Goal: Information Seeking & Learning: Learn about a topic

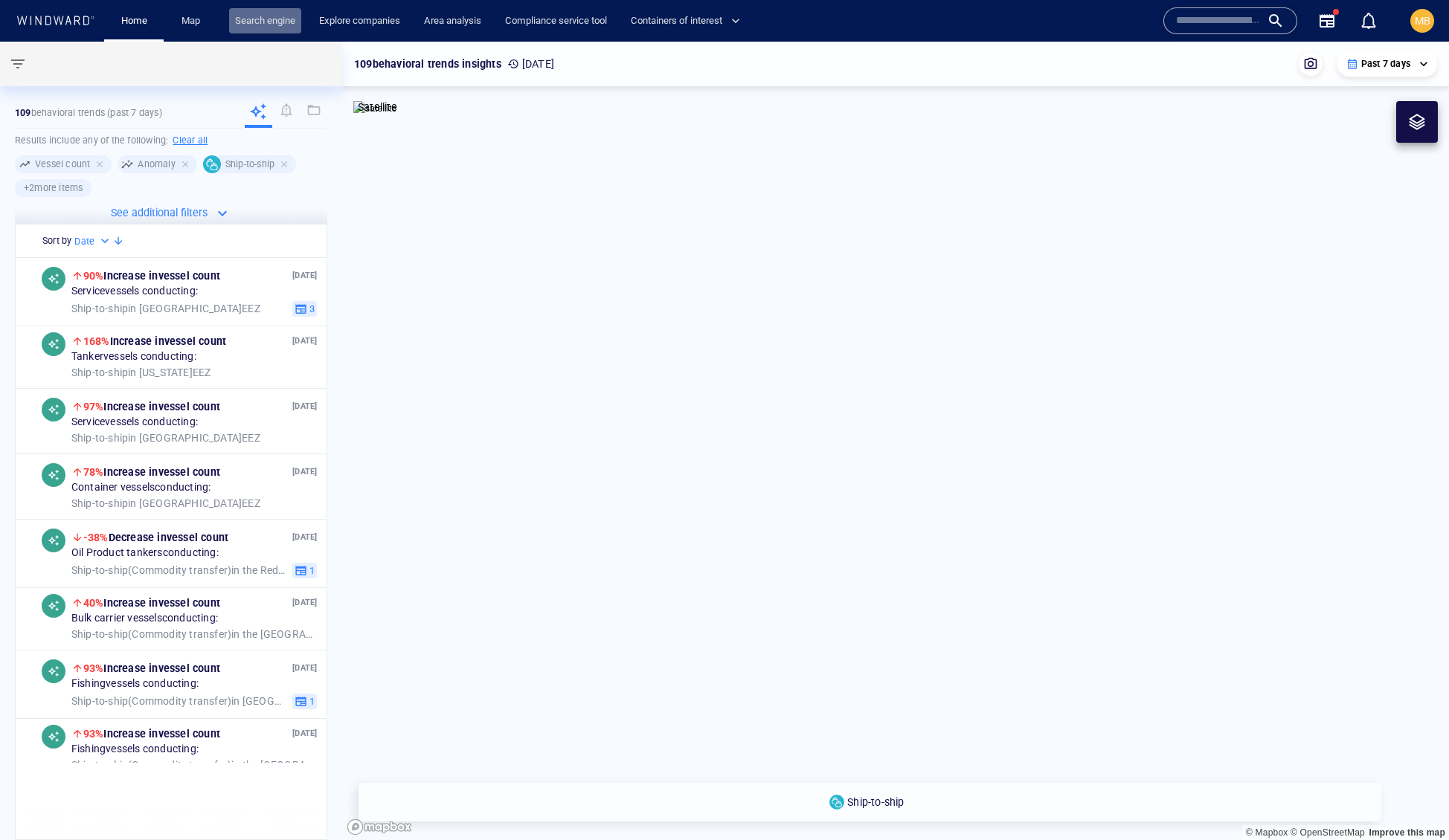
click at [272, 15] on link "Search engine" at bounding box center [265, 20] width 72 height 26
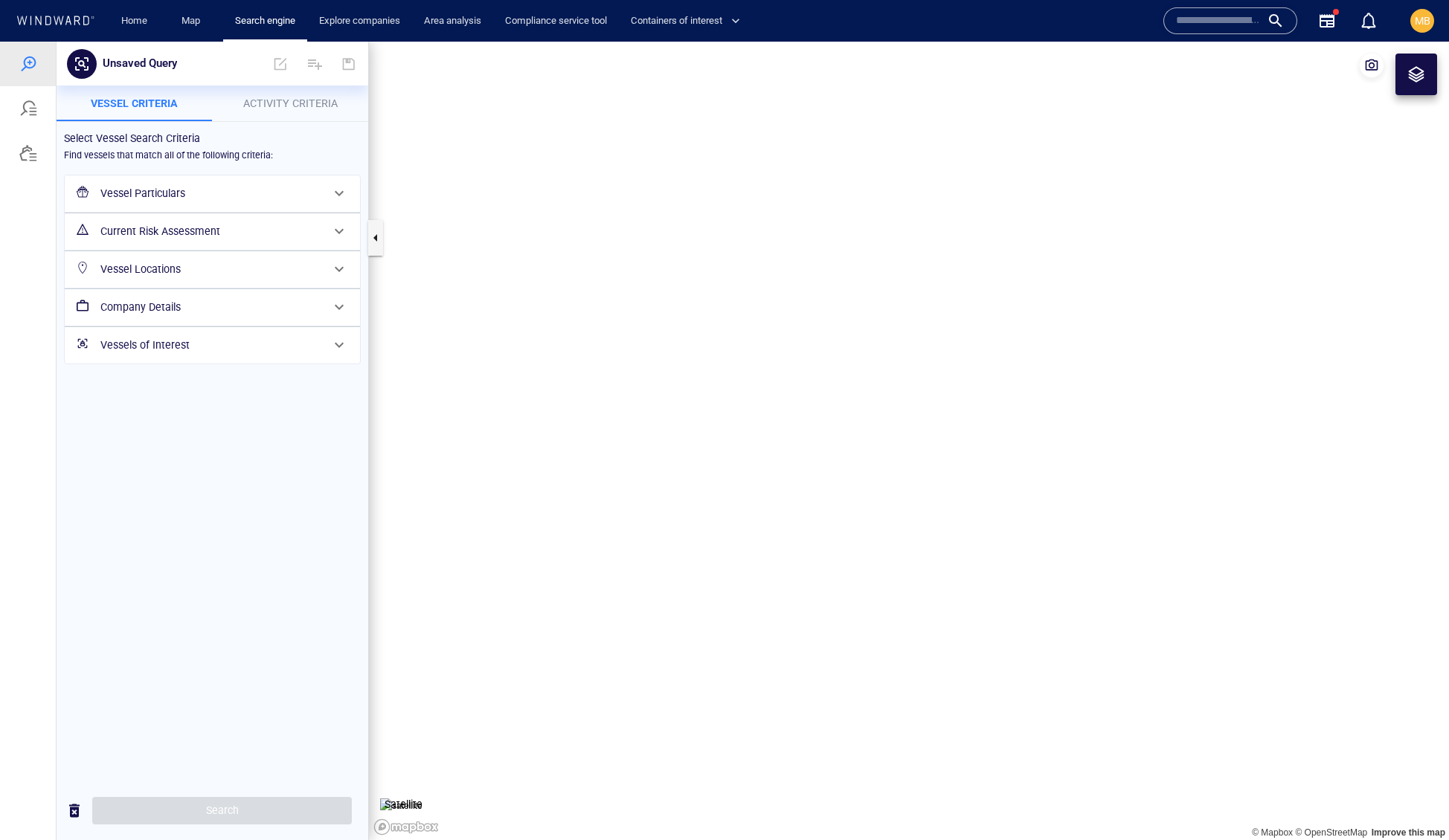
click at [269, 101] on span "Activity Criteria" at bounding box center [290, 103] width 94 height 12
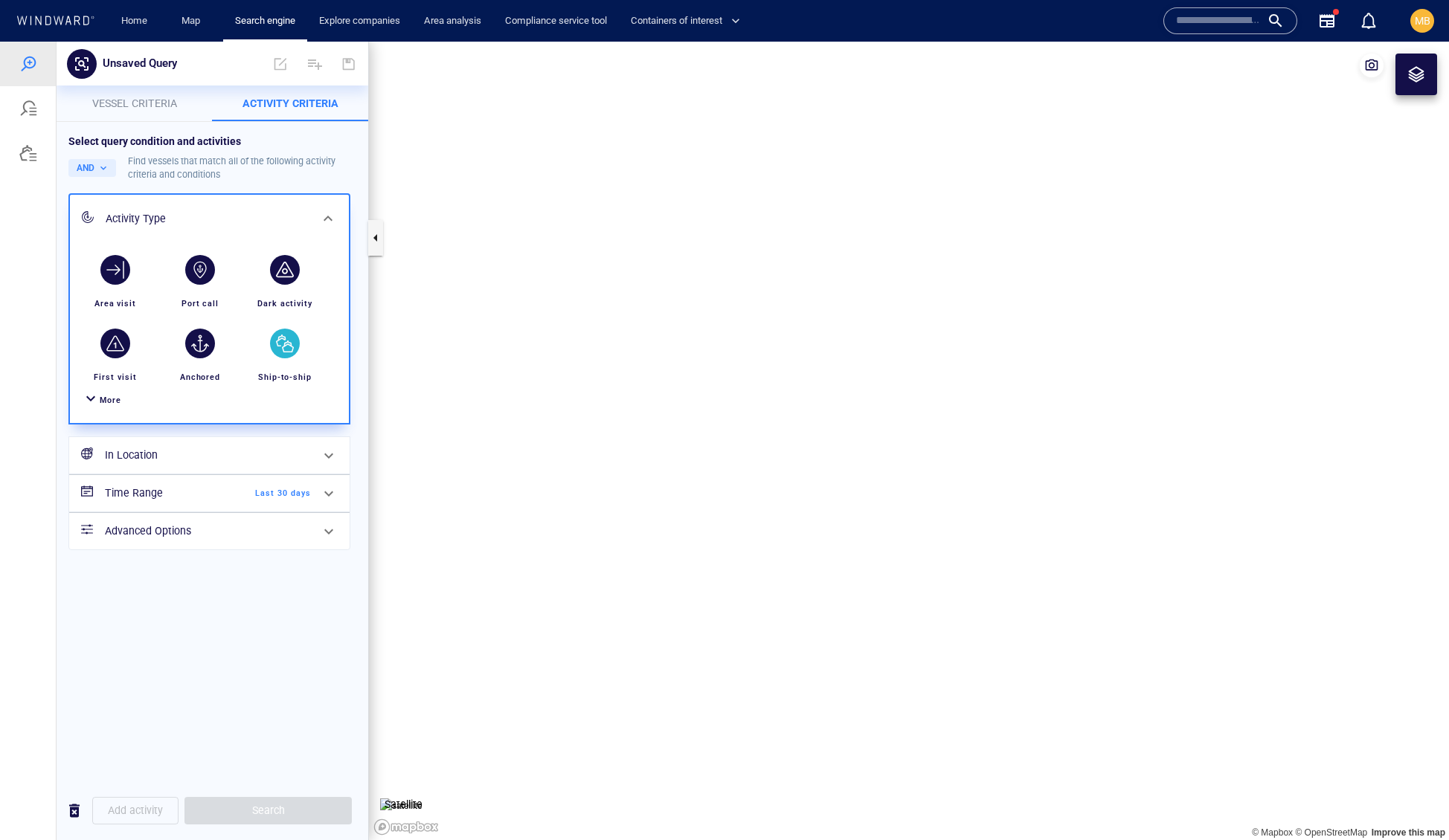
click at [281, 358] on div "button" at bounding box center [284, 343] width 30 height 30
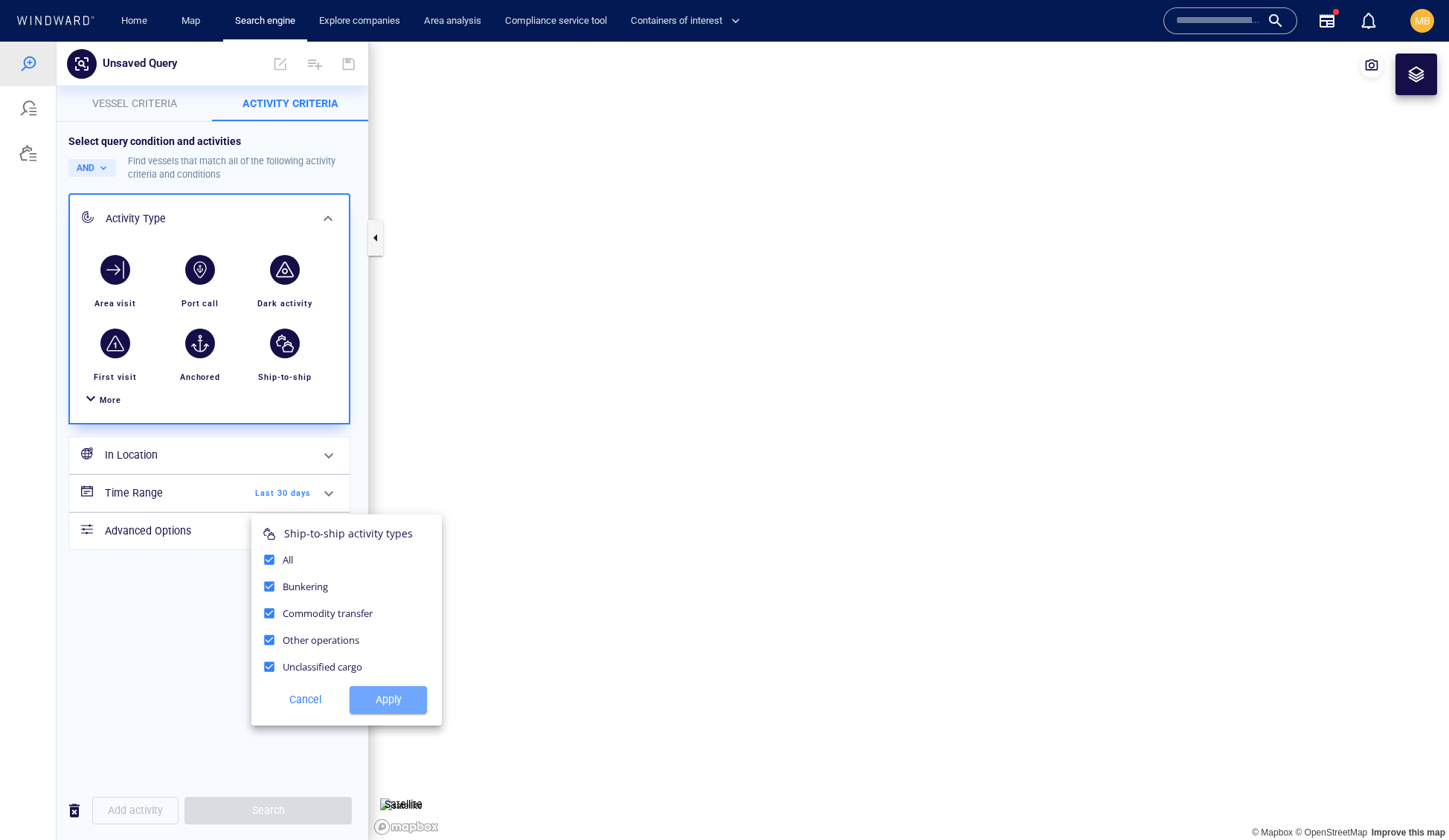
click at [396, 709] on span "Apply" at bounding box center [387, 699] width 53 height 18
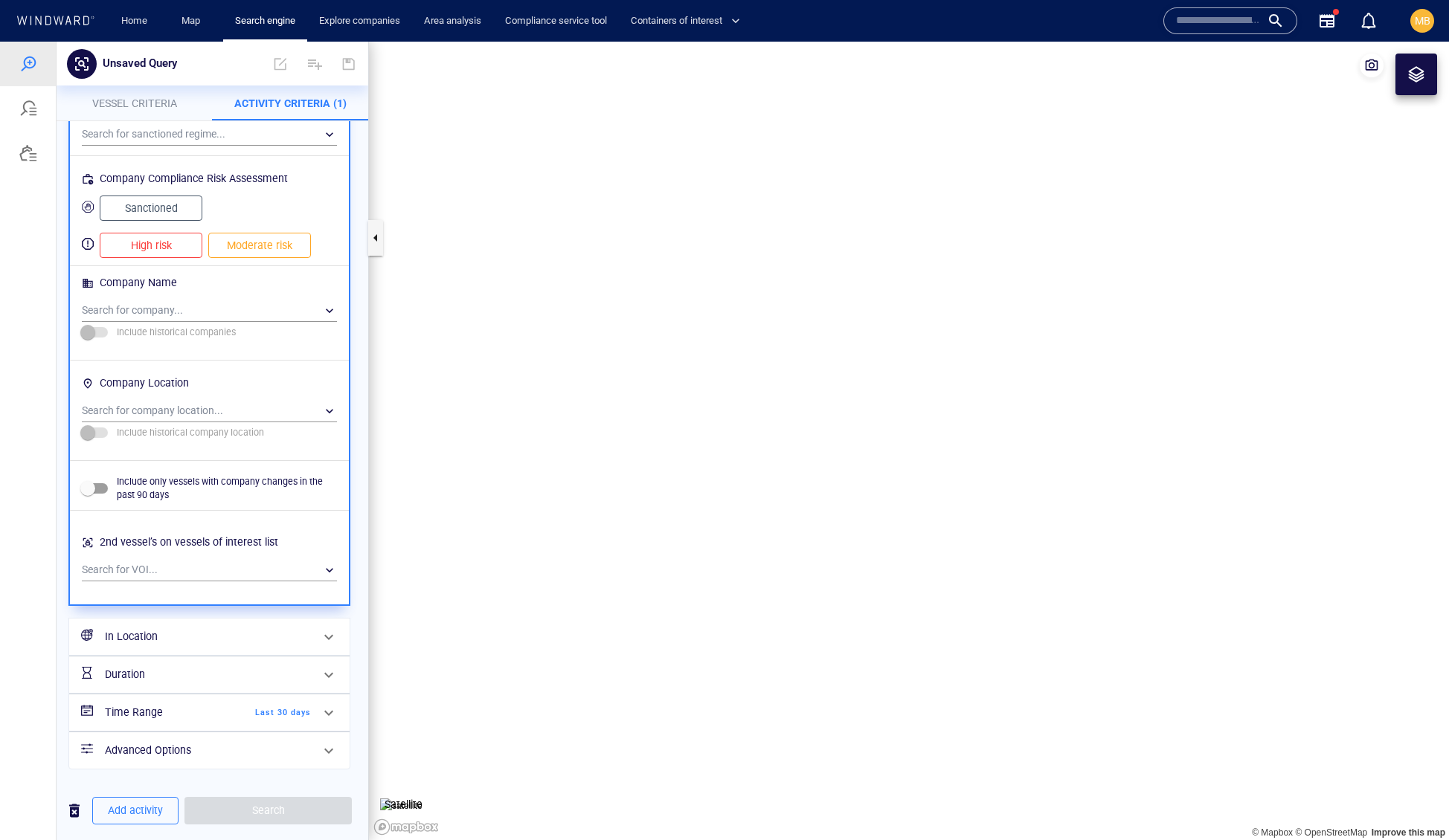
scroll to position [1515, 0]
click at [197, 628] on h6 "In Location" at bounding box center [208, 636] width 206 height 18
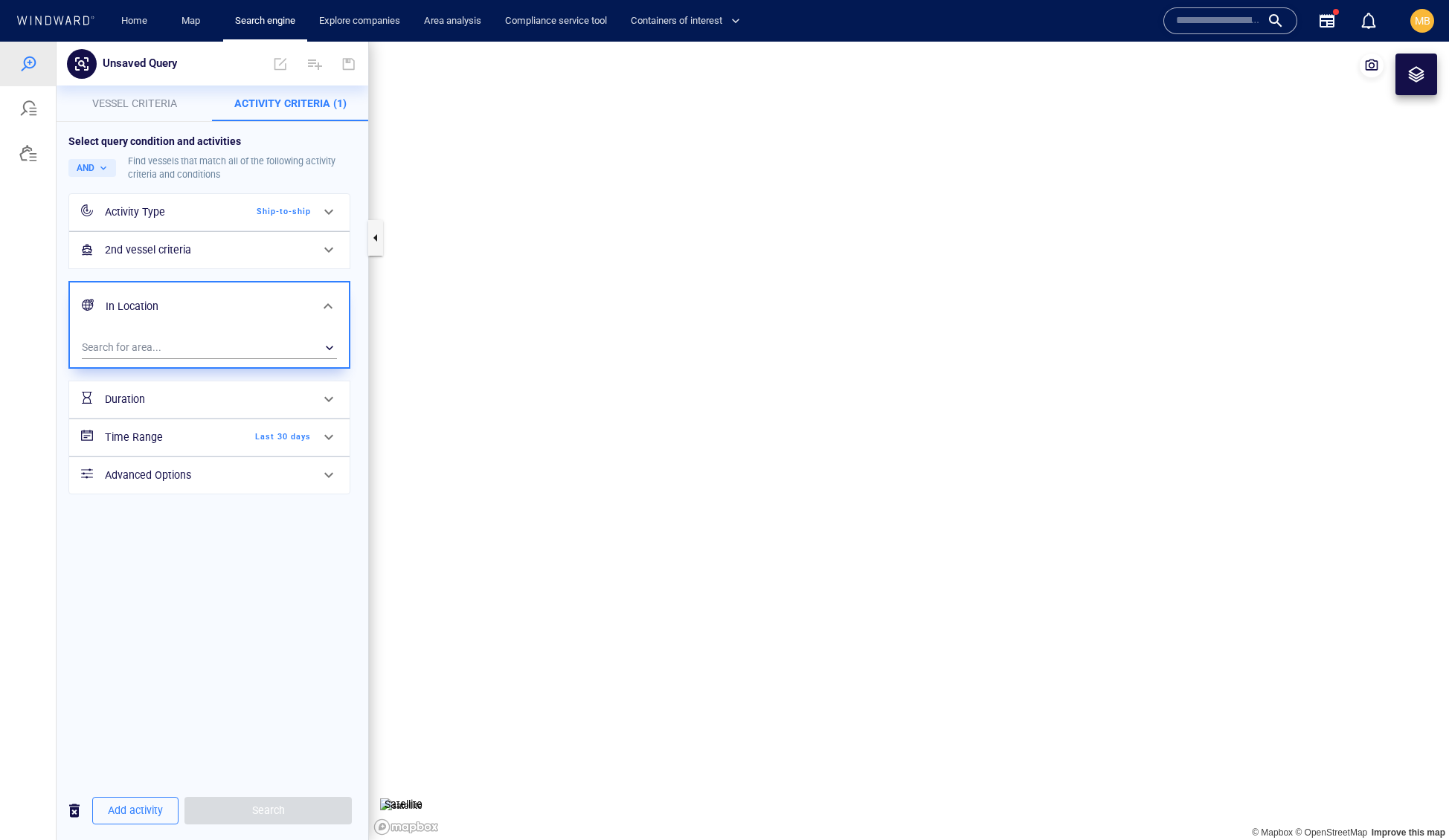
scroll to position [0, 0]
click at [212, 359] on div "​" at bounding box center [209, 347] width 255 height 22
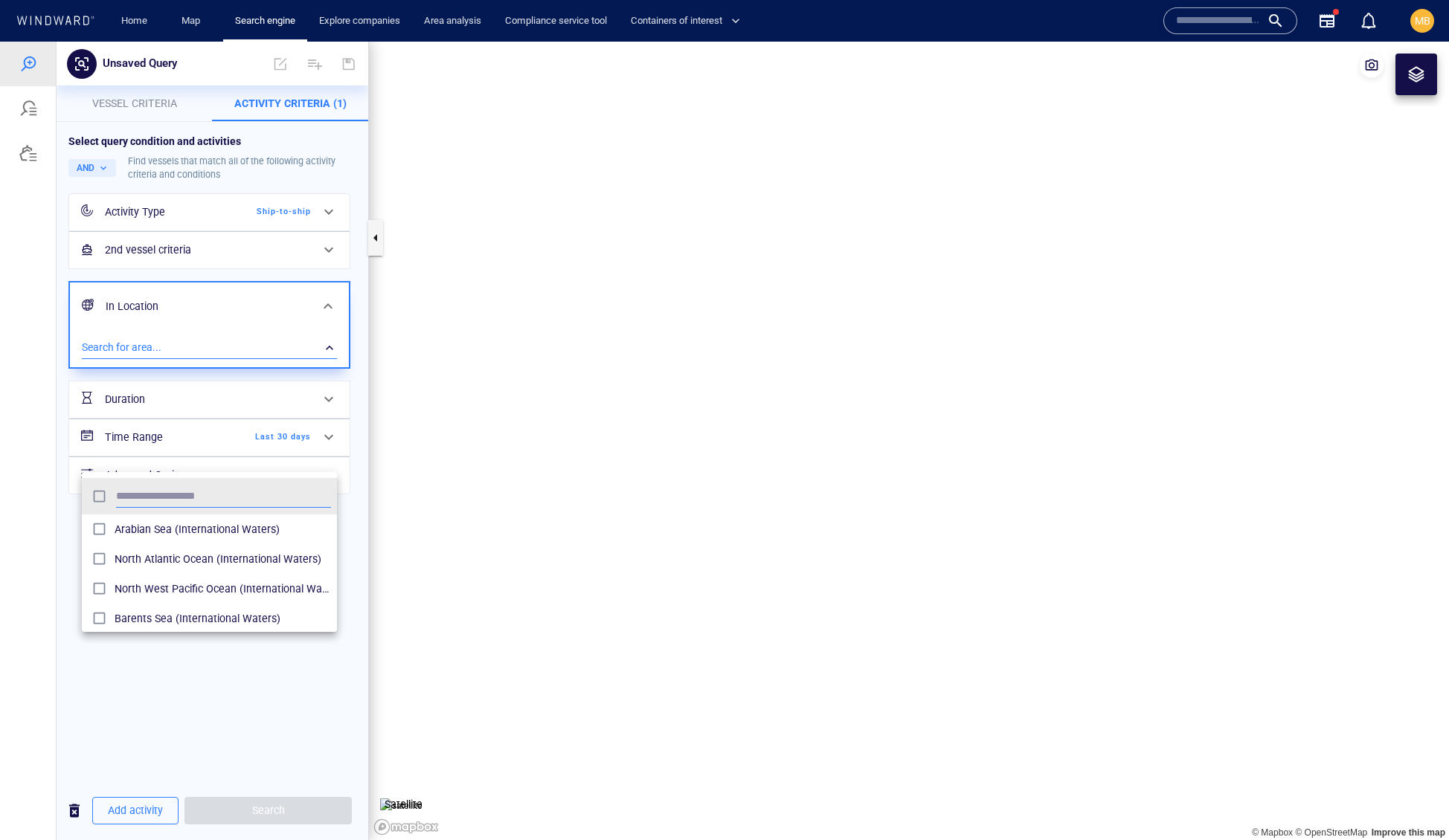
scroll to position [162, 256]
type input "***"
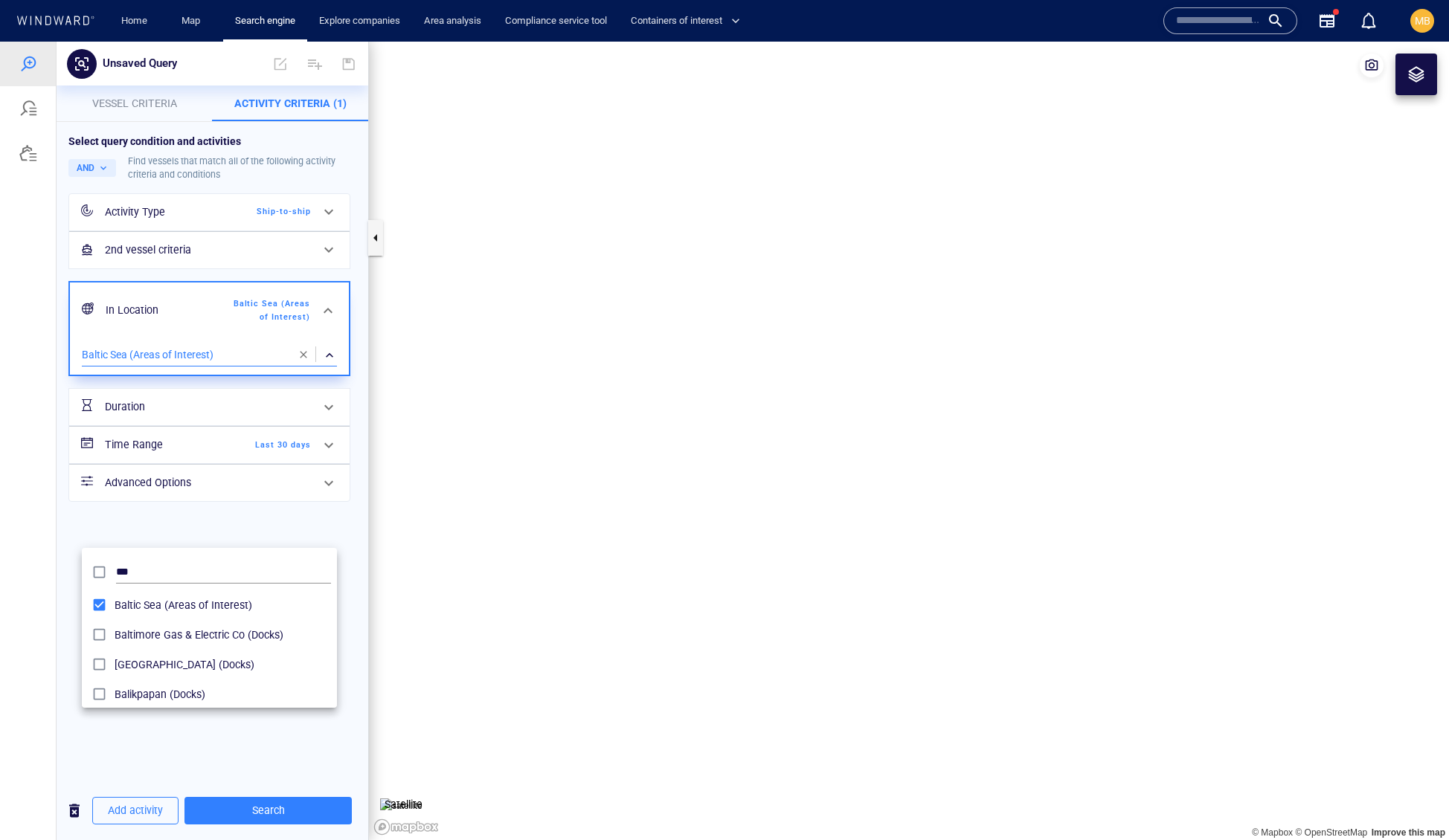
click at [287, 813] on div at bounding box center [724, 440] width 1449 height 798
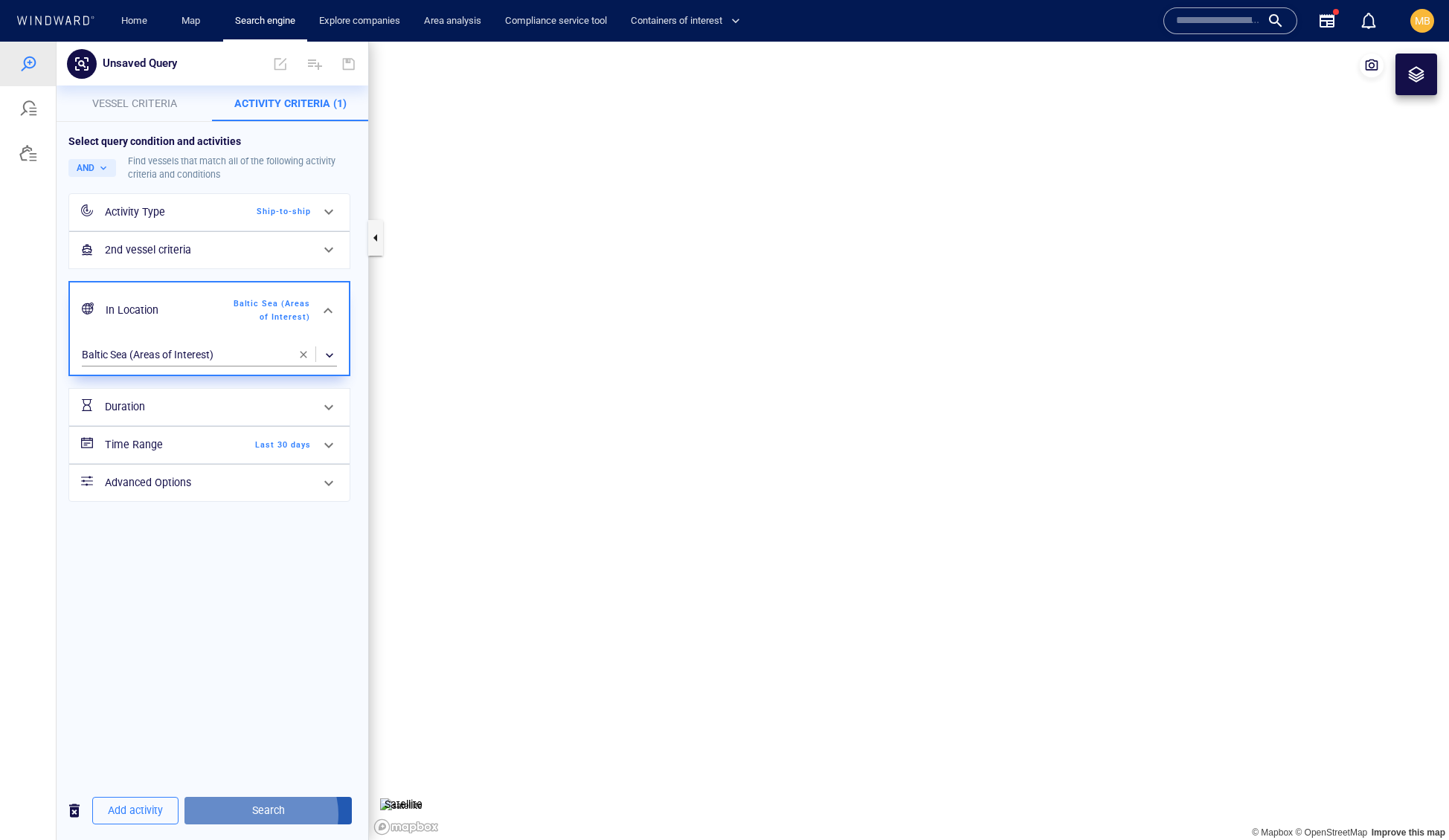
click at [293, 810] on span "Search" at bounding box center [268, 810] width 144 height 18
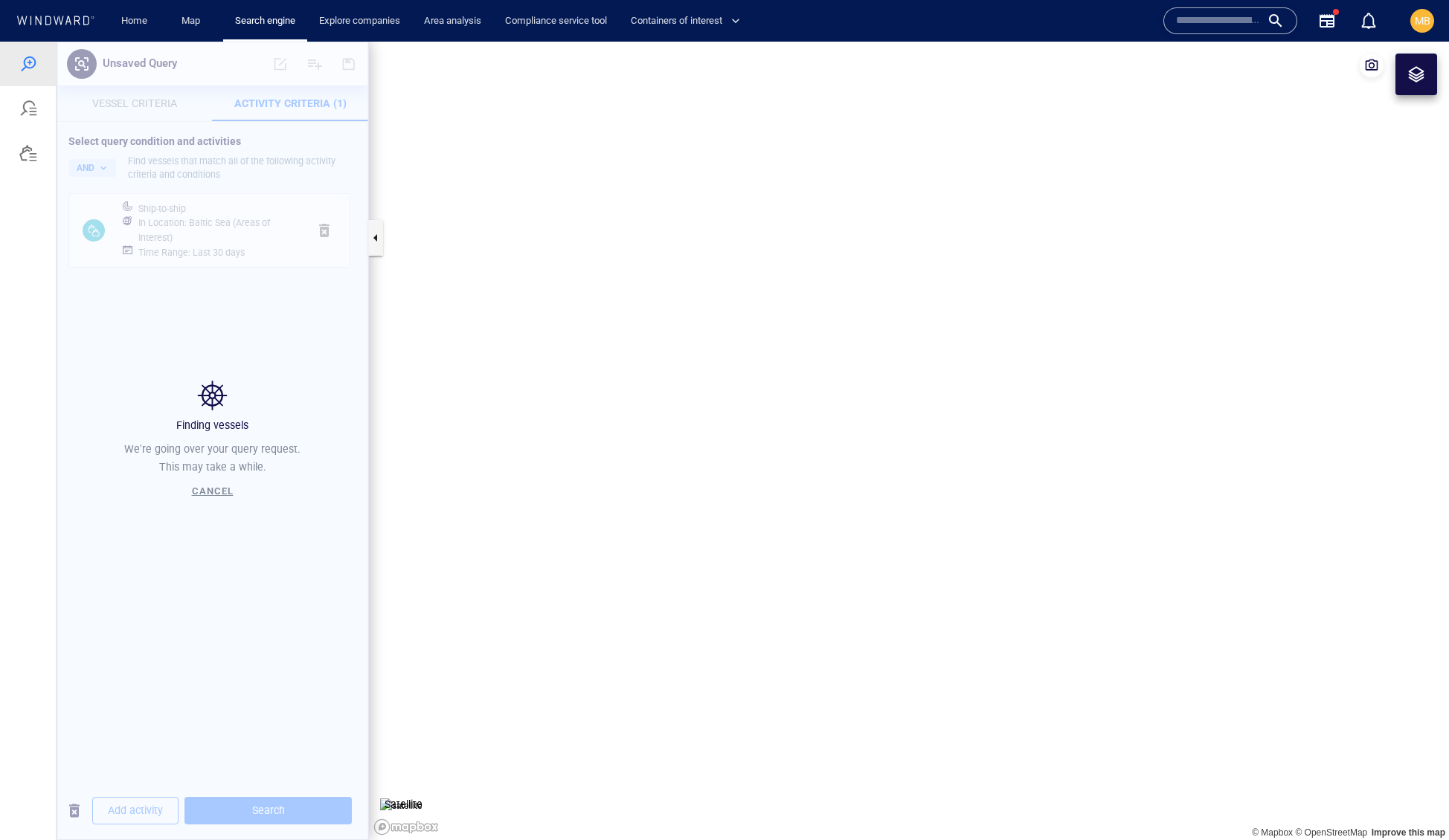
drag, startPoint x: 1064, startPoint y: 408, endPoint x: 849, endPoint y: 501, distance: 234.3
click at [852, 500] on canvas "Map" at bounding box center [908, 441] width 1080 height 799
drag, startPoint x: 768, startPoint y: 467, endPoint x: 985, endPoint y: 440, distance: 218.7
click at [980, 443] on canvas "Map" at bounding box center [908, 441] width 1080 height 799
drag, startPoint x: 900, startPoint y: 326, endPoint x: 969, endPoint y: 462, distance: 152.5
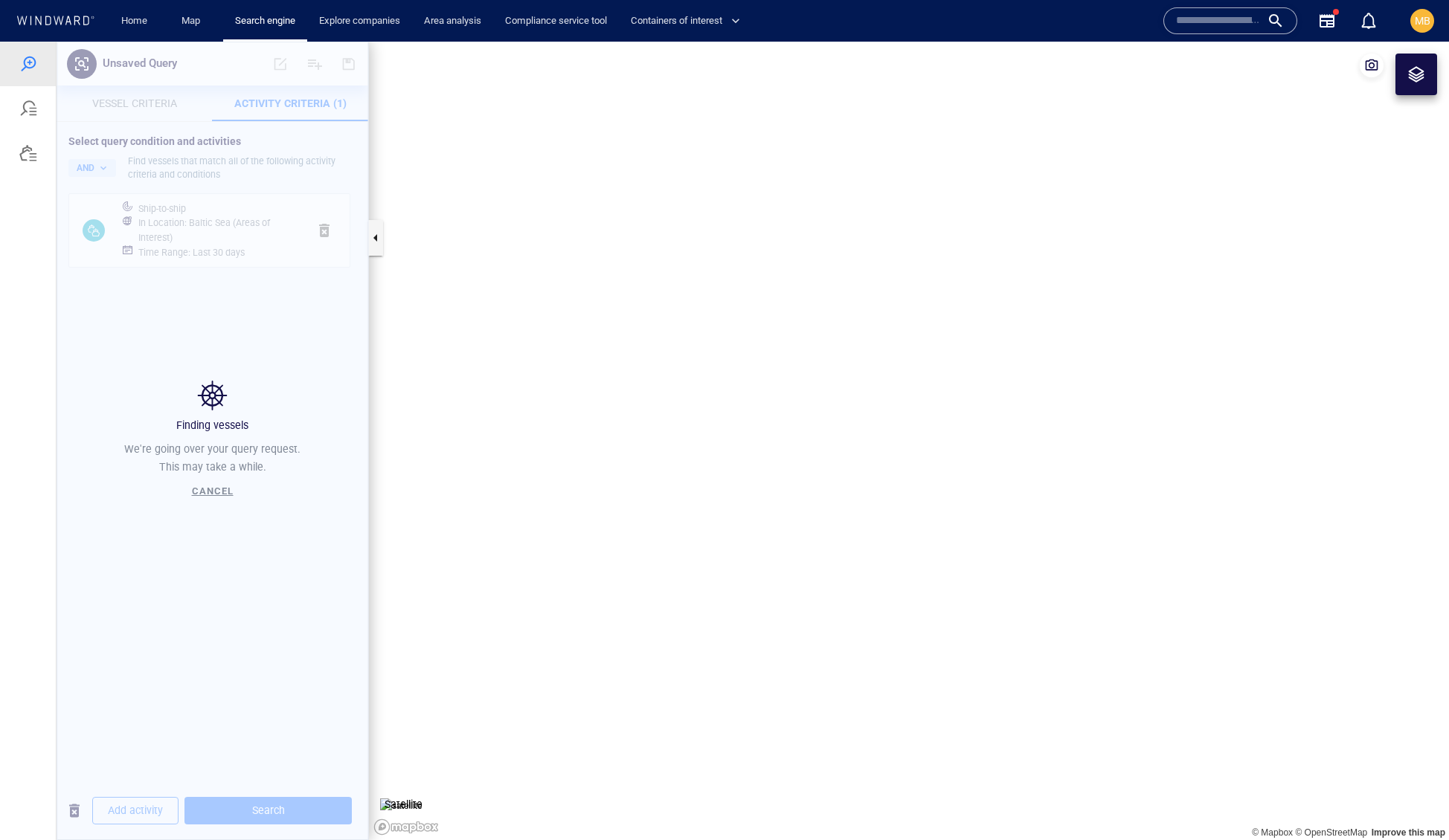
click at [969, 462] on canvas "Map" at bounding box center [908, 441] width 1080 height 799
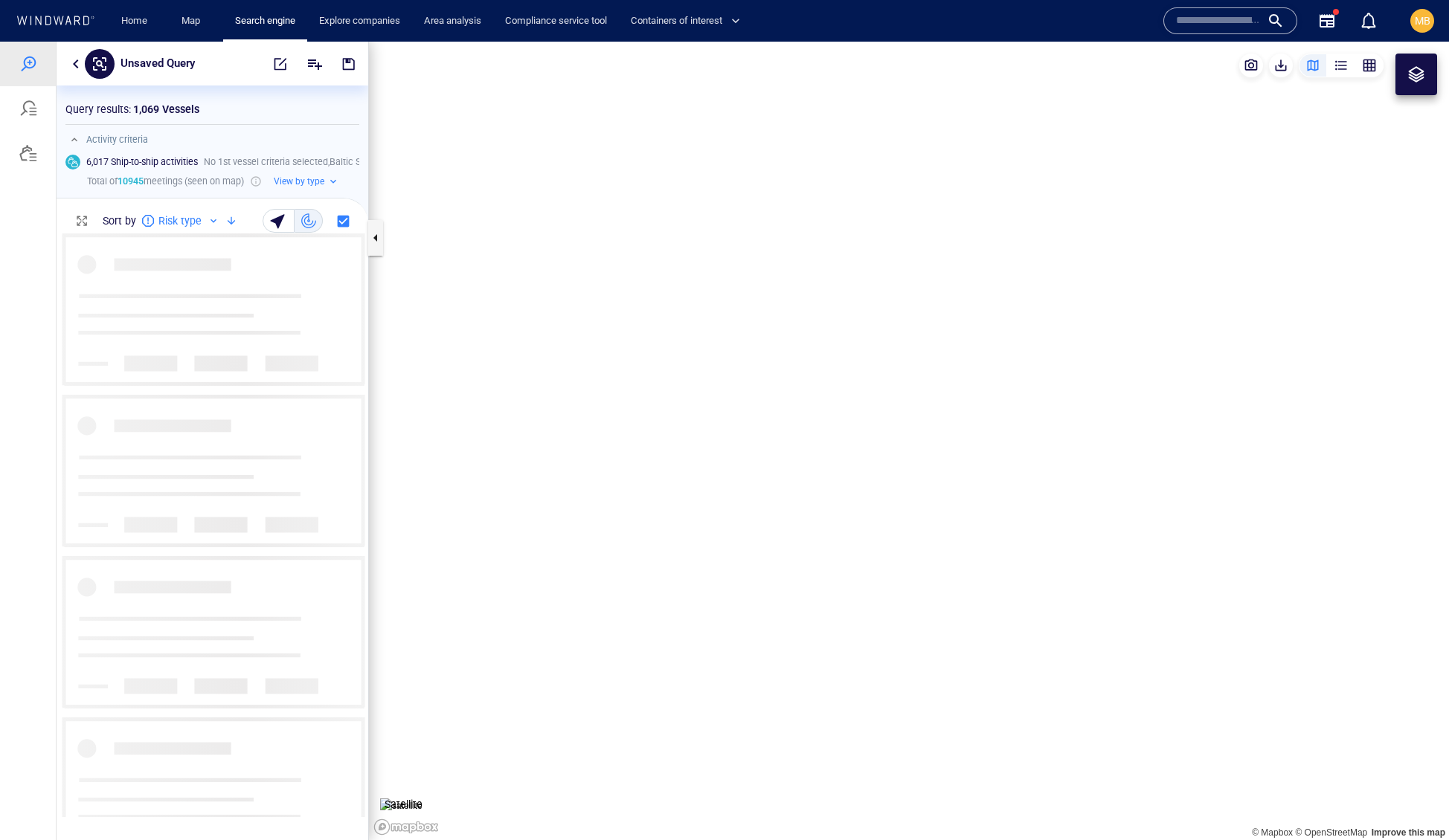
scroll to position [1, 1]
drag, startPoint x: 899, startPoint y: 355, endPoint x: 922, endPoint y: 437, distance: 85.2
click at [922, 437] on canvas "Map" at bounding box center [908, 441] width 1080 height 799
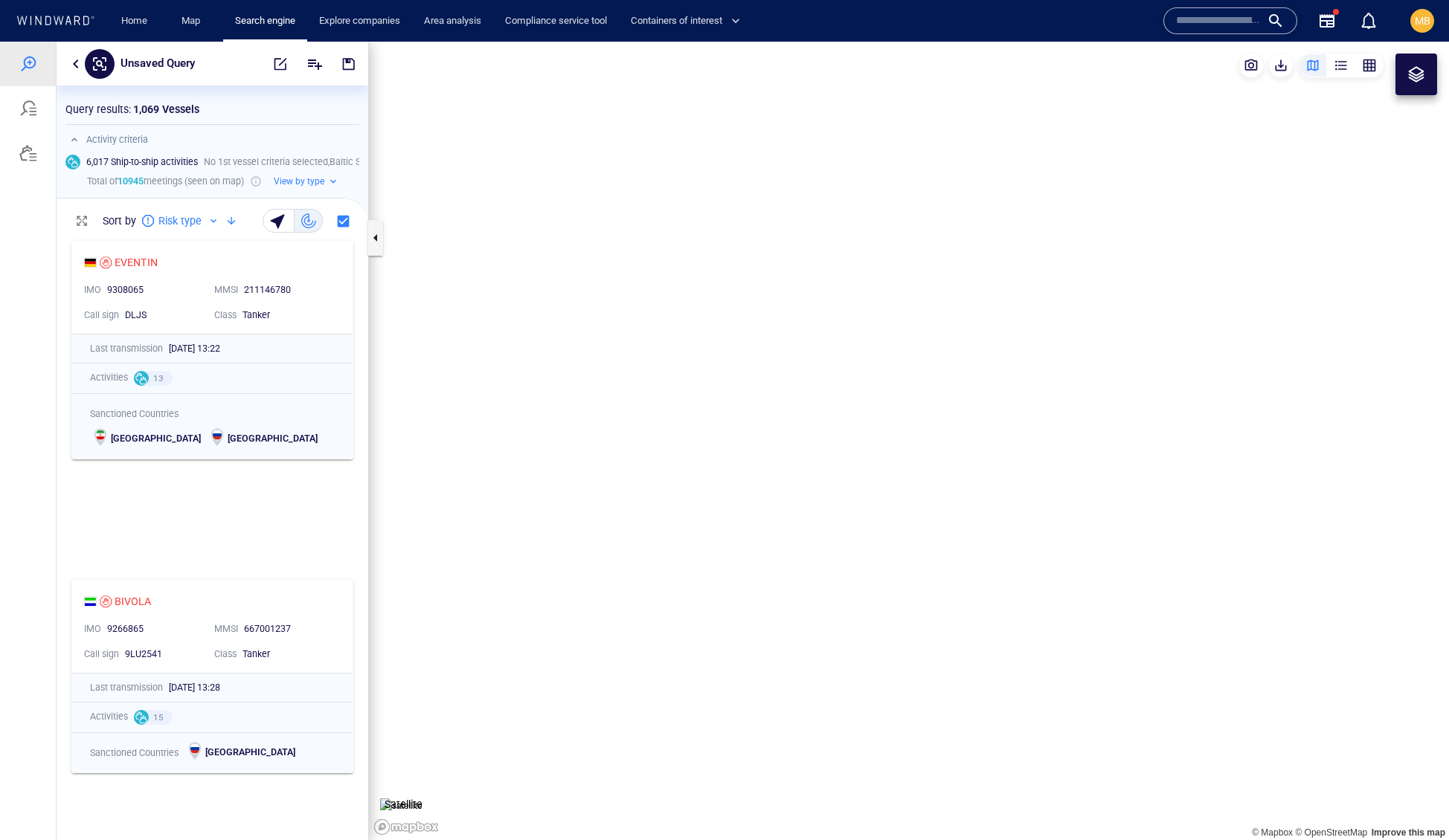
click at [876, 374] on canvas "Map" at bounding box center [908, 441] width 1080 height 799
drag, startPoint x: 876, startPoint y: 374, endPoint x: 877, endPoint y: 450, distance: 76.0
click at [877, 450] on canvas "Map" at bounding box center [908, 441] width 1080 height 799
drag, startPoint x: 877, startPoint y: 450, endPoint x: 905, endPoint y: 606, distance: 158.5
click at [905, 606] on canvas "Map" at bounding box center [908, 441] width 1080 height 799
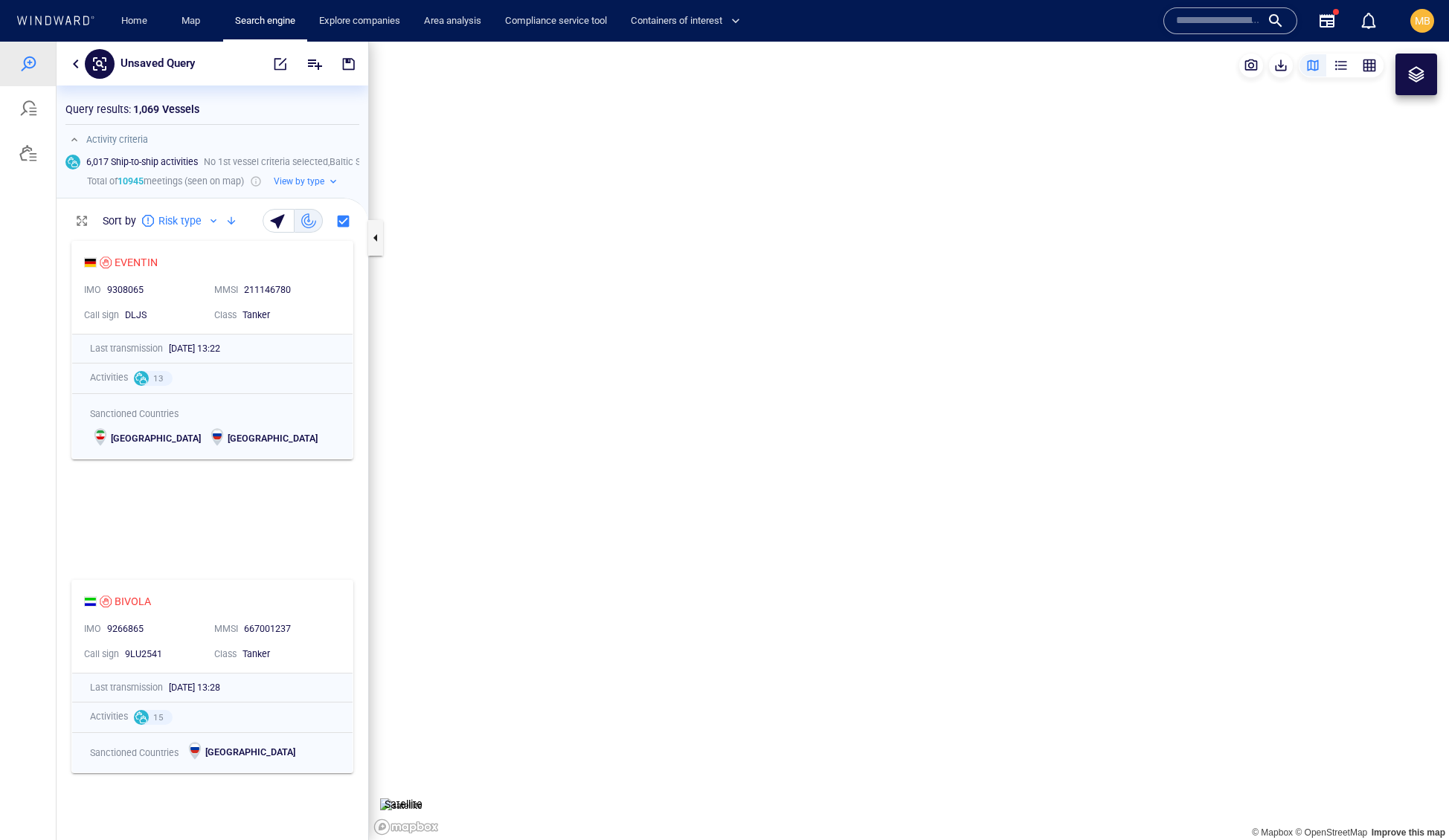
click at [1420, 81] on div at bounding box center [1416, 74] width 17 height 17
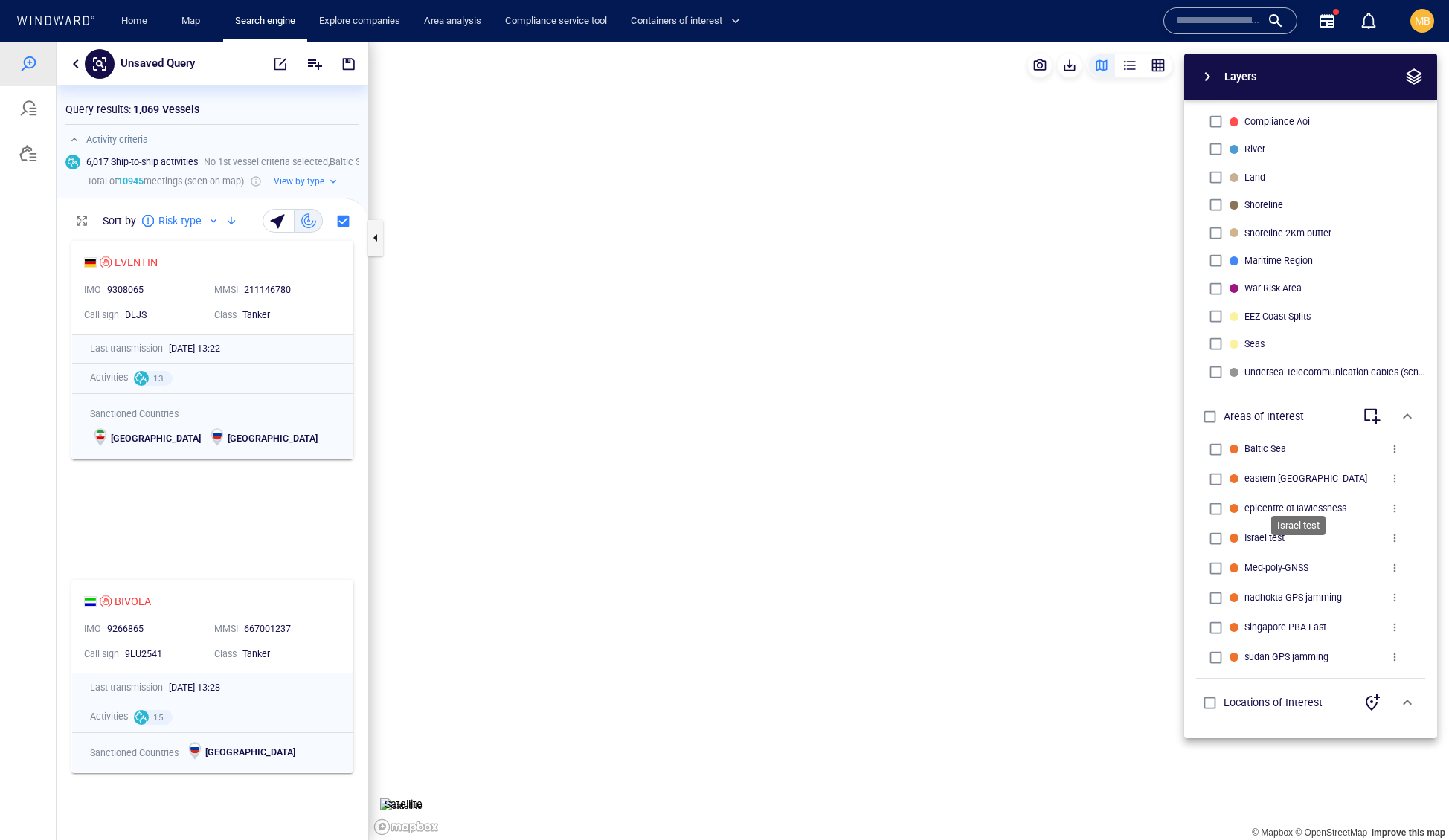
scroll to position [0, 0]
click at [1215, 358] on div "button" at bounding box center [1212, 354] width 15 height 15
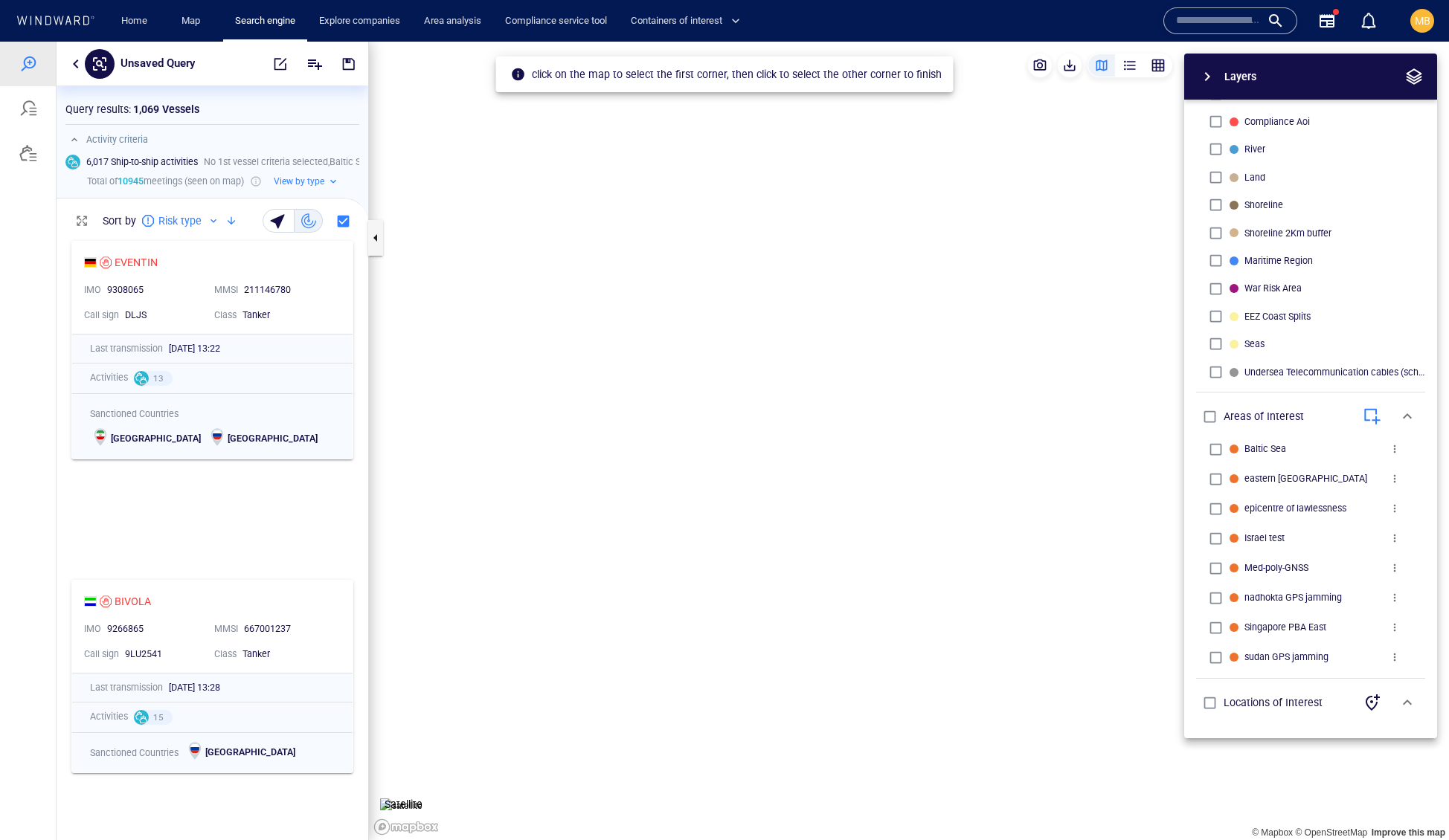
click at [668, 187] on canvas "Map" at bounding box center [908, 441] width 1080 height 799
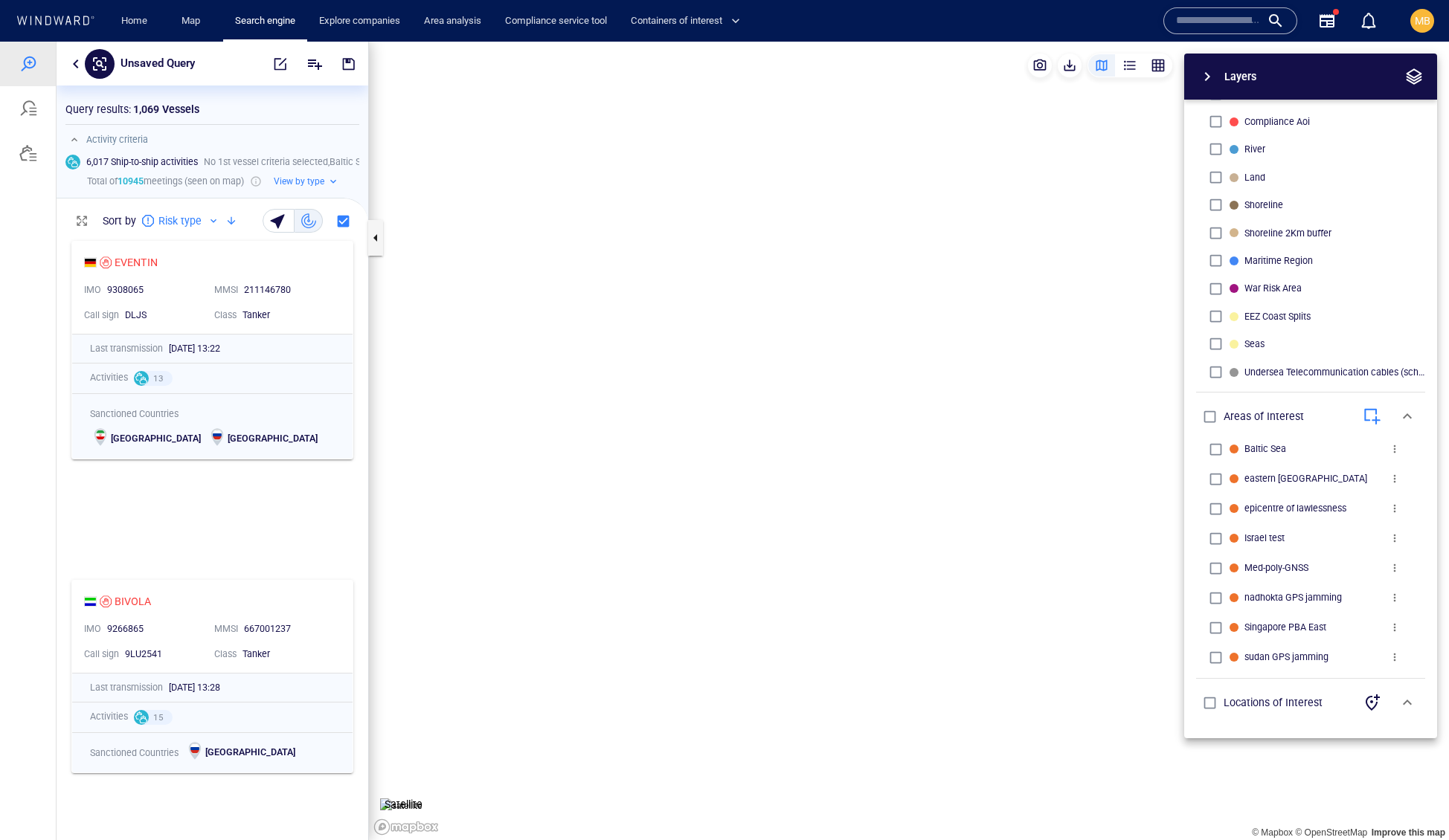
click at [1028, 393] on div "Layers System Areas International Waters Straits Exclusive Economic Zones 40NM …" at bounding box center [1233, 396] width 410 height 685
click at [890, 348] on canvas "Map" at bounding box center [908, 441] width 1080 height 799
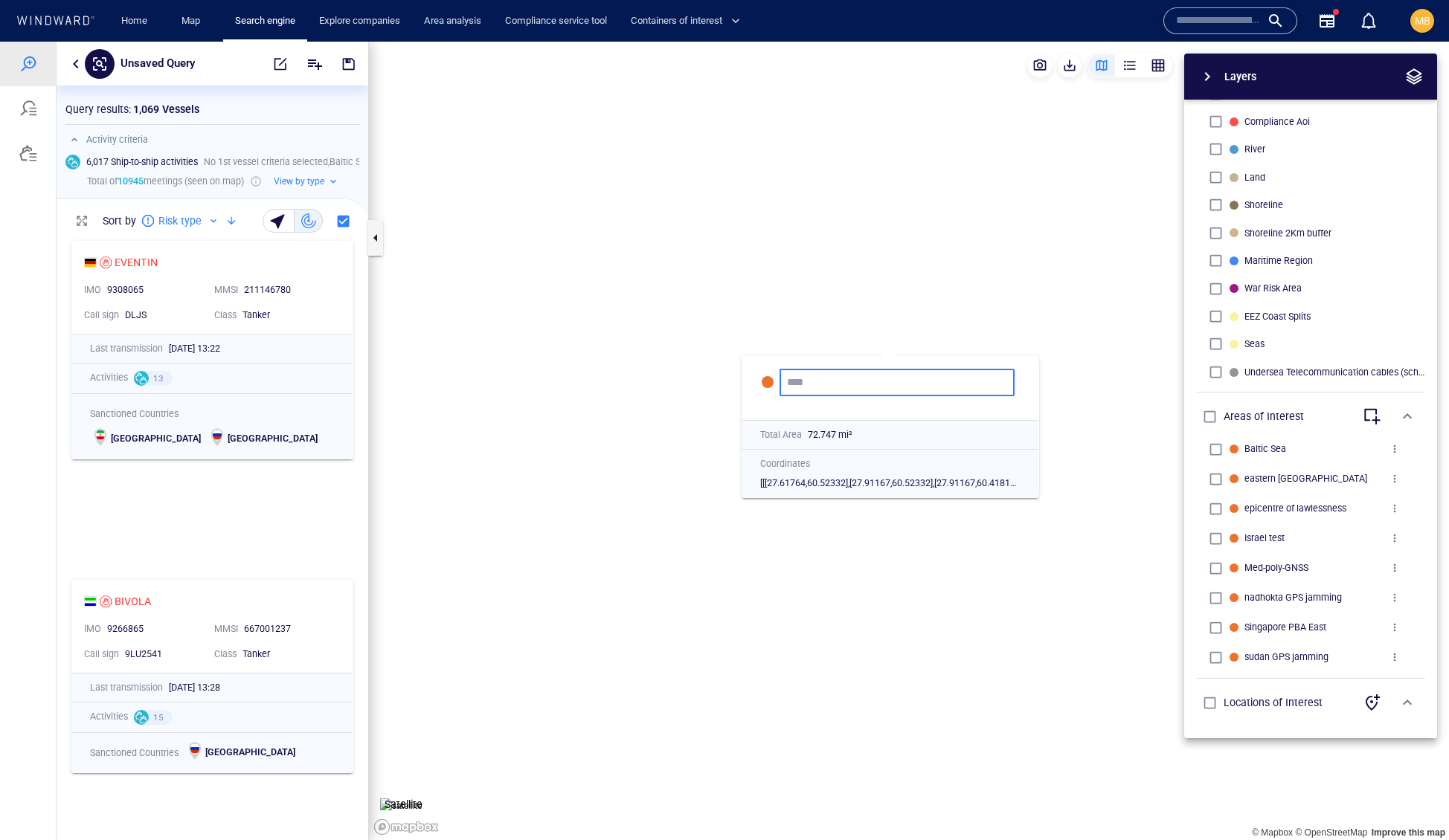
click at [1100, 383] on div "Layers System Areas International Waters Straits Exclusive Economic Zones 40NM …" at bounding box center [1233, 396] width 410 height 685
click at [589, 408] on canvas "Map" at bounding box center [908, 441] width 1080 height 799
click at [825, 389] on input "text" at bounding box center [897, 382] width 220 height 13
type input "*"
type input "******"
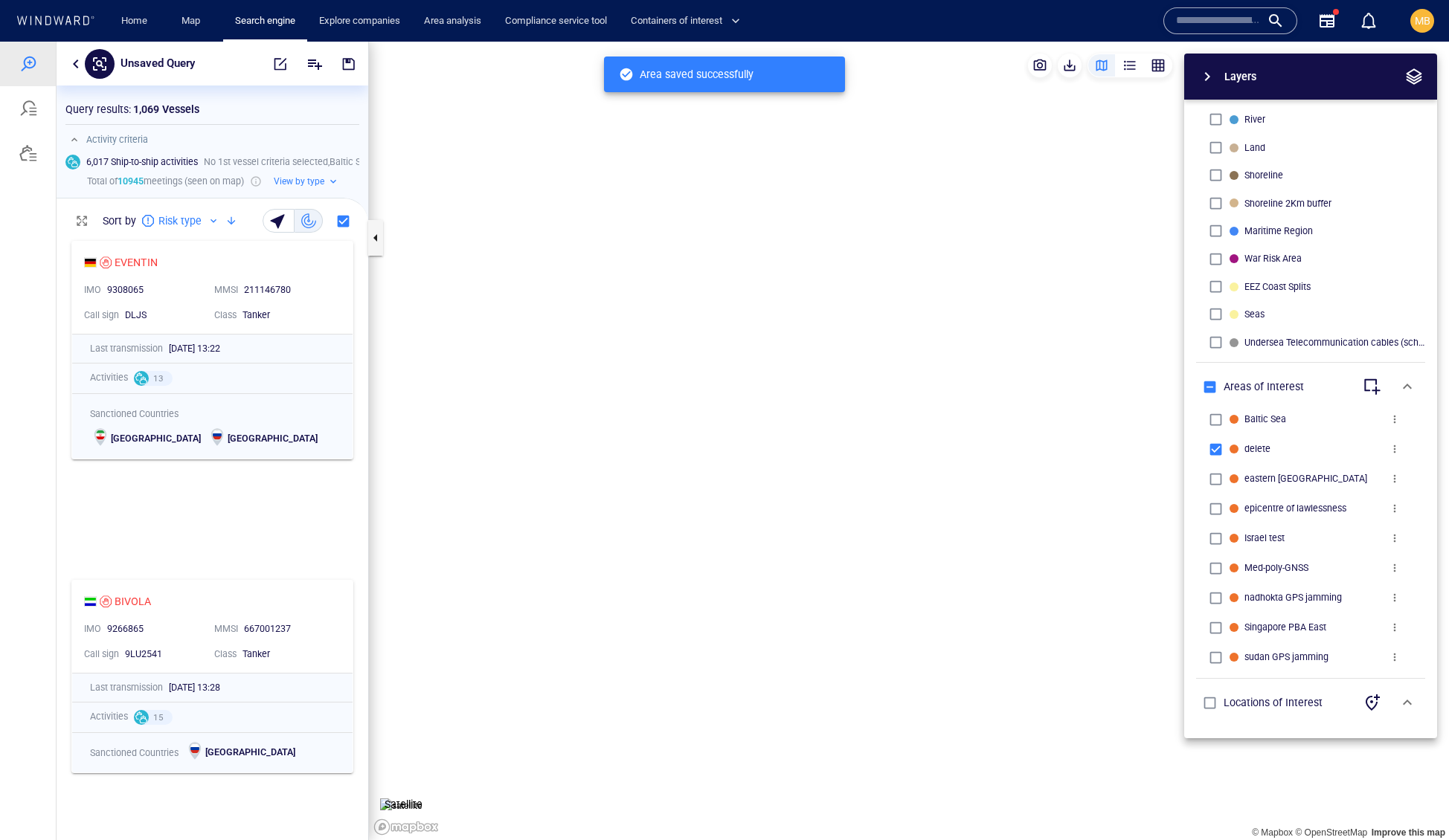
click at [1394, 443] on span "more" at bounding box center [1395, 449] width 12 height 12
click at [1355, 462] on li "Delete" at bounding box center [1362, 450] width 148 height 27
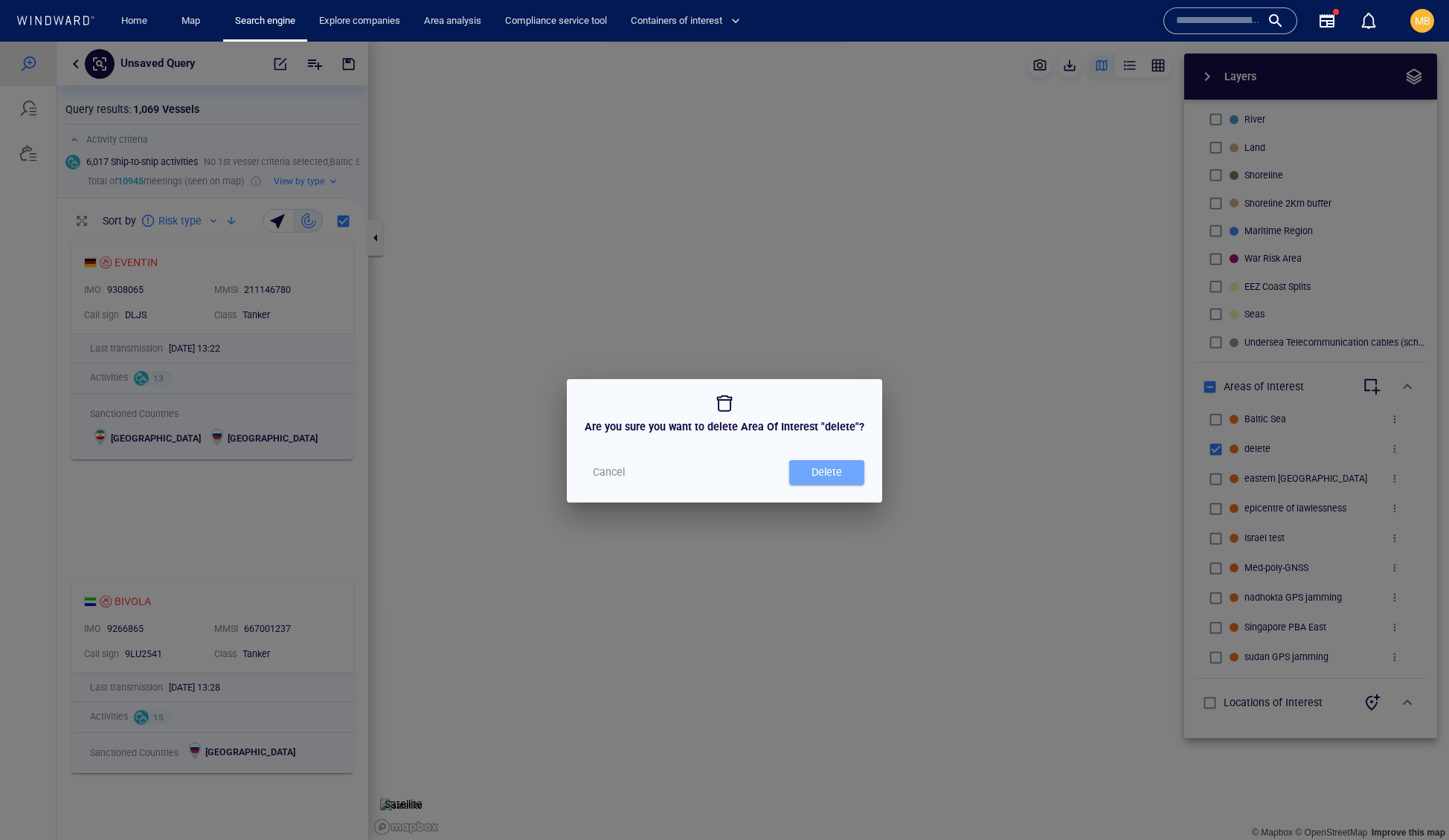
click at [857, 482] on span "Delete" at bounding box center [827, 471] width 60 height 18
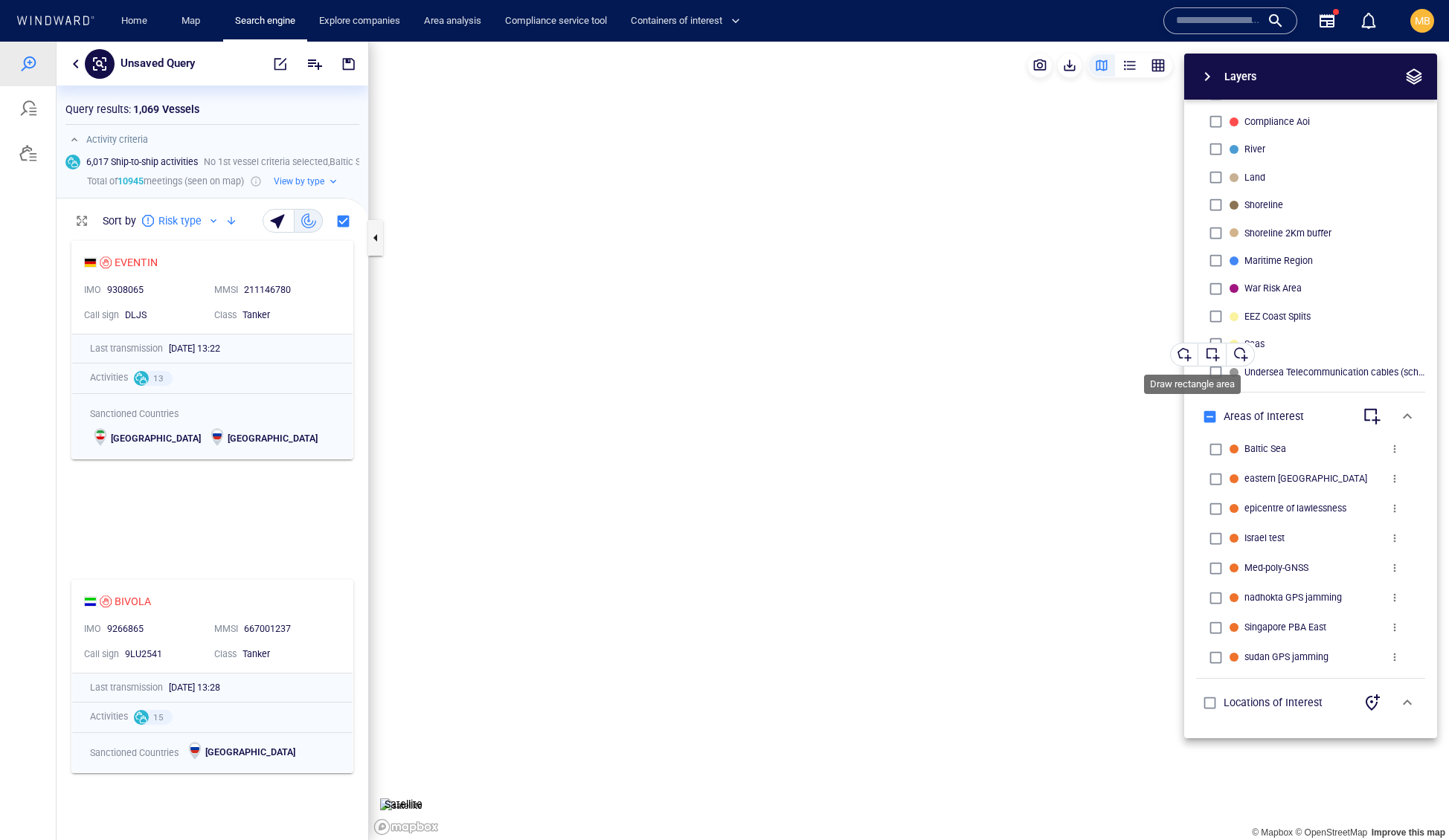
click at [1220, 351] on div "button" at bounding box center [1212, 354] width 15 height 15
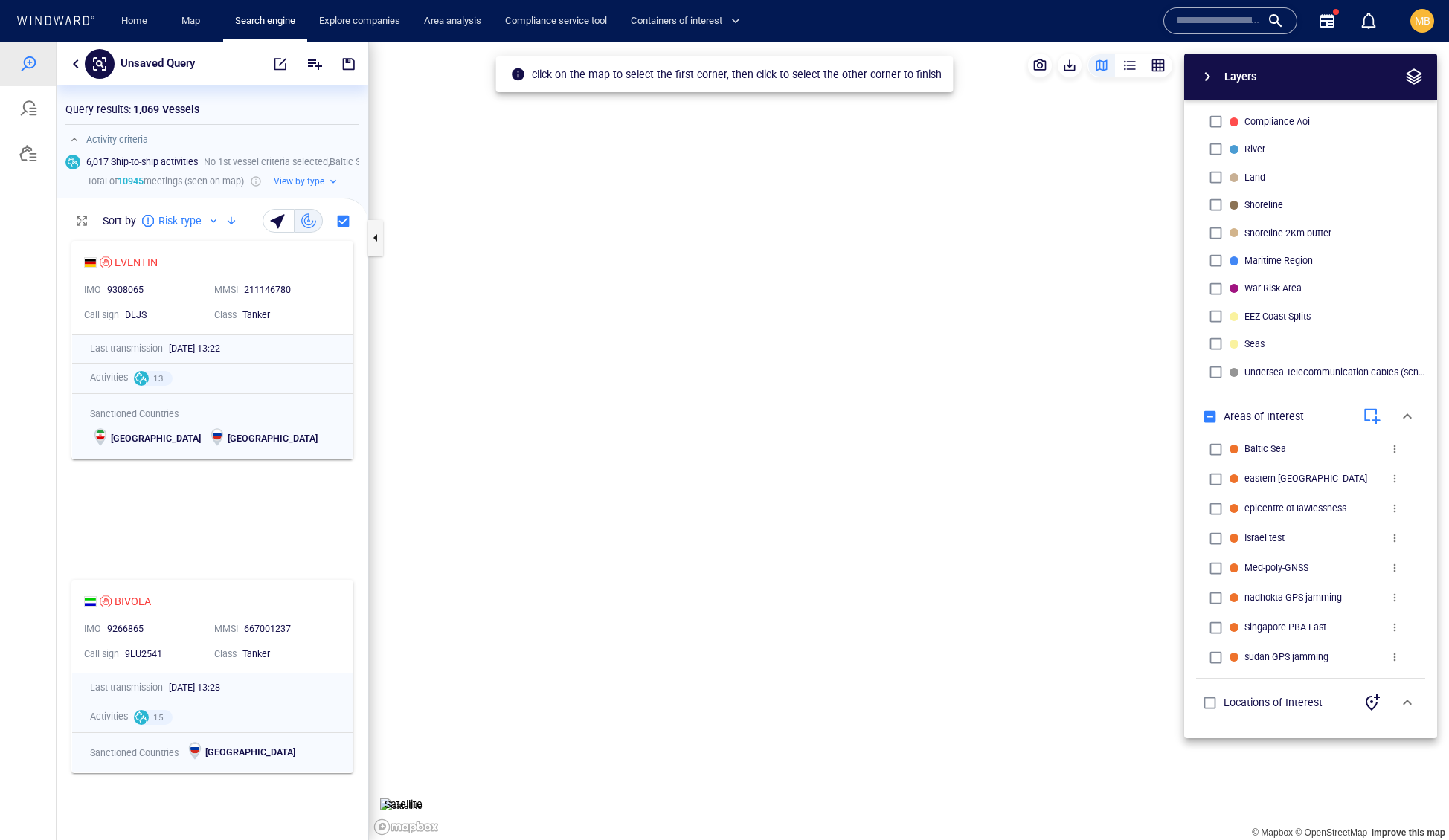
click at [698, 189] on canvas "Map" at bounding box center [908, 441] width 1080 height 799
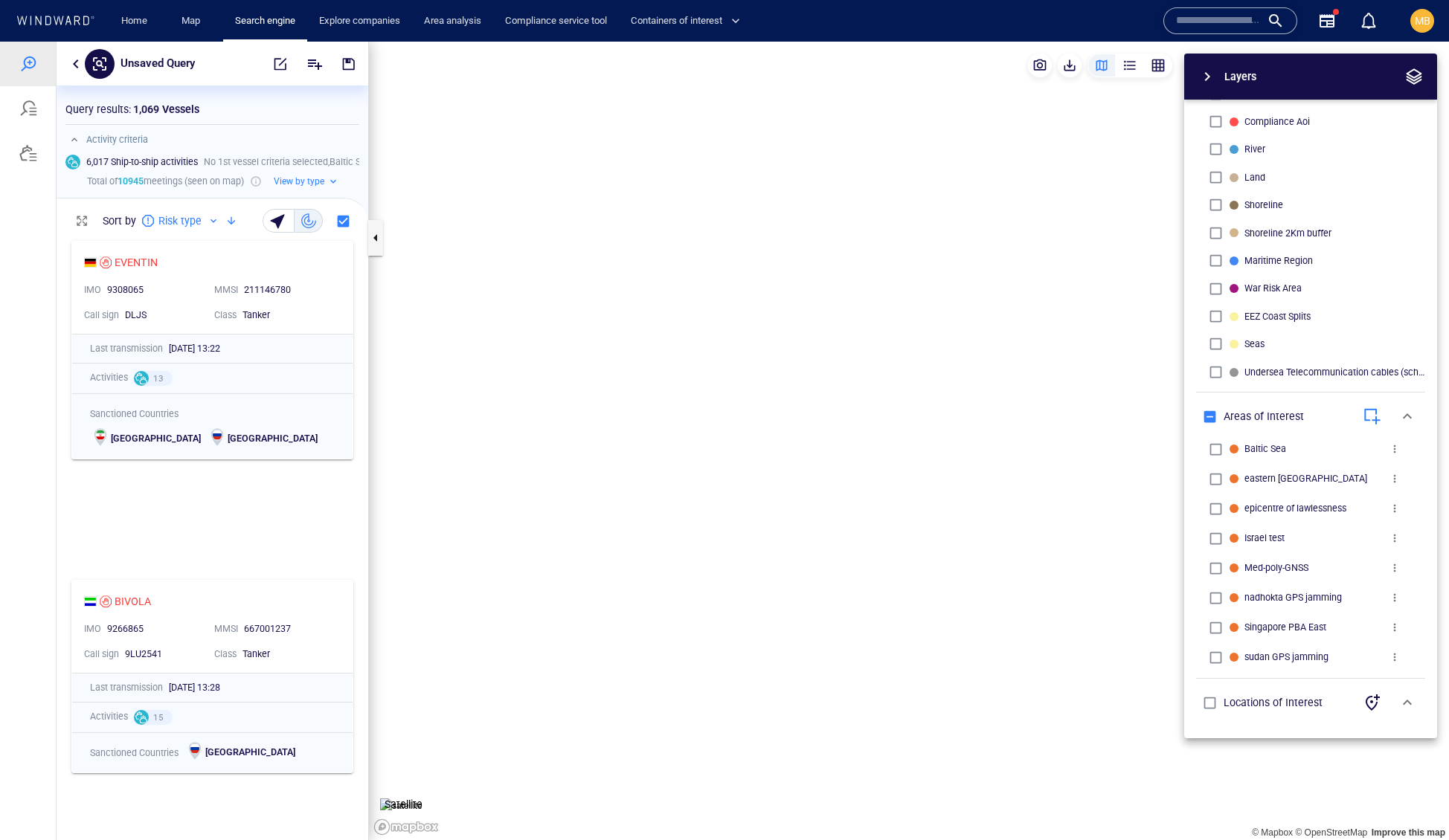
click at [1028, 453] on div "Layers System Areas International Waters Straits Exclusive Economic Zones 40NM …" at bounding box center [1233, 396] width 410 height 685
click at [911, 358] on canvas "Map" at bounding box center [908, 441] width 1080 height 799
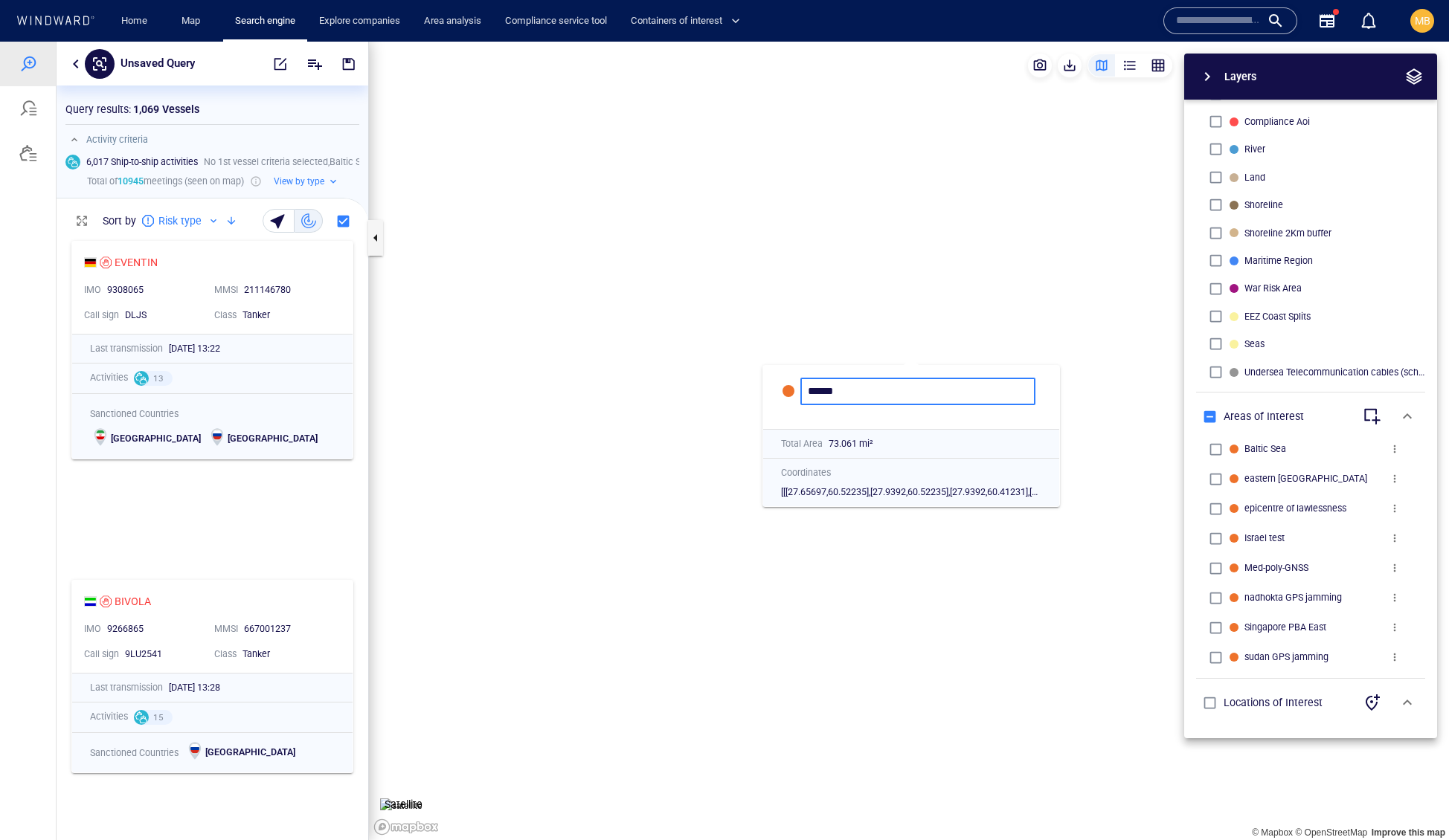
type input "******"
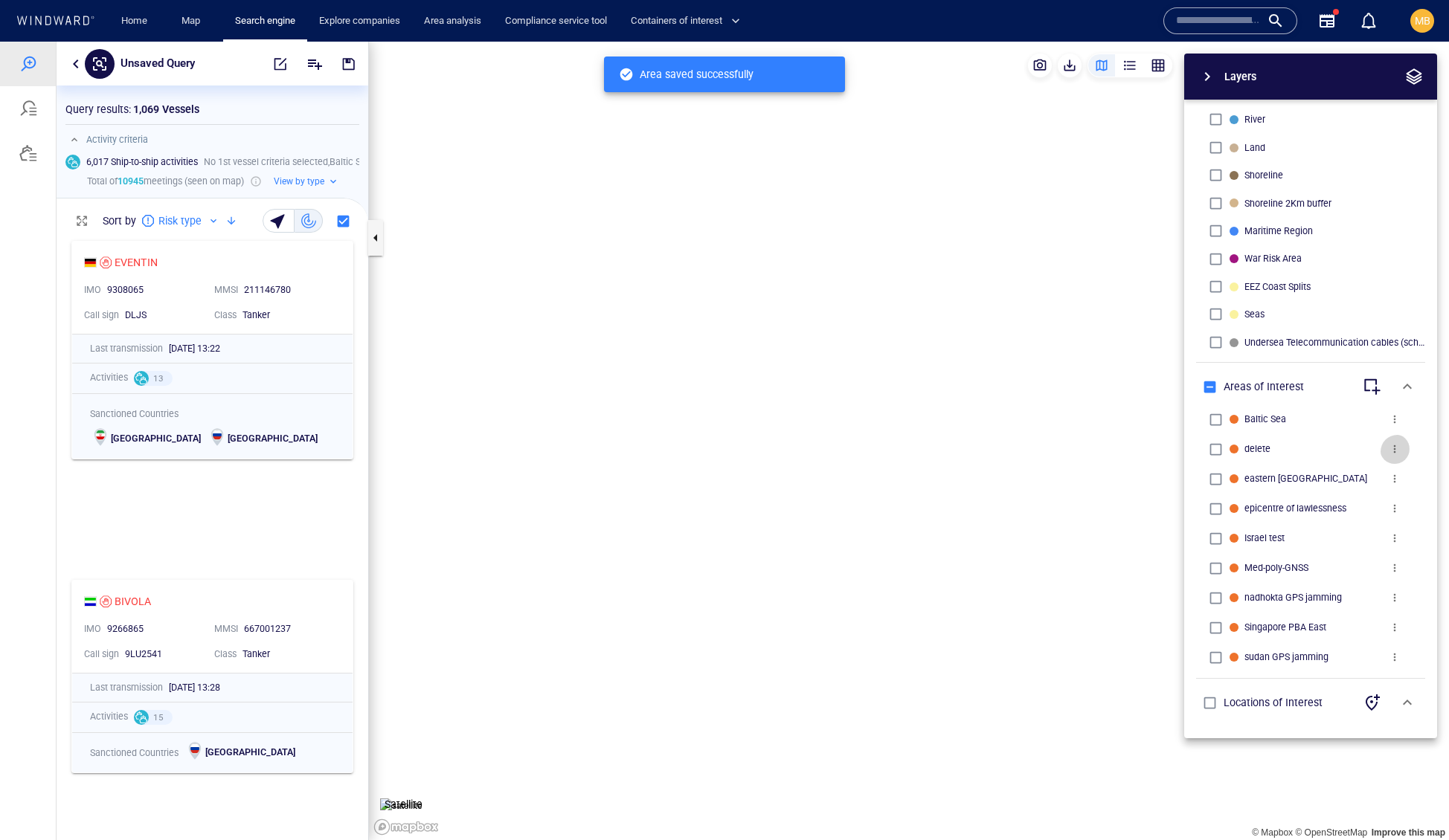
click at [1396, 443] on span "more" at bounding box center [1395, 449] width 12 height 12
click at [1332, 459] on p "Delete" at bounding box center [1316, 449] width 31 height 17
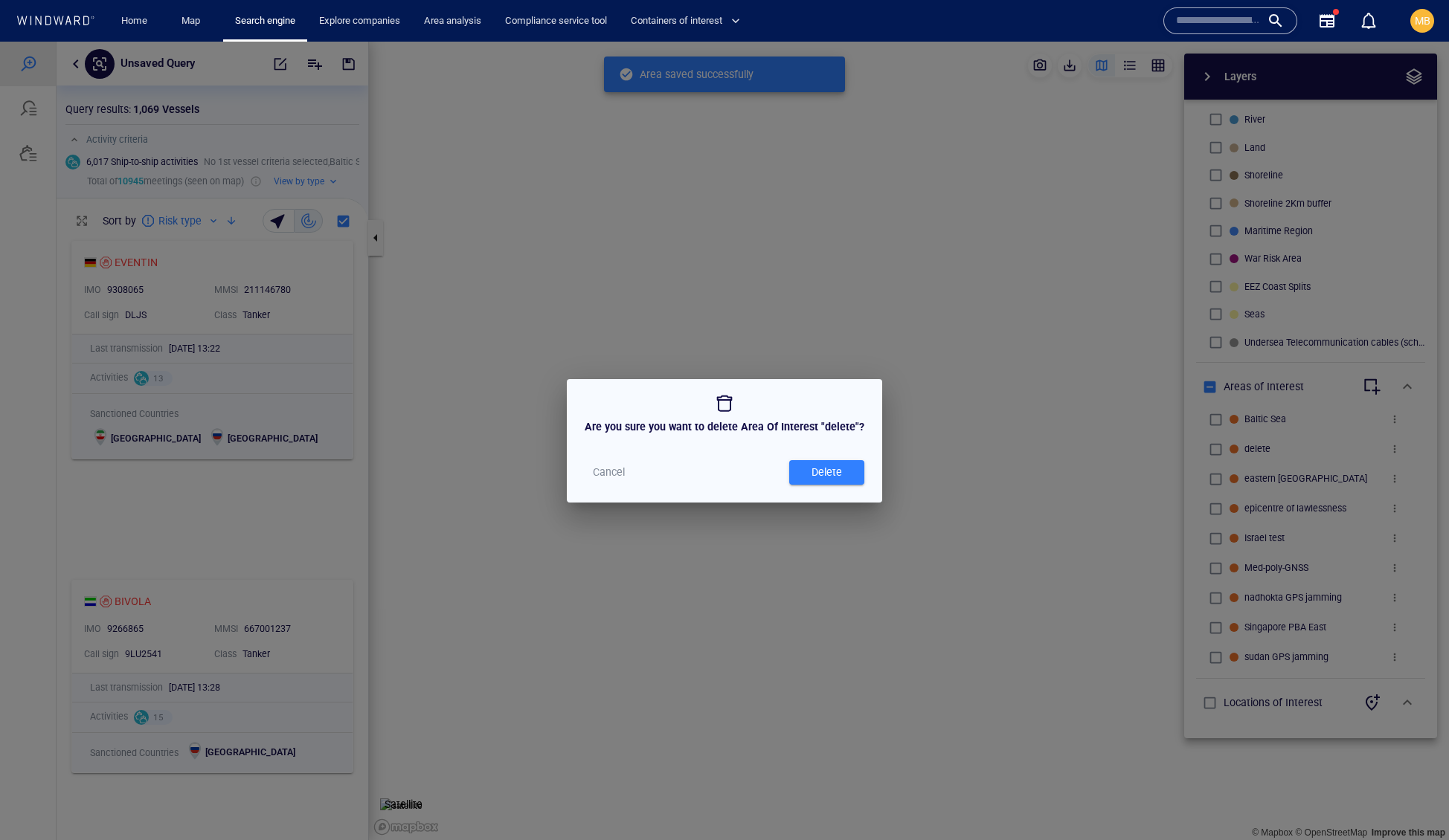
click at [845, 476] on div "Delete" at bounding box center [827, 471] width 37 height 24
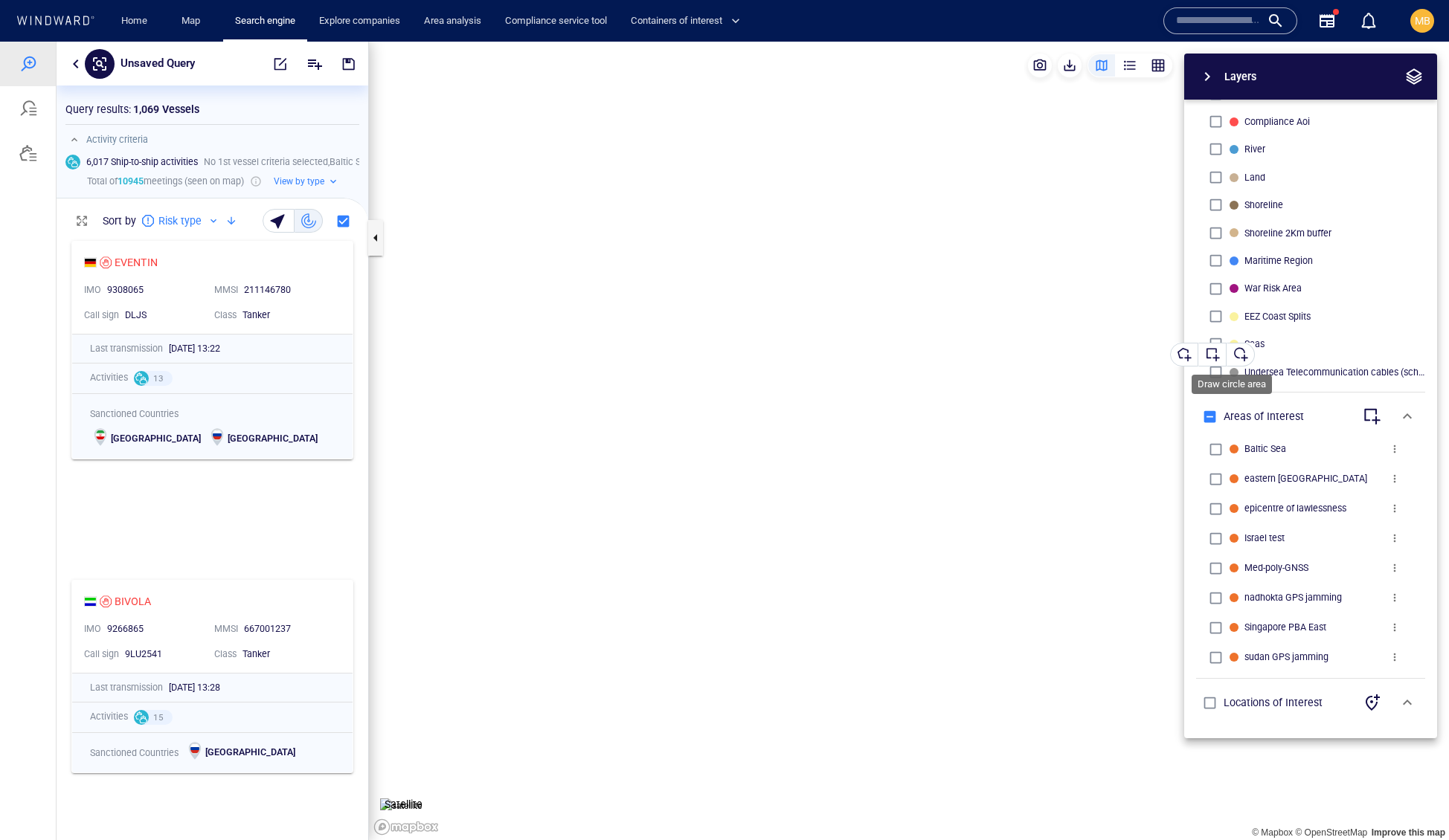
click at [1248, 352] on div "button" at bounding box center [1240, 354] width 15 height 15
click at [1220, 354] on div "button" at bounding box center [1212, 354] width 15 height 15
drag, startPoint x: 823, startPoint y: 400, endPoint x: 861, endPoint y: 404, distance: 38.2
click at [830, 400] on canvas "Map" at bounding box center [908, 441] width 1080 height 799
click at [1028, 521] on div "Layers System Areas International Waters Straits Exclusive Economic Zones 40NM …" at bounding box center [1233, 396] width 410 height 685
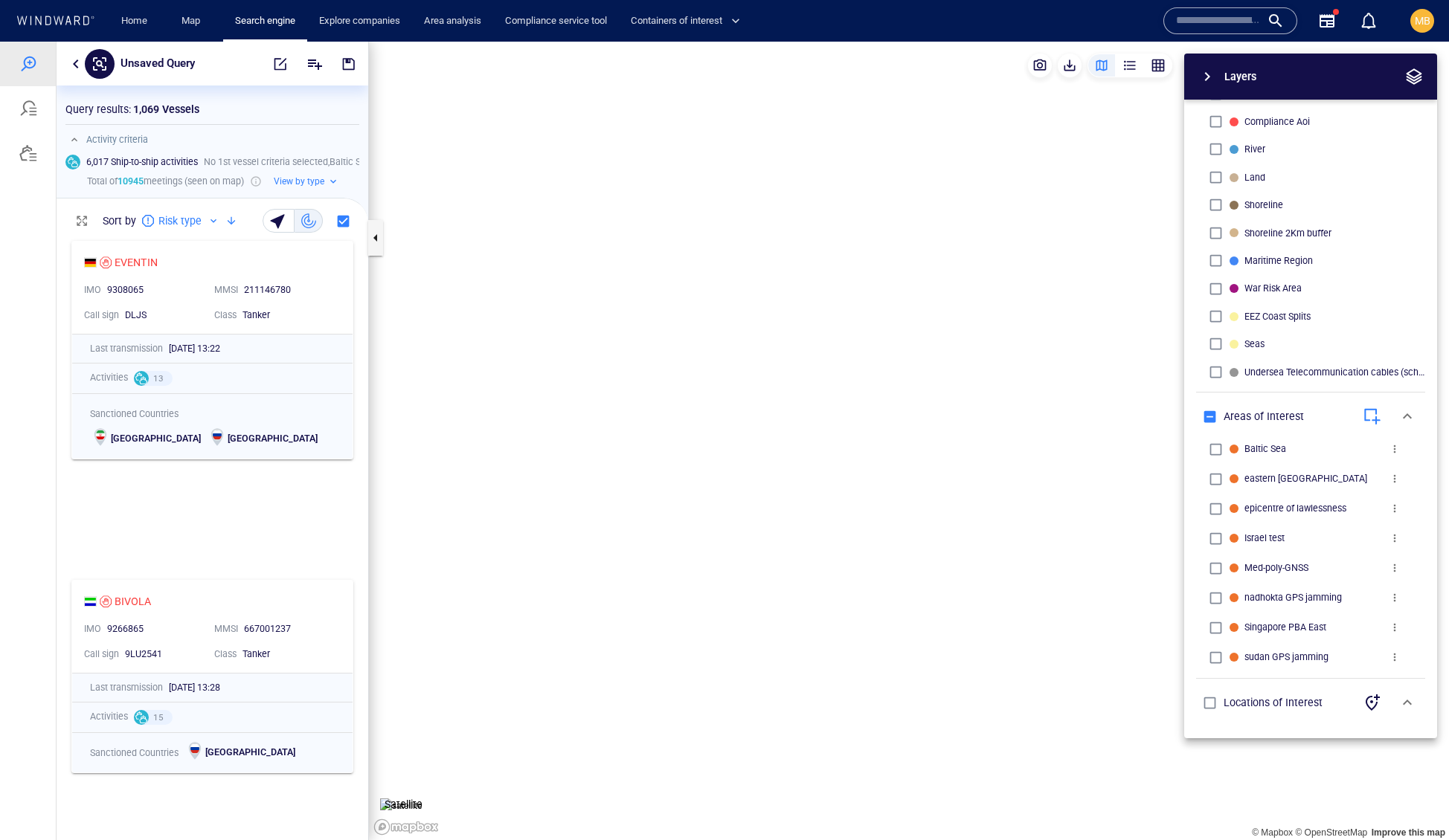
click at [920, 472] on canvas "Map" at bounding box center [908, 441] width 1080 height 799
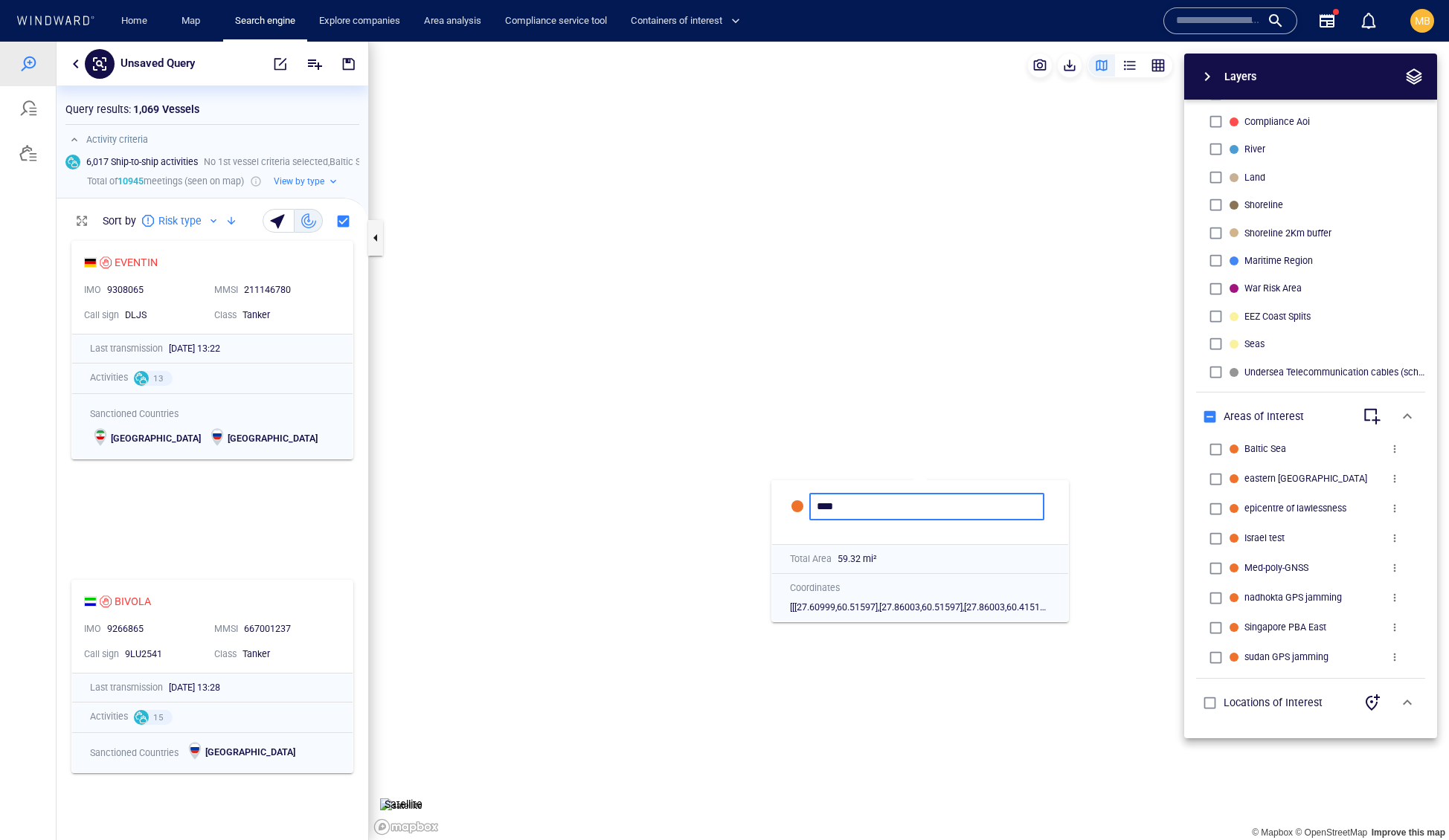
type input "****"
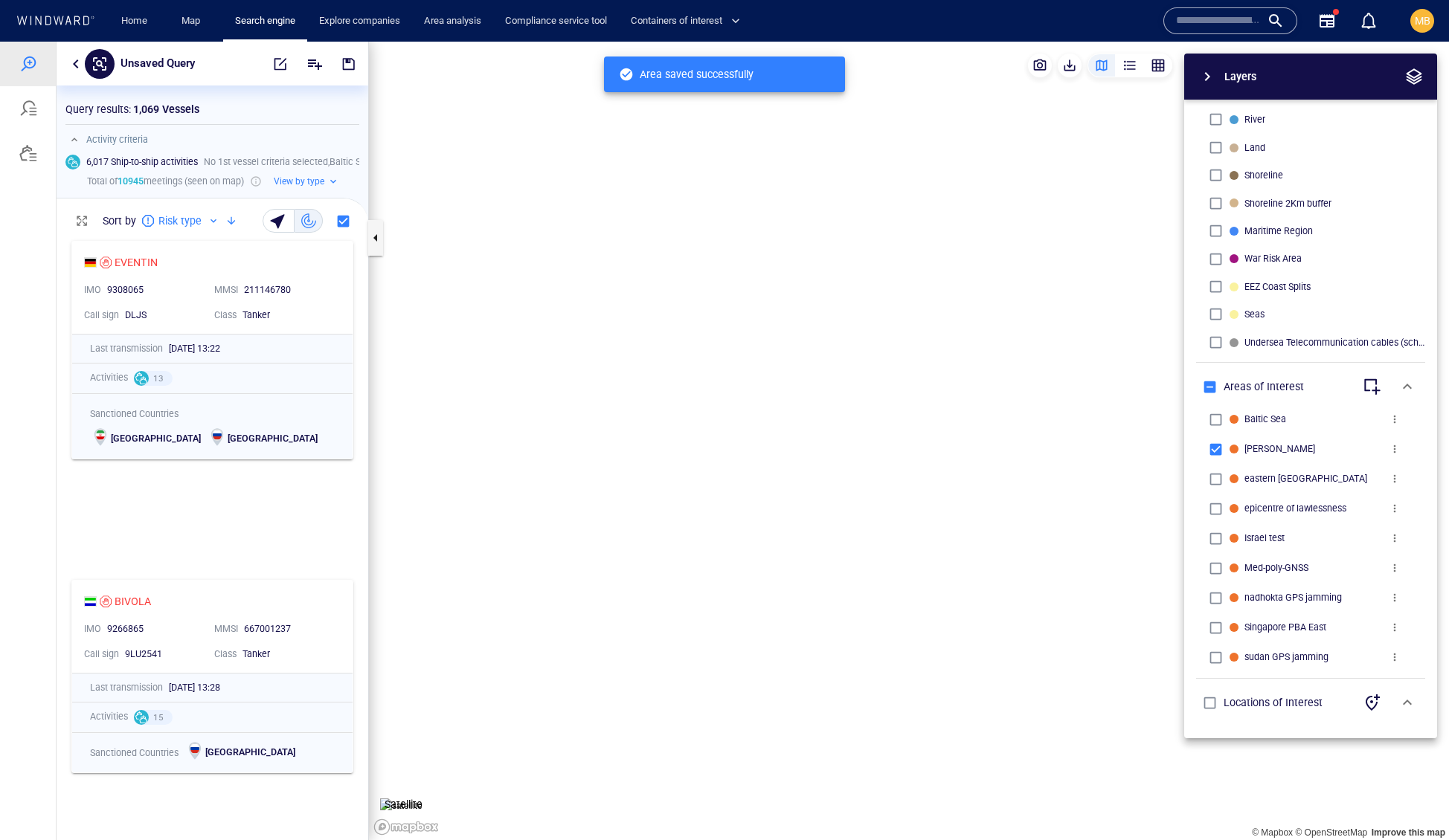
click at [1400, 443] on span "more" at bounding box center [1395, 449] width 12 height 12
click at [1376, 463] on li "Delete" at bounding box center [1362, 450] width 148 height 27
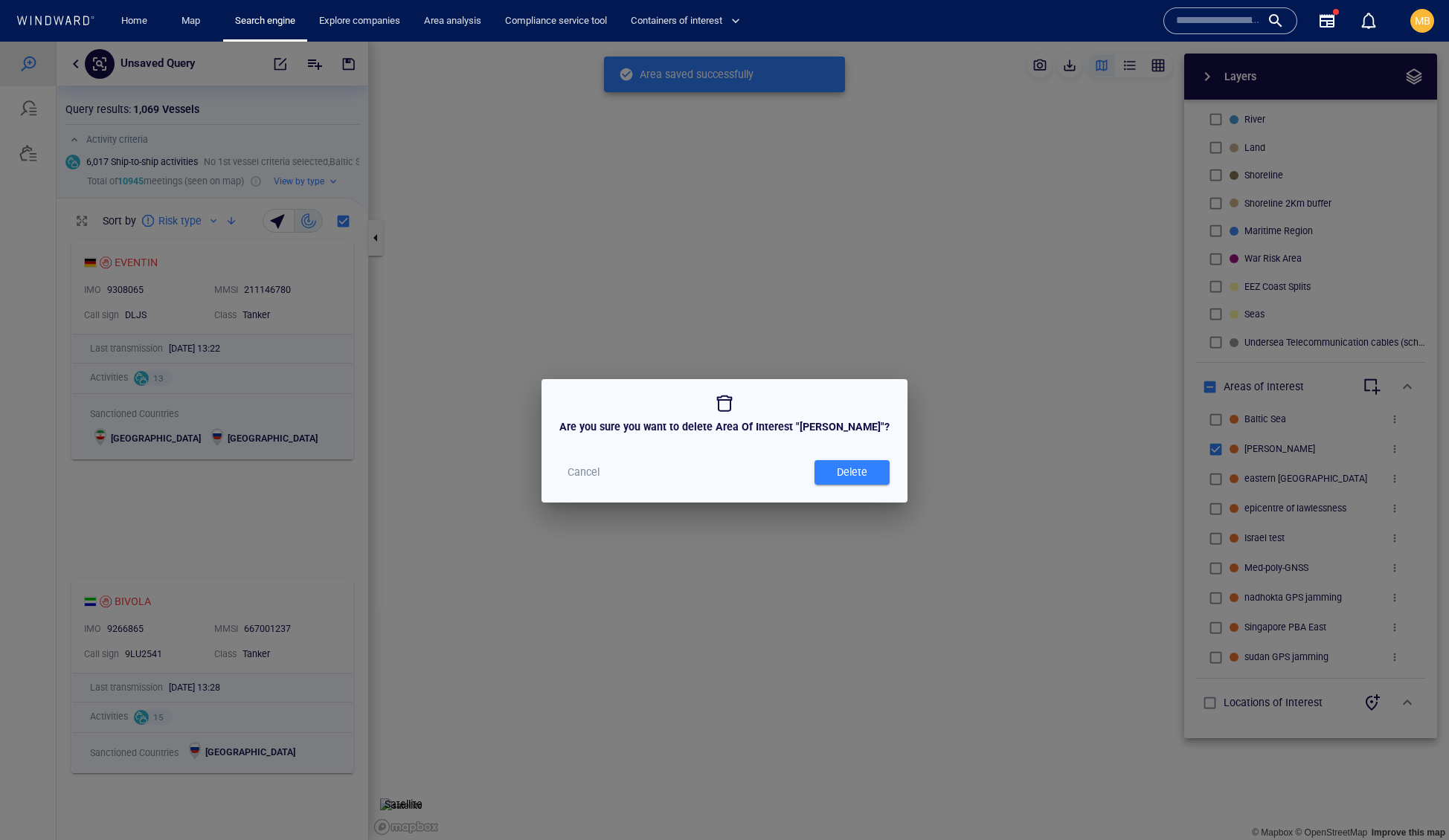
click at [871, 482] on div "Delete" at bounding box center [852, 471] width 37 height 24
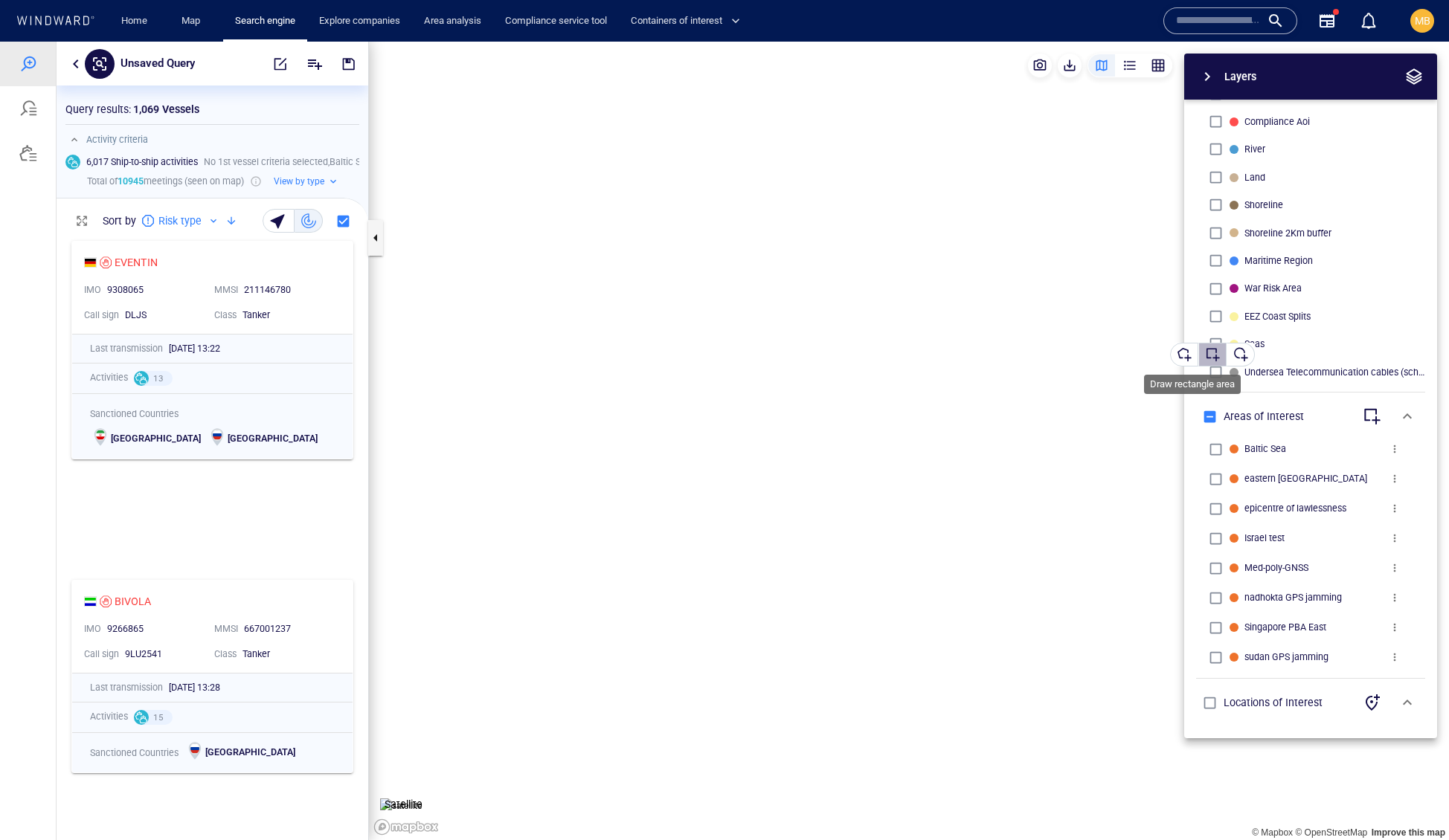
click at [1218, 354] on div "button" at bounding box center [1212, 354] width 15 height 15
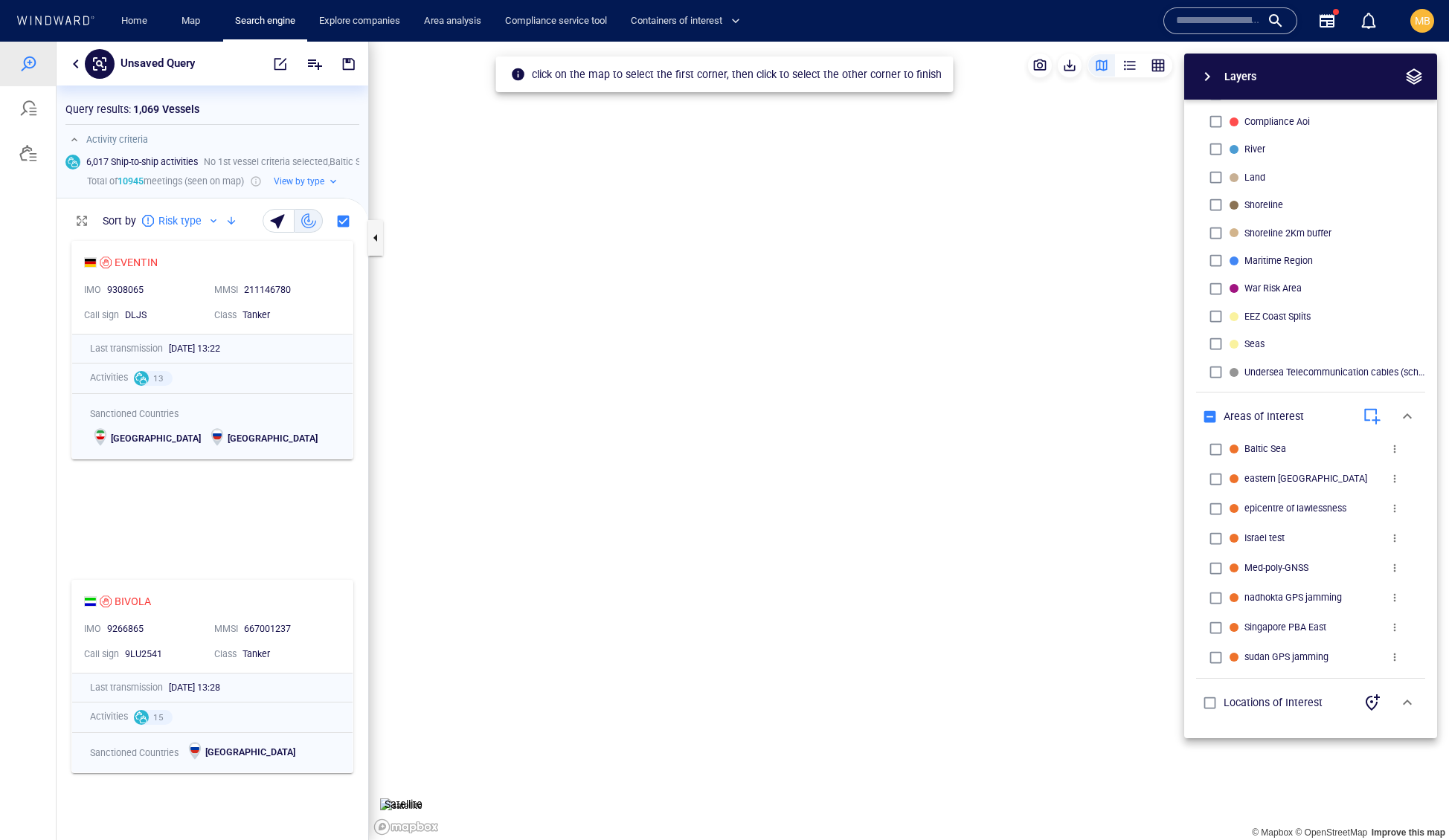
drag, startPoint x: 848, startPoint y: 396, endPoint x: 781, endPoint y: 349, distance: 81.8
click at [781, 348] on canvas "Map" at bounding box center [908, 441] width 1080 height 799
click at [928, 472] on canvas "Map" at bounding box center [908, 441] width 1080 height 799
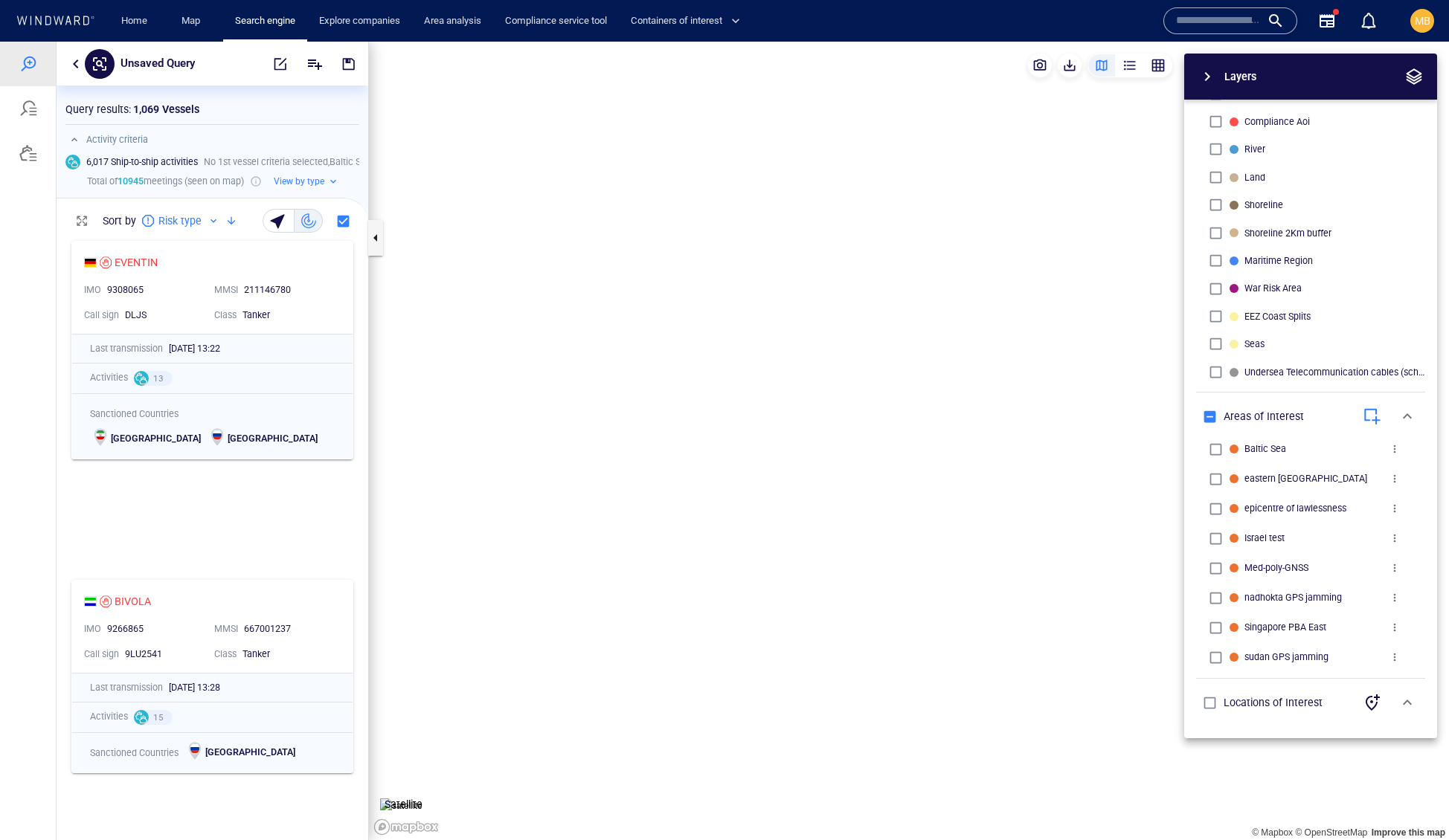
click at [785, 348] on canvas "Map" at bounding box center [908, 441] width 1080 height 799
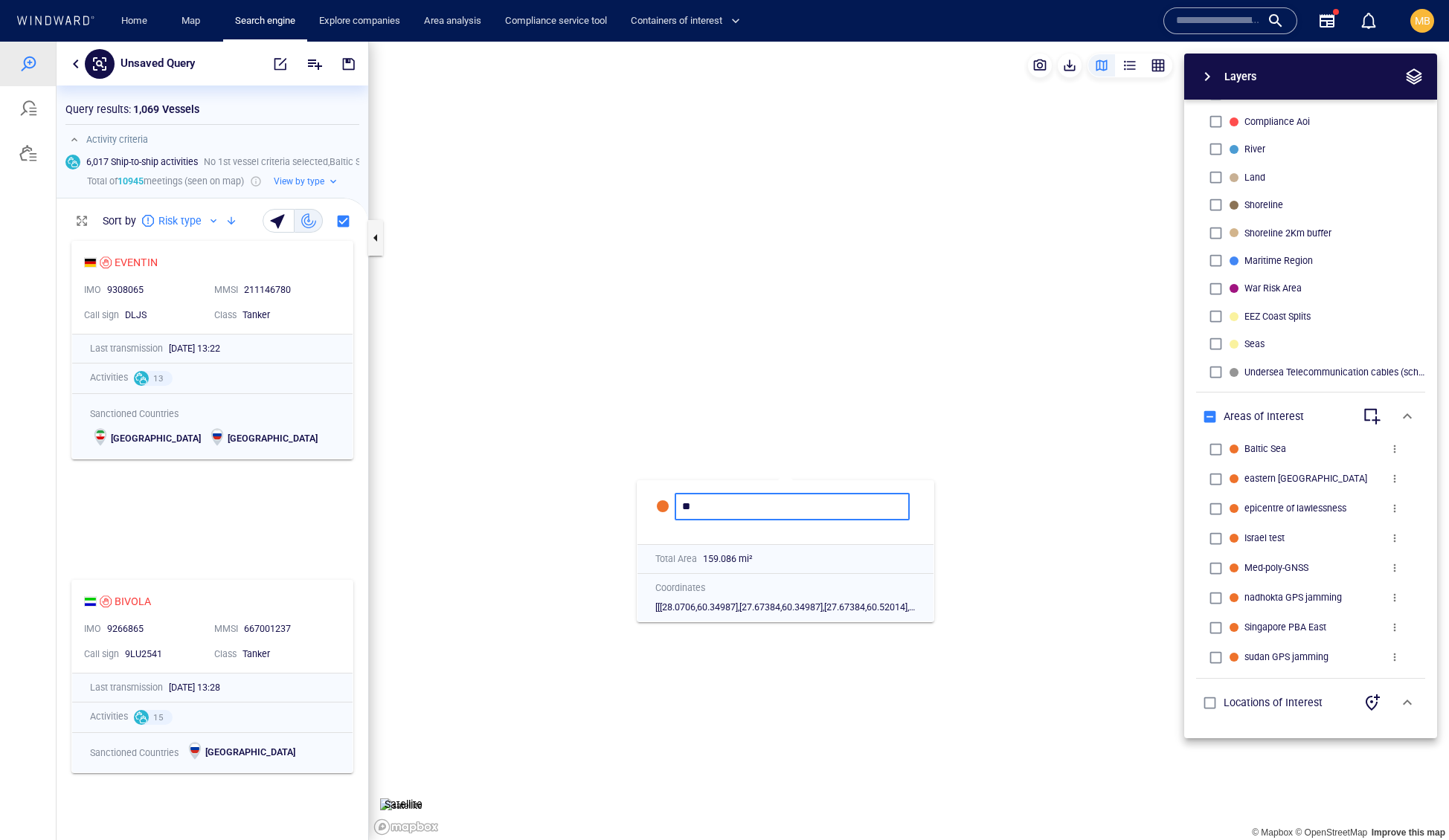
type input "*"
type input "**********"
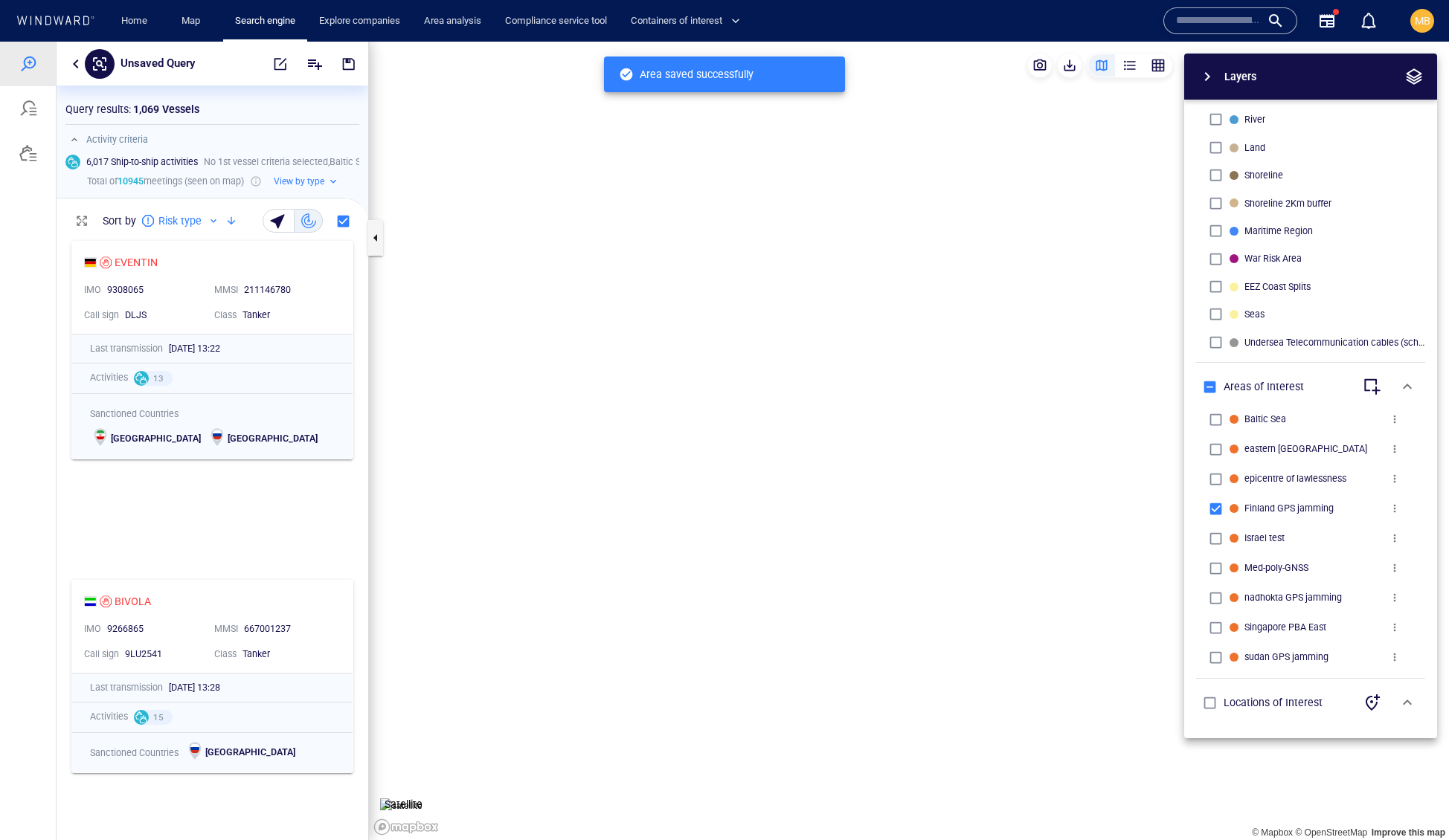
click at [1397, 502] on span "more" at bounding box center [1395, 508] width 12 height 12
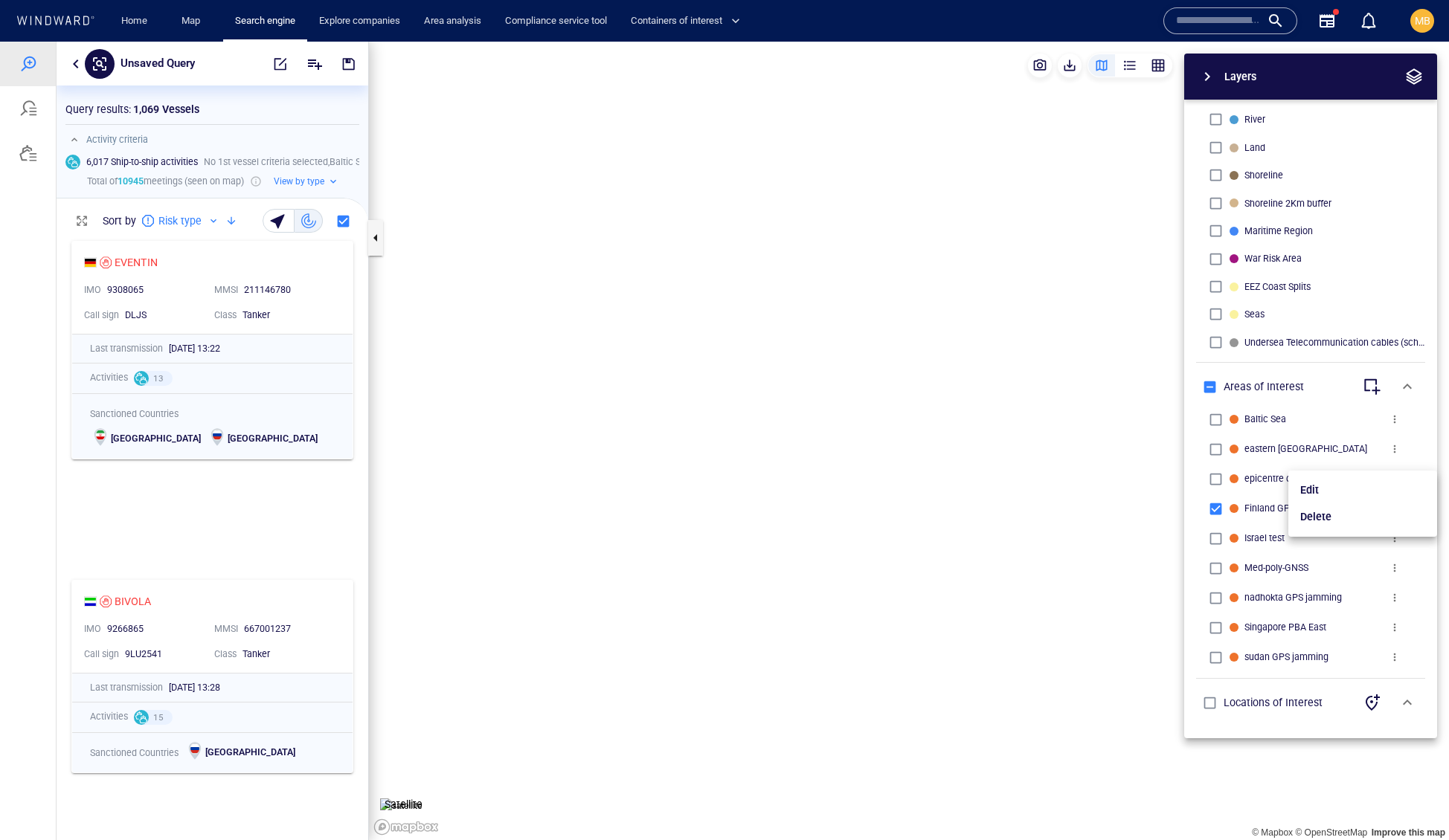
click at [1348, 530] on li "Delete" at bounding box center [1362, 517] width 148 height 27
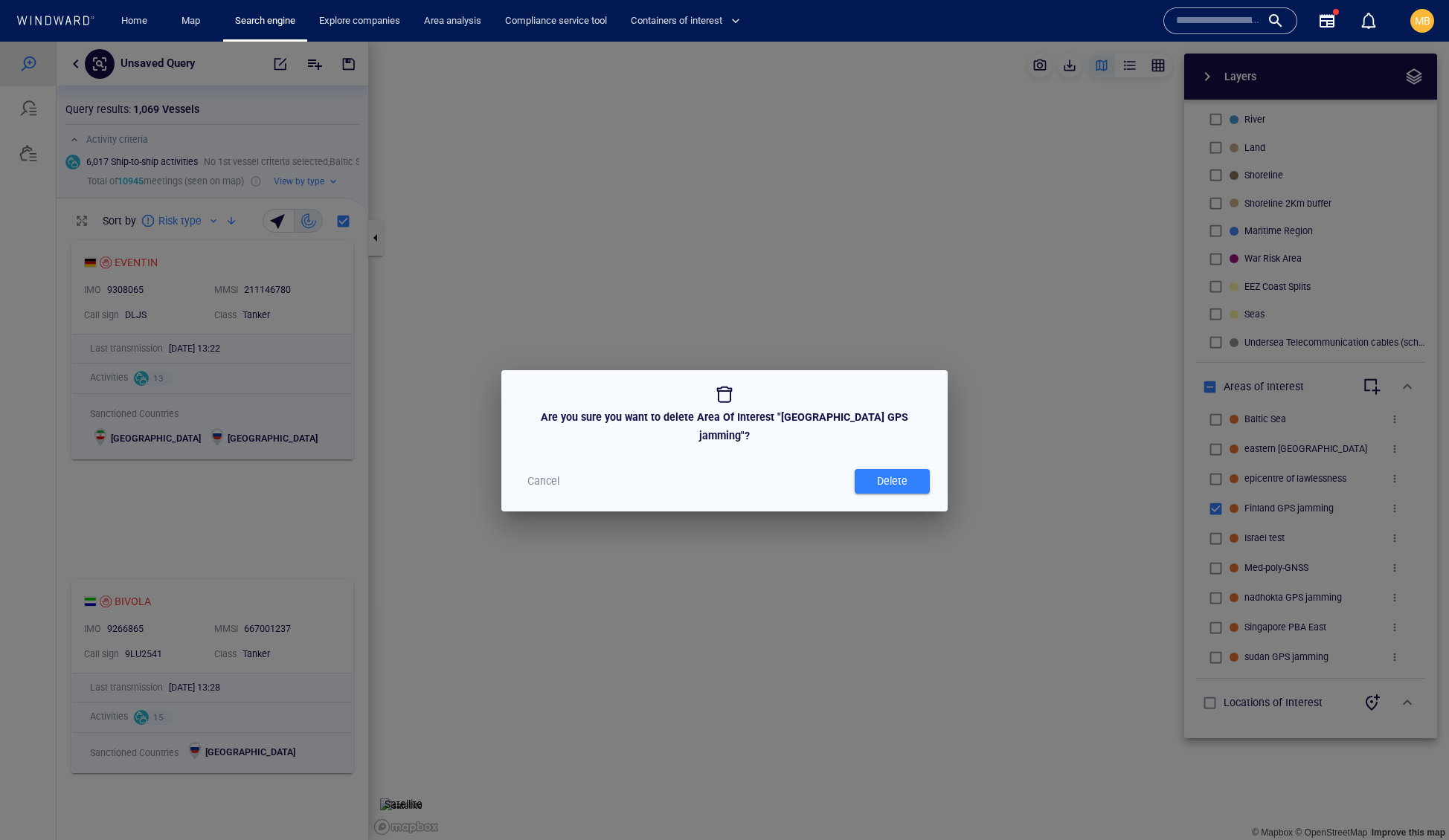
click at [899, 494] on div "Delete" at bounding box center [892, 481] width 37 height 24
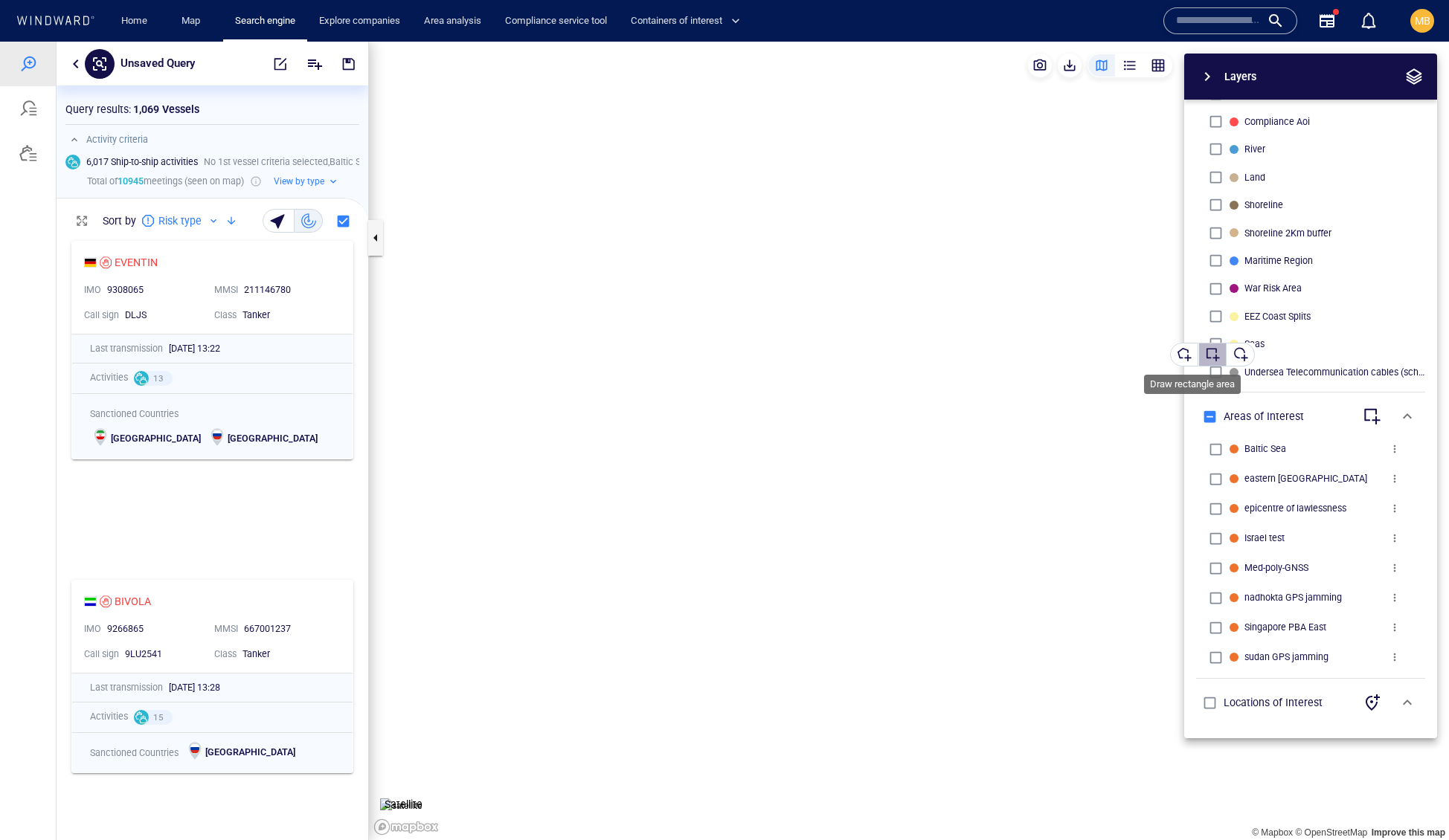
click at [1218, 355] on div "button" at bounding box center [1212, 354] width 15 height 15
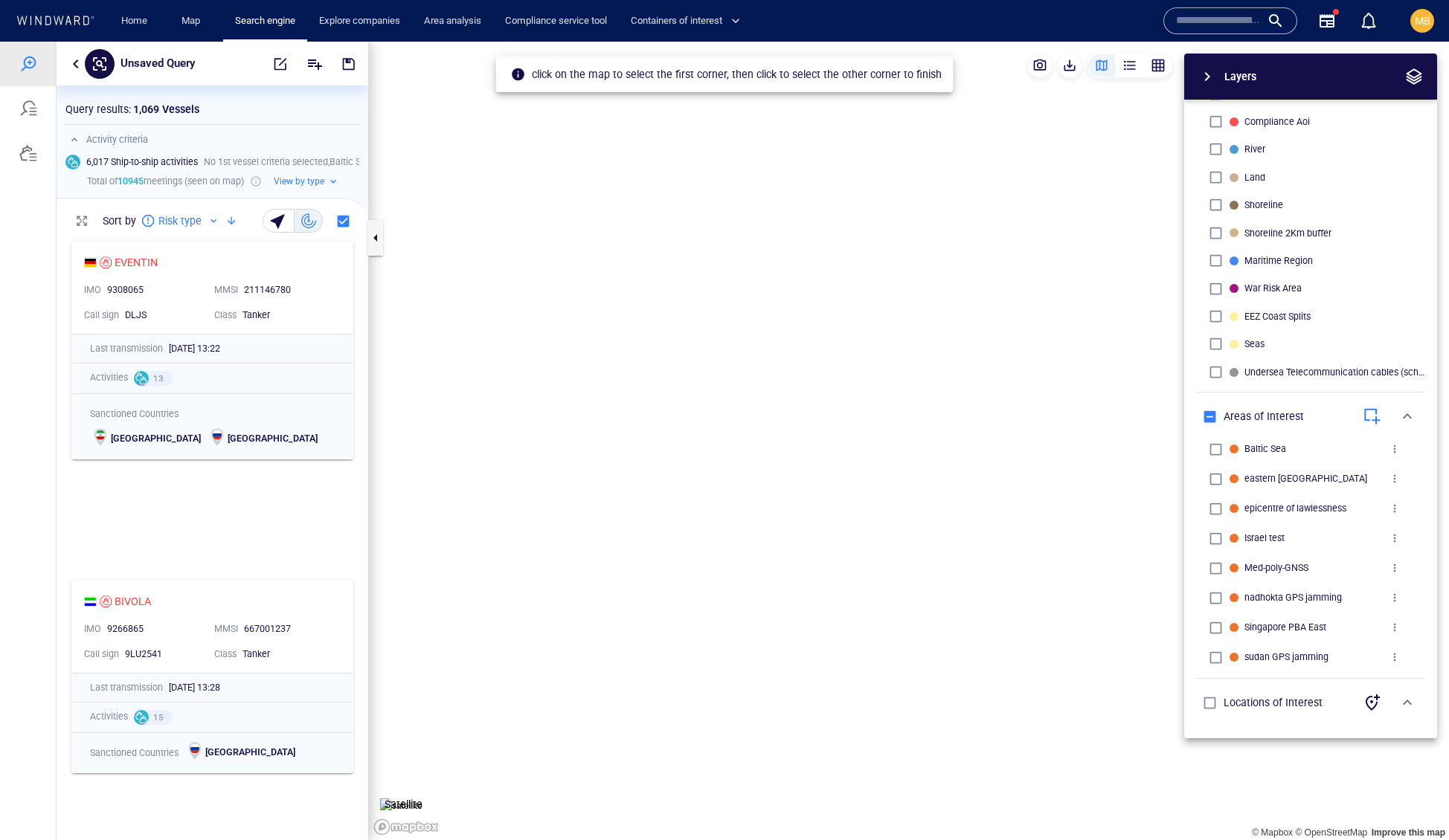
click at [787, 351] on canvas "Map" at bounding box center [908, 441] width 1080 height 799
click at [935, 486] on canvas "Map" at bounding box center [908, 441] width 1080 height 799
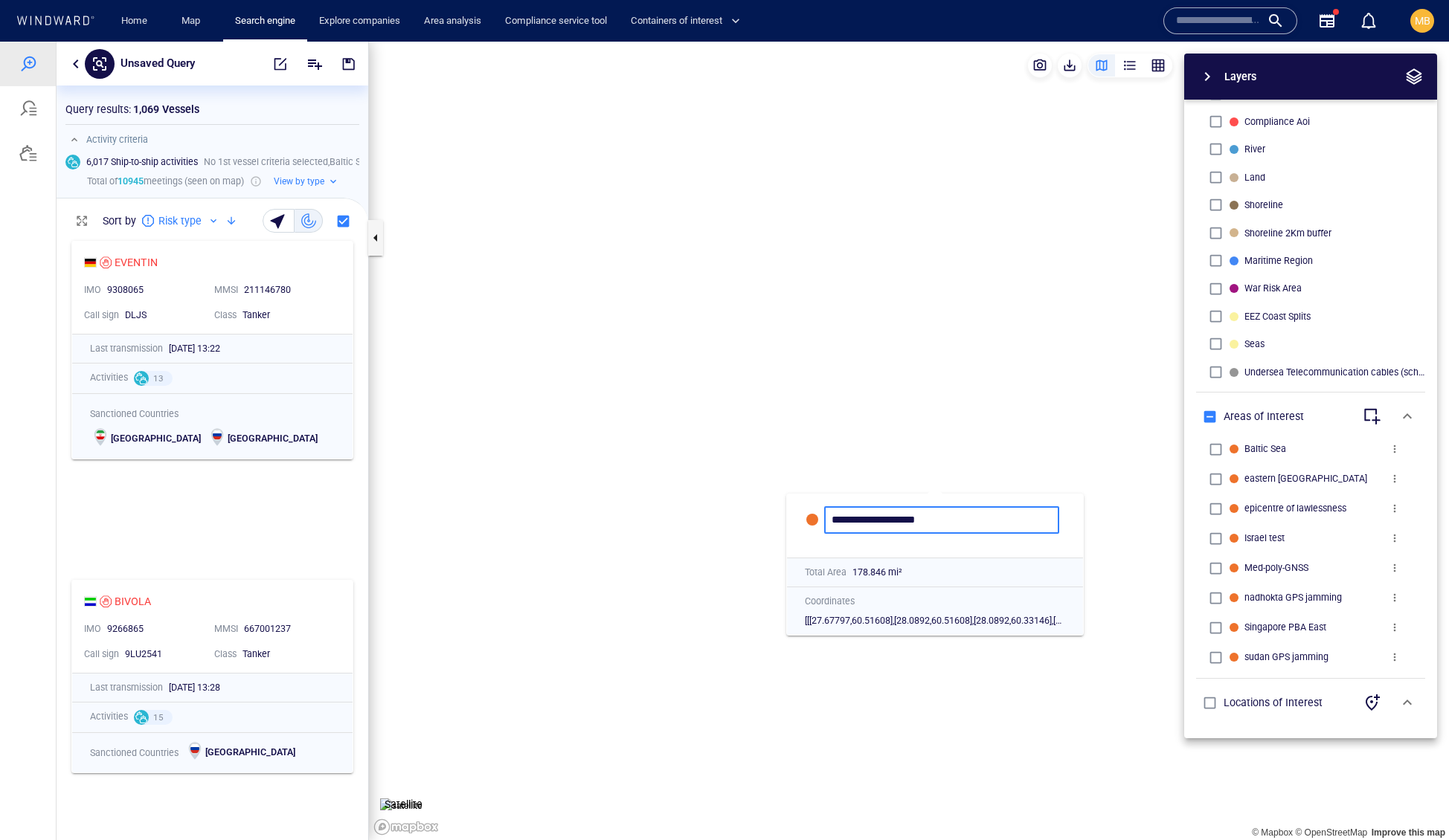
type input "**********"
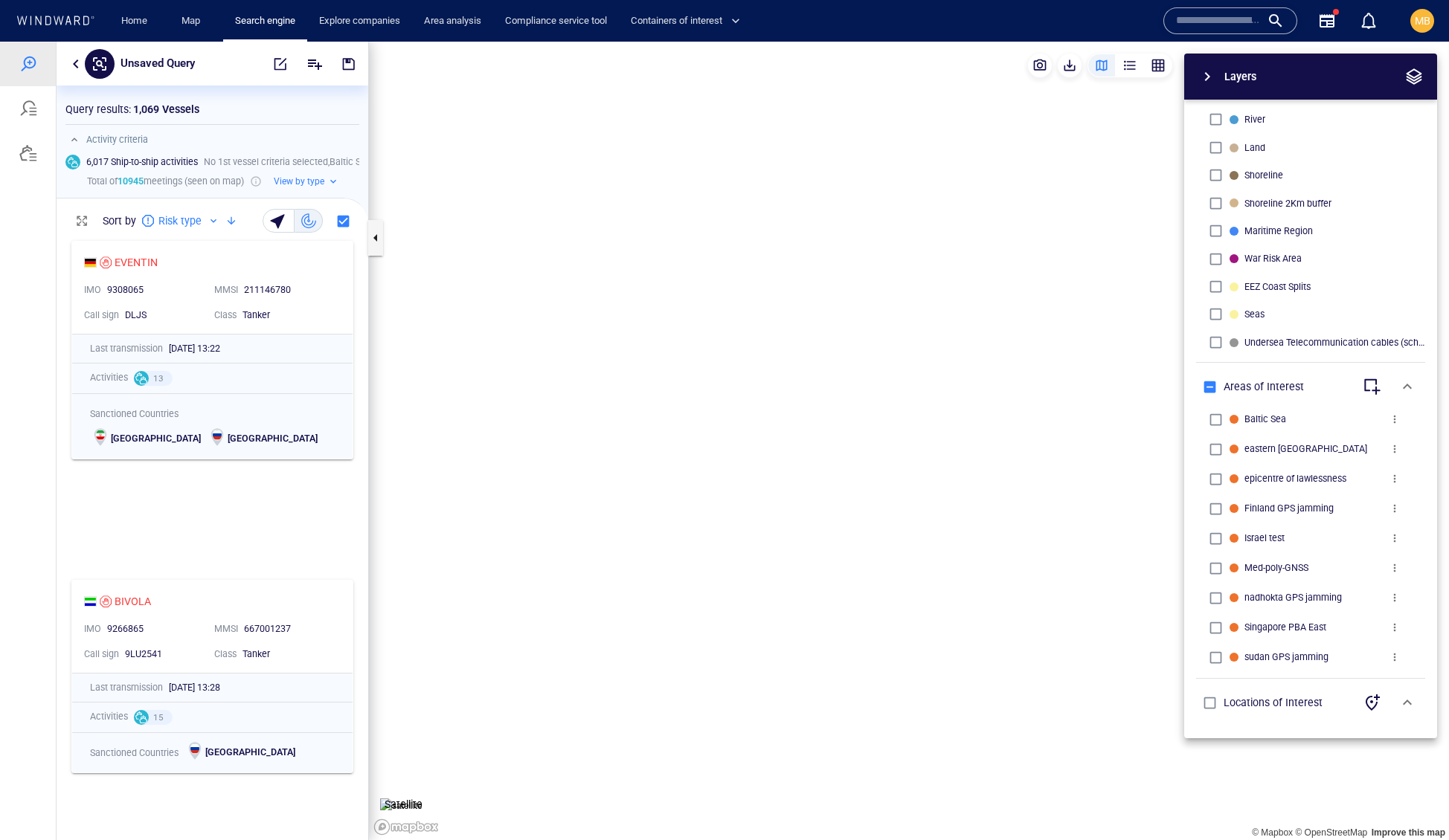
drag, startPoint x: 641, startPoint y: 427, endPoint x: 411, endPoint y: 218, distance: 310.8
click at [411, 218] on canvas "Map" at bounding box center [908, 441] width 1080 height 799
drag, startPoint x: 858, startPoint y: 368, endPoint x: 659, endPoint y: 413, distance: 204.0
click at [659, 412] on canvas "Map" at bounding box center [908, 441] width 1080 height 799
click at [1251, 351] on body "Unsaved Query Something went wrong An error occurred while searching for the en…" at bounding box center [724, 440] width 1449 height 798
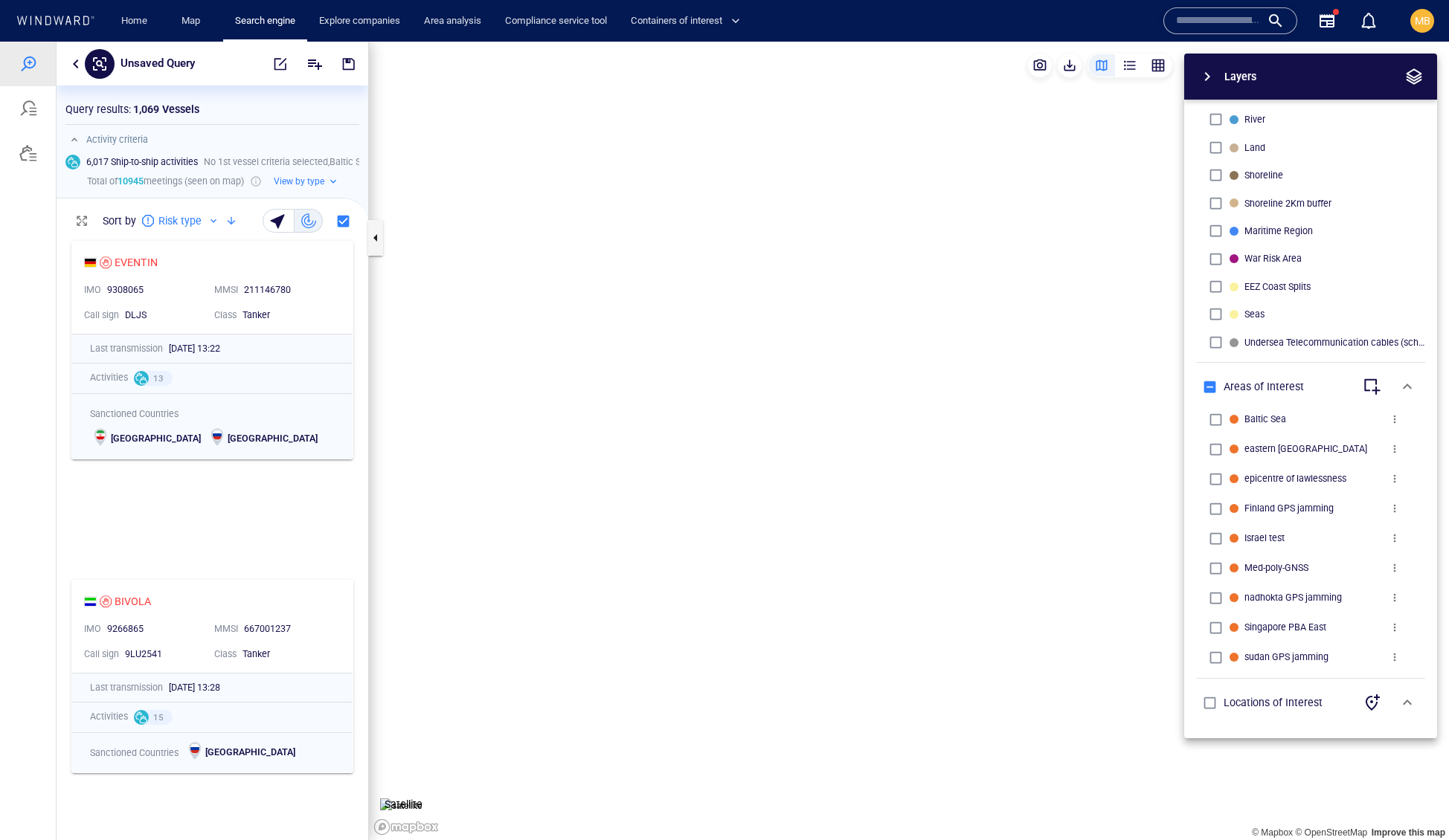
click at [1251, 351] on body "Unsaved Query Something went wrong An error occurred while searching for the en…" at bounding box center [724, 440] width 1449 height 798
click at [1242, 351] on button "button" at bounding box center [1240, 354] width 28 height 24
click at [1181, 349] on div "button" at bounding box center [1183, 354] width 15 height 15
click at [537, 230] on canvas "Map" at bounding box center [908, 441] width 1080 height 799
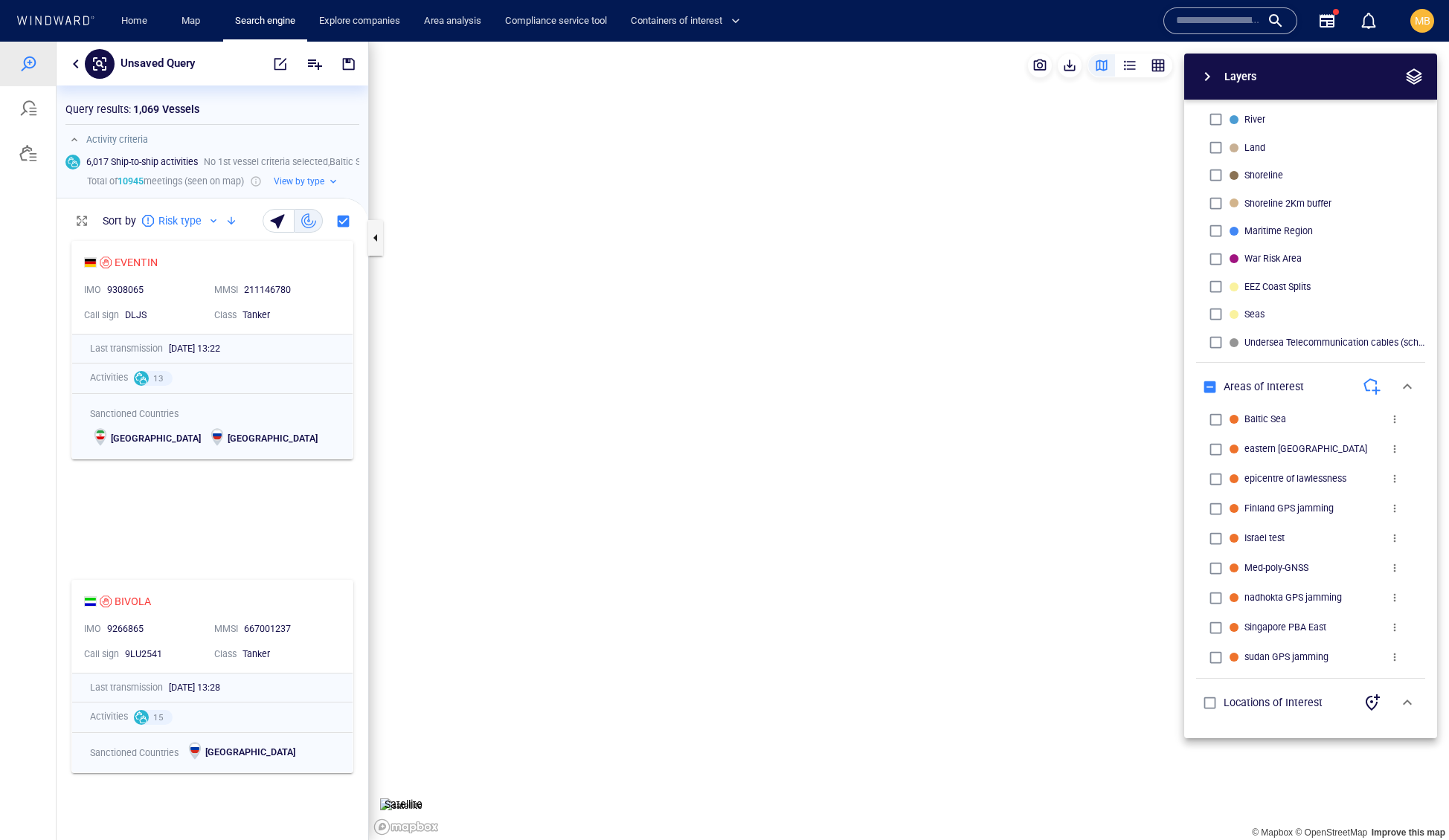
click at [720, 254] on canvas "Map" at bounding box center [908, 441] width 1080 height 799
click at [1028, 396] on div "Layers System Areas International Waters Straits Exclusive Economic Zones 40NM …" at bounding box center [1233, 396] width 410 height 685
click at [989, 390] on canvas "Map" at bounding box center [908, 441] width 1080 height 799
click at [831, 656] on canvas "Map" at bounding box center [908, 441] width 1080 height 799
click at [479, 333] on canvas "Map" at bounding box center [908, 441] width 1080 height 799
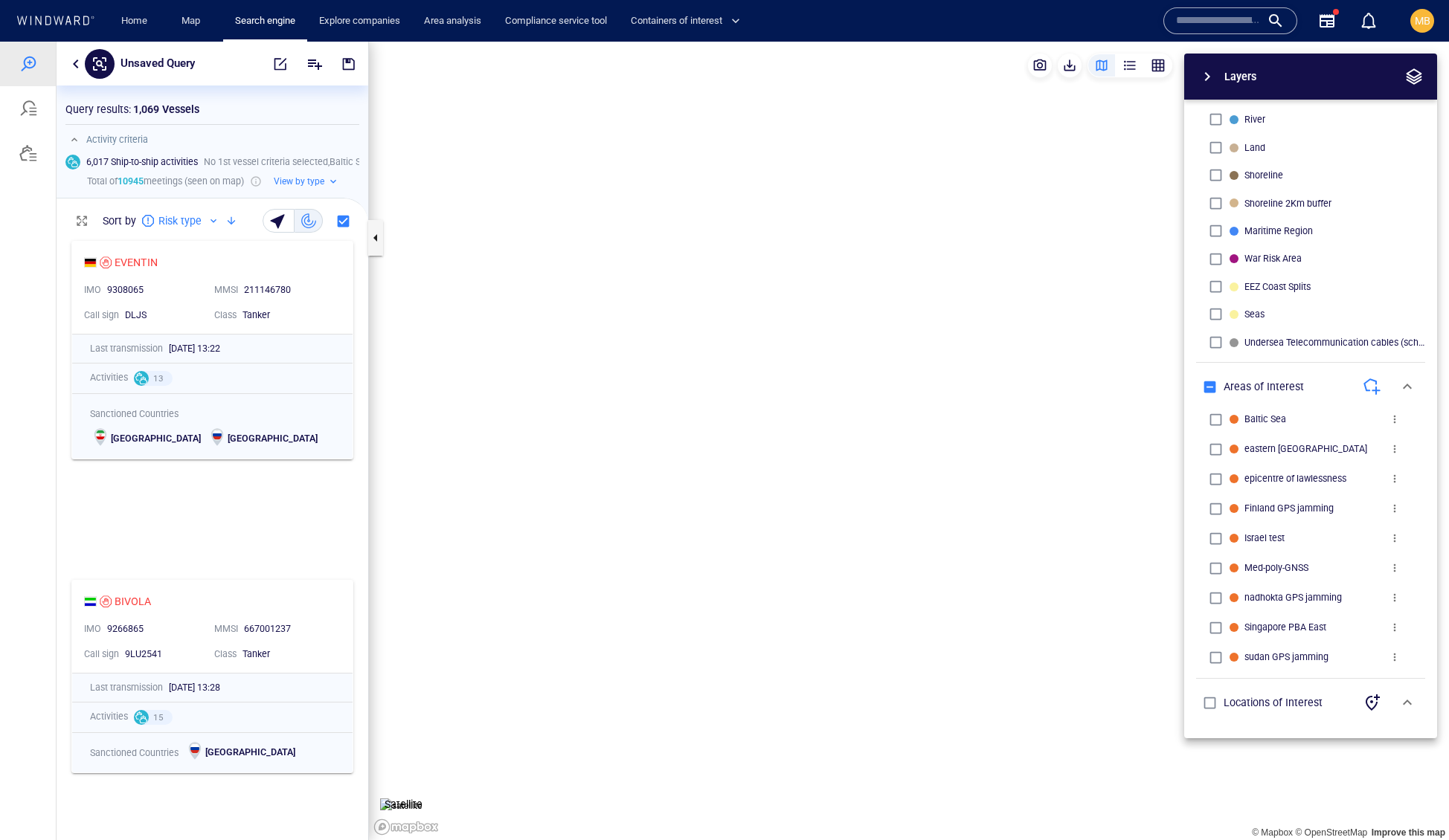
click at [537, 224] on canvas "Map" at bounding box center [908, 441] width 1080 height 799
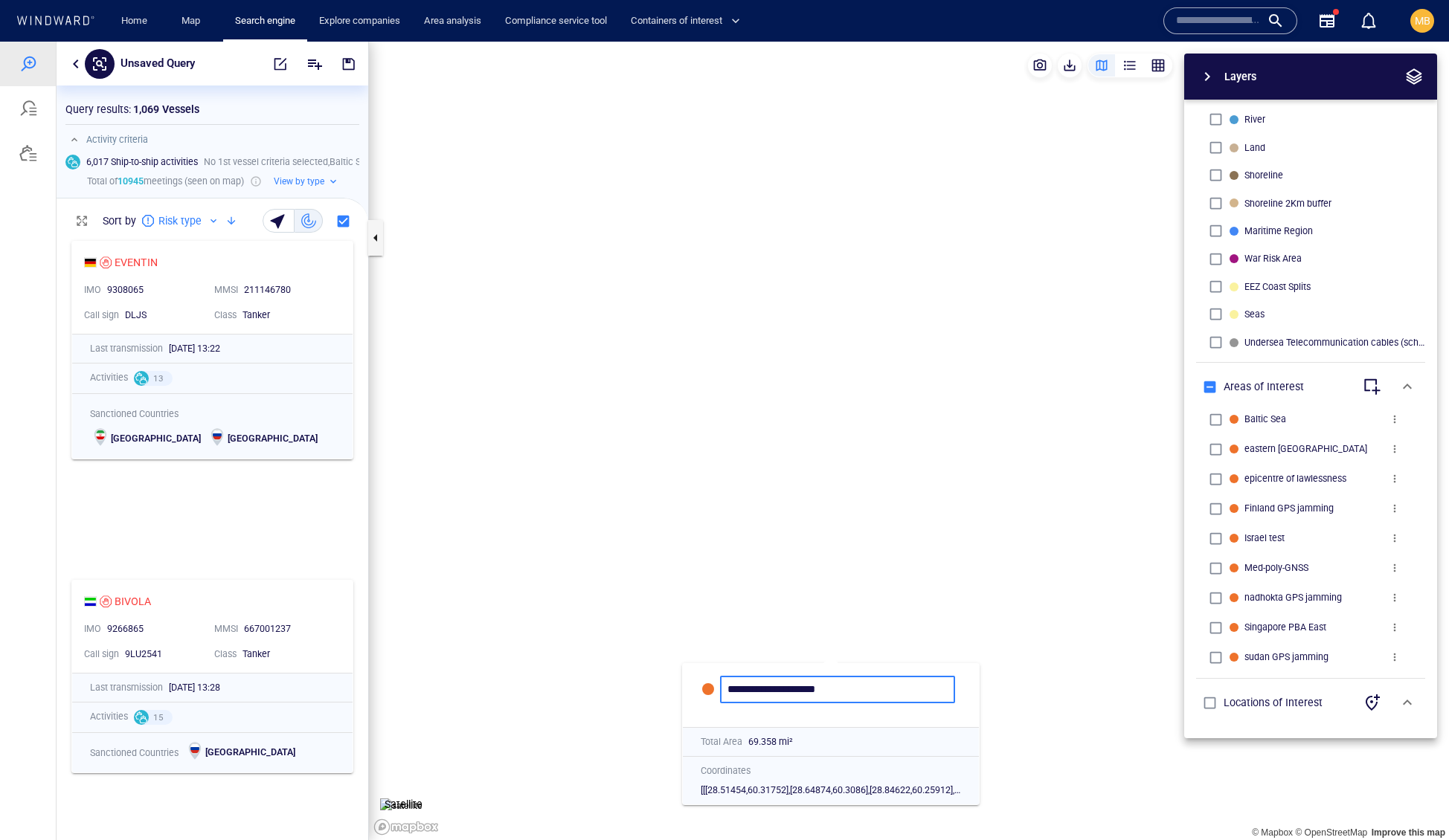
type input "**********"
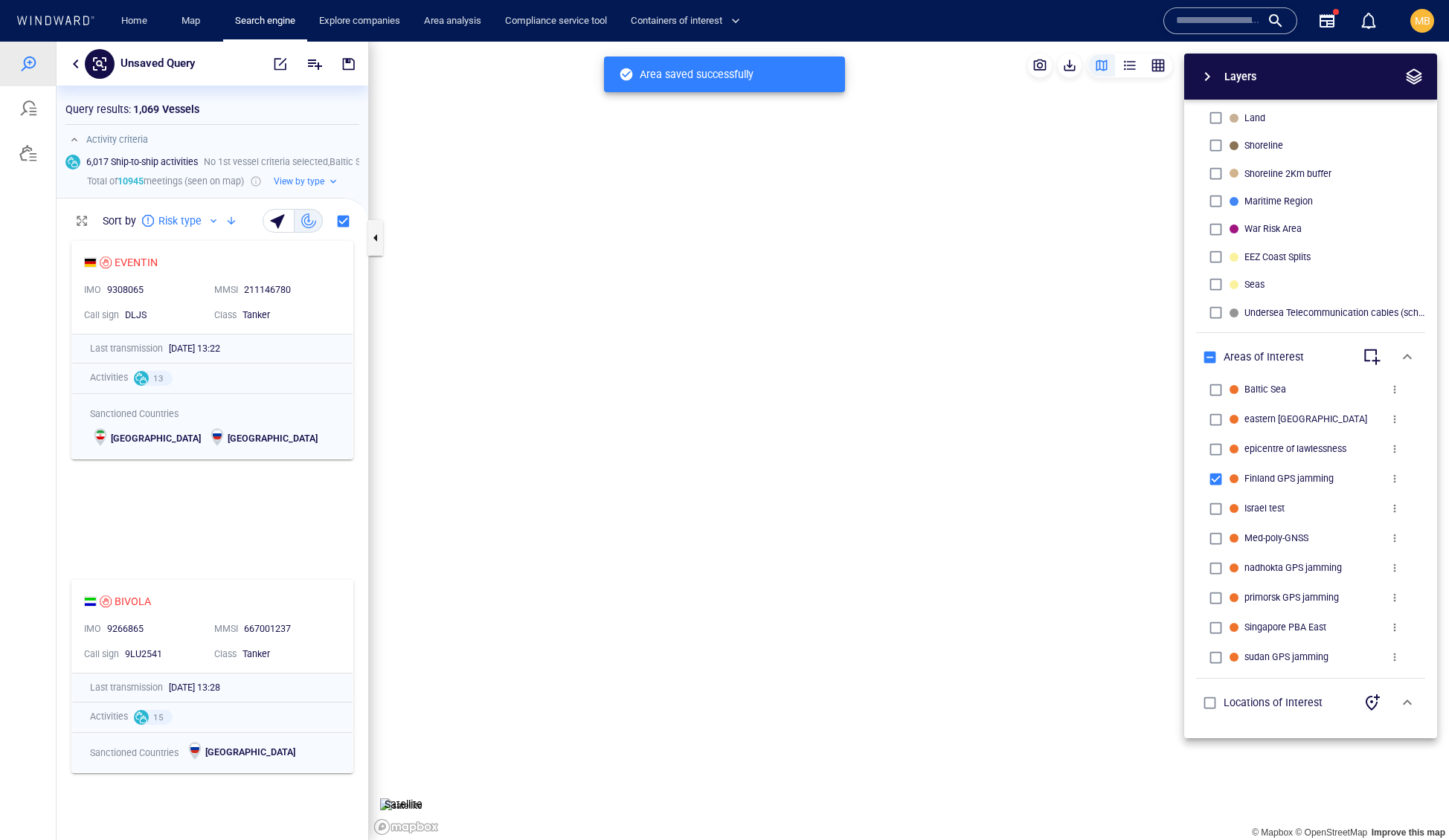
drag, startPoint x: 683, startPoint y: 422, endPoint x: 903, endPoint y: 333, distance: 237.3
click at [903, 335] on canvas "Map" at bounding box center [908, 441] width 1080 height 799
drag, startPoint x: 613, startPoint y: 424, endPoint x: 816, endPoint y: 376, distance: 208.6
click at [816, 376] on canvas "Map" at bounding box center [908, 441] width 1080 height 799
drag, startPoint x: 720, startPoint y: 509, endPoint x: 823, endPoint y: 235, distance: 292.7
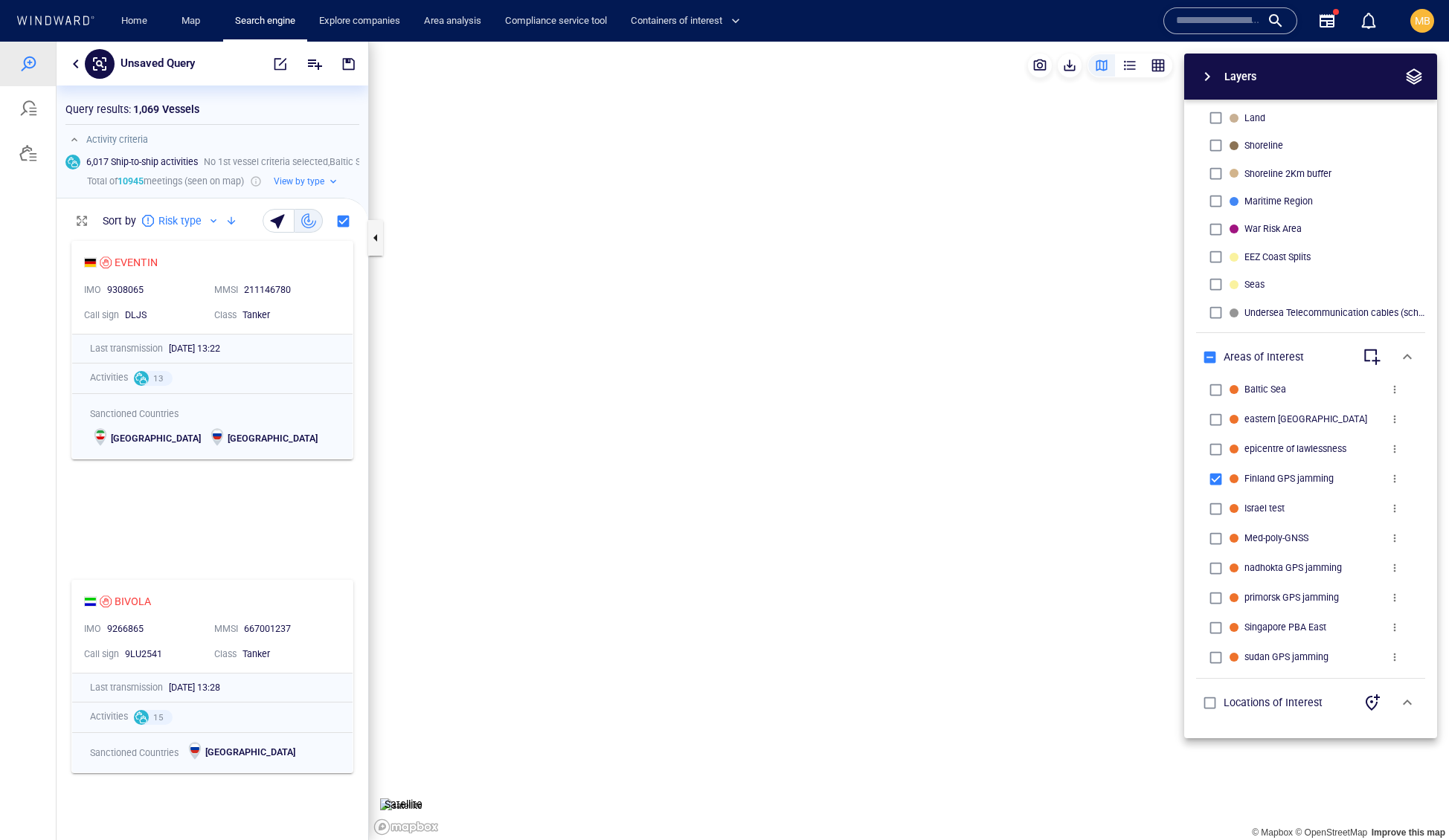
click at [820, 236] on canvas "Map" at bounding box center [908, 441] width 1080 height 799
drag, startPoint x: 776, startPoint y: 404, endPoint x: 938, endPoint y: 110, distance: 335.7
click at [938, 110] on canvas "Map" at bounding box center [908, 441] width 1080 height 799
drag, startPoint x: 858, startPoint y: 231, endPoint x: 635, endPoint y: 419, distance: 291.7
click at [635, 417] on canvas "Map" at bounding box center [908, 441] width 1080 height 799
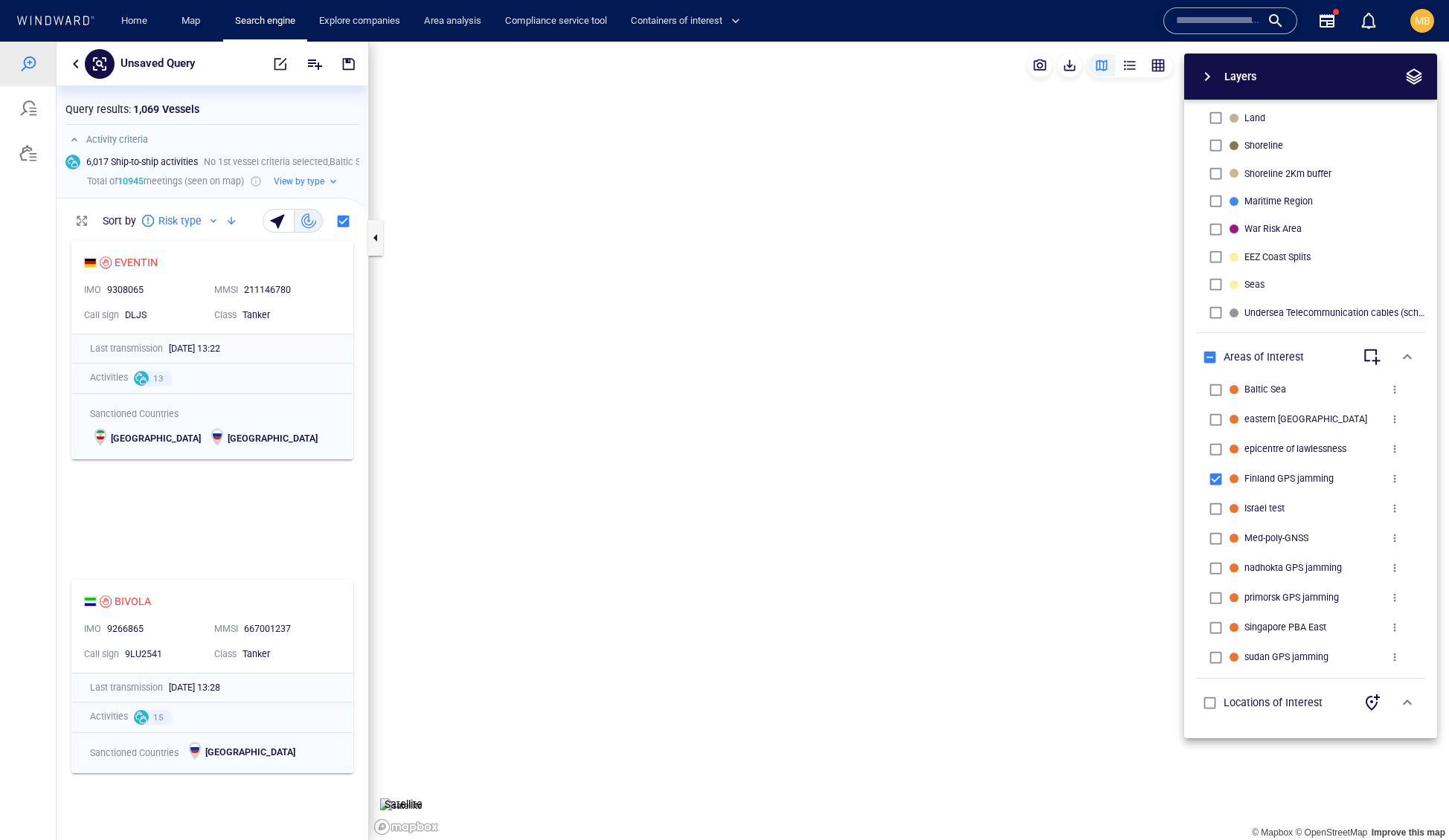
drag, startPoint x: 642, startPoint y: 419, endPoint x: 753, endPoint y: 394, distance: 113.8
click at [753, 394] on canvas "Map" at bounding box center [908, 441] width 1080 height 799
drag, startPoint x: 590, startPoint y: 522, endPoint x: 825, endPoint y: 269, distance: 345.3
click at [825, 271] on canvas "Map" at bounding box center [908, 441] width 1080 height 799
drag, startPoint x: 912, startPoint y: 343, endPoint x: 848, endPoint y: 474, distance: 145.8
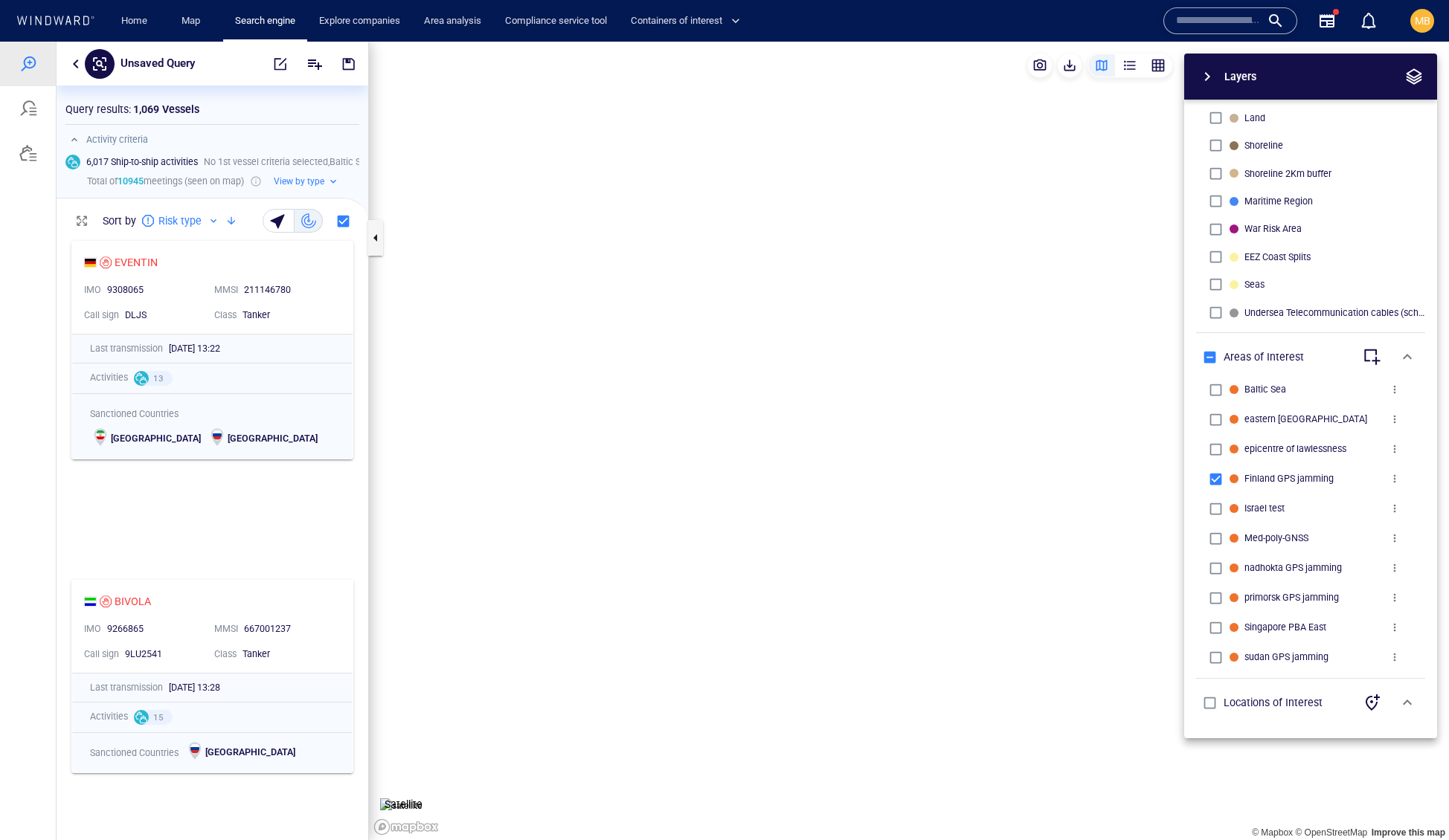
click at [848, 474] on canvas "Map" at bounding box center [908, 441] width 1080 height 799
drag, startPoint x: 855, startPoint y: 374, endPoint x: 848, endPoint y: 600, distance: 226.1
click at [848, 600] on canvas "Map" at bounding box center [908, 441] width 1080 height 799
drag, startPoint x: 848, startPoint y: 600, endPoint x: 820, endPoint y: 651, distance: 58.2
click at [820, 651] on canvas "Map" at bounding box center [908, 441] width 1080 height 799
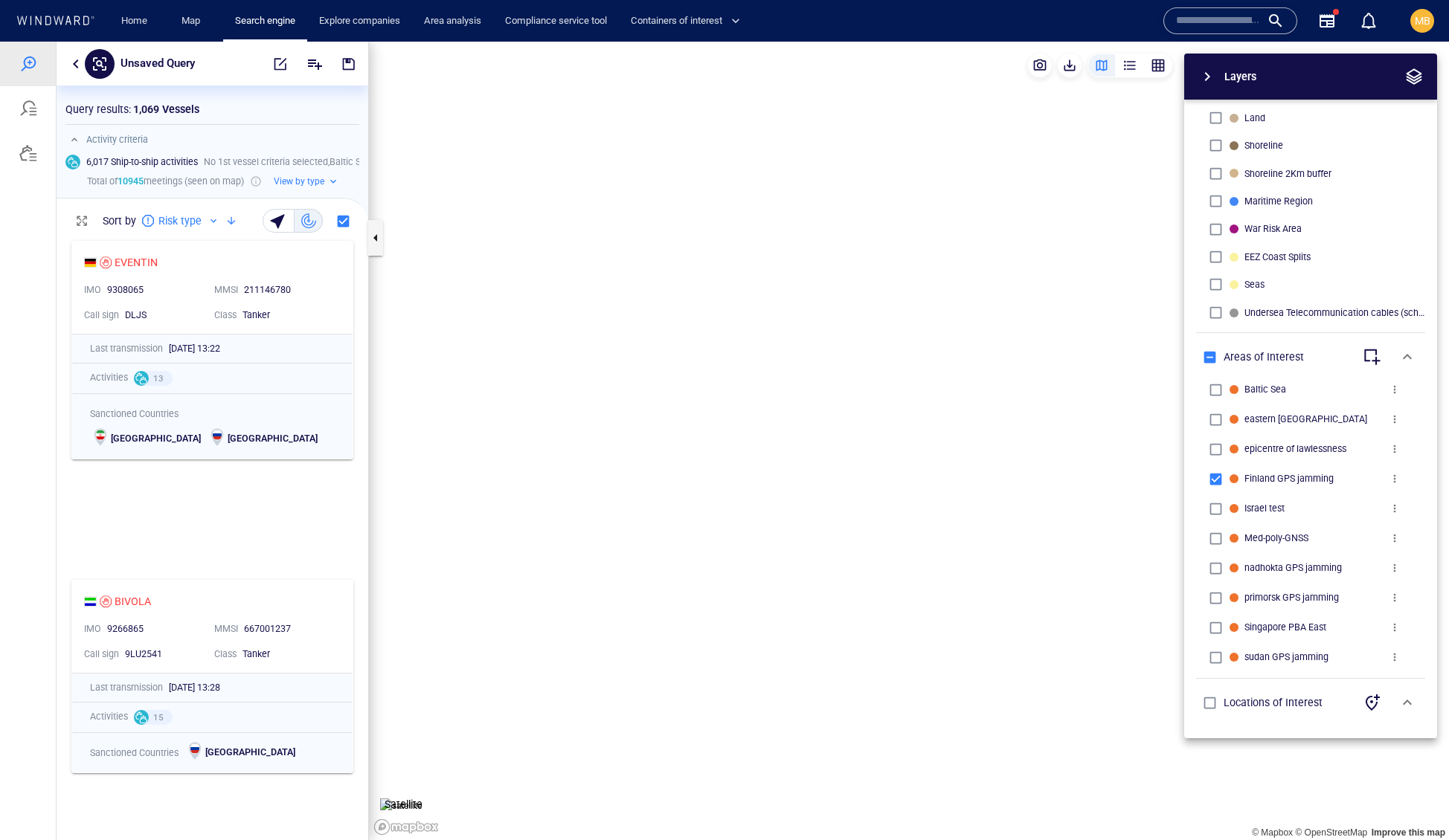
click at [1363, 355] on span "button" at bounding box center [1371, 357] width 17 height 17
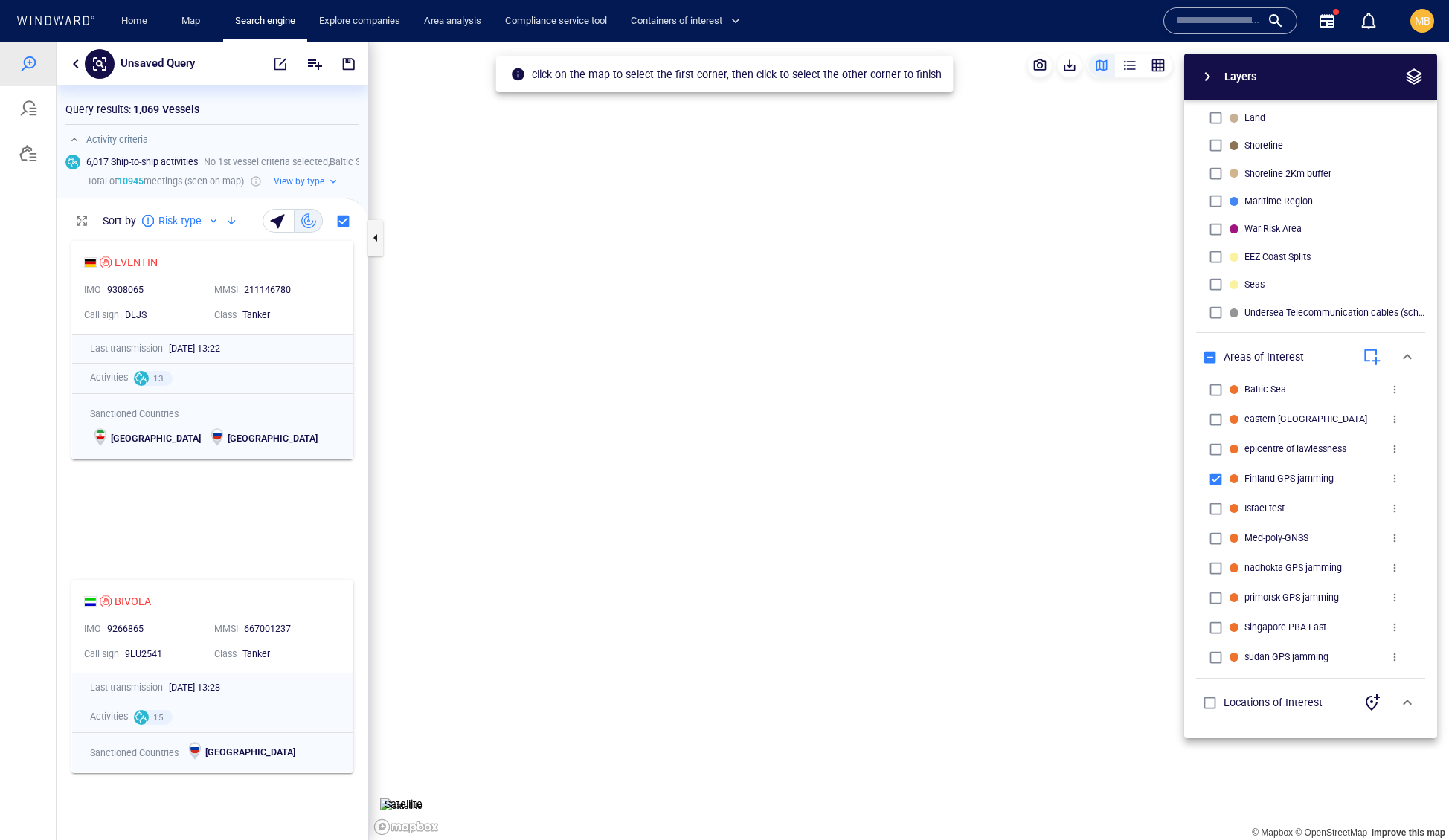
click at [580, 173] on canvas "Map" at bounding box center [908, 441] width 1080 height 799
click at [1051, 500] on div "Layers System Areas International Waters Straits Exclusive Economic Zones 40NM …" at bounding box center [1233, 396] width 410 height 685
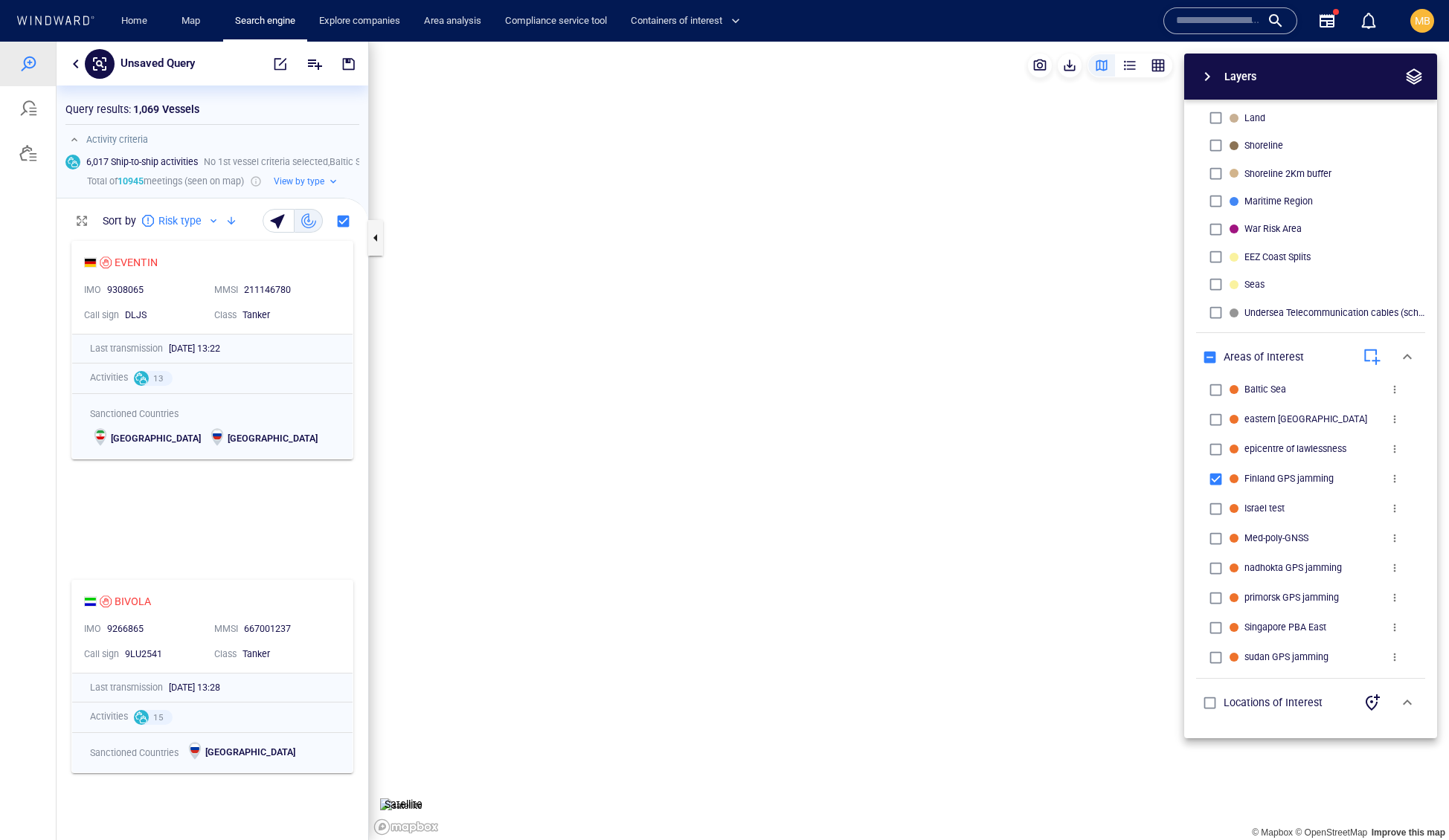
click at [1074, 580] on div "Layers System Areas International Waters Straits Exclusive Economic Zones 40NM …" at bounding box center [1233, 396] width 410 height 685
click at [1028, 571] on div "Layers System Areas International Waters Straits Exclusive Economic Zones 40NM …" at bounding box center [1233, 396] width 410 height 685
click at [1001, 569] on canvas "Map" at bounding box center [908, 441] width 1080 height 799
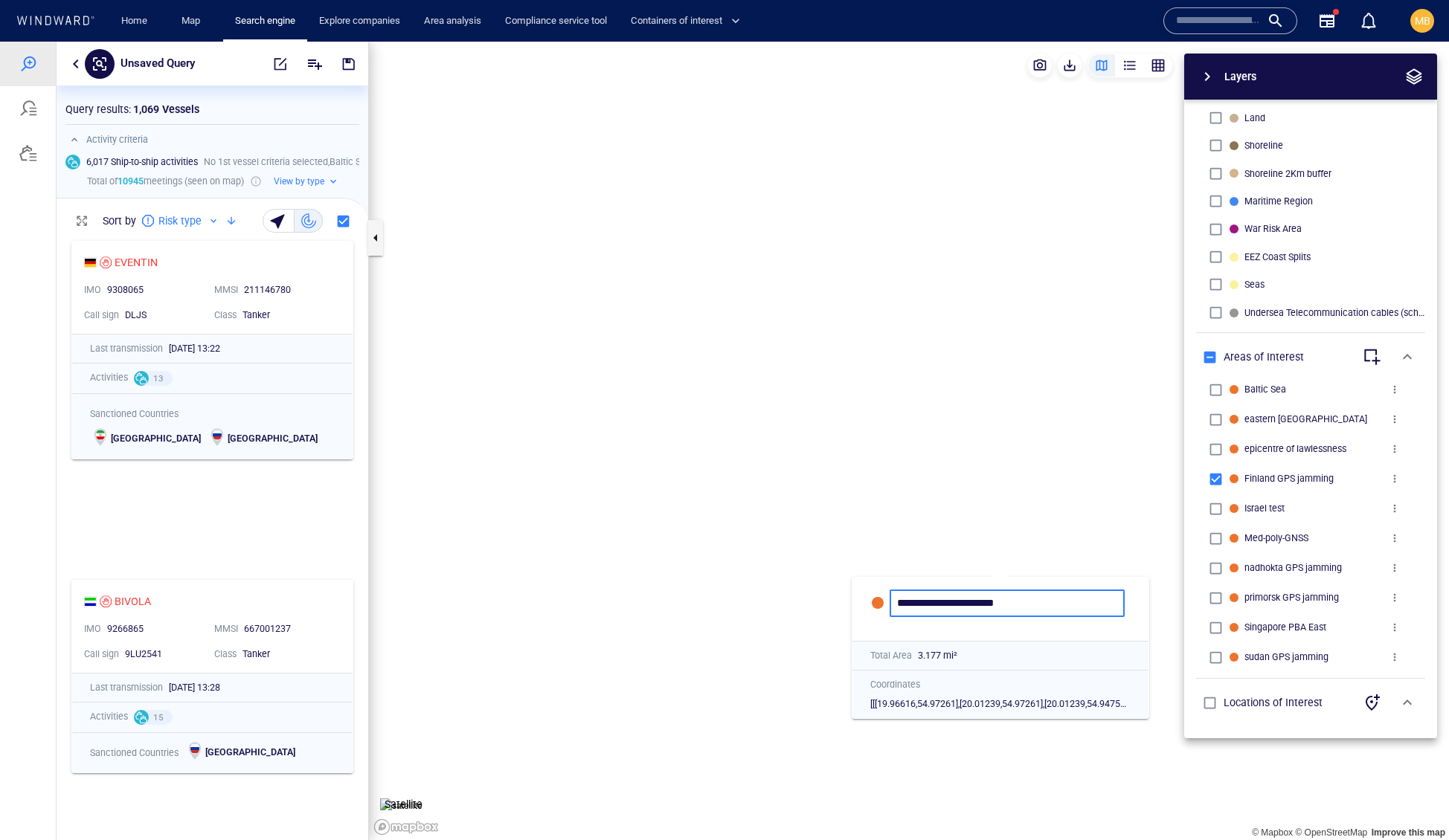
type input "**********"
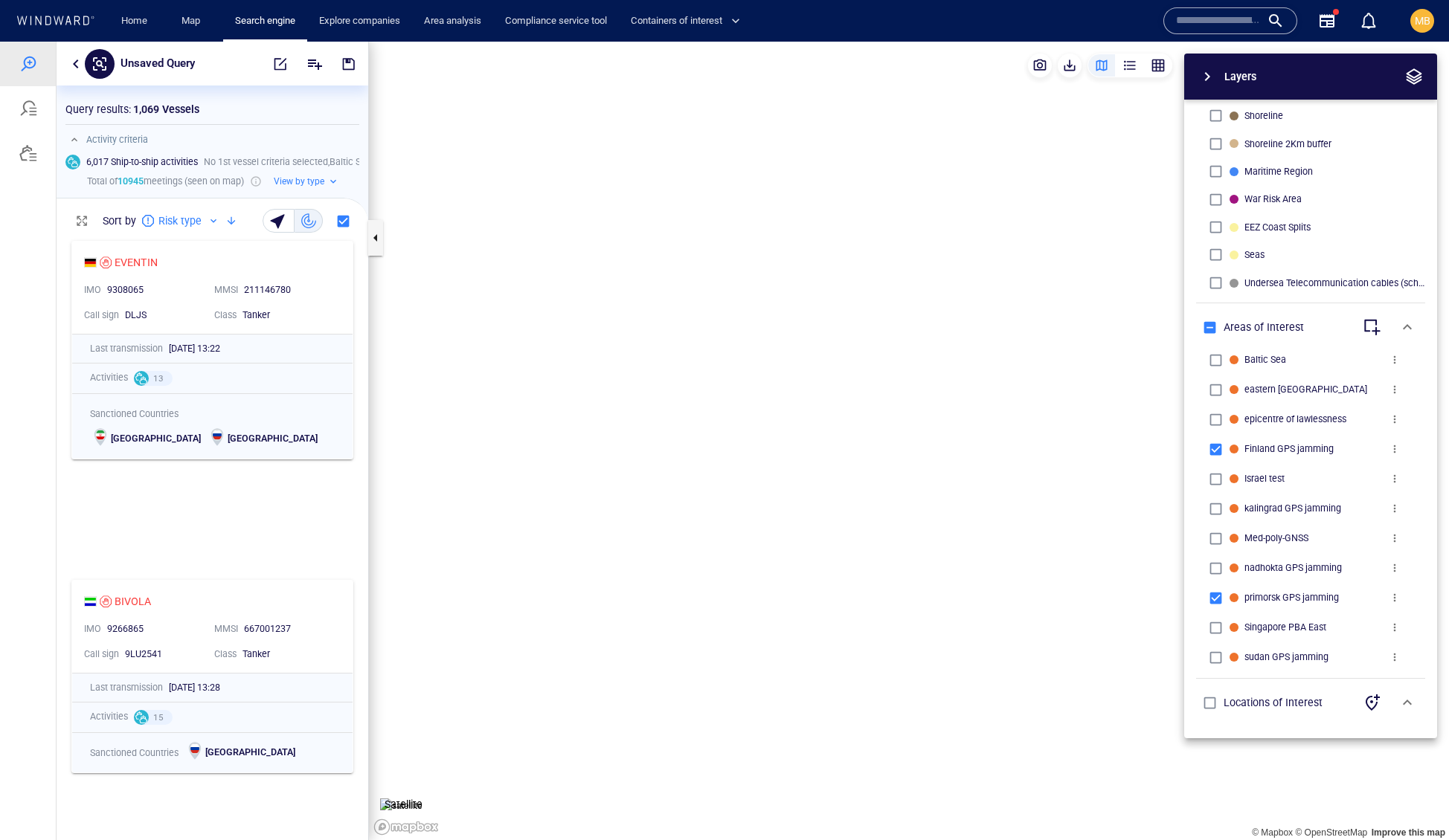
click at [1072, 524] on div "Layers System Areas International Waters Straits Exclusive Economic Zones 40NM …" at bounding box center [1233, 396] width 410 height 685
click at [1150, 455] on div "Layers System Areas International Waters Straits Exclusive Economic Zones 40NM …" at bounding box center [1233, 396] width 410 height 685
click at [1208, 81] on span "button" at bounding box center [1207, 77] width 17 height 17
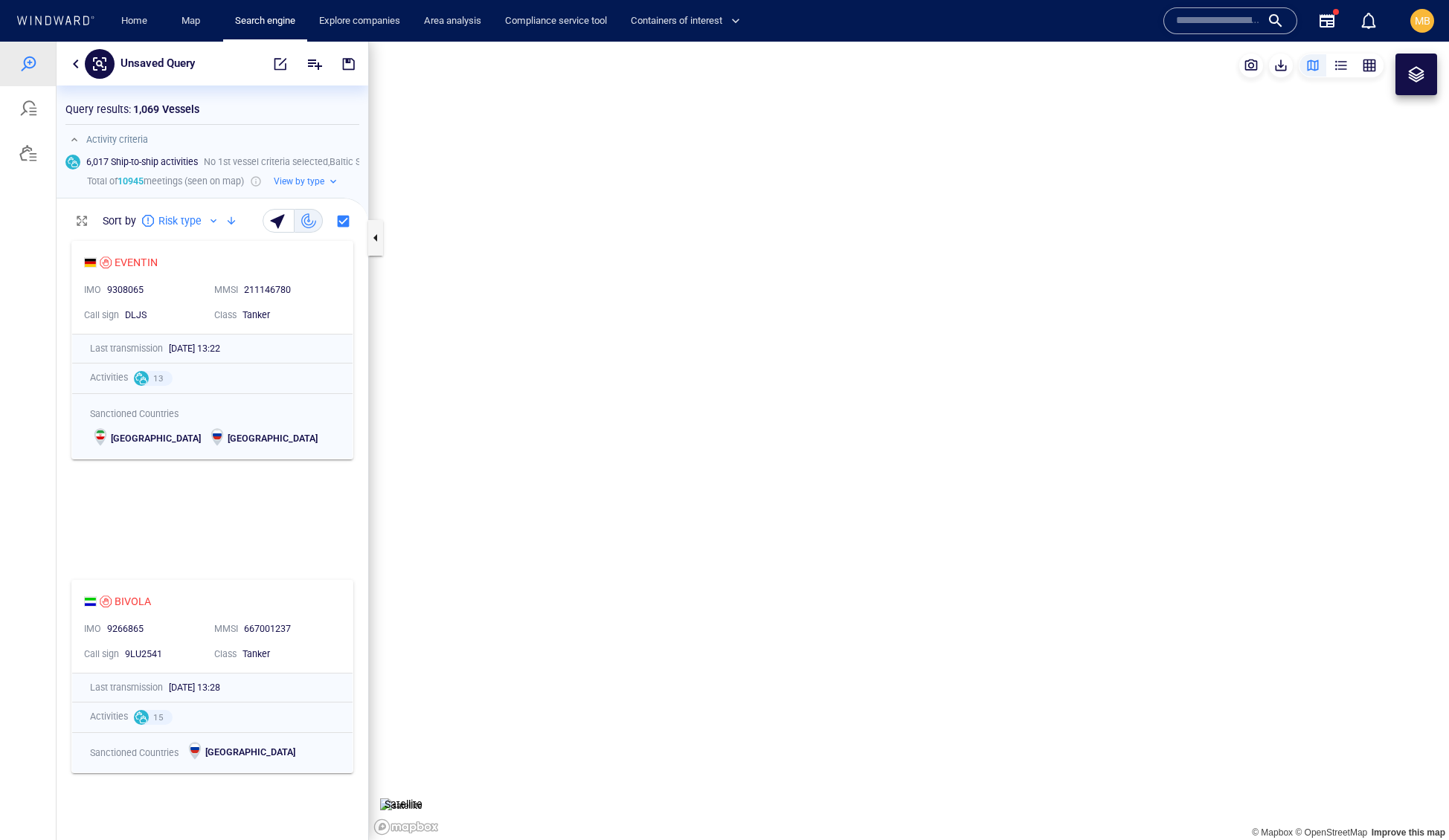
drag, startPoint x: 1221, startPoint y: 355, endPoint x: 1008, endPoint y: 262, distance: 232.4
click at [1010, 266] on canvas "Map" at bounding box center [908, 441] width 1080 height 799
drag, startPoint x: 995, startPoint y: 664, endPoint x: 988, endPoint y: 486, distance: 178.1
click at [986, 492] on canvas "Map" at bounding box center [908, 441] width 1080 height 799
click at [1414, 78] on div at bounding box center [1416, 74] width 17 height 17
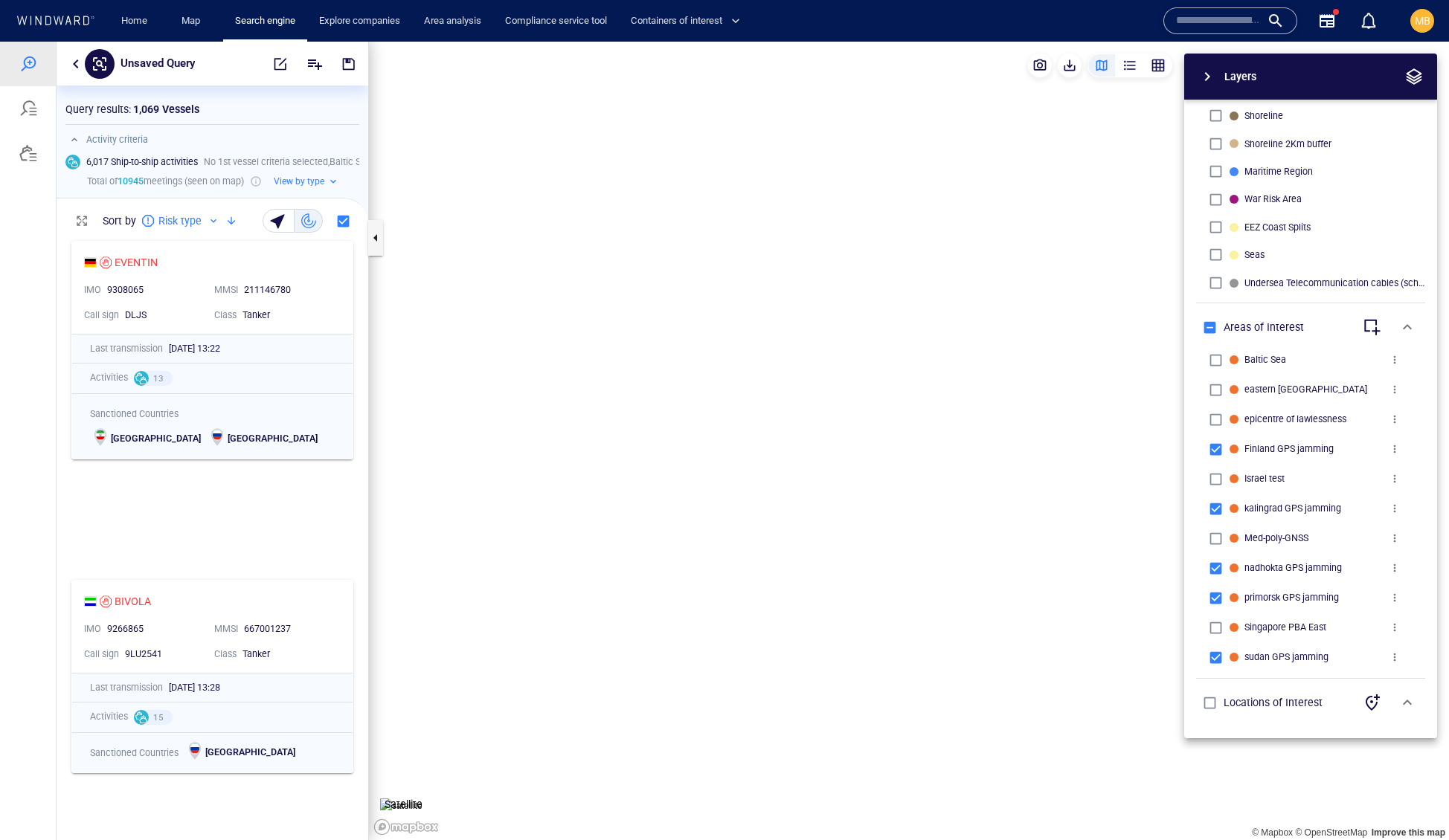
click at [970, 516] on canvas "Map" at bounding box center [908, 441] width 1080 height 799
click at [273, 58] on span "button" at bounding box center [280, 63] width 15 height 15
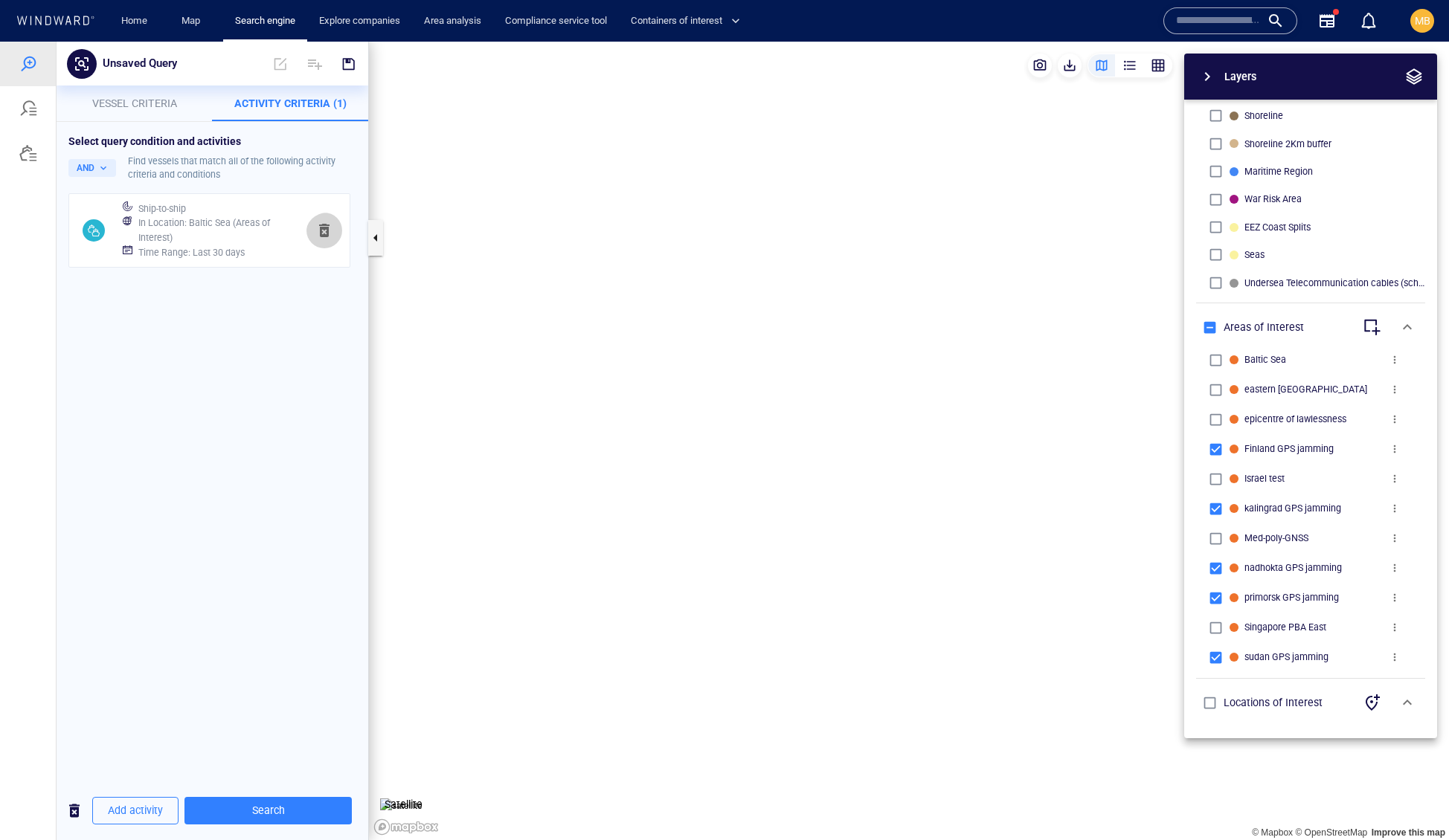
click at [326, 240] on span "button" at bounding box center [324, 230] width 17 height 17
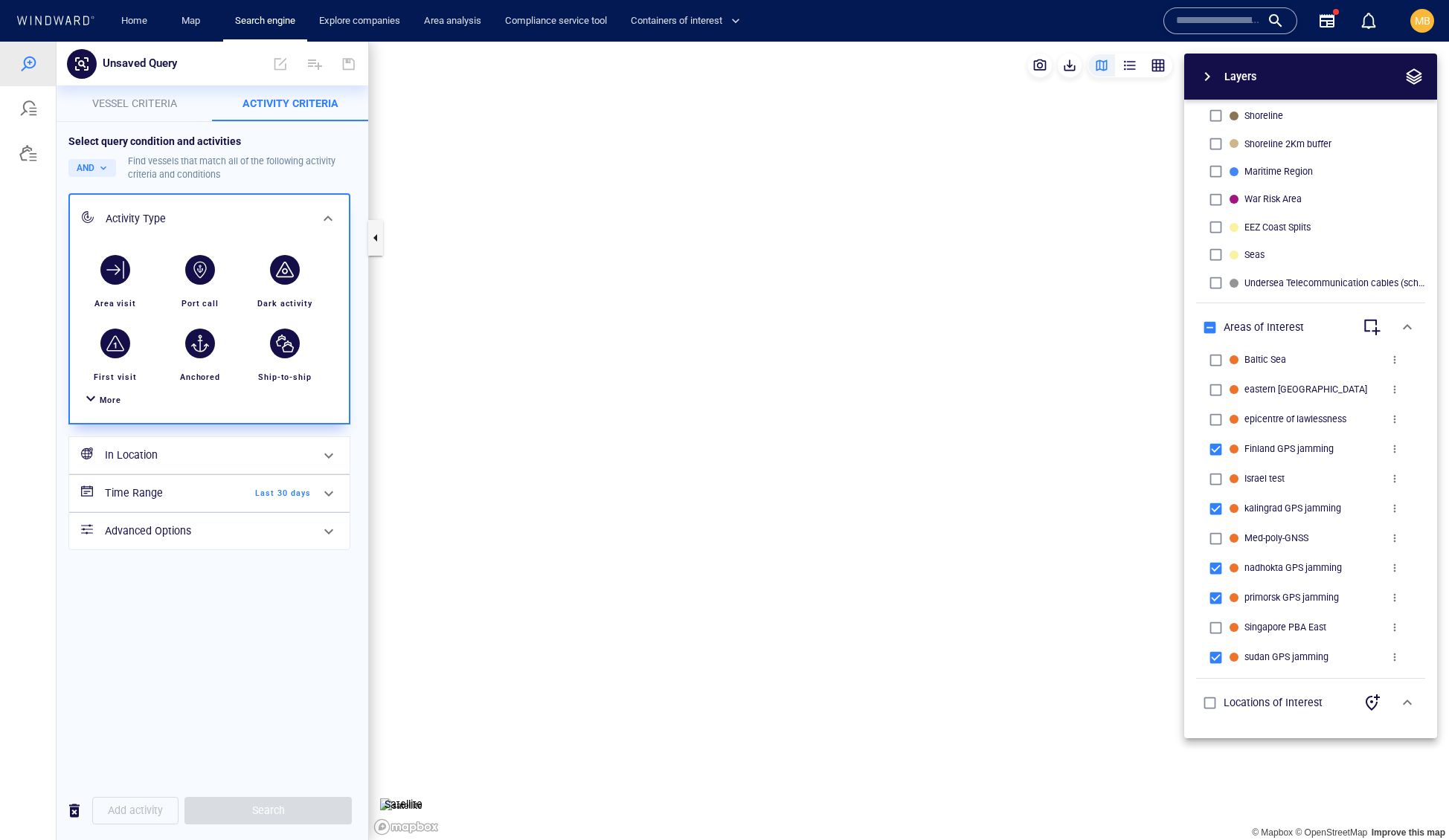
click at [257, 465] on h6 "In Location" at bounding box center [208, 455] width 206 height 18
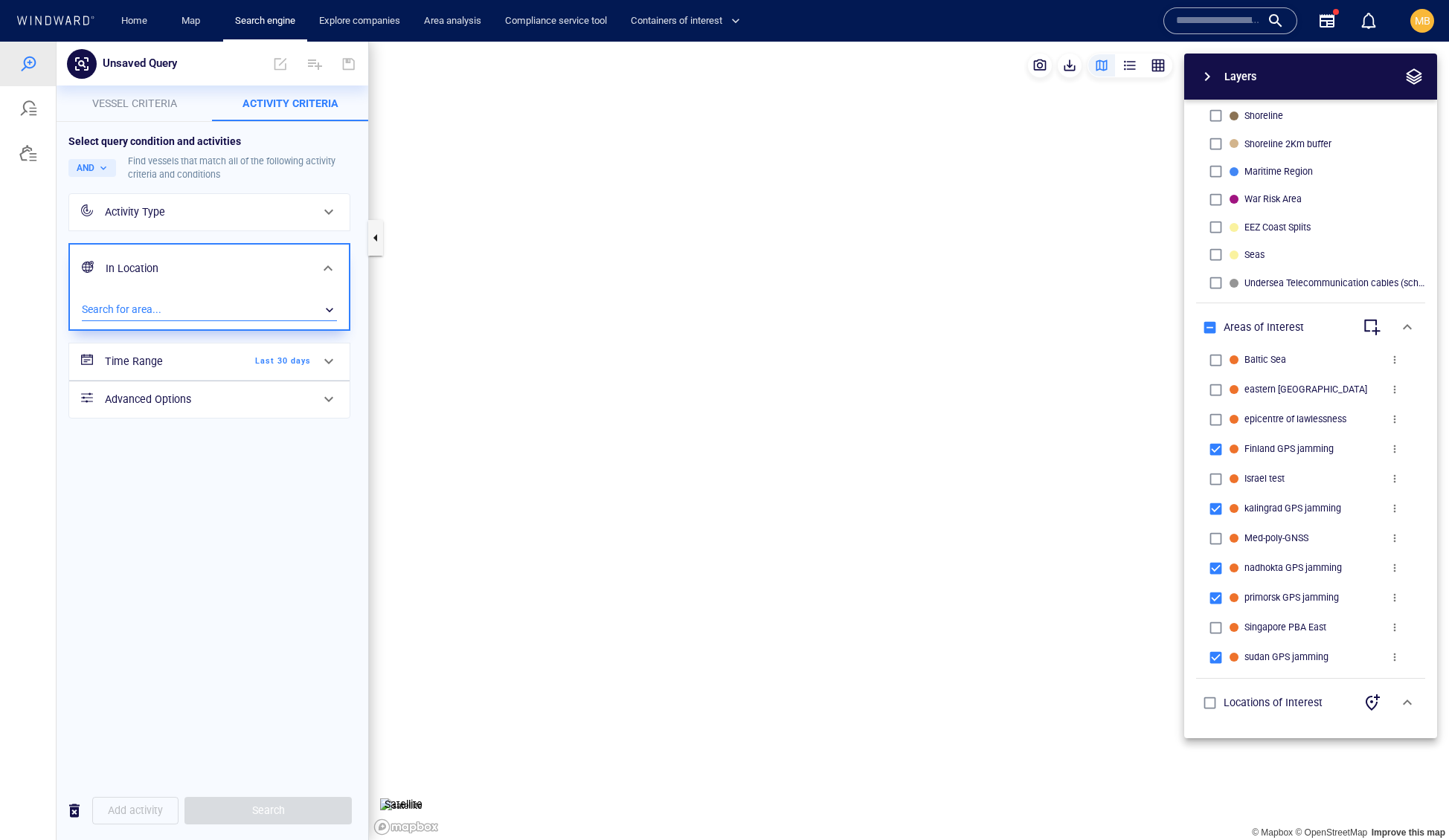
click at [250, 321] on div "​" at bounding box center [209, 309] width 255 height 22
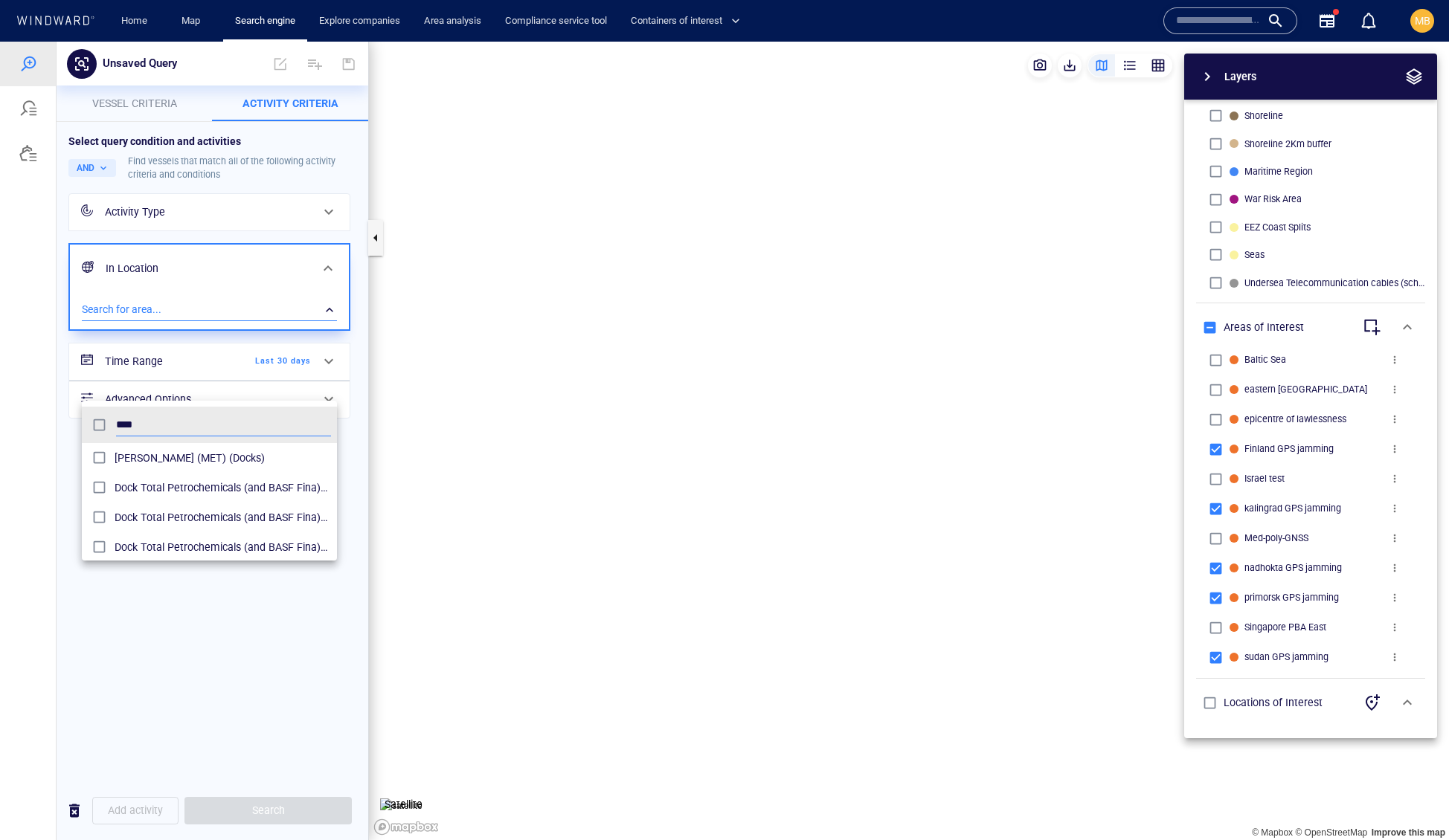
scroll to position [1, 1]
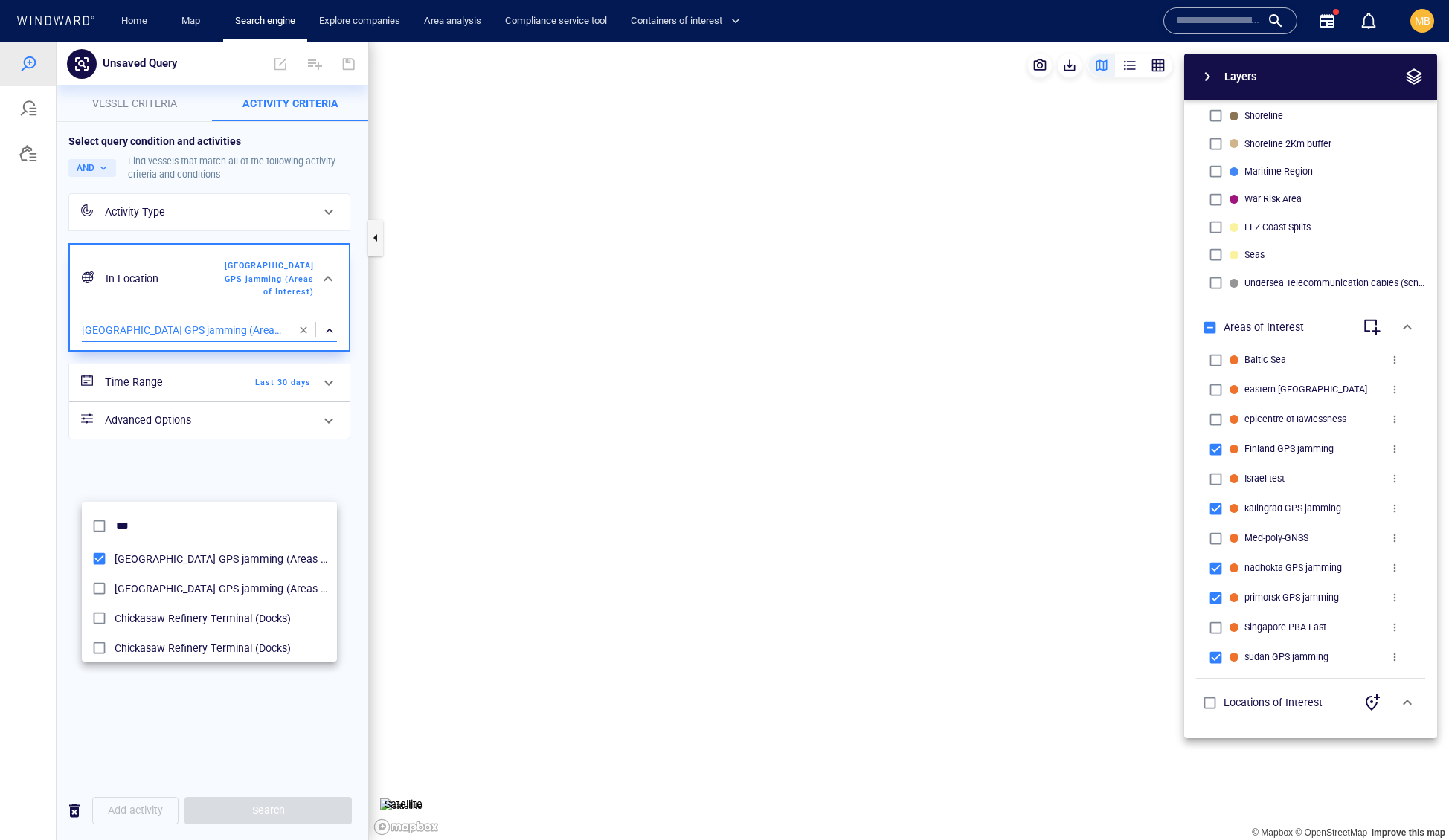
click at [182, 517] on input "***" at bounding box center [223, 526] width 214 height 22
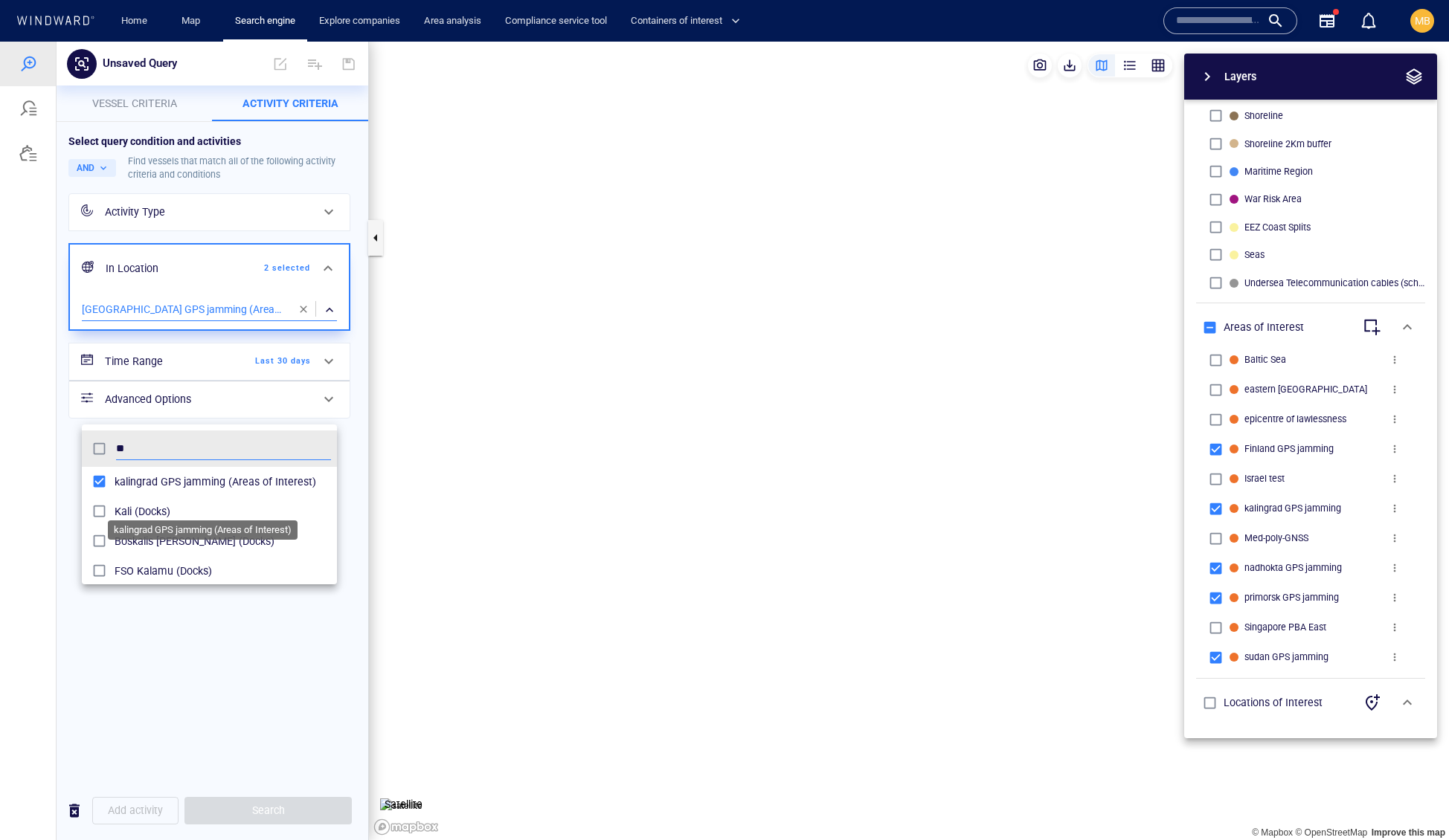
type input "*"
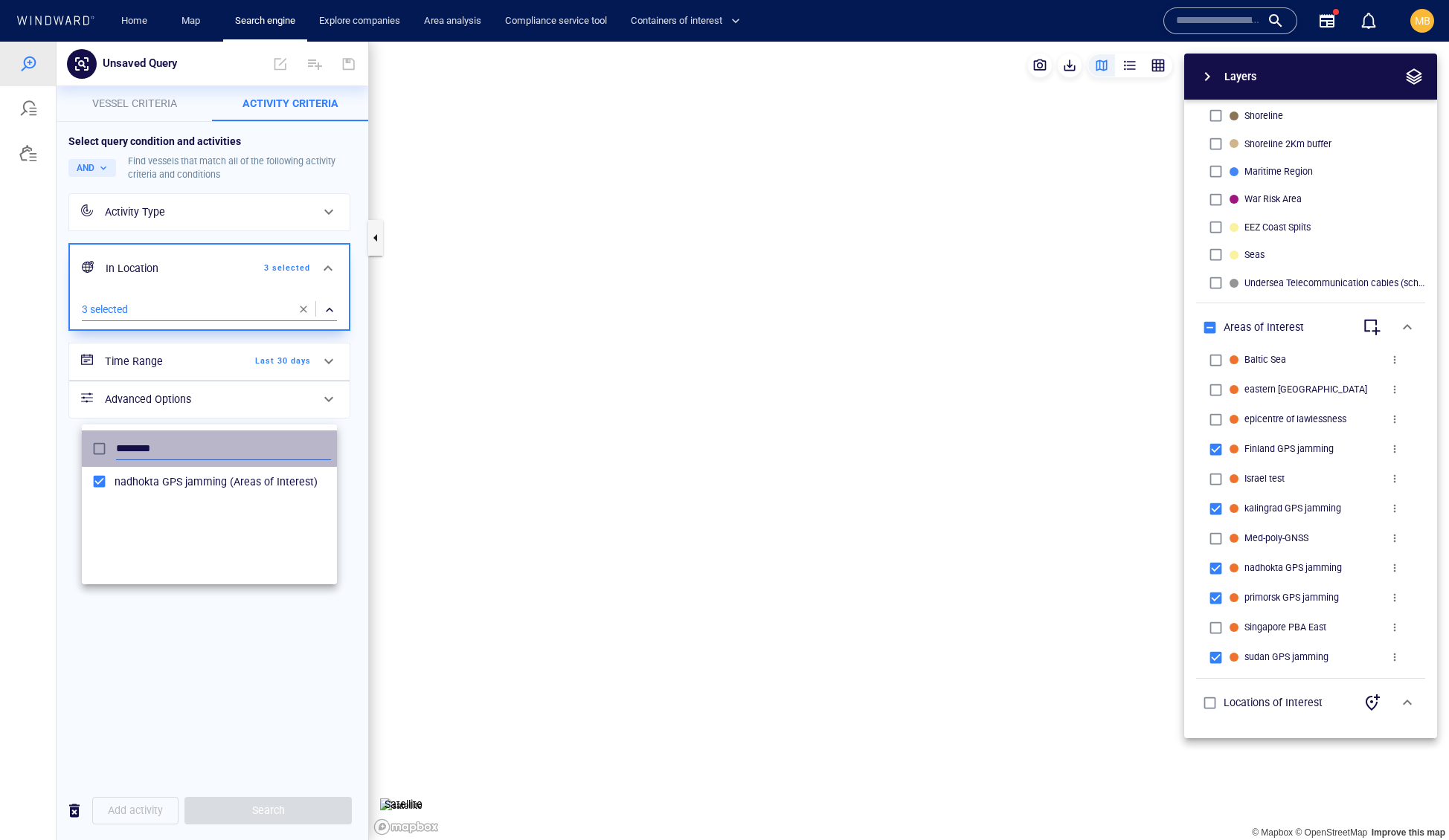
drag, startPoint x: 191, startPoint y: 460, endPoint x: 120, endPoint y: 461, distance: 71.0
click at [120, 460] on input "********" at bounding box center [223, 448] width 214 height 22
type input "*"
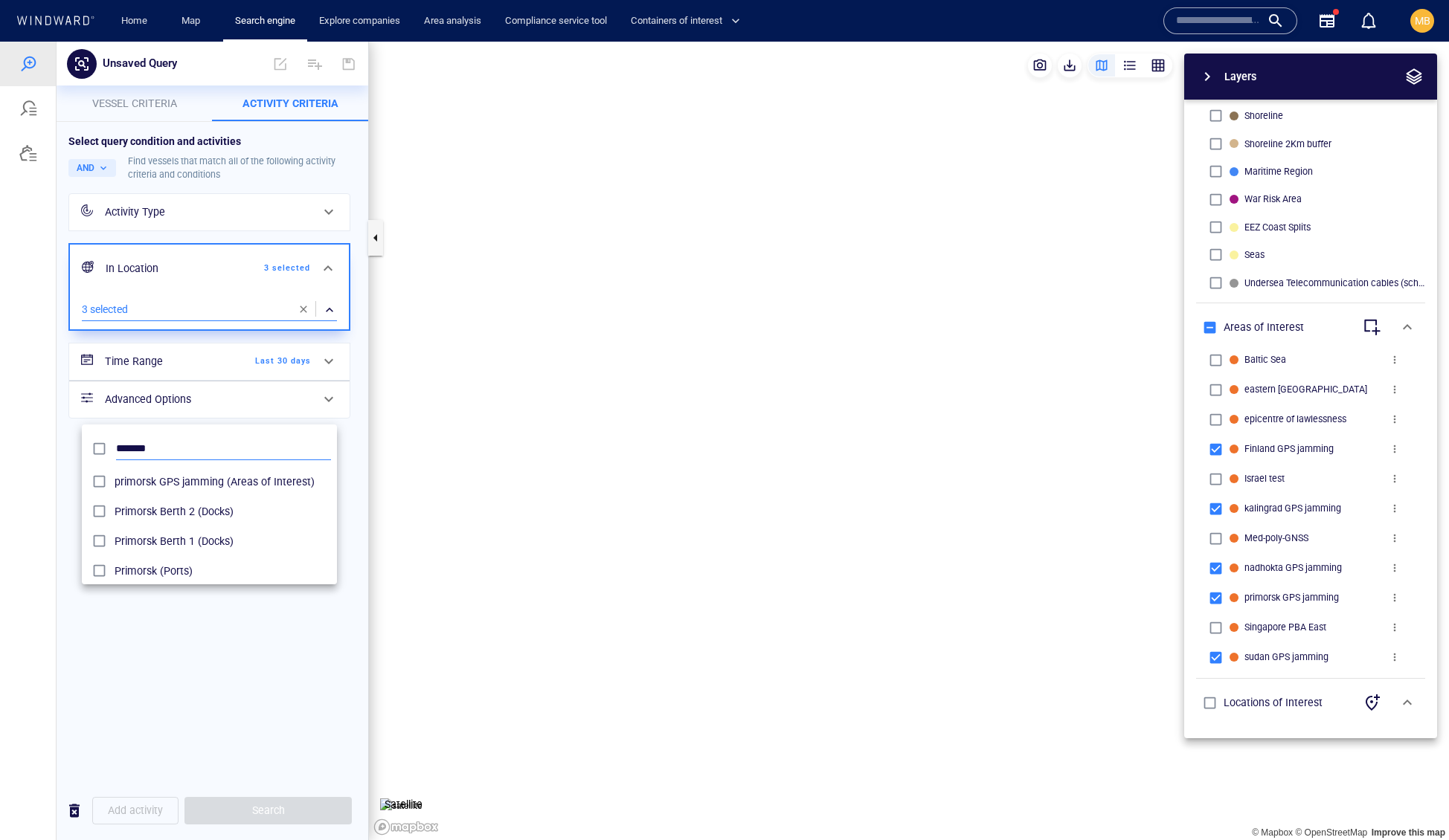
scroll to position [162, 256]
type input "*"
type input "*****"
click at [357, 468] on div at bounding box center [724, 440] width 1449 height 798
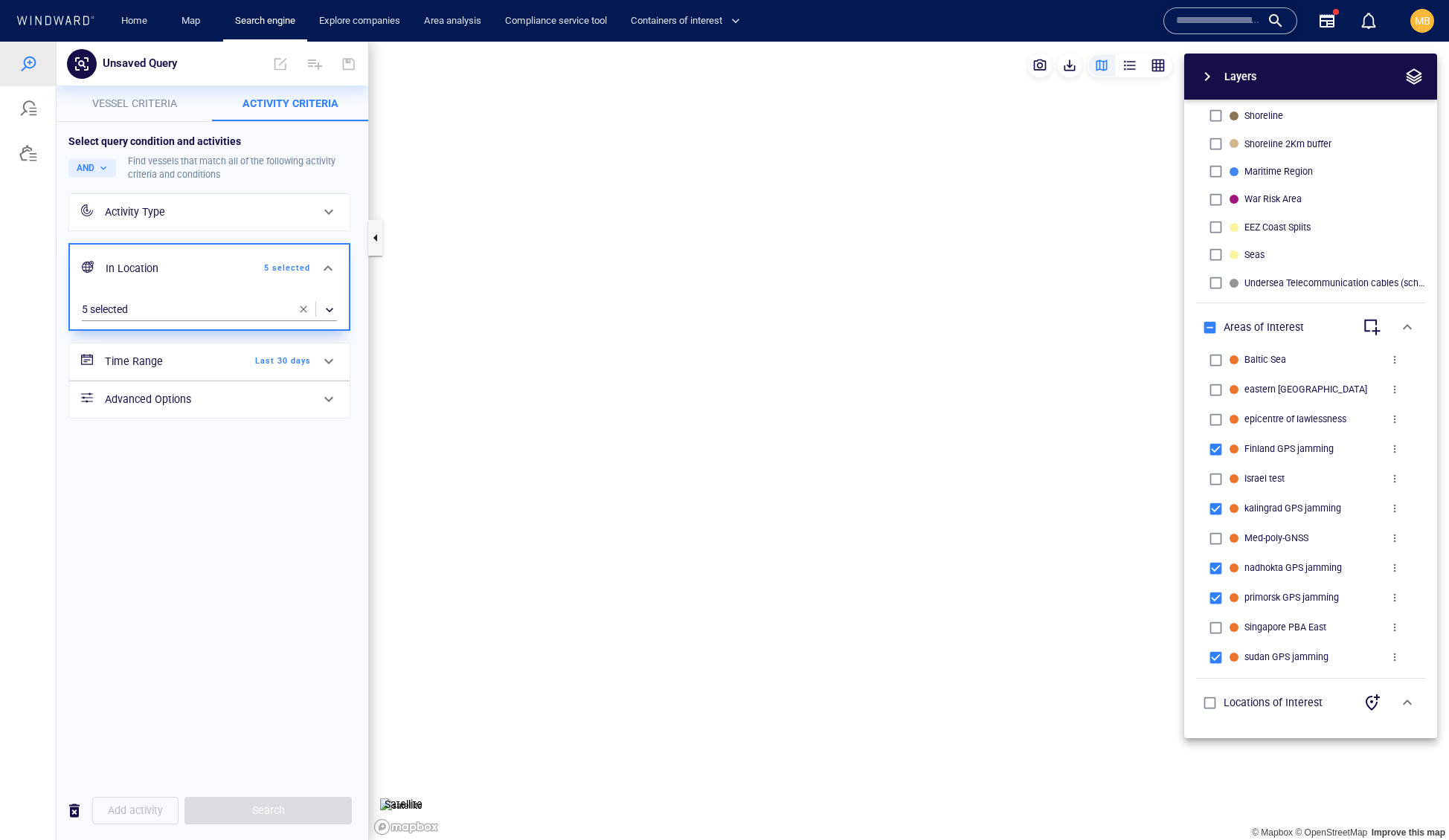
click at [253, 221] on div "Activity Type" at bounding box center [208, 211] width 206 height 18
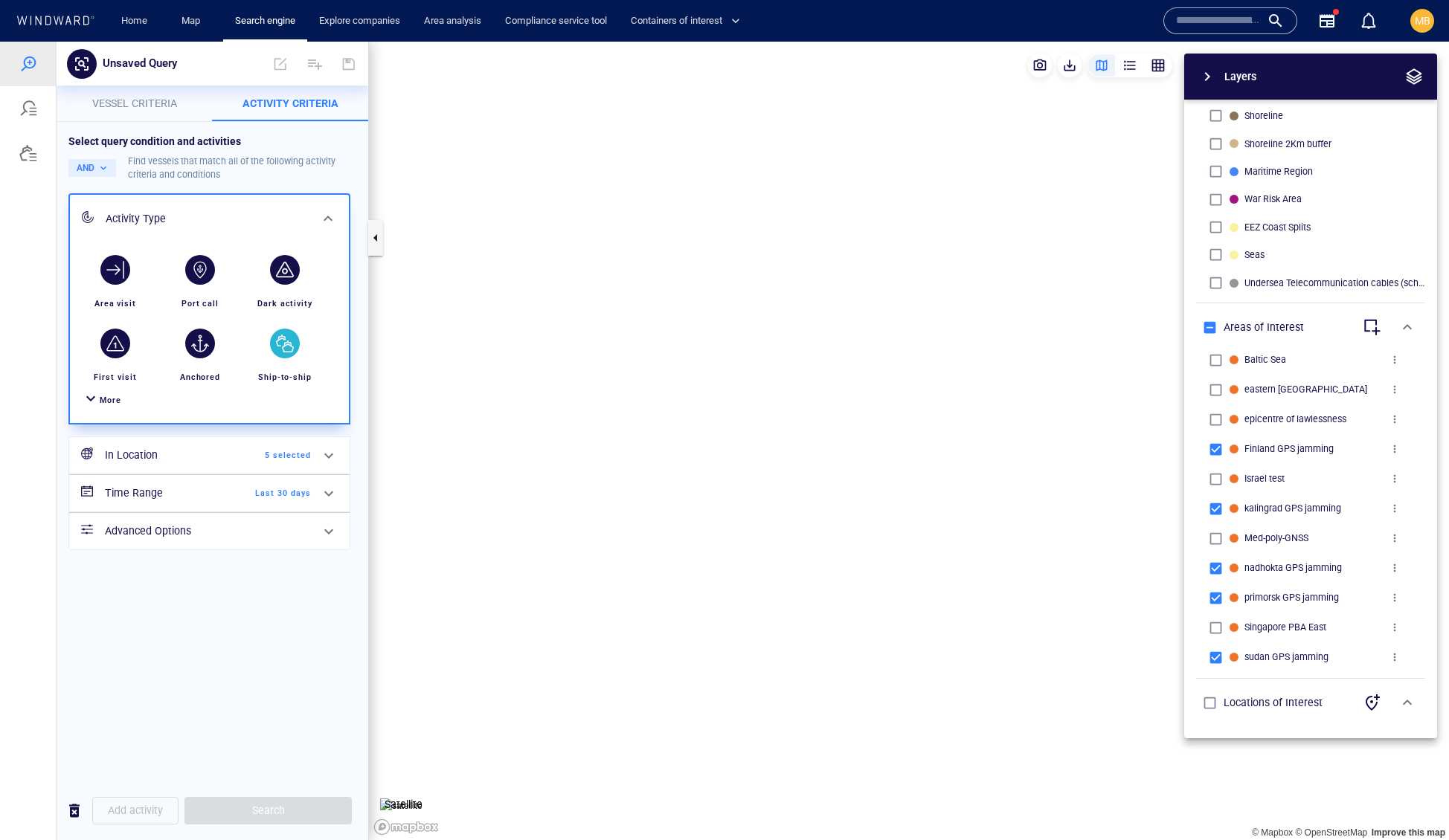
click at [288, 358] on div "button" at bounding box center [284, 343] width 30 height 30
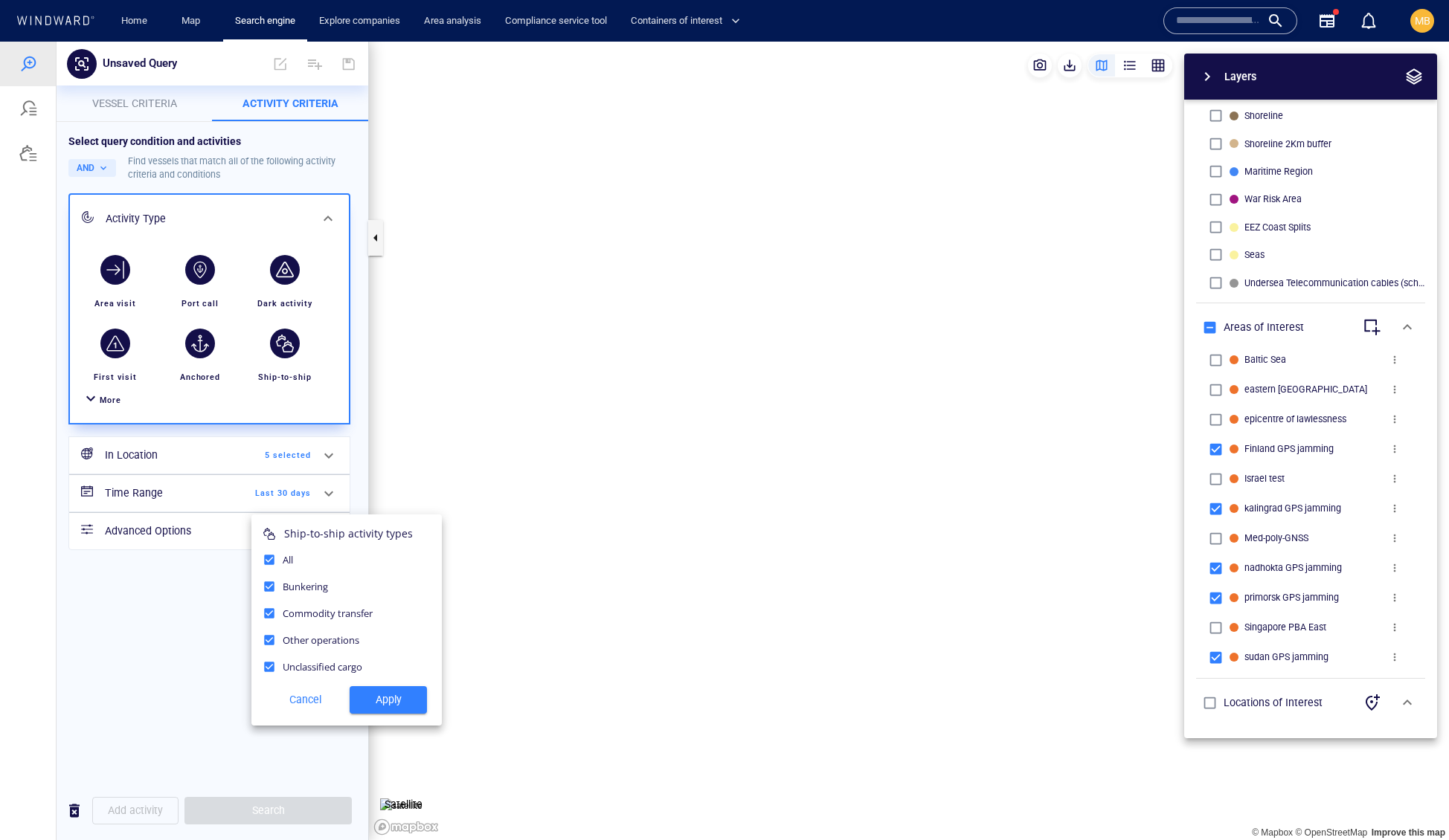
click at [383, 709] on span "Apply" at bounding box center [387, 699] width 53 height 18
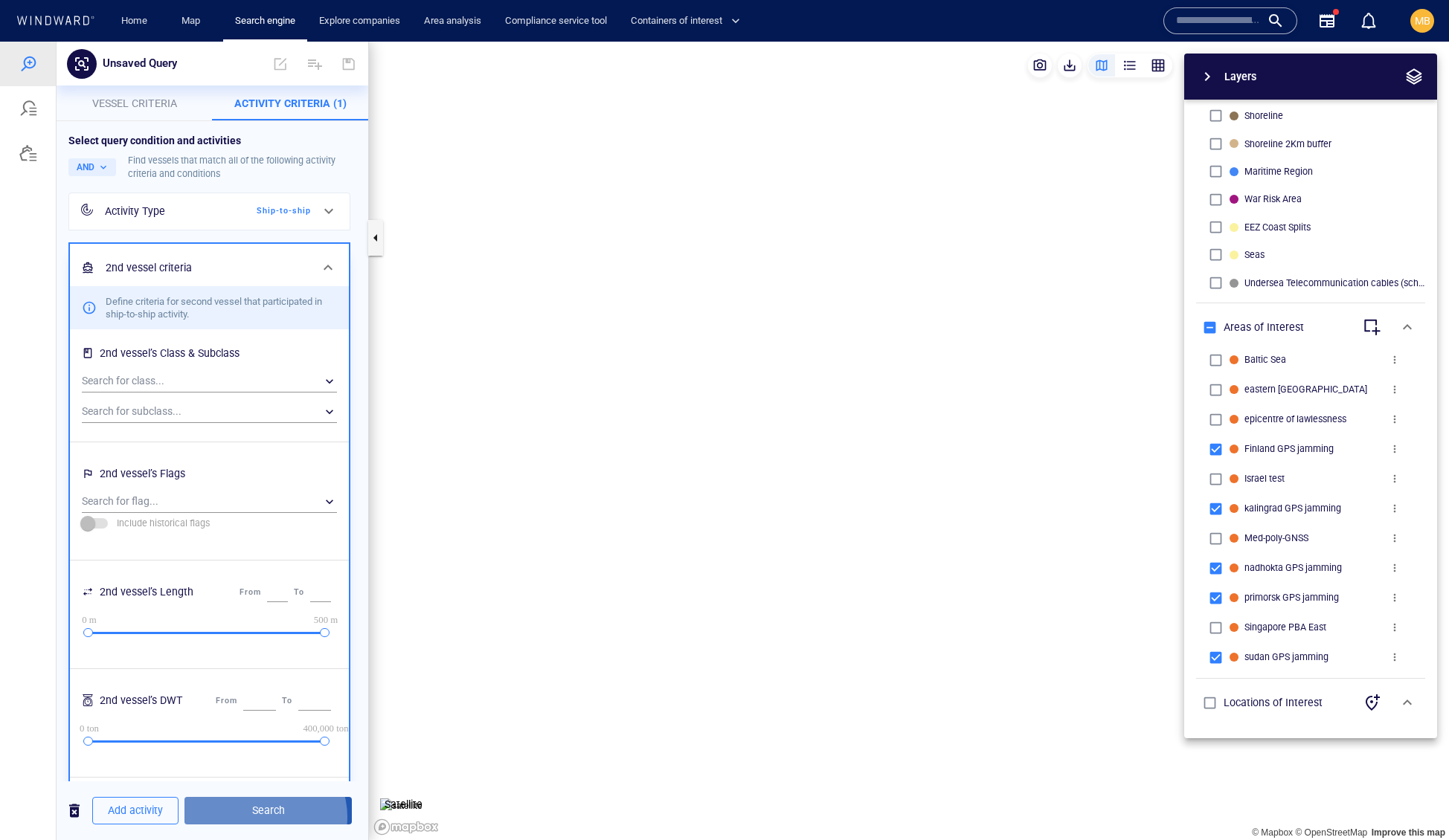
click at [298, 813] on span "Search" at bounding box center [268, 810] width 144 height 18
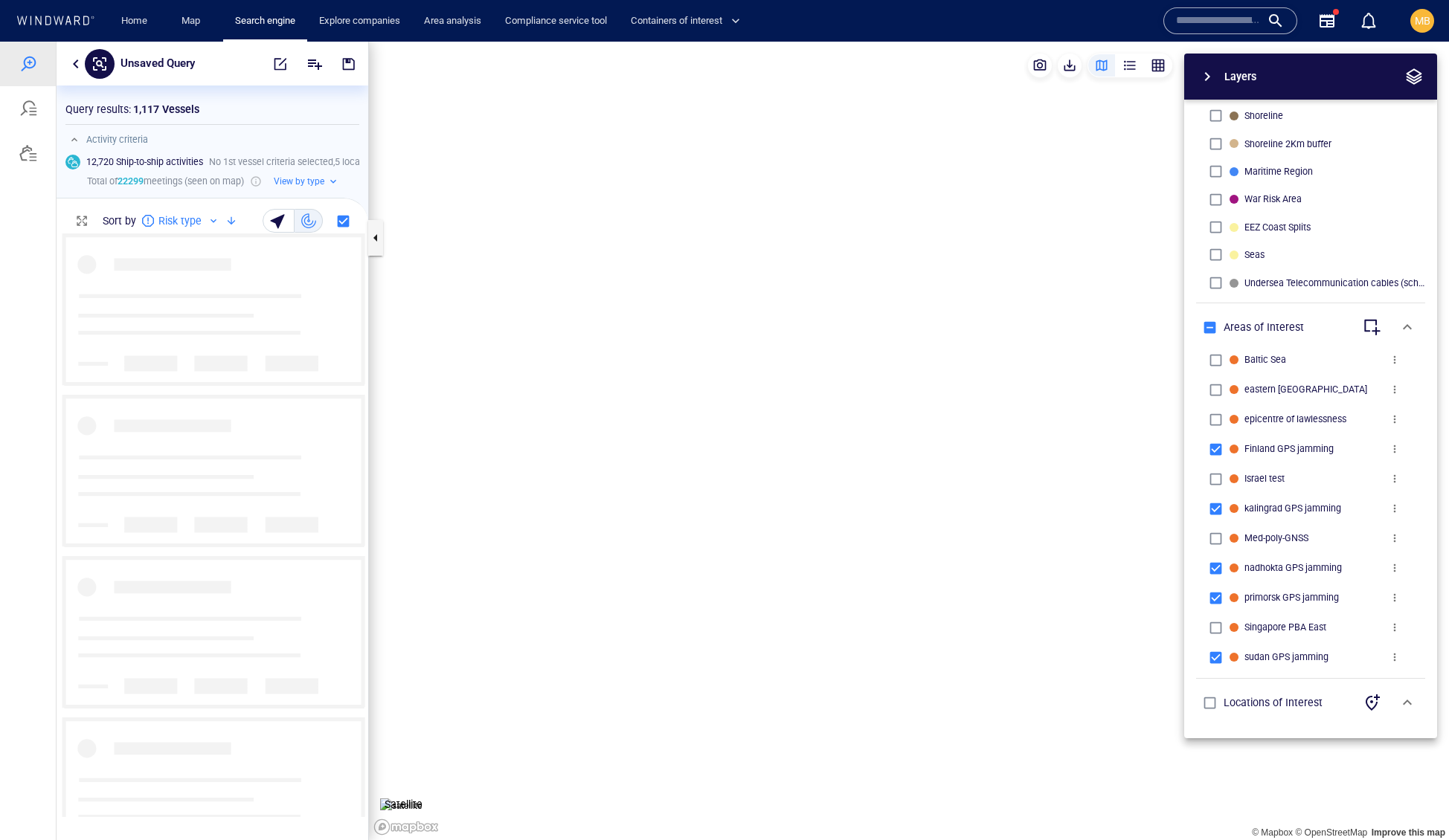
scroll to position [1, 1]
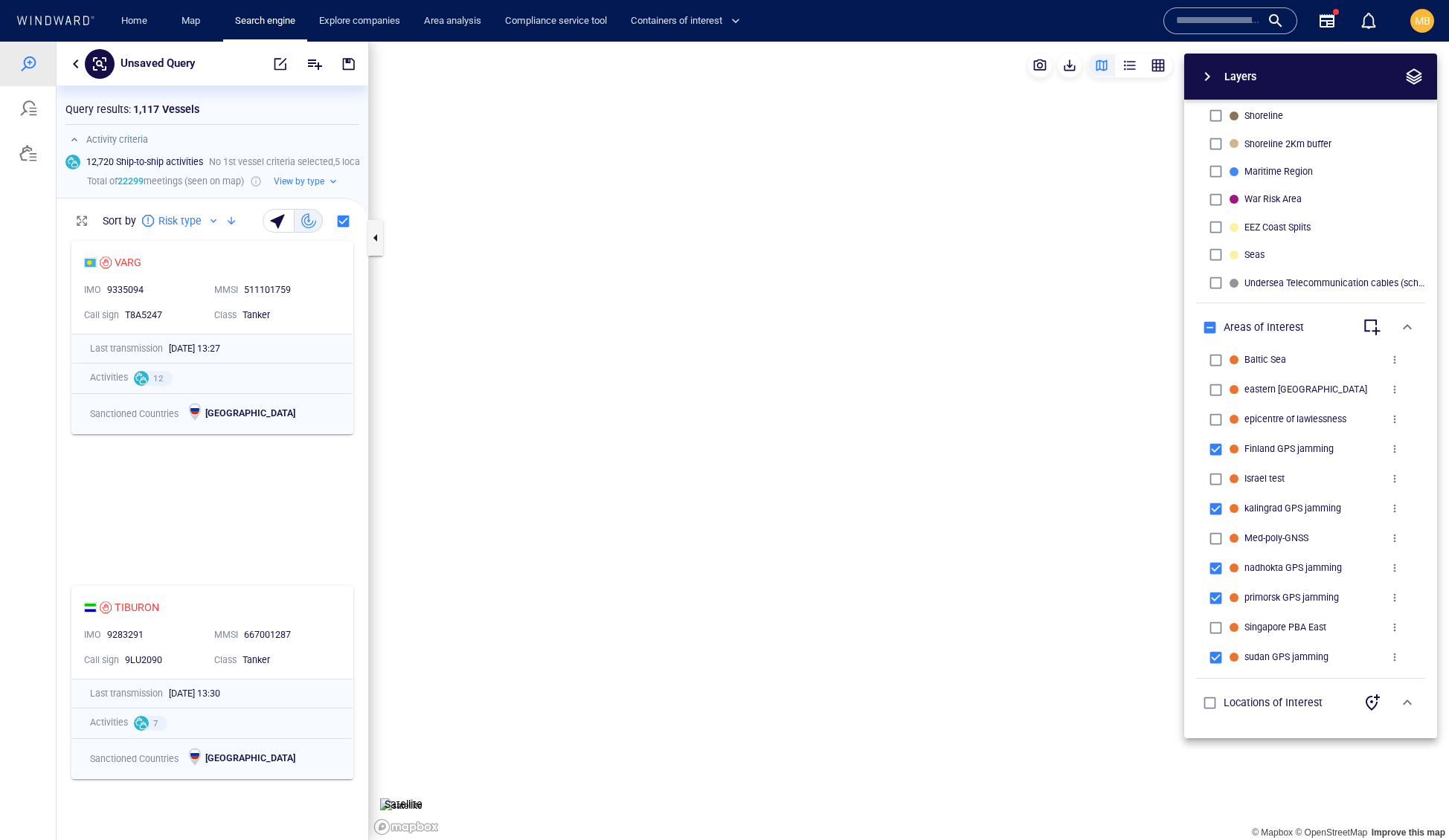
drag, startPoint x: 653, startPoint y: 446, endPoint x: 628, endPoint y: 485, distance: 46.3
click at [628, 485] on canvas "Map" at bounding box center [908, 441] width 1080 height 799
drag, startPoint x: 694, startPoint y: 287, endPoint x: 694, endPoint y: 461, distance: 174.0
click at [694, 460] on canvas "Map" at bounding box center [908, 441] width 1080 height 799
drag, startPoint x: 684, startPoint y: 339, endPoint x: 715, endPoint y: 437, distance: 102.8
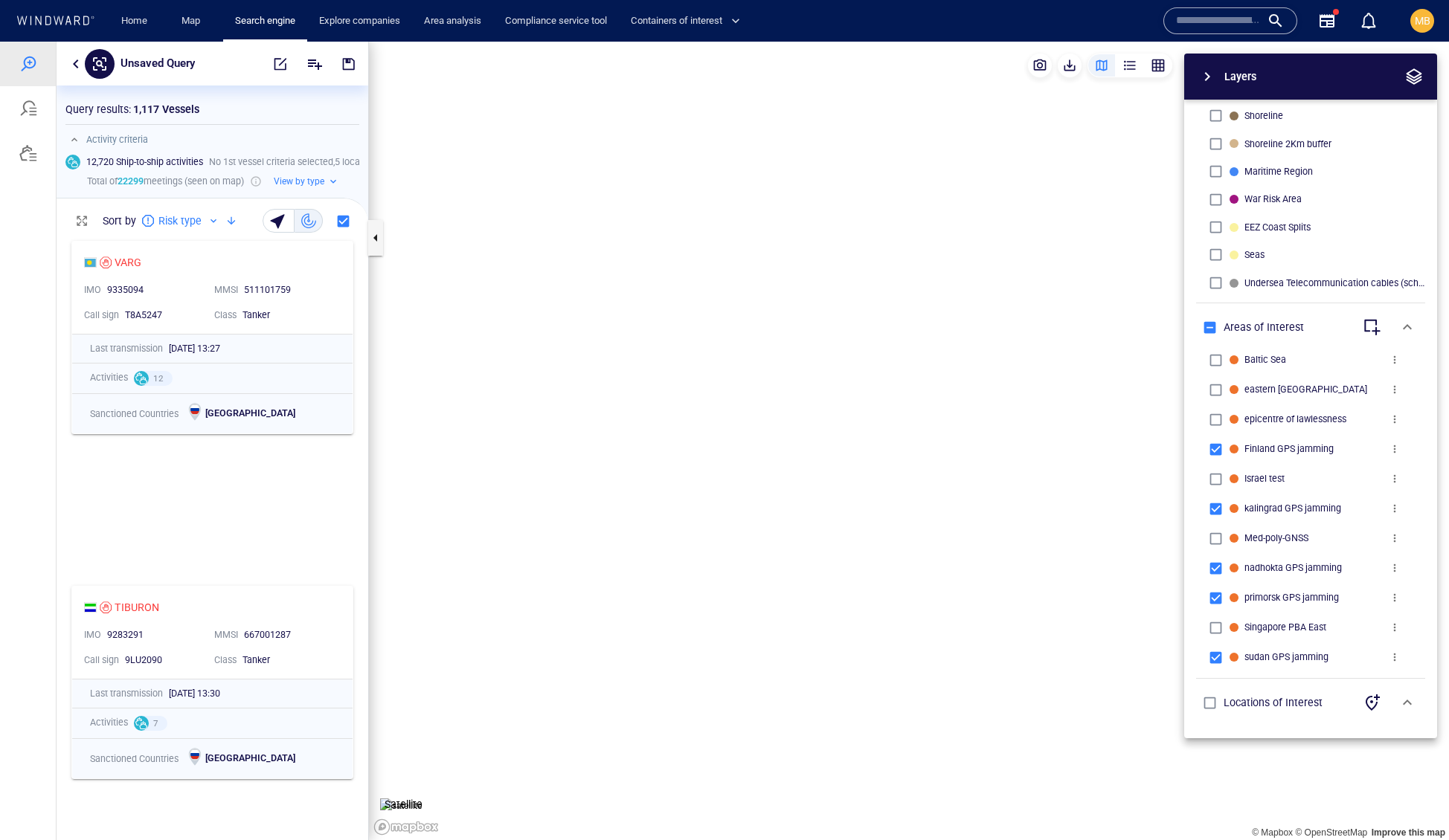
click at [715, 437] on canvas "Map" at bounding box center [908, 441] width 1080 height 799
drag, startPoint x: 690, startPoint y: 201, endPoint x: 709, endPoint y: 349, distance: 149.2
click at [709, 349] on canvas "Map" at bounding box center [908, 441] width 1080 height 799
click at [273, 63] on span "button" at bounding box center [280, 63] width 15 height 15
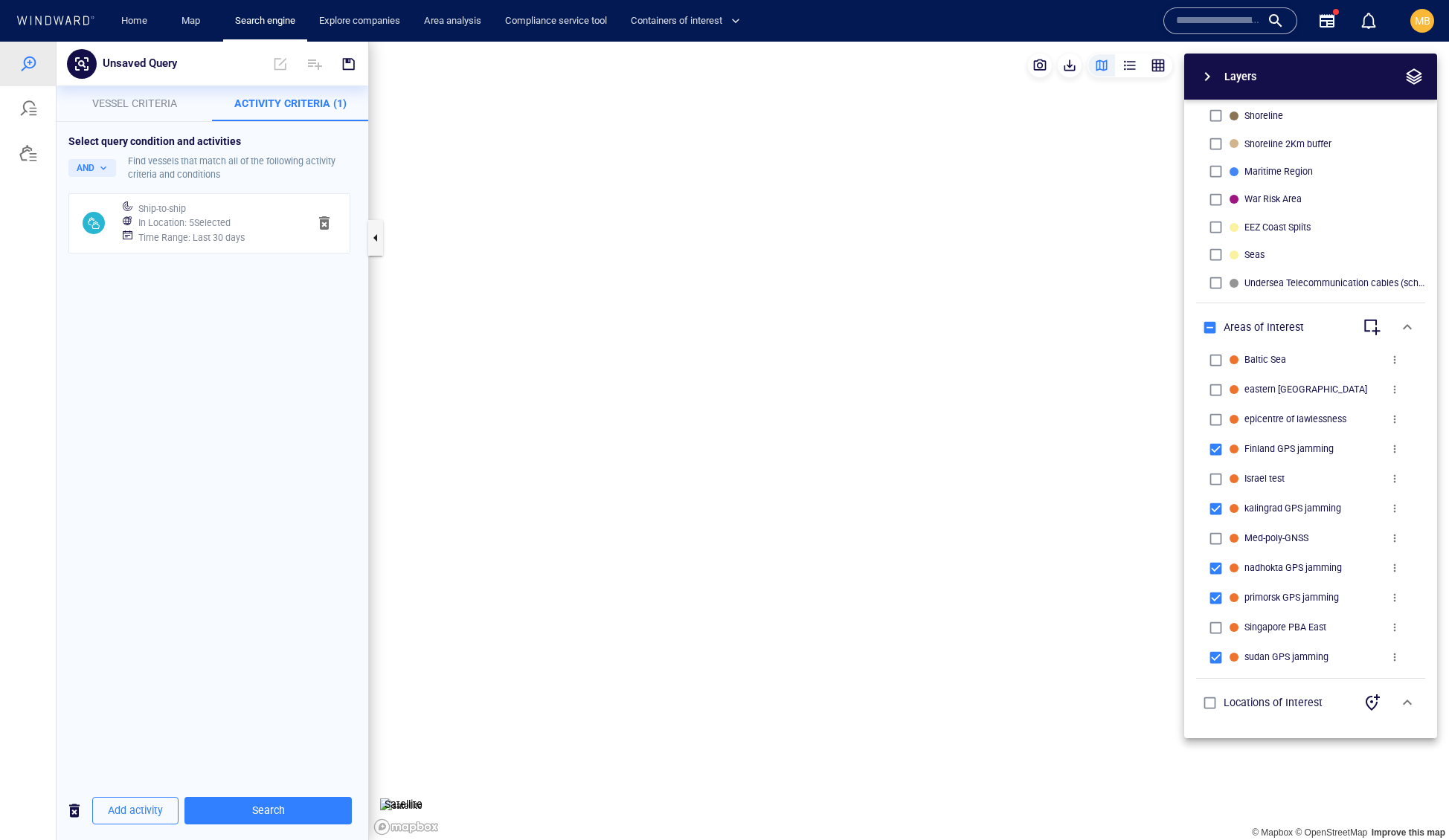
click at [231, 231] on h6 "In Location : 5 Selected" at bounding box center [184, 222] width 92 height 15
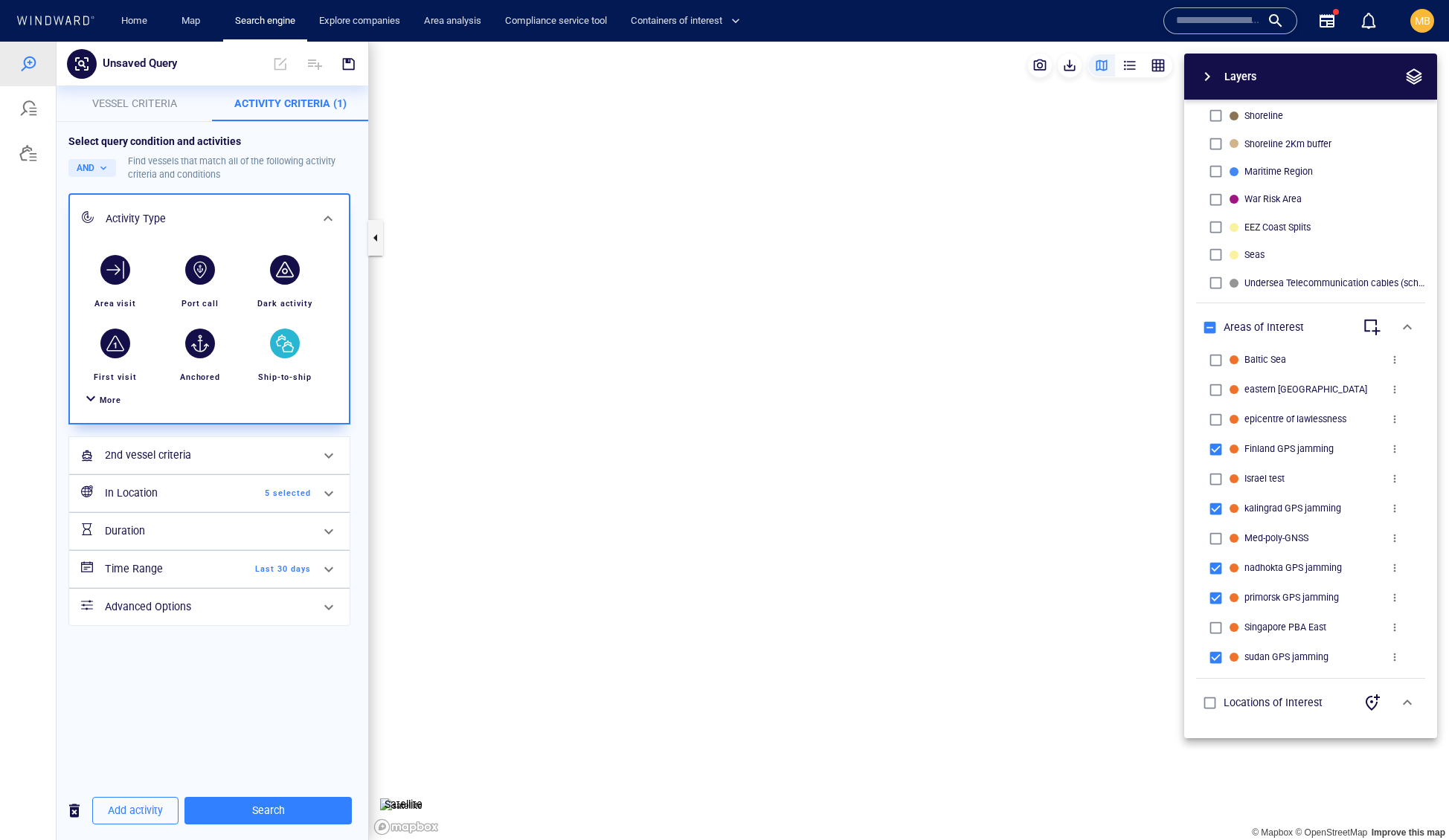
scroll to position [90, 0]
click at [210, 502] on h6 "In Location" at bounding box center [165, 493] width 120 height 18
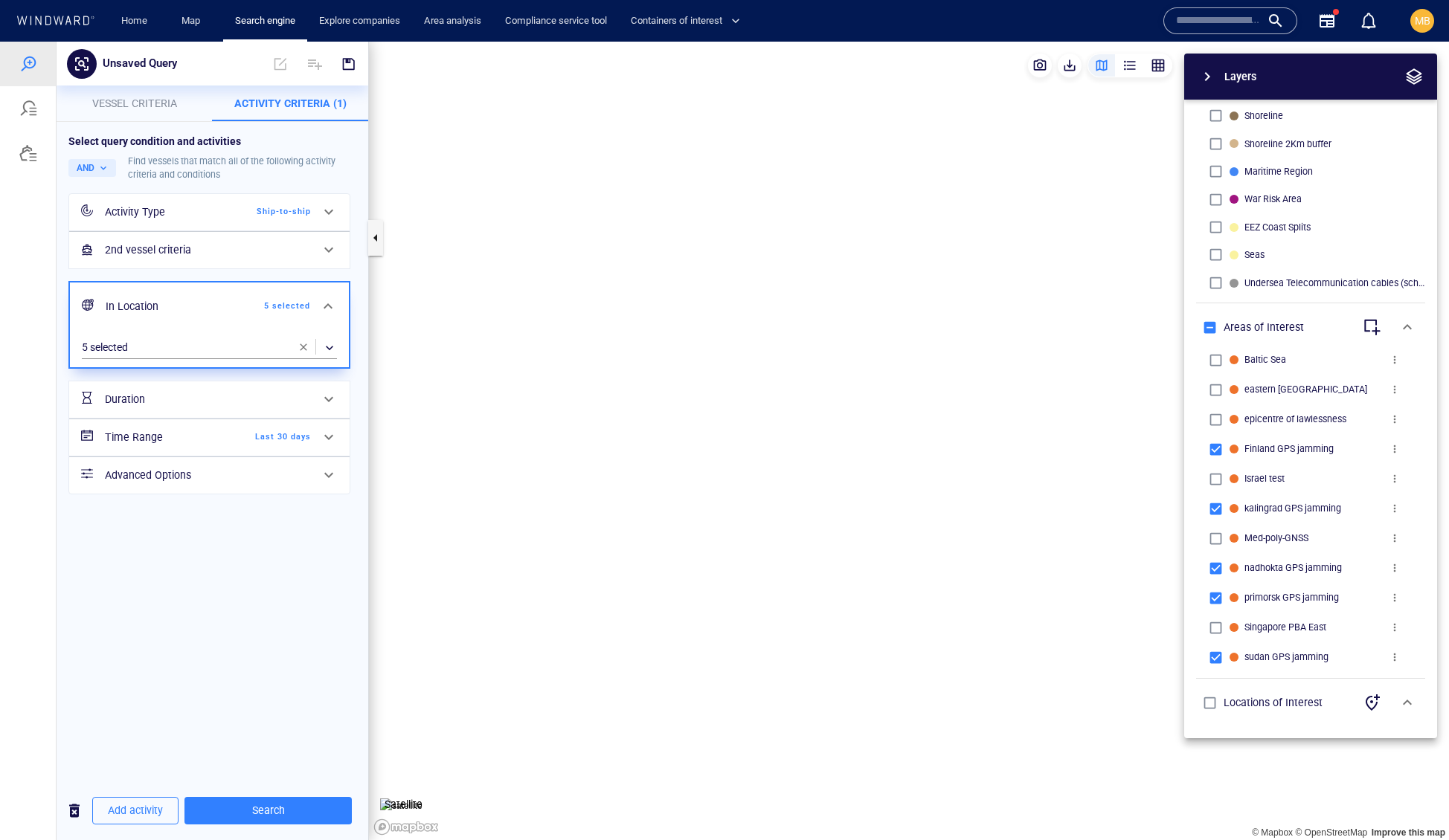
scroll to position [0, 0]
click at [323, 359] on div "​" at bounding box center [209, 347] width 255 height 22
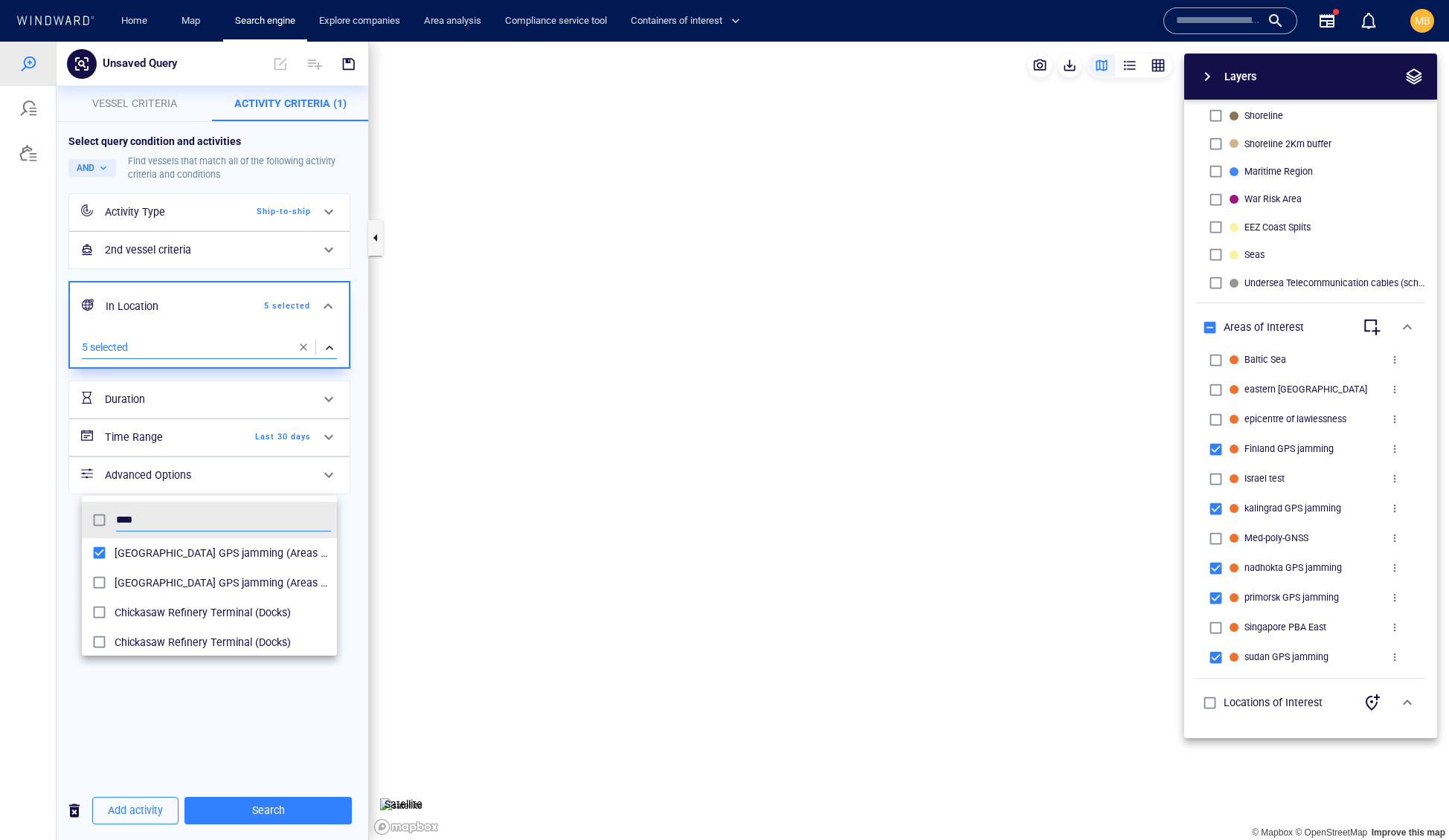
scroll to position [162, 256]
drag, startPoint x: 193, startPoint y: 545, endPoint x: 256, endPoint y: 517, distance: 68.9
click at [256, 517] on input "*******" at bounding box center [223, 520] width 214 height 22
type input "*******"
drag, startPoint x: 116, startPoint y: 560, endPoint x: 295, endPoint y: 812, distance: 309.1
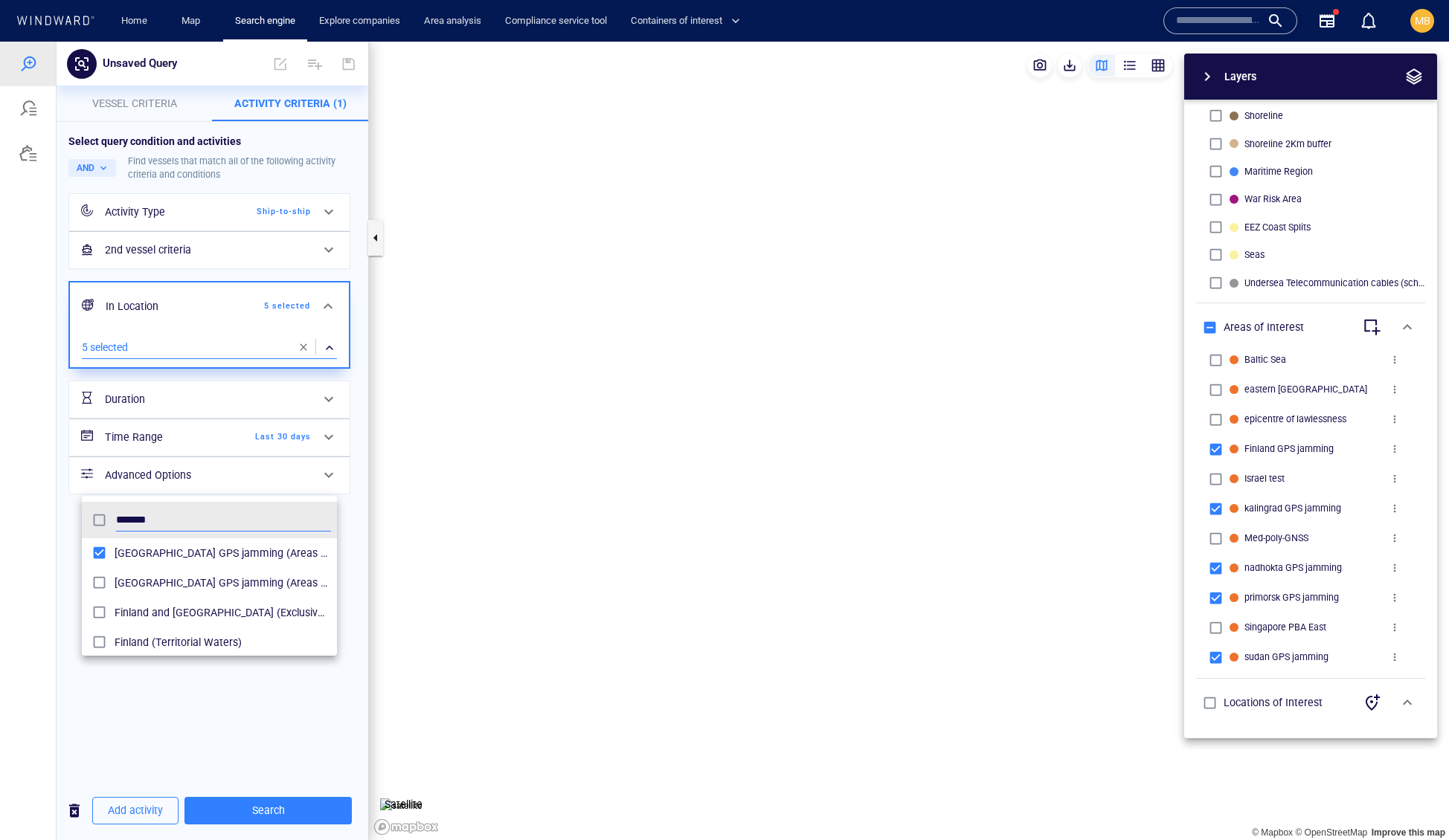
click at [295, 812] on div at bounding box center [724, 440] width 1449 height 798
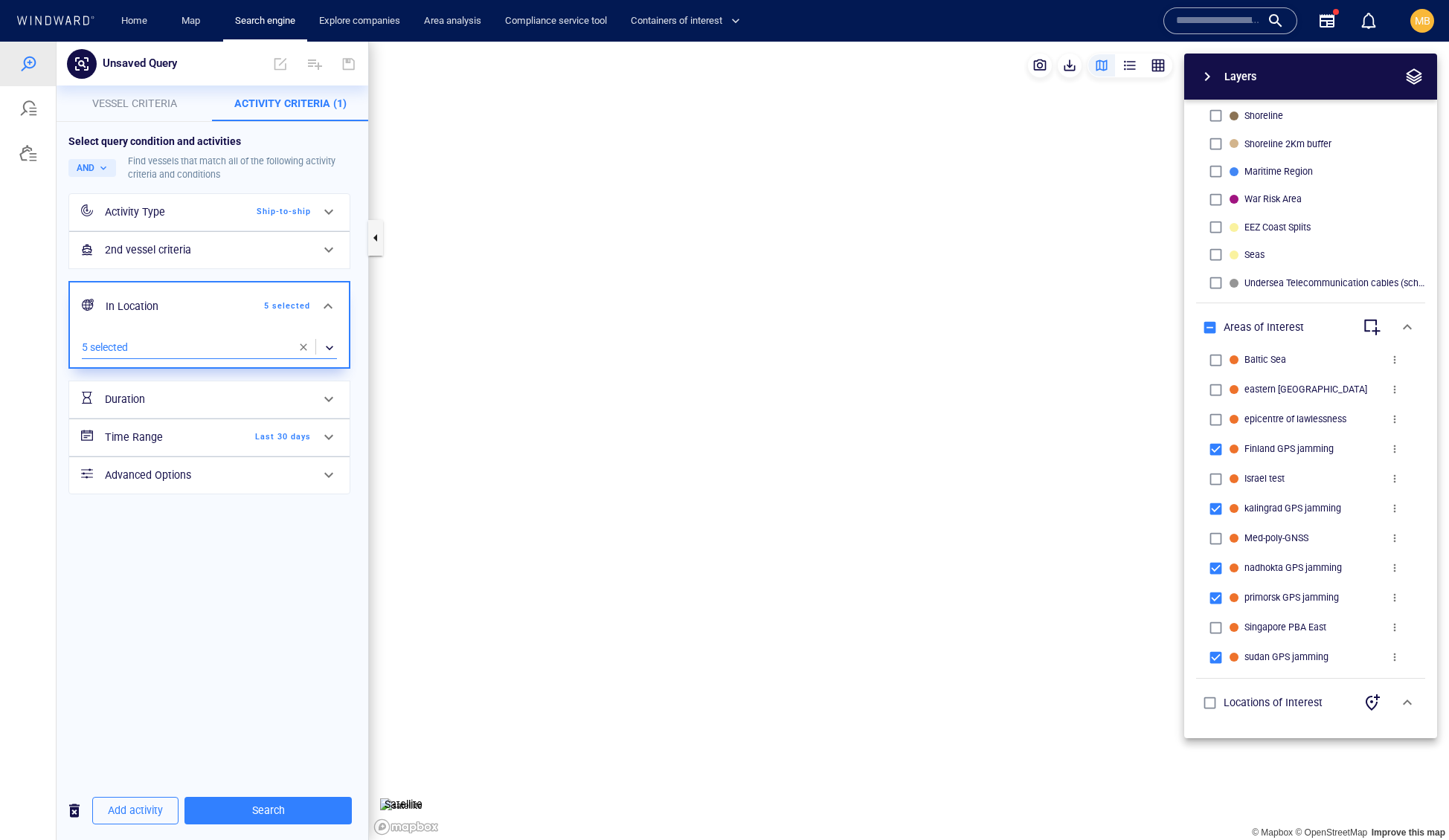
click at [295, 812] on span "Search" at bounding box center [268, 810] width 144 height 18
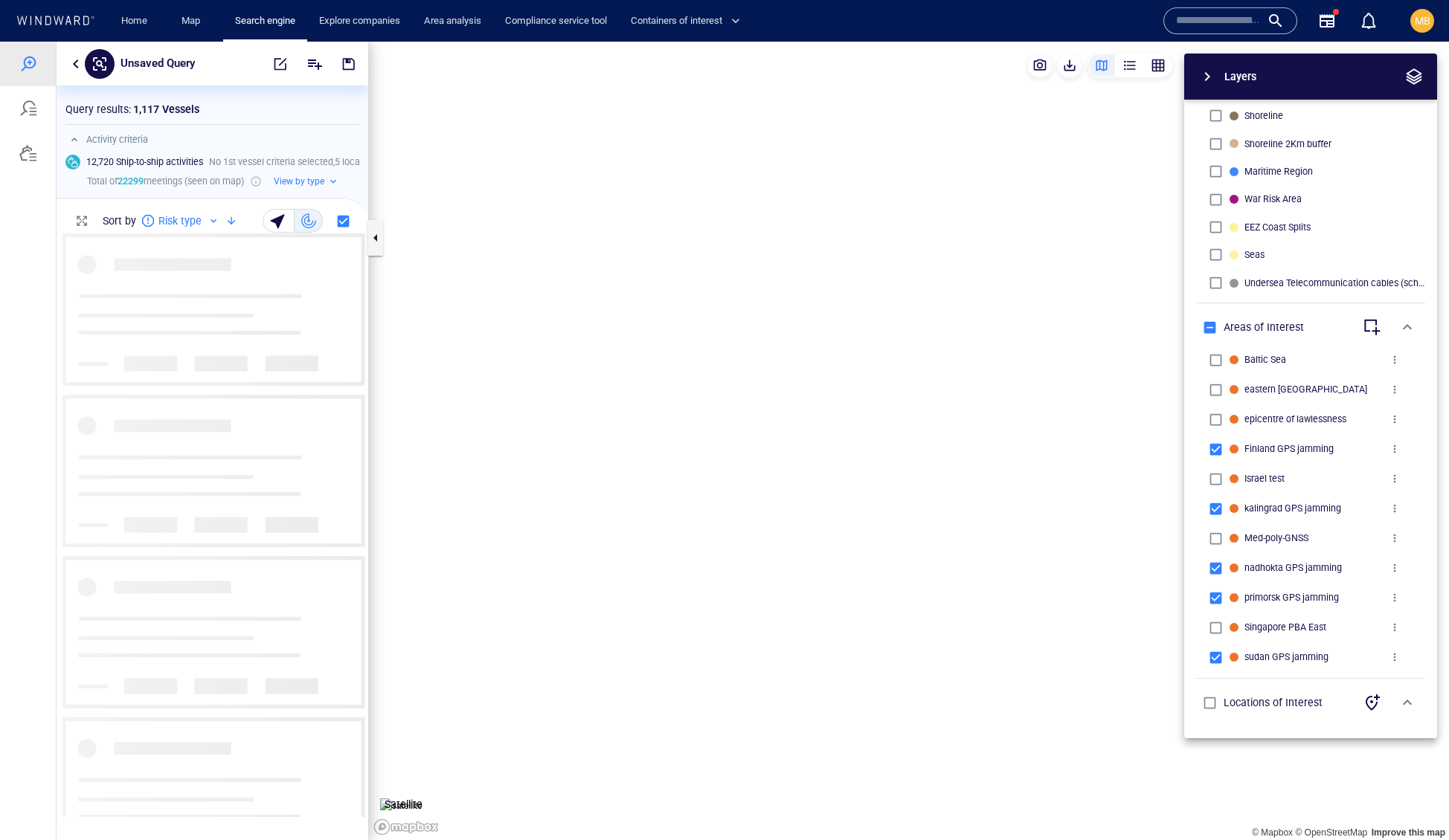
scroll to position [1, 1]
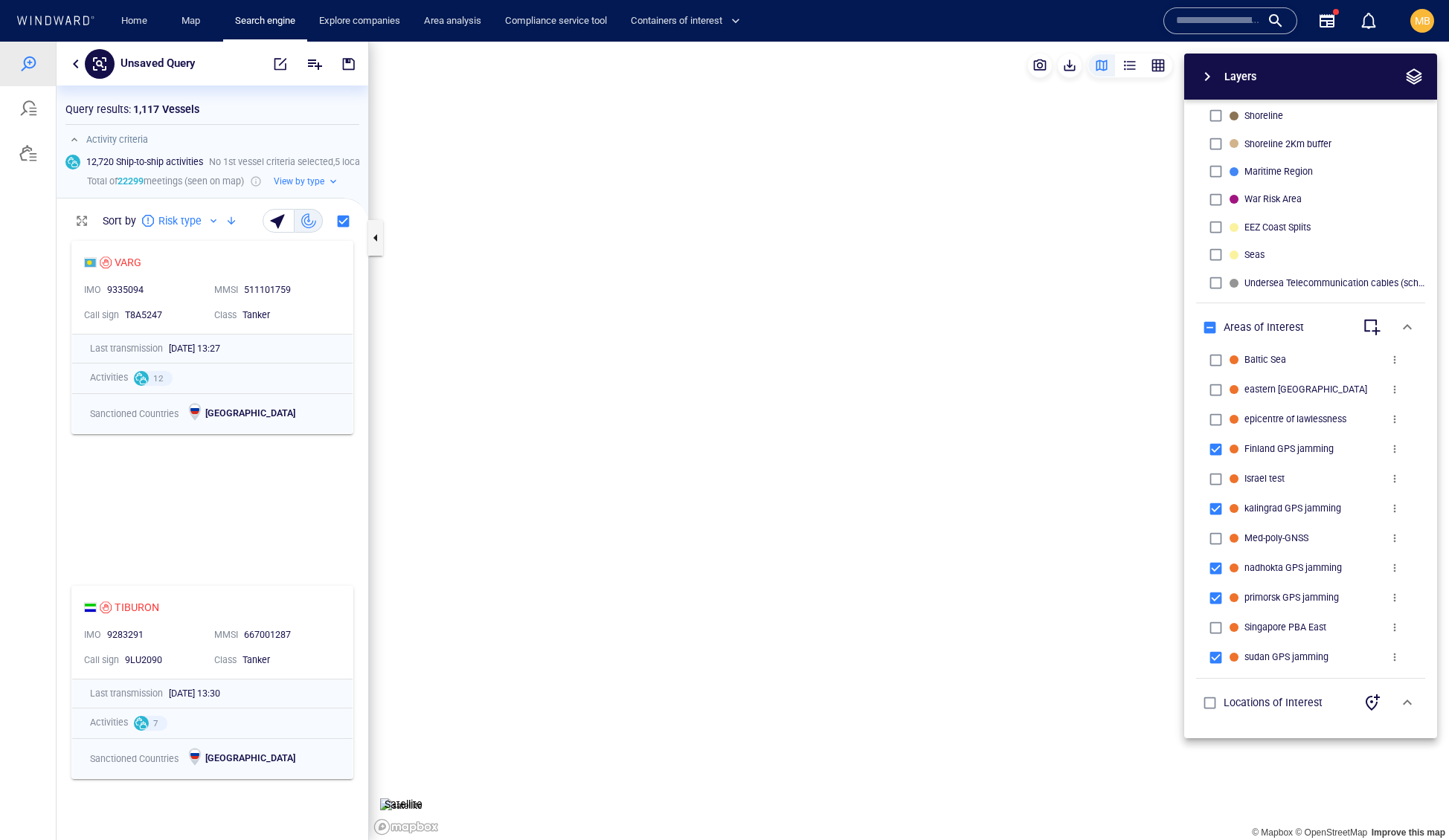
drag, startPoint x: 839, startPoint y: 503, endPoint x: 819, endPoint y: 265, distance: 238.8
click at [819, 265] on canvas "Map" at bounding box center [908, 441] width 1080 height 799
click at [842, 411] on canvas "Map" at bounding box center [908, 441] width 1080 height 799
drag, startPoint x: 848, startPoint y: 473, endPoint x: 866, endPoint y: 207, distance: 266.6
click at [866, 211] on canvas "Map" at bounding box center [908, 441] width 1080 height 799
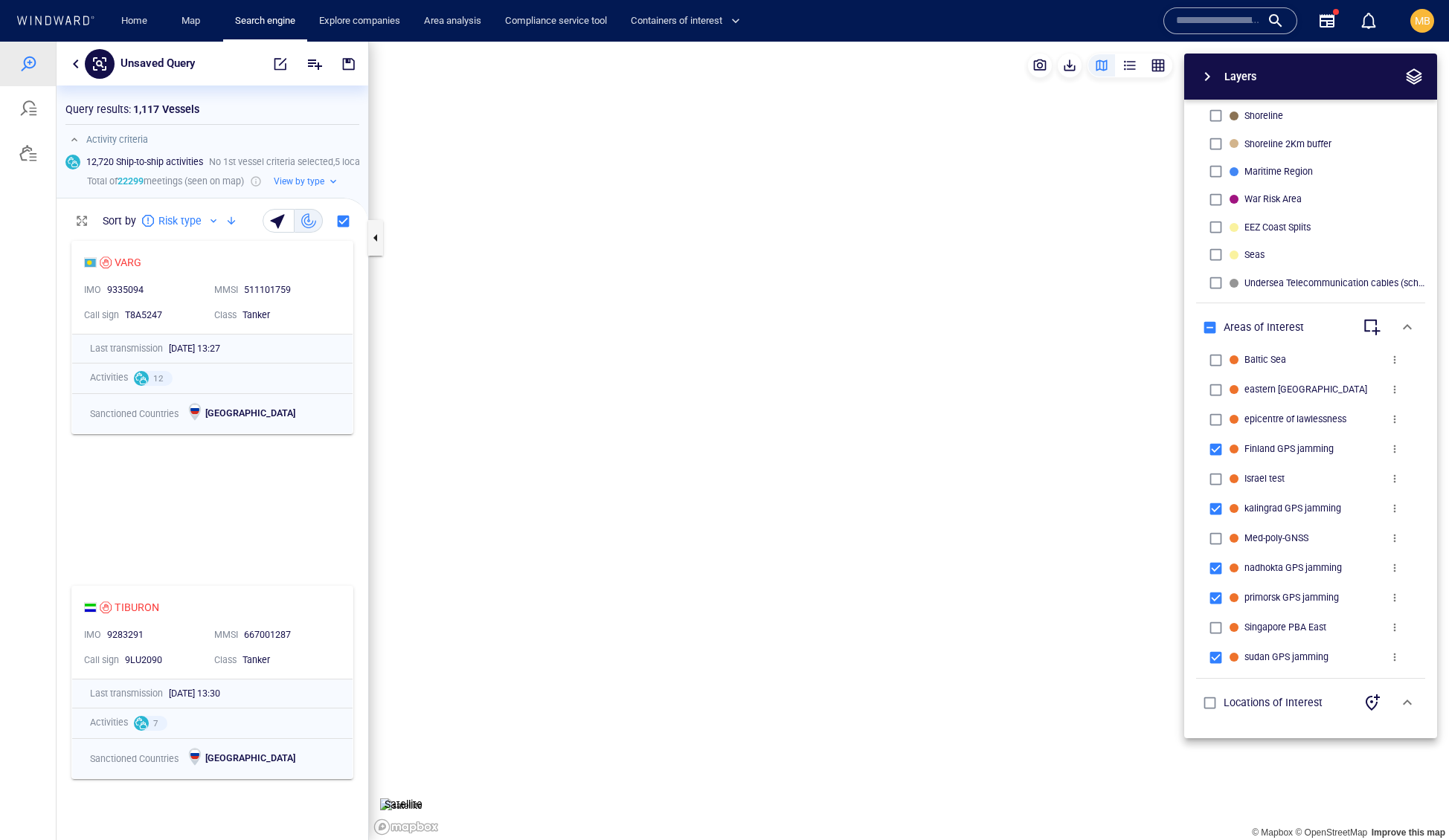
drag, startPoint x: 943, startPoint y: 482, endPoint x: 919, endPoint y: 361, distance: 123.4
click at [919, 361] on canvas "Map" at bounding box center [908, 441] width 1080 height 799
drag, startPoint x: 950, startPoint y: 337, endPoint x: 893, endPoint y: 183, distance: 164.2
click at [893, 183] on canvas "Map" at bounding box center [908, 441] width 1080 height 799
drag, startPoint x: 893, startPoint y: 183, endPoint x: 893, endPoint y: 69, distance: 114.0
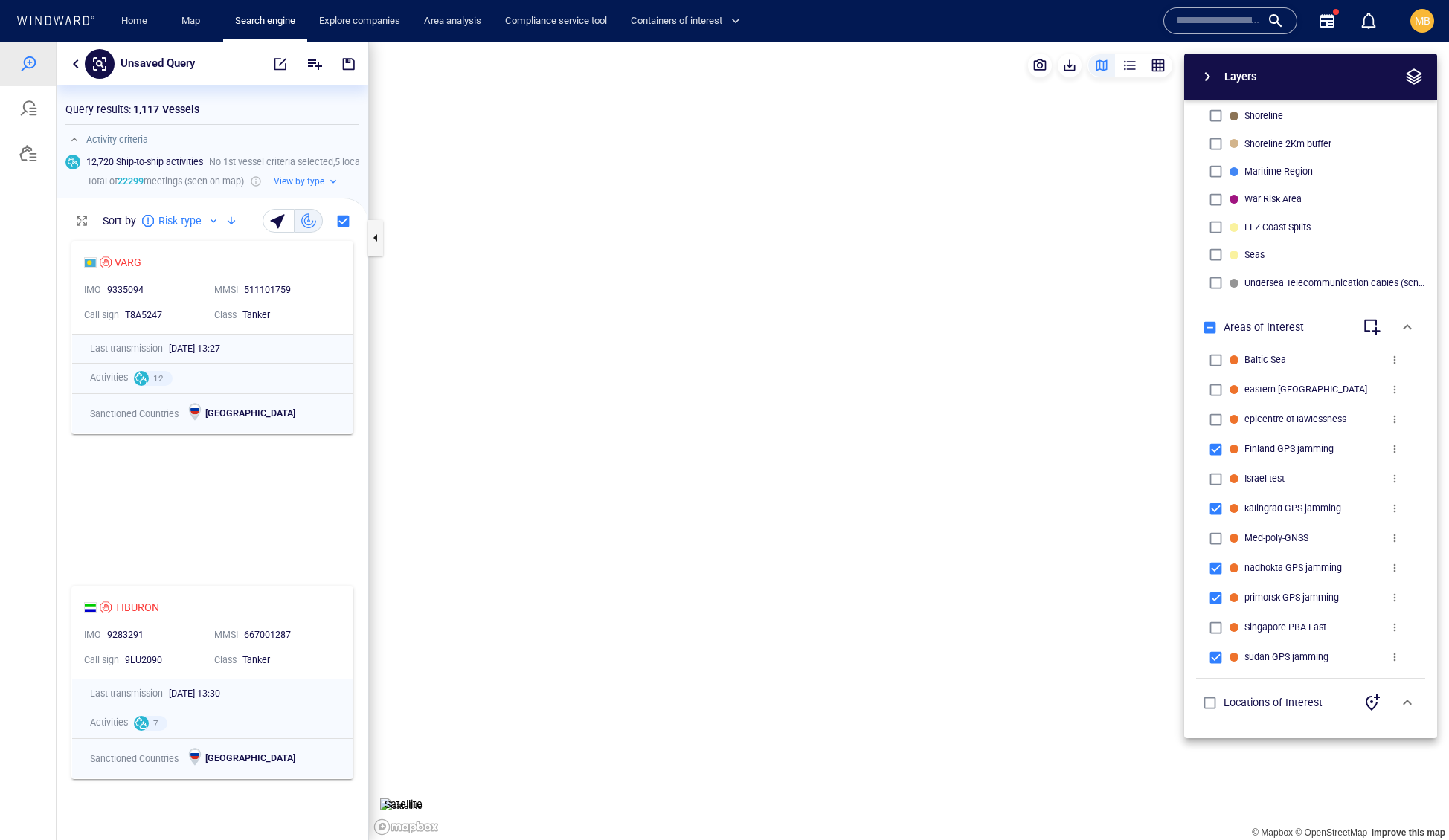
click at [893, 69] on canvas "Map" at bounding box center [908, 441] width 1080 height 799
drag, startPoint x: 921, startPoint y: 210, endPoint x: 813, endPoint y: 240, distance: 112.1
click at [813, 240] on canvas "Map" at bounding box center [908, 441] width 1080 height 799
drag, startPoint x: 566, startPoint y: 358, endPoint x: 592, endPoint y: 449, distance: 94.6
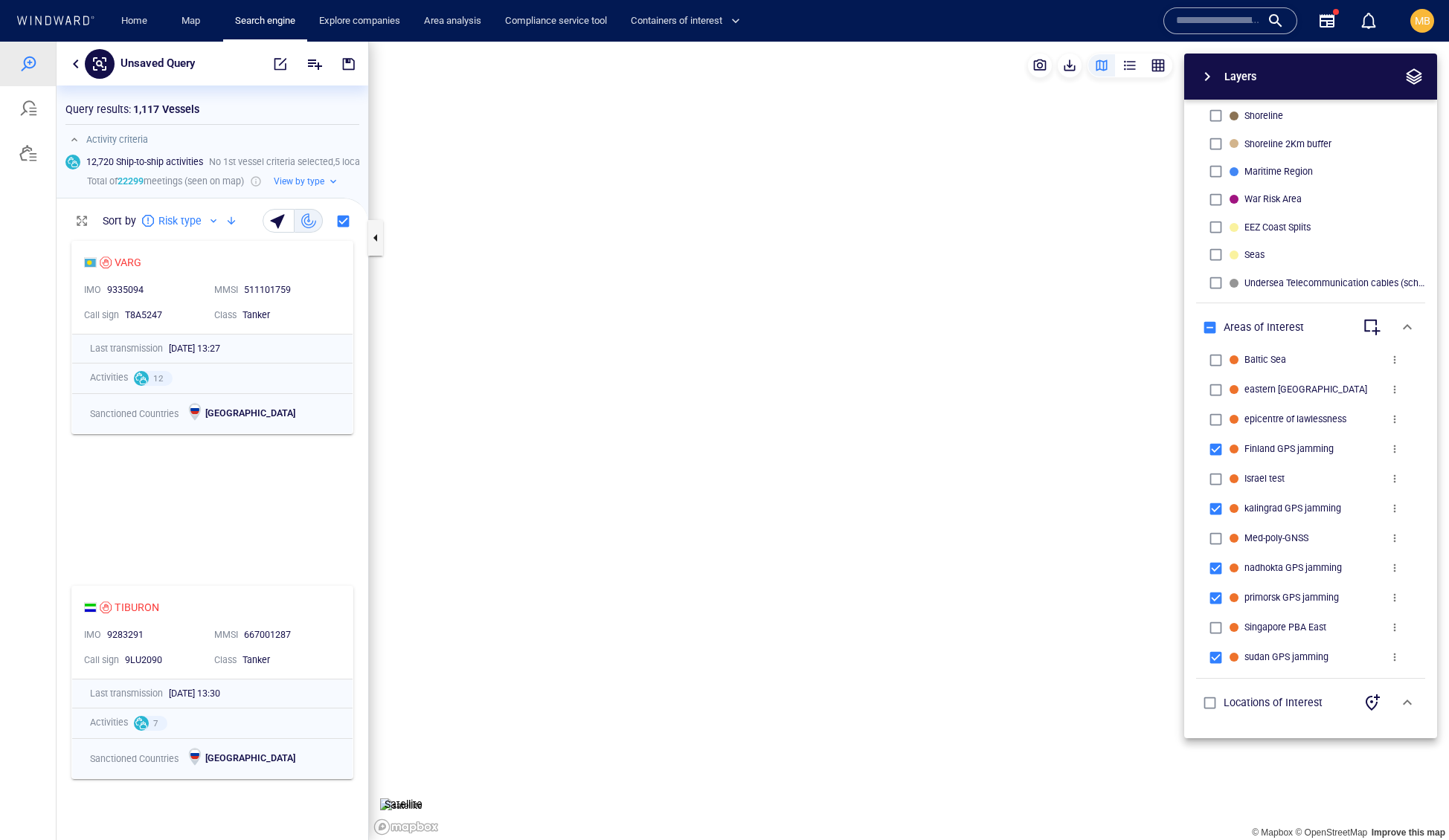
click at [591, 447] on canvas "Map" at bounding box center [908, 441] width 1080 height 799
drag, startPoint x: 629, startPoint y: 391, endPoint x: 691, endPoint y: 498, distance: 123.7
click at [690, 498] on canvas "Map" at bounding box center [908, 441] width 1080 height 799
drag, startPoint x: 784, startPoint y: 476, endPoint x: 804, endPoint y: 284, distance: 193.0
click at [804, 284] on canvas "Map" at bounding box center [908, 441] width 1080 height 799
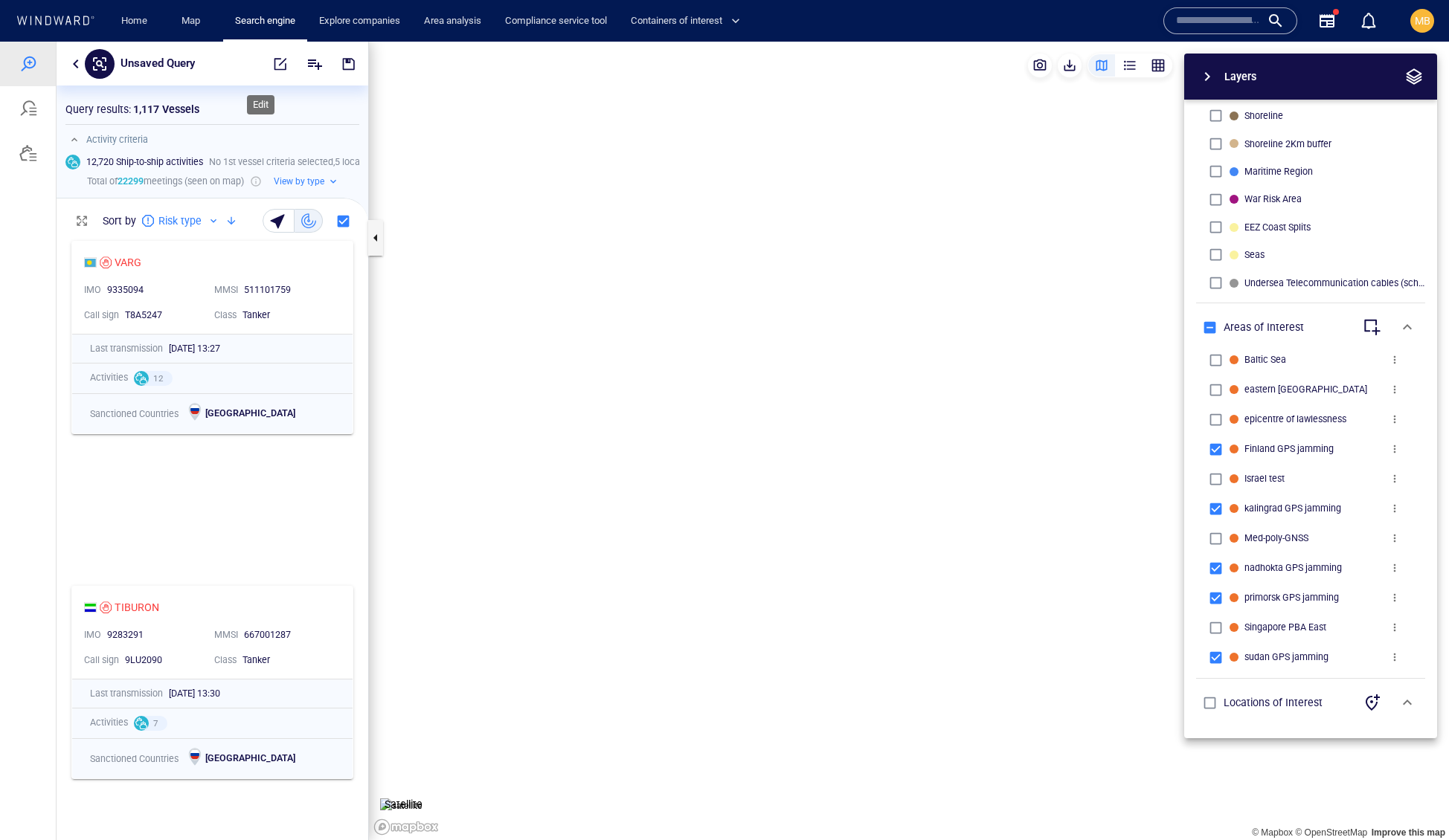
click at [273, 60] on span "button" at bounding box center [280, 63] width 15 height 15
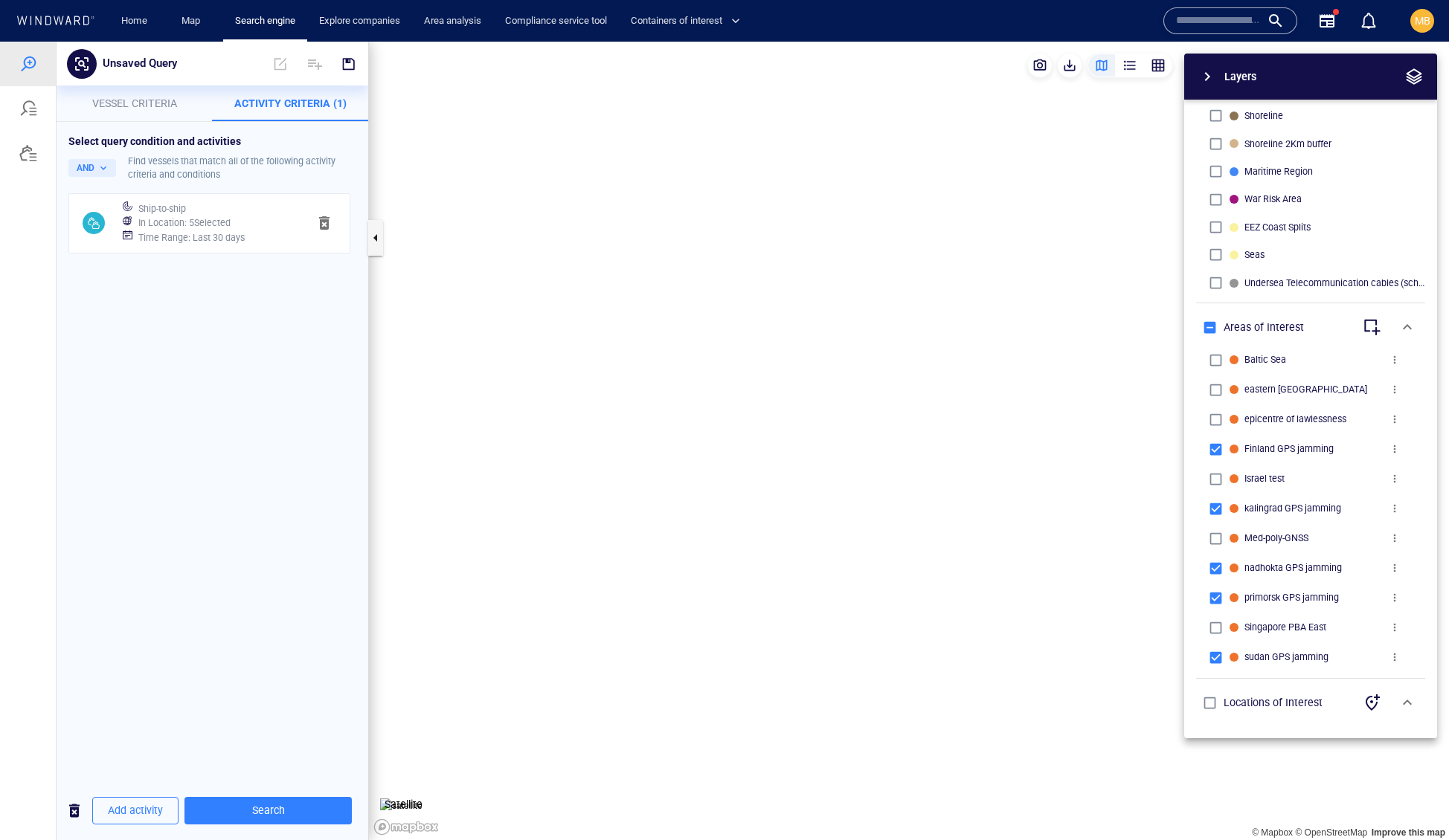
click at [231, 231] on h6 "In Location : 5 Selected" at bounding box center [184, 222] width 92 height 15
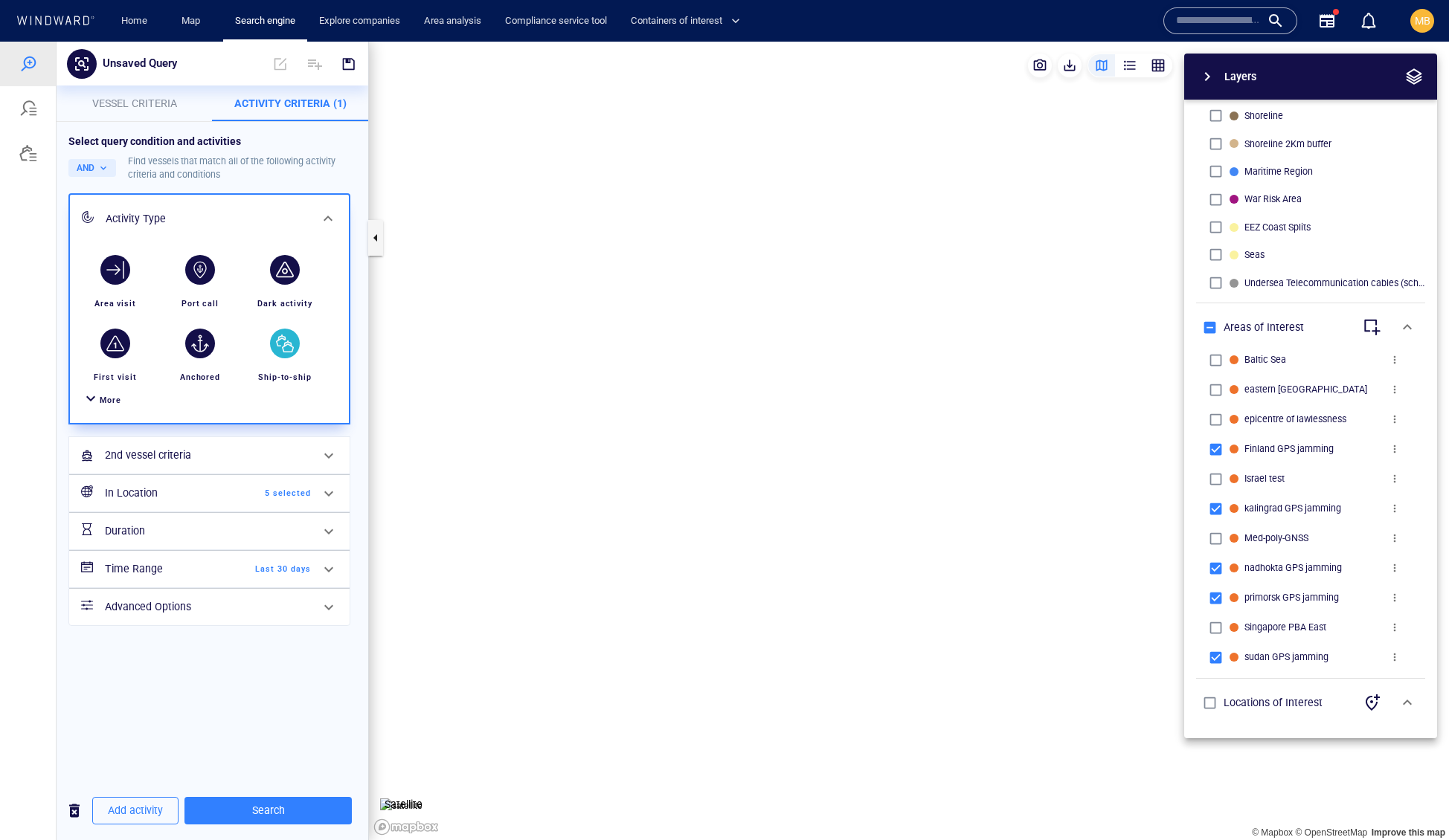
click at [283, 358] on div "button" at bounding box center [284, 343] width 30 height 30
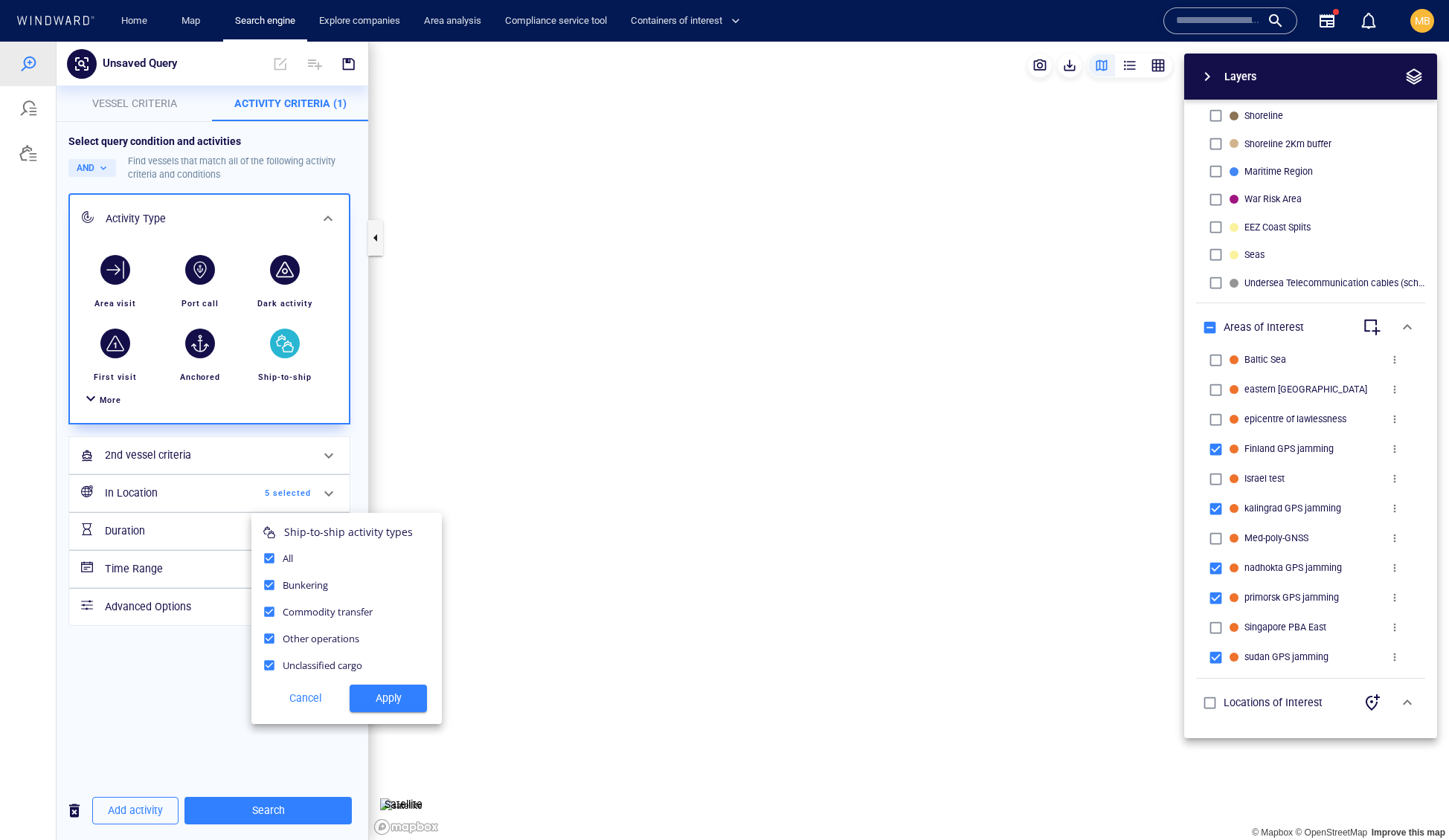
click at [391, 708] on span "Apply" at bounding box center [387, 697] width 53 height 18
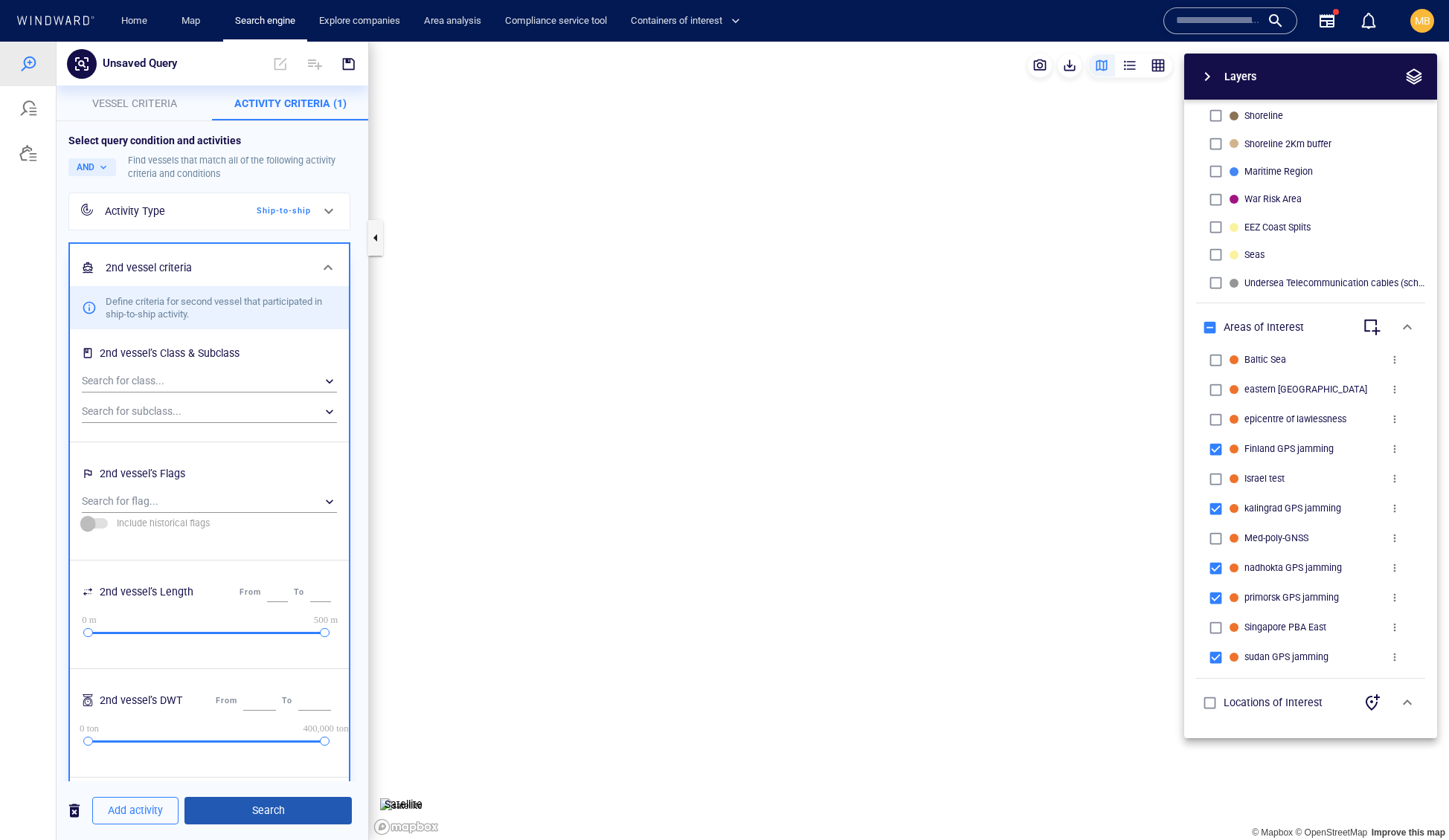
click at [298, 813] on span "Search" at bounding box center [268, 810] width 144 height 18
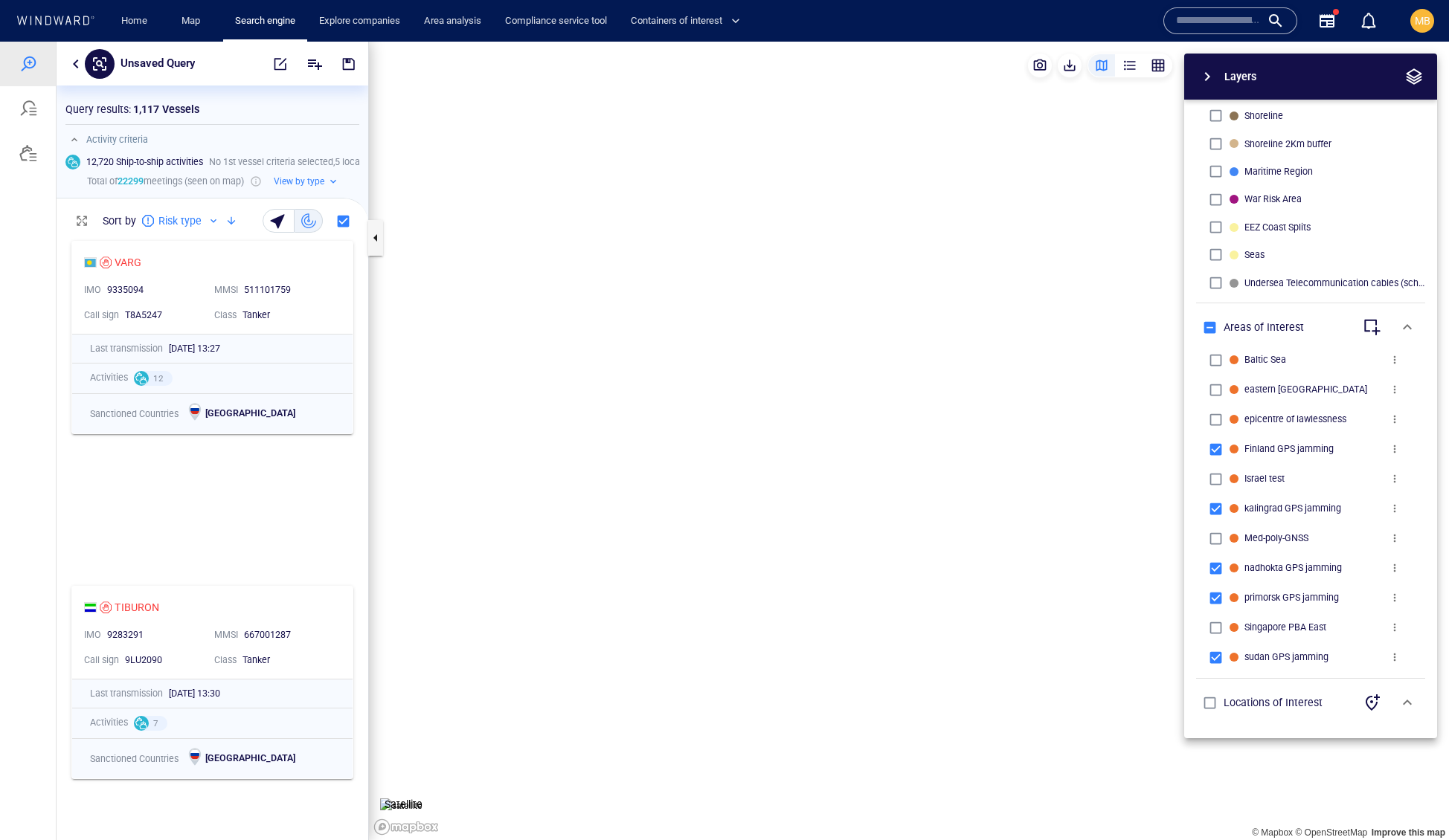
scroll to position [1, 1]
click at [965, 483] on canvas "Map" at bounding box center [908, 441] width 1080 height 799
drag, startPoint x: 739, startPoint y: 629, endPoint x: 747, endPoint y: 516, distance: 113.3
click at [746, 517] on canvas "Map" at bounding box center [908, 441] width 1080 height 799
drag, startPoint x: 848, startPoint y: 290, endPoint x: 880, endPoint y: 459, distance: 172.0
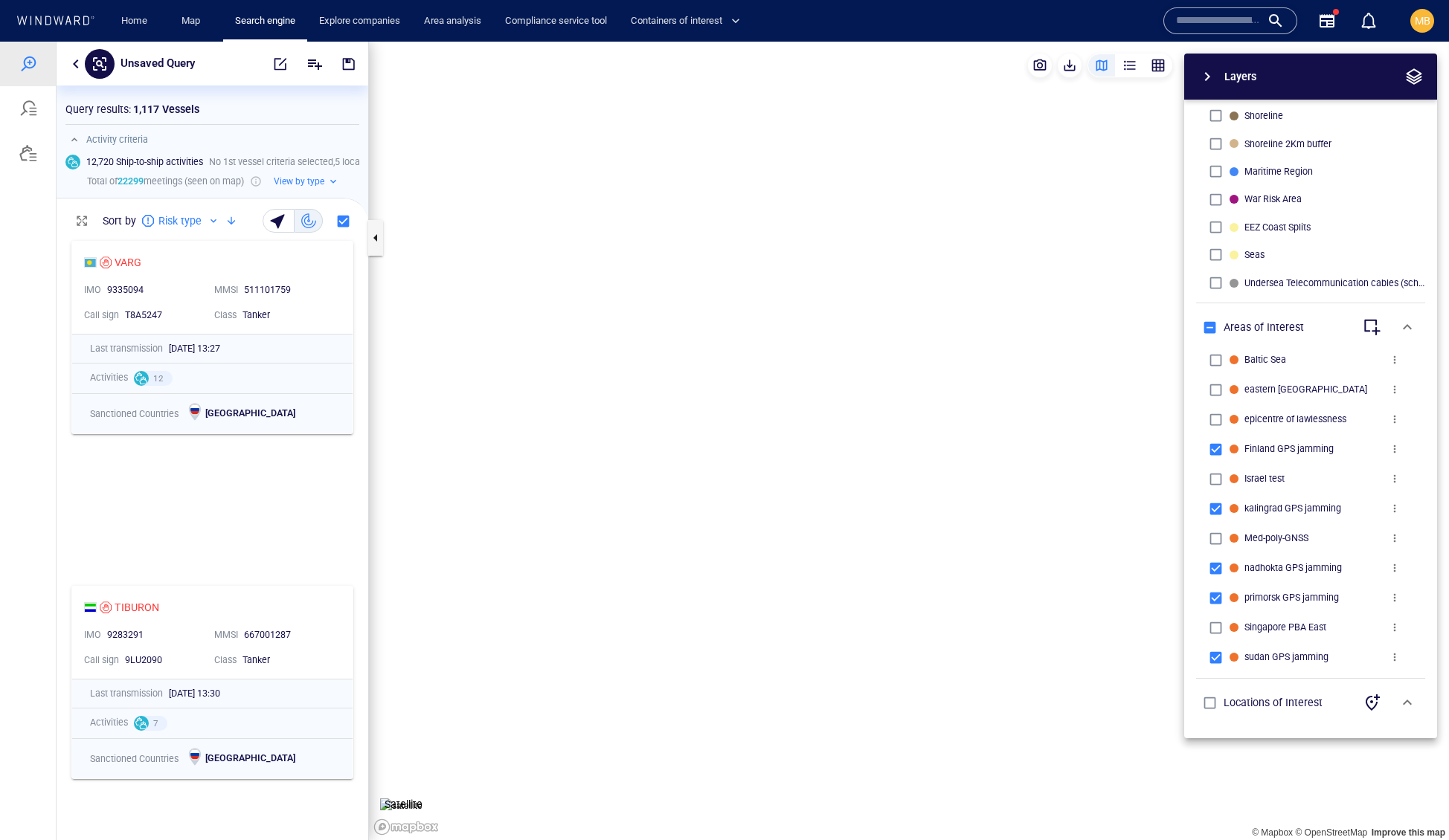
click at [880, 459] on canvas "Map" at bounding box center [908, 441] width 1080 height 799
drag, startPoint x: 760, startPoint y: 354, endPoint x: 813, endPoint y: 453, distance: 112.3
click at [813, 452] on canvas "Map" at bounding box center [908, 441] width 1080 height 799
drag, startPoint x: 796, startPoint y: 390, endPoint x: 819, endPoint y: 351, distance: 45.3
click at [819, 351] on canvas "Map" at bounding box center [908, 441] width 1080 height 799
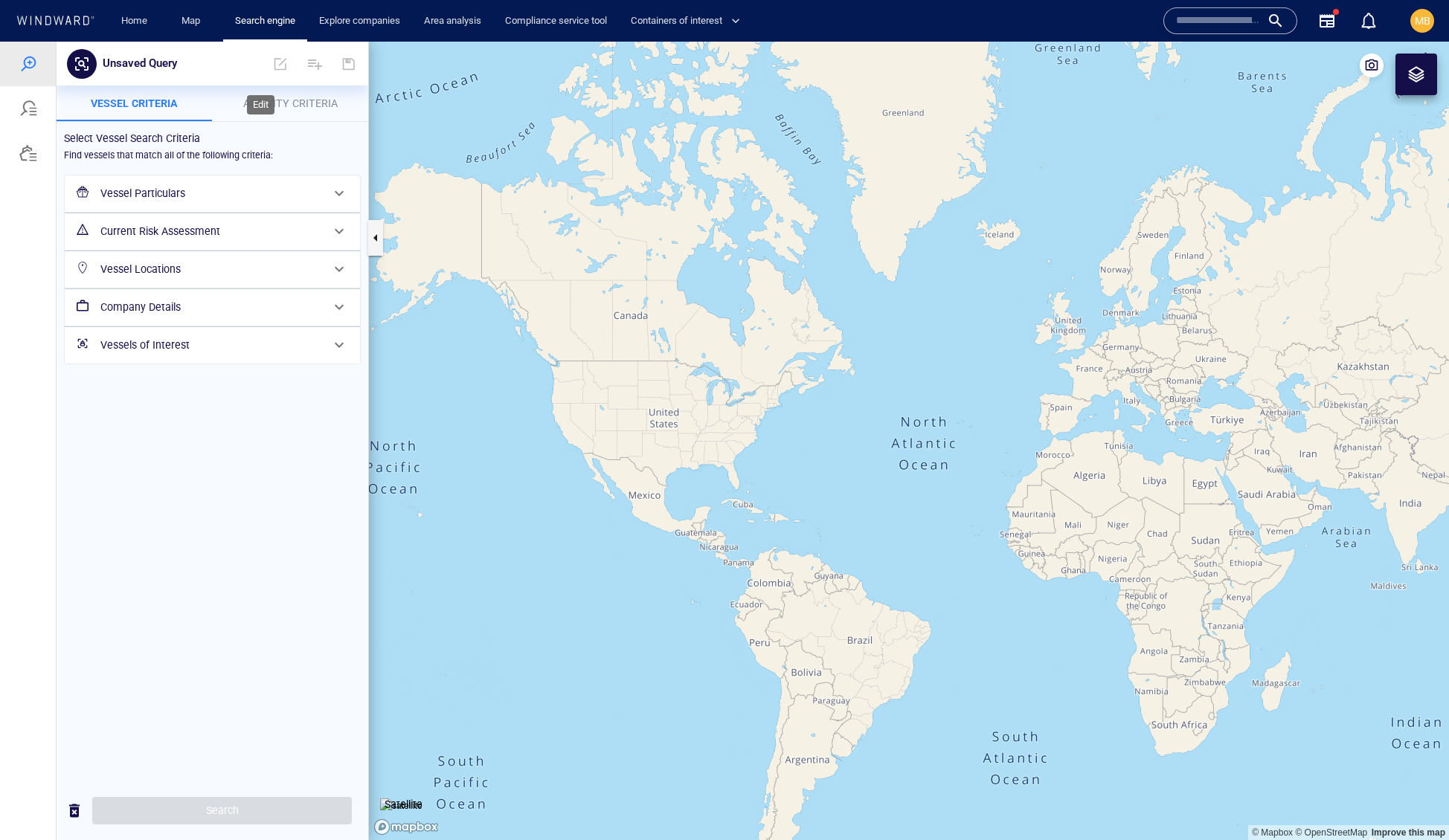
click at [268, 64] on span at bounding box center [280, 64] width 33 height 36
click at [259, 105] on span "Activity Criteria" at bounding box center [290, 103] width 94 height 12
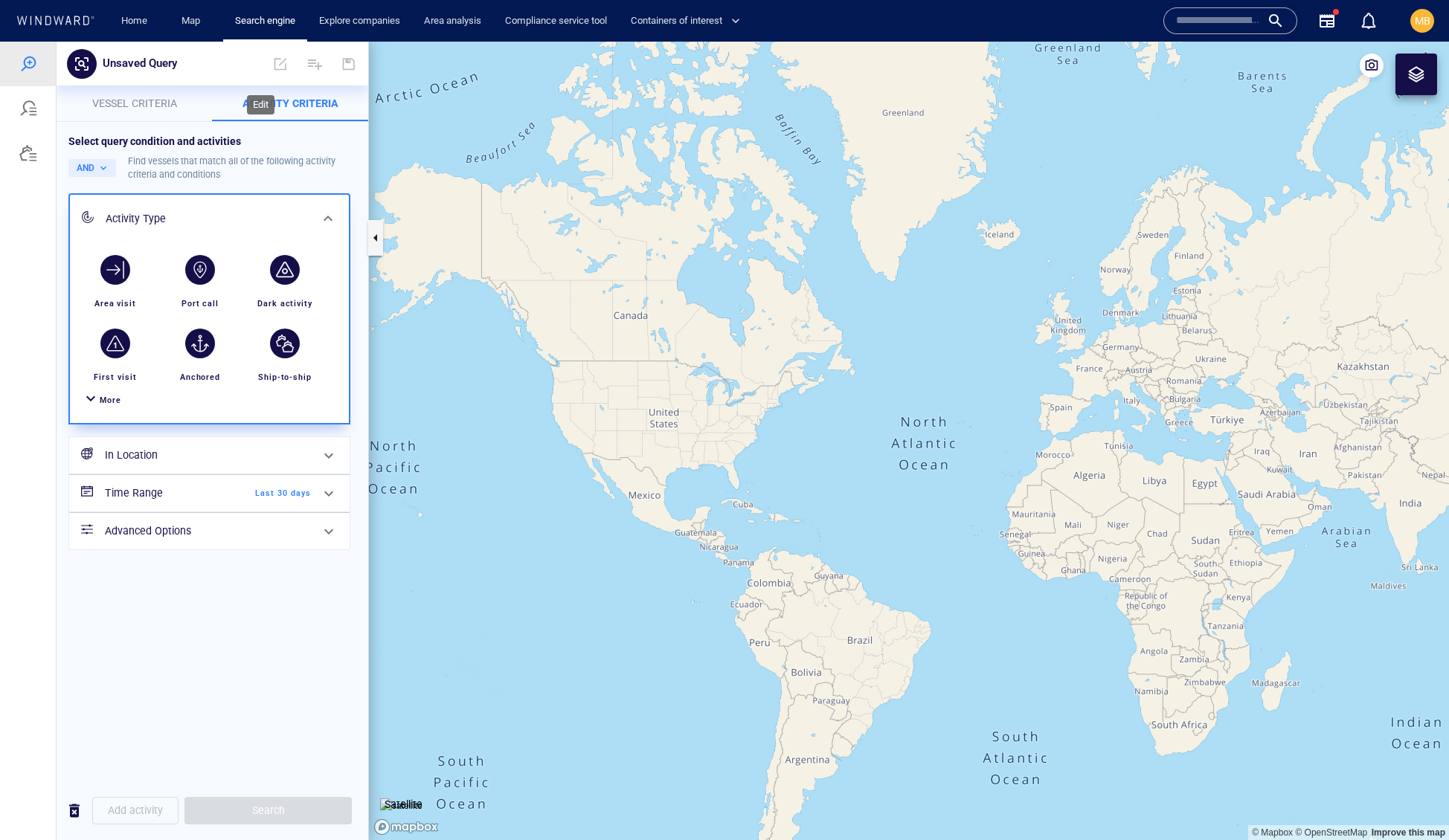
click at [265, 66] on span at bounding box center [280, 64] width 33 height 36
click at [28, 116] on div at bounding box center [28, 109] width 17 height 17
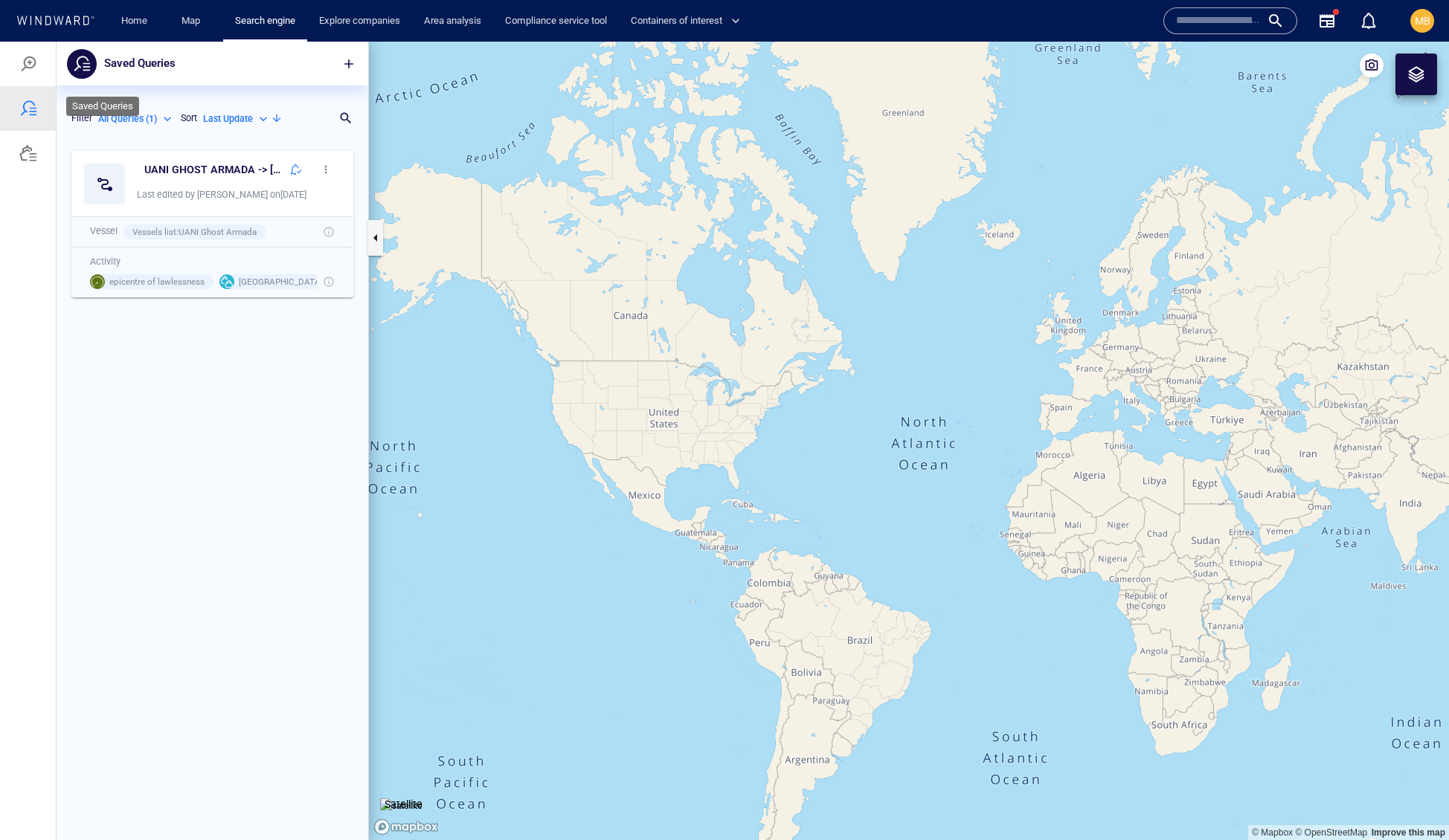
scroll to position [1, 1]
click at [37, 162] on div at bounding box center [28, 153] width 17 height 17
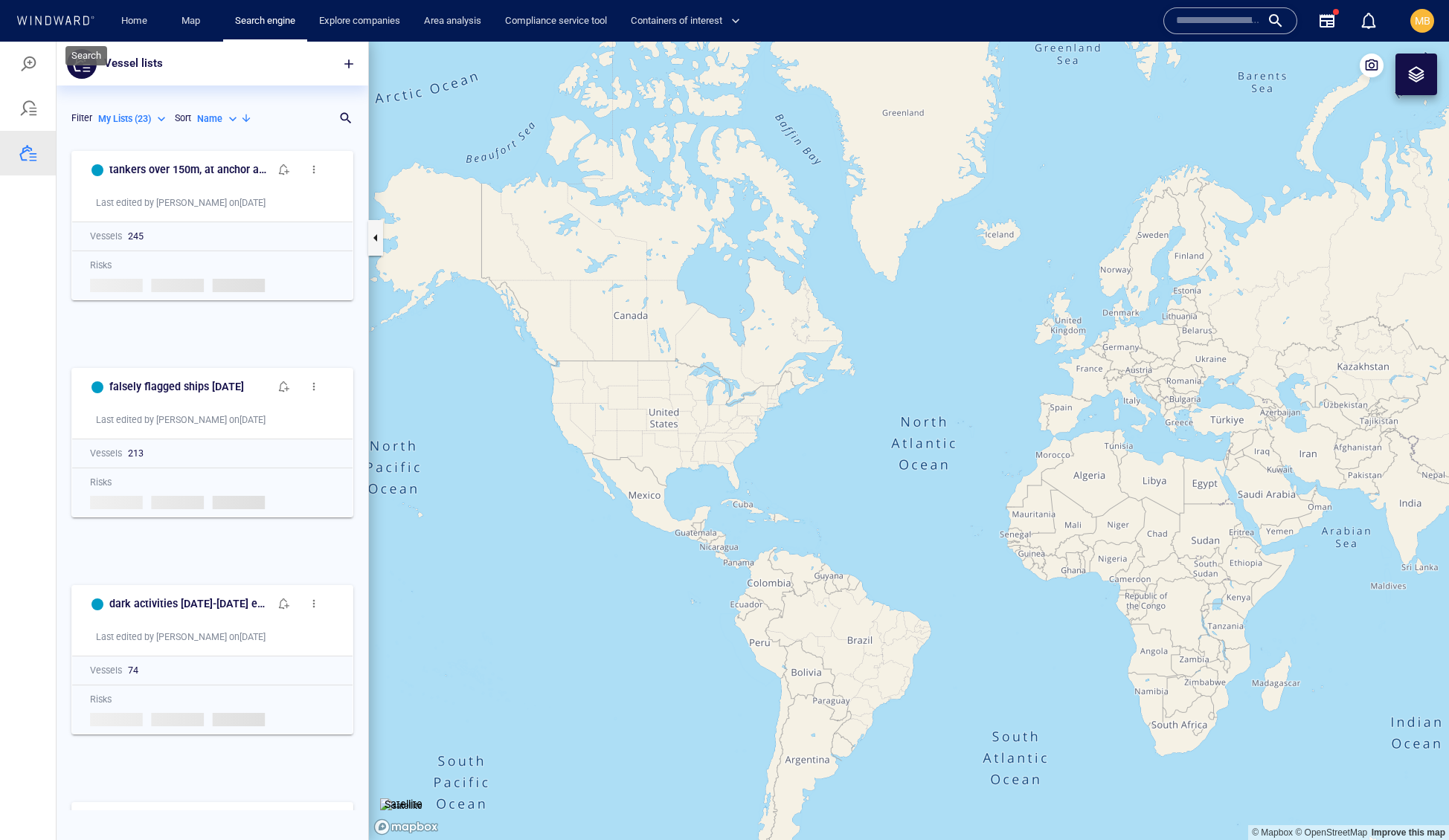
click at [34, 69] on div at bounding box center [28, 64] width 17 height 17
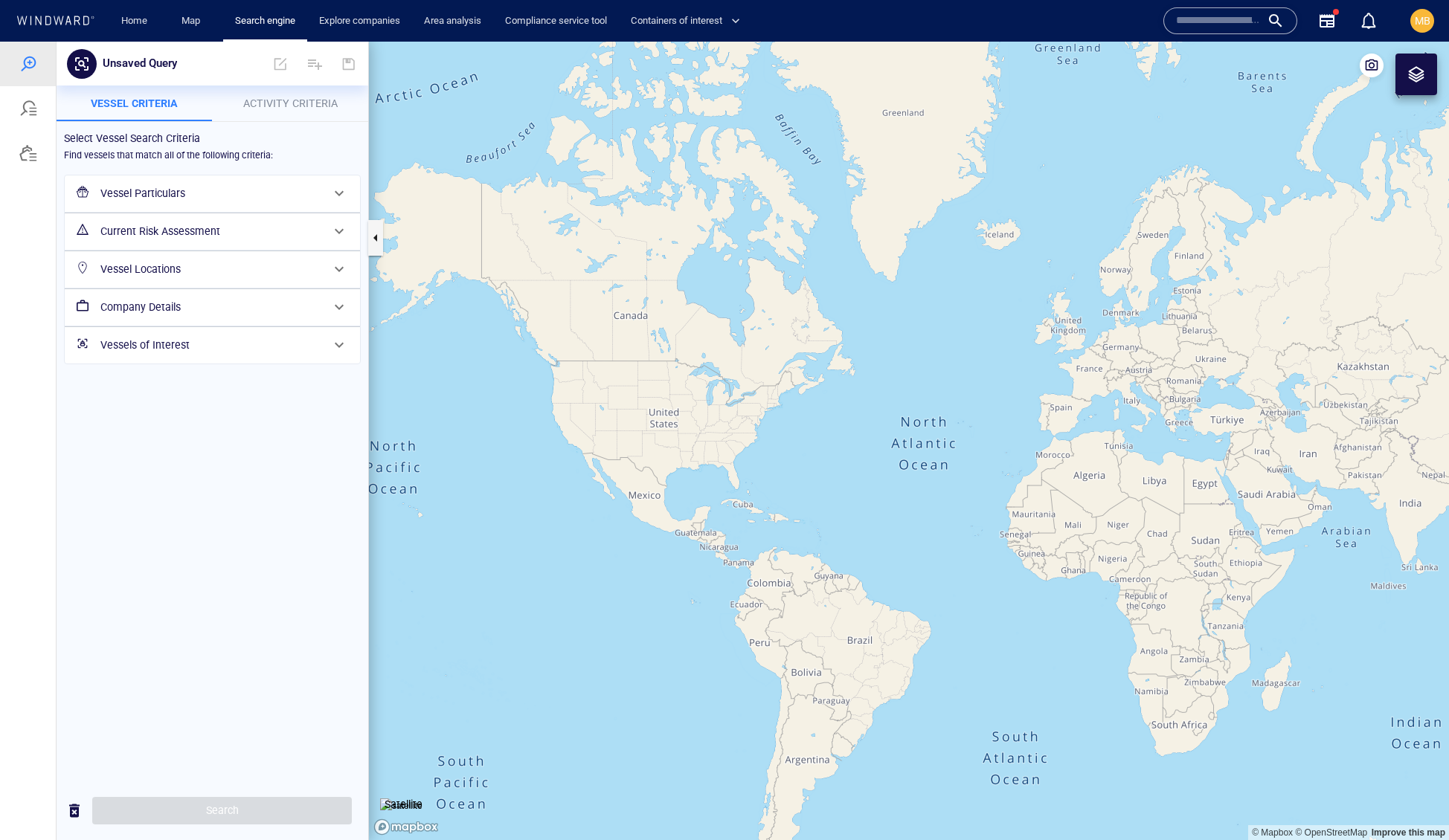
click at [274, 108] on span "Activity Criteria" at bounding box center [290, 103] width 94 height 12
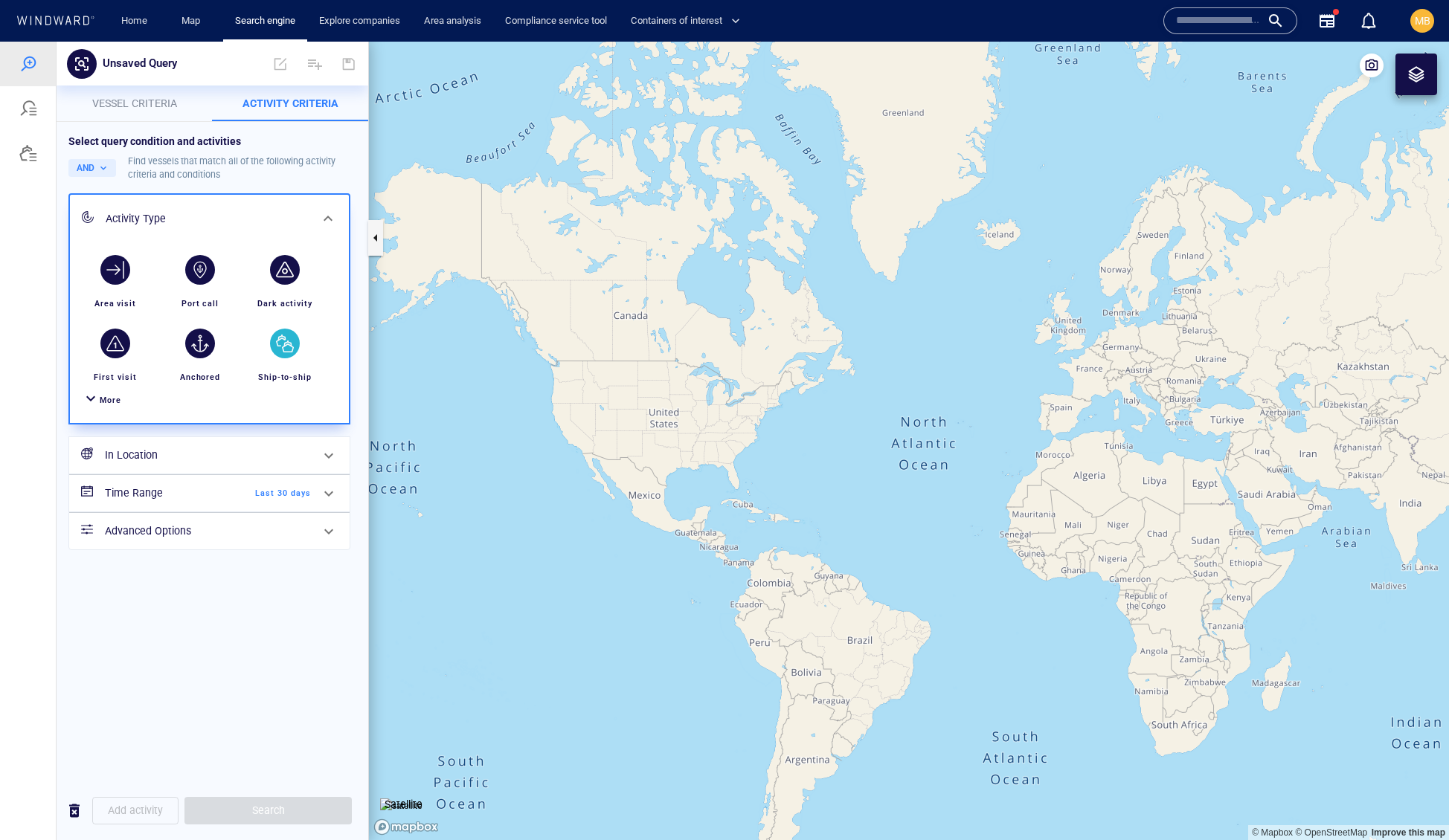
click at [285, 358] on div "button" at bounding box center [284, 343] width 30 height 30
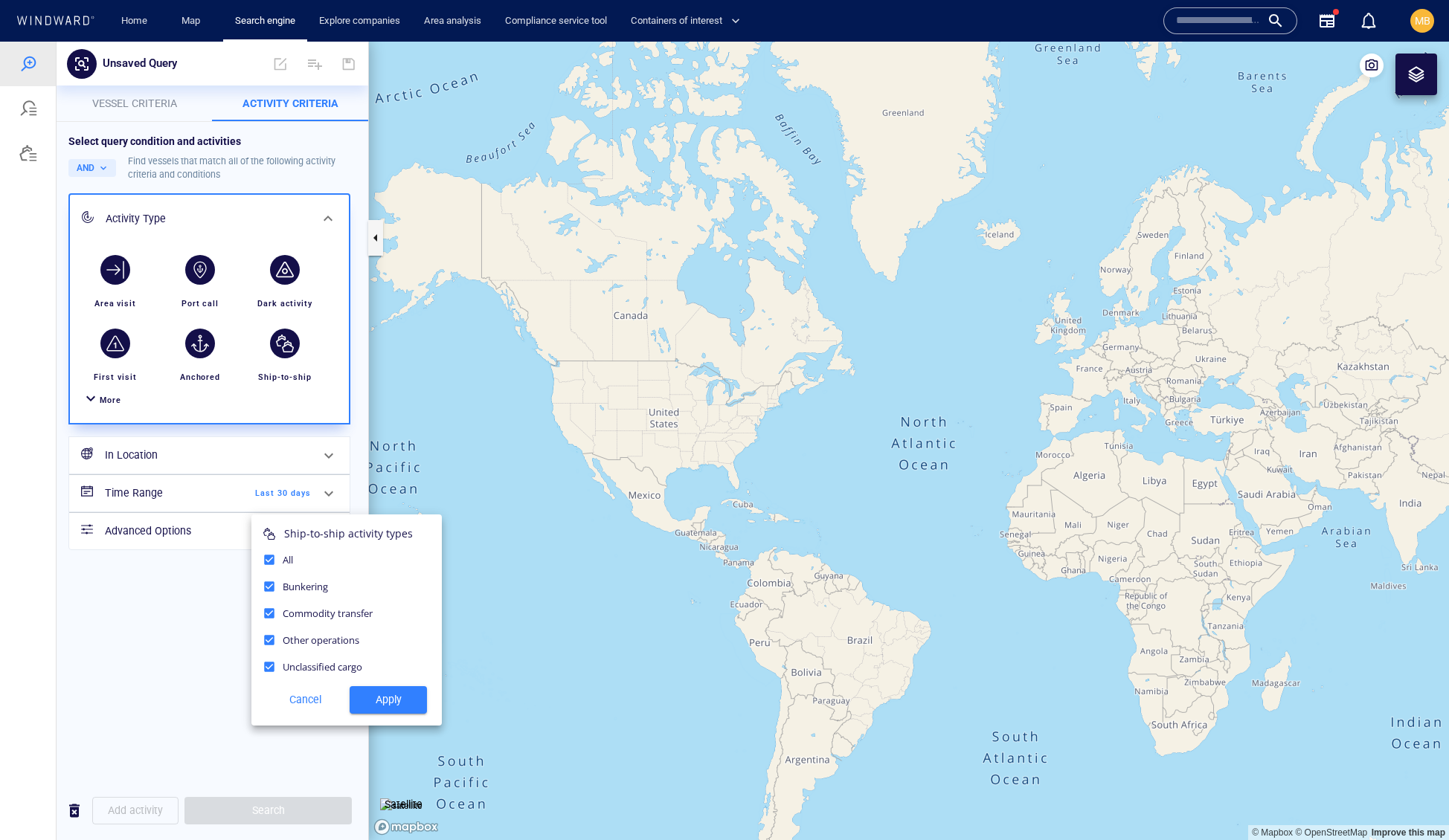
click at [390, 709] on span "Apply" at bounding box center [387, 699] width 53 height 18
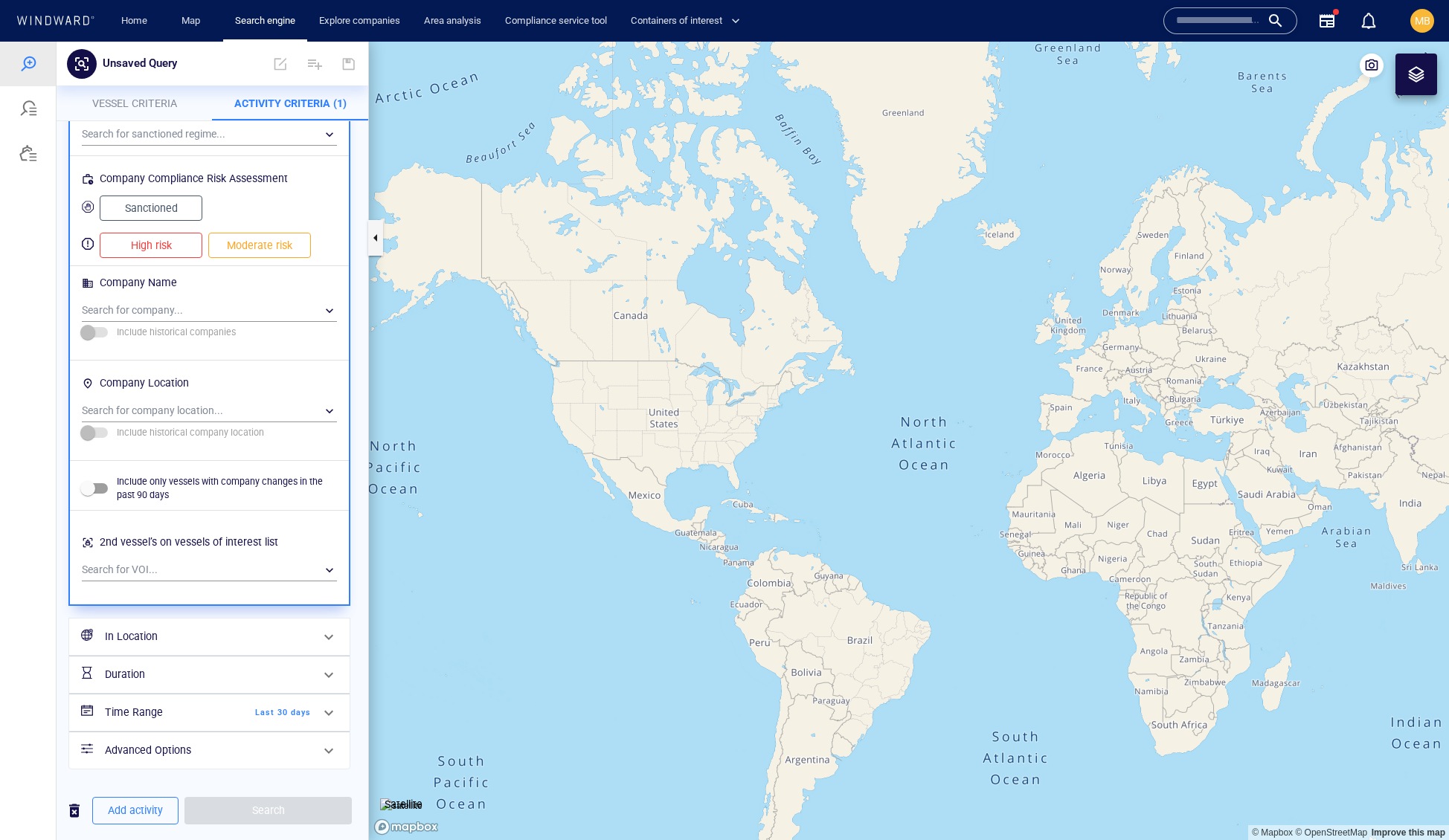
scroll to position [1515, 0]
click at [246, 628] on h6 "In Location" at bounding box center [208, 636] width 206 height 18
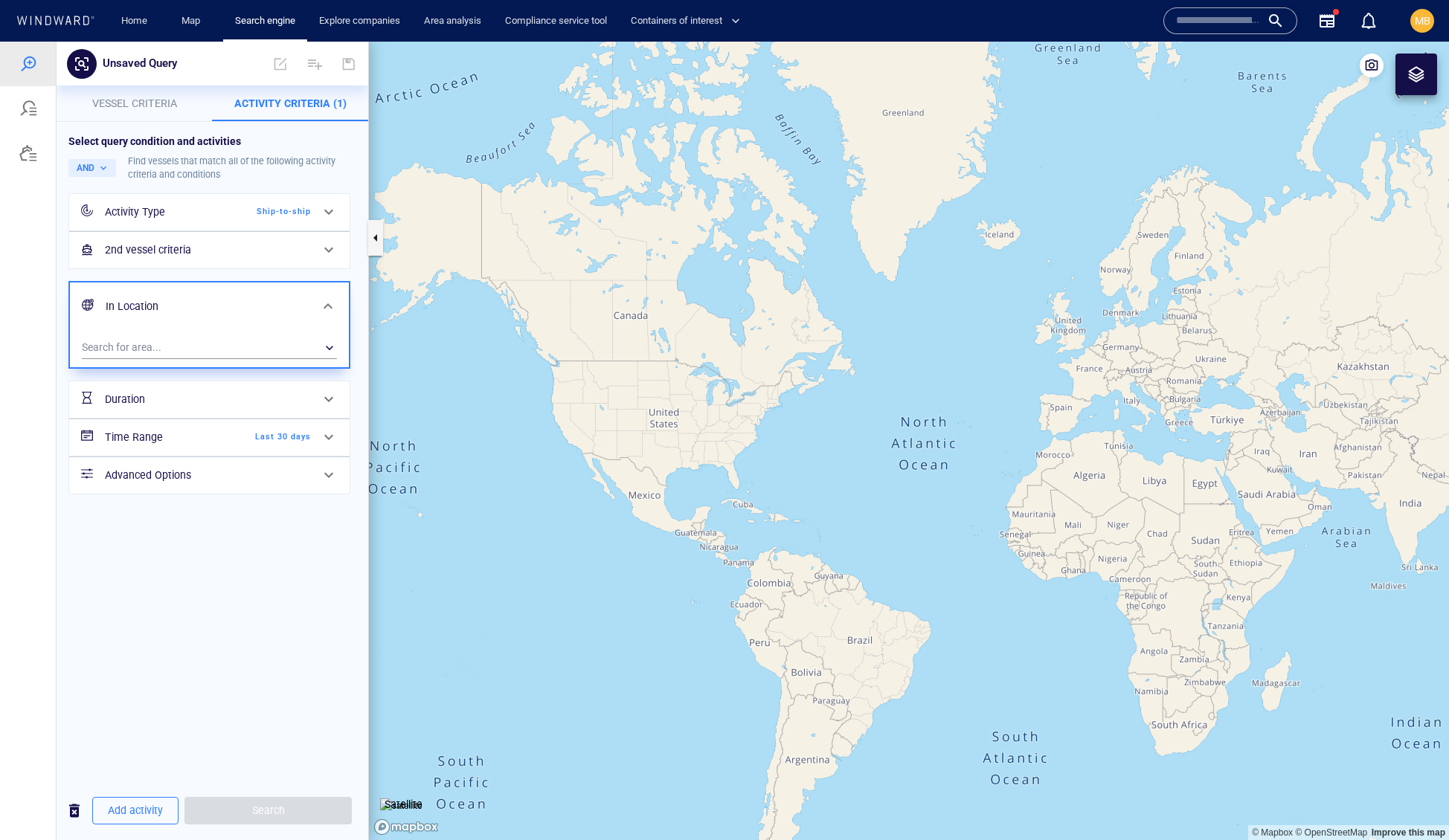
scroll to position [0, 0]
click at [226, 359] on div "​" at bounding box center [209, 347] width 255 height 22
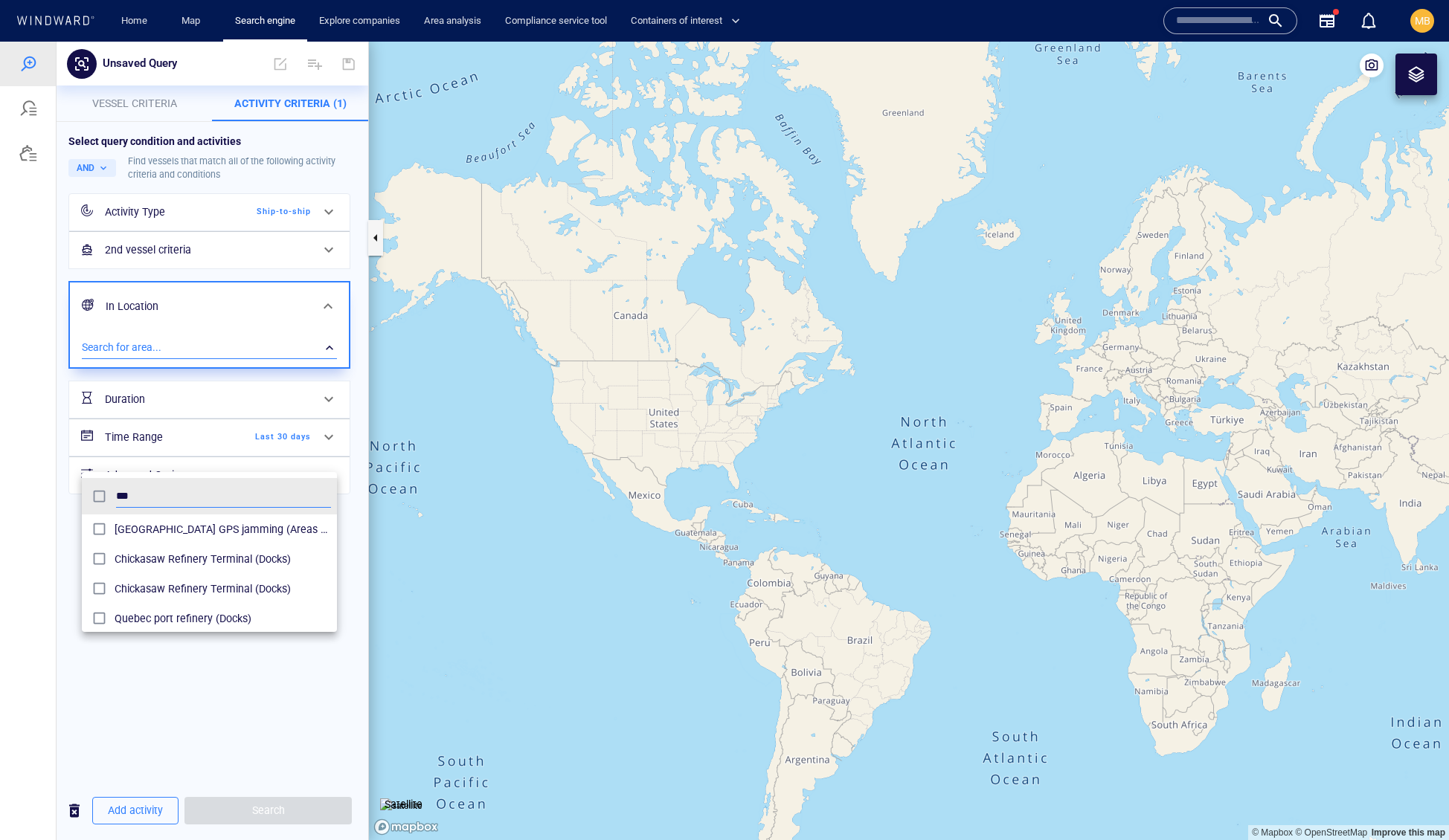
scroll to position [162, 256]
type input "****"
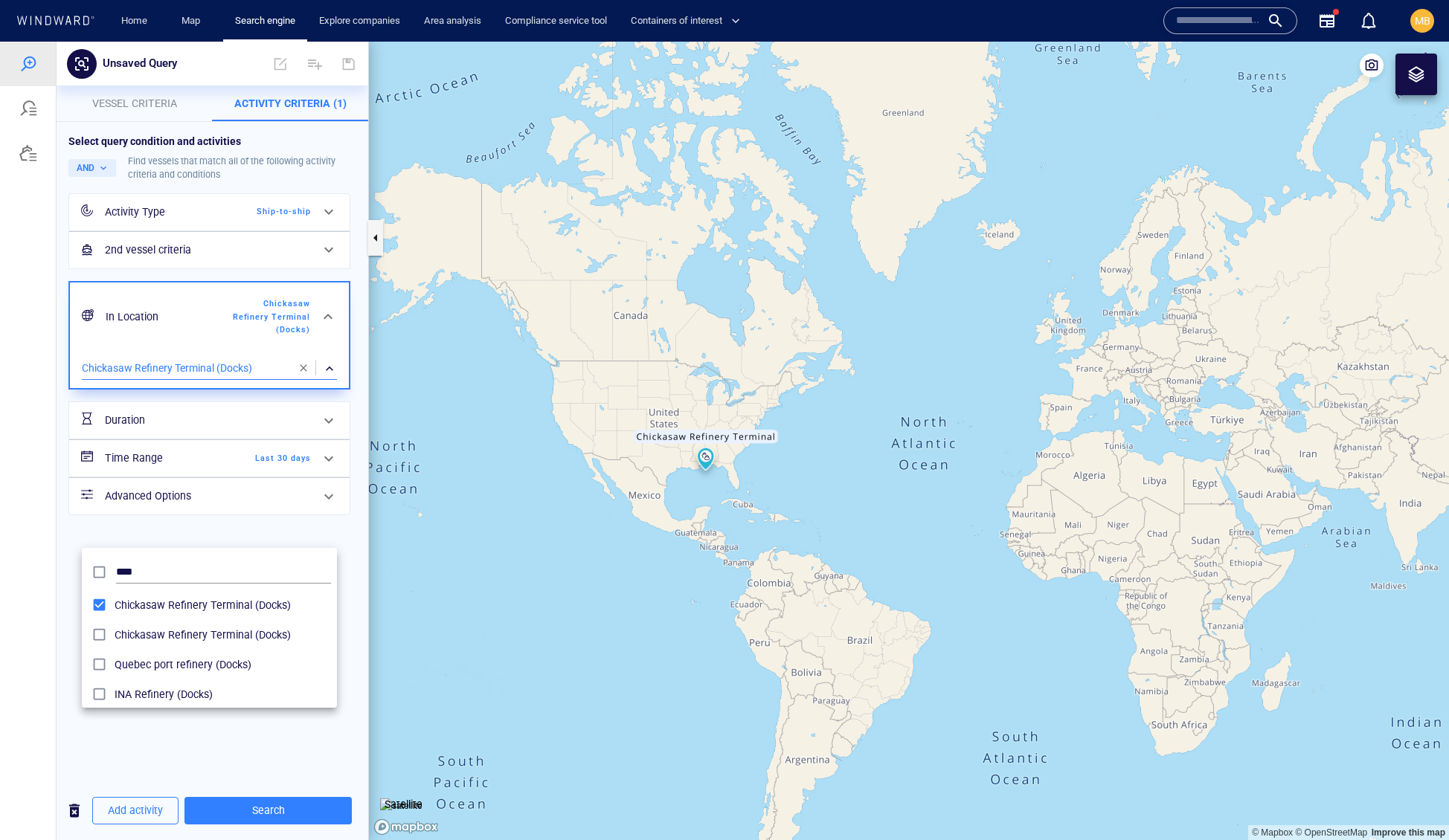
drag, startPoint x: 112, startPoint y: 542, endPoint x: 295, endPoint y: 812, distance: 326.2
click at [295, 812] on div at bounding box center [724, 440] width 1449 height 798
click at [295, 812] on span "Search" at bounding box center [268, 810] width 144 height 18
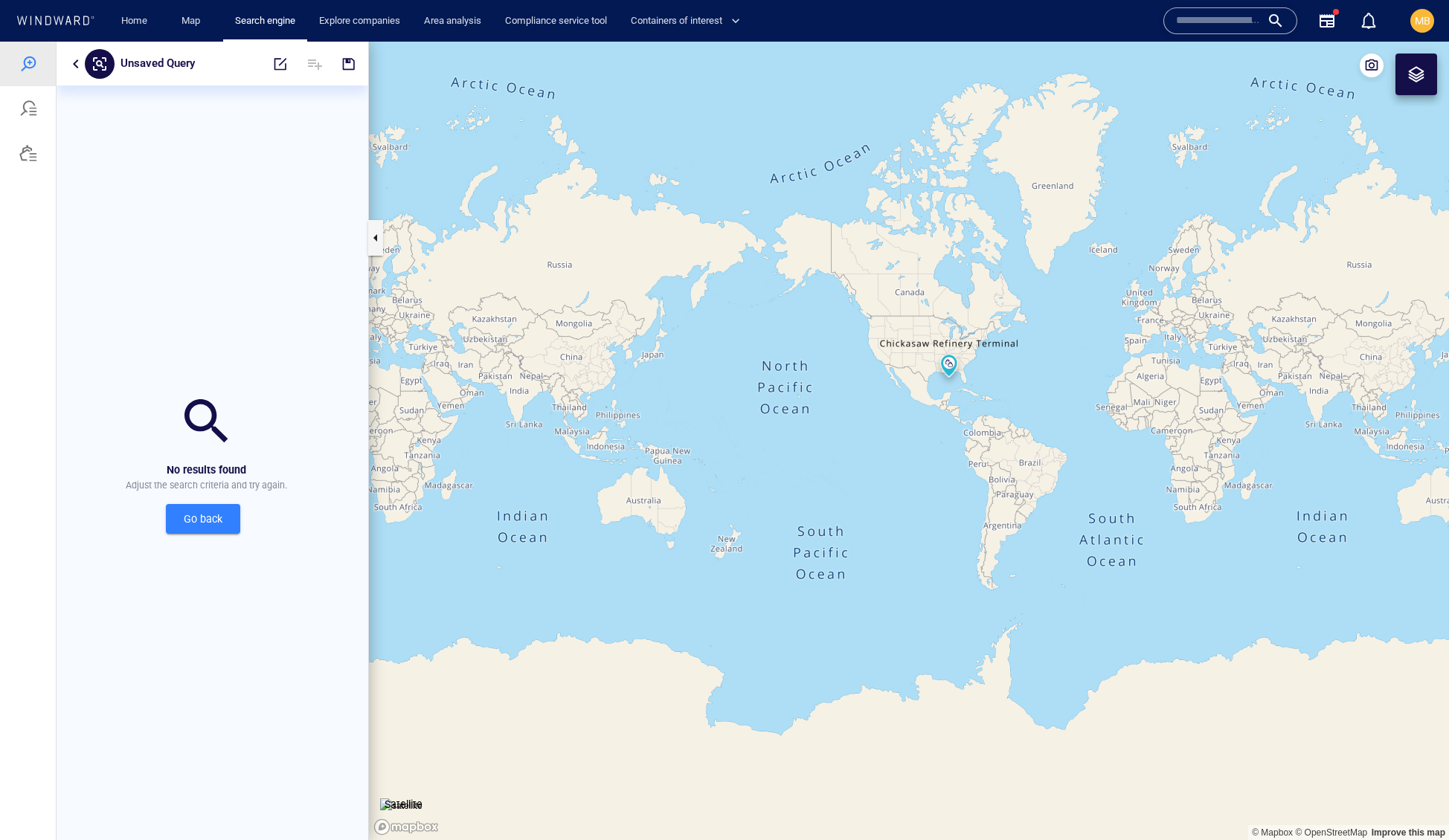
drag, startPoint x: 728, startPoint y: 414, endPoint x: 698, endPoint y: 447, distance: 44.6
click at [702, 447] on canvas "Map" at bounding box center [908, 441] width 1080 height 799
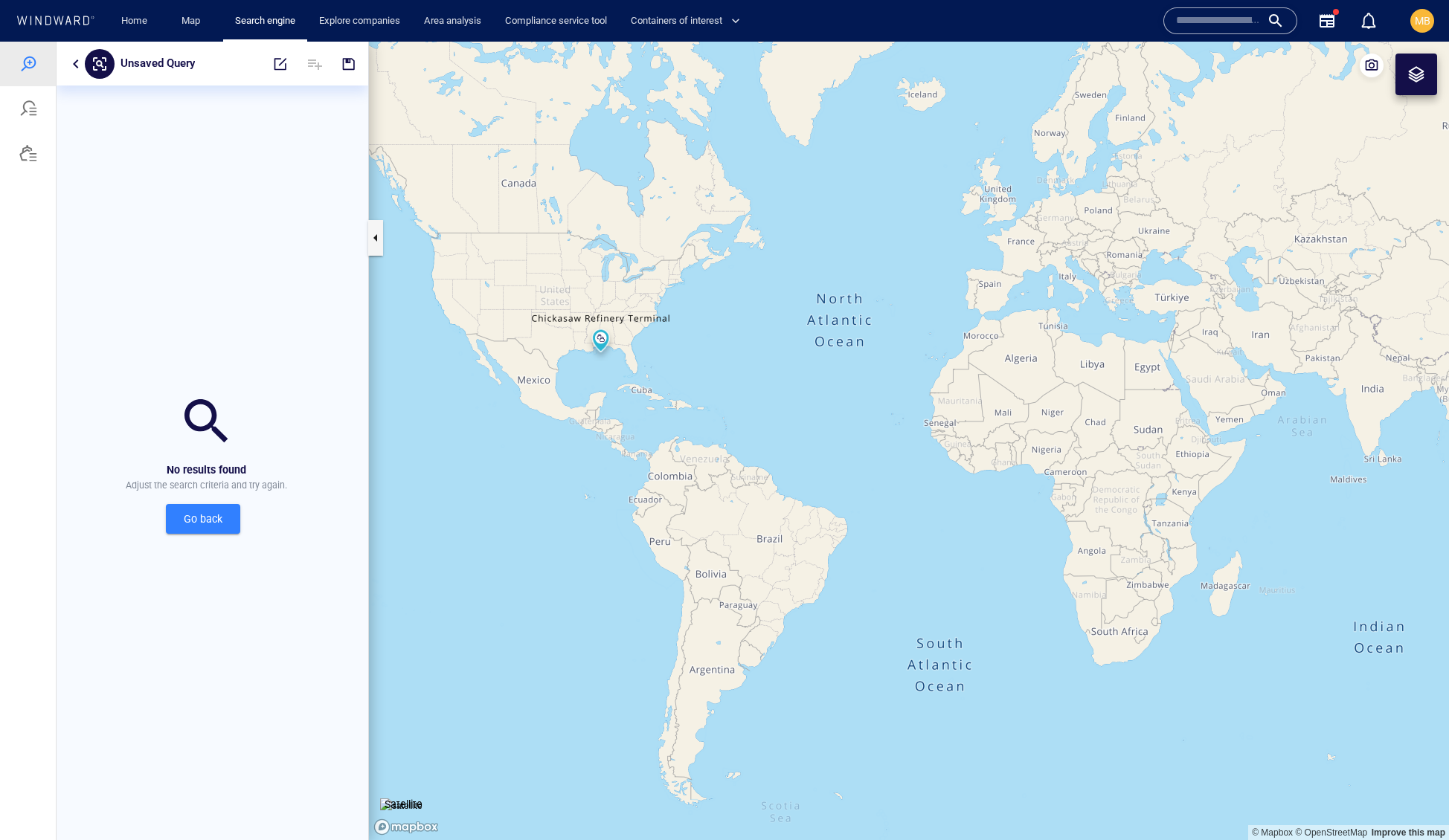
click at [1048, 364] on canvas "Map" at bounding box center [908, 441] width 1080 height 799
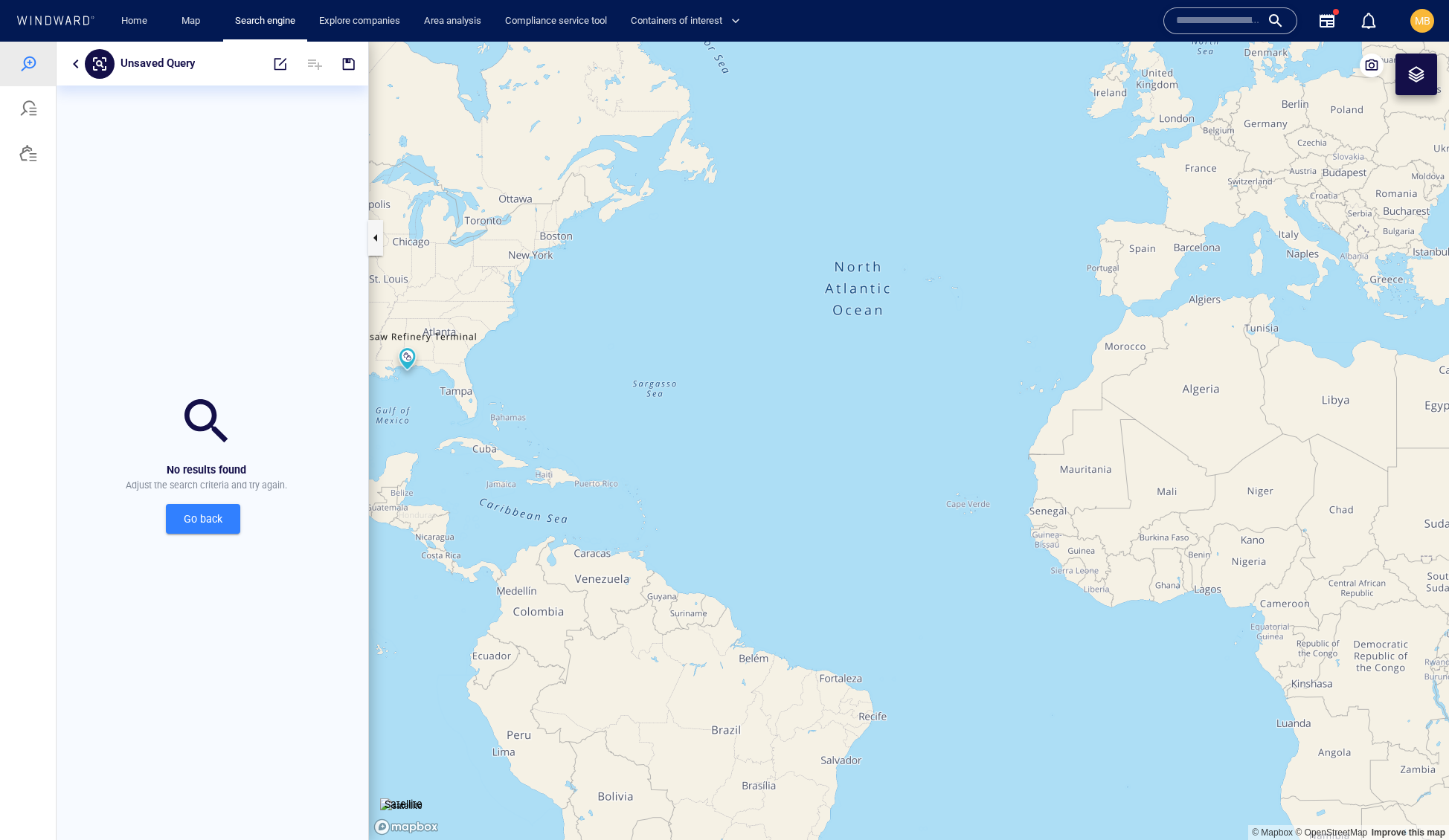
click at [212, 529] on span "Go back" at bounding box center [203, 519] width 50 height 18
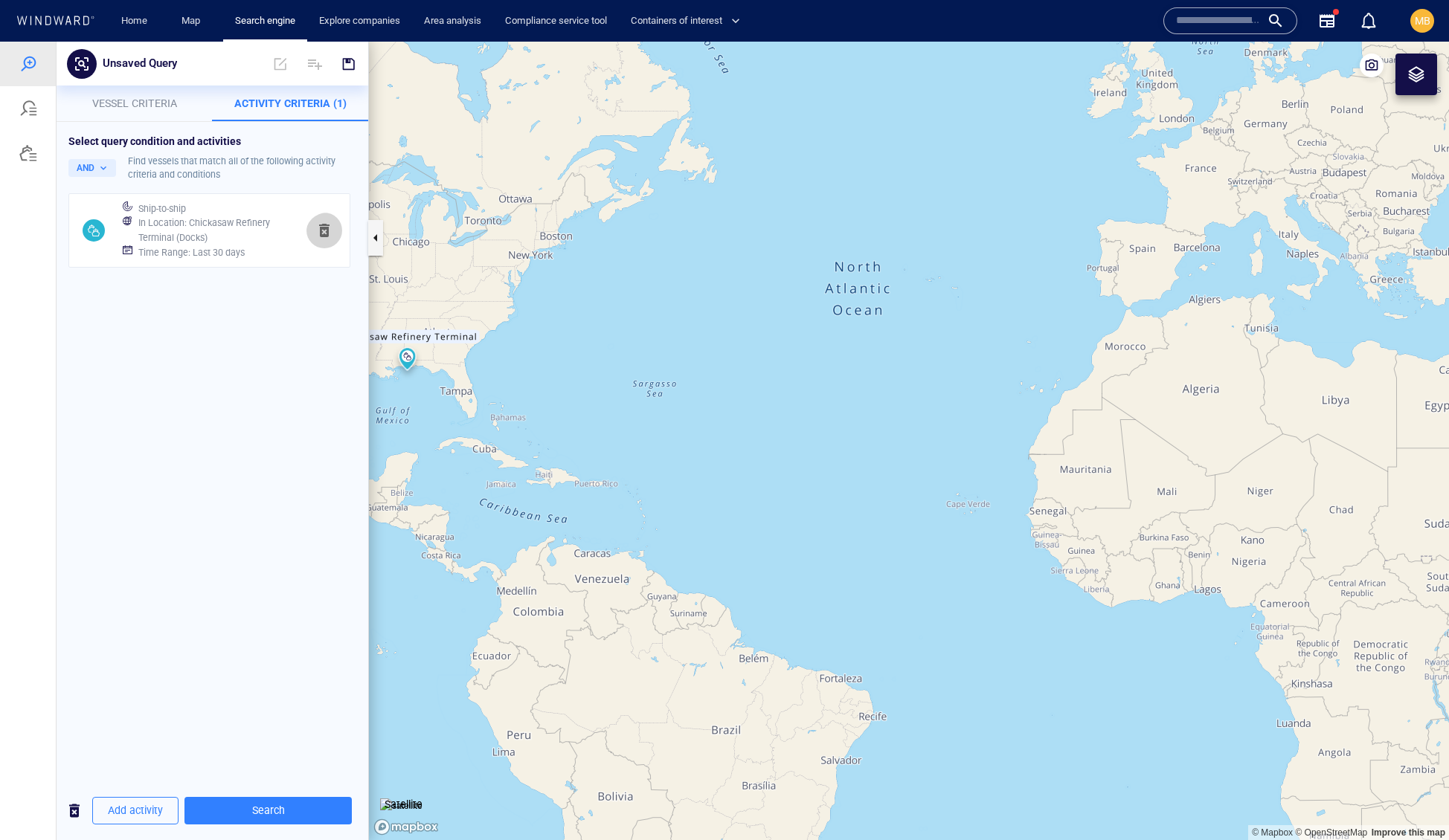
click at [319, 240] on span "button" at bounding box center [324, 230] width 17 height 17
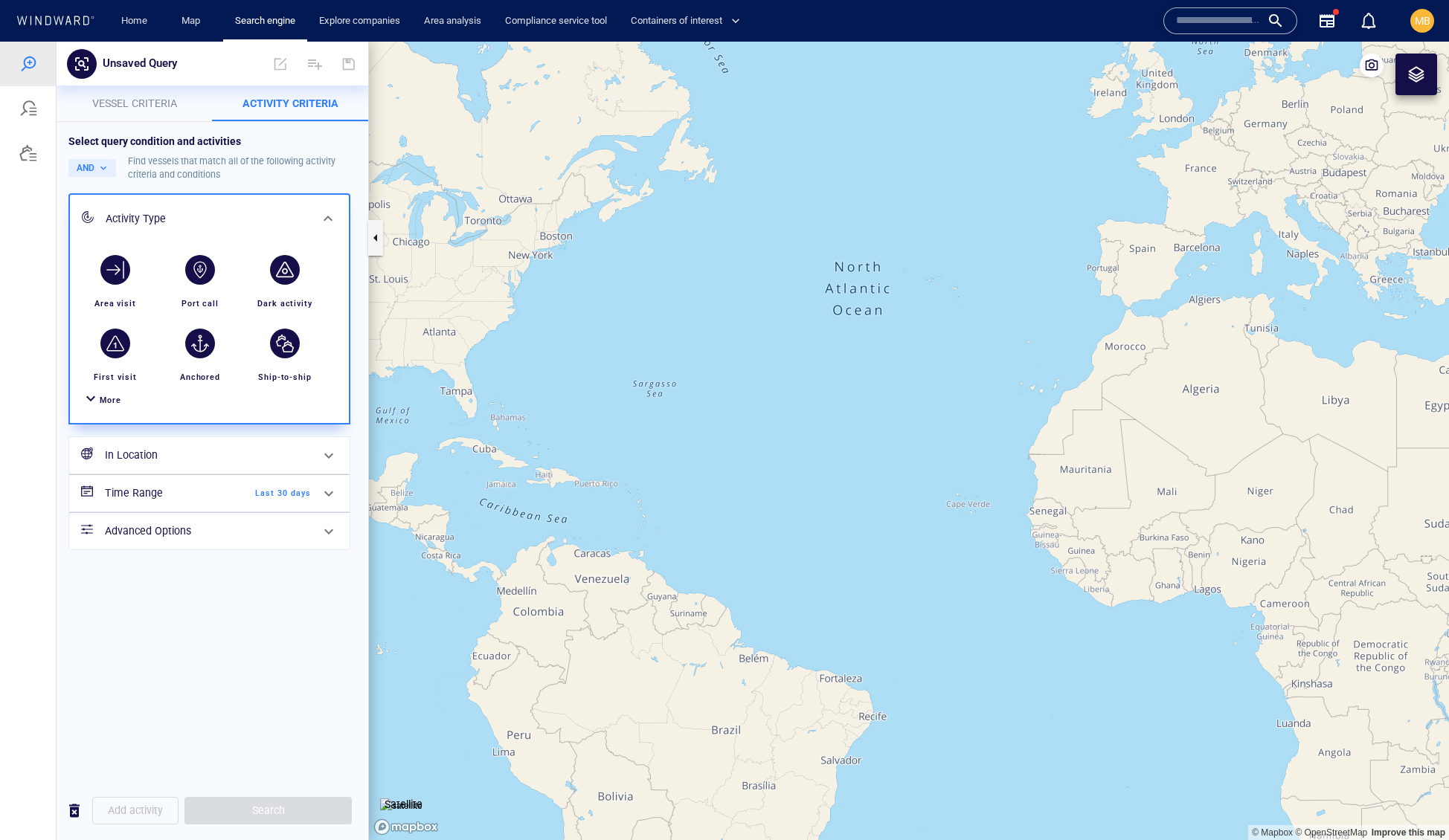
click at [221, 465] on h6 "In Location" at bounding box center [208, 455] width 206 height 18
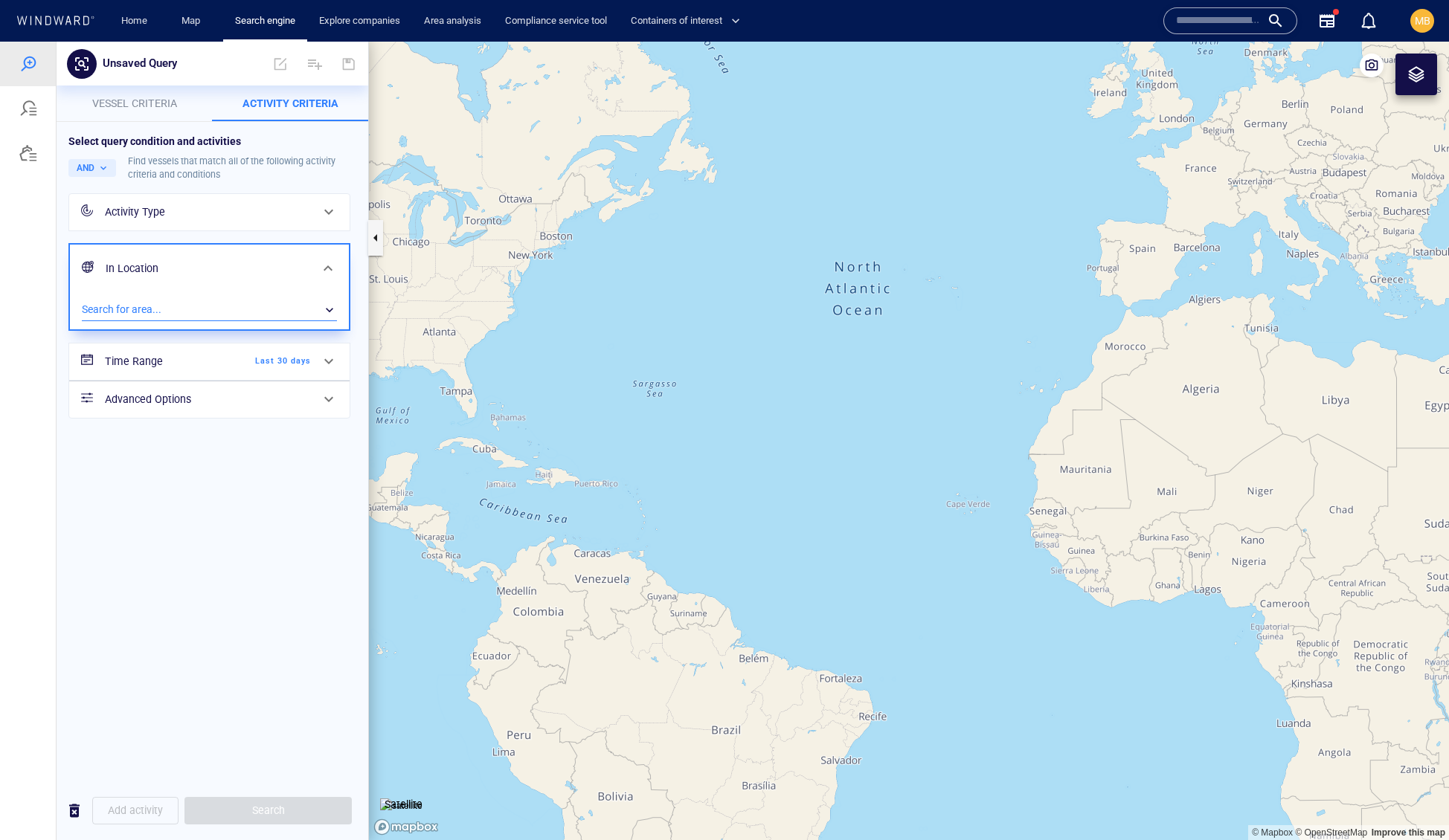
click at [227, 321] on div "​" at bounding box center [209, 309] width 255 height 22
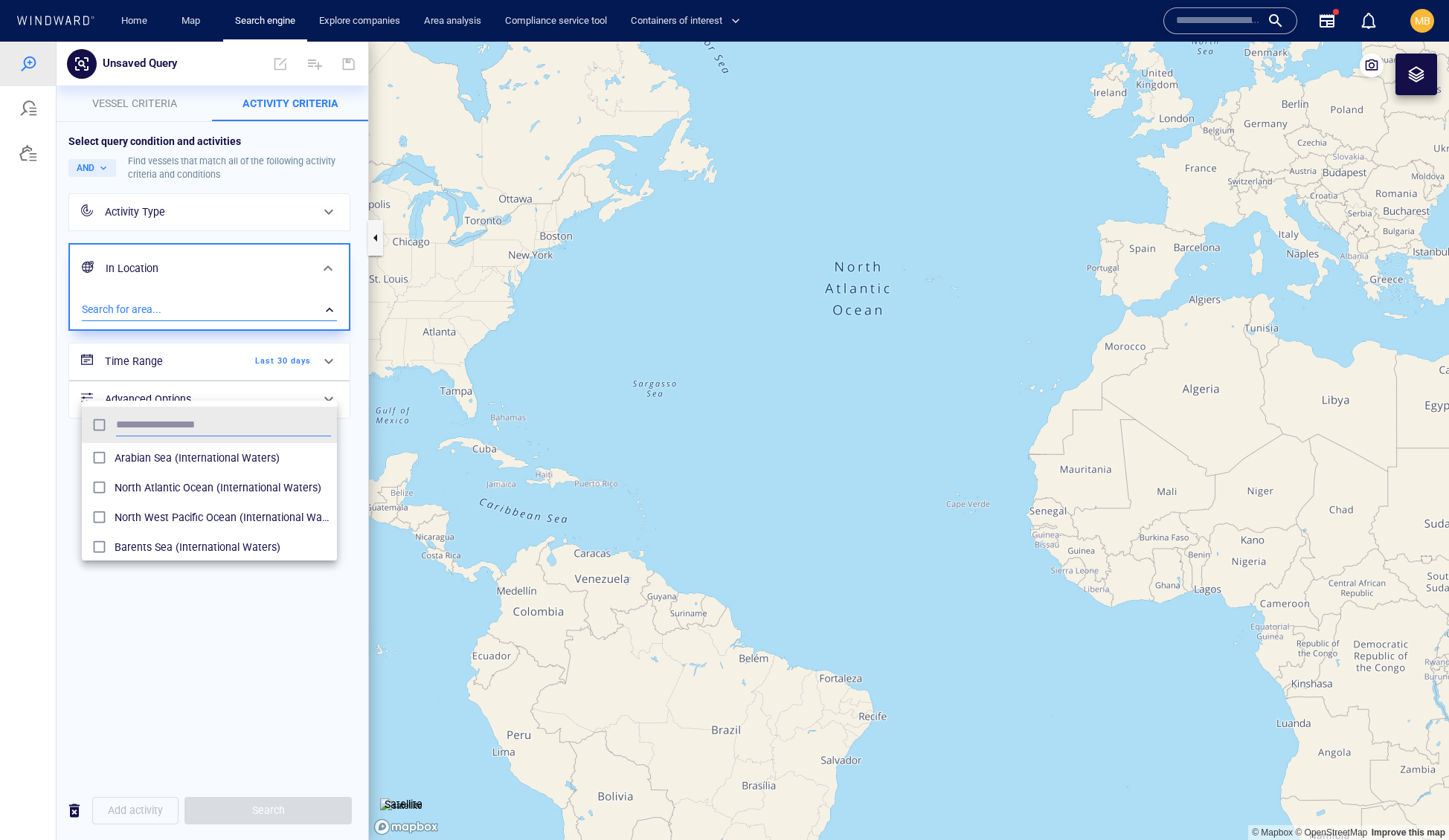
scroll to position [162, 256]
type input "*******"
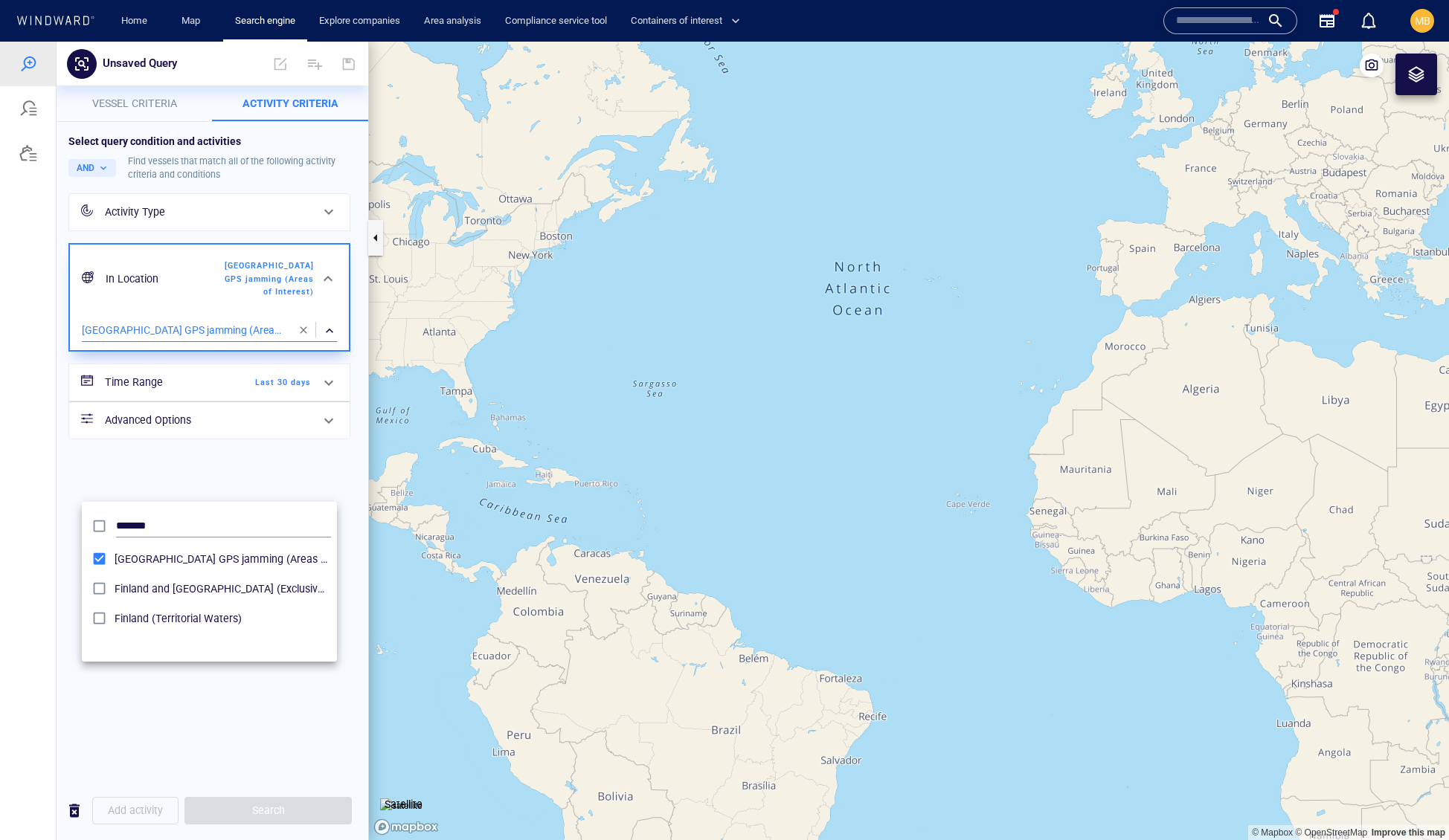
drag, startPoint x: 887, startPoint y: 384, endPoint x: 756, endPoint y: 539, distance: 202.9
click at [756, 539] on div at bounding box center [724, 440] width 1449 height 798
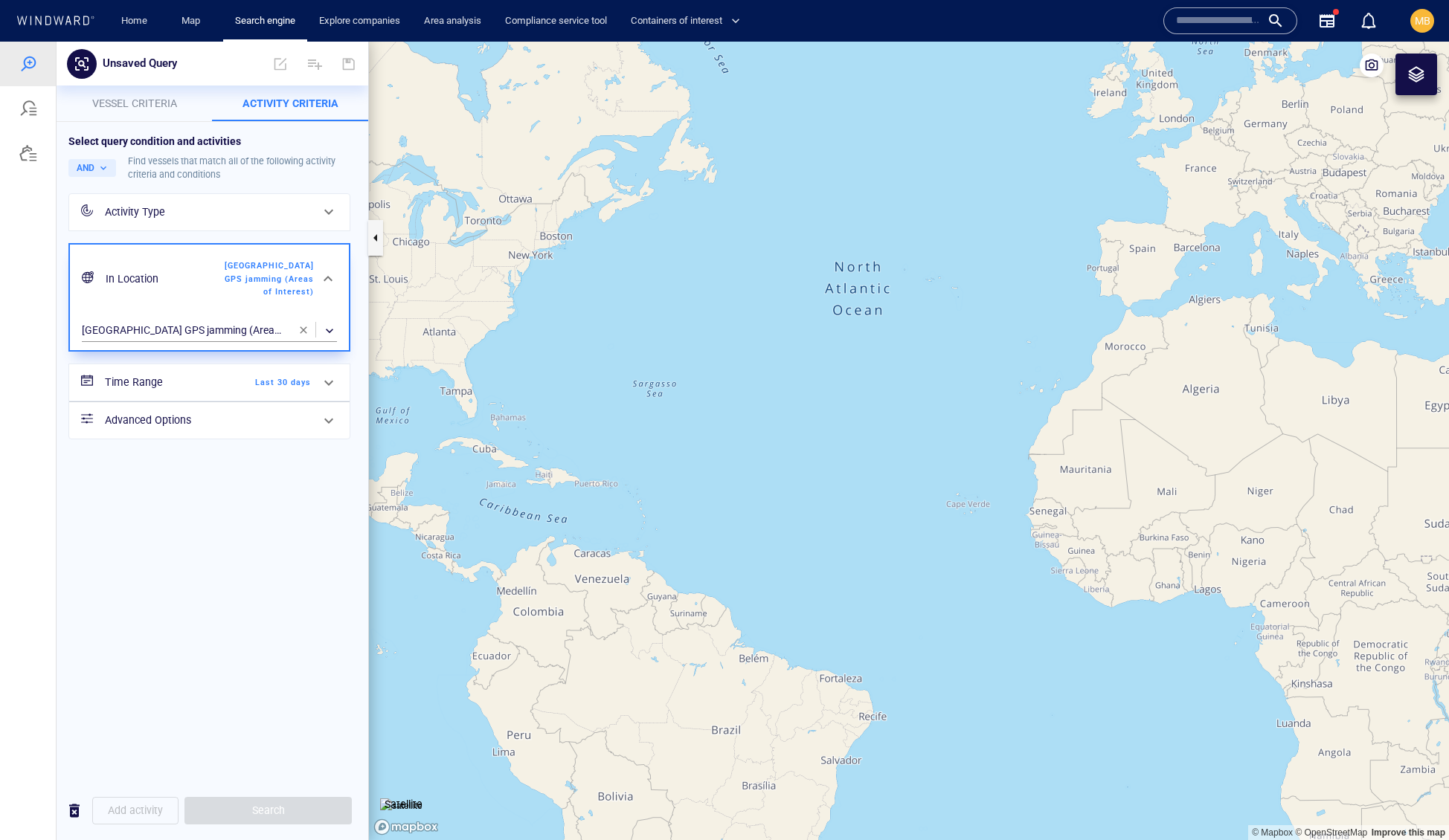
drag, startPoint x: 1037, startPoint y: 321, endPoint x: 922, endPoint y: 432, distance: 159.8
click at [922, 432] on canvas "Map" at bounding box center [908, 441] width 1080 height 799
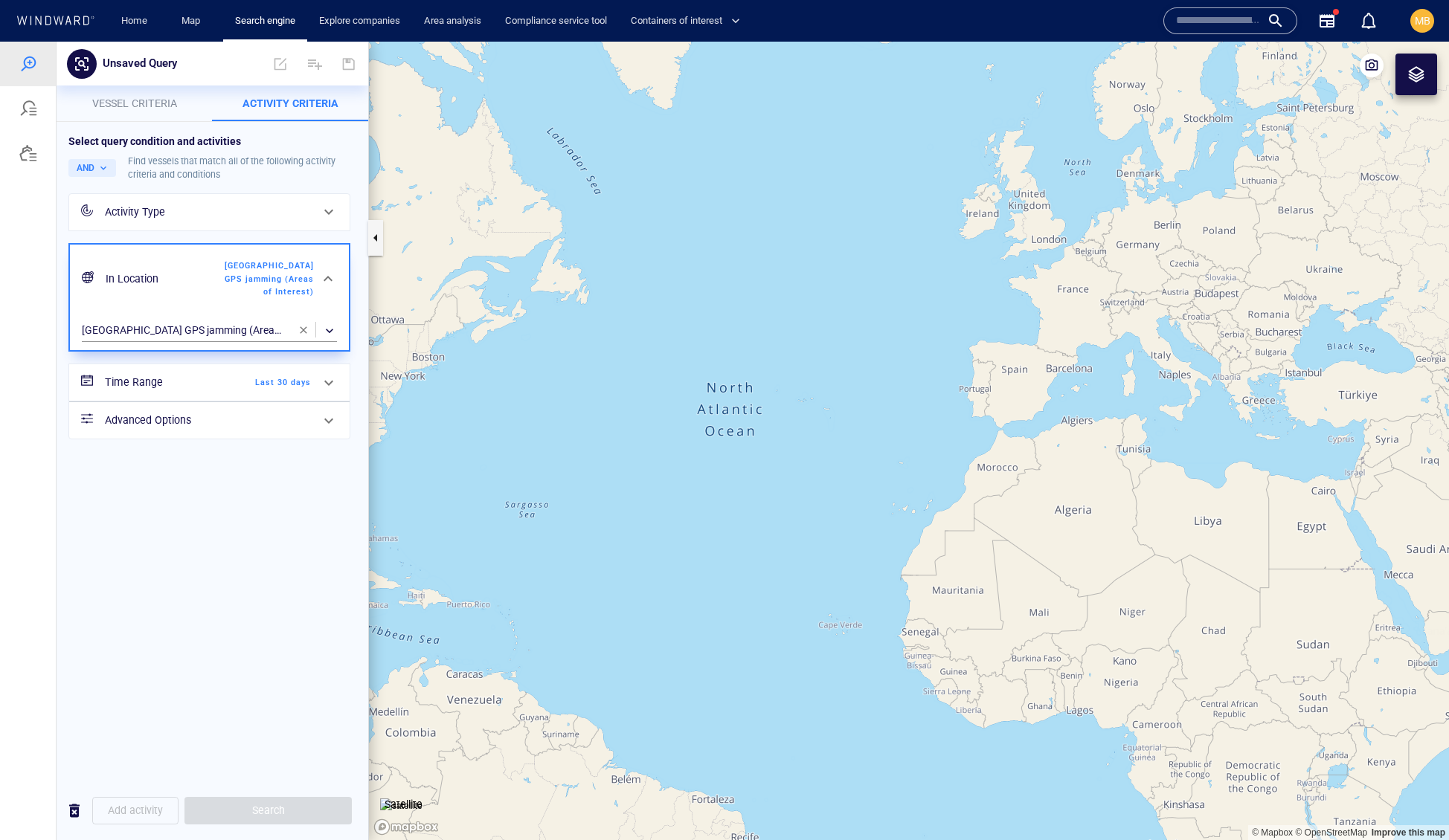
drag, startPoint x: 922, startPoint y: 431, endPoint x: 840, endPoint y: 524, distance: 124.0
click at [840, 525] on canvas "Map" at bounding box center [908, 441] width 1080 height 799
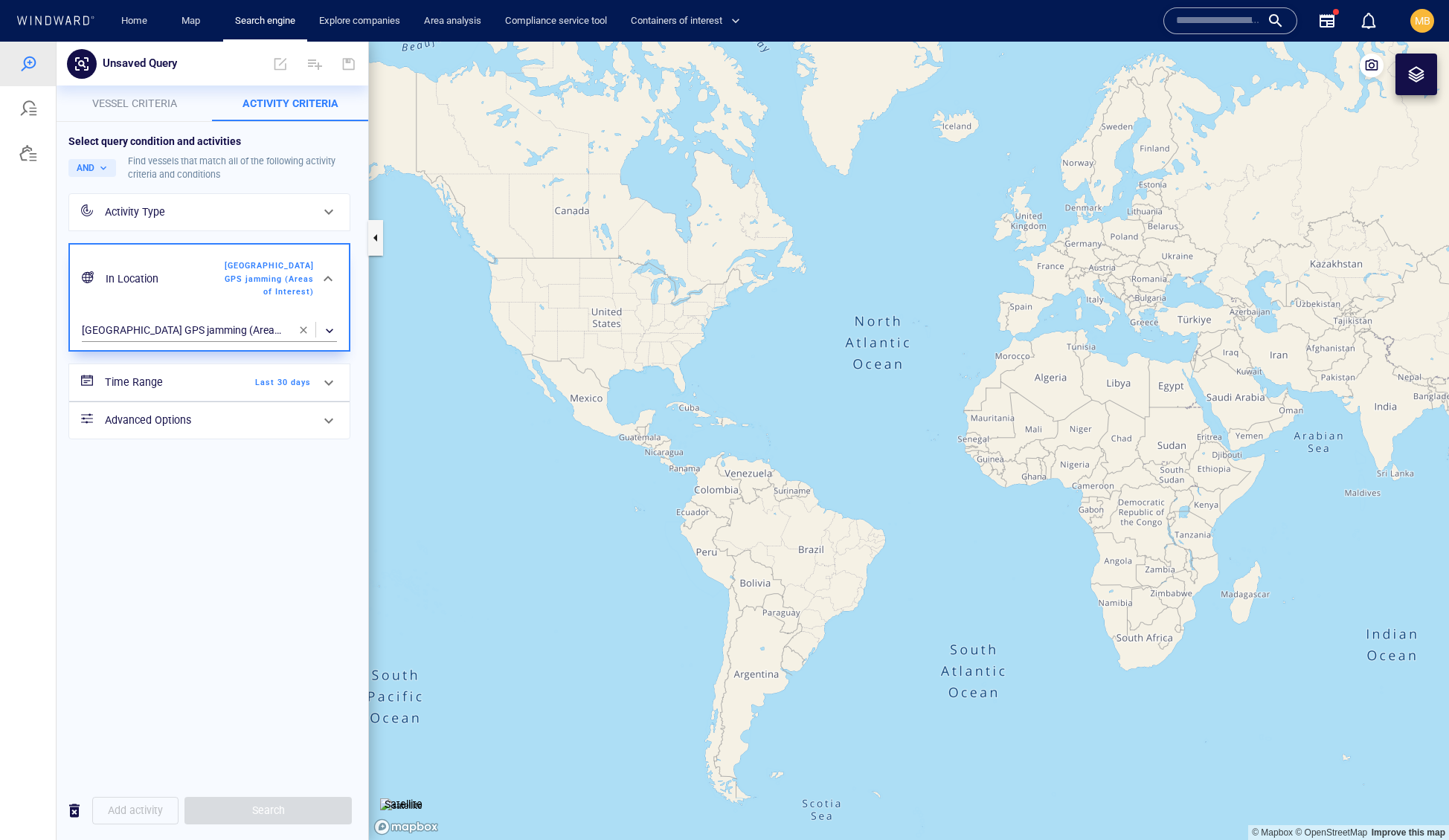
scroll to position [0, 0]
click at [152, 97] on span "Vessel criteria" at bounding box center [134, 103] width 84 height 12
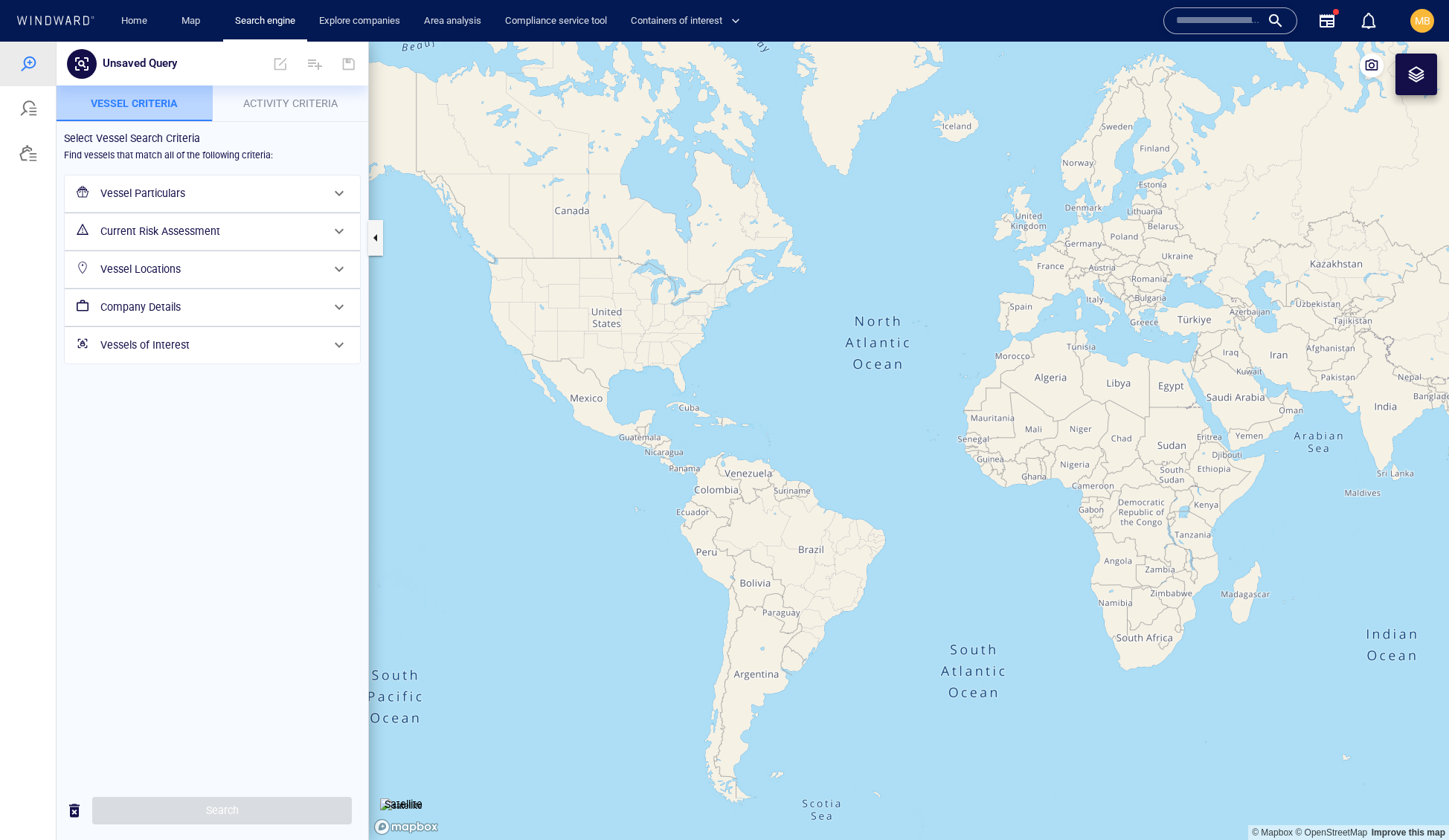
click at [152, 97] on span "Vessel criteria" at bounding box center [134, 103] width 87 height 12
click at [272, 203] on h6 "Vessel Particulars" at bounding box center [211, 193] width 221 height 18
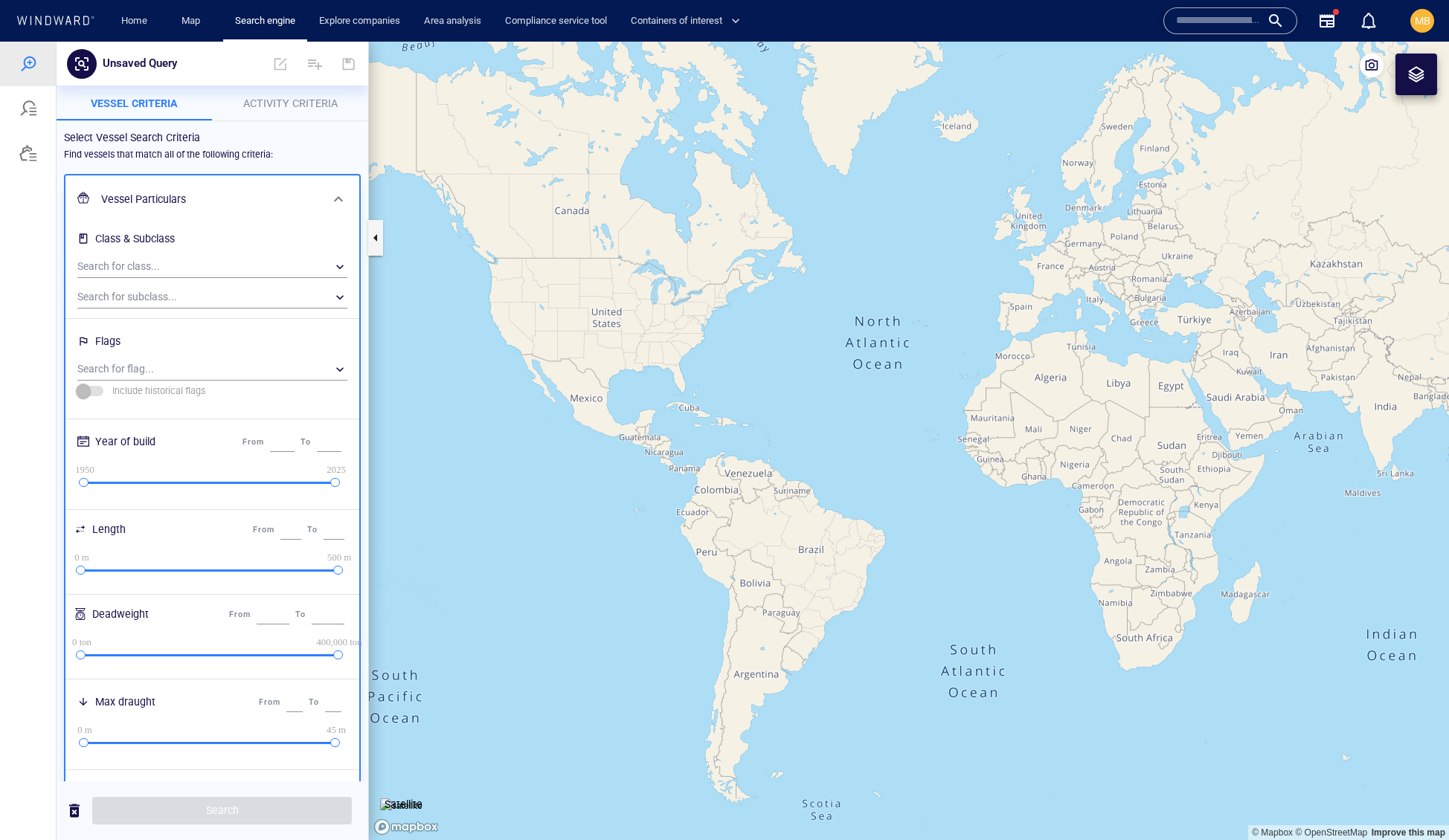
click at [272, 209] on h6 "Vessel Particulars" at bounding box center [211, 199] width 219 height 18
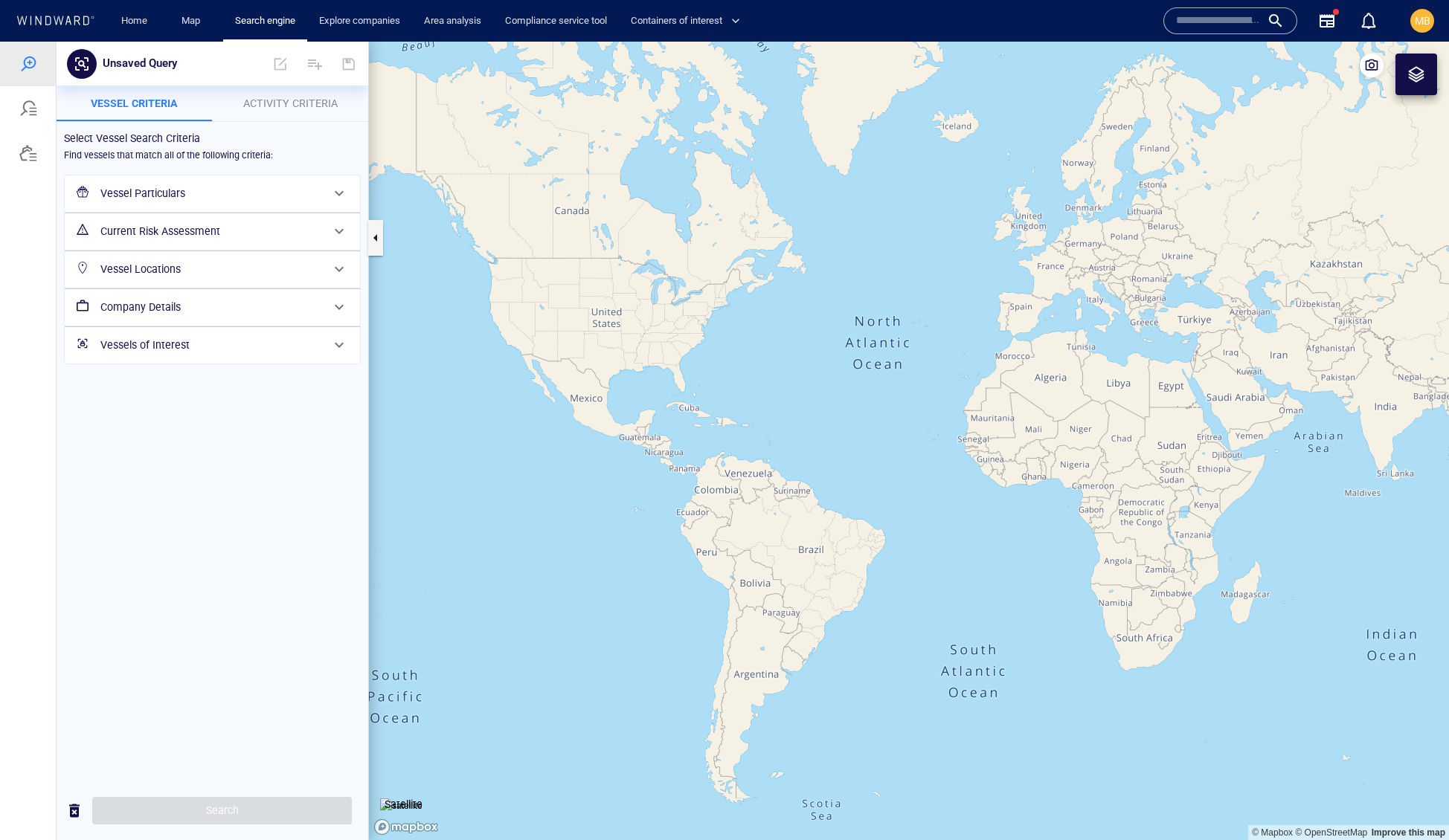
click at [298, 106] on span "Activity Criteria" at bounding box center [290, 103] width 94 height 12
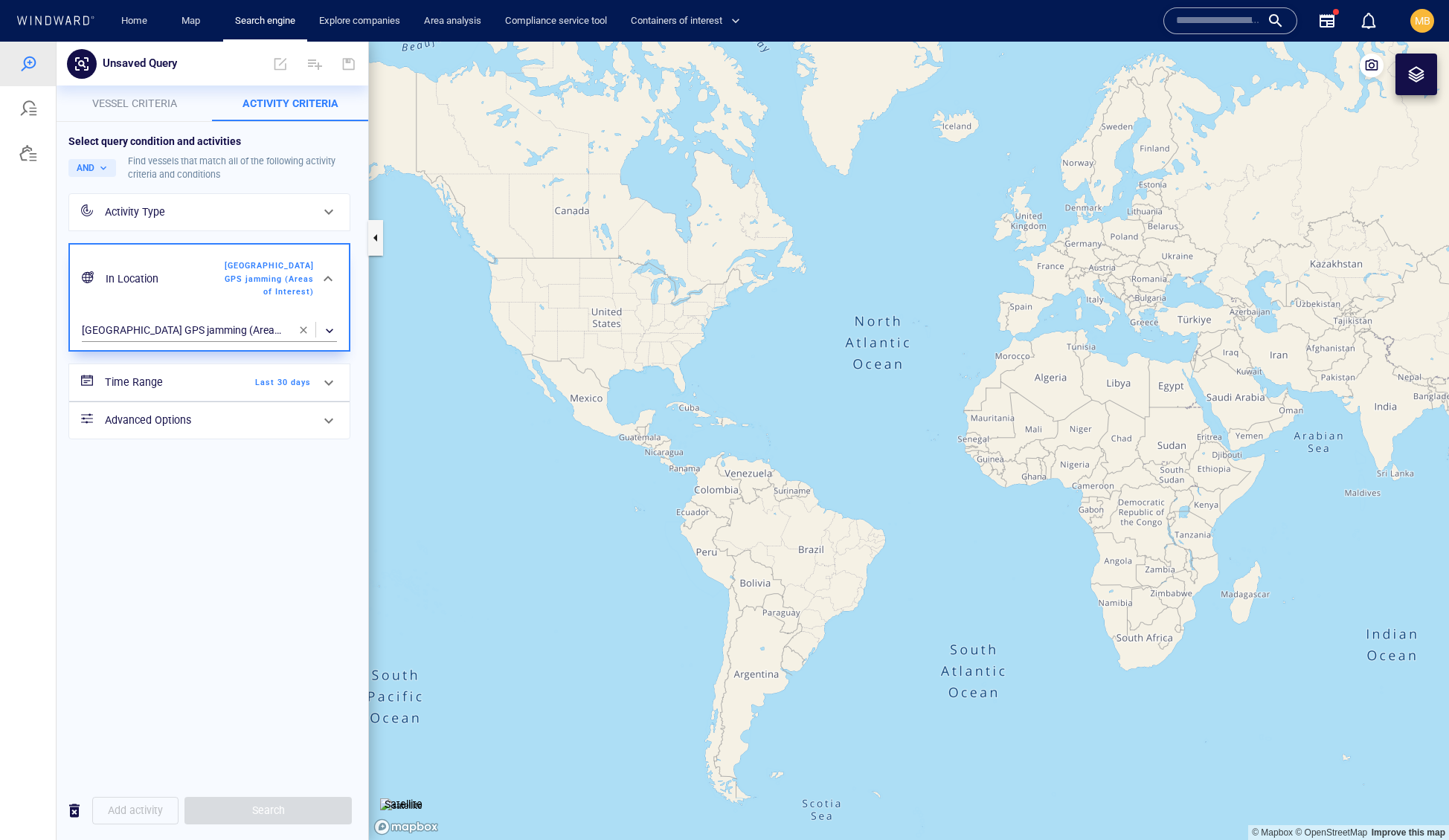
click at [295, 221] on div "Activity Type" at bounding box center [208, 211] width 206 height 18
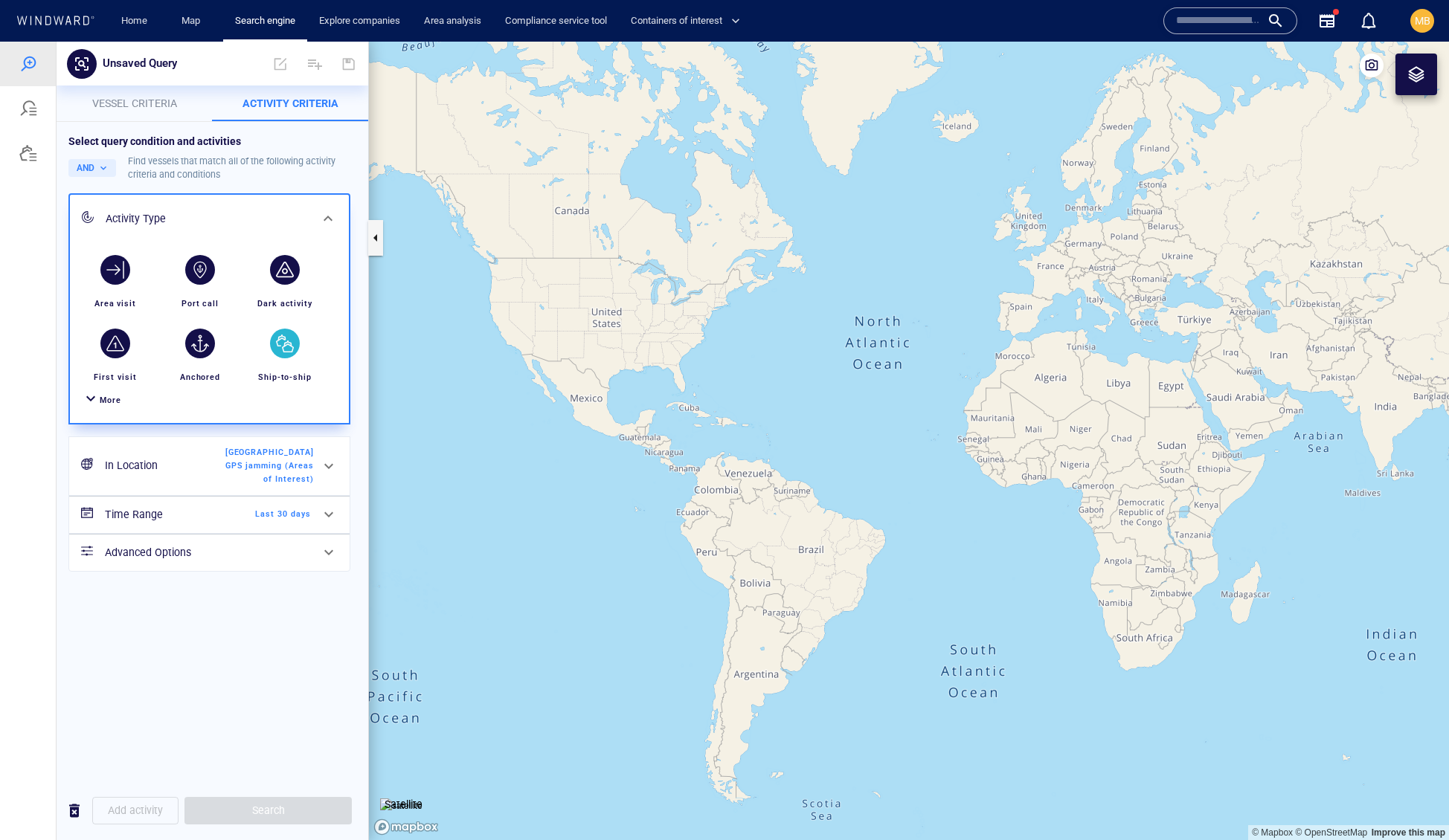
click at [278, 358] on div "button" at bounding box center [284, 343] width 30 height 30
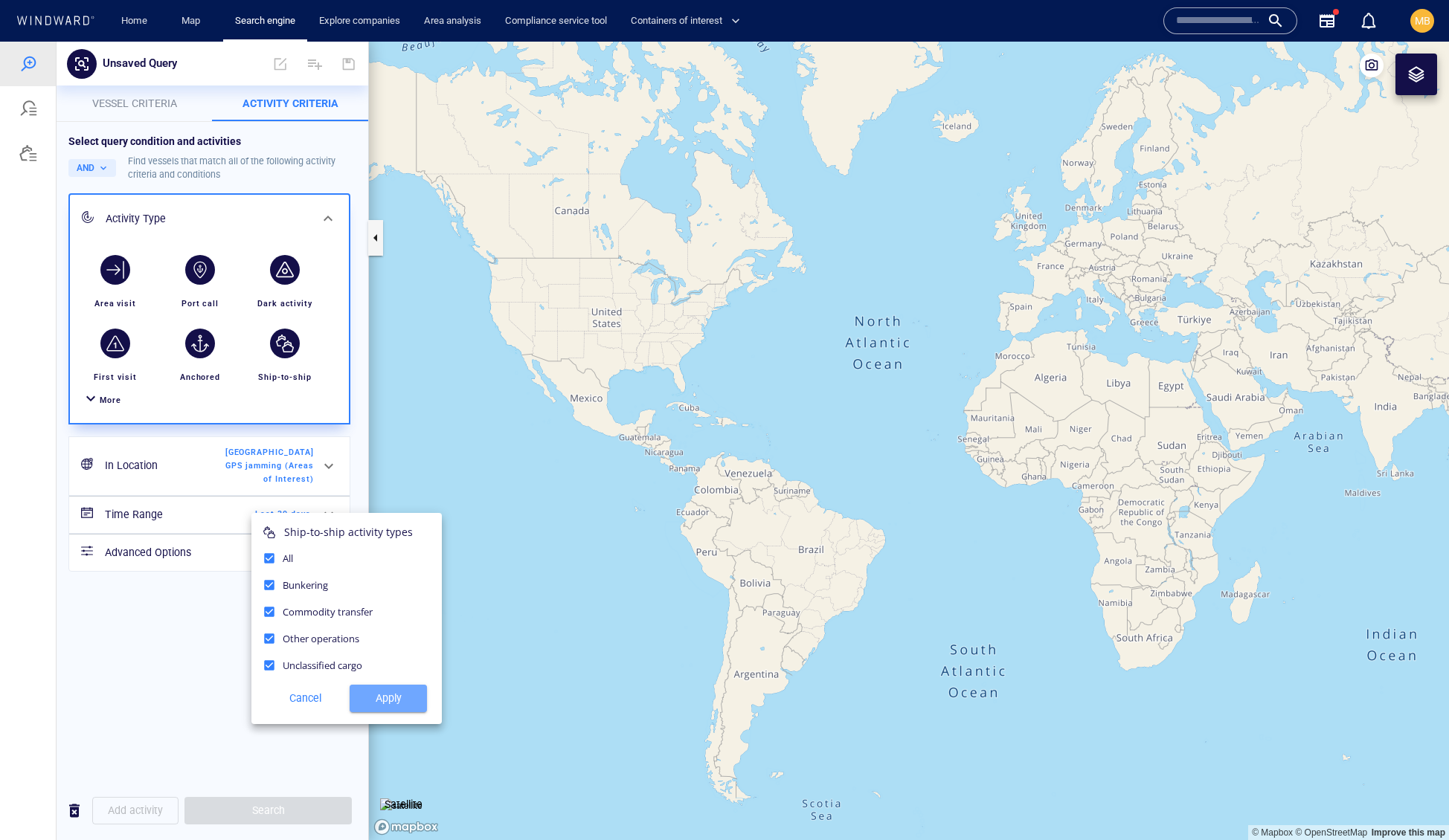
click at [371, 708] on span "Apply" at bounding box center [387, 697] width 53 height 18
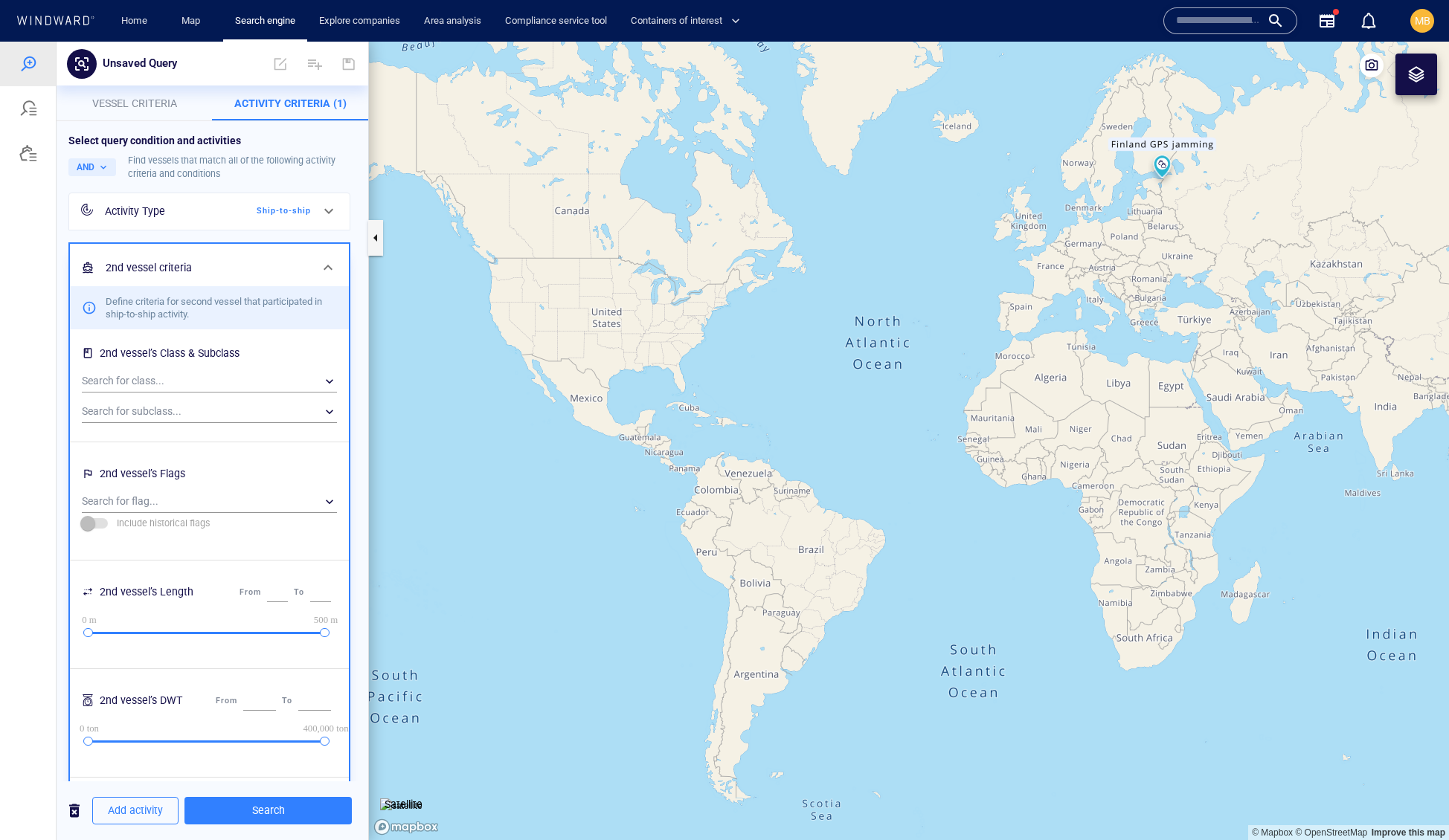
scroll to position [1, 0]
click at [295, 806] on span "Search" at bounding box center [268, 810] width 144 height 18
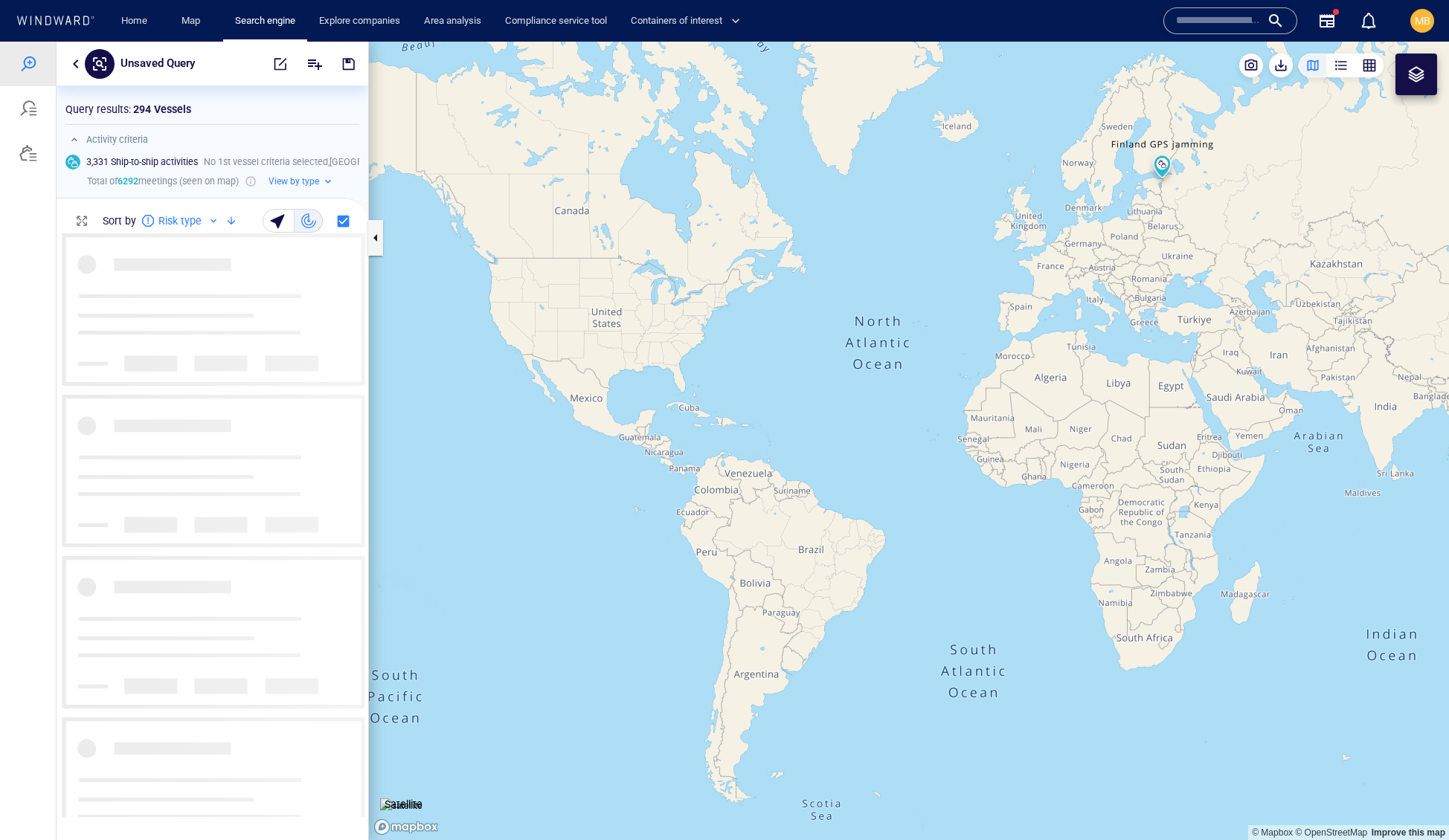
scroll to position [583, 311]
drag, startPoint x: 1062, startPoint y: 469, endPoint x: 924, endPoint y: 586, distance: 180.9
click at [911, 602] on canvas "Map" at bounding box center [908, 441] width 1080 height 799
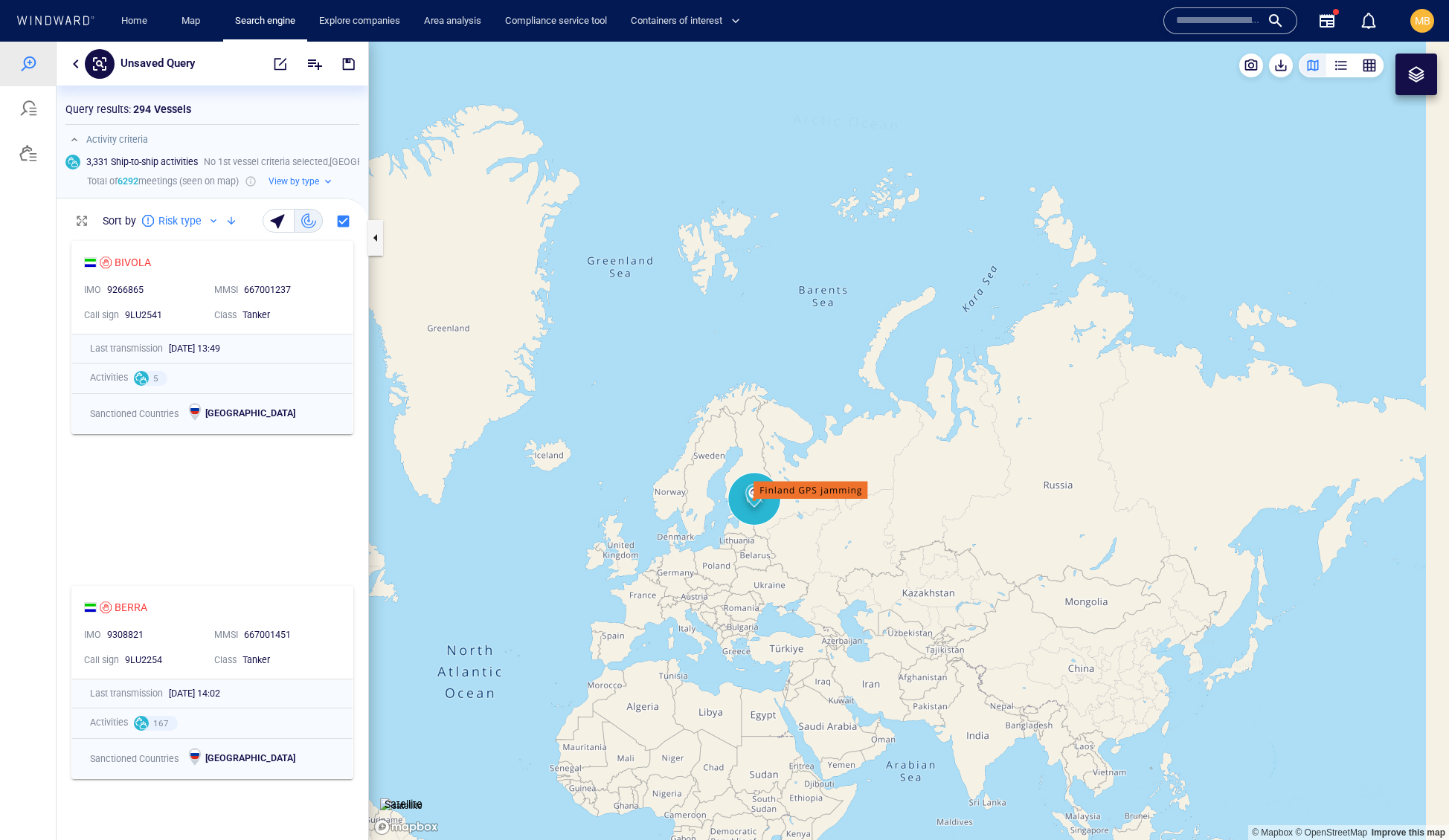
drag, startPoint x: 1039, startPoint y: 437, endPoint x: 1235, endPoint y: 377, distance: 205.0
click at [1234, 378] on canvas "Map" at bounding box center [908, 441] width 1080 height 799
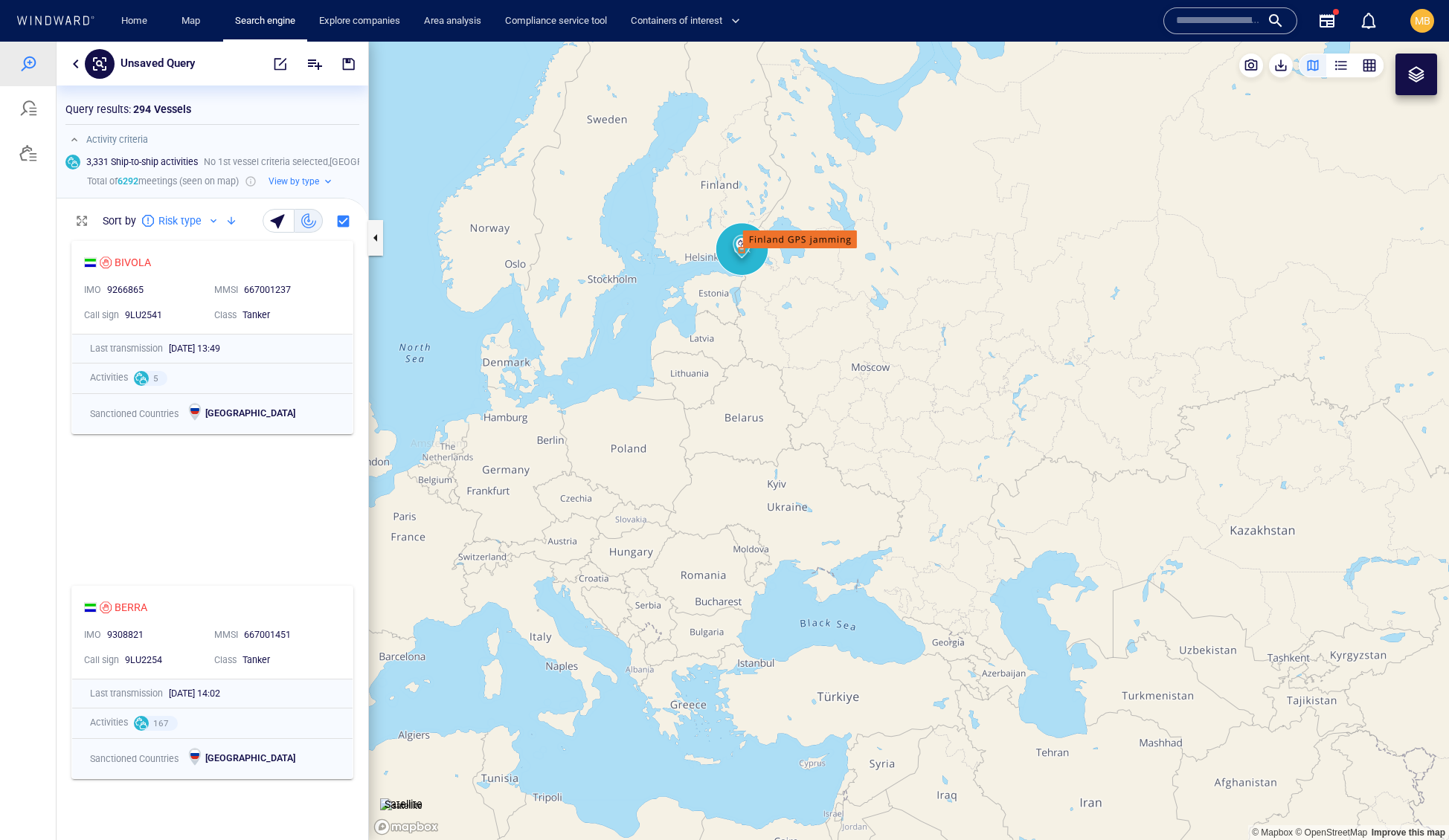
drag, startPoint x: 821, startPoint y: 436, endPoint x: 865, endPoint y: 524, distance: 98.4
click at [888, 556] on canvas "Map" at bounding box center [908, 441] width 1080 height 799
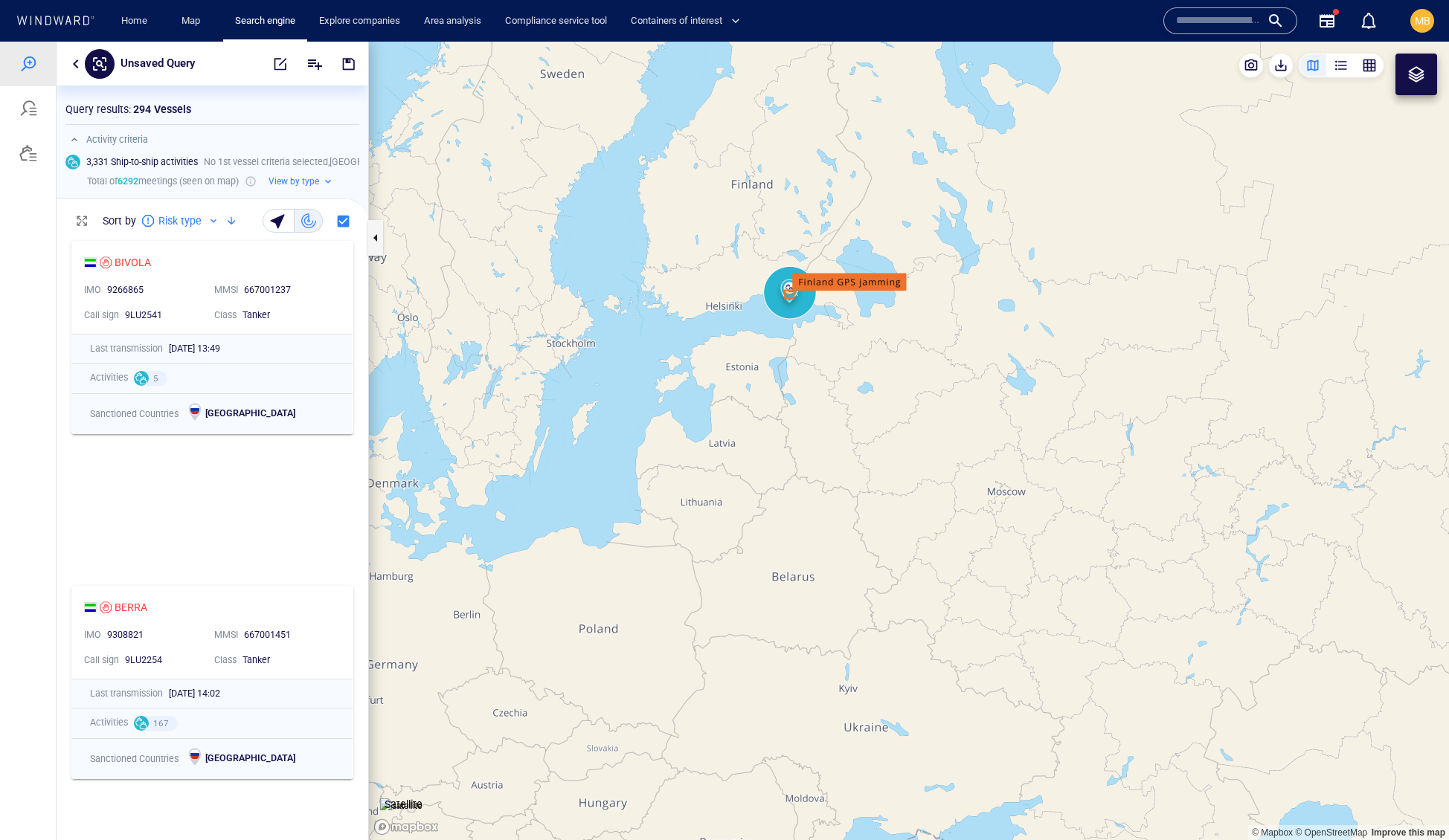
drag, startPoint x: 816, startPoint y: 387, endPoint x: 884, endPoint y: 619, distance: 241.8
click at [884, 619] on canvas "Map" at bounding box center [908, 441] width 1080 height 799
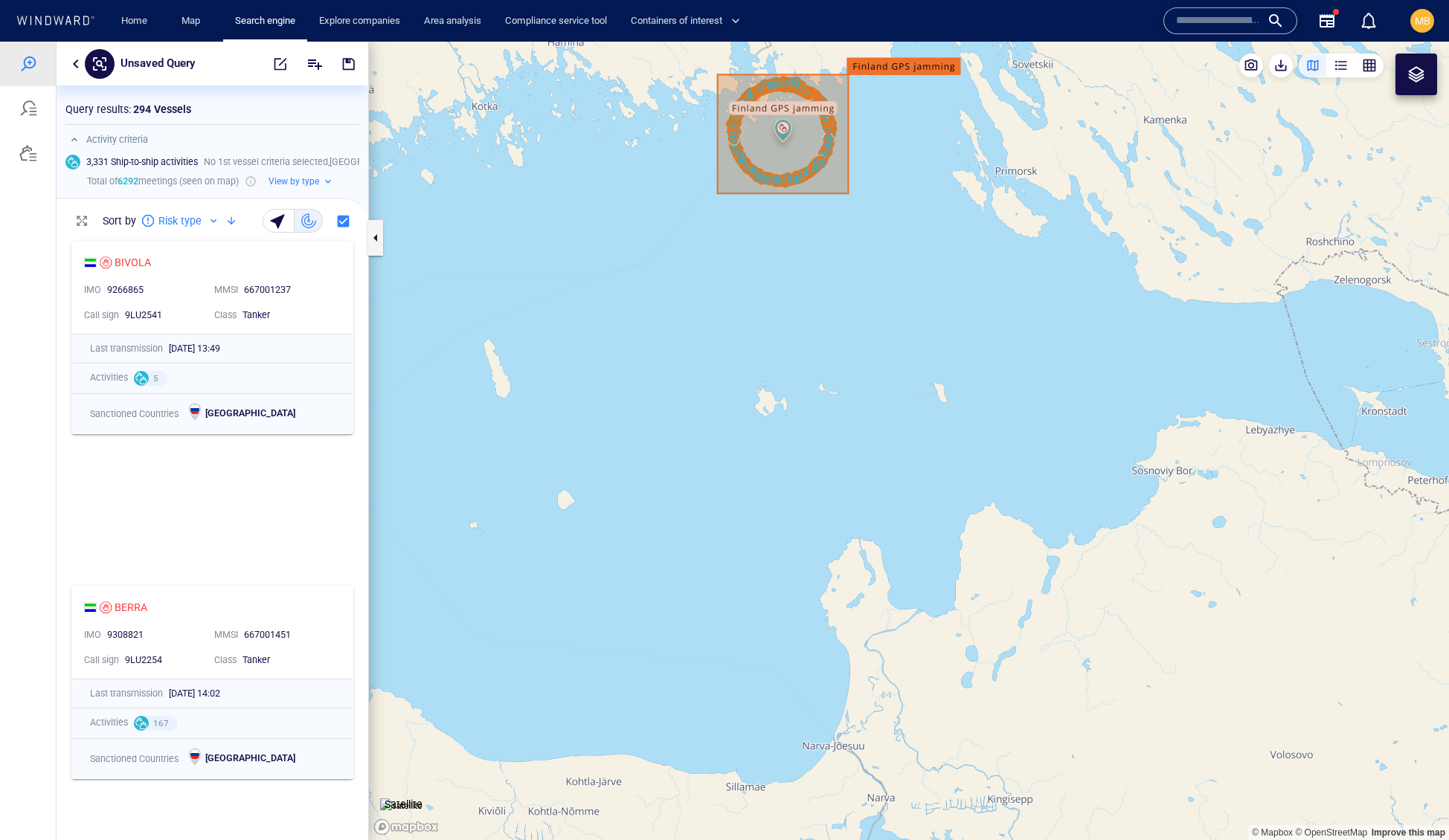
drag, startPoint x: 834, startPoint y: 393, endPoint x: 855, endPoint y: 577, distance: 185.2
click at [858, 574] on canvas "Map" at bounding box center [908, 441] width 1080 height 799
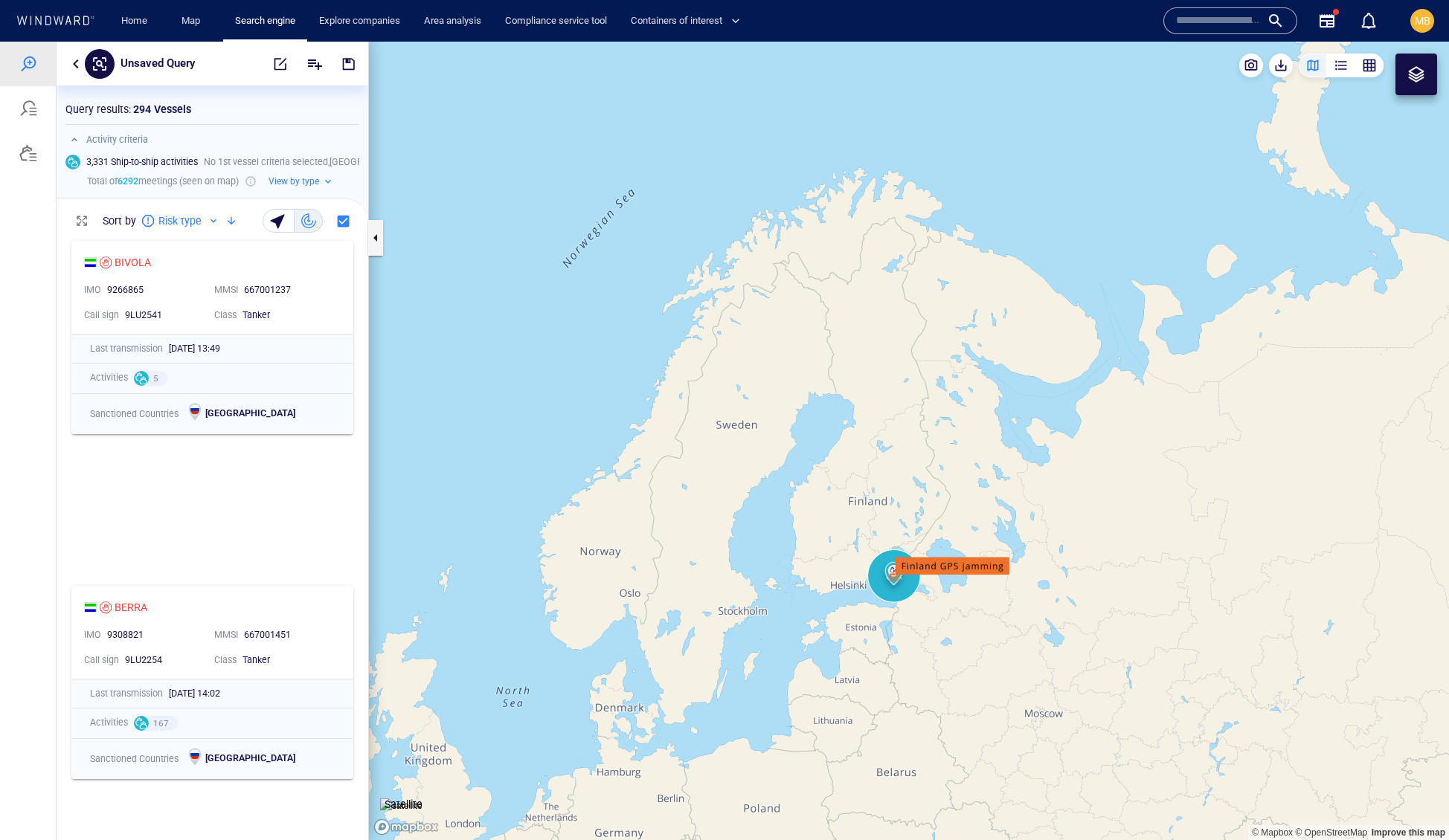
drag, startPoint x: 969, startPoint y: 565, endPoint x: 960, endPoint y: 328, distance: 237.2
click at [961, 326] on canvas "Map" at bounding box center [908, 441] width 1080 height 799
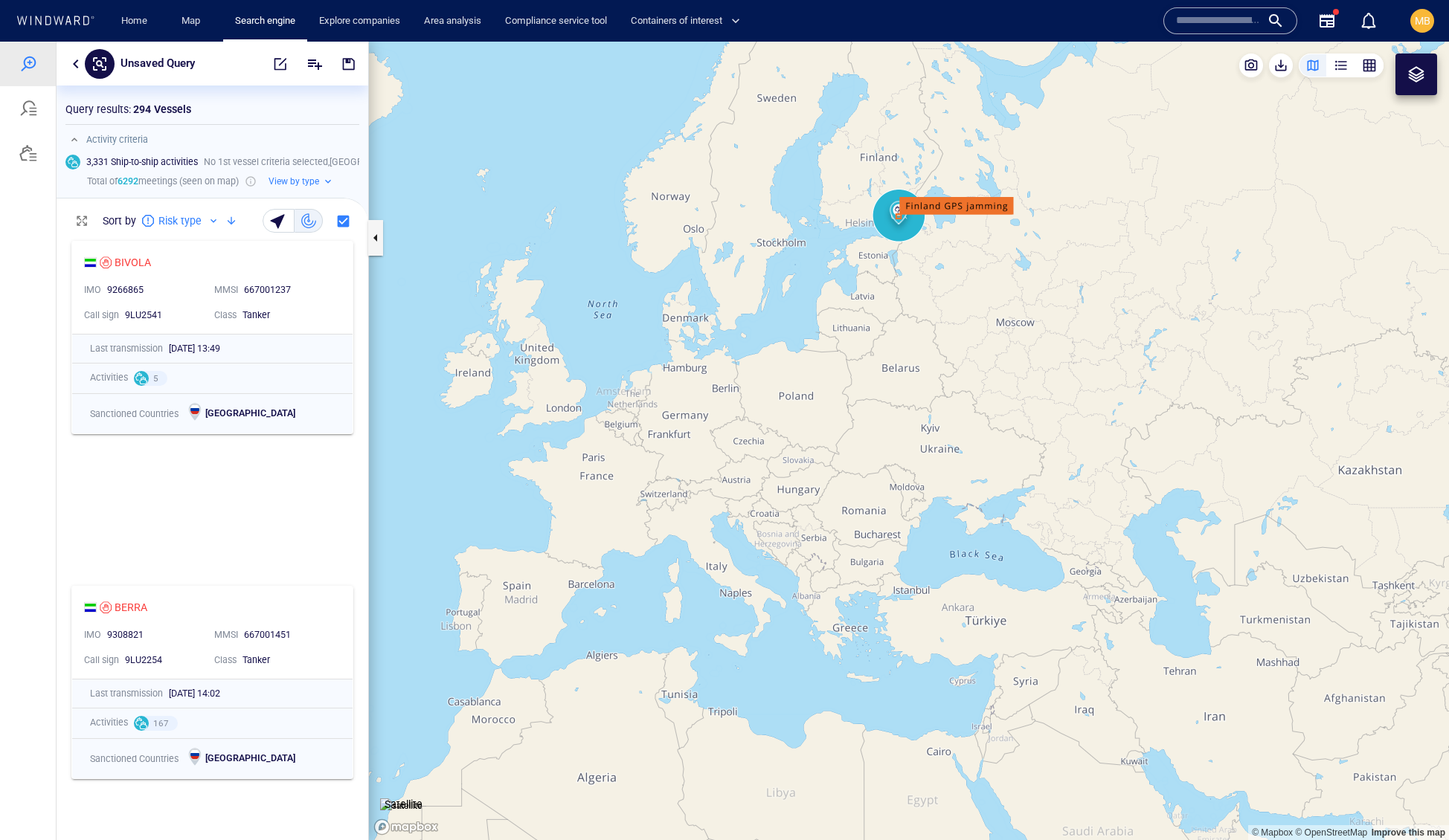
drag, startPoint x: 963, startPoint y: 465, endPoint x: 861, endPoint y: 316, distance: 180.6
click at [861, 318] on canvas "Map" at bounding box center [908, 441] width 1080 height 799
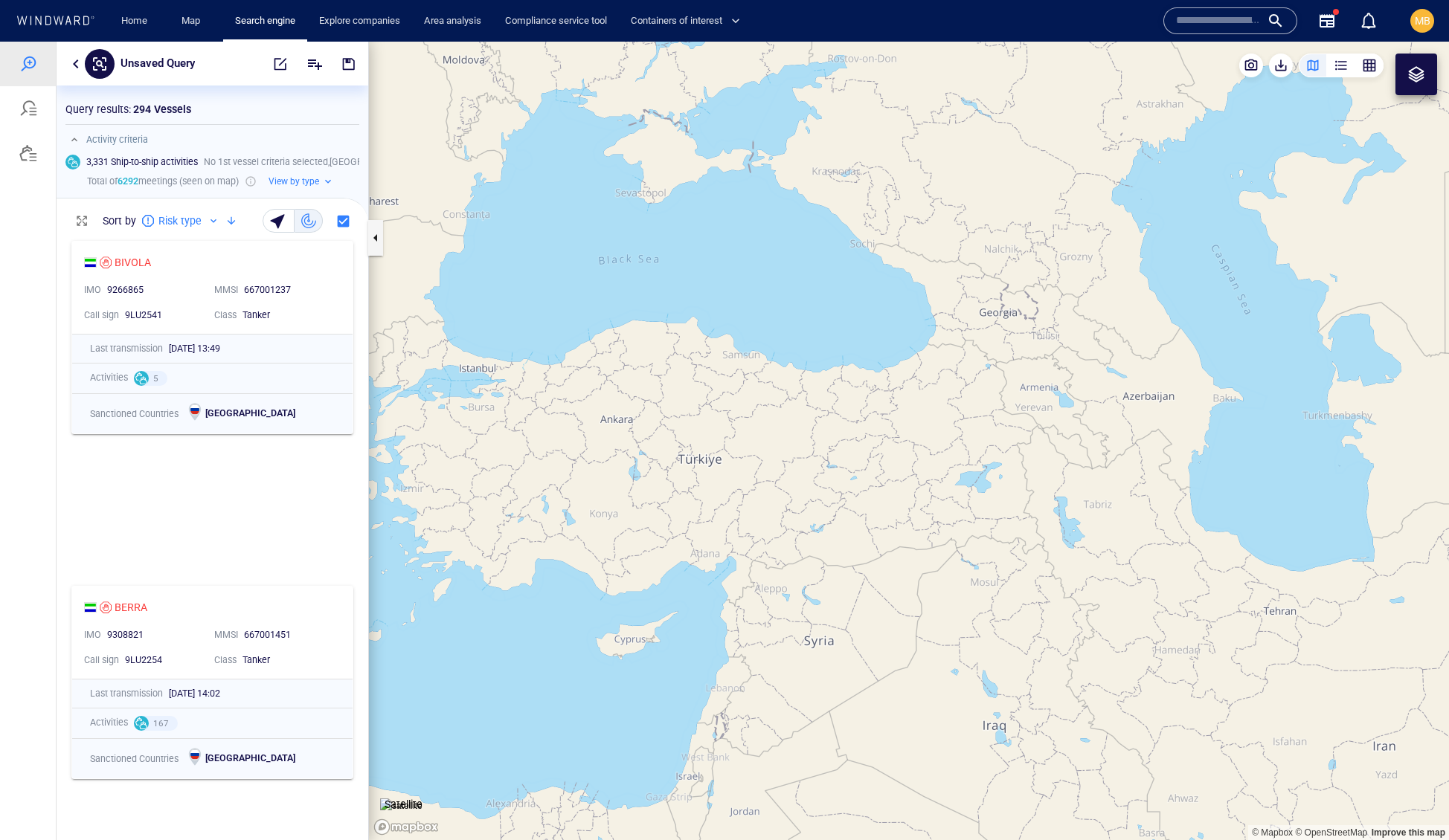
drag, startPoint x: 759, startPoint y: 253, endPoint x: 807, endPoint y: 355, distance: 112.7
click at [805, 354] on canvas "Map" at bounding box center [908, 441] width 1080 height 799
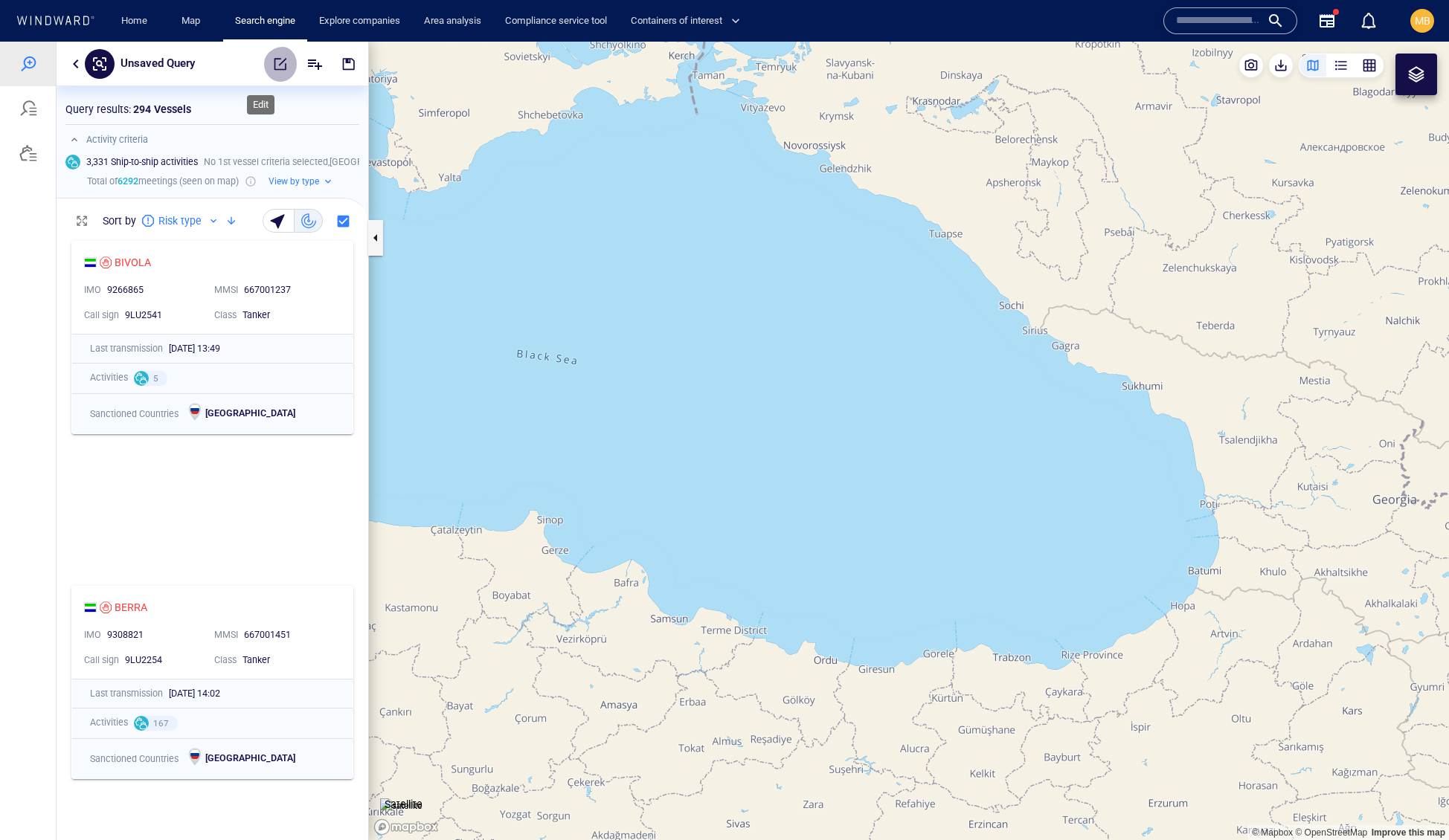
click at [273, 58] on span "button" at bounding box center [280, 63] width 15 height 15
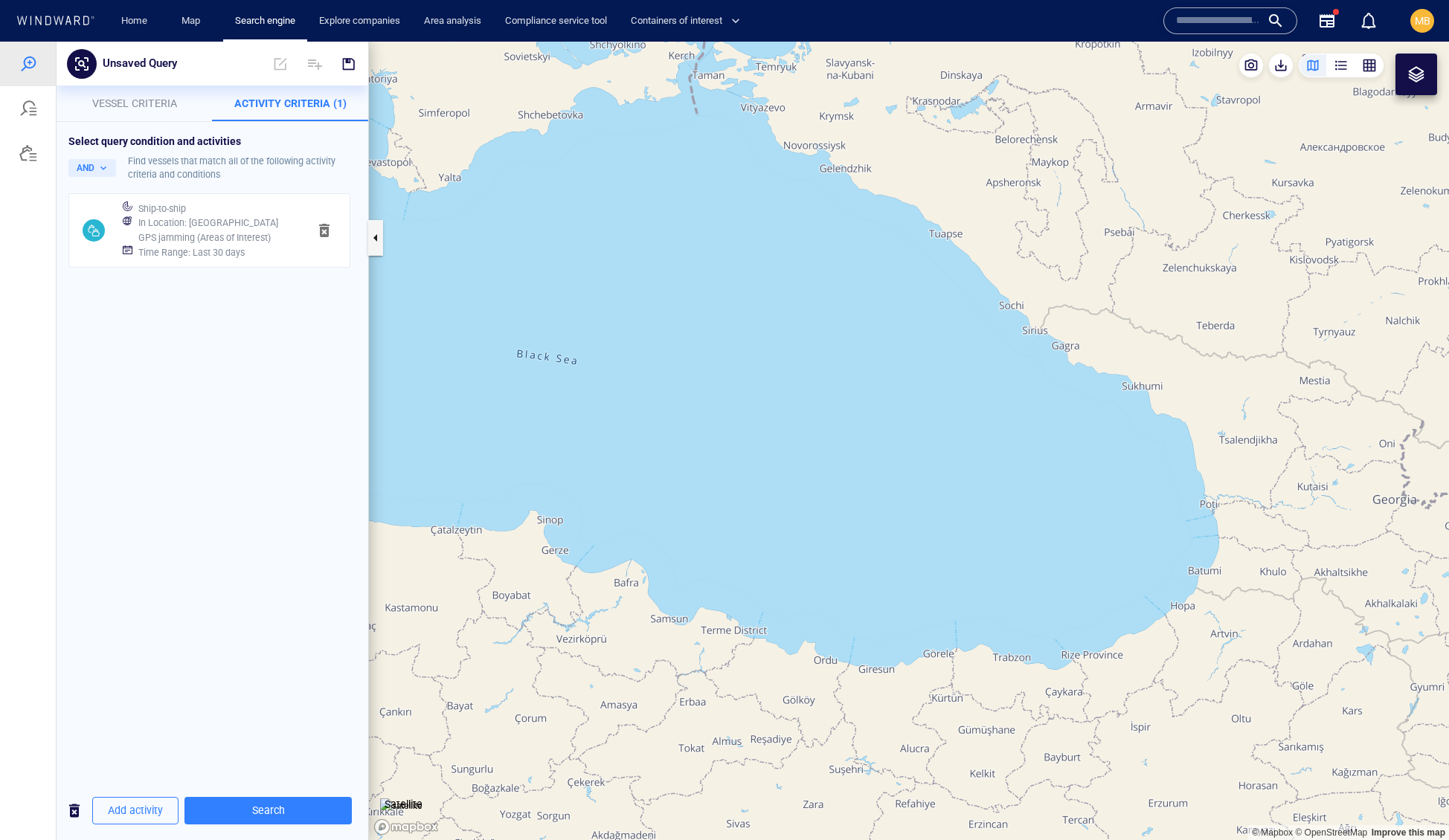
click at [155, 98] on span "Vessel criteria" at bounding box center [134, 103] width 84 height 12
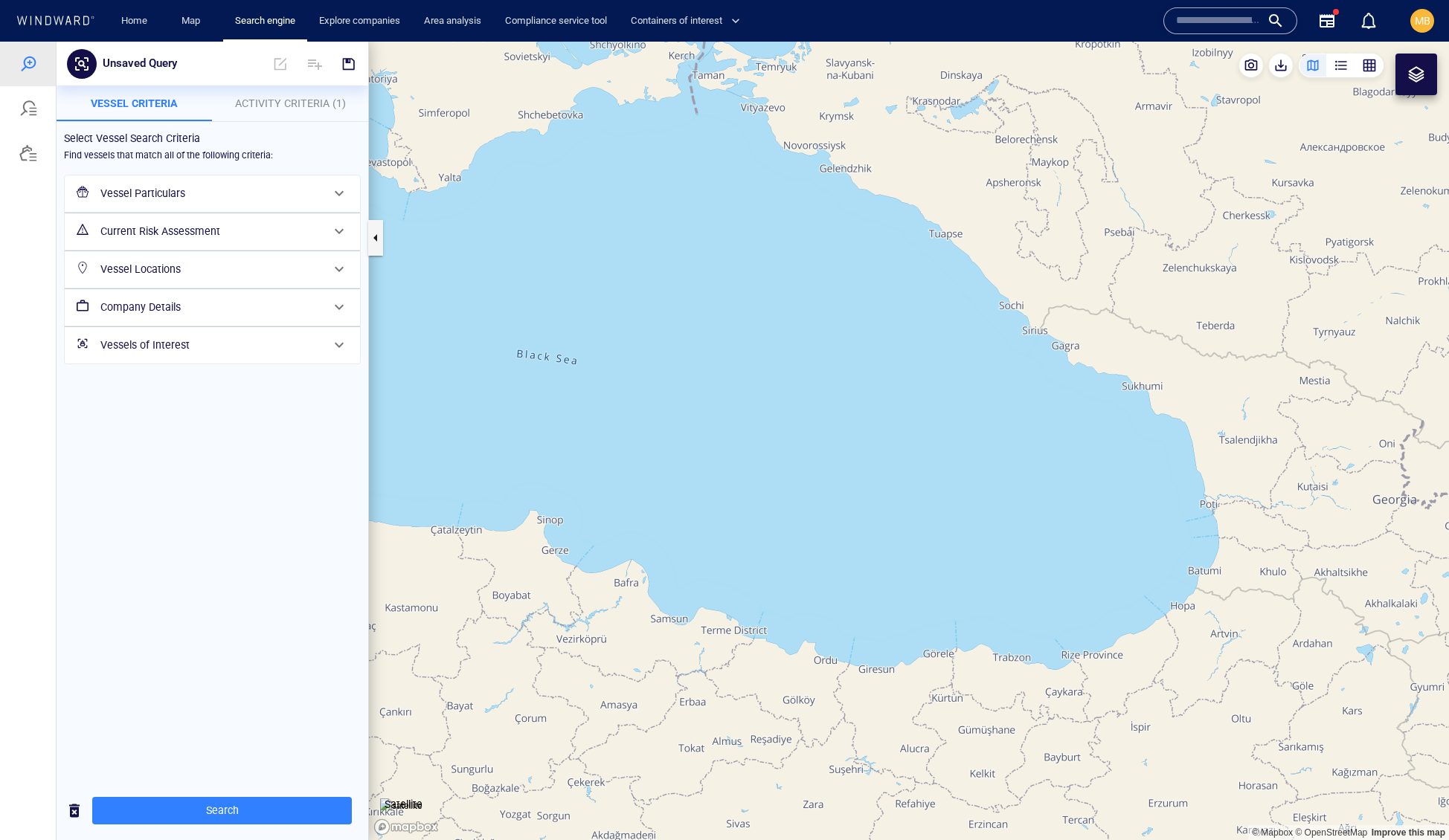
click at [228, 203] on h6 "Vessel Particulars" at bounding box center [211, 193] width 221 height 18
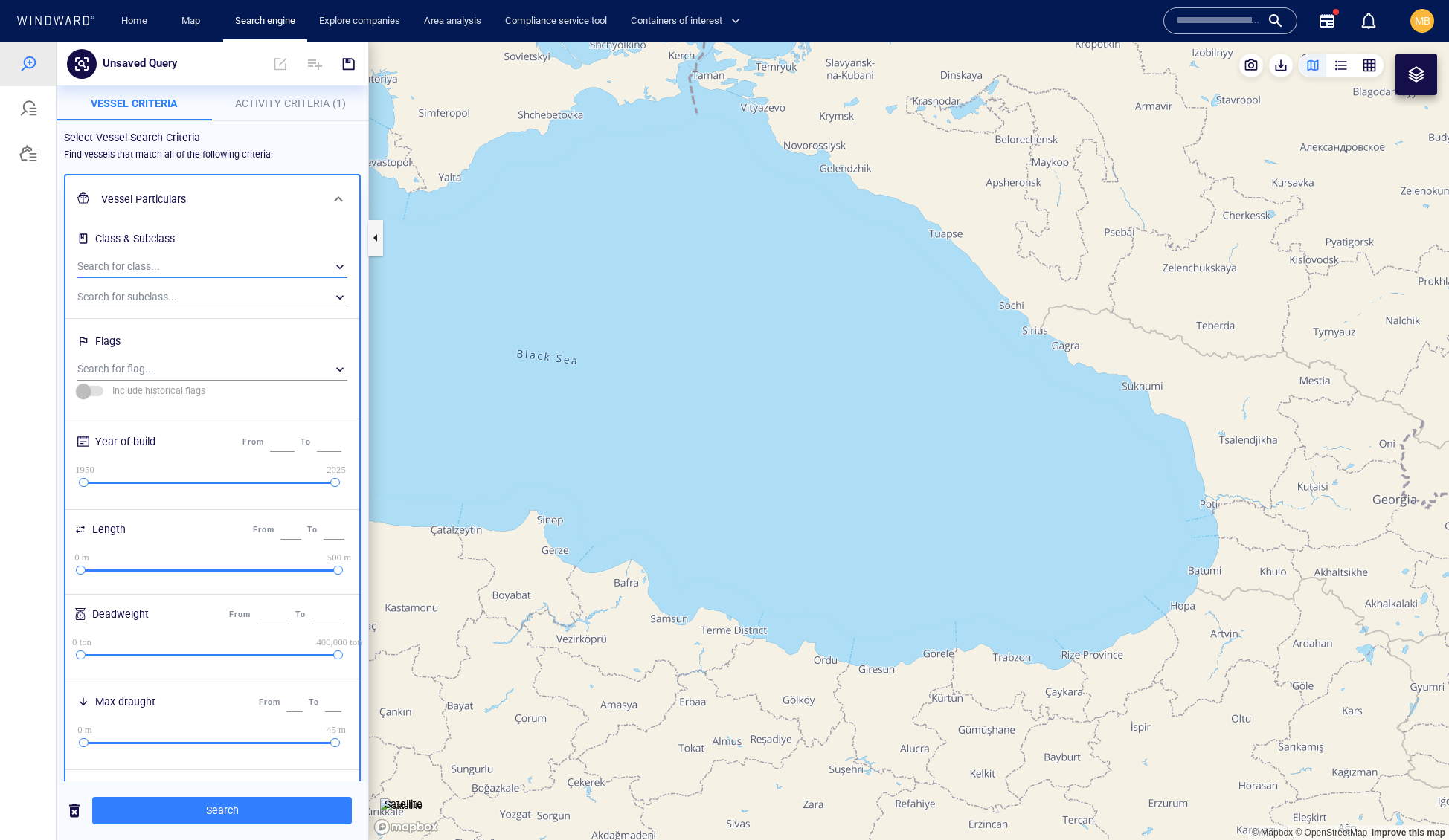
click at [228, 278] on div "​" at bounding box center [213, 267] width 270 height 22
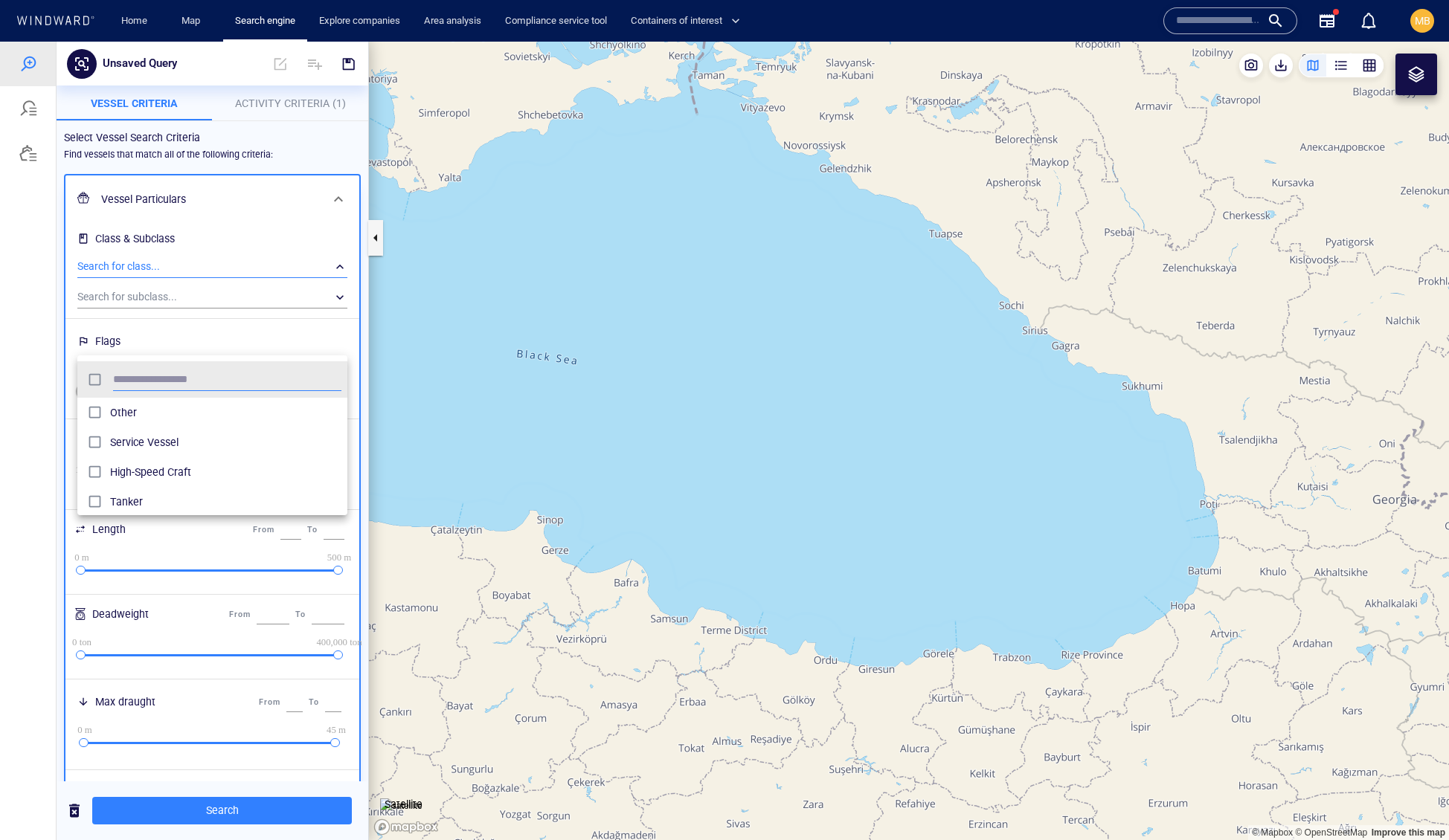
scroll to position [1, 1]
type input "******"
click at [245, 417] on span "Tanker" at bounding box center [225, 412] width 231 height 17
click at [260, 390] on input "******" at bounding box center [226, 379] width 228 height 22
click at [250, 319] on div at bounding box center [724, 440] width 1449 height 798
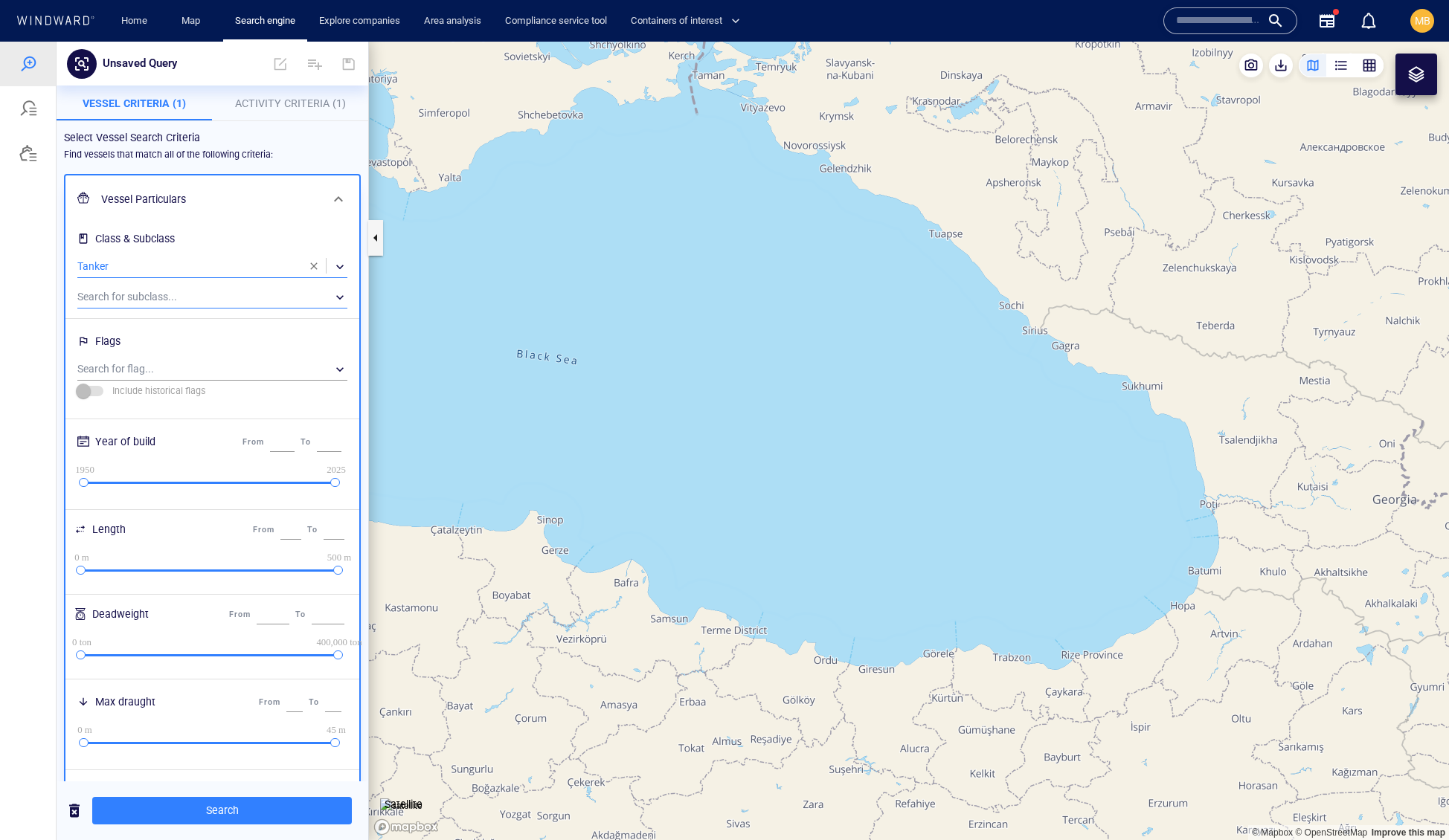
click at [263, 308] on div "​" at bounding box center [213, 297] width 270 height 22
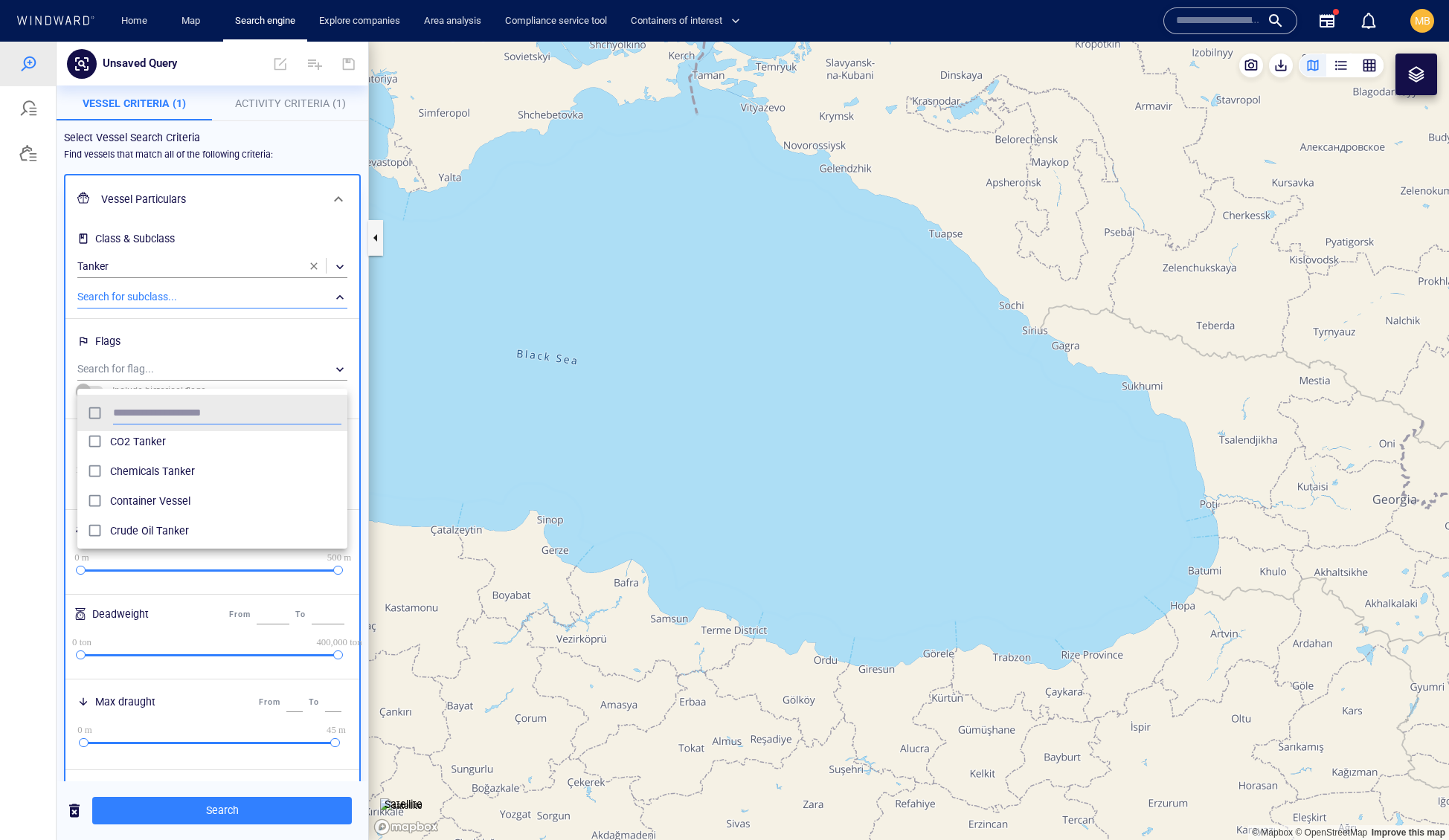
scroll to position [154, 0]
click at [286, 99] on div at bounding box center [724, 440] width 1449 height 798
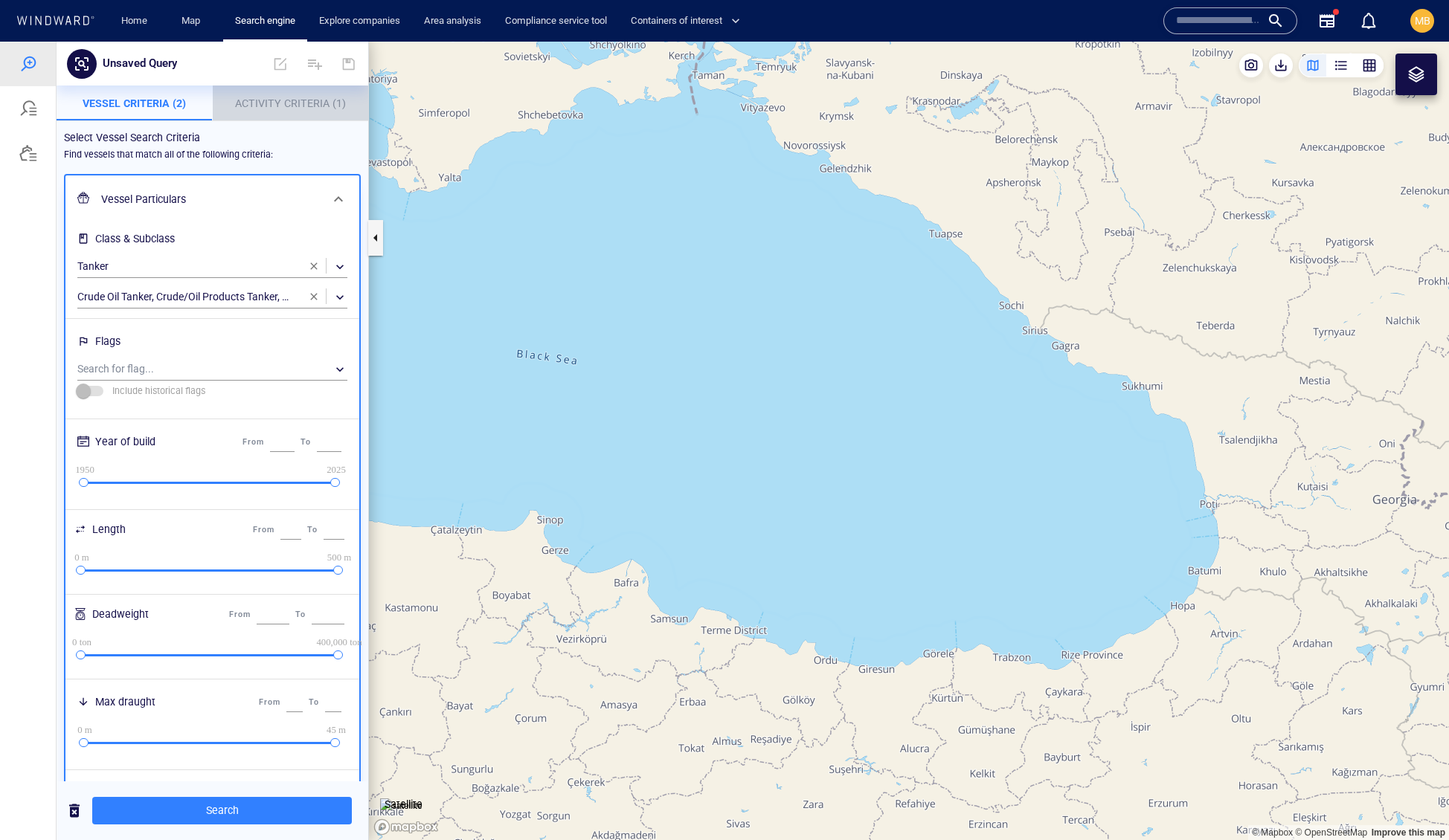
click at [292, 102] on span "Activity Criteria (1)" at bounding box center [290, 103] width 111 height 12
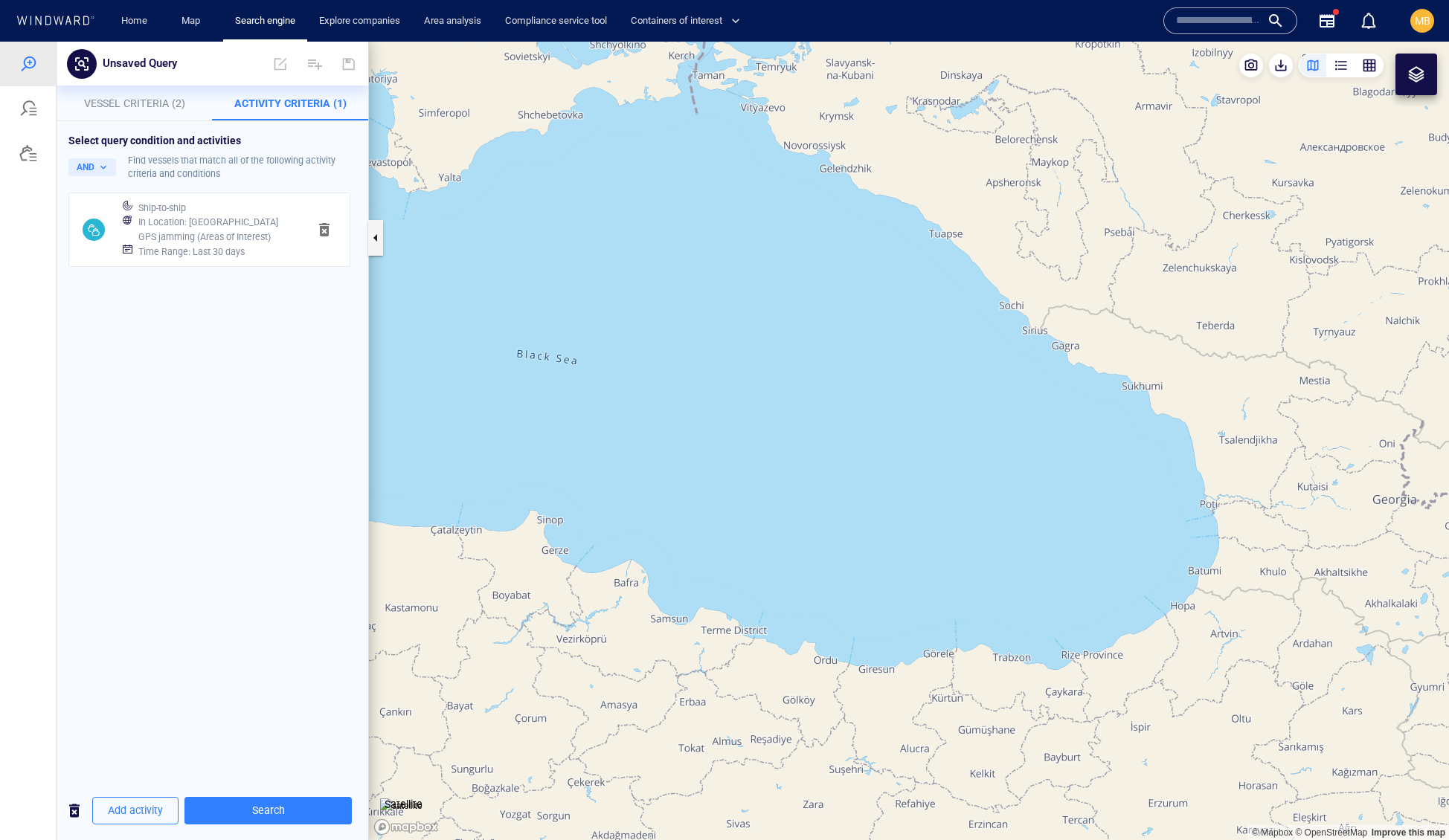
click at [269, 243] on h6 "In Location : Finland GPS jamming (Areas of Interest)" at bounding box center [217, 229] width 157 height 29
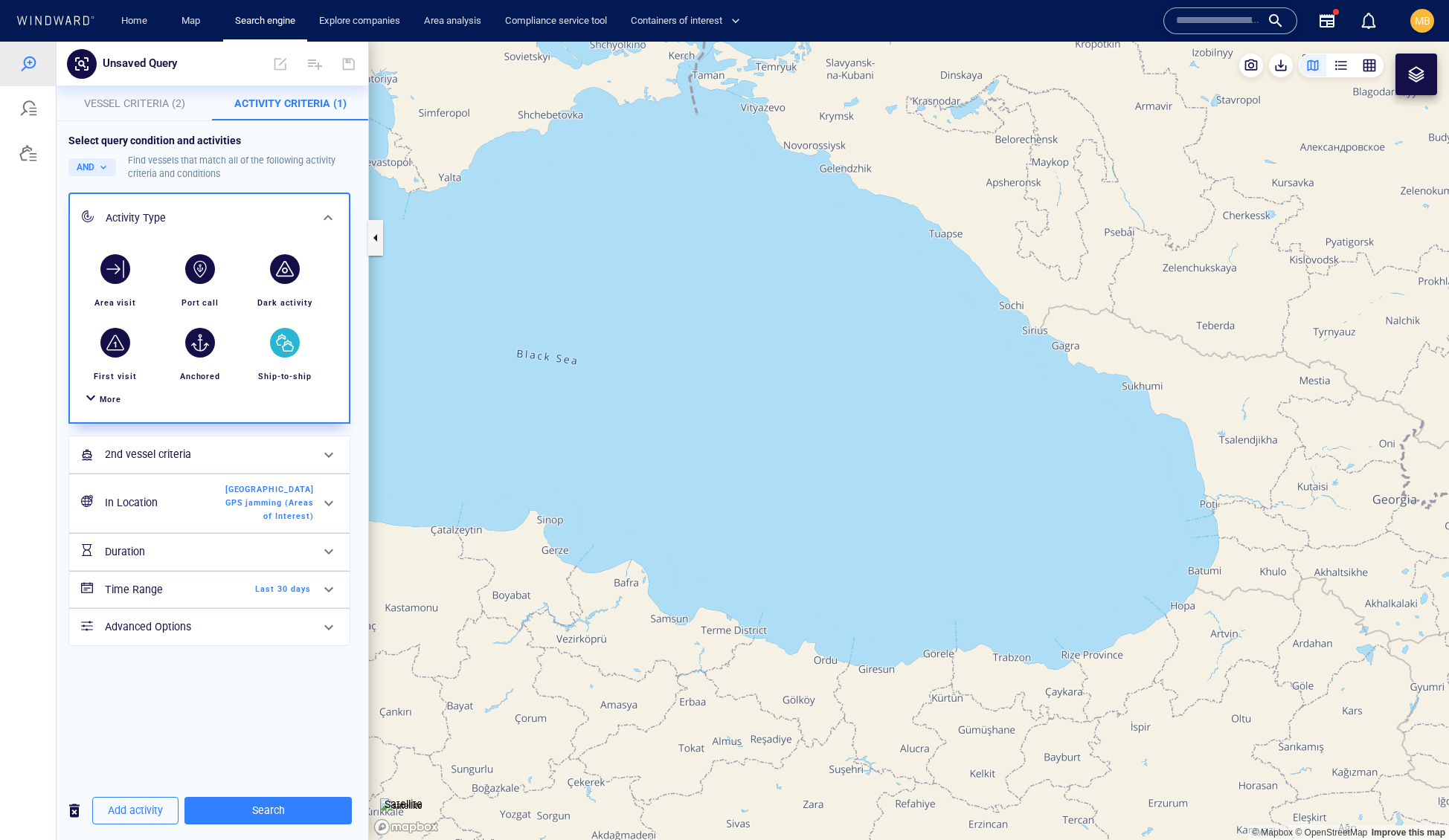
click at [286, 523] on span "Finland GPS jamming (Areas of Interest)" at bounding box center [269, 502] width 88 height 40
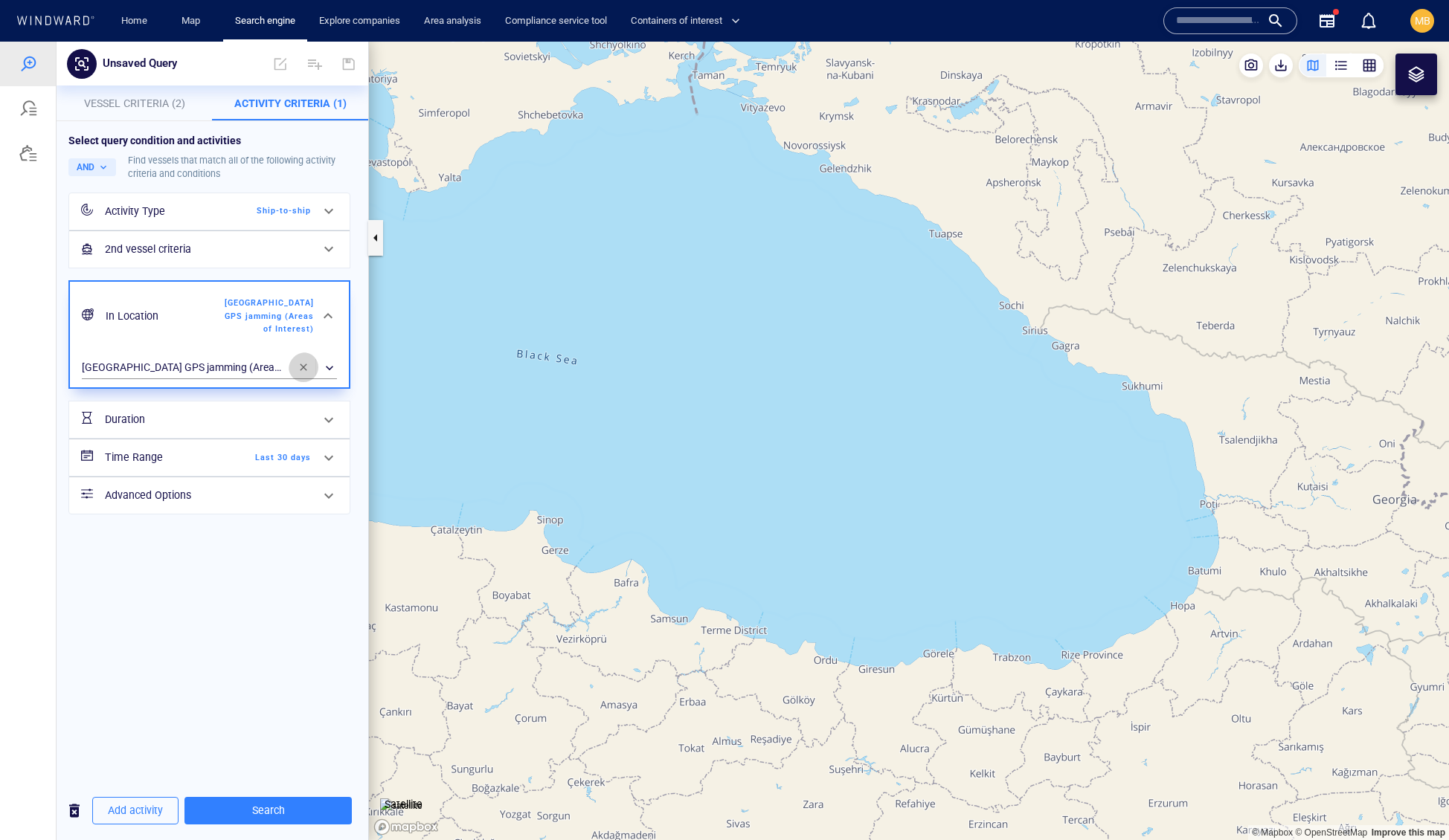
click at [298, 373] on span "button" at bounding box center [304, 367] width 12 height 12
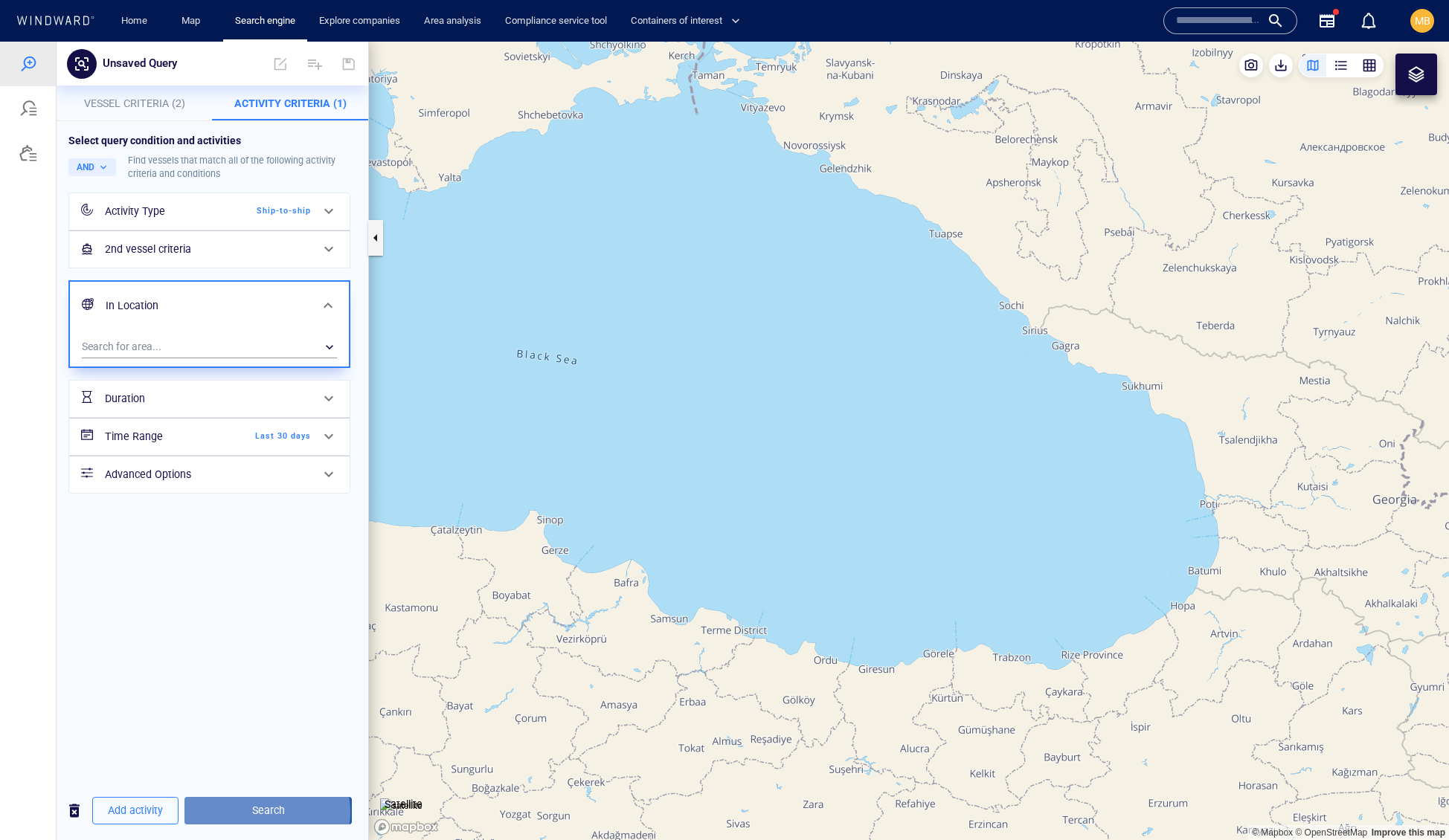
click at [299, 807] on span "Search" at bounding box center [268, 810] width 144 height 18
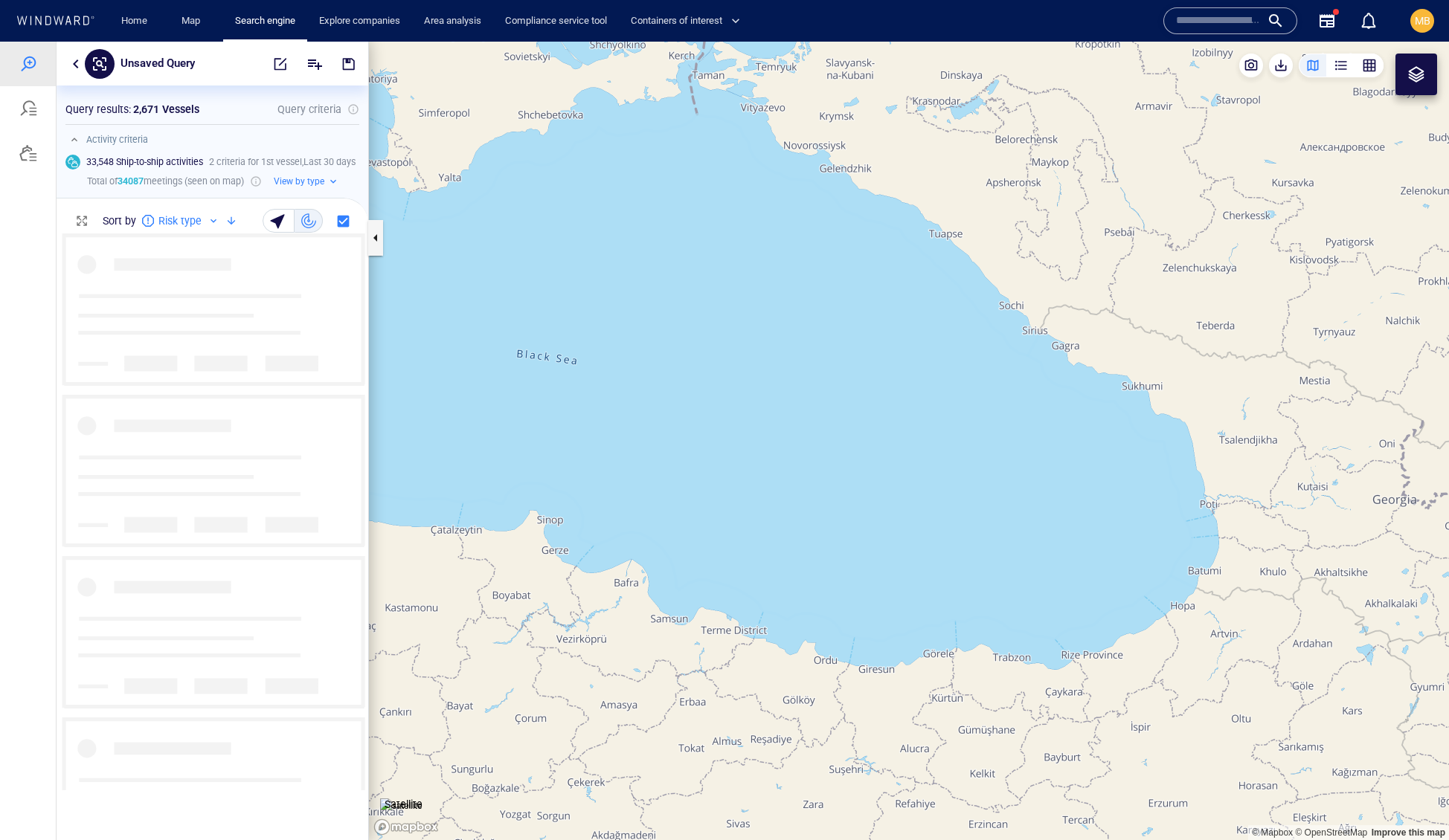
scroll to position [556, 311]
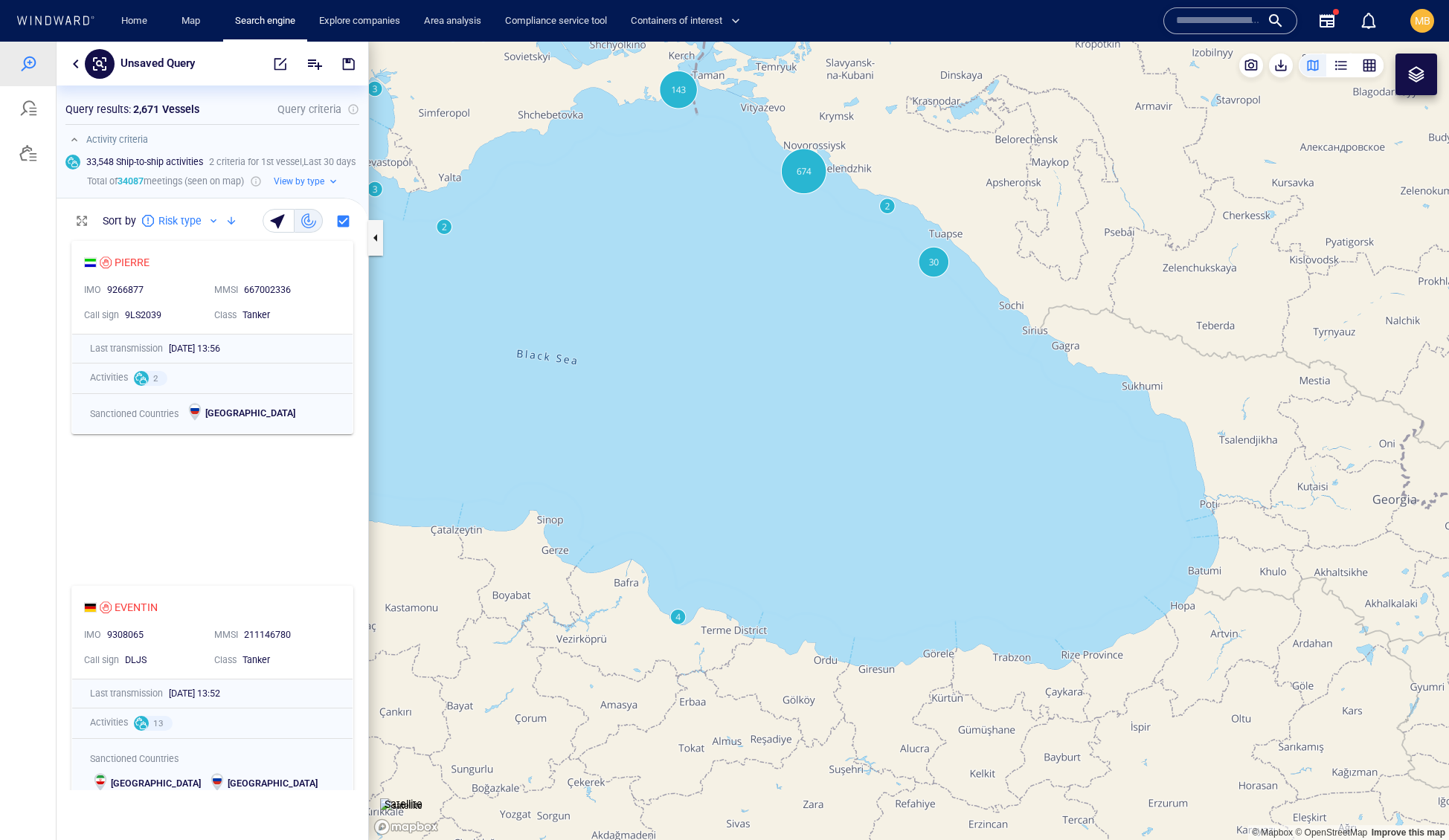
drag, startPoint x: 769, startPoint y: 367, endPoint x: 741, endPoint y: 525, distance: 160.5
click at [742, 524] on canvas "Map" at bounding box center [908, 441] width 1080 height 799
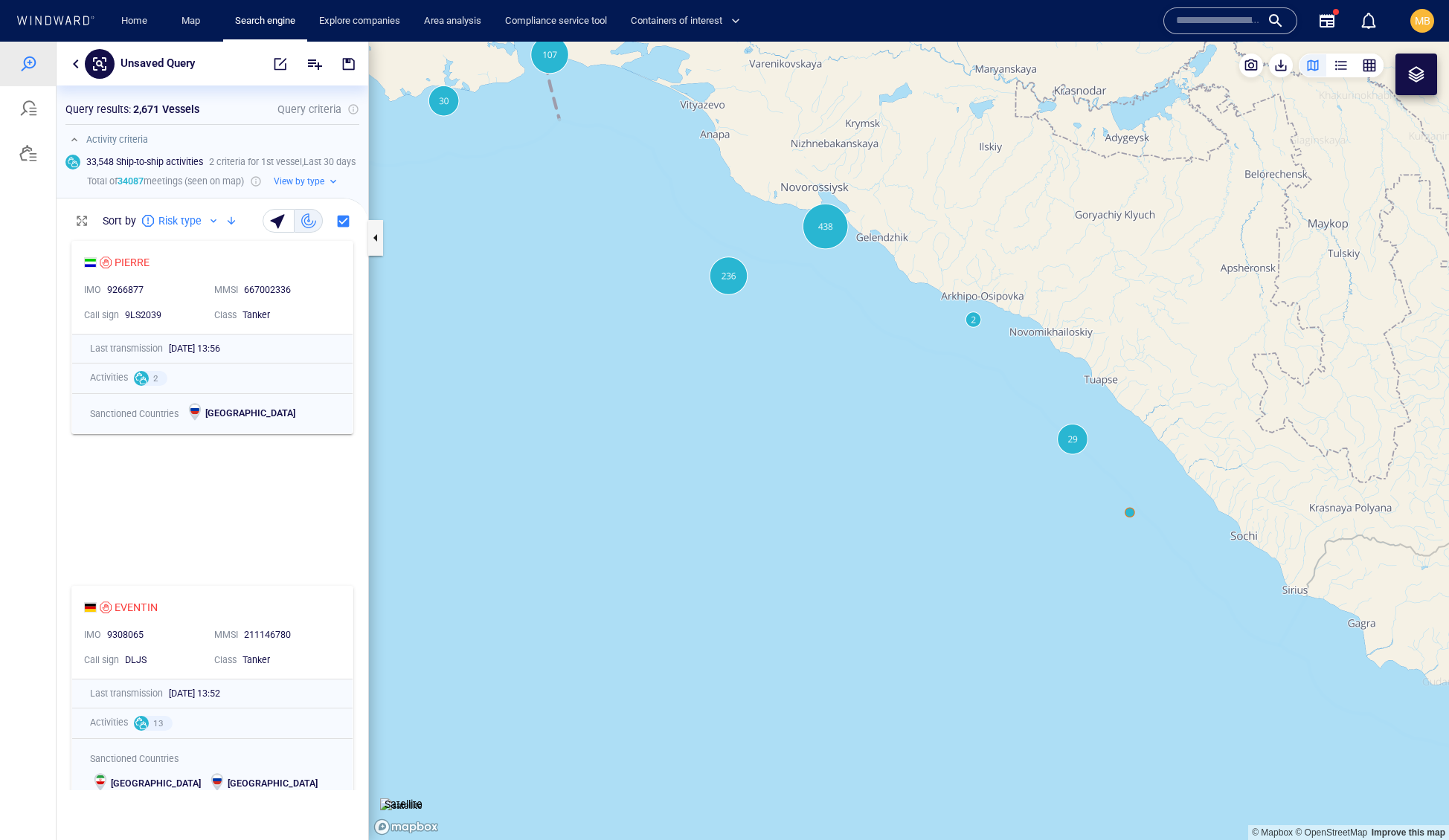
drag, startPoint x: 799, startPoint y: 420, endPoint x: 784, endPoint y: 531, distance: 112.0
click at [784, 531] on canvas "Map" at bounding box center [908, 441] width 1080 height 799
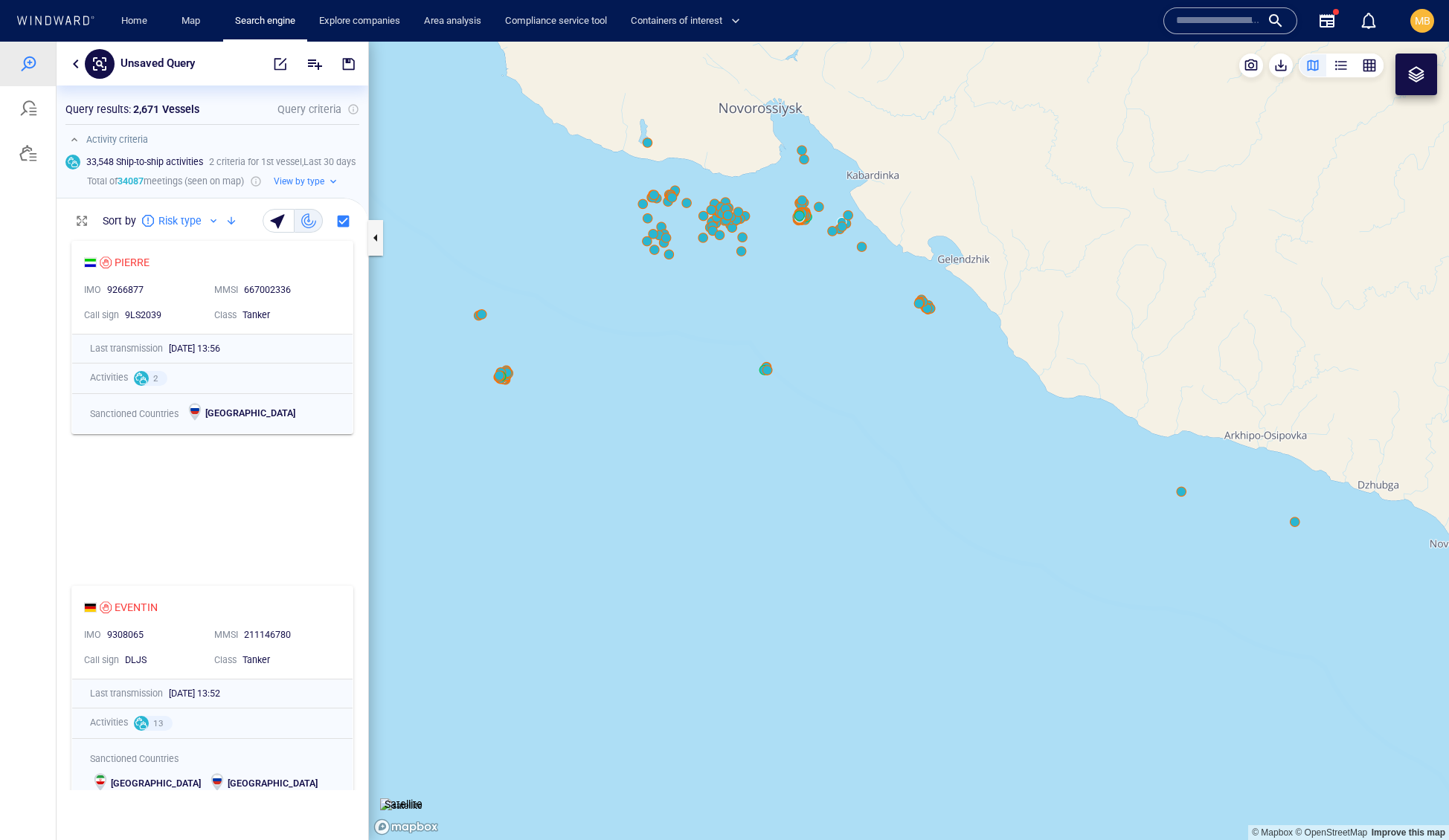
click at [721, 294] on canvas "Map" at bounding box center [908, 441] width 1080 height 799
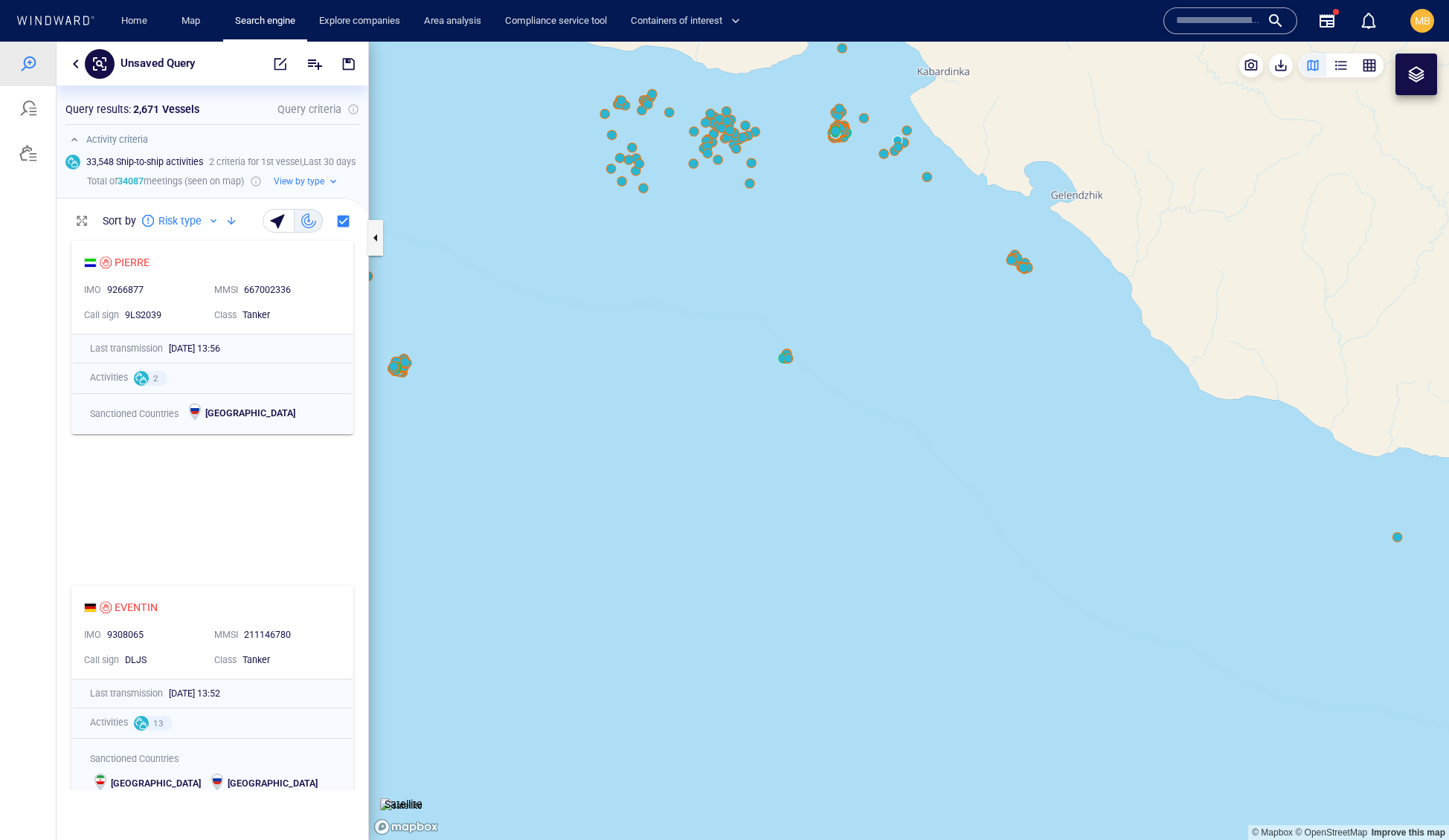
drag, startPoint x: 734, startPoint y: 304, endPoint x: 739, endPoint y: 437, distance: 133.1
click at [741, 435] on canvas "Map" at bounding box center [908, 441] width 1080 height 799
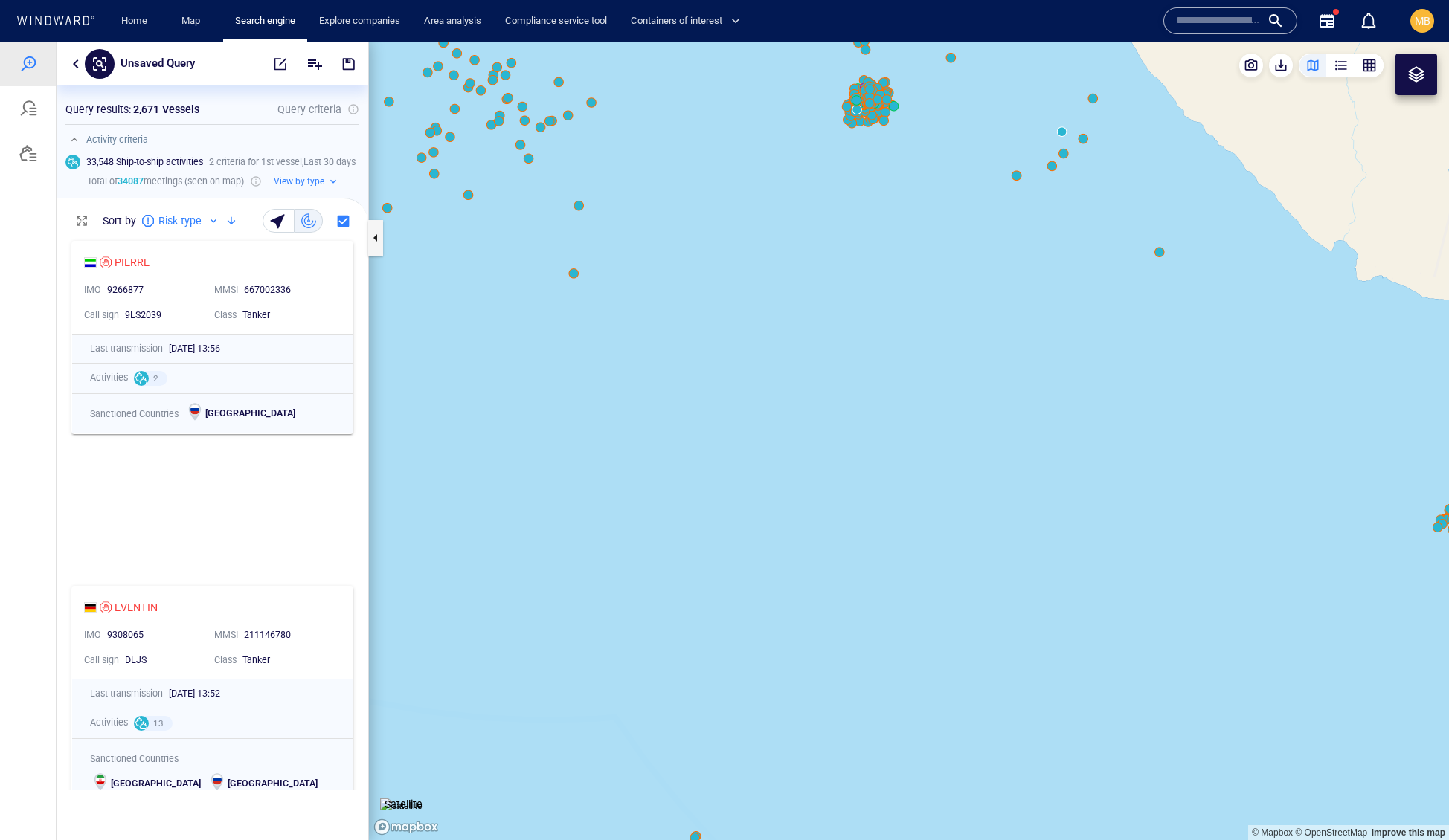
drag, startPoint x: 887, startPoint y: 247, endPoint x: 876, endPoint y: 498, distance: 251.2
click at [878, 495] on canvas "Map" at bounding box center [908, 441] width 1080 height 799
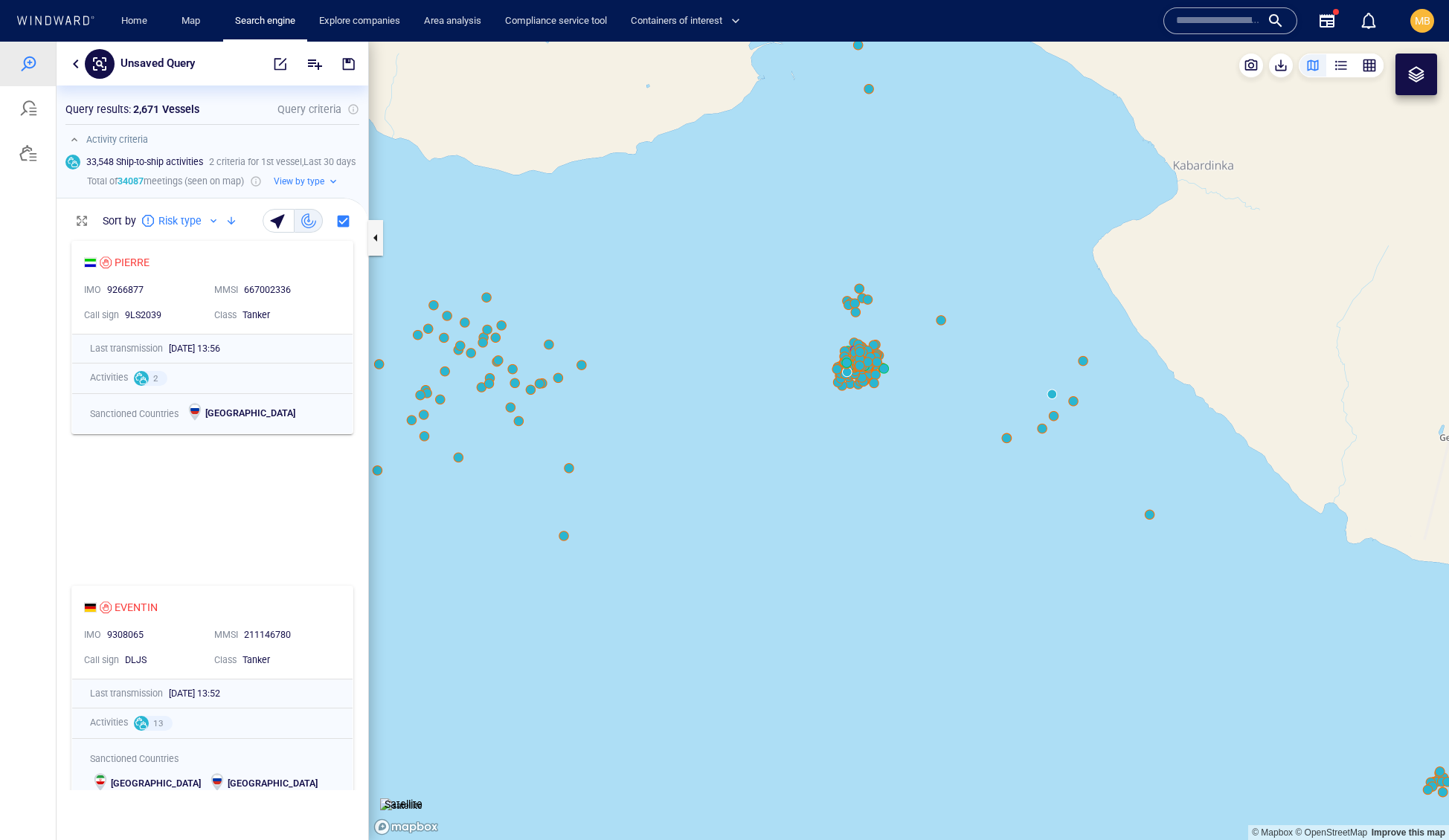
click at [876, 495] on canvas "Map" at bounding box center [908, 441] width 1080 height 799
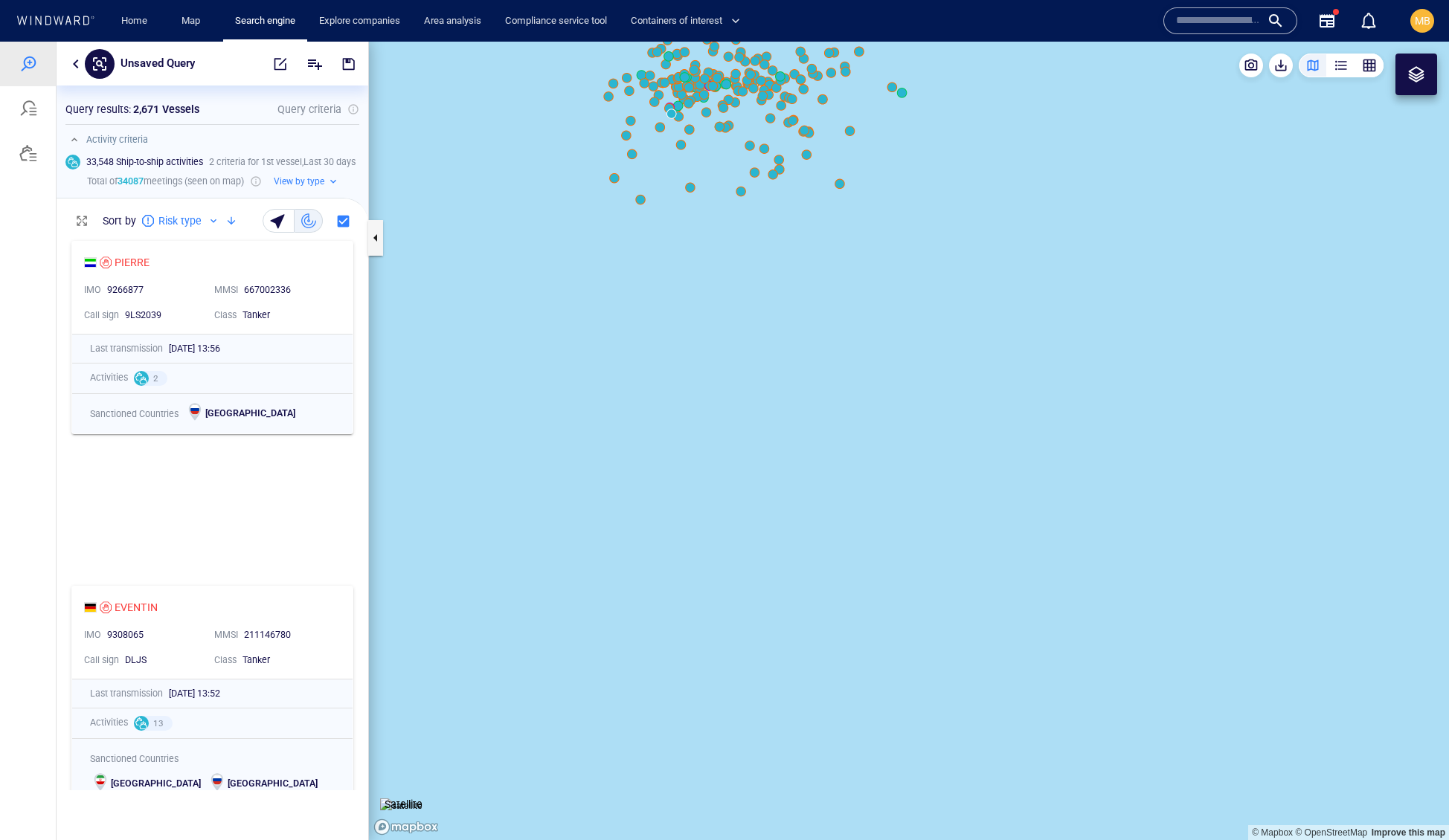
drag, startPoint x: 809, startPoint y: 326, endPoint x: 838, endPoint y: 524, distance: 200.1
click at [838, 521] on canvas "Map" at bounding box center [908, 441] width 1080 height 799
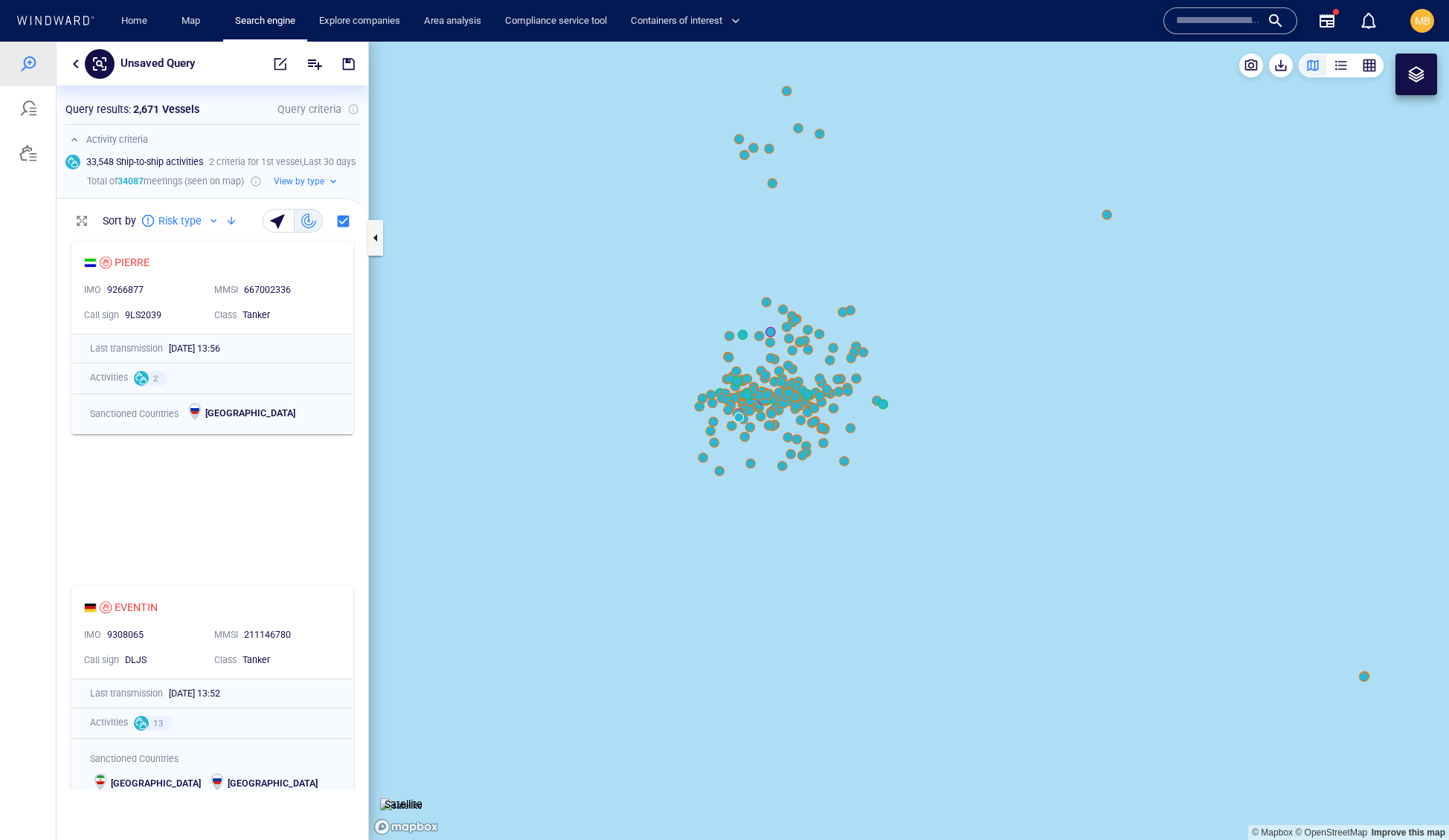
click at [762, 394] on canvas "Map" at bounding box center [908, 441] width 1080 height 799
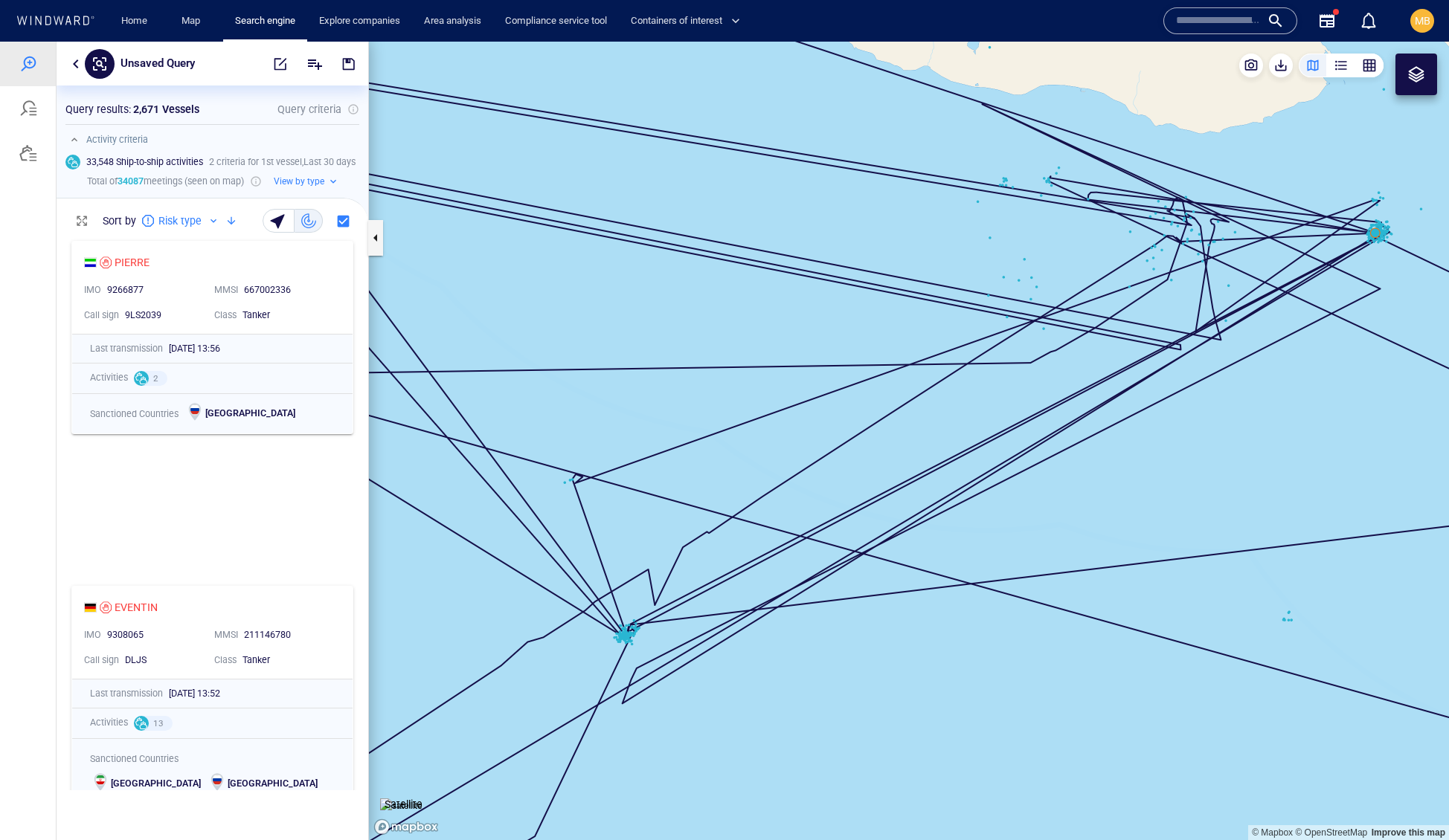
click at [1175, 349] on canvas "Map" at bounding box center [908, 441] width 1080 height 799
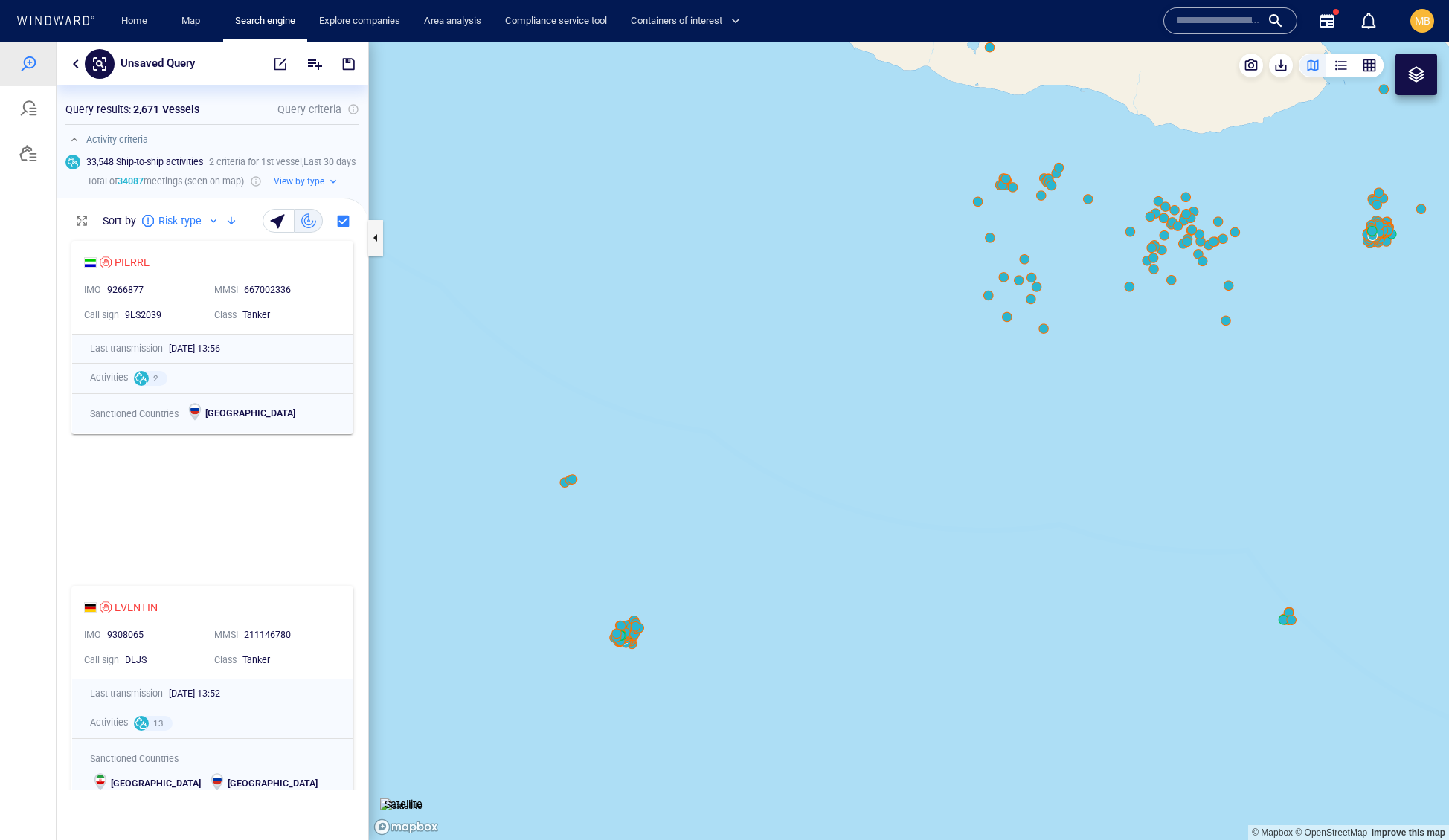
drag, startPoint x: 1195, startPoint y: 349, endPoint x: 929, endPoint y: 455, distance: 286.3
click at [929, 455] on canvas "Map" at bounding box center [908, 441] width 1080 height 799
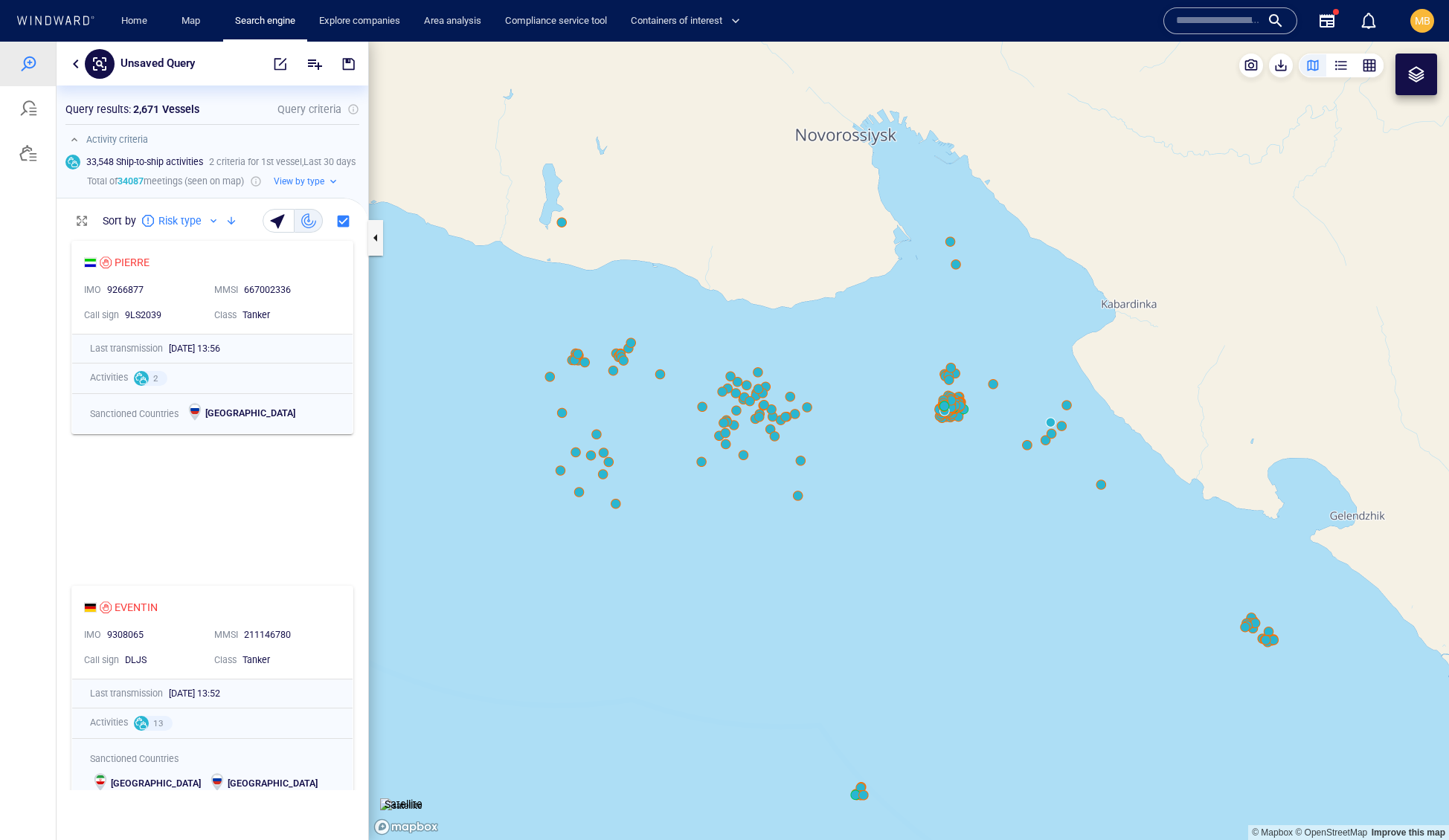
drag, startPoint x: 959, startPoint y: 444, endPoint x: 969, endPoint y: 457, distance: 16.4
click at [969, 457] on canvas "Map" at bounding box center [908, 441] width 1080 height 799
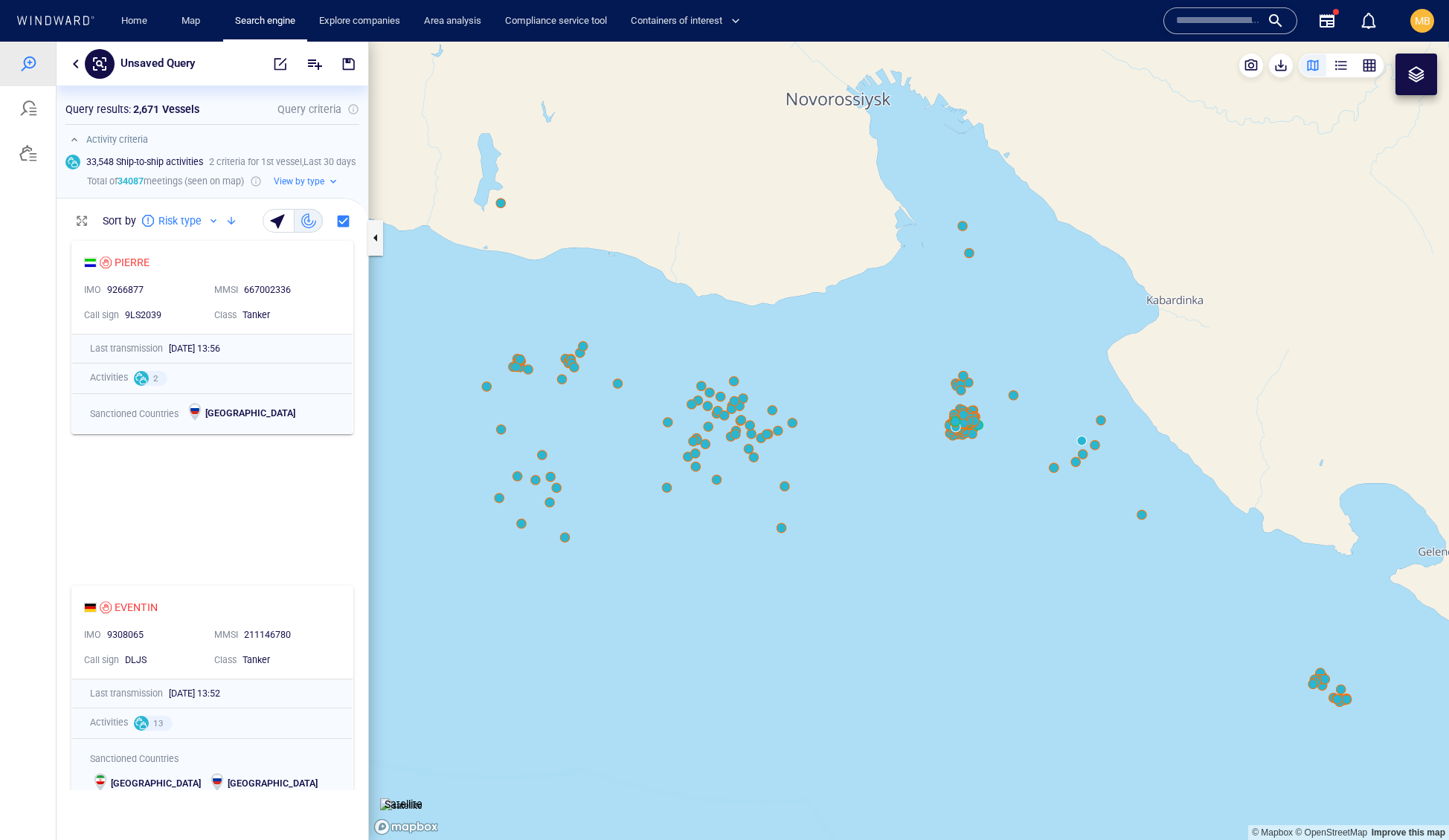
drag, startPoint x: 1001, startPoint y: 535, endPoint x: 956, endPoint y: 400, distance: 142.3
click at [956, 400] on canvas "Map" at bounding box center [908, 441] width 1080 height 799
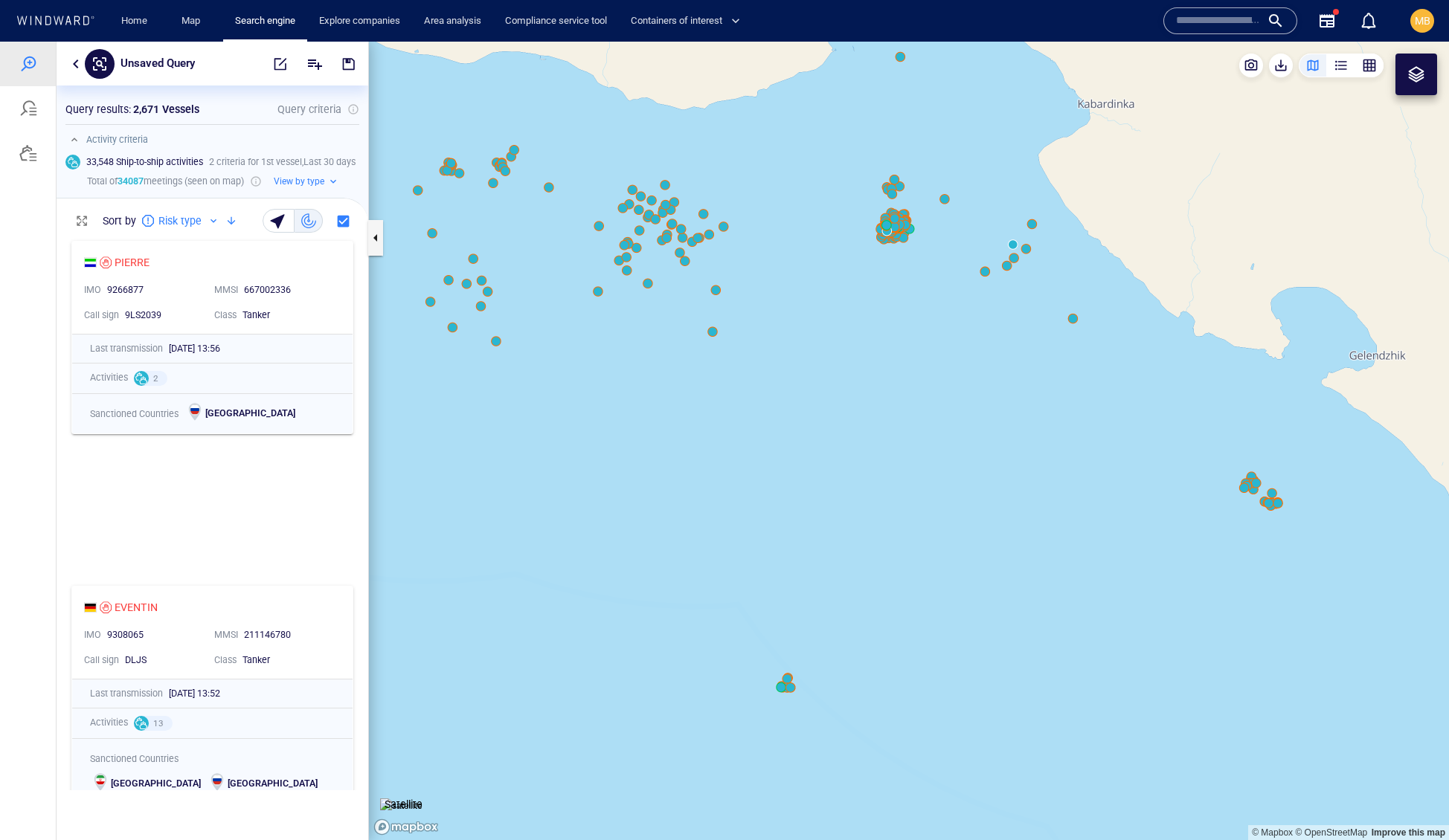
click at [1257, 482] on canvas "Map" at bounding box center [908, 441] width 1080 height 799
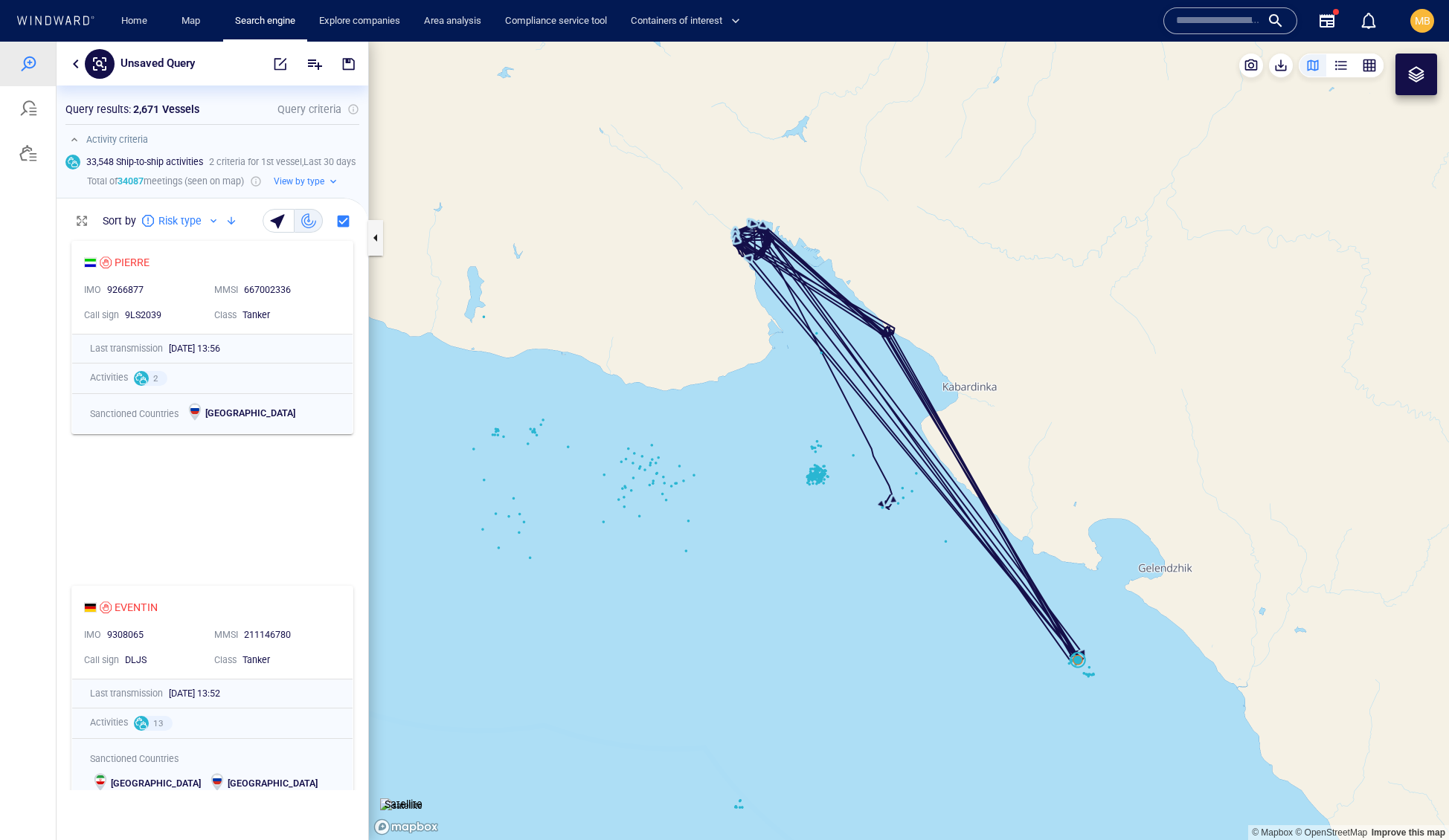
drag, startPoint x: 899, startPoint y: 610, endPoint x: 928, endPoint y: 708, distance: 102.2
click at [928, 708] on canvas "Map" at bounding box center [908, 441] width 1080 height 799
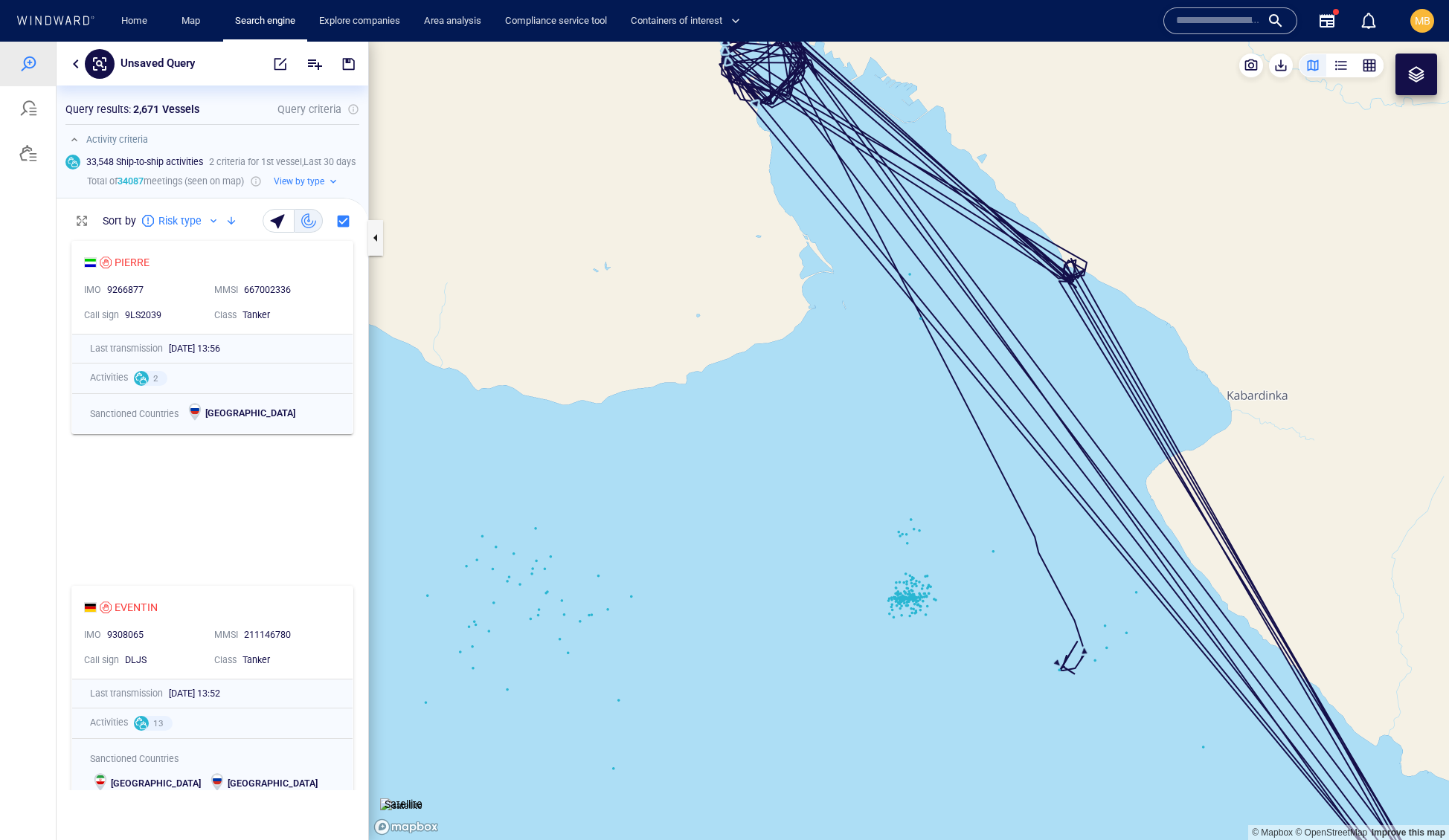
drag, startPoint x: 812, startPoint y: 494, endPoint x: 810, endPoint y: 610, distance: 116.0
click at [812, 609] on canvas "Map" at bounding box center [908, 441] width 1080 height 799
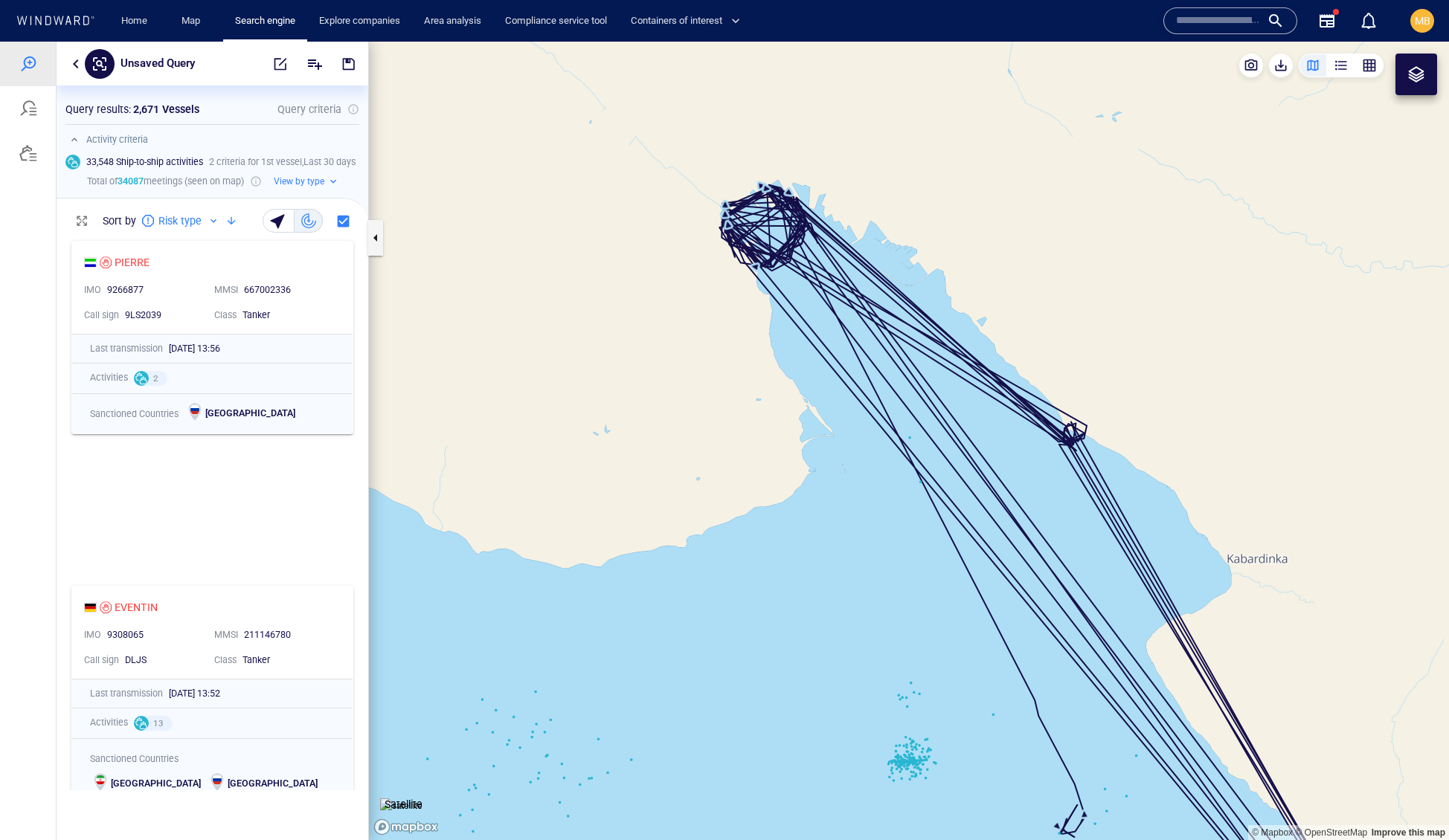
click at [815, 516] on canvas "Map" at bounding box center [908, 441] width 1080 height 799
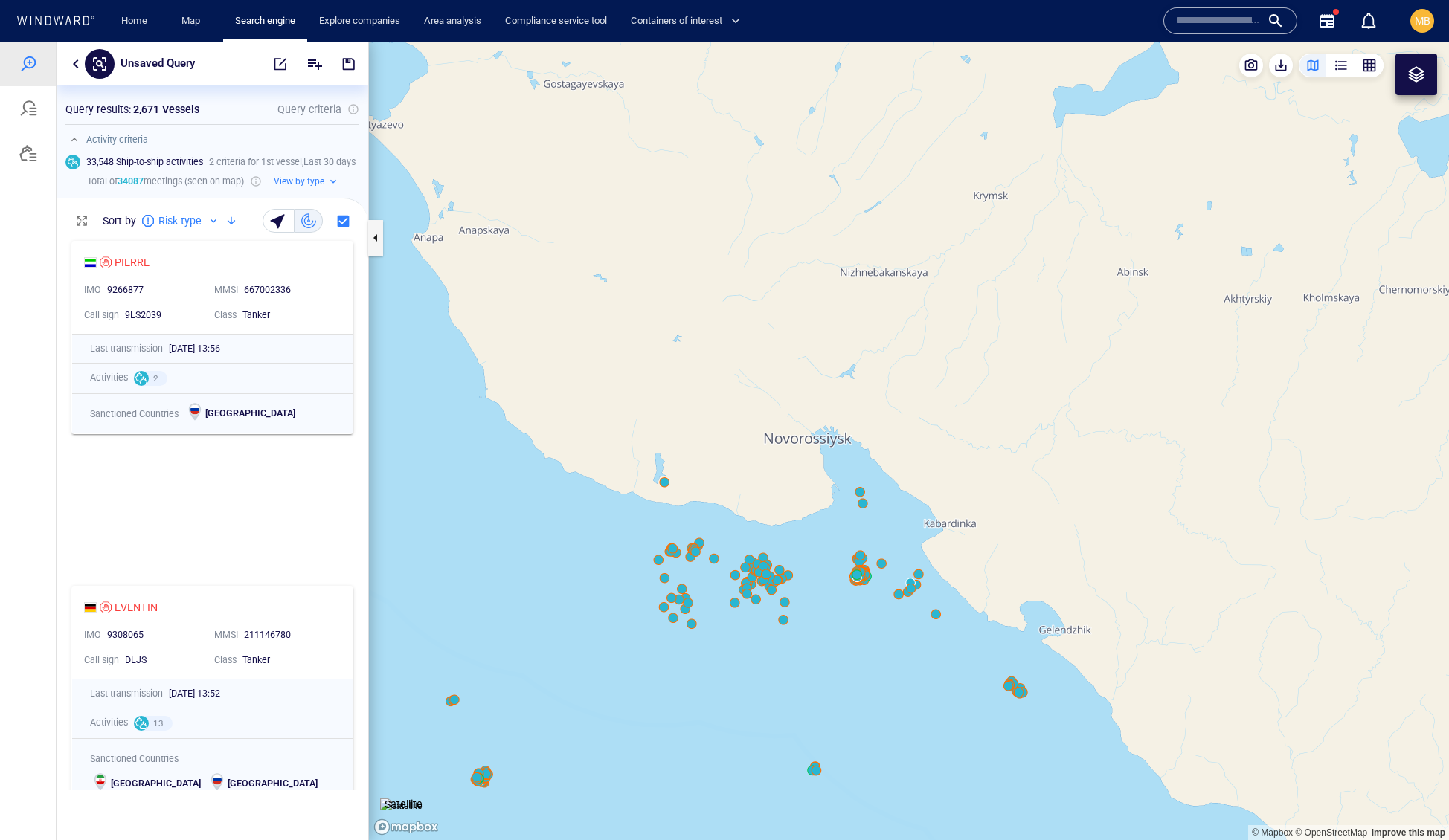
drag, startPoint x: 840, startPoint y: 625, endPoint x: 858, endPoint y: 463, distance: 163.0
click at [858, 466] on canvas "Map" at bounding box center [908, 441] width 1080 height 799
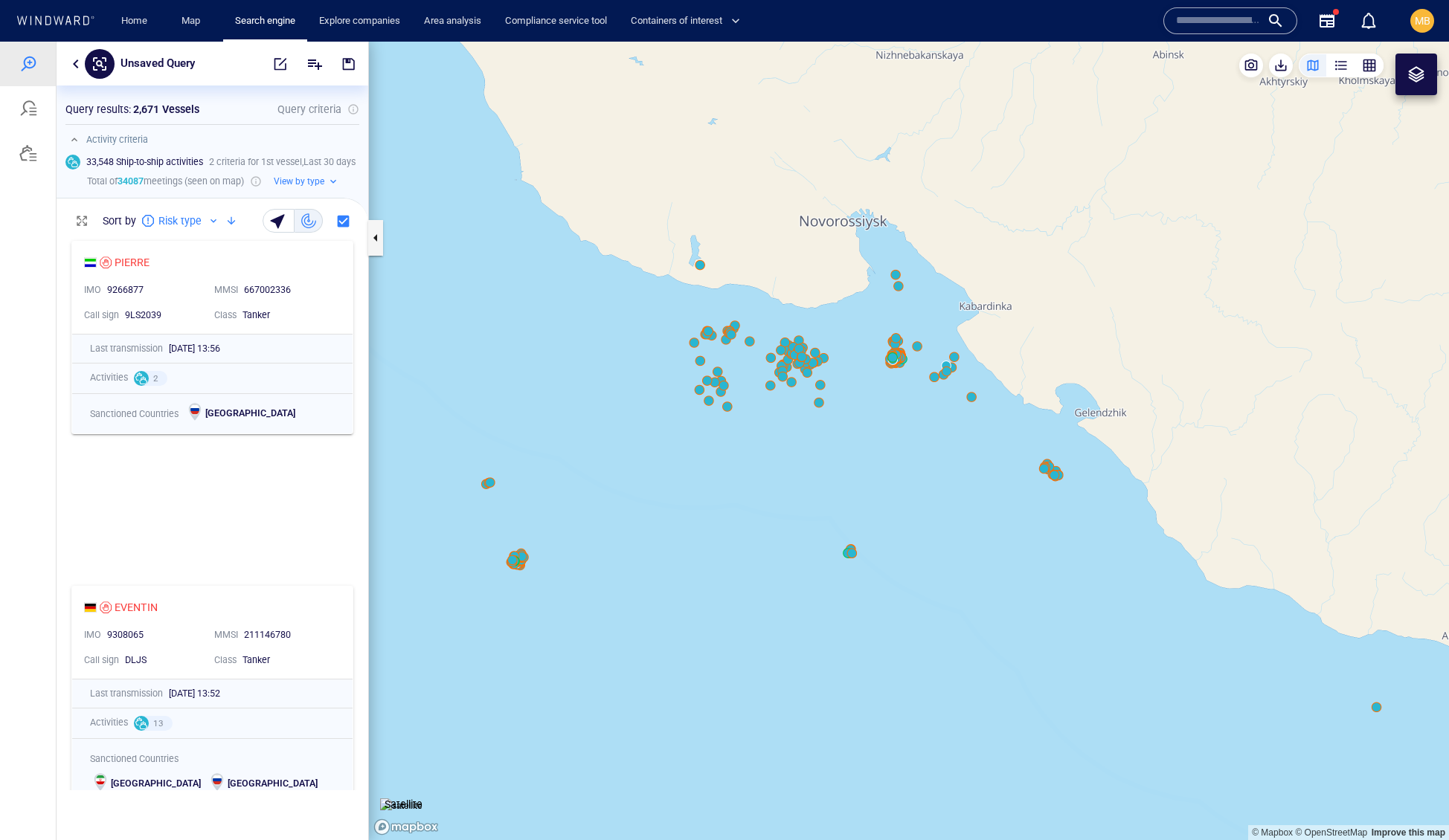
drag, startPoint x: 467, startPoint y: 604, endPoint x: 559, endPoint y: 616, distance: 92.8
click at [560, 616] on canvas "Map" at bounding box center [908, 441] width 1080 height 799
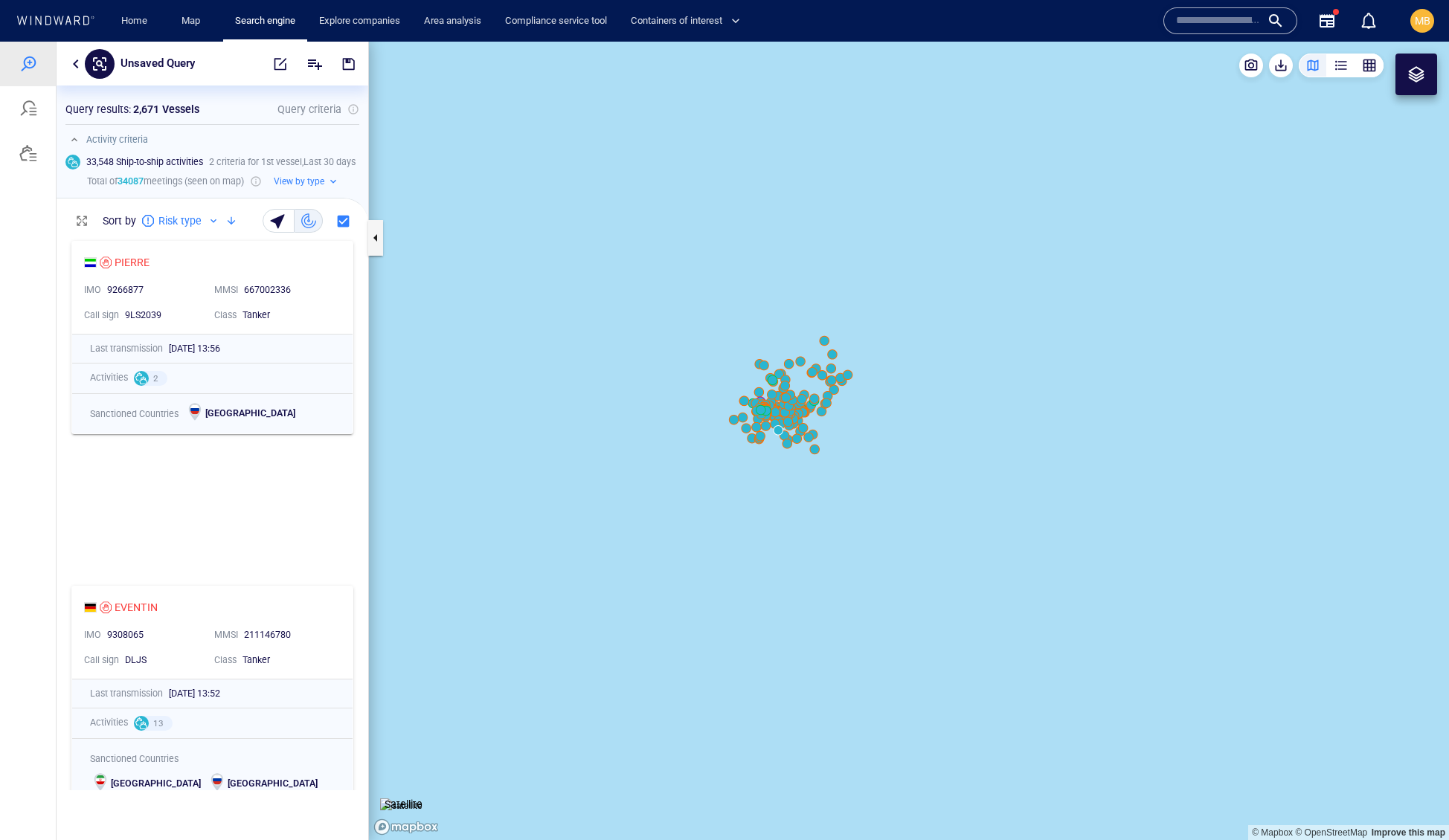
click at [802, 417] on canvas "Map" at bounding box center [908, 441] width 1080 height 799
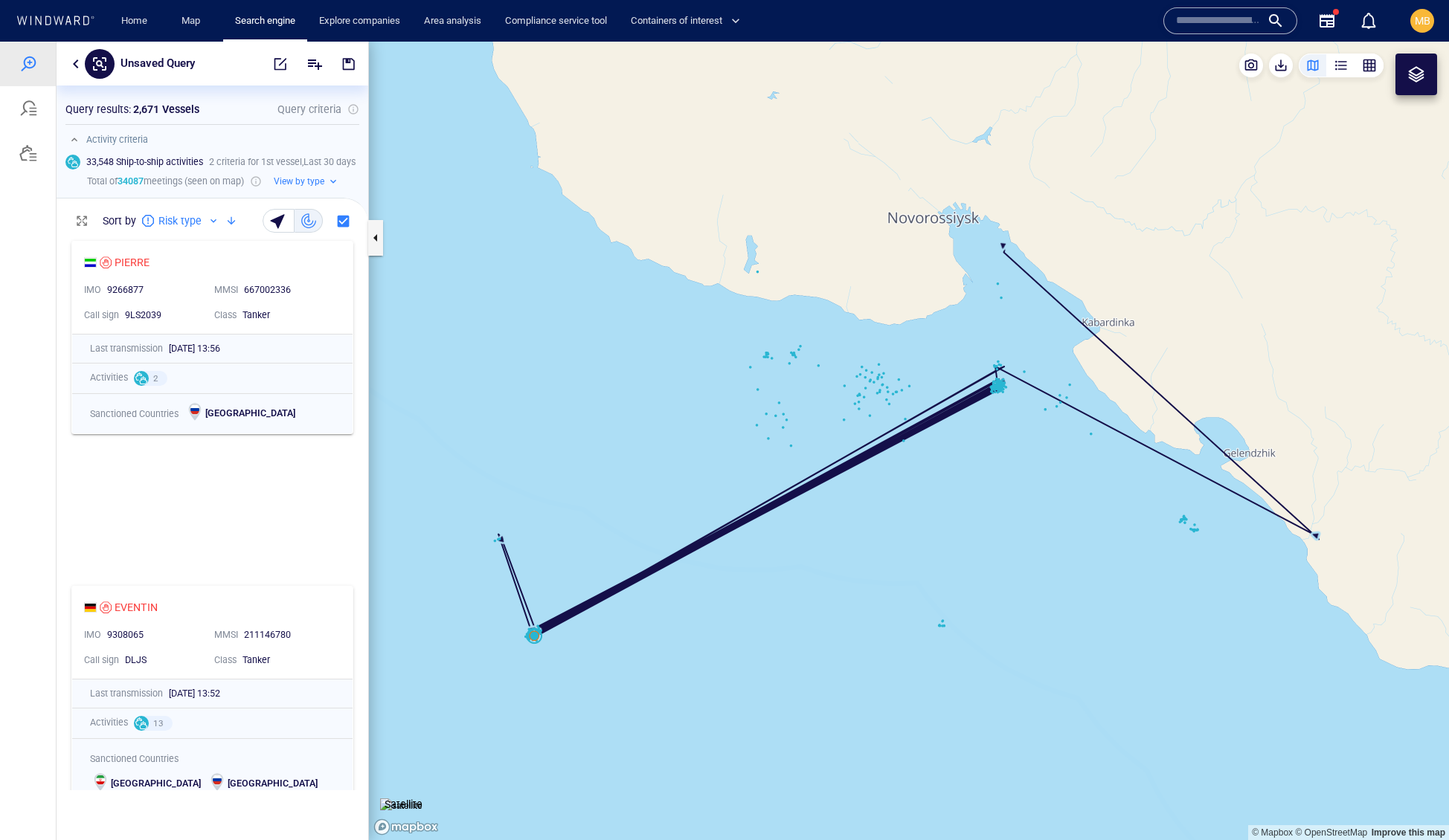
click at [877, 438] on canvas "Map" at bounding box center [908, 441] width 1080 height 799
click at [992, 431] on canvas "Map" at bounding box center [908, 441] width 1080 height 799
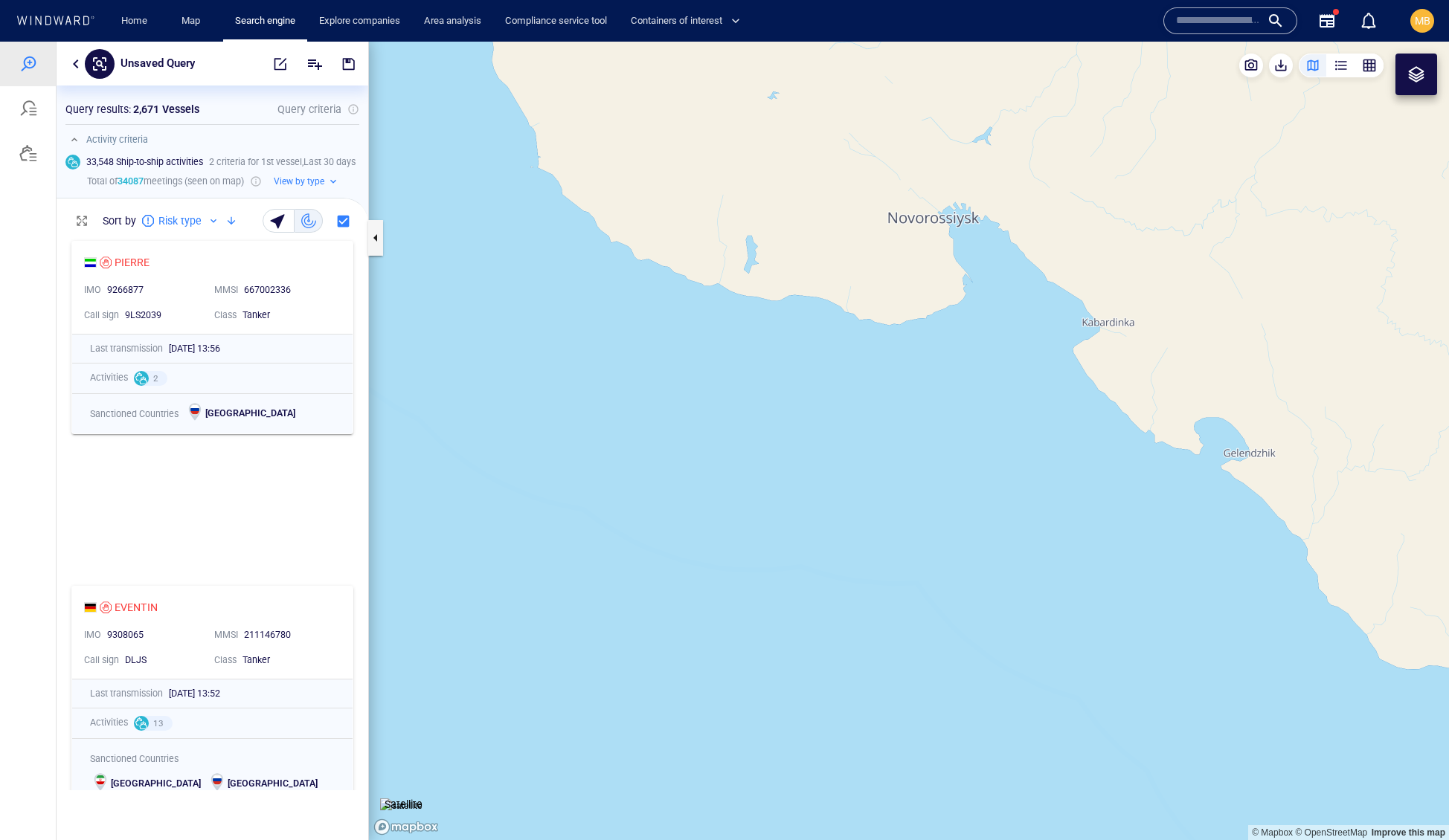
click at [998, 390] on canvas "Map" at bounding box center [908, 441] width 1080 height 799
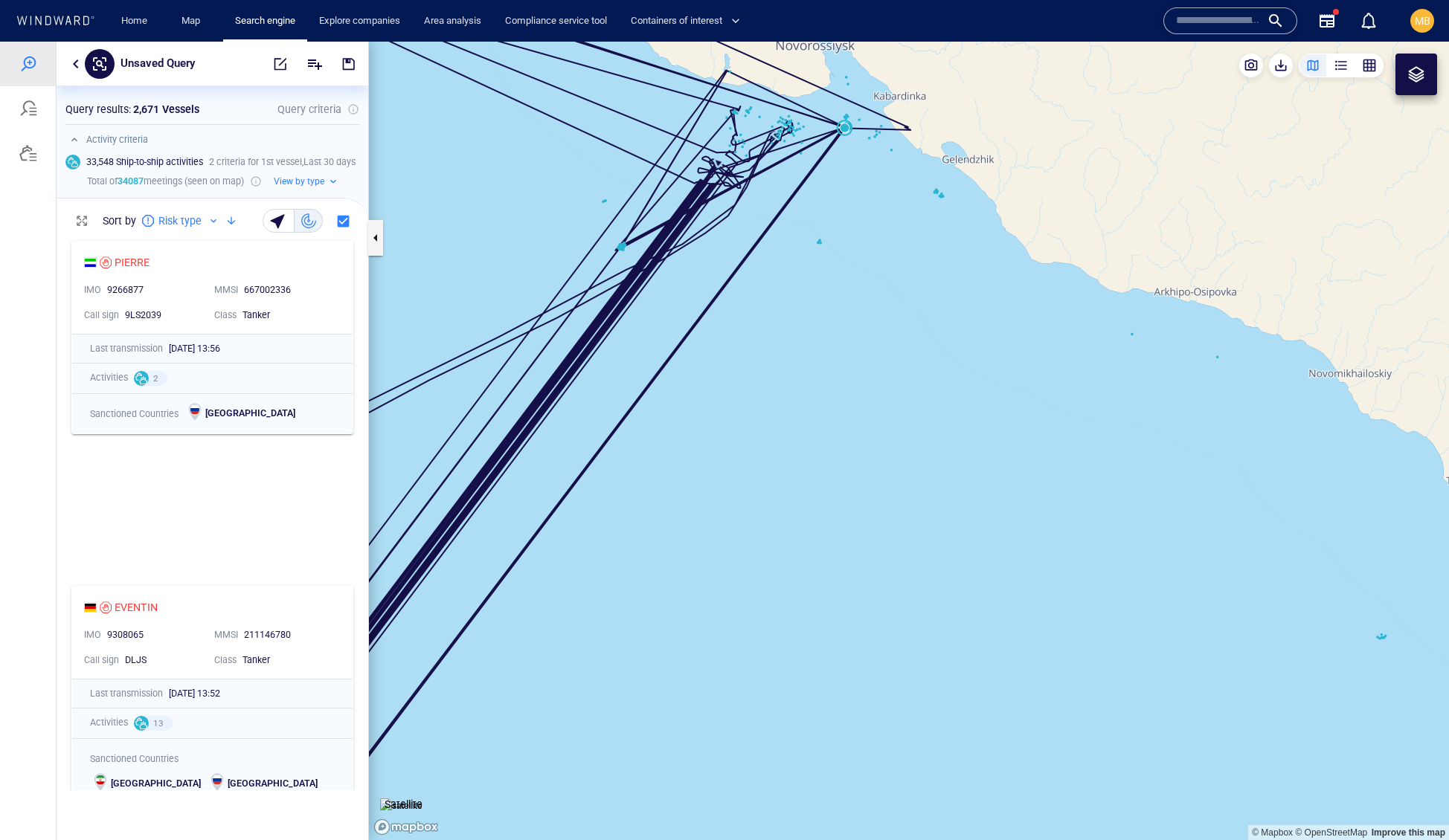
drag, startPoint x: 909, startPoint y: 368, endPoint x: 991, endPoint y: 494, distance: 150.3
click at [992, 492] on canvas "Map" at bounding box center [908, 441] width 1080 height 799
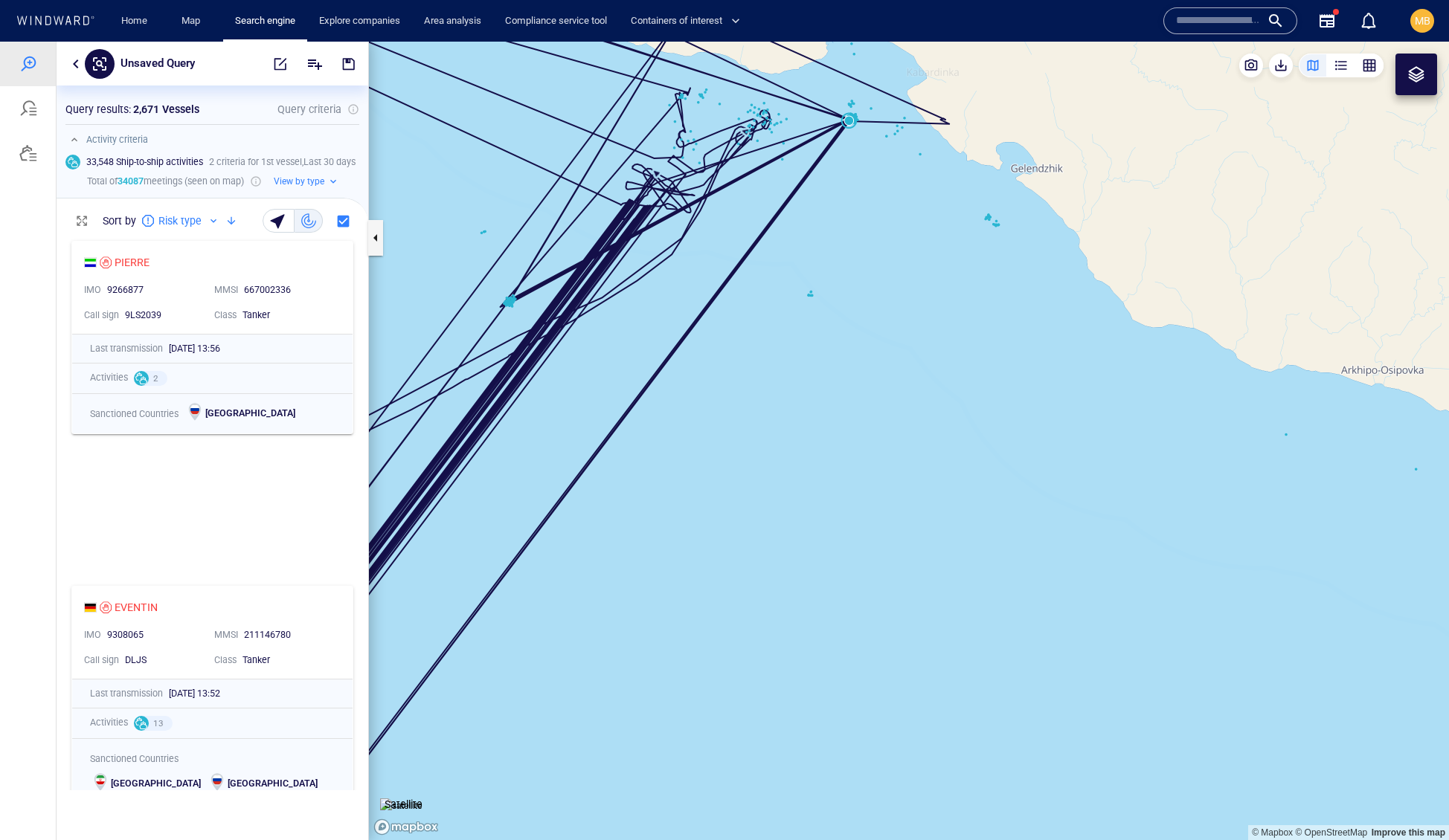
drag, startPoint x: 992, startPoint y: 495, endPoint x: 992, endPoint y: 510, distance: 15.0
click at [992, 510] on canvas "Map" at bounding box center [908, 441] width 1080 height 799
click at [980, 491] on canvas "Map" at bounding box center [908, 441] width 1080 height 799
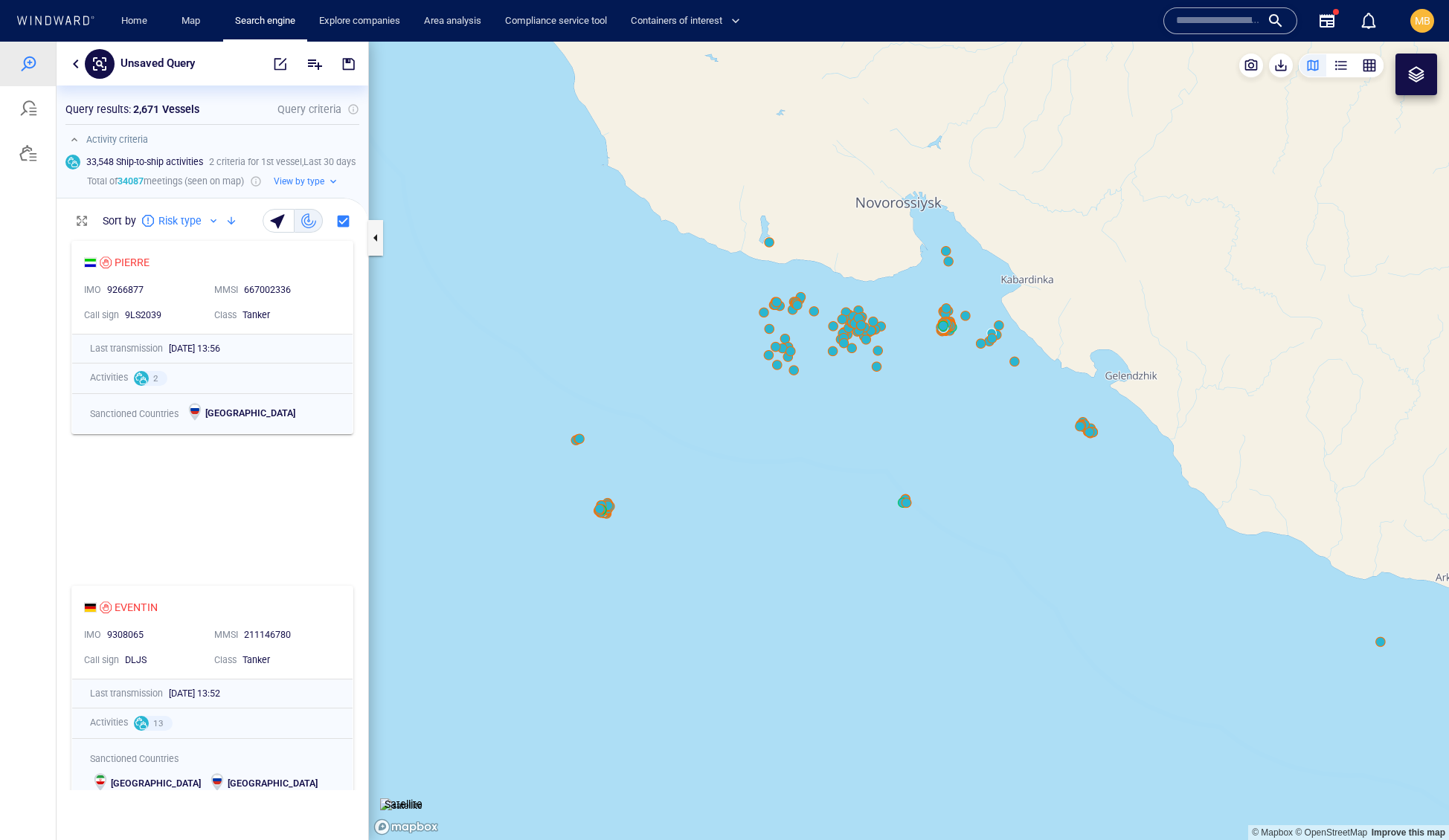
drag, startPoint x: 914, startPoint y: 426, endPoint x: 998, endPoint y: 598, distance: 191.4
click at [998, 598] on canvas "Map" at bounding box center [908, 441] width 1080 height 799
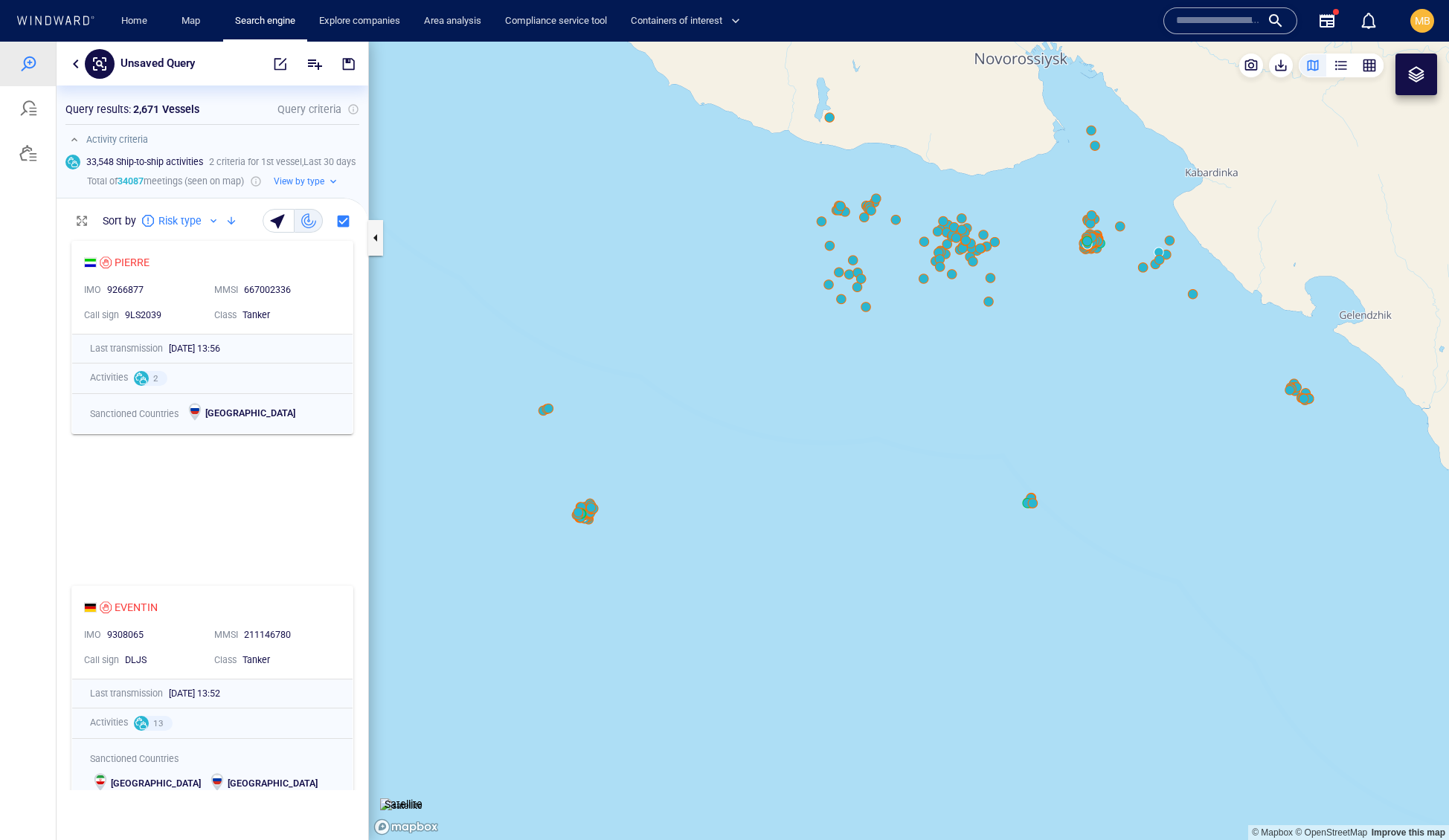
click at [1421, 83] on div at bounding box center [1416, 74] width 17 height 17
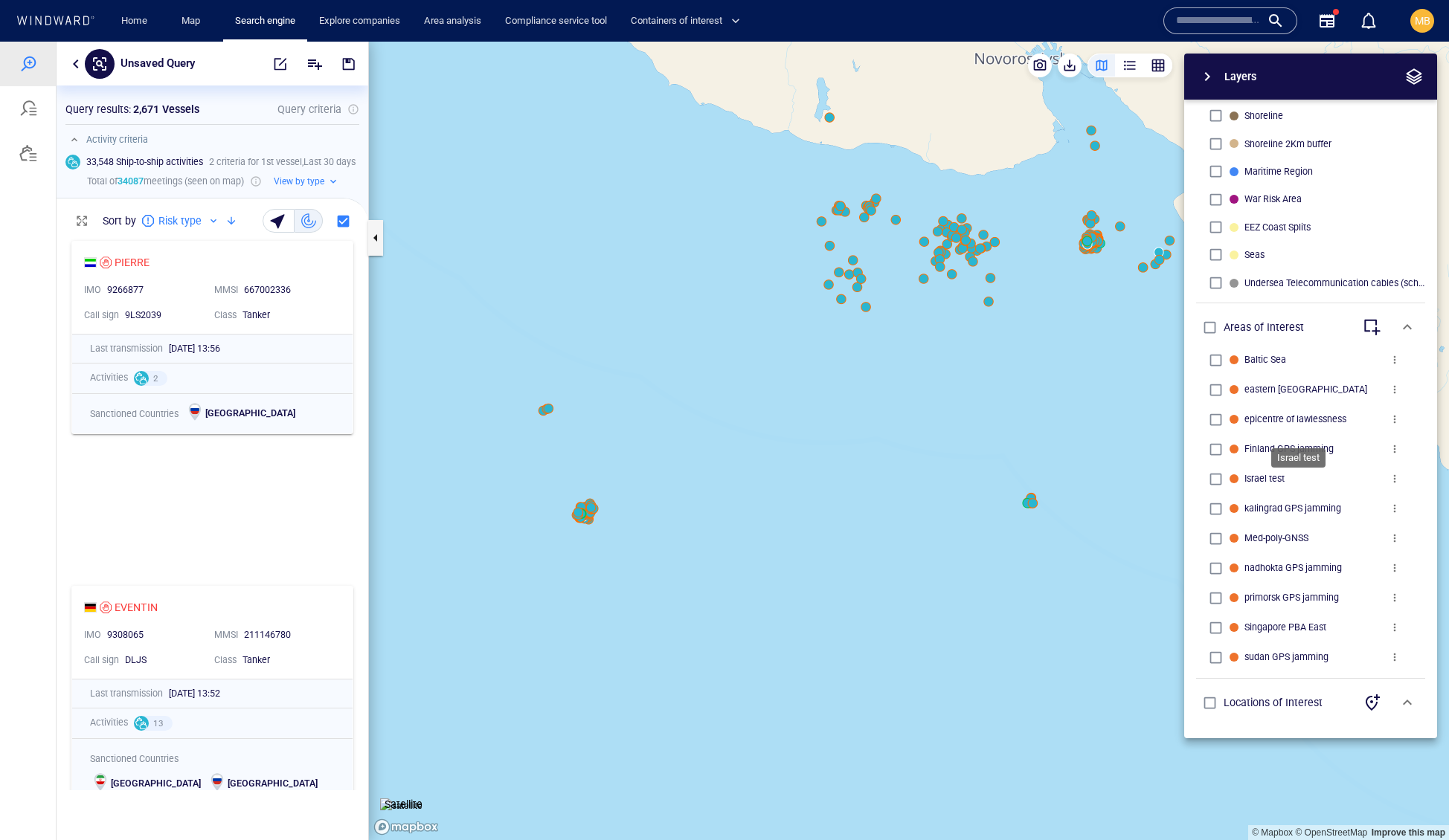
scroll to position [0, 0]
click at [1363, 703] on icon "button" at bounding box center [1371, 702] width 17 height 17
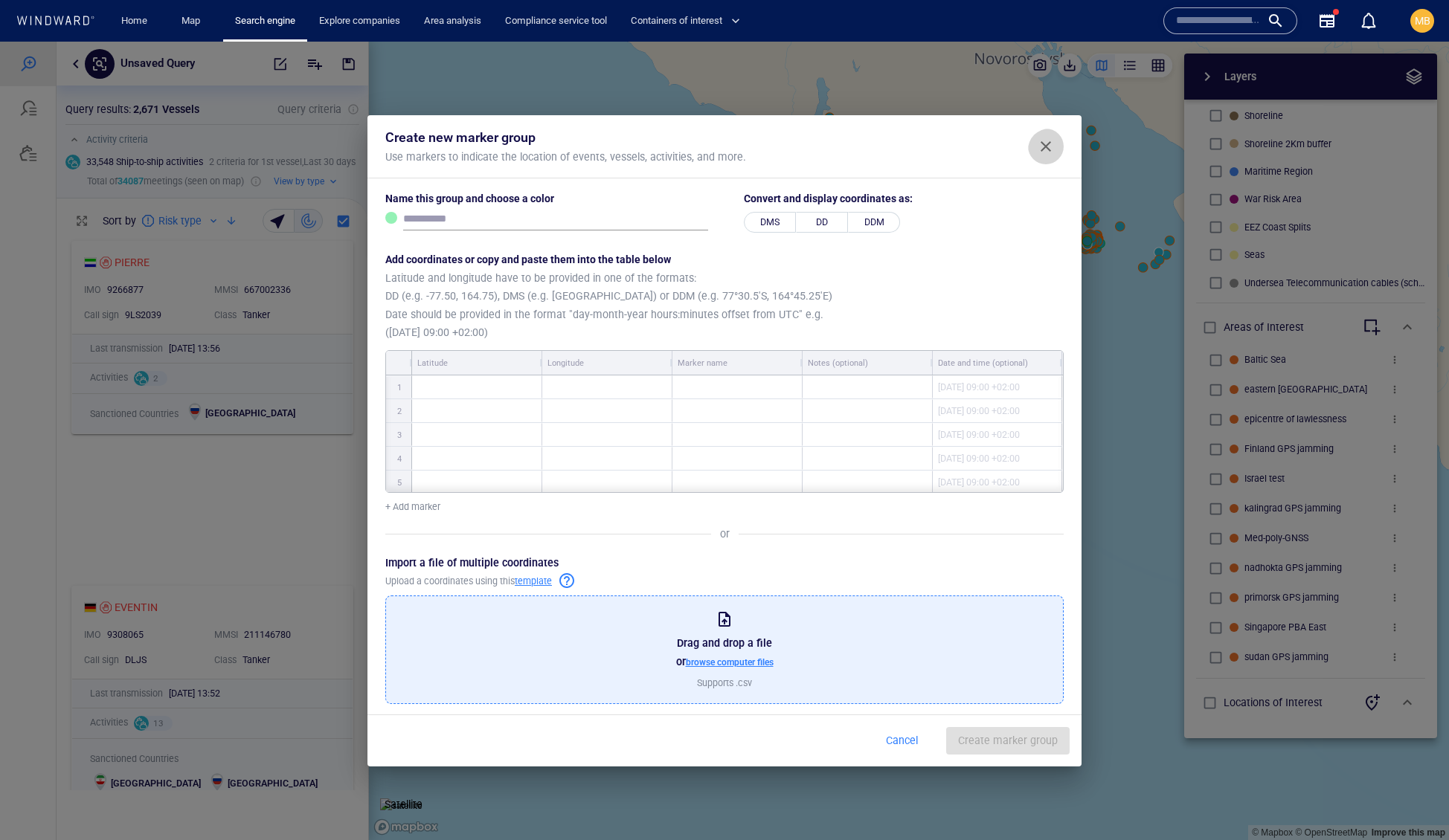
click at [1041, 138] on span "Close" at bounding box center [1045, 146] width 17 height 17
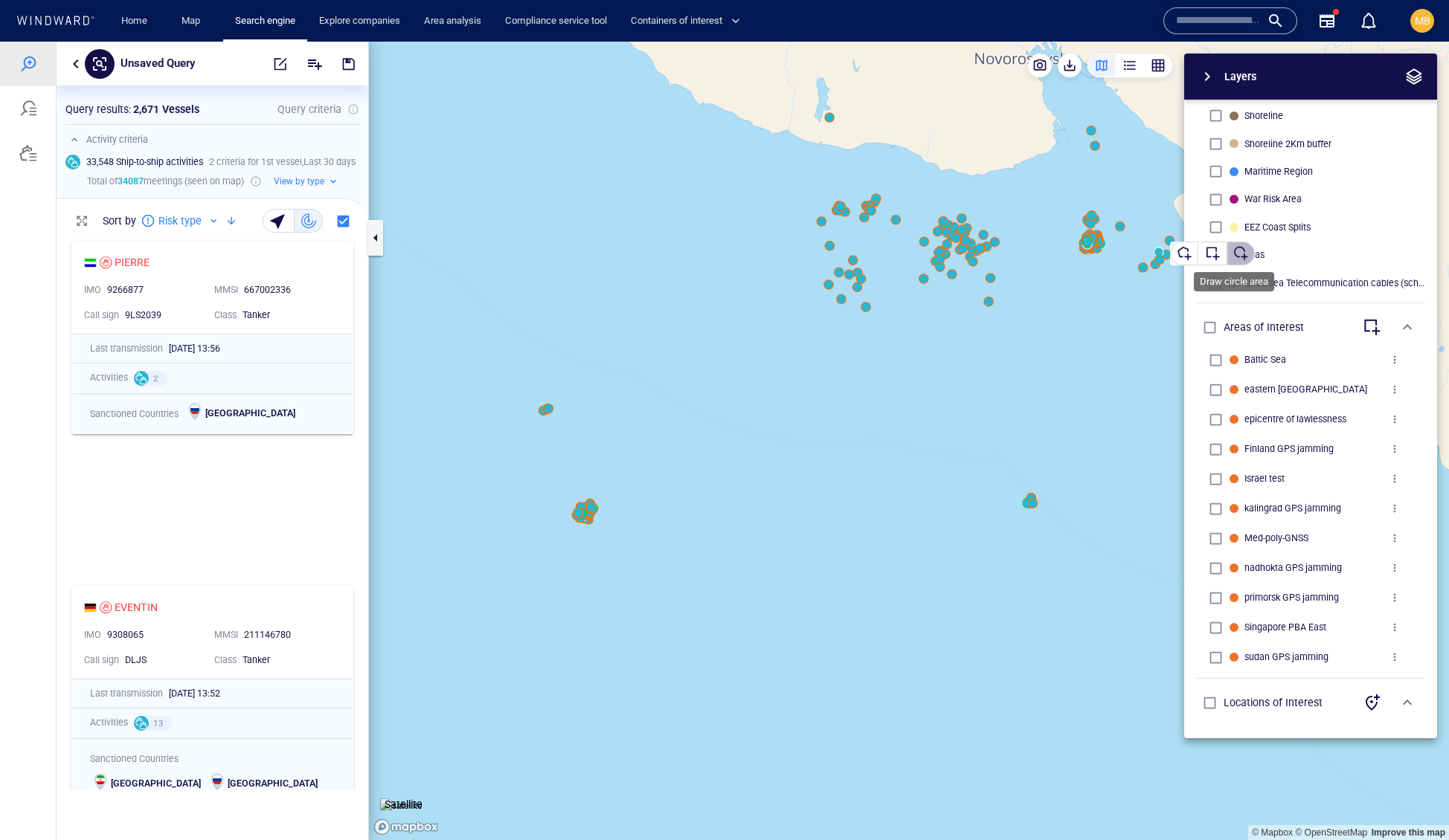
click at [1248, 250] on div "button" at bounding box center [1240, 253] width 15 height 15
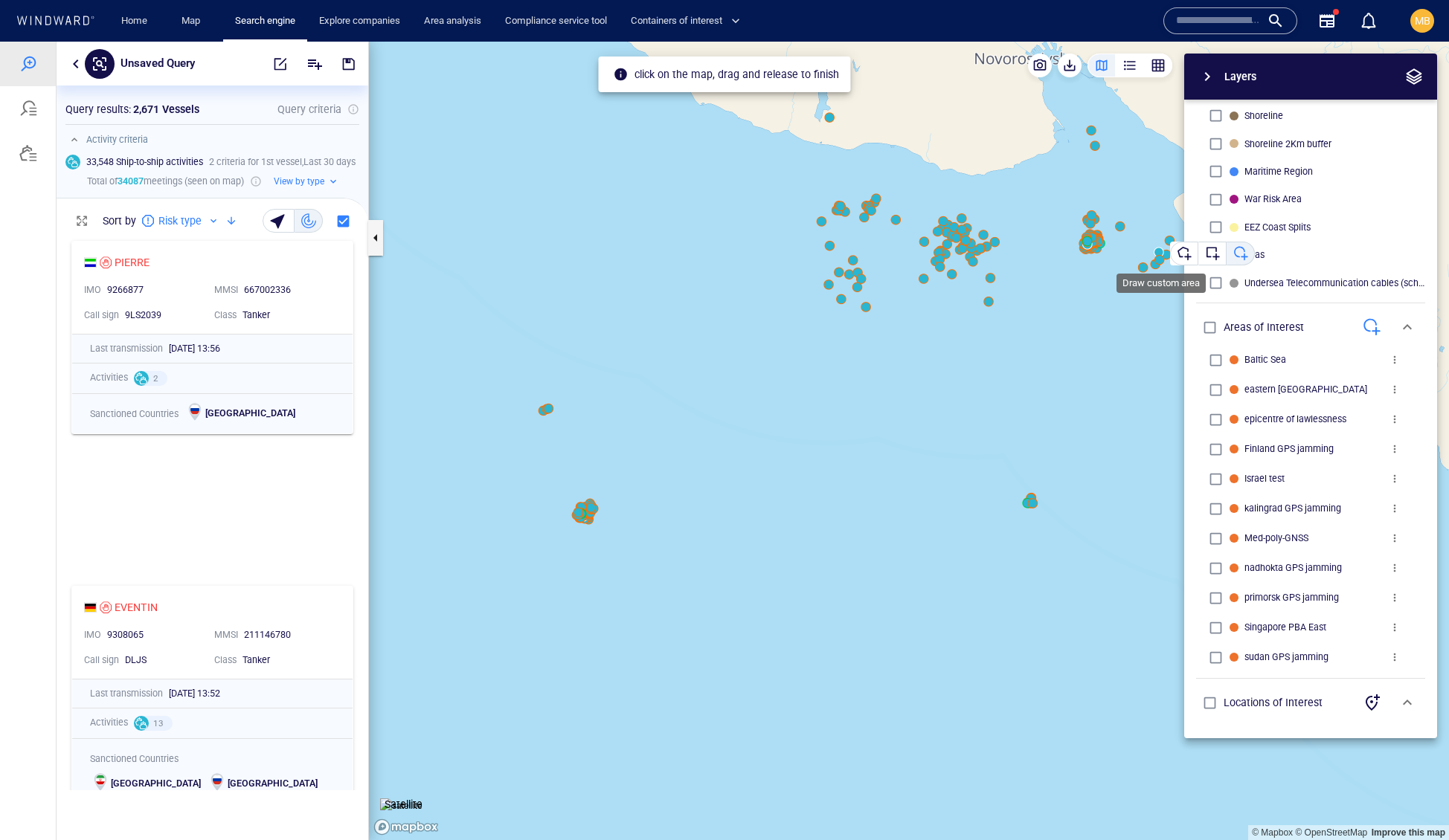
click at [1187, 248] on div "button" at bounding box center [1183, 253] width 15 height 15
click at [1070, 210] on div "Layers System Areas International Waters Straits Exclusive Economic Zones 40NM …" at bounding box center [1233, 396] width 410 height 685
click at [1071, 220] on div "Layers System Areas International Waters Straits Exclusive Economic Zones 40NM …" at bounding box center [1233, 396] width 410 height 685
click at [1072, 207] on div "Layers System Areas International Waters Straits Exclusive Economic Zones 40NM …" at bounding box center [1233, 396] width 410 height 685
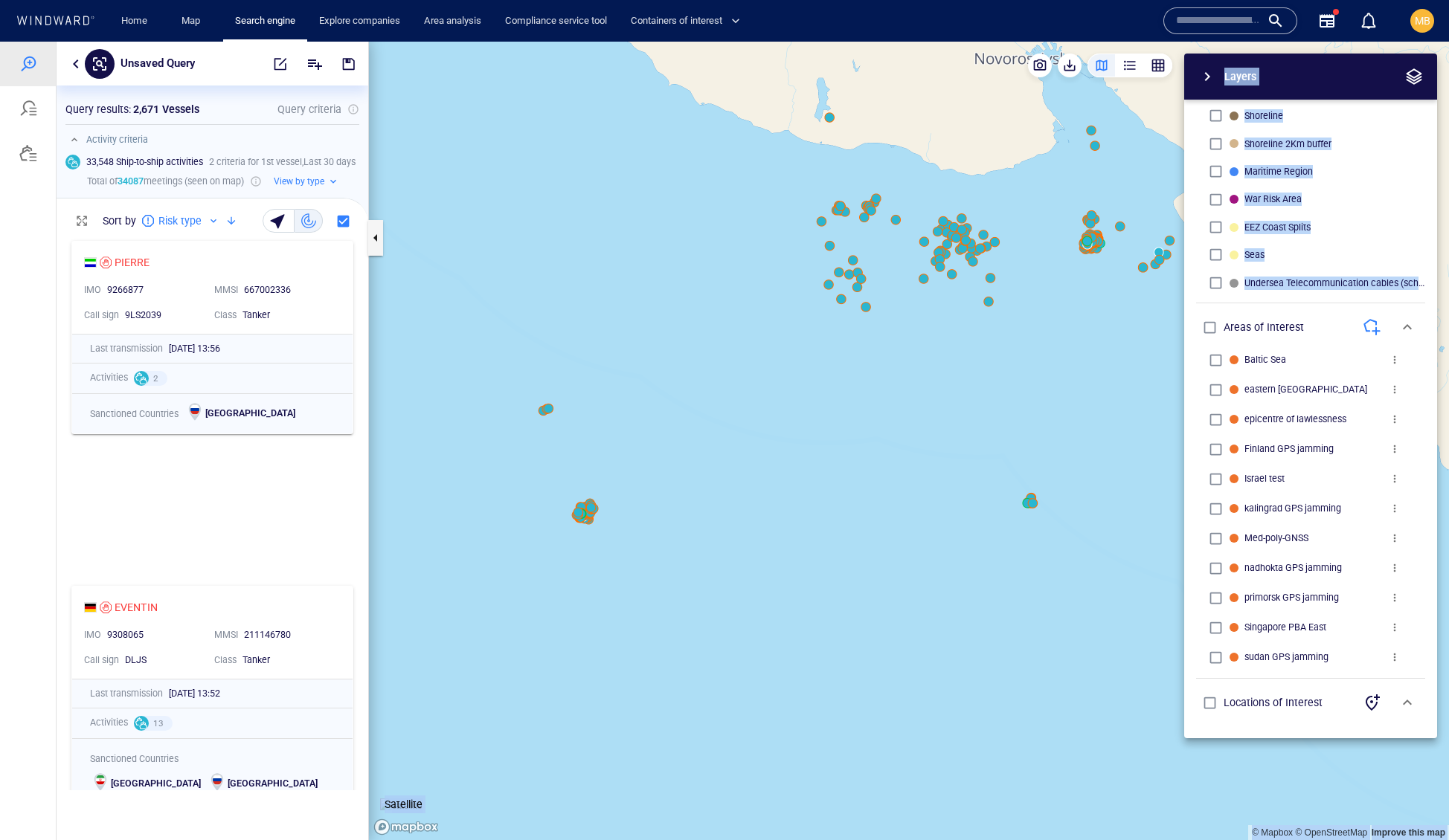
drag, startPoint x: 1044, startPoint y: 266, endPoint x: 690, endPoint y: 328, distance: 359.4
click at [691, 328] on div "© Mapbox © OpenStreetMap Improve this map Satellite Layers System Areas Interna…" at bounding box center [908, 440] width 1080 height 798
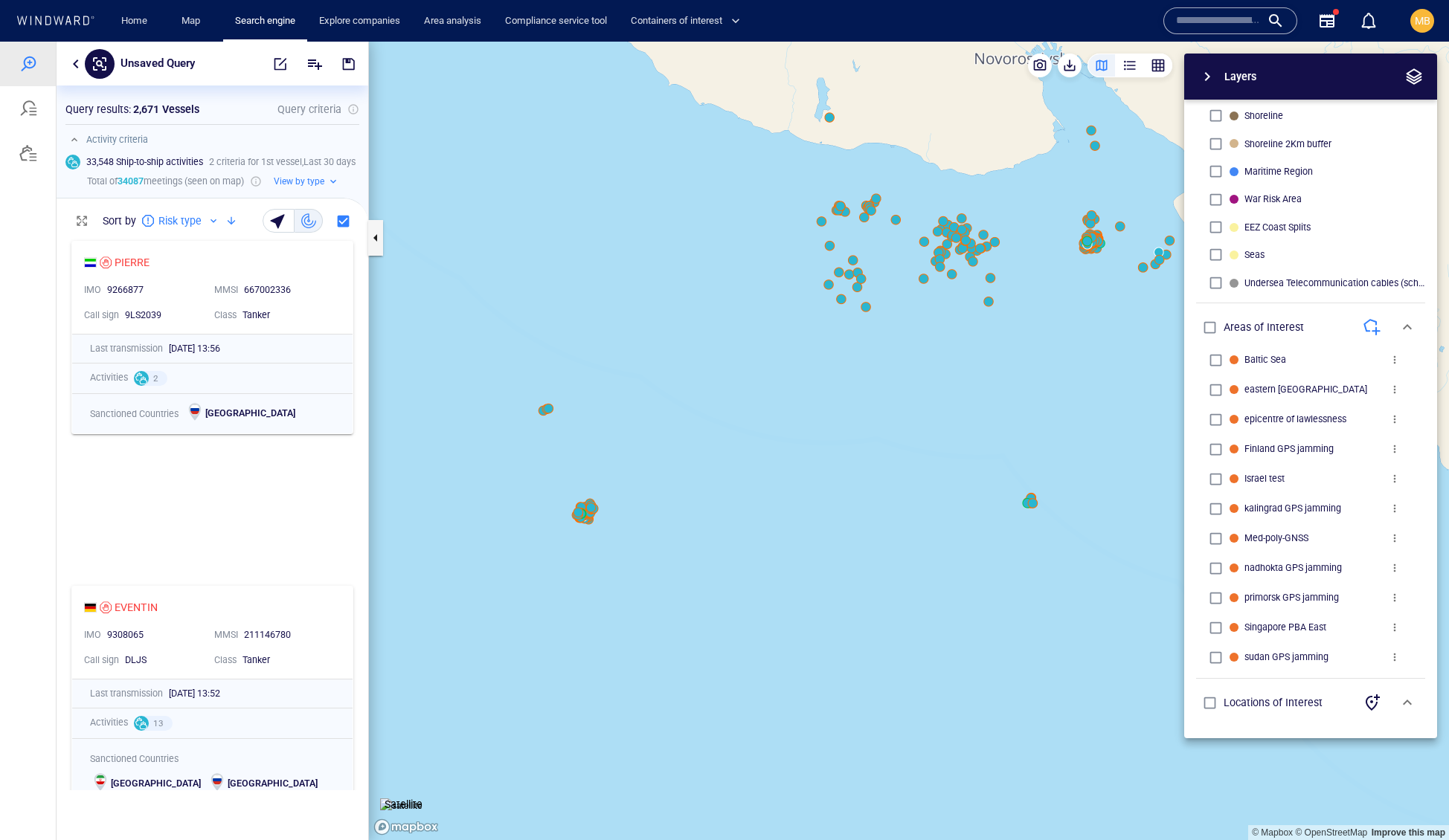
click at [1028, 334] on div "Layers System Areas International Waters Straits Exclusive Economic Zones 40NM …" at bounding box center [1233, 396] width 410 height 685
click at [509, 384] on canvas "Map" at bounding box center [908, 441] width 1080 height 799
click at [577, 571] on canvas "Map" at bounding box center [908, 441] width 1080 height 799
click at [664, 417] on canvas "Map" at bounding box center [908, 441] width 1080 height 799
click at [632, 440] on canvas "Map" at bounding box center [908, 441] width 1080 height 799
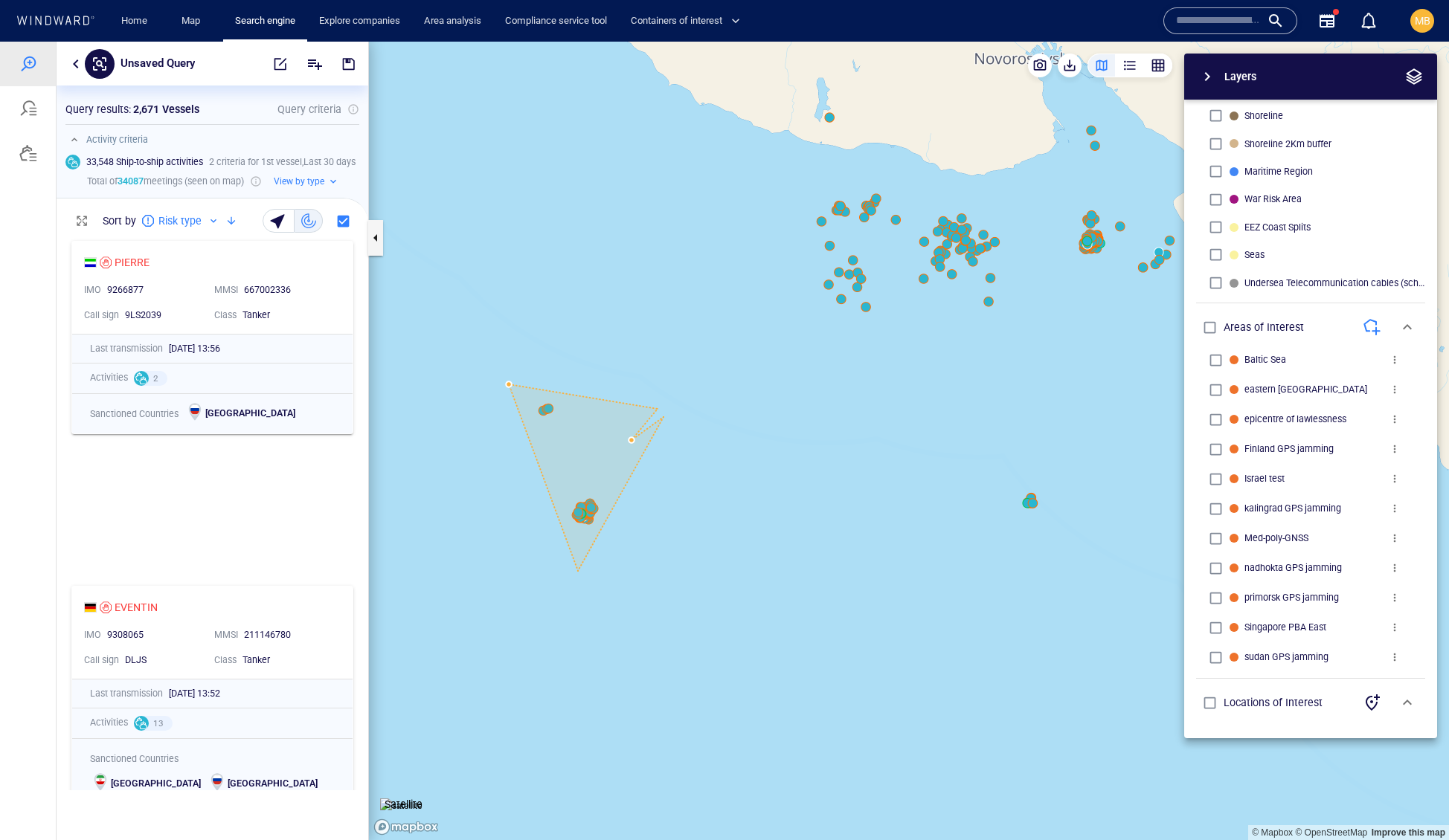
click at [664, 417] on canvas "Map" at bounding box center [908, 441] width 1080 height 799
click at [646, 430] on canvas "Map" at bounding box center [908, 441] width 1080 height 799
click at [665, 420] on canvas "Map" at bounding box center [908, 441] width 1080 height 799
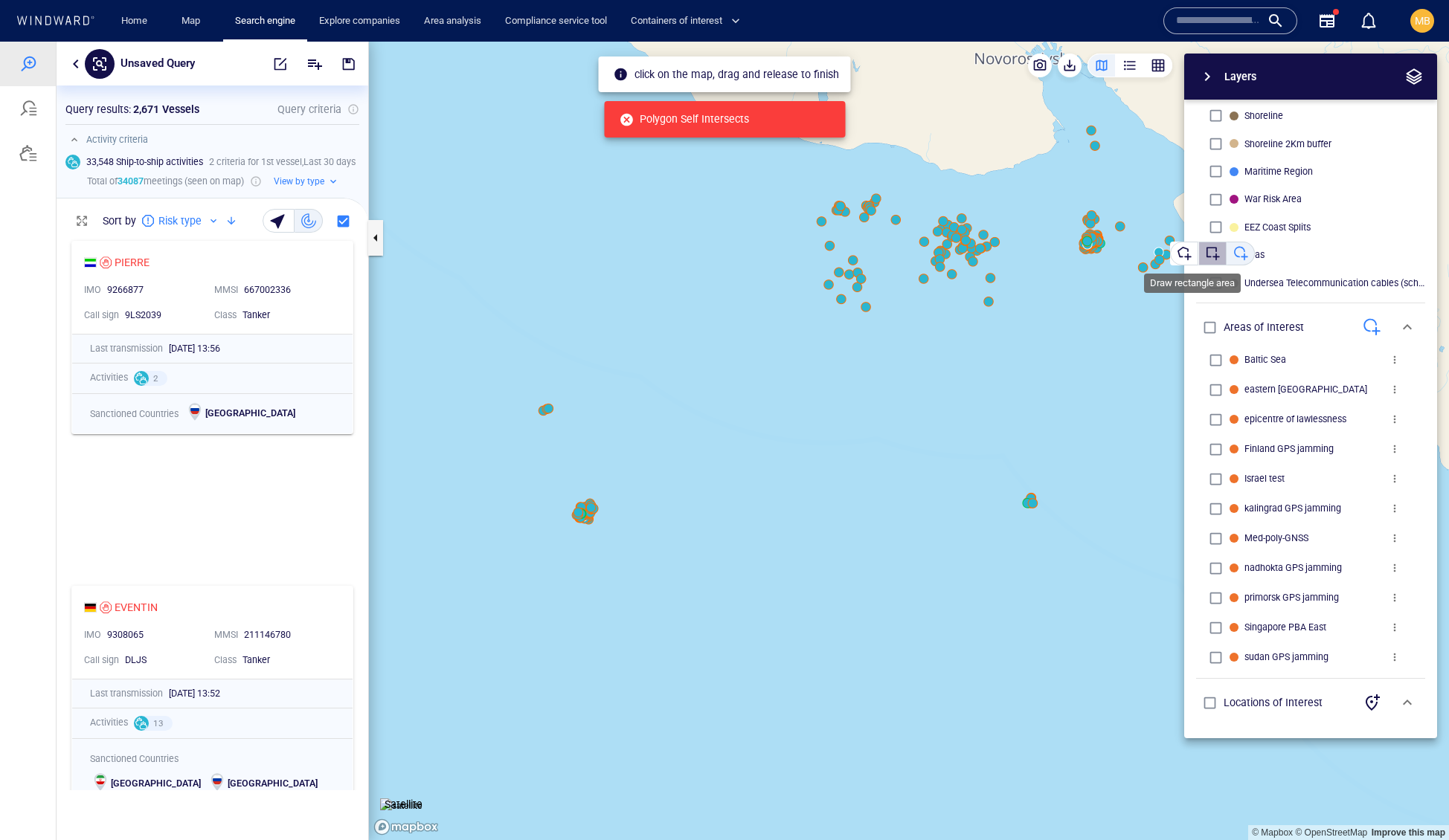
click at [1220, 250] on div "button" at bounding box center [1212, 253] width 15 height 15
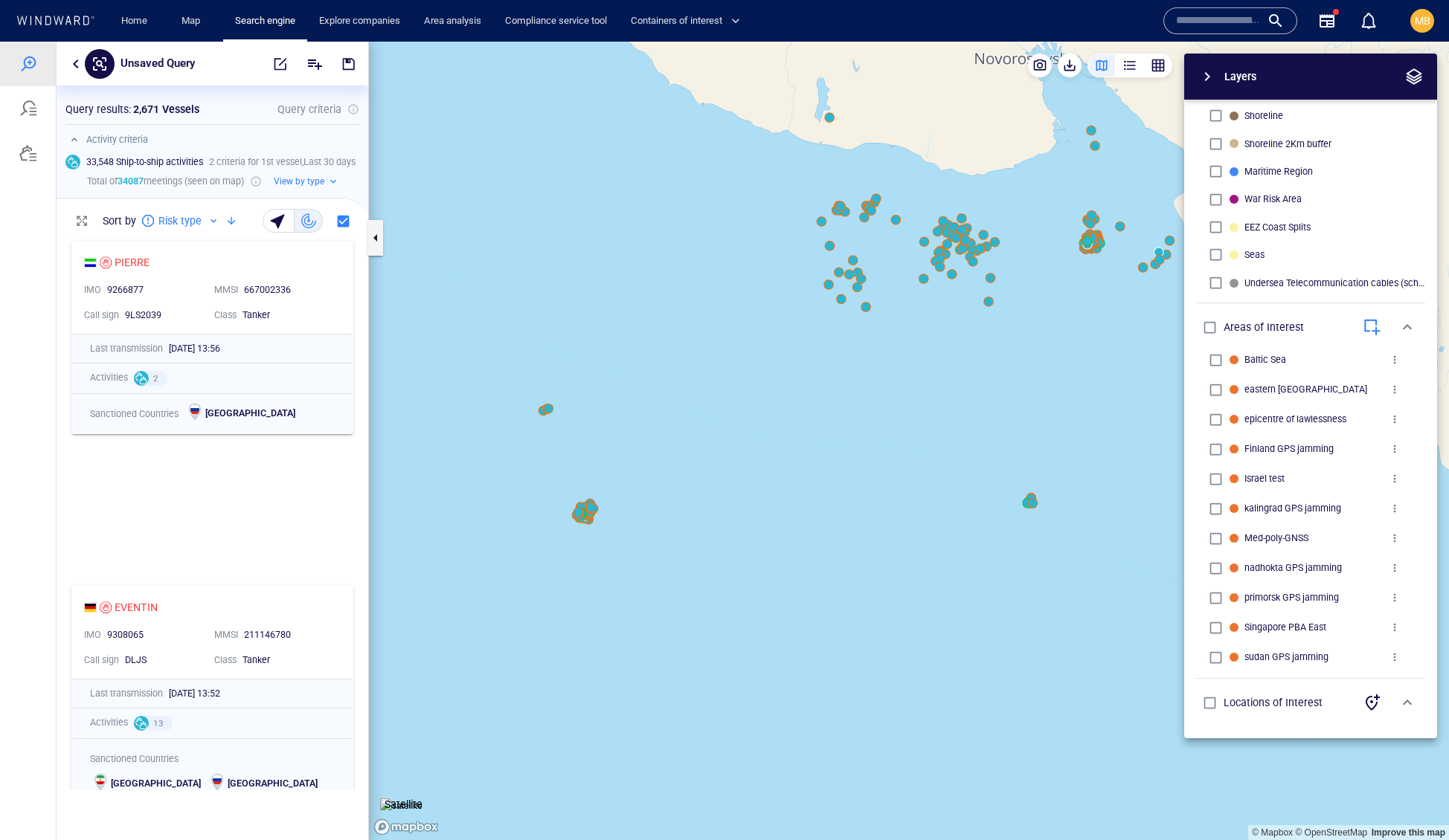
click at [511, 375] on canvas "Map" at bounding box center [908, 441] width 1080 height 799
click at [640, 548] on canvas "Map" at bounding box center [908, 441] width 1080 height 799
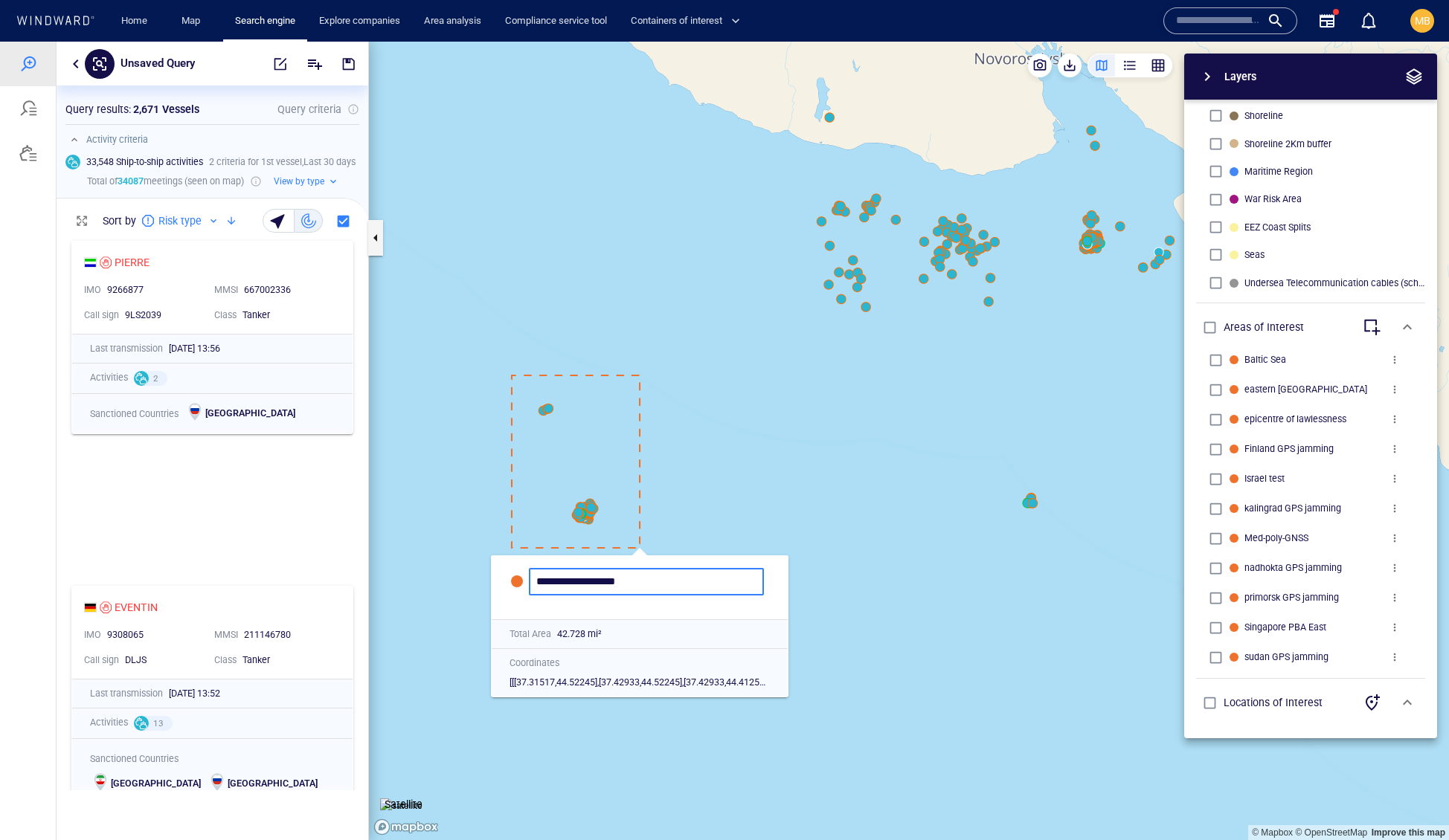
type input "**********"
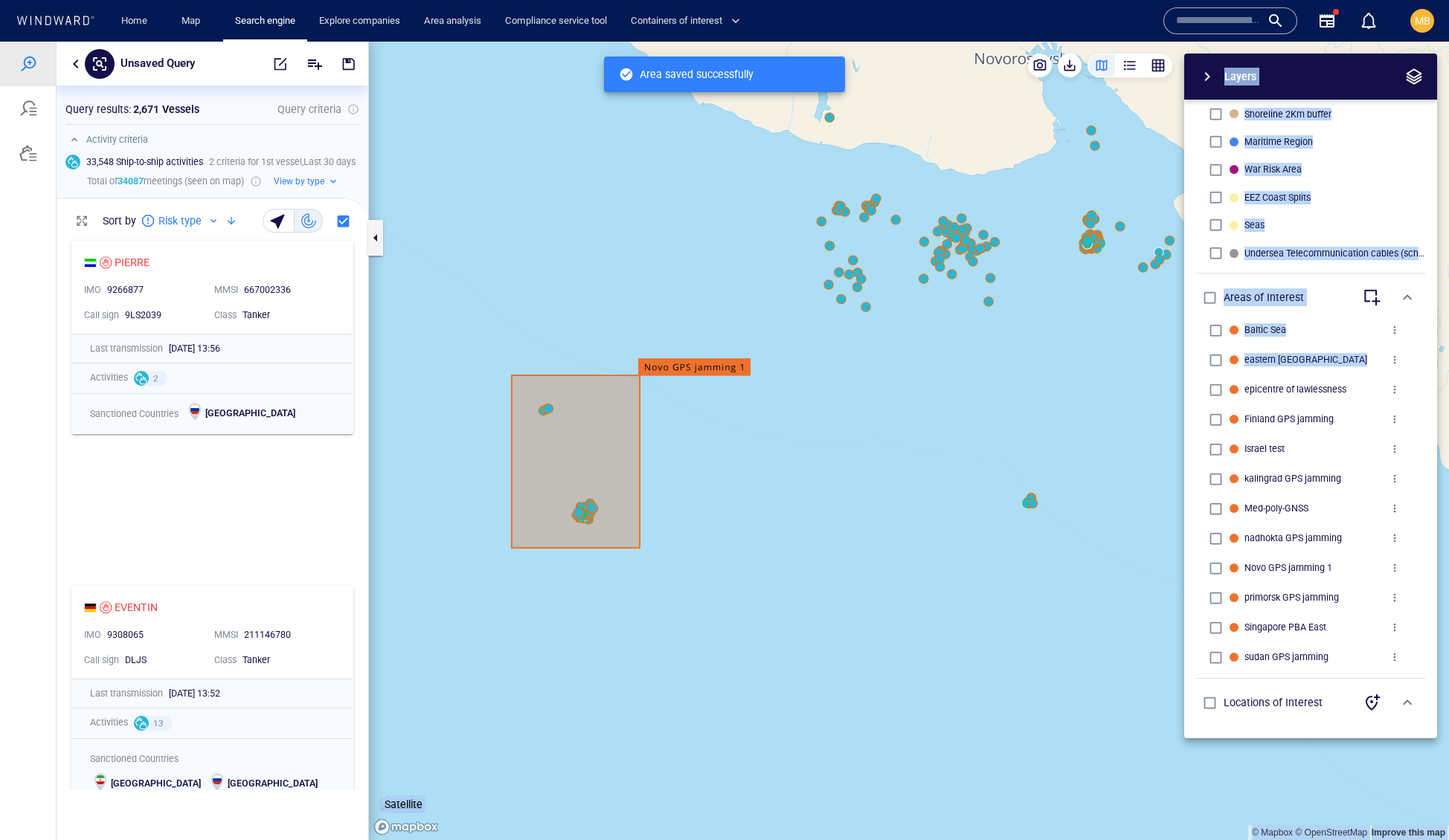
drag, startPoint x: 1069, startPoint y: 364, endPoint x: 907, endPoint y: 429, distance: 174.6
click at [900, 431] on div "© Mapbox © OpenStreetMap Improve this map Satellite Layers System Areas Interna…" at bounding box center [908, 440] width 1080 height 798
drag, startPoint x: 940, startPoint y: 417, endPoint x: 816, endPoint y: 461, distance: 131.6
click at [816, 460] on canvas "Map" at bounding box center [908, 441] width 1080 height 799
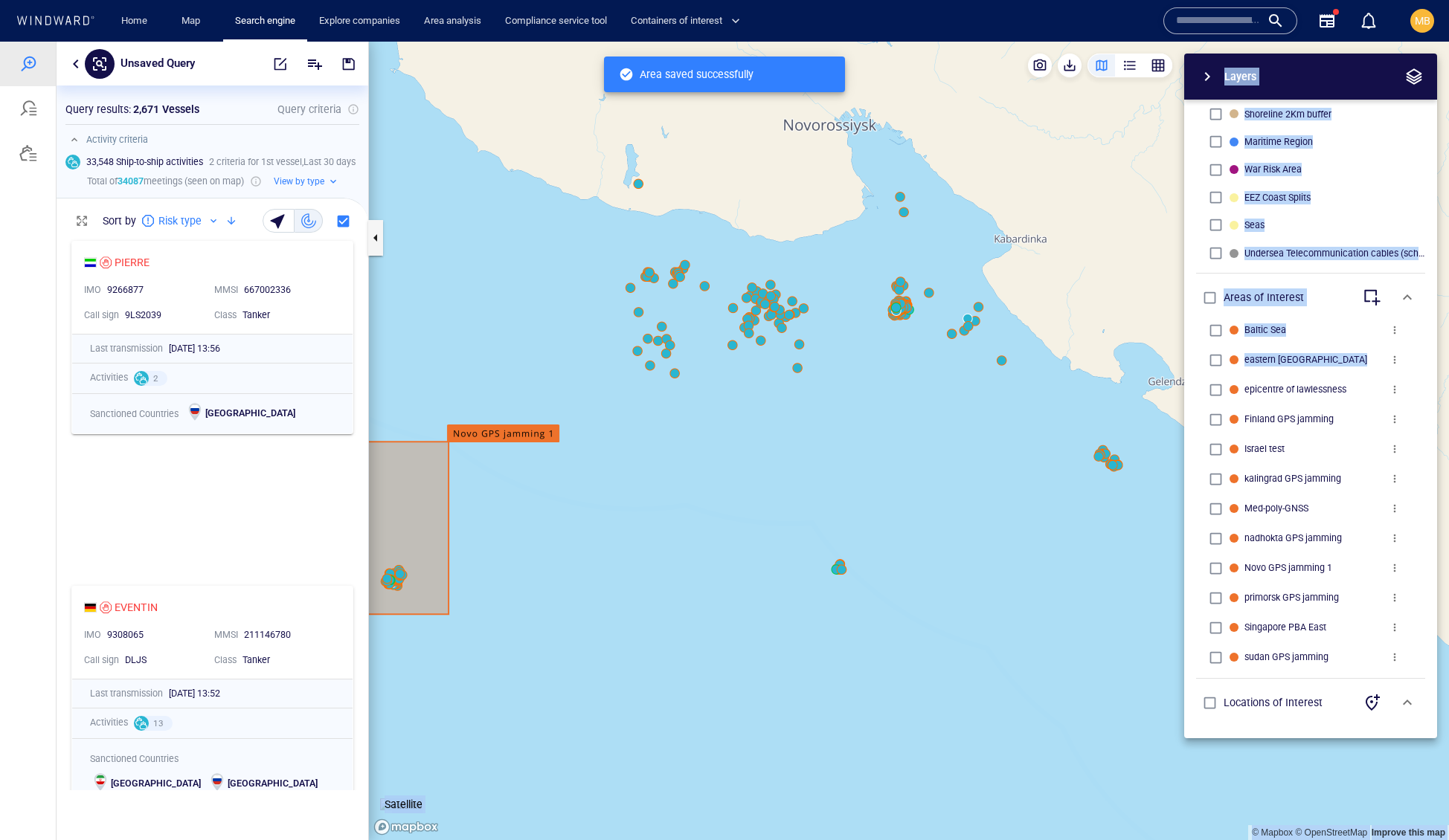
click at [881, 428] on canvas "Map" at bounding box center [908, 441] width 1080 height 799
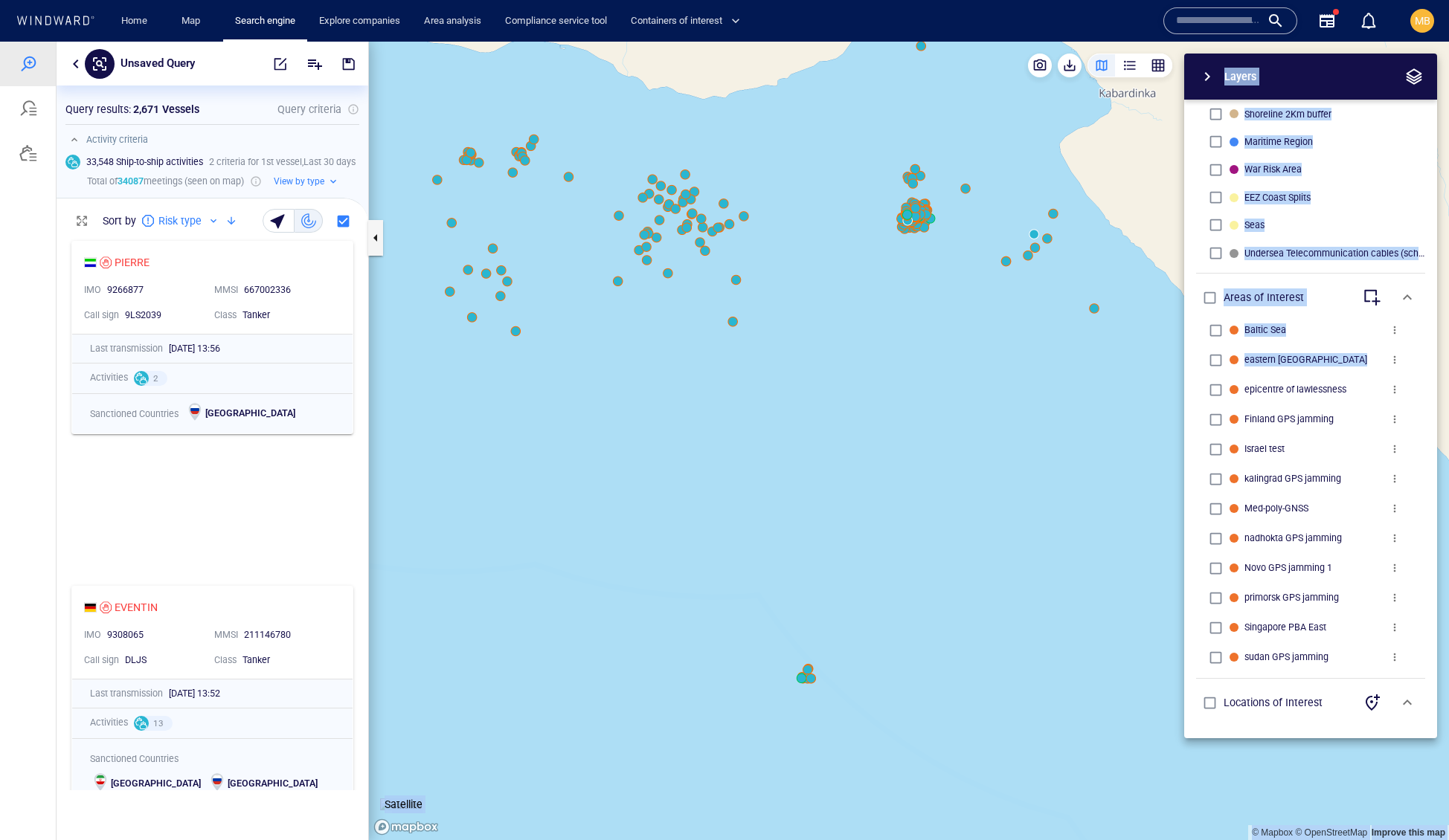
drag, startPoint x: 824, startPoint y: 355, endPoint x: 877, endPoint y: 467, distance: 123.9
click at [877, 467] on canvas "Map" at bounding box center [908, 441] width 1080 height 799
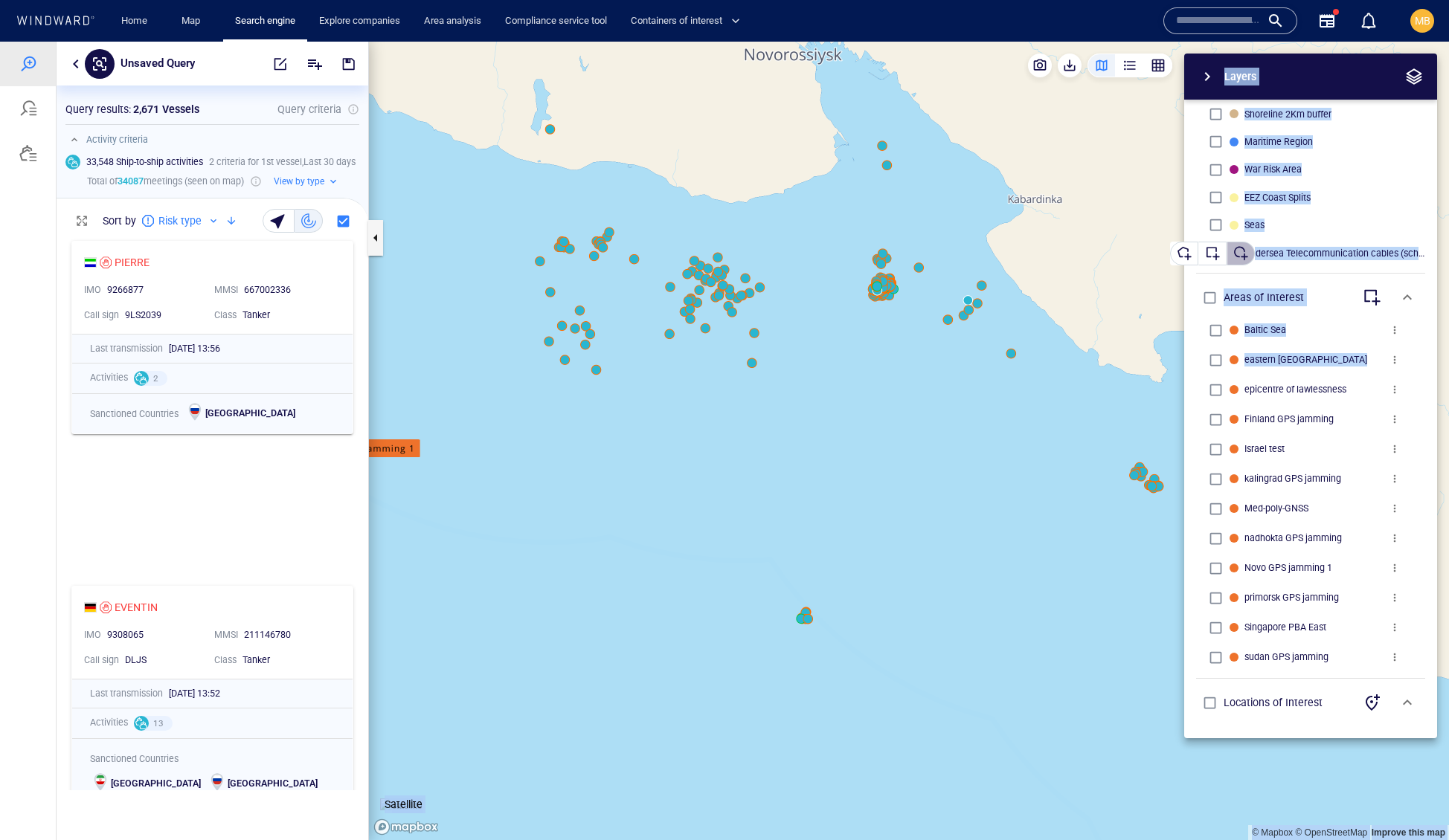
click at [1247, 247] on div "button" at bounding box center [1240, 253] width 15 height 15
click at [861, 238] on canvas "Map" at bounding box center [908, 441] width 1080 height 799
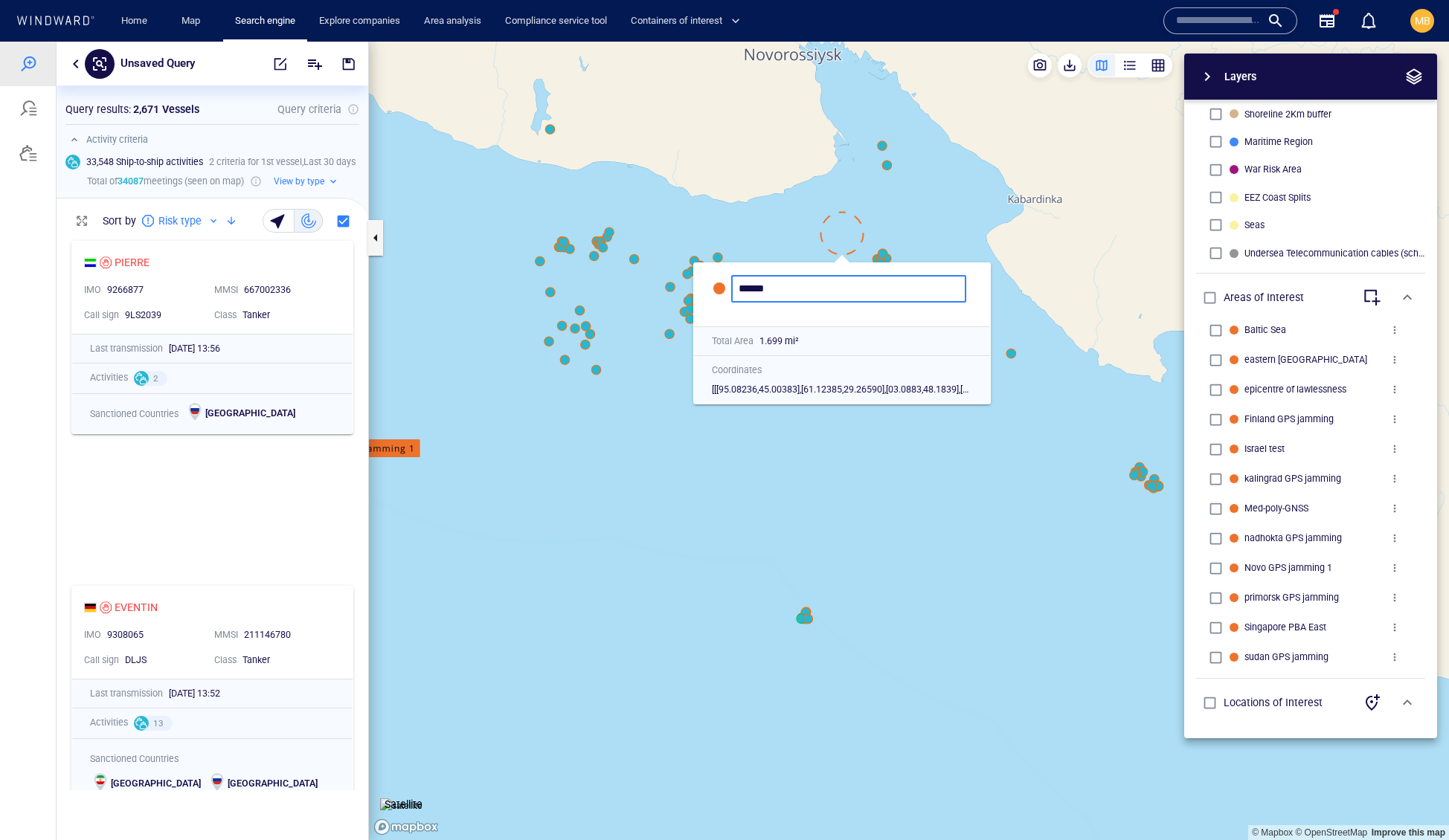
type input "******"
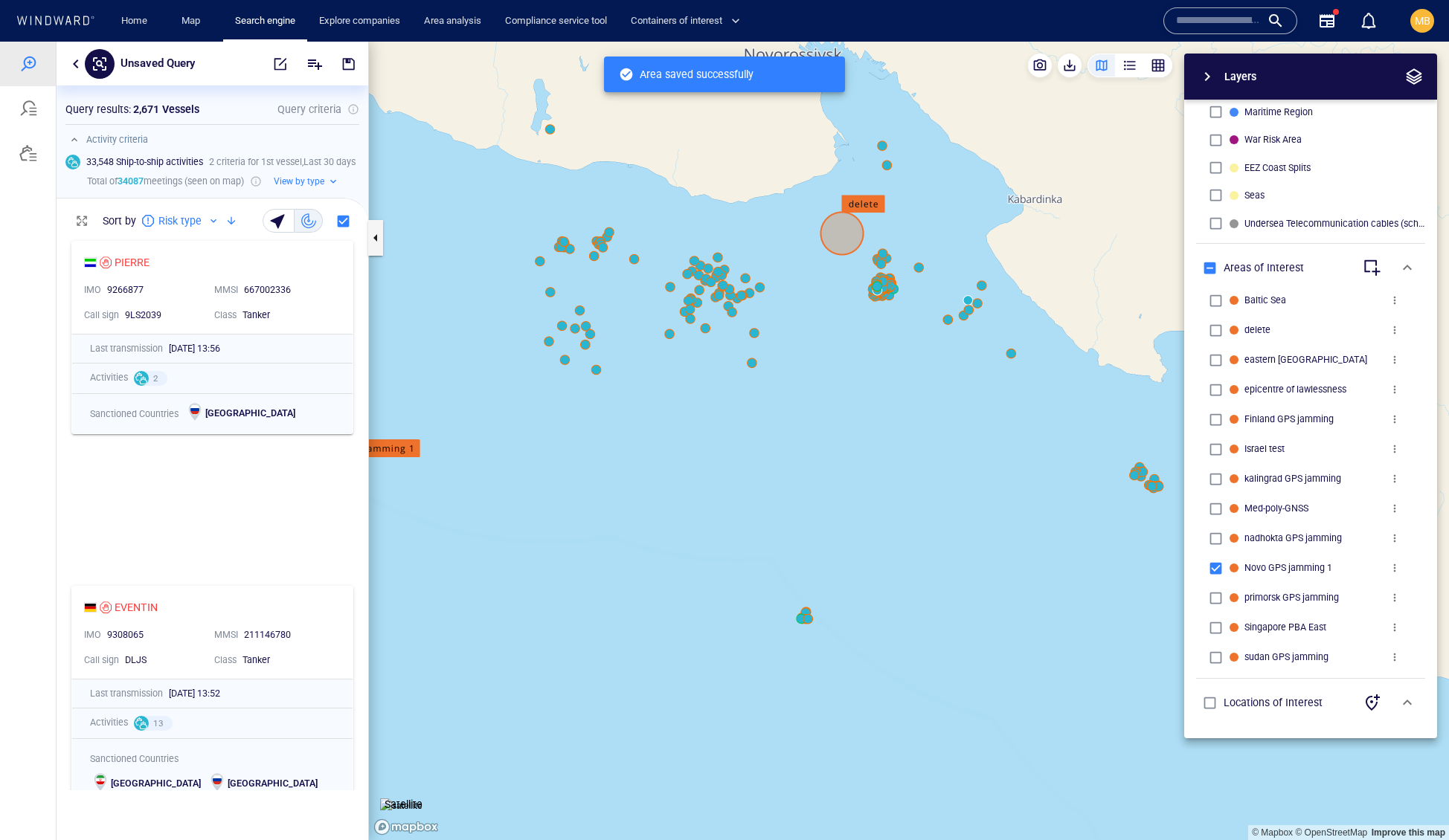
click at [1390, 324] on span "more" at bounding box center [1395, 330] width 12 height 12
click at [1348, 360] on li "Delete" at bounding box center [1362, 349] width 148 height 27
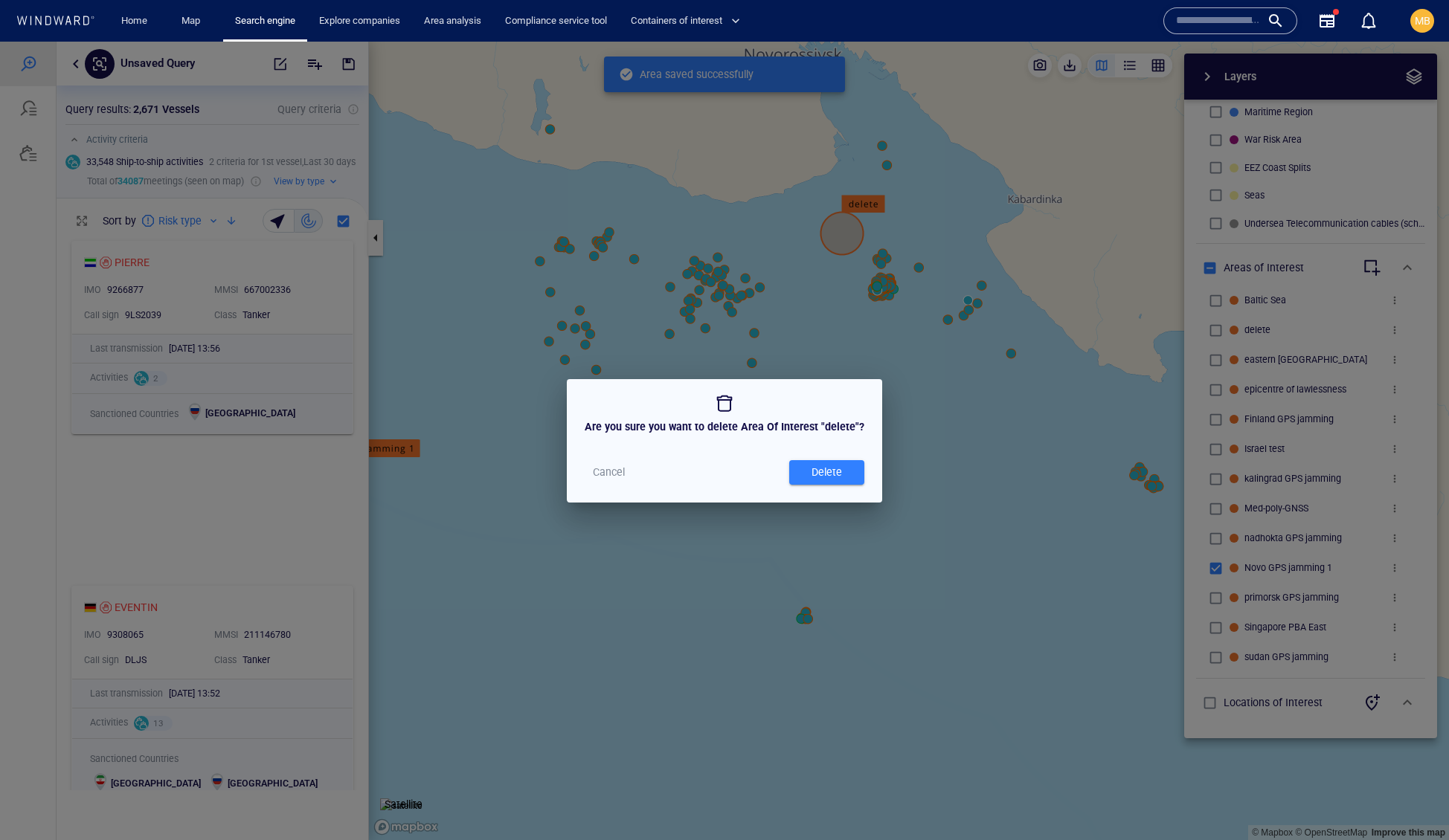
click at [845, 479] on div "Delete" at bounding box center [827, 471] width 37 height 24
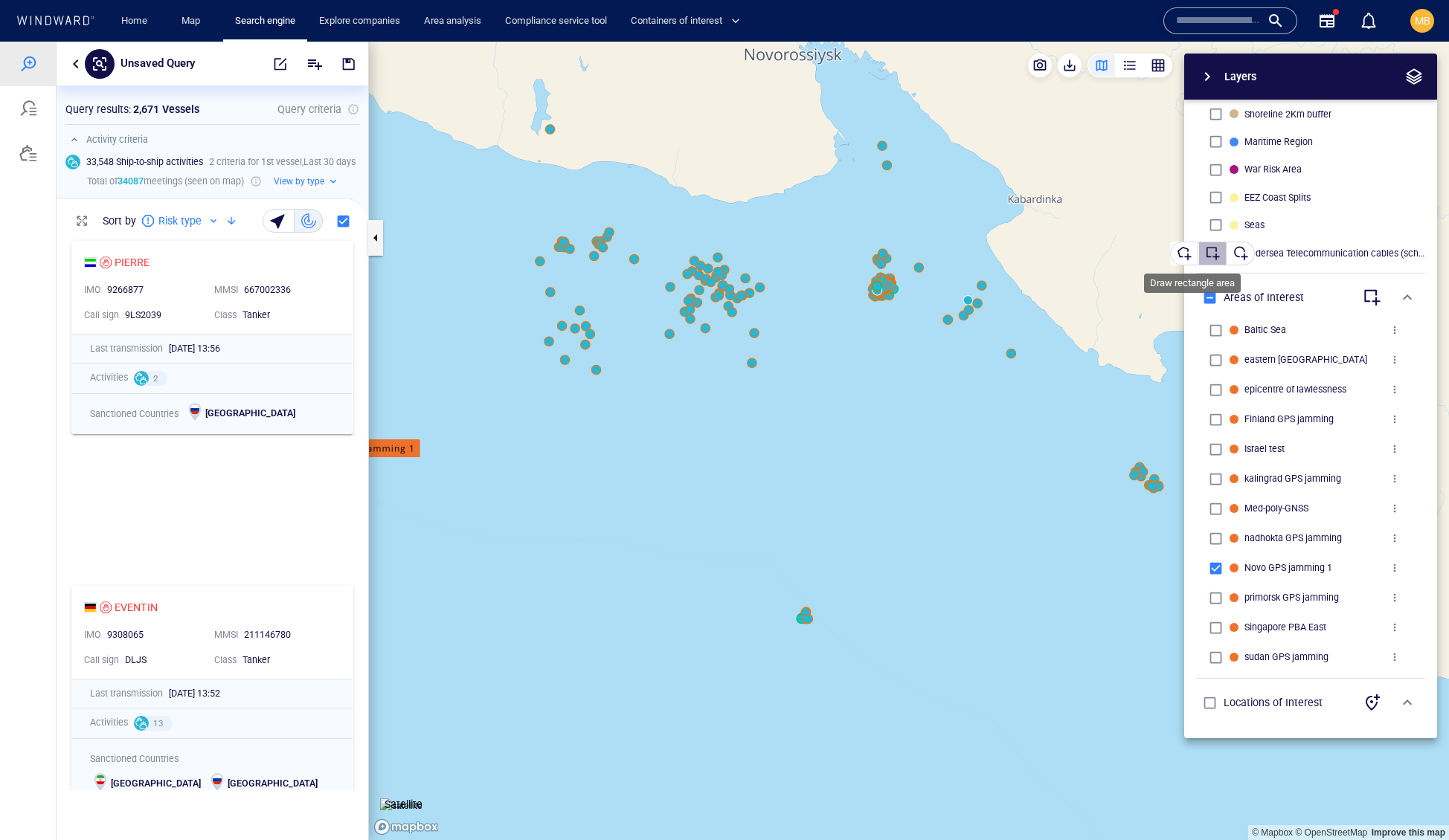
click at [1218, 256] on div "button" at bounding box center [1212, 253] width 15 height 15
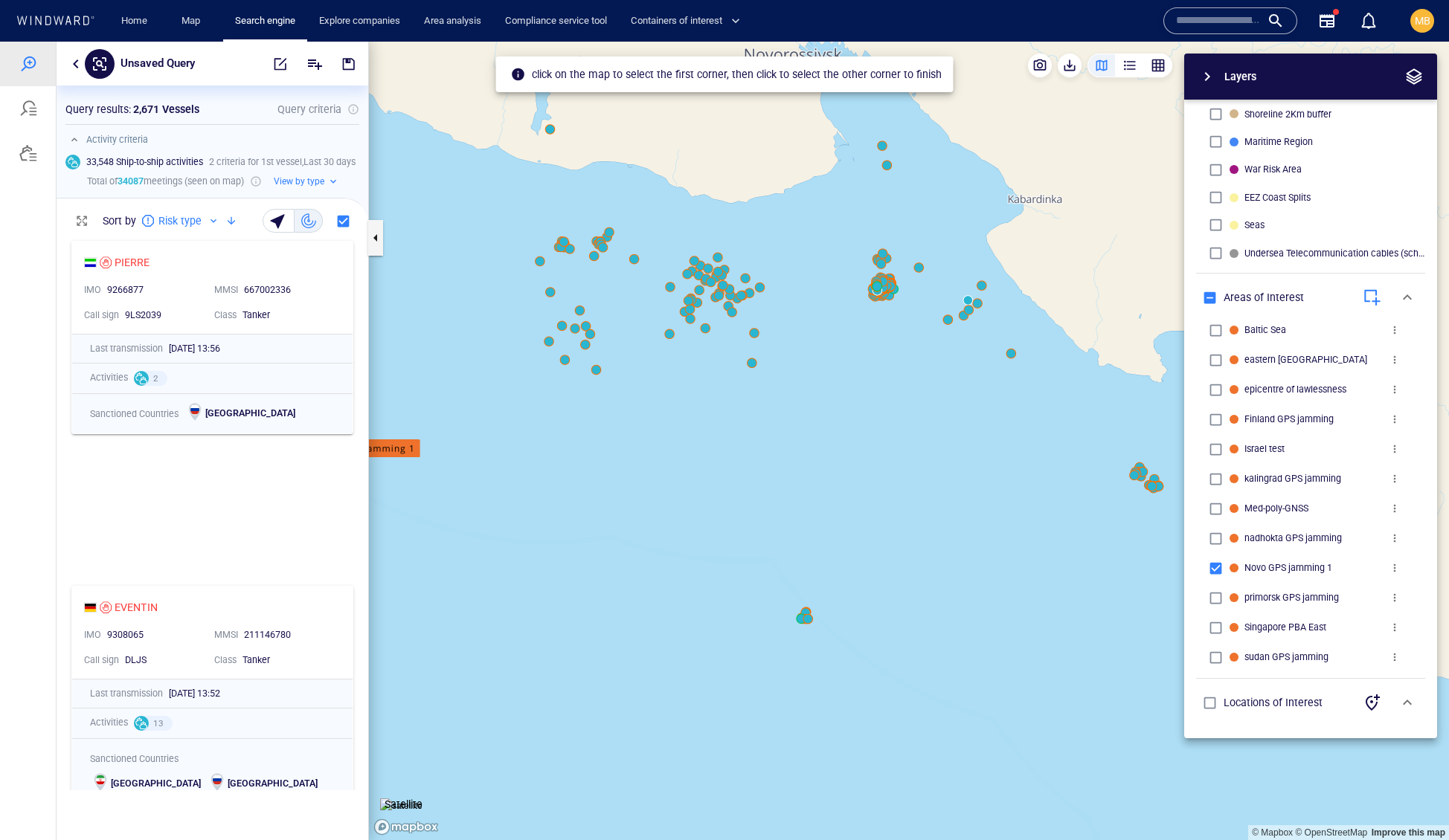
click at [849, 223] on canvas "Map" at bounding box center [908, 441] width 1080 height 799
click at [940, 313] on canvas "Map" at bounding box center [908, 441] width 1080 height 799
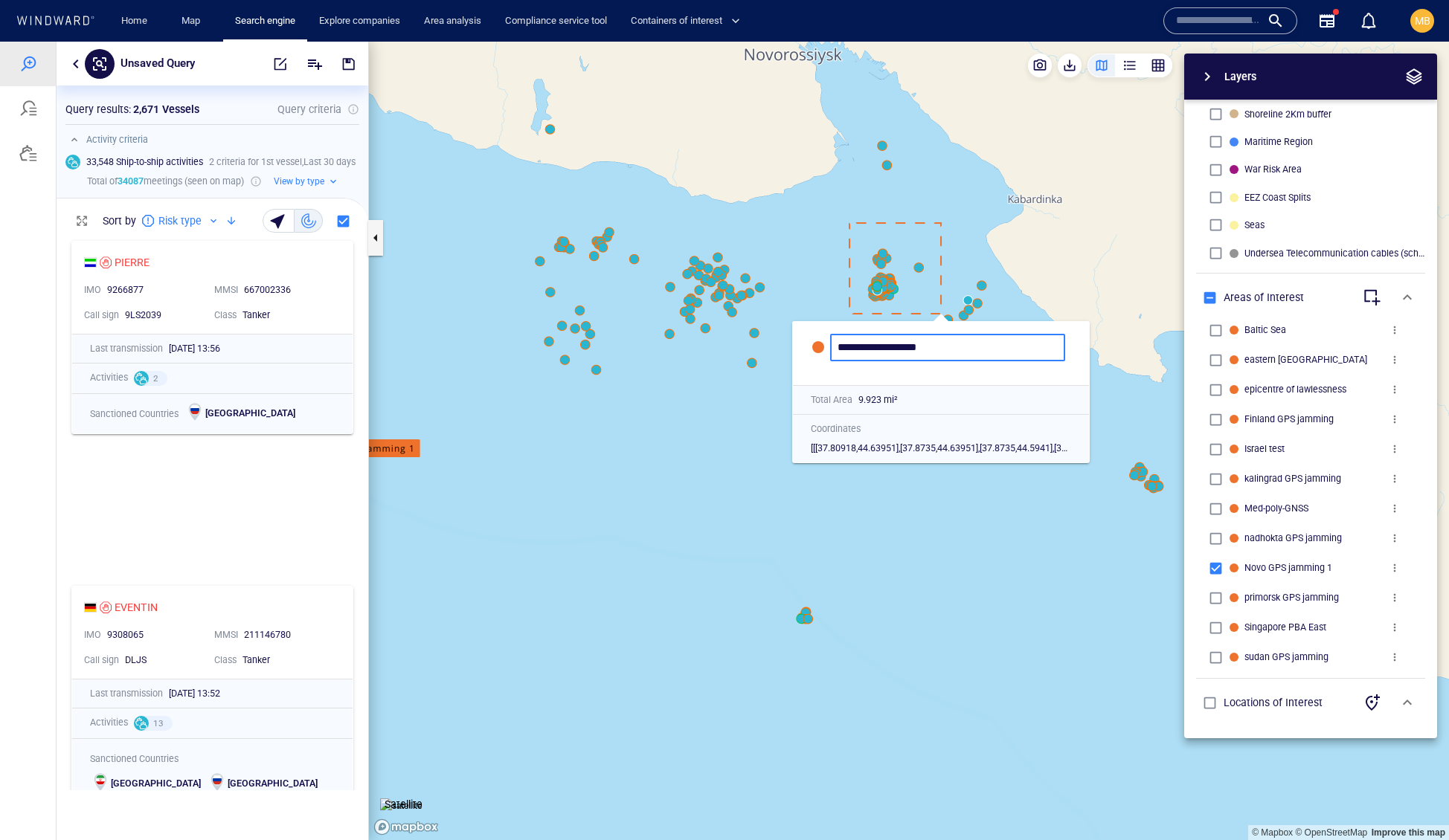
type input "**********"
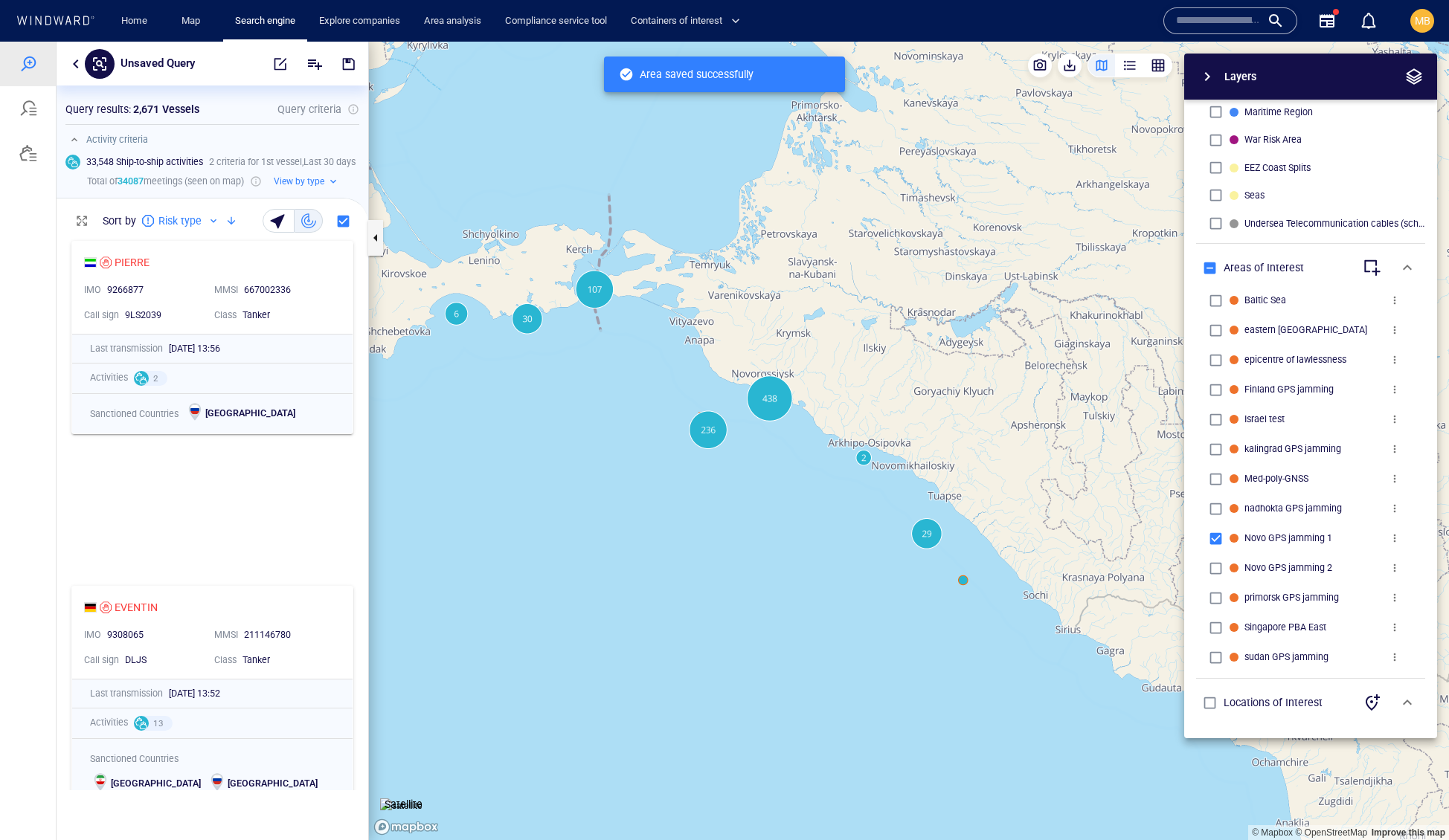
drag, startPoint x: 854, startPoint y: 511, endPoint x: 831, endPoint y: 474, distance: 43.6
click at [831, 474] on canvas "Map" at bounding box center [908, 441] width 1080 height 799
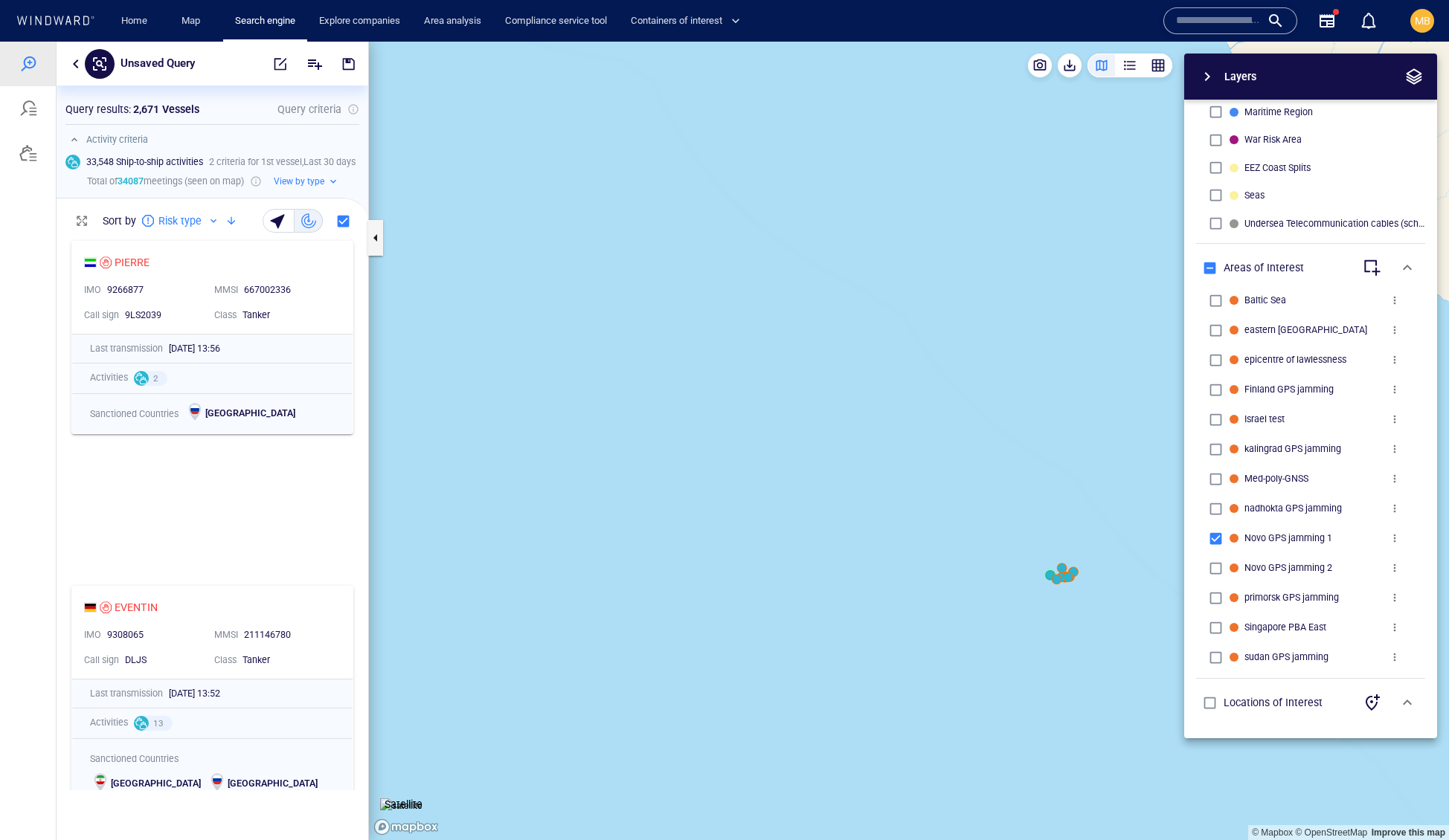
drag, startPoint x: 998, startPoint y: 536, endPoint x: 940, endPoint y: 431, distance: 120.0
click at [940, 431] on canvas "Map" at bounding box center [908, 441] width 1080 height 799
drag, startPoint x: 947, startPoint y: 304, endPoint x: 923, endPoint y: 379, distance: 78.7
click at [944, 533] on canvas "Map" at bounding box center [908, 441] width 1080 height 799
drag, startPoint x: 923, startPoint y: 379, endPoint x: 921, endPoint y: 472, distance: 93.0
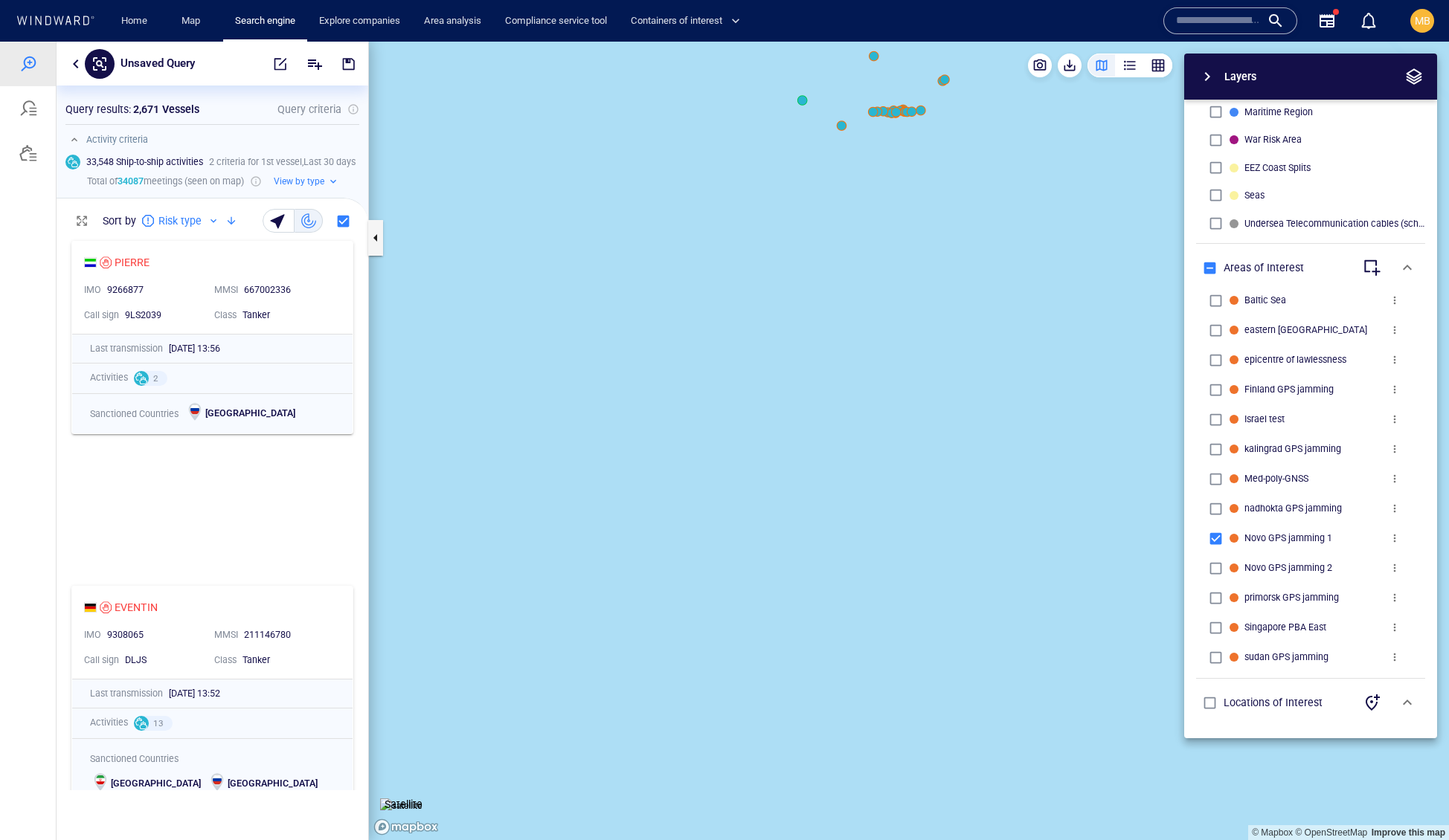
click at [921, 472] on canvas "Map" at bounding box center [908, 441] width 1080 height 799
click at [855, 361] on canvas "Map" at bounding box center [908, 441] width 1080 height 799
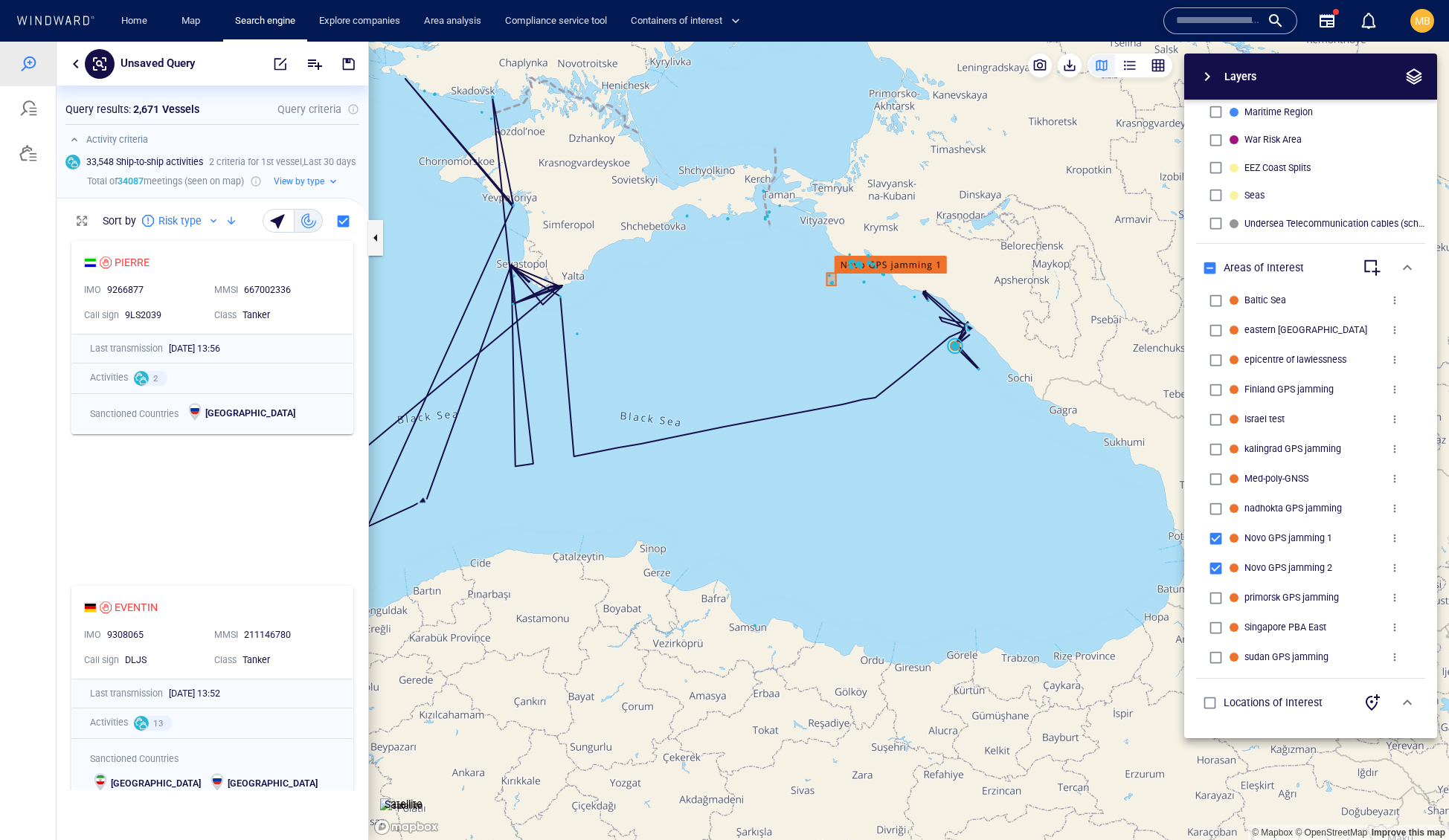
drag, startPoint x: 946, startPoint y: 405, endPoint x: 940, endPoint y: 429, distance: 24.7
click at [940, 429] on canvas "Map" at bounding box center [908, 441] width 1080 height 799
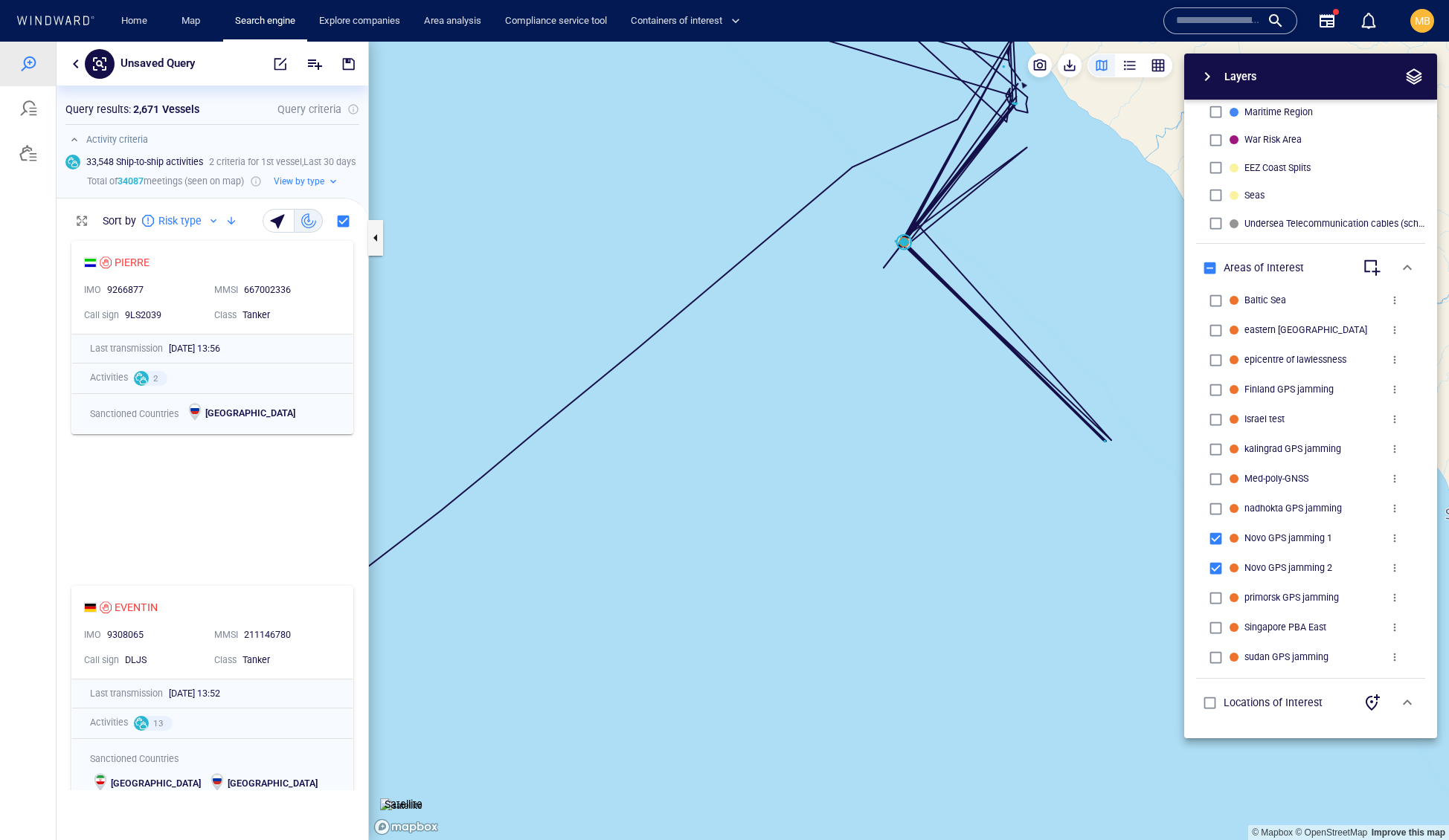
click at [950, 405] on canvas "Map" at bounding box center [908, 441] width 1080 height 799
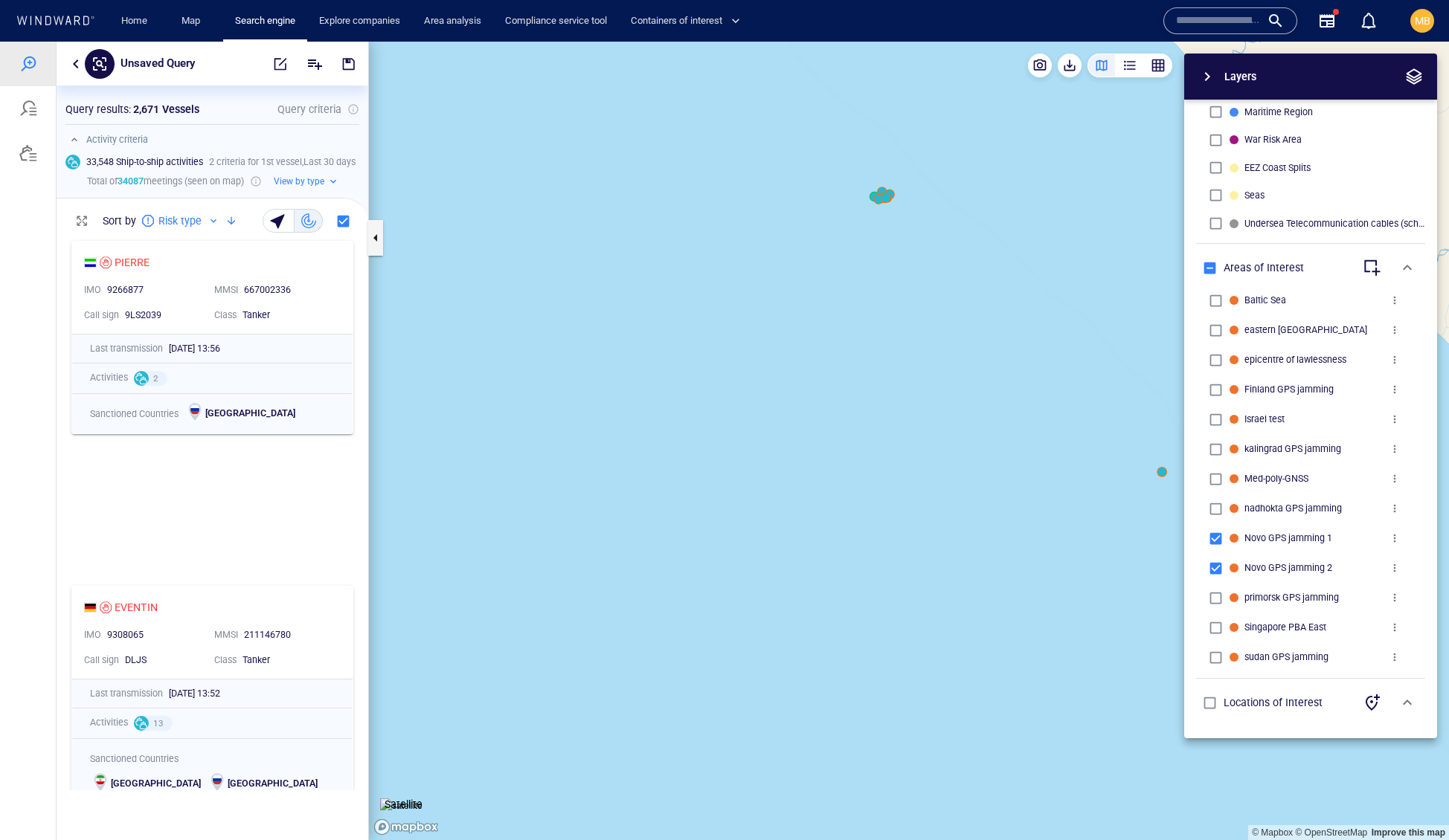
drag, startPoint x: 938, startPoint y: 284, endPoint x: 936, endPoint y: 332, distance: 48.0
click at [936, 332] on canvas "Map" at bounding box center [908, 441] width 1080 height 799
drag, startPoint x: 936, startPoint y: 332, endPoint x: 940, endPoint y: 527, distance: 195.0
click at [940, 527] on canvas "Map" at bounding box center [908, 441] width 1080 height 799
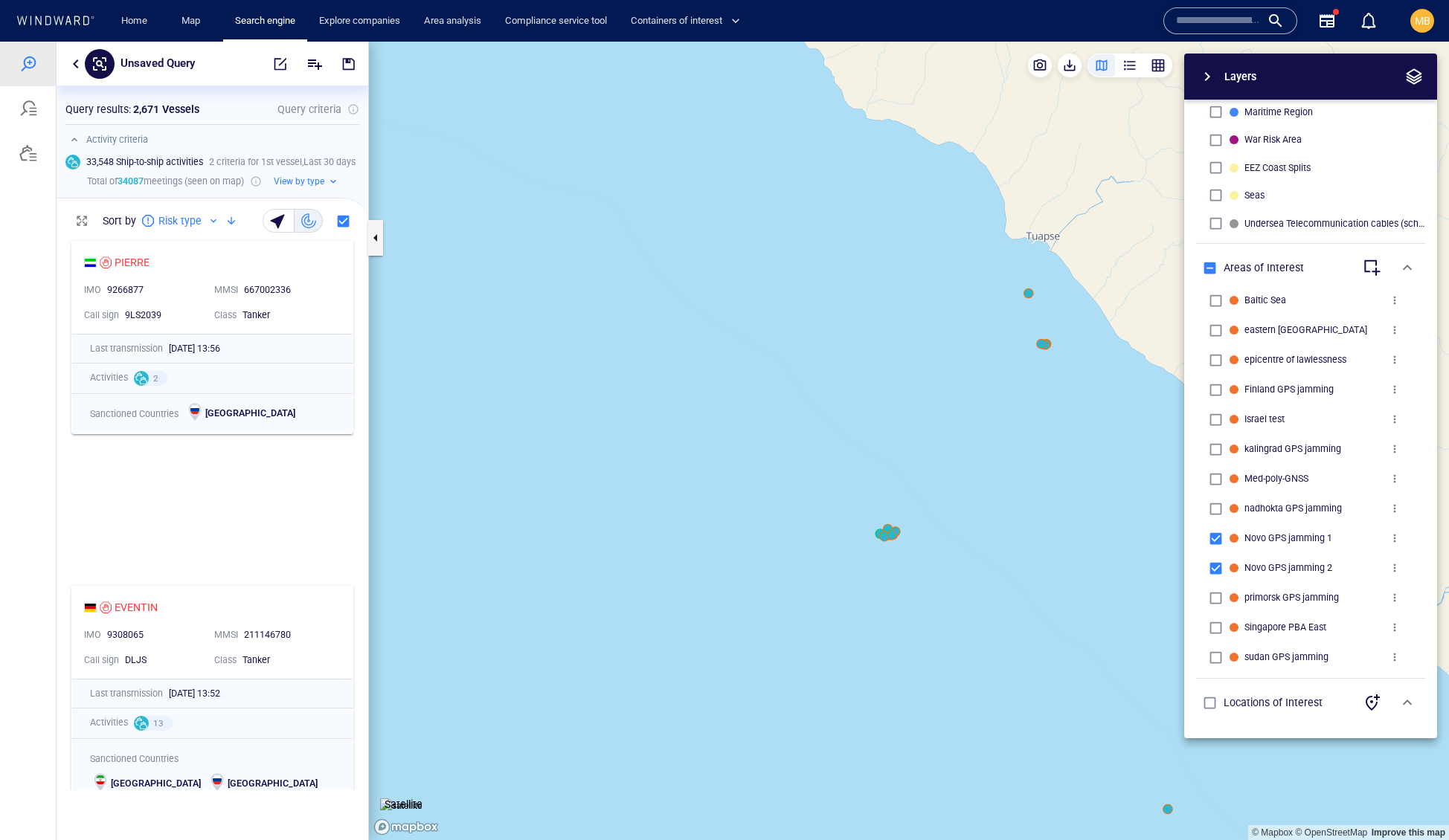
click at [1042, 342] on div "Layers System Areas International Waters Straits Exclusive Economic Zones 40NM …" at bounding box center [1233, 396] width 410 height 685
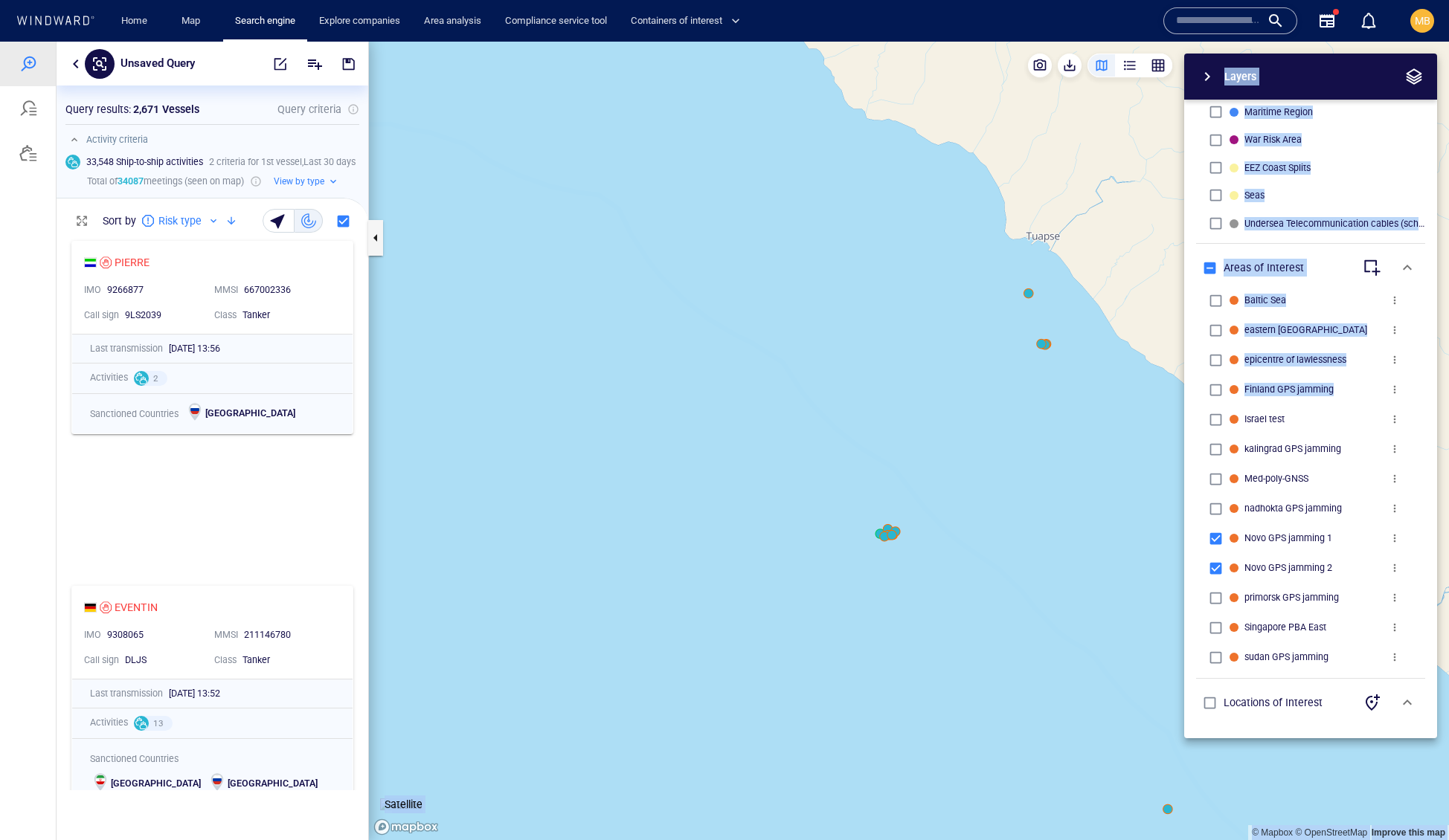
drag, startPoint x: 1041, startPoint y: 419, endPoint x: 933, endPoint y: 468, distance: 118.6
click at [936, 468] on div "© Mapbox © OpenStreetMap Improve this map Satellite Layers System Areas Interna…" at bounding box center [908, 440] width 1080 height 798
click at [1033, 443] on div "Layers System Areas International Waters Straits Exclusive Economic Zones 40NM …" at bounding box center [1233, 396] width 410 height 685
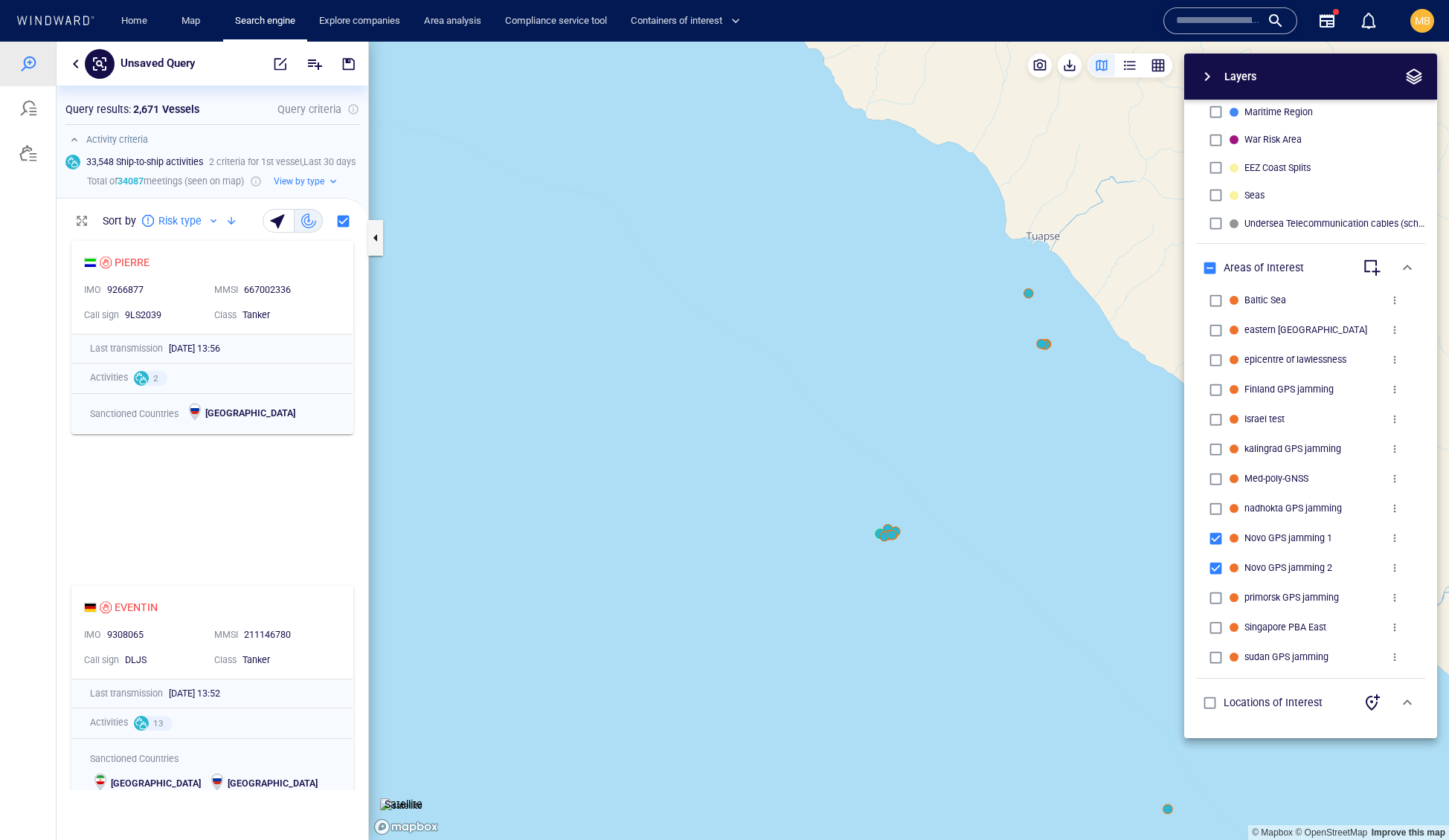
click at [1042, 342] on div "Layers System Areas International Waters Straits Exclusive Economic Zones 40NM …" at bounding box center [1233, 396] width 410 height 685
click at [1247, 256] on div "button" at bounding box center [1240, 253] width 15 height 15
drag, startPoint x: 873, startPoint y: 505, endPoint x: 925, endPoint y: 563, distance: 77.9
click at [925, 563] on canvas "Map" at bounding box center [908, 441] width 1080 height 799
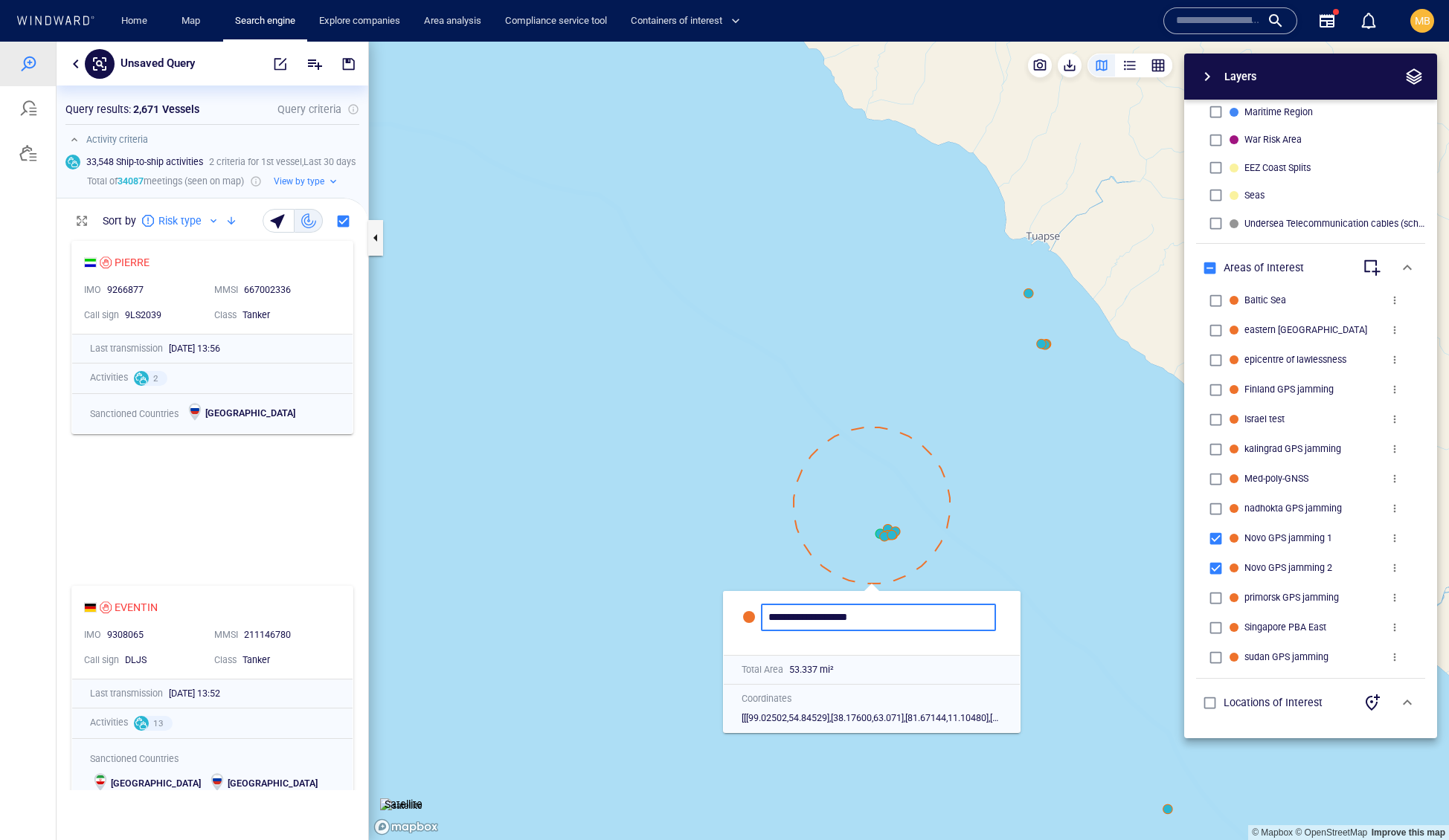
type input "**********"
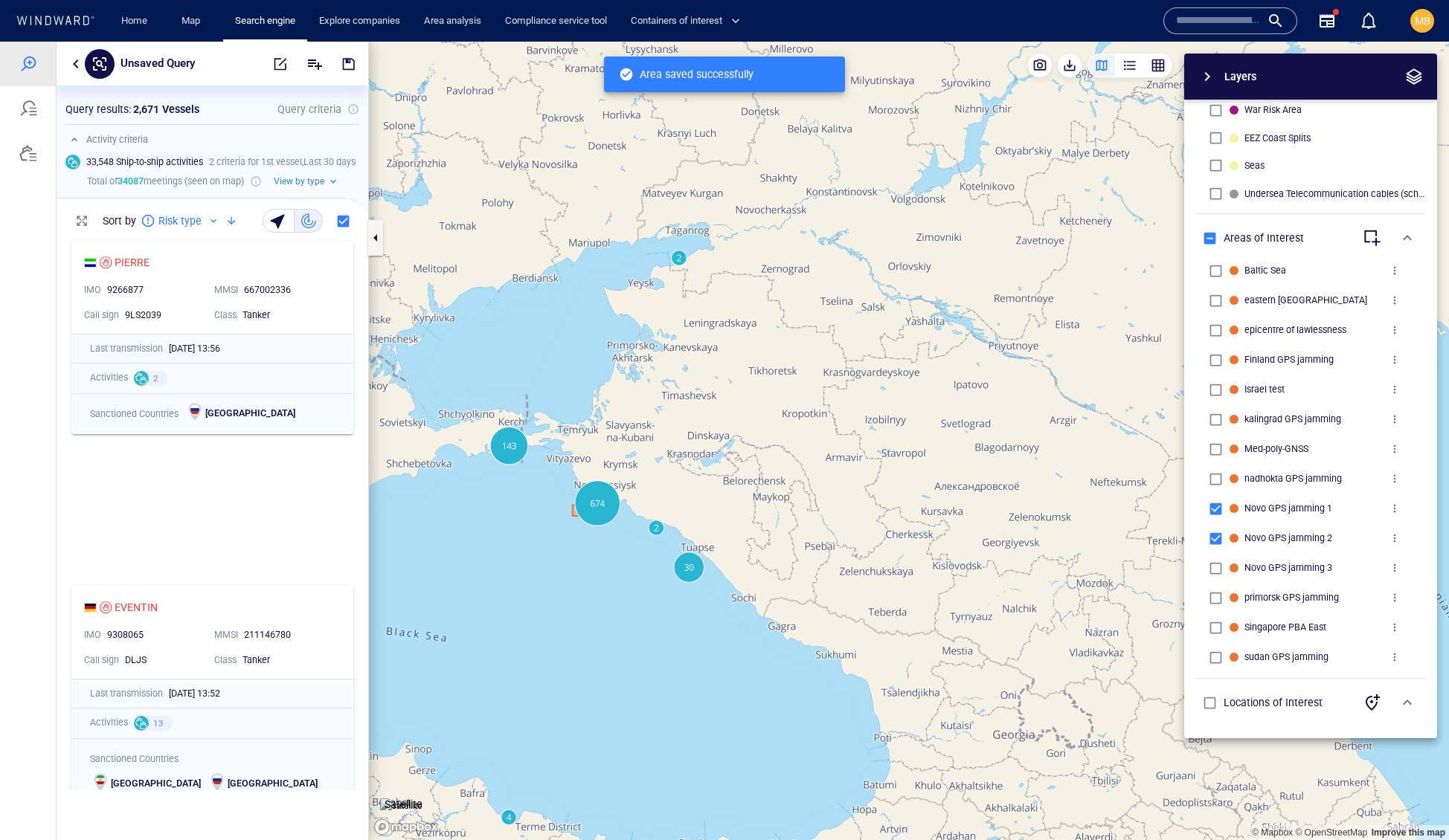
drag, startPoint x: 619, startPoint y: 600, endPoint x: 782, endPoint y: 571, distance: 165.6
click at [779, 572] on canvas "Map" at bounding box center [908, 441] width 1080 height 799
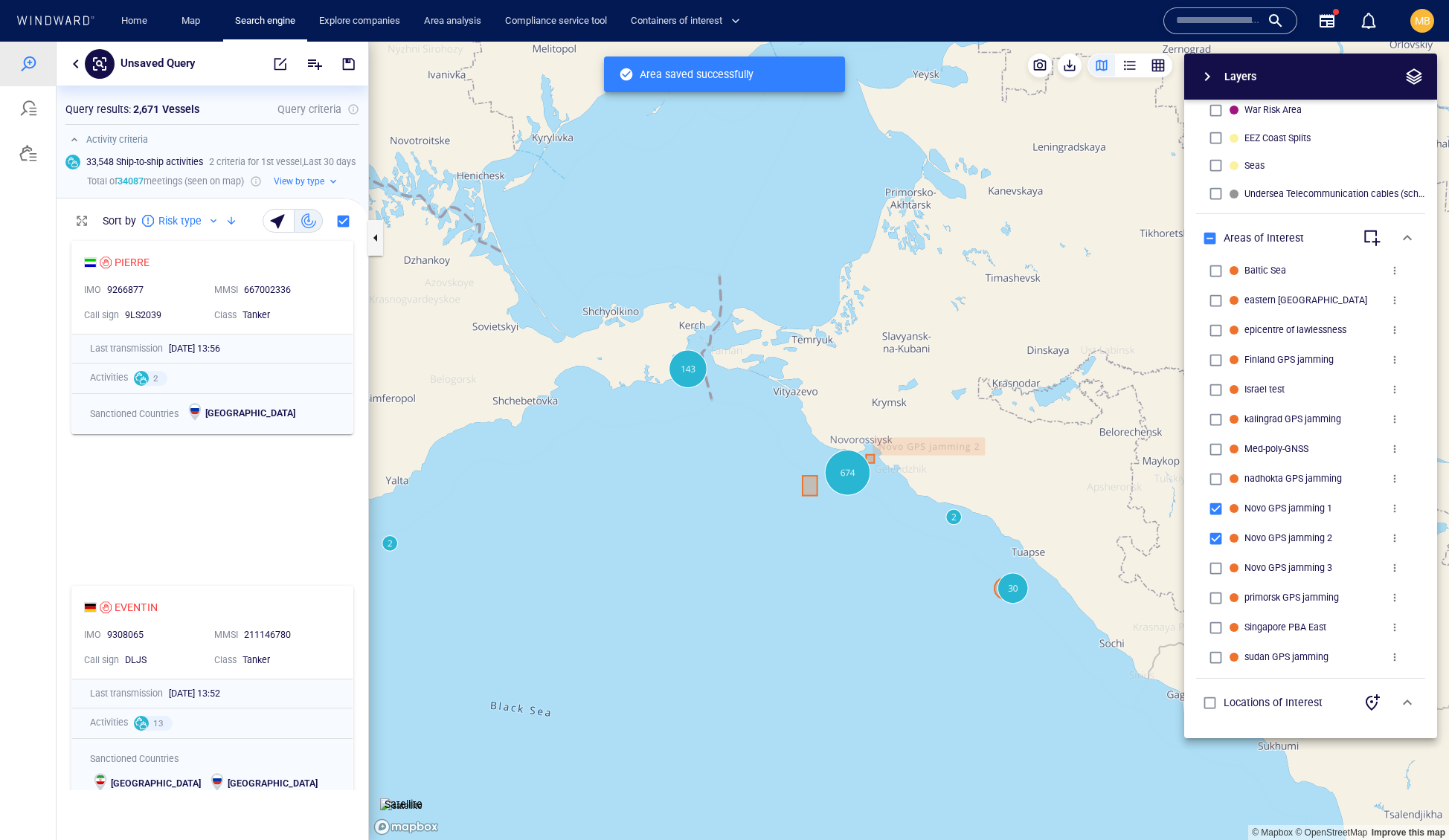
drag, startPoint x: 679, startPoint y: 415, endPoint x: 679, endPoint y: 486, distance: 71.0
click at [679, 485] on canvas "Map" at bounding box center [908, 441] width 1080 height 799
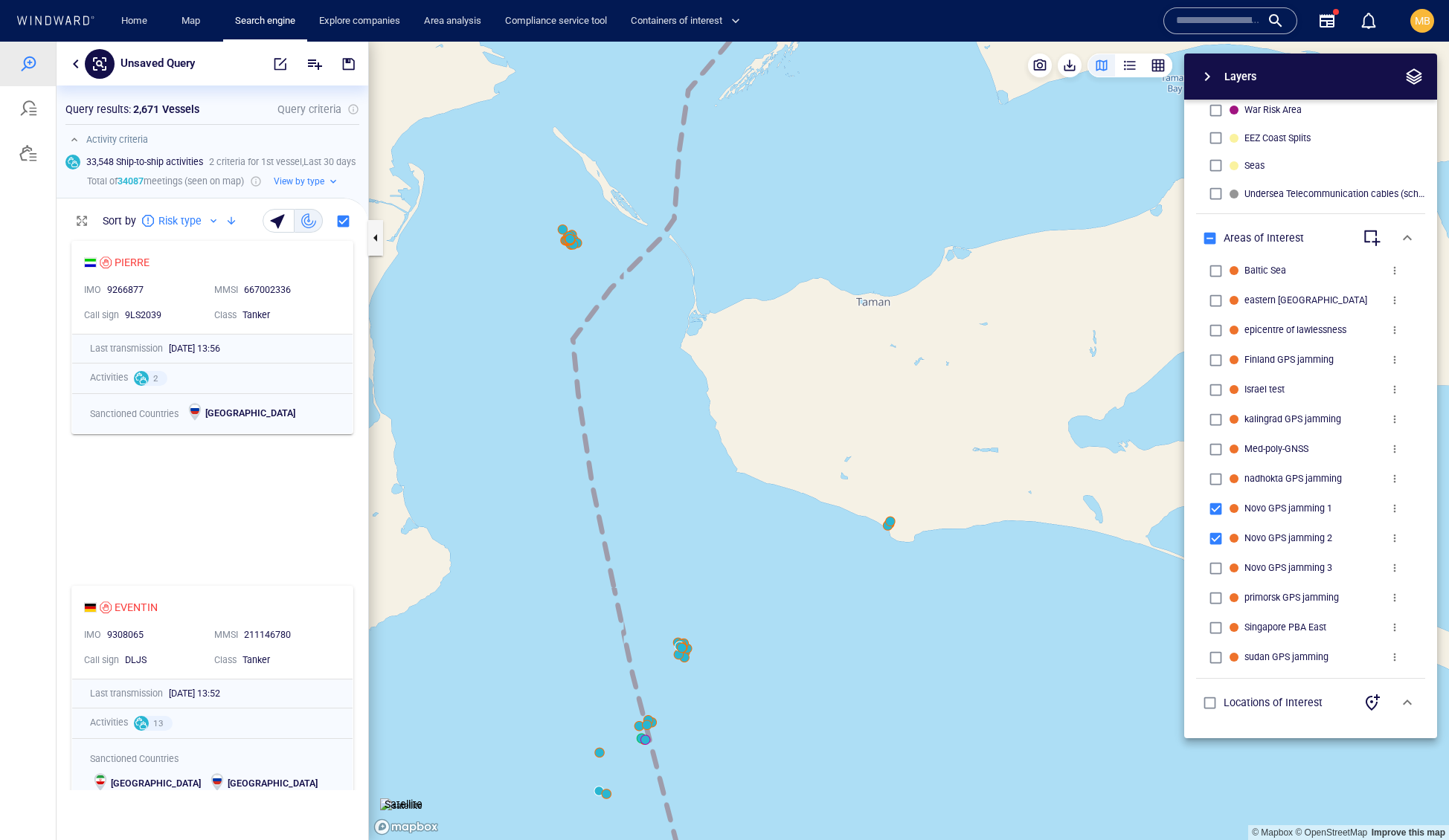
drag, startPoint x: 640, startPoint y: 553, endPoint x: 687, endPoint y: 661, distance: 117.8
click at [686, 661] on canvas "Map" at bounding box center [908, 441] width 1080 height 799
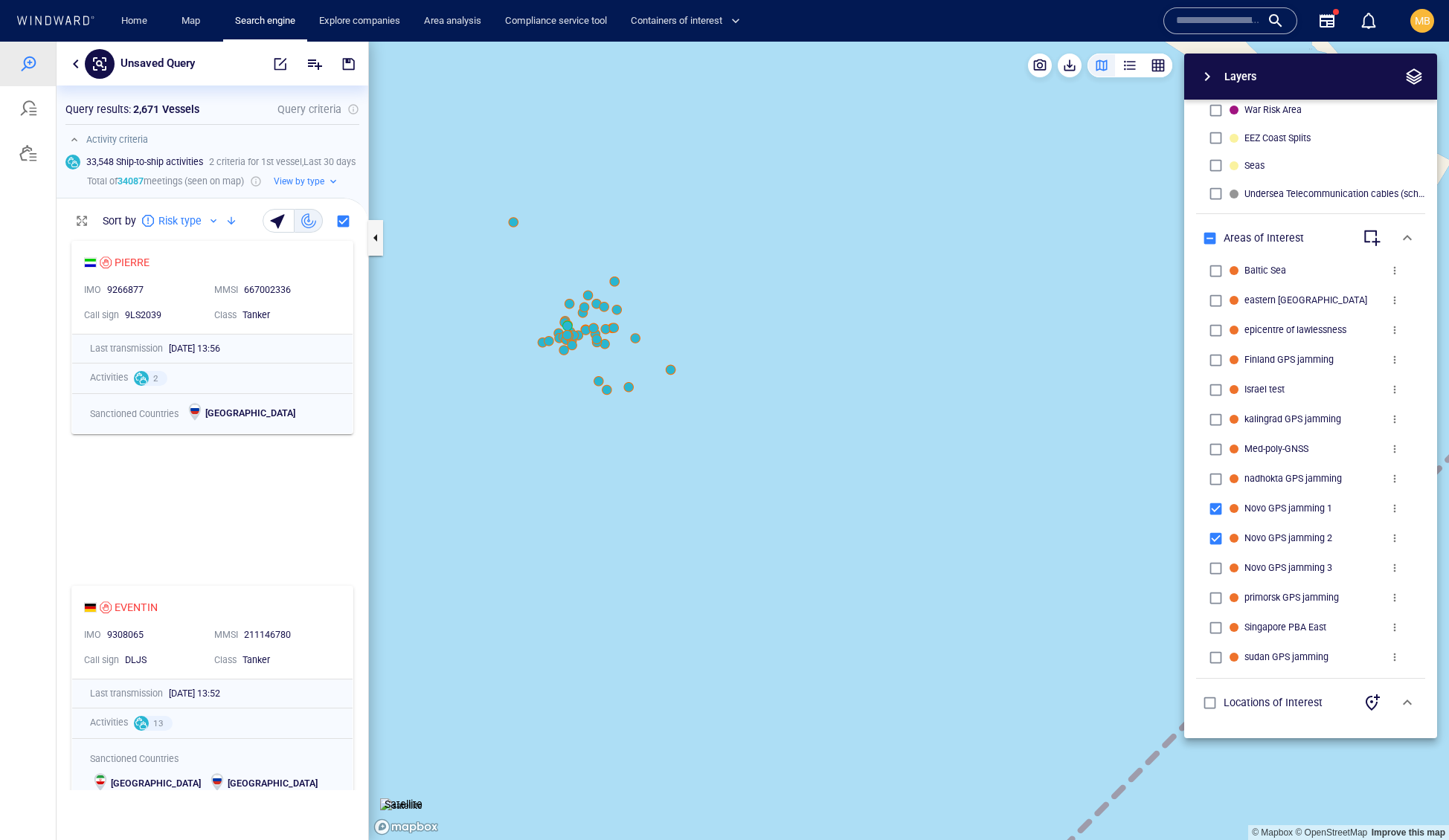
click at [608, 393] on canvas "Map" at bounding box center [908, 441] width 1080 height 799
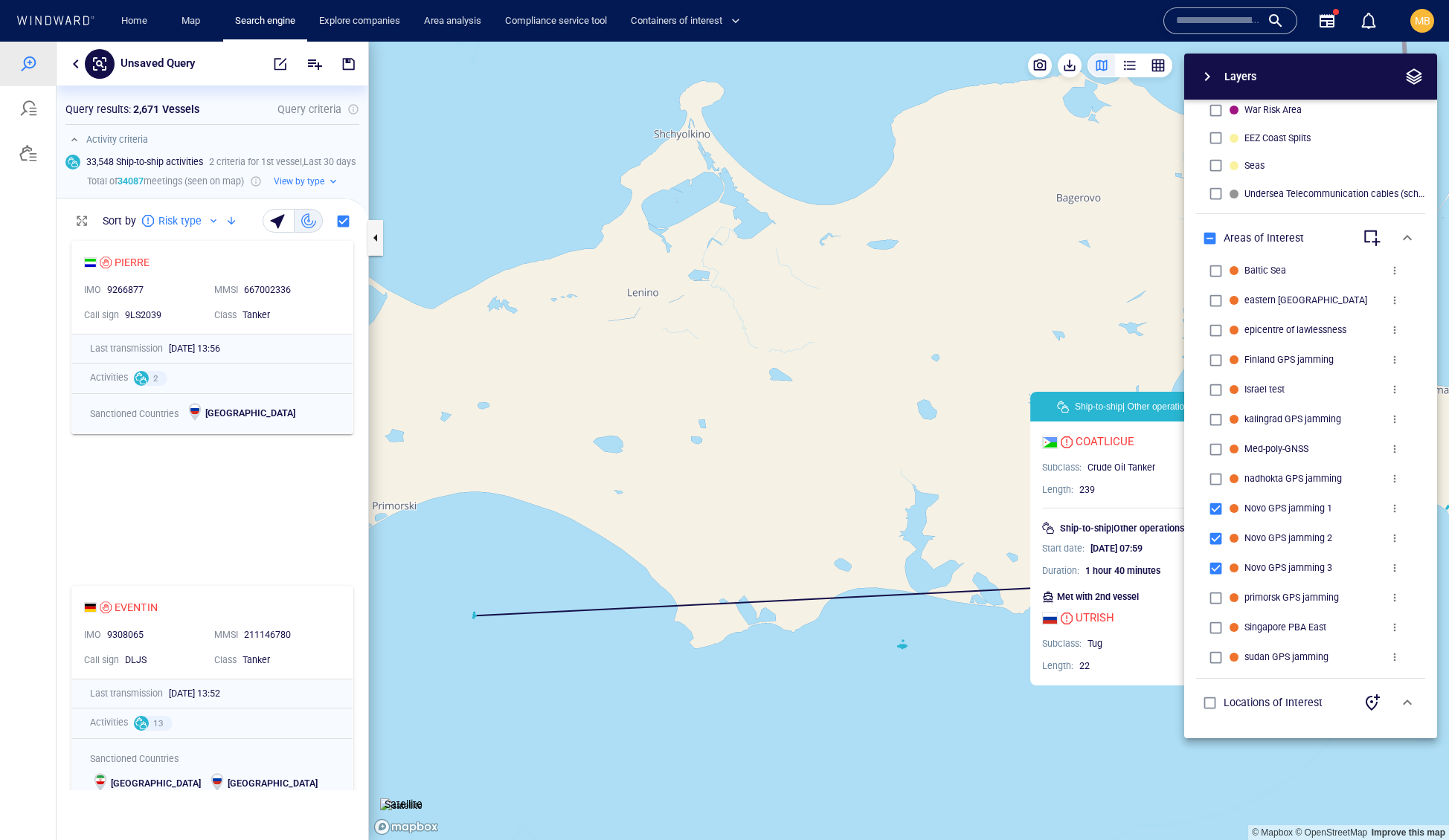
drag, startPoint x: 927, startPoint y: 387, endPoint x: 726, endPoint y: 426, distance: 204.7
click at [733, 424] on canvas "Map" at bounding box center [908, 441] width 1080 height 799
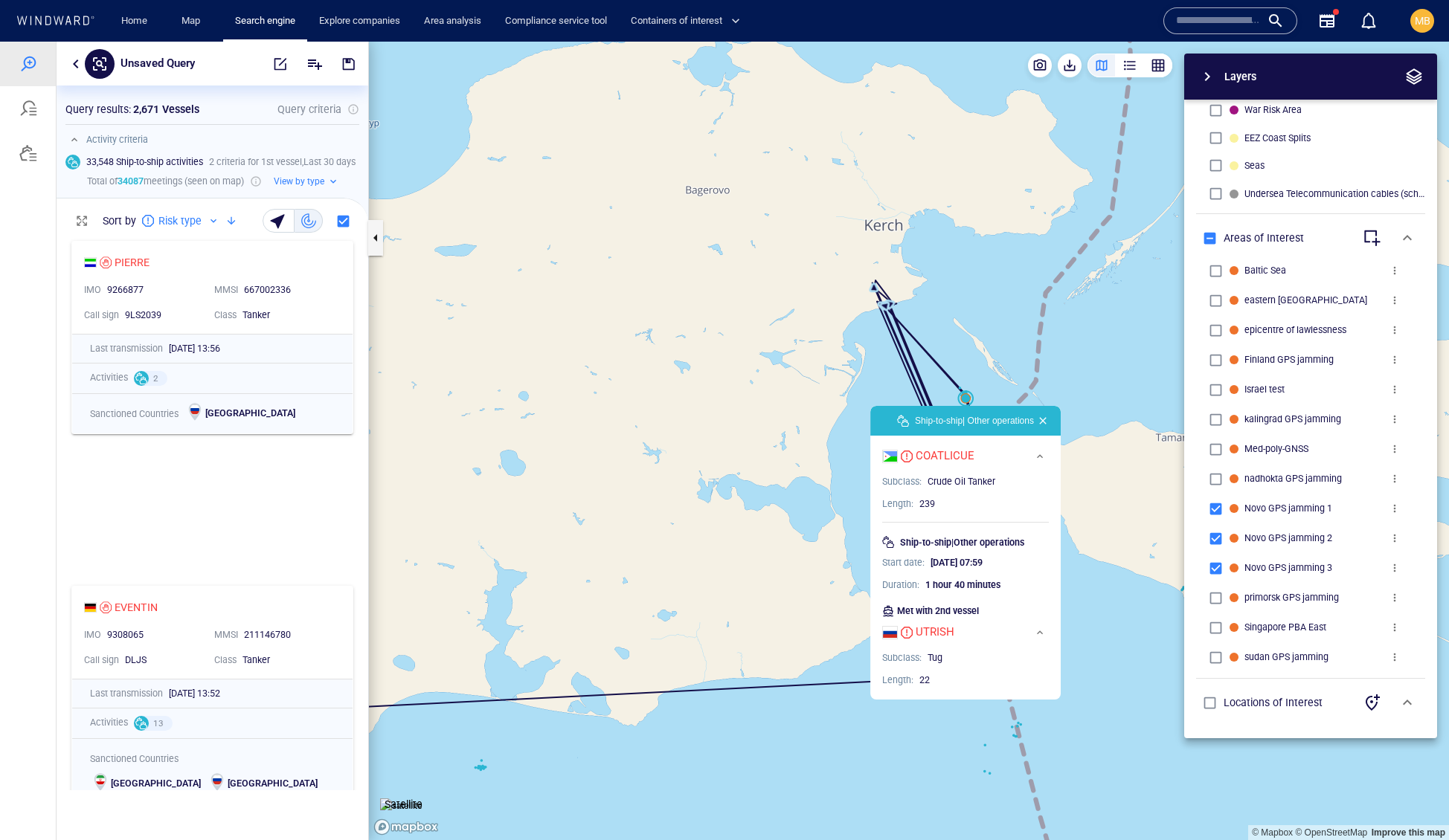
click at [1052, 423] on button "button" at bounding box center [1042, 421] width 17 height 17
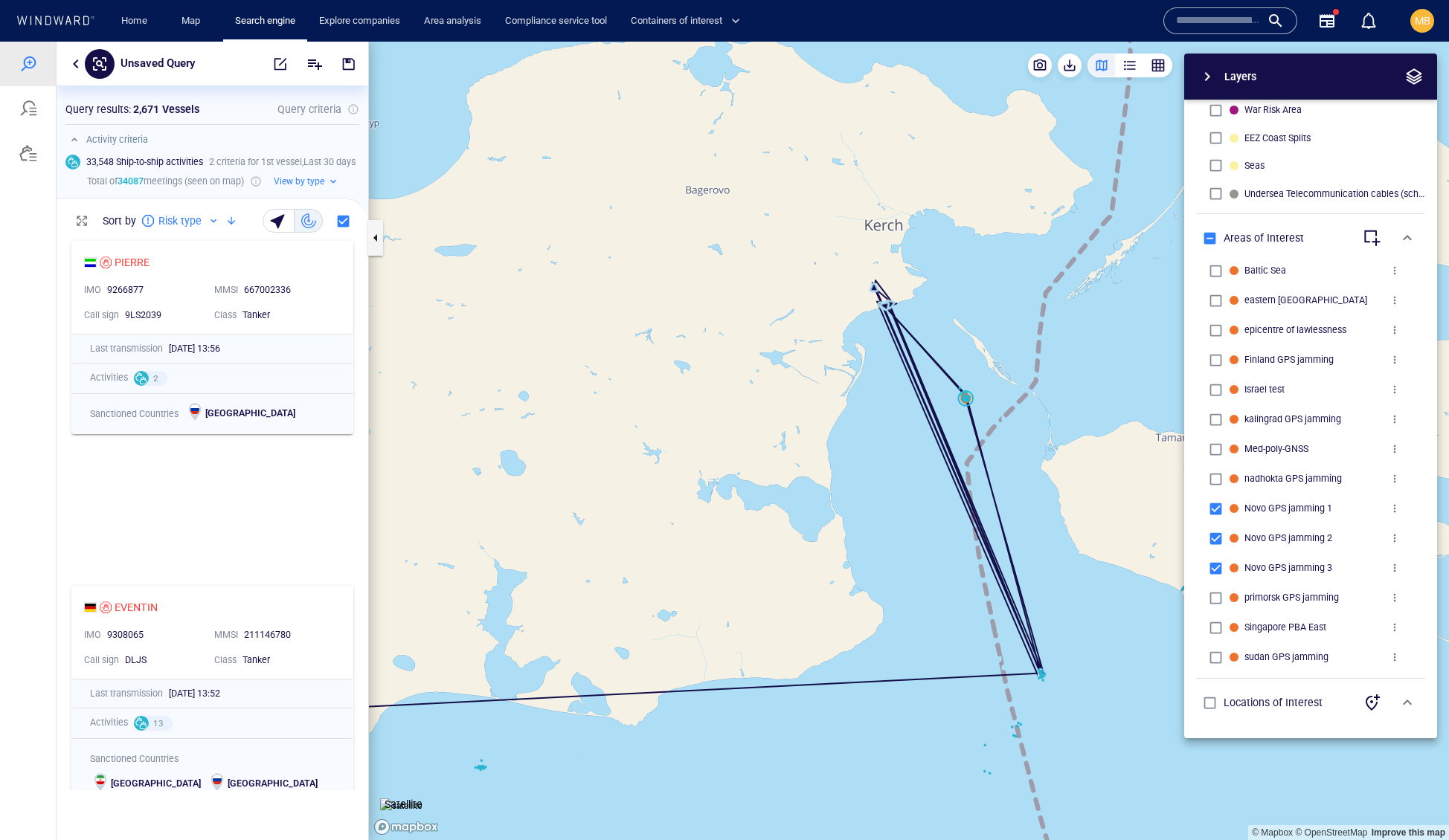
click at [958, 584] on canvas "Map" at bounding box center [908, 441] width 1080 height 799
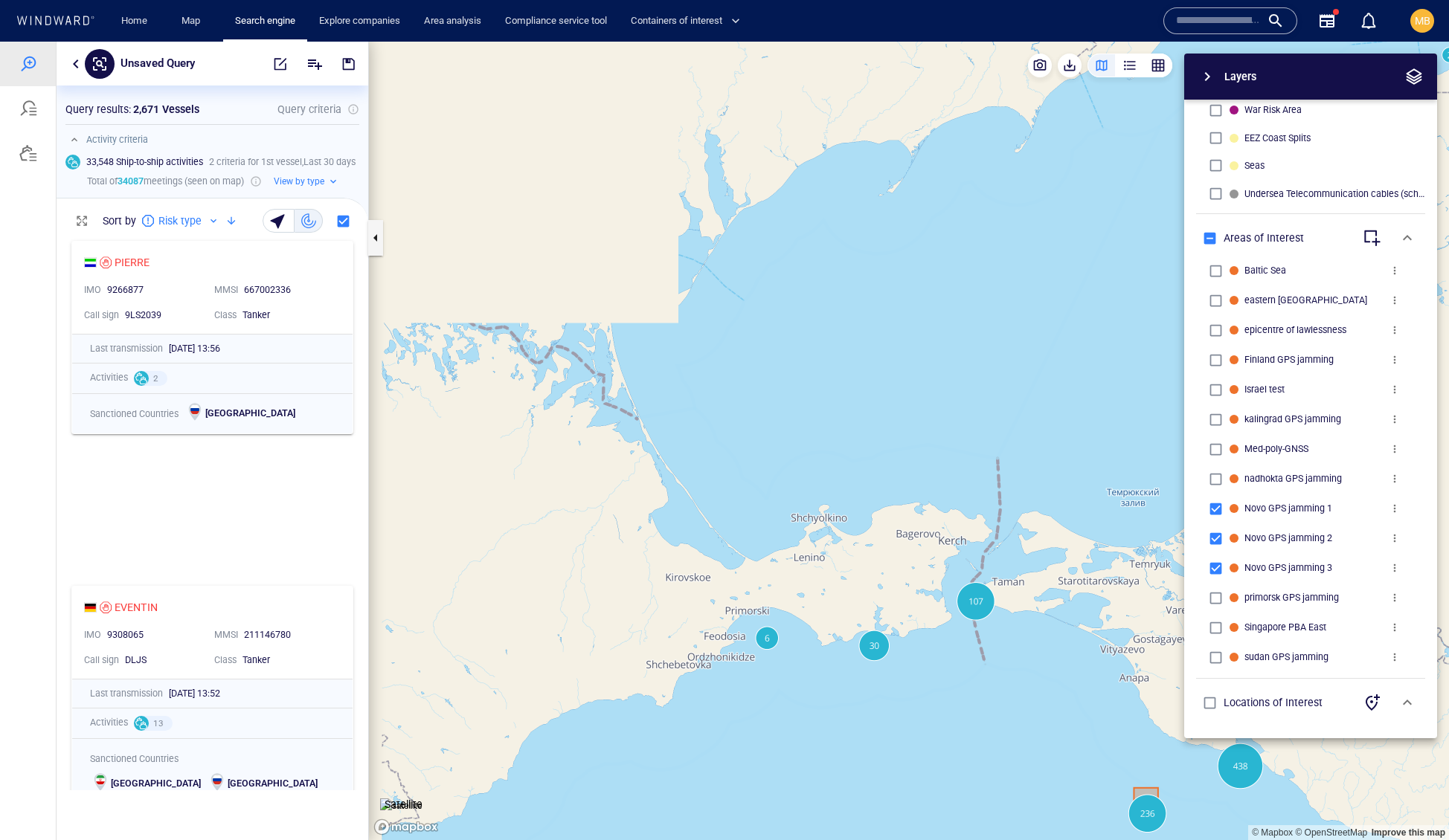
drag, startPoint x: 956, startPoint y: 661, endPoint x: 962, endPoint y: 387, distance: 274.1
click at [963, 391] on canvas "Map" at bounding box center [908, 441] width 1080 height 799
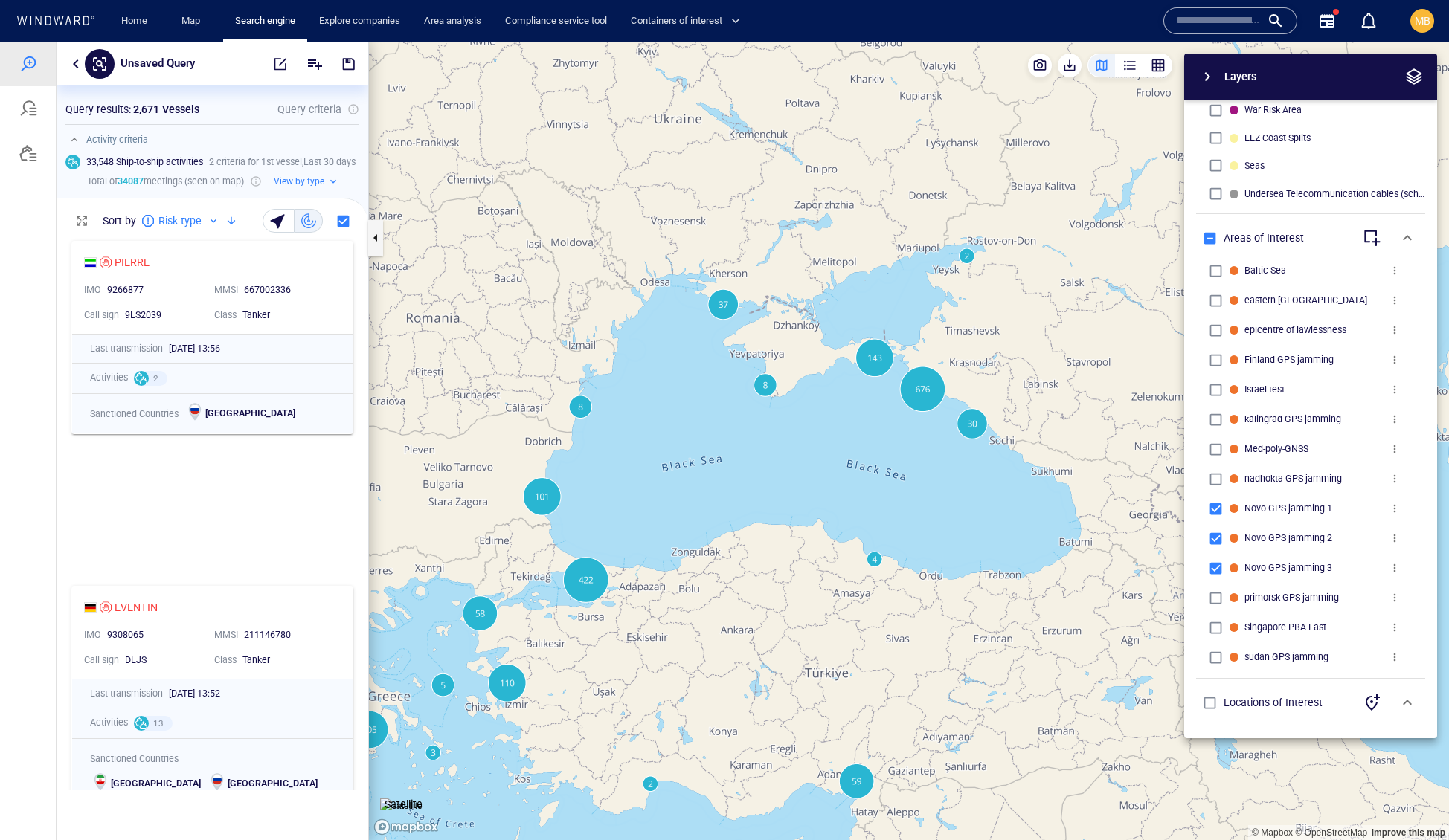
drag, startPoint x: 963, startPoint y: 387, endPoint x: 868, endPoint y: 468, distance: 124.8
click at [868, 468] on canvas "Map" at bounding box center [908, 441] width 1080 height 799
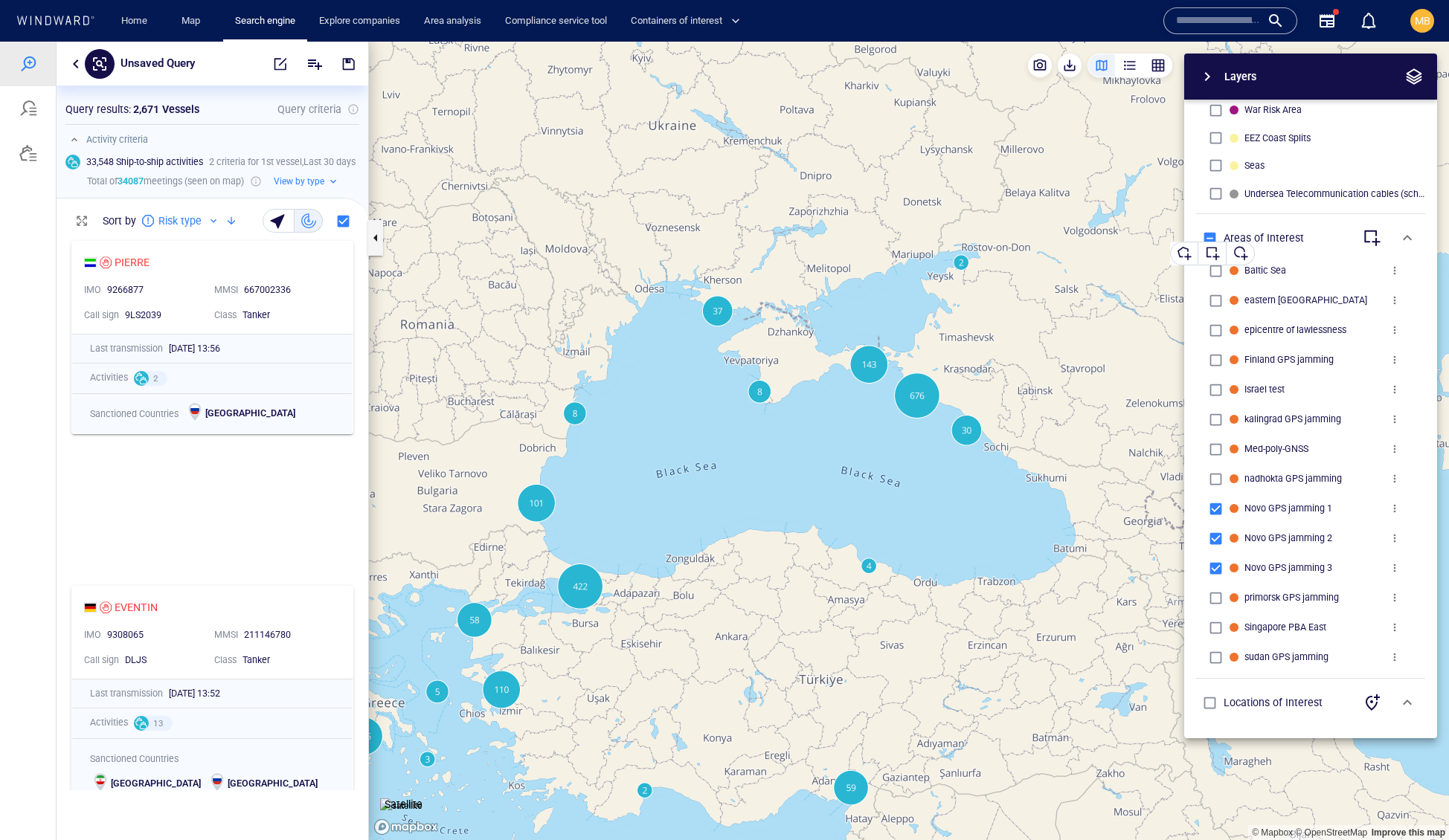
click at [1248, 247] on div "button" at bounding box center [1240, 253] width 15 height 15
click at [1218, 250] on div "button" at bounding box center [1212, 253] width 15 height 15
drag, startPoint x: 838, startPoint y: 331, endPoint x: 1002, endPoint y: 456, distance: 206.2
click at [1002, 456] on div "© Mapbox © OpenStreetMap Improve this map Satellite Layers System Areas Interna…" at bounding box center [908, 440] width 1080 height 798
click at [840, 336] on canvas "Map" at bounding box center [908, 441] width 1080 height 799
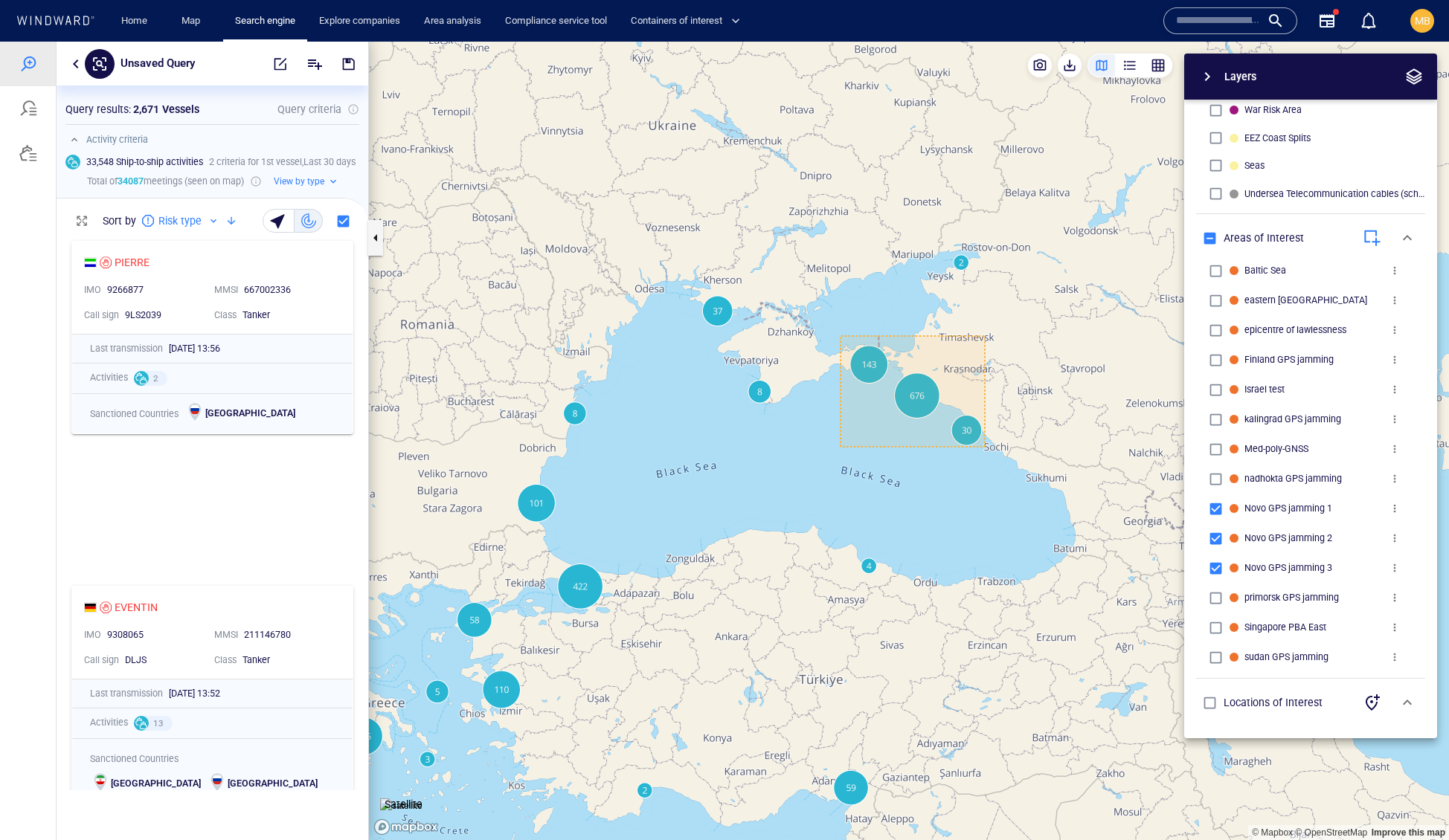
click at [1028, 459] on div "Layers System Areas International Waters Straits Exclusive Economic Zones 40NM …" at bounding box center [1233, 396] width 410 height 685
click at [1000, 456] on canvas "Map" at bounding box center [908, 441] width 1080 height 799
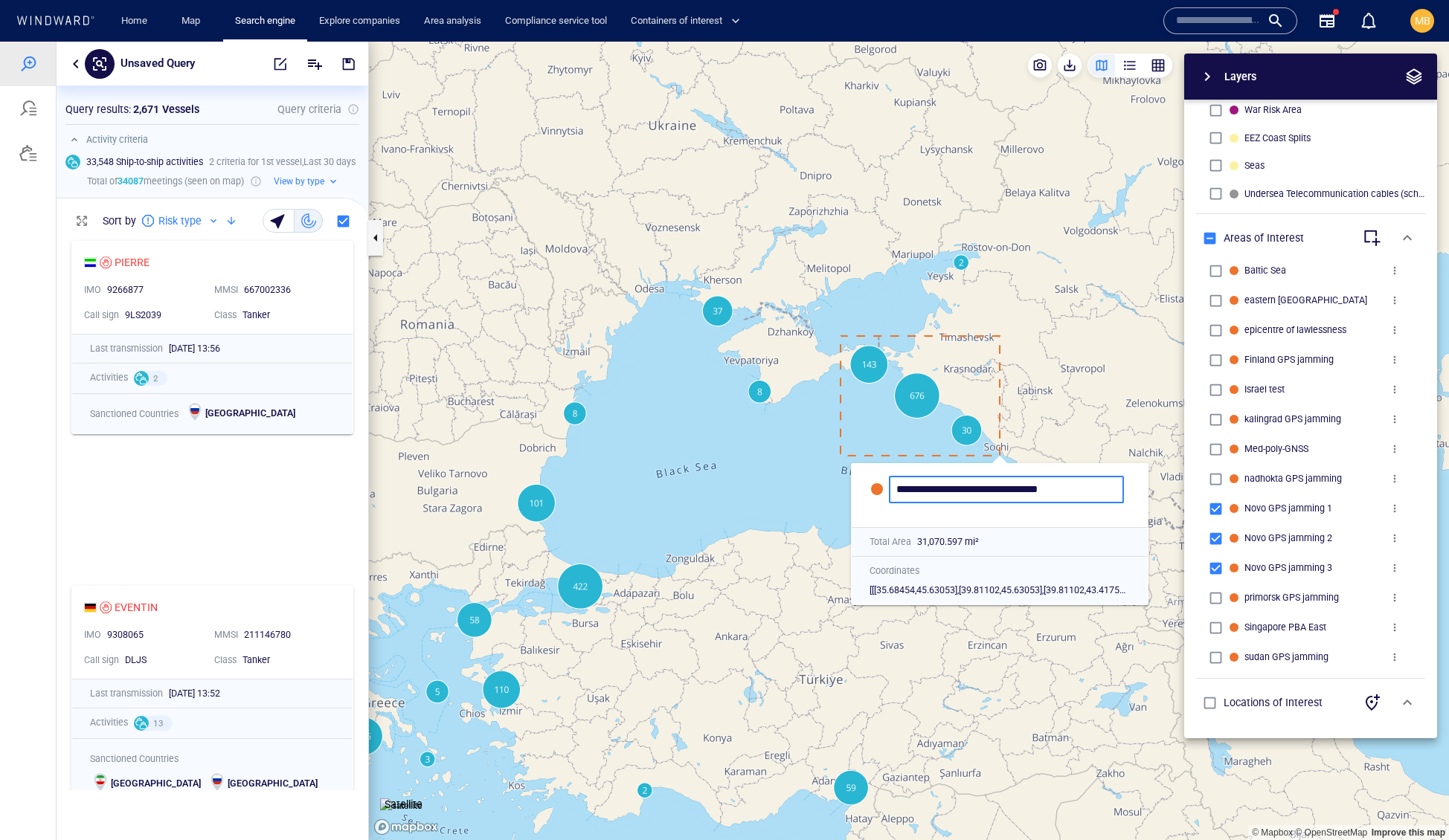
type input "**********"
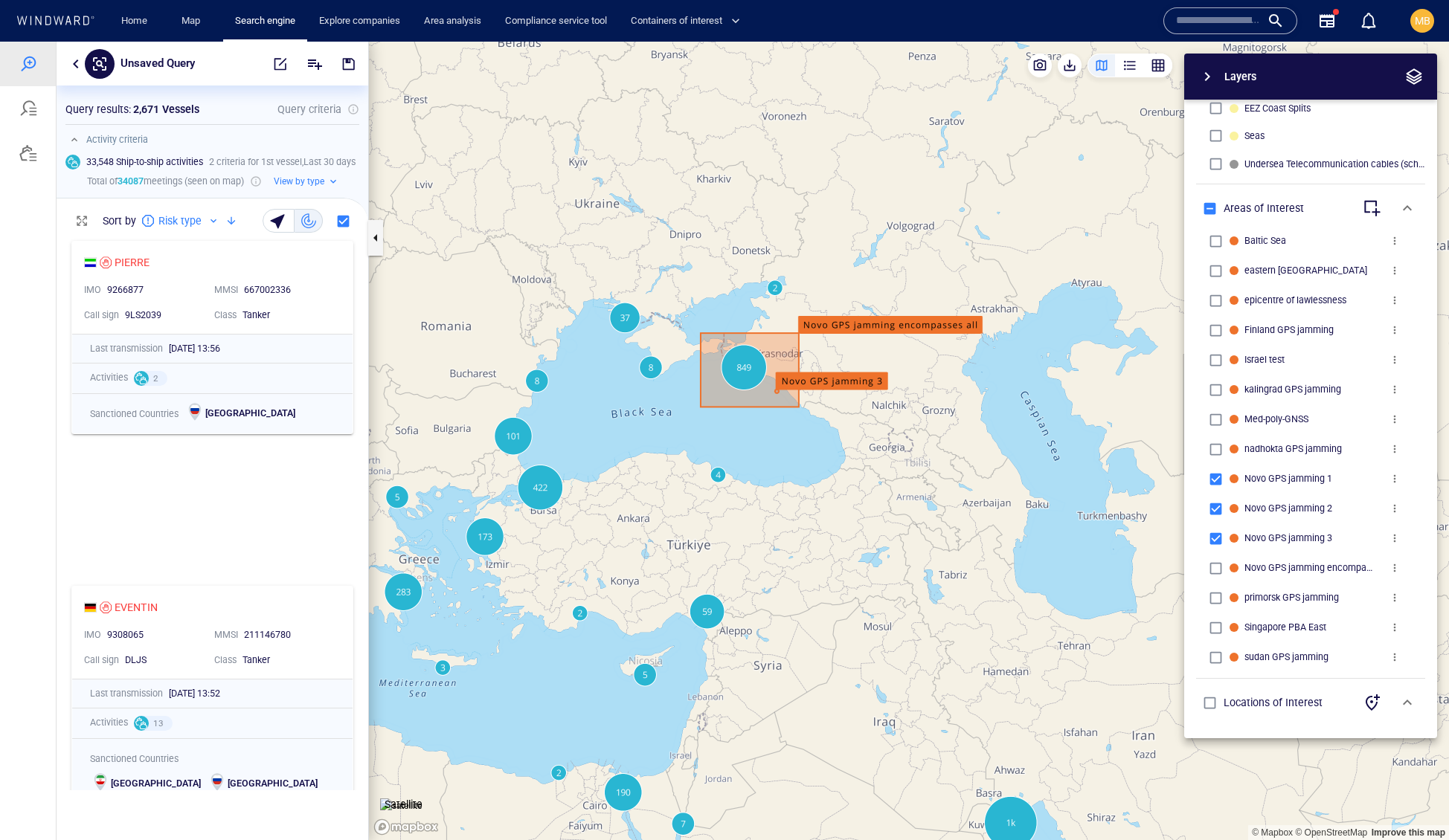
drag, startPoint x: 778, startPoint y: 427, endPoint x: 740, endPoint y: 294, distance: 138.3
click at [739, 296] on canvas "Map" at bounding box center [908, 441] width 1080 height 799
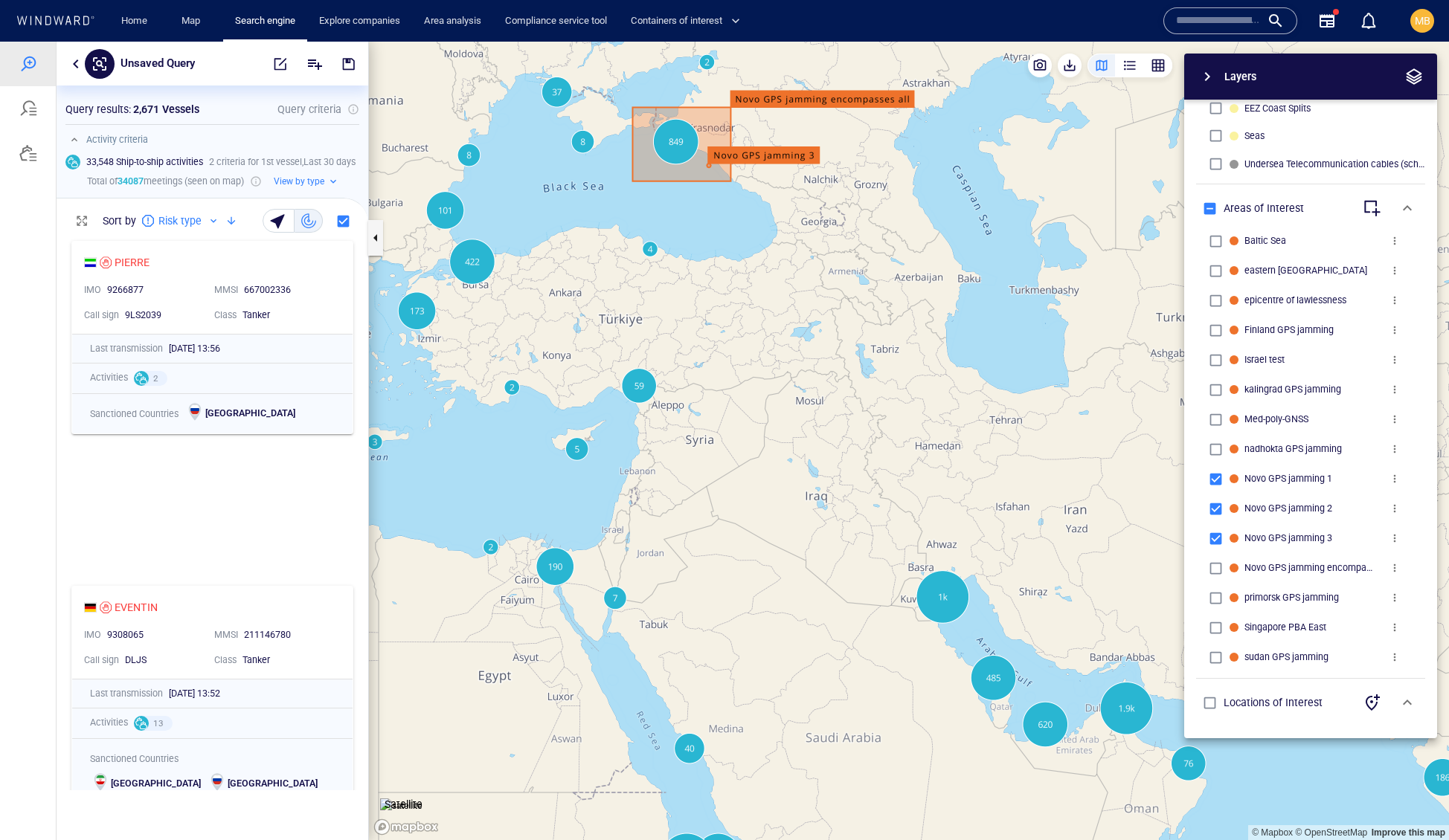
drag, startPoint x: 857, startPoint y: 387, endPoint x: 816, endPoint y: 277, distance: 117.4
click at [816, 277] on canvas "Map" at bounding box center [908, 441] width 1080 height 799
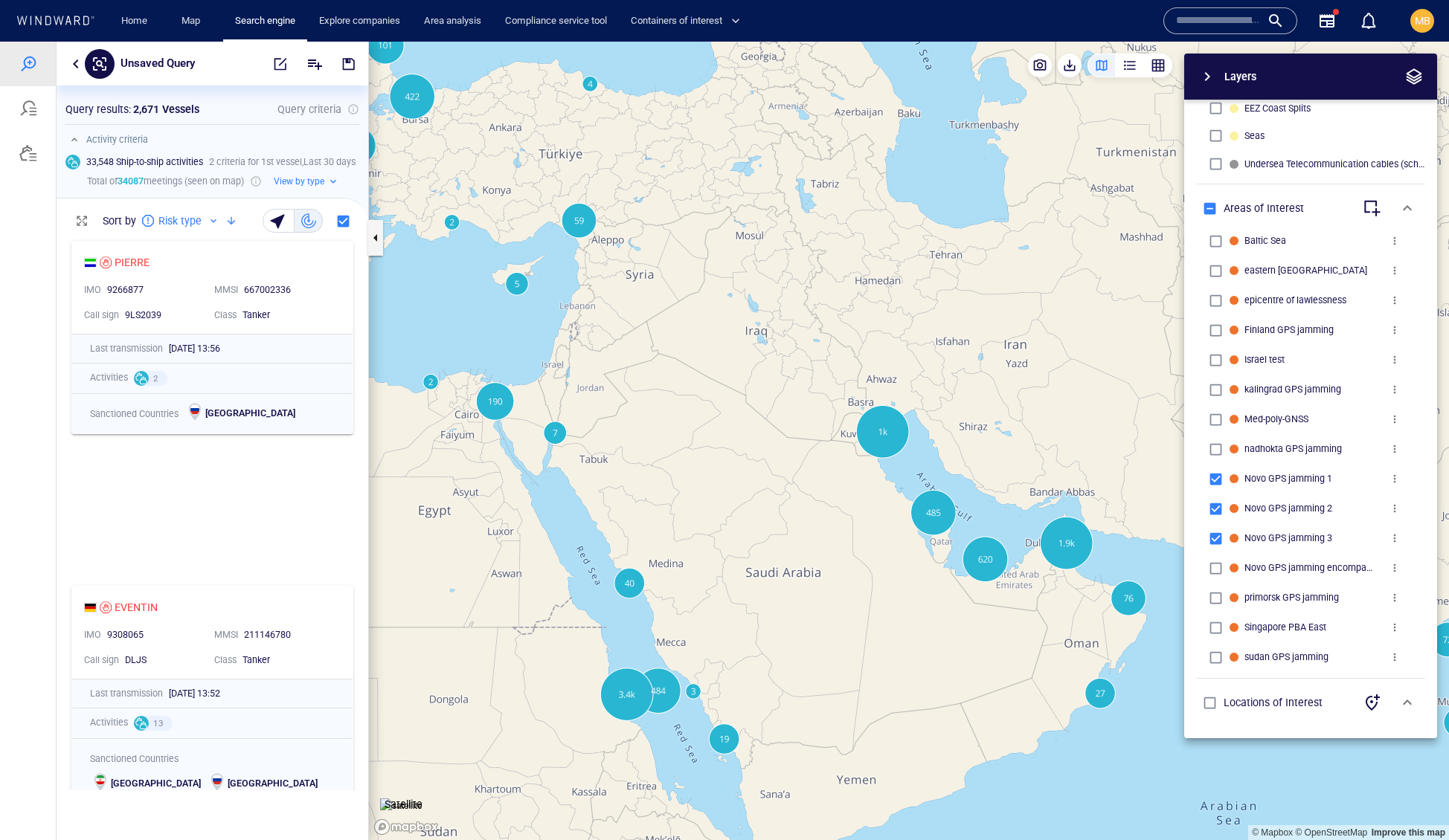
drag, startPoint x: 927, startPoint y: 337, endPoint x: 854, endPoint y: 228, distance: 131.2
click at [854, 228] on canvas "Map" at bounding box center [908, 441] width 1080 height 799
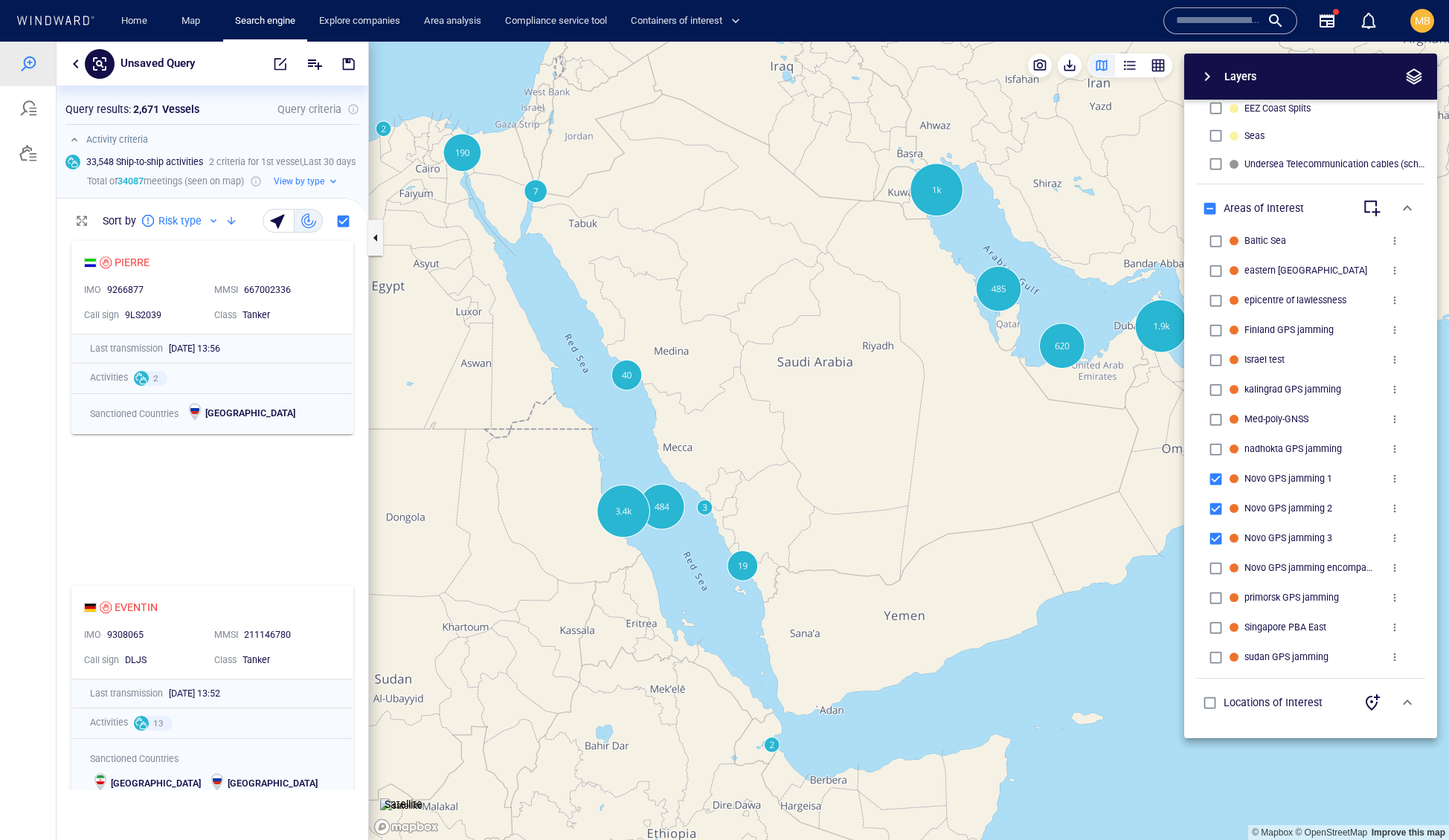
drag, startPoint x: 988, startPoint y: 405, endPoint x: 875, endPoint y: 495, distance: 144.5
click at [878, 489] on canvas "Map" at bounding box center [908, 441] width 1080 height 799
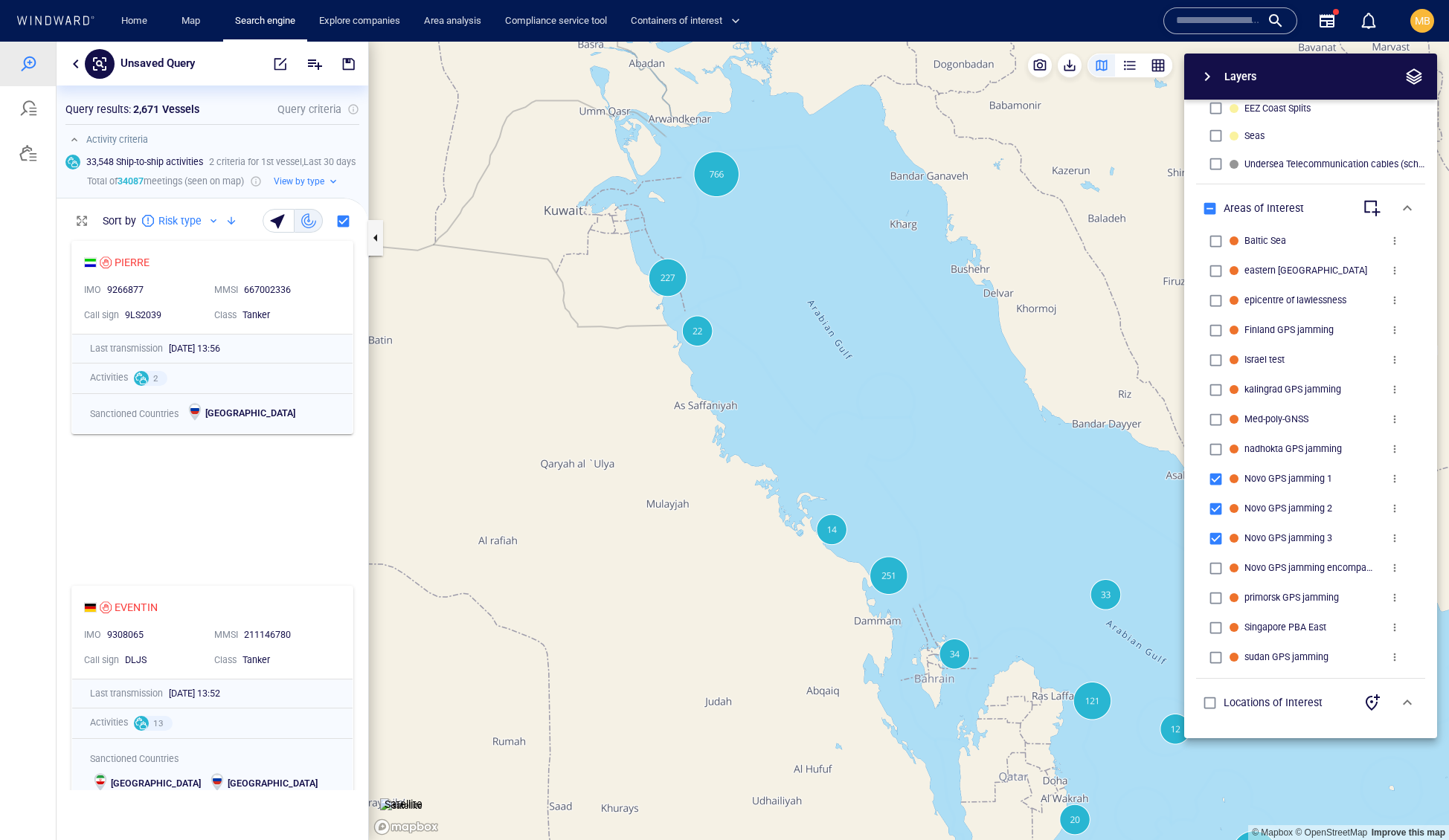
drag, startPoint x: 768, startPoint y: 275, endPoint x: 778, endPoint y: 349, distance: 74.7
click at [778, 349] on canvas "Map" at bounding box center [908, 441] width 1080 height 799
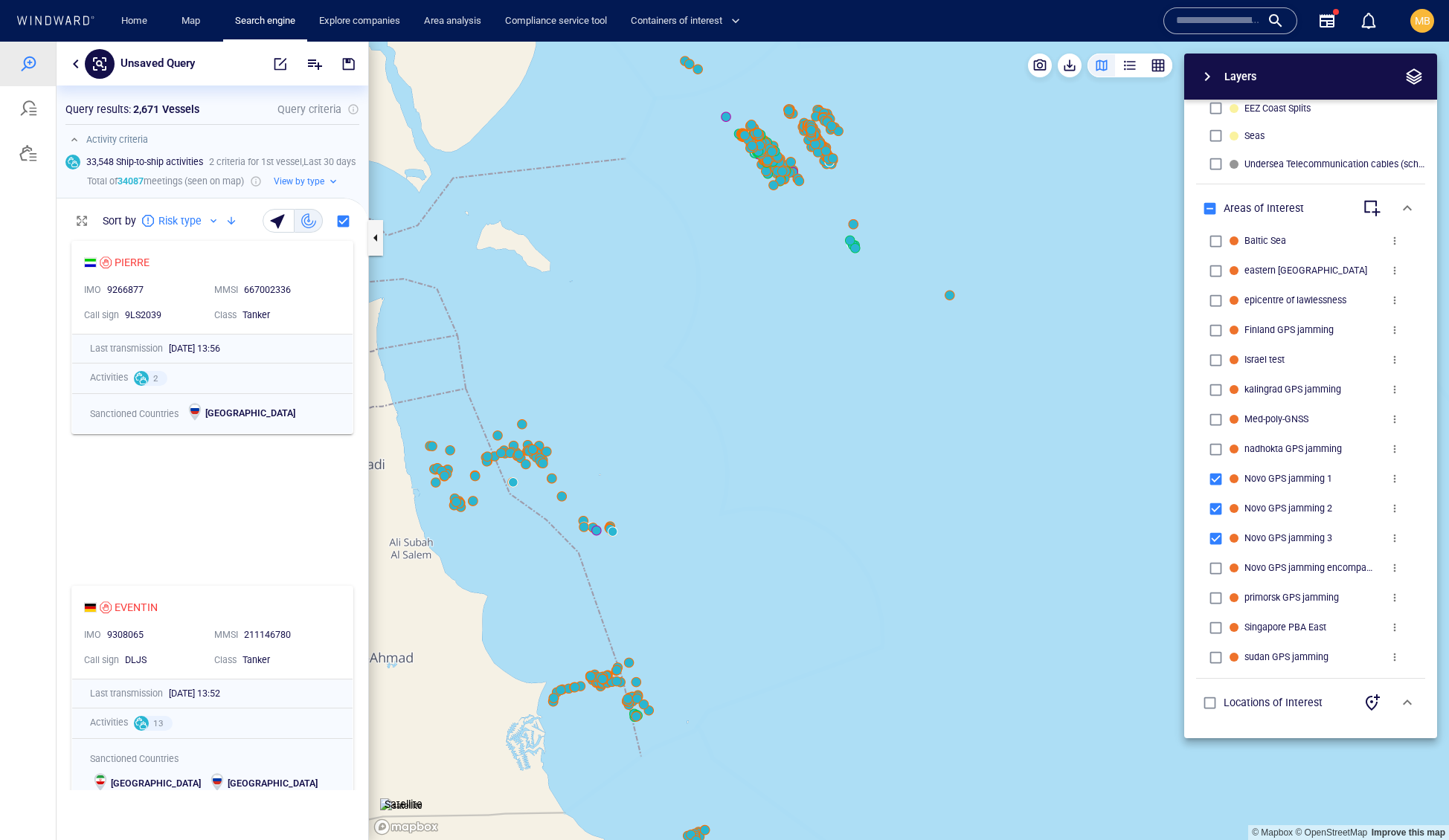
drag, startPoint x: 826, startPoint y: 280, endPoint x: 840, endPoint y: 440, distance: 160.6
click at [840, 440] on canvas "Map" at bounding box center [908, 441] width 1080 height 799
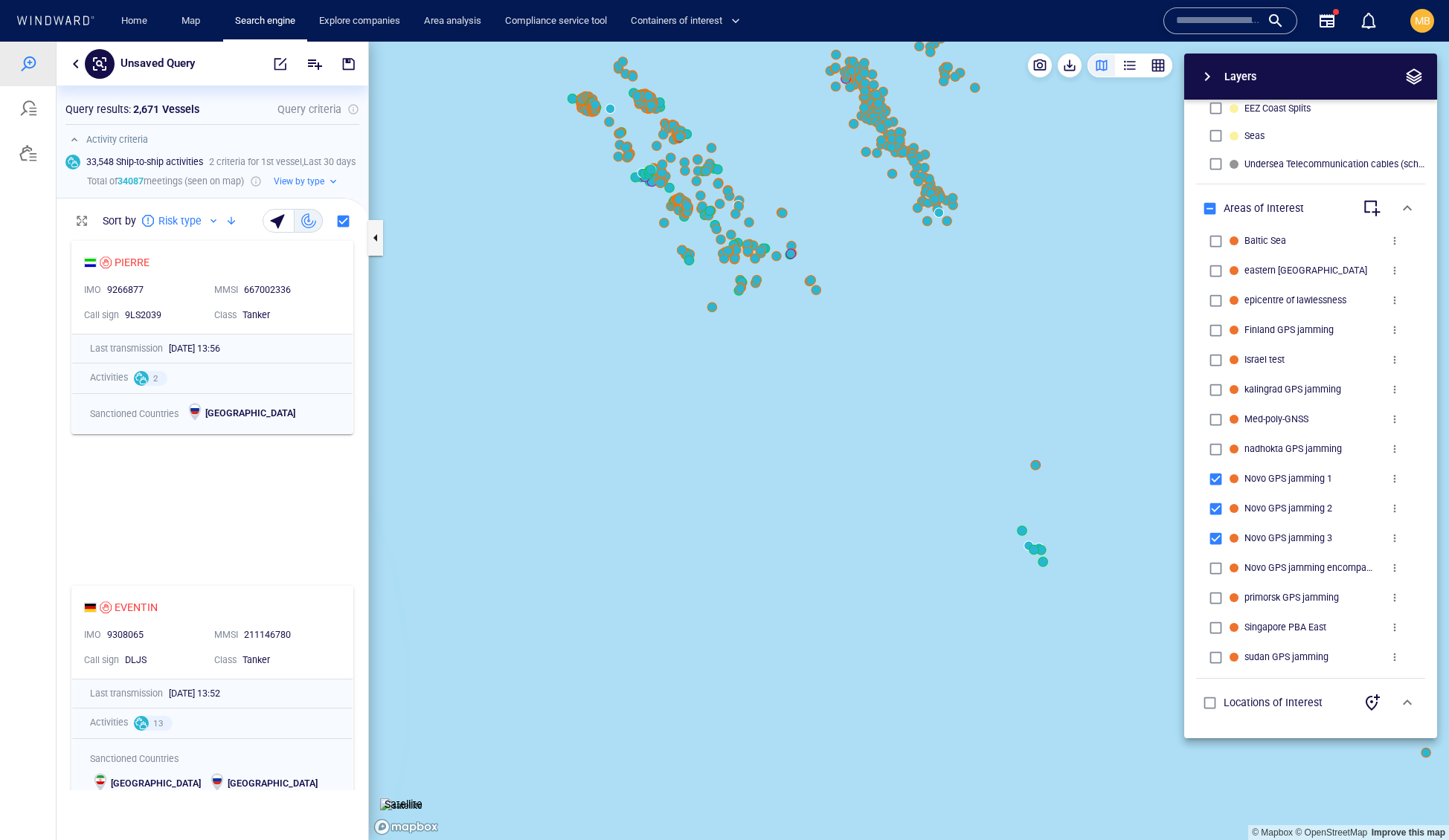
click at [822, 380] on canvas "Map" at bounding box center [908, 441] width 1080 height 799
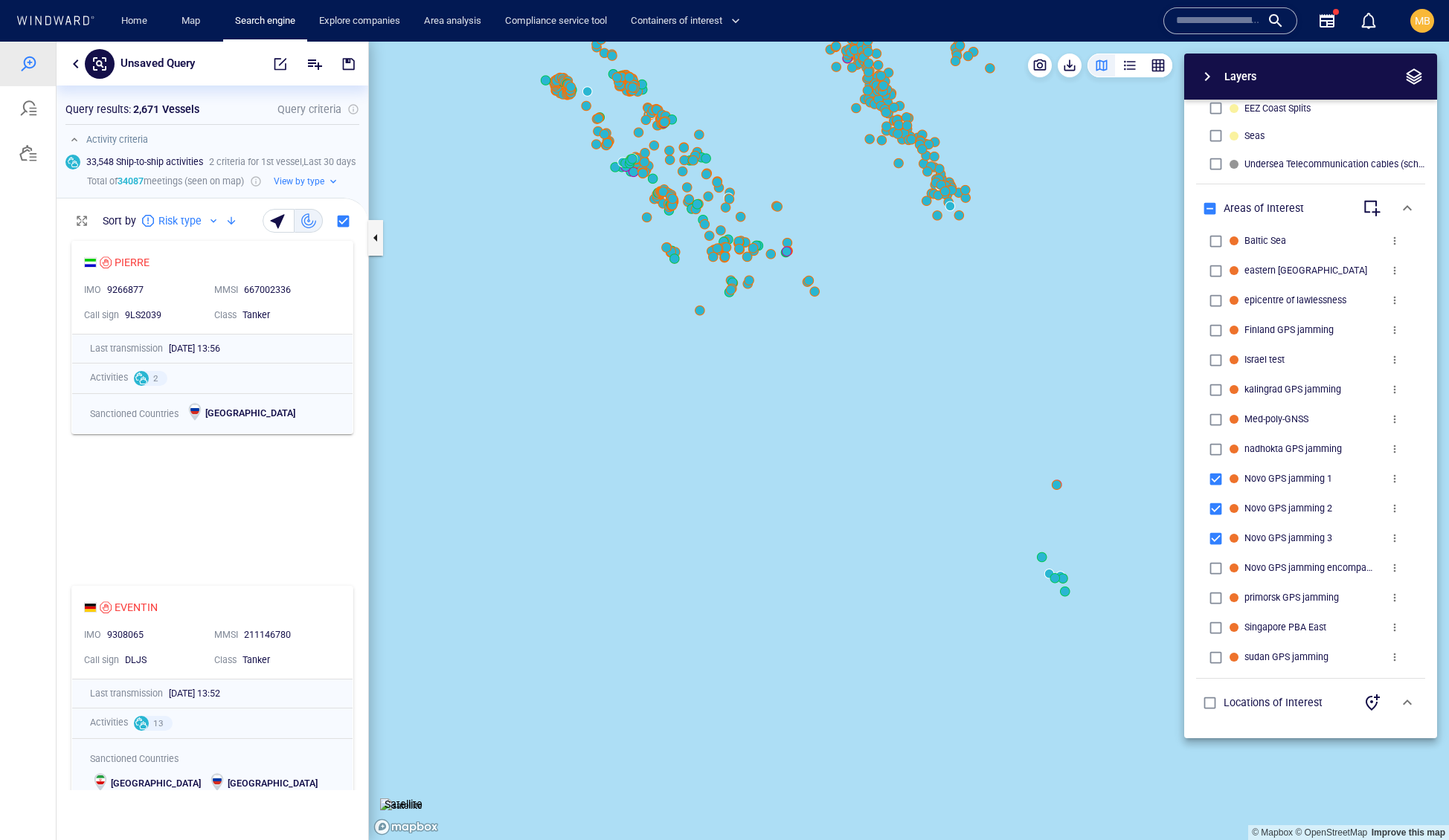
drag, startPoint x: 932, startPoint y: 292, endPoint x: 925, endPoint y: 453, distance: 161.2
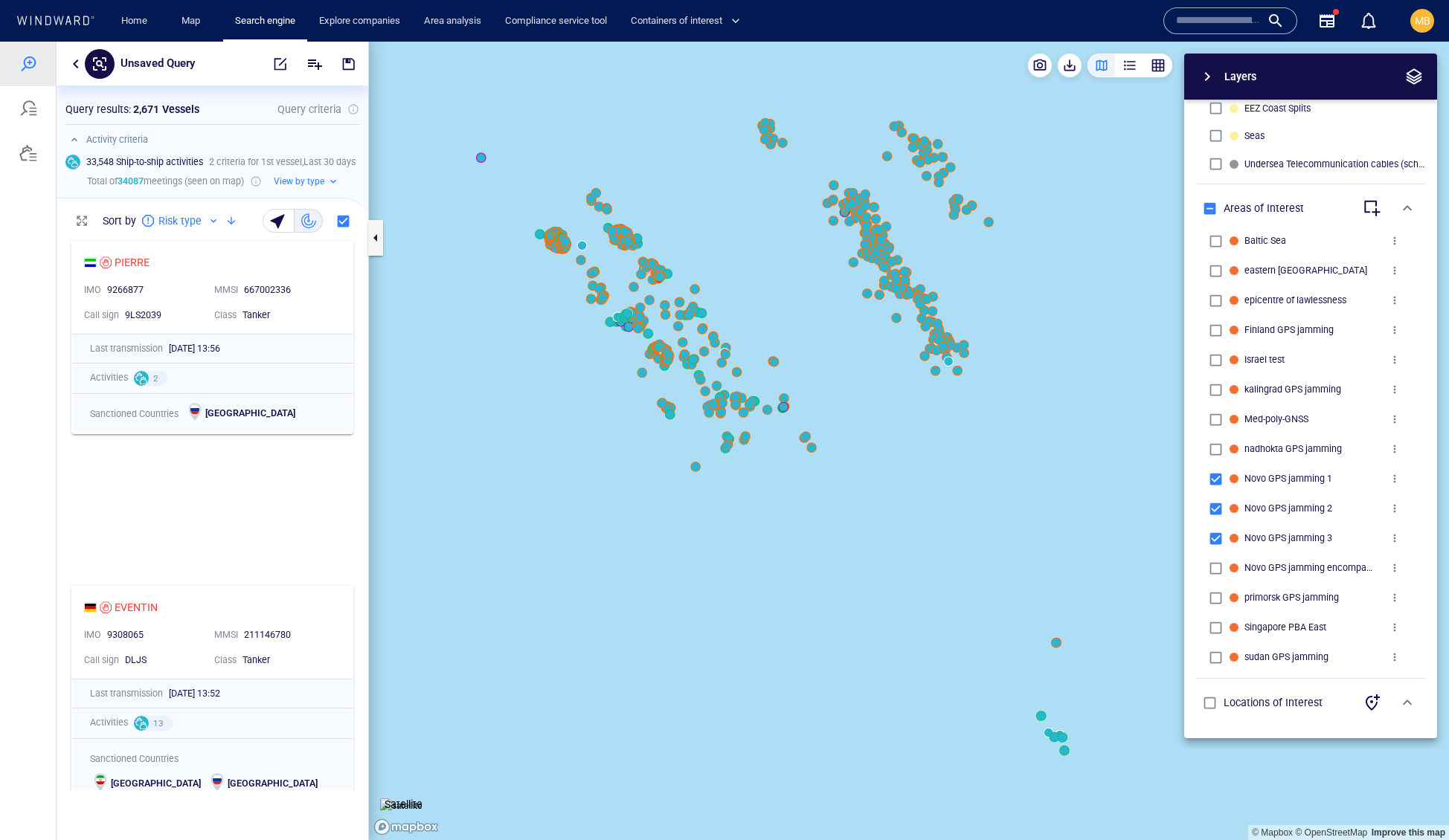
click at [925, 453] on canvas "Map" at bounding box center [908, 441] width 1080 height 799
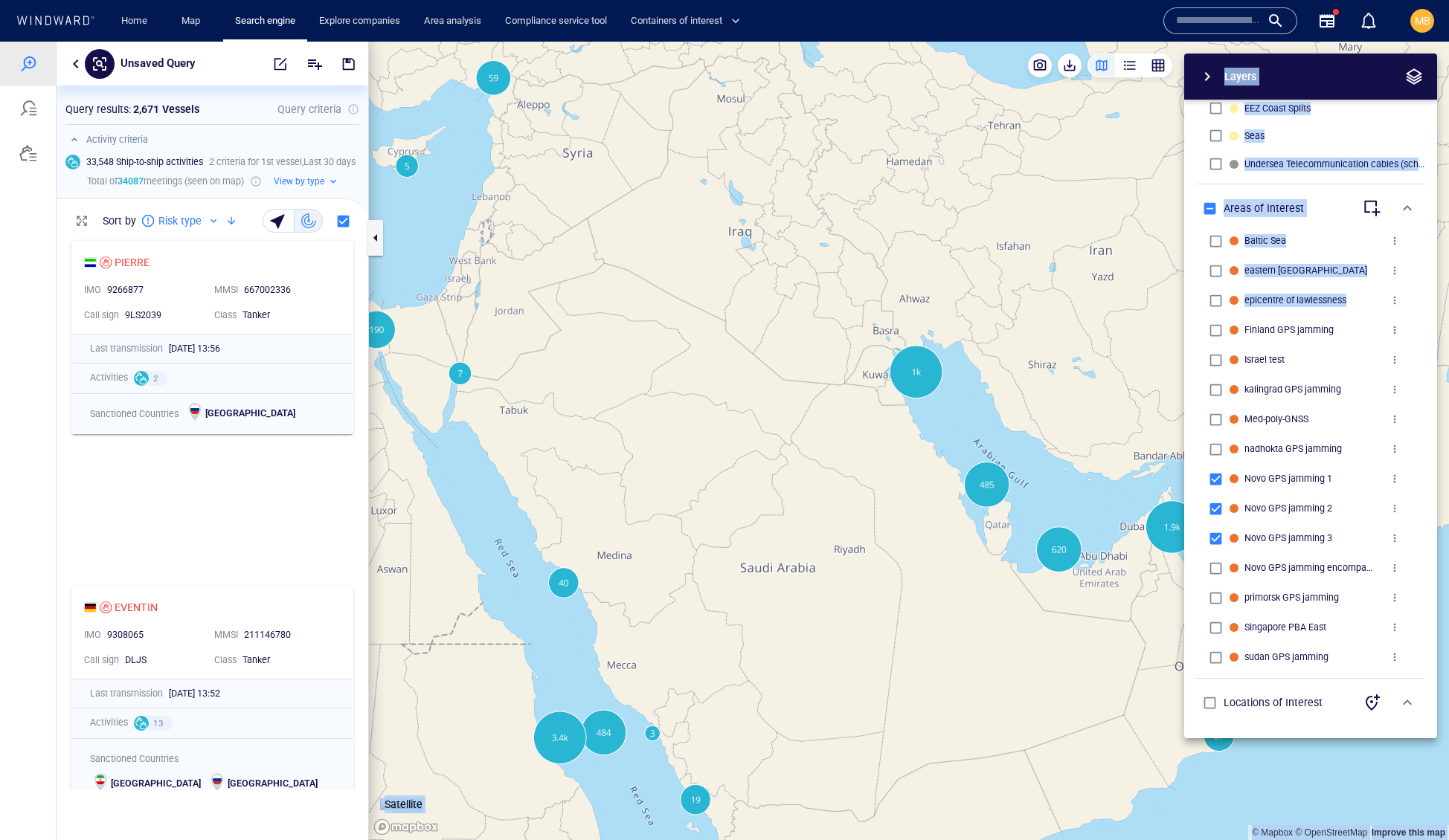
drag, startPoint x: 1020, startPoint y: 400, endPoint x: 989, endPoint y: 327, distance: 79.3
click at [989, 327] on div "© Mapbox © OpenStreetMap Improve this map Satellite Layers System Areas Interna…" at bounding box center [908, 440] width 1080 height 798
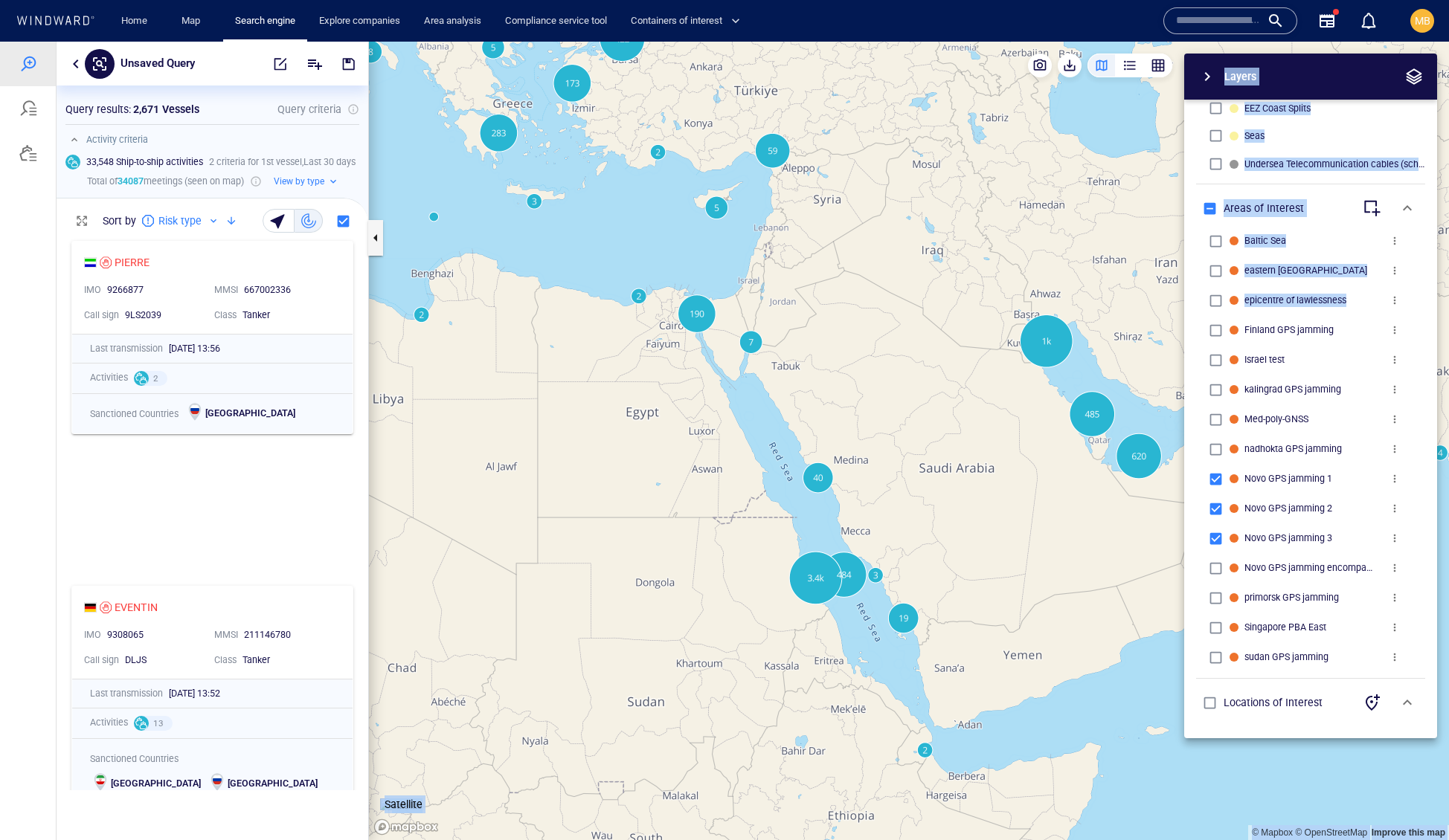
drag, startPoint x: 729, startPoint y: 492, endPoint x: 840, endPoint y: 458, distance: 116.1
click at [840, 459] on canvas "Map" at bounding box center [908, 441] width 1080 height 799
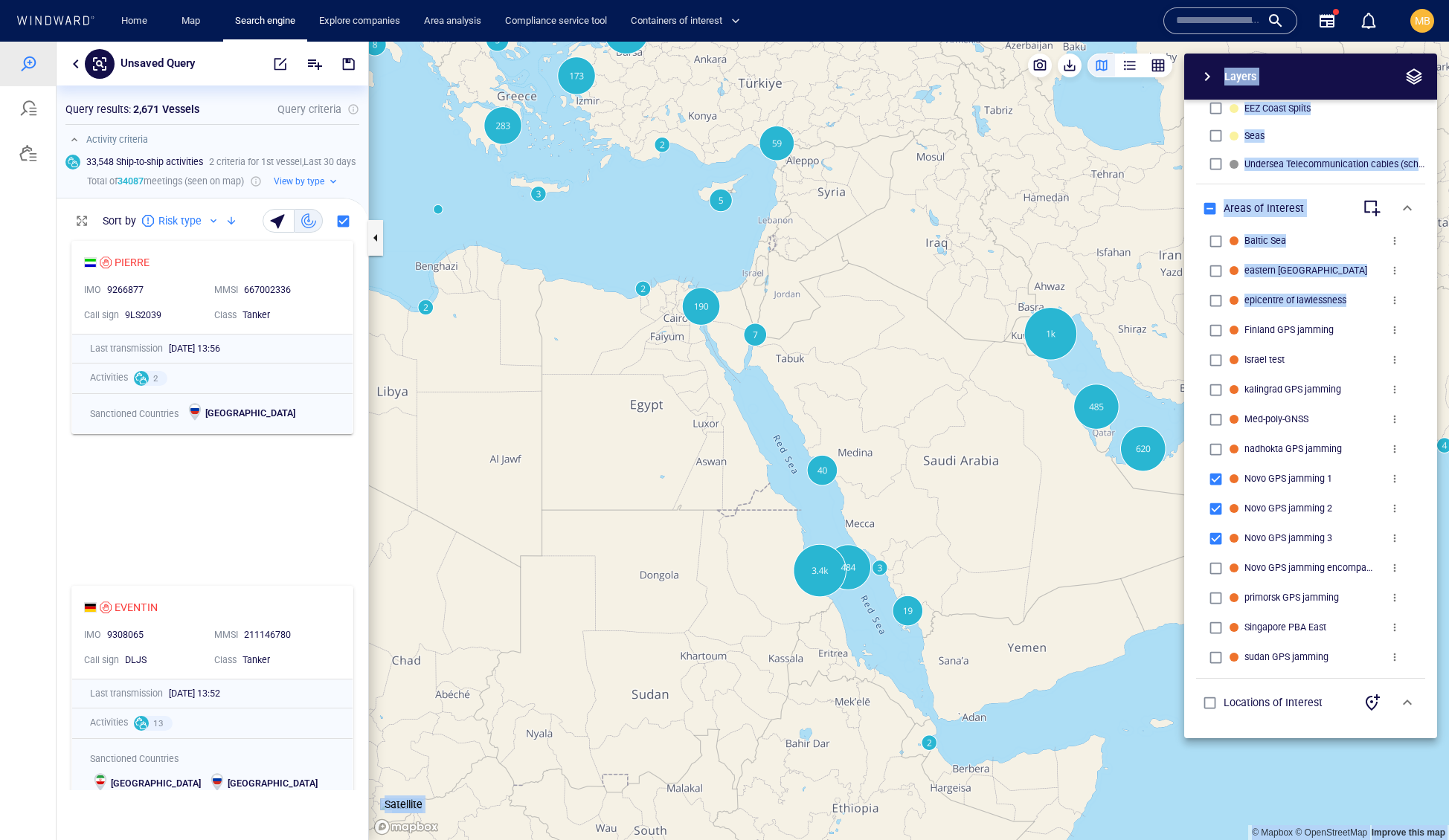
drag, startPoint x: 900, startPoint y: 453, endPoint x: 611, endPoint y: 453, distance: 289.0
click at [616, 453] on canvas "Map" at bounding box center [908, 441] width 1080 height 799
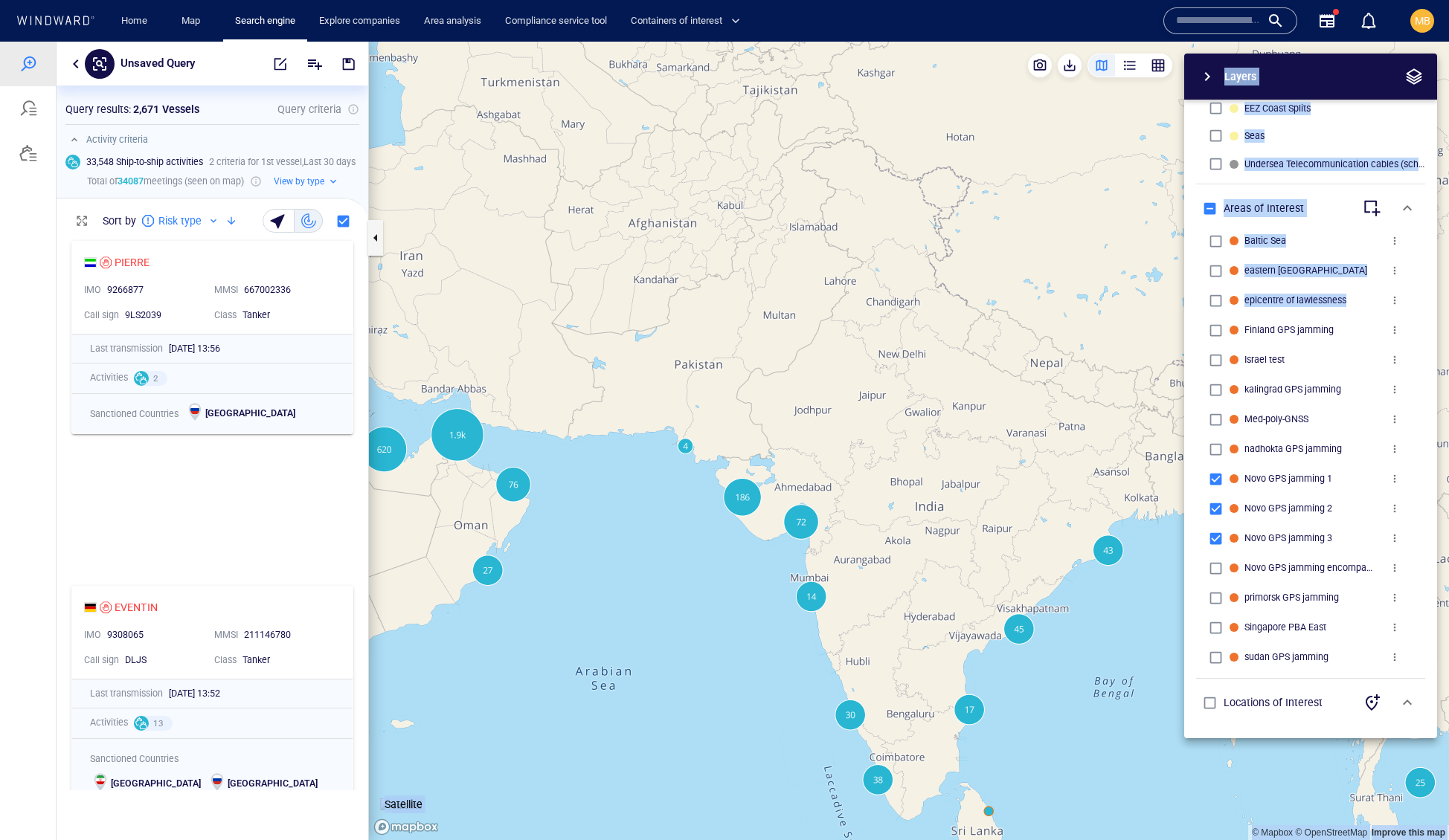
drag, startPoint x: 732, startPoint y: 447, endPoint x: 829, endPoint y: 437, distance: 97.5
click at [829, 437] on canvas "Map" at bounding box center [908, 441] width 1080 height 799
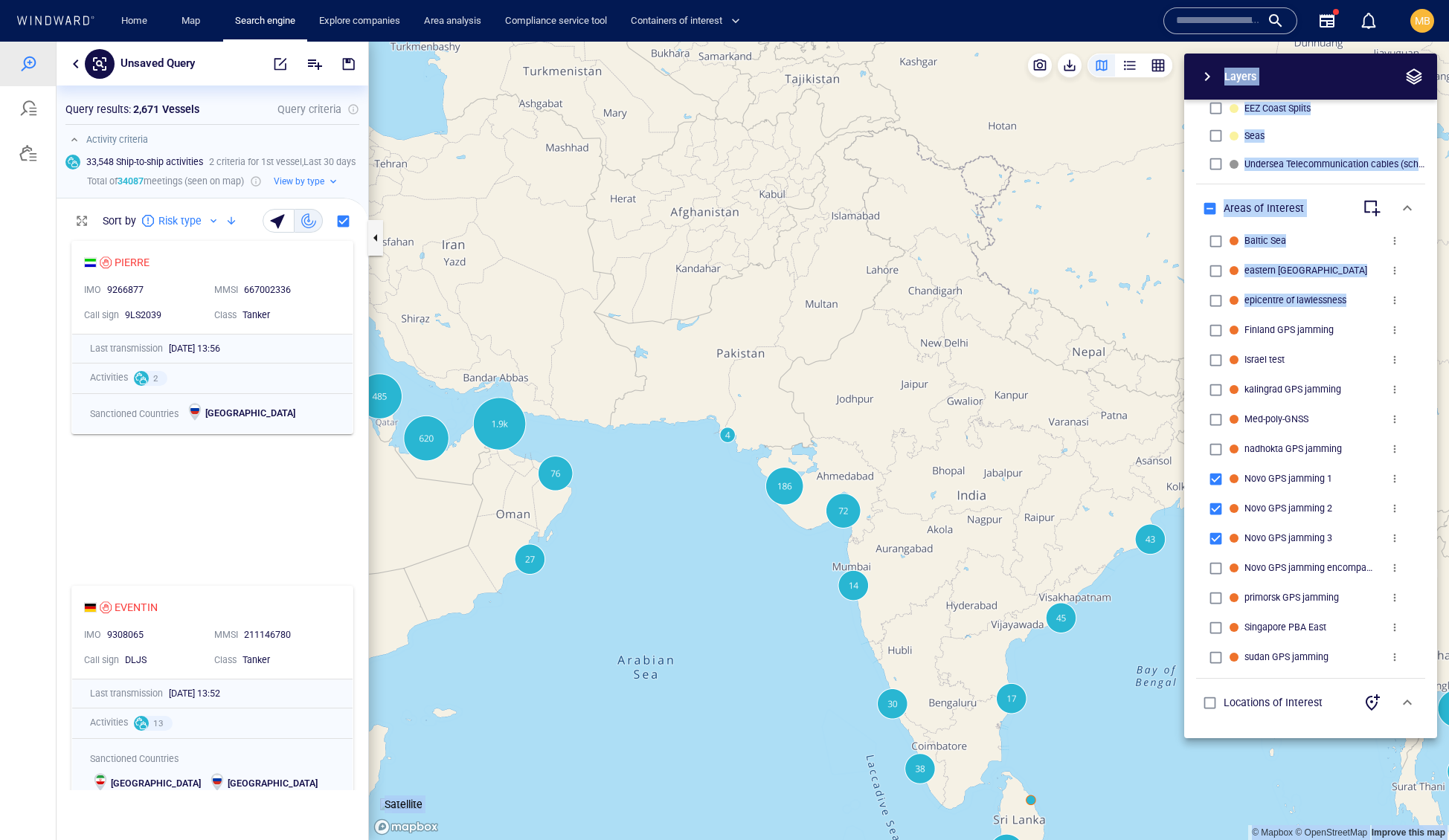
drag, startPoint x: 649, startPoint y: 462, endPoint x: 787, endPoint y: 464, distance: 138.0
click at [787, 465] on canvas "Map" at bounding box center [908, 441] width 1080 height 799
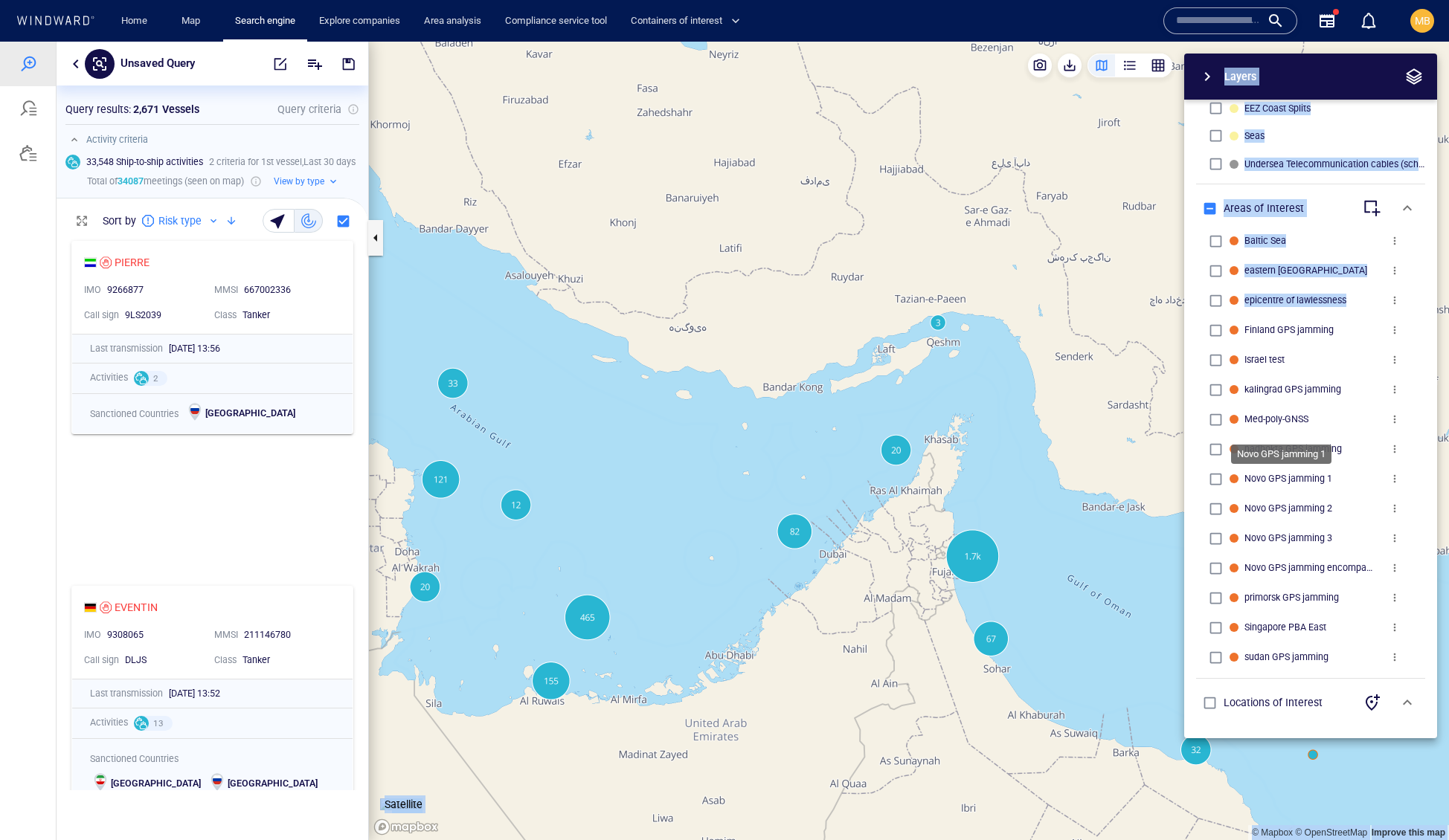
scroll to position [828, 0]
click at [273, 61] on span "button" at bounding box center [280, 63] width 15 height 15
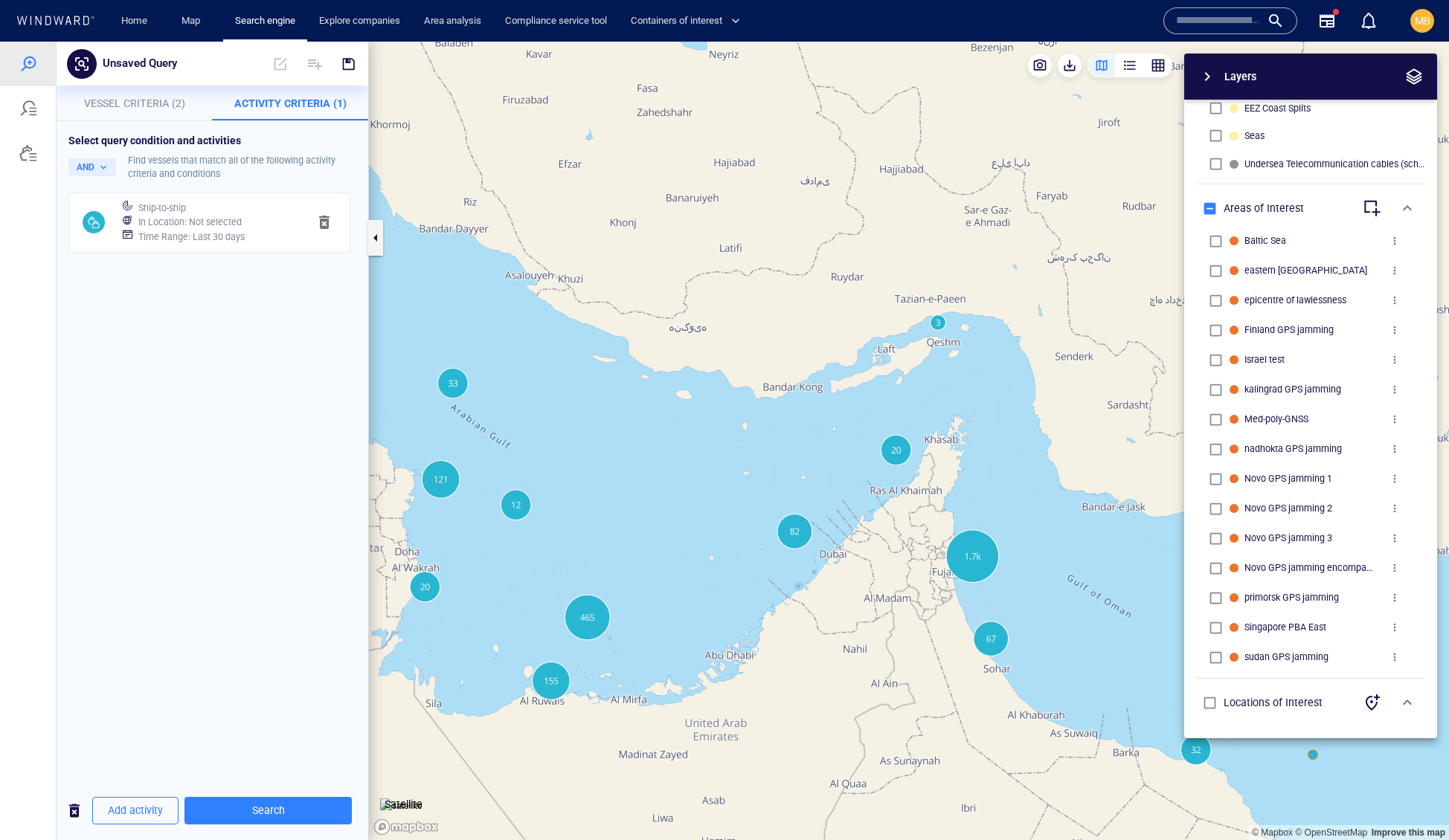
click at [245, 244] on h6 "Time Range : Last 30 days" at bounding box center [192, 237] width 107 height 15
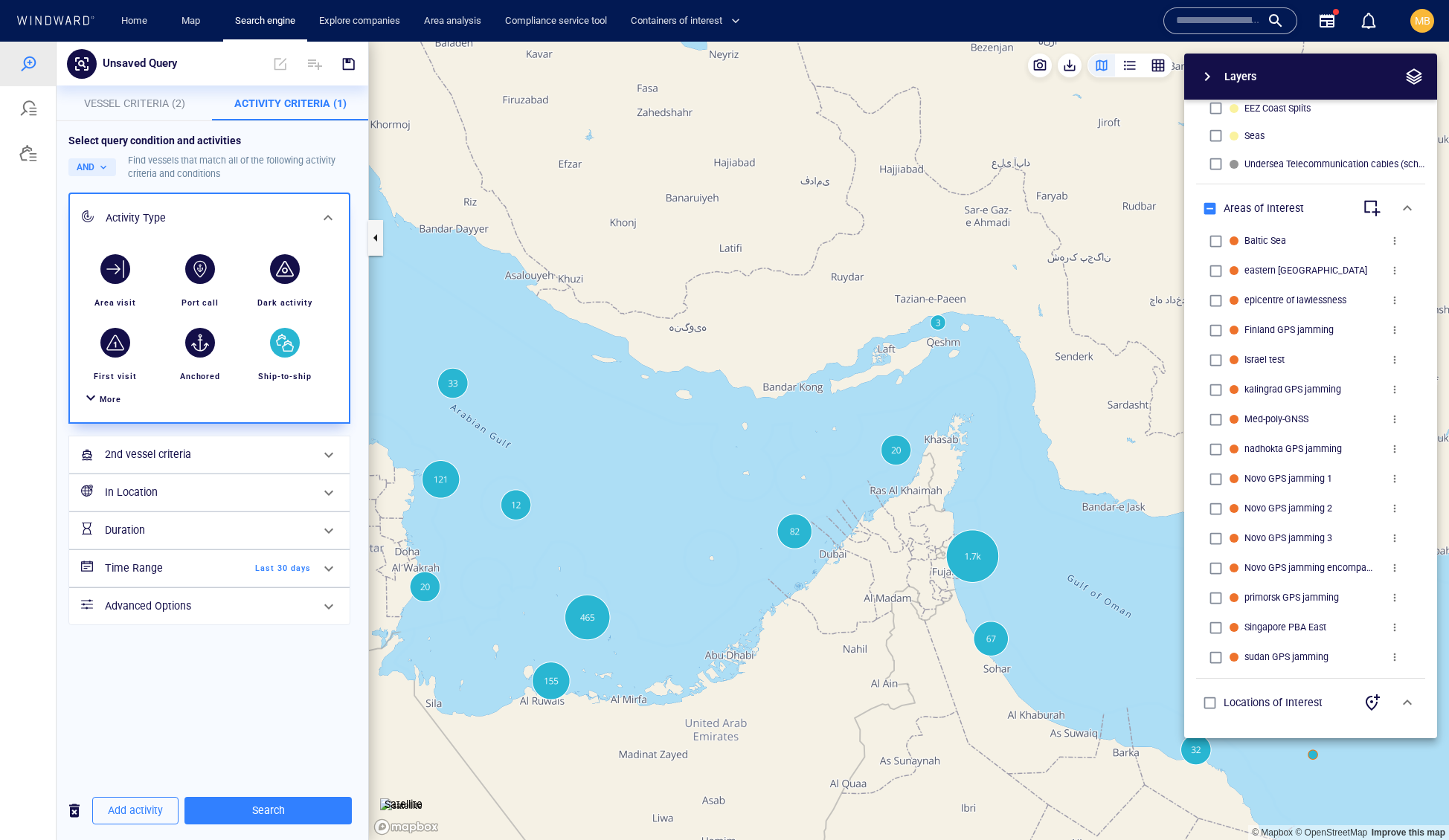
click at [236, 501] on h6 "In Location" at bounding box center [208, 492] width 206 height 18
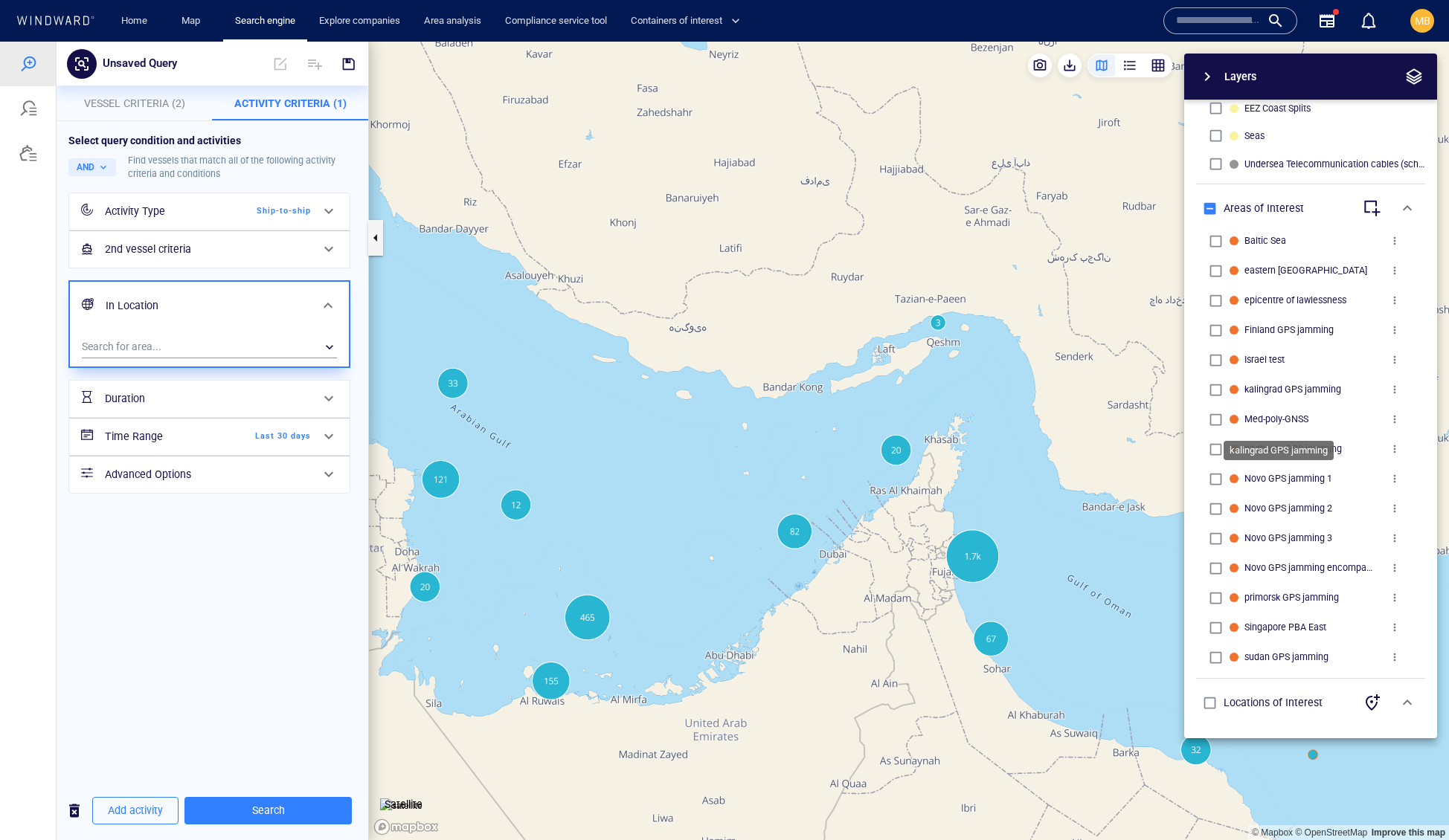
scroll to position [711, 0]
click at [220, 358] on div "​" at bounding box center [209, 346] width 255 height 22
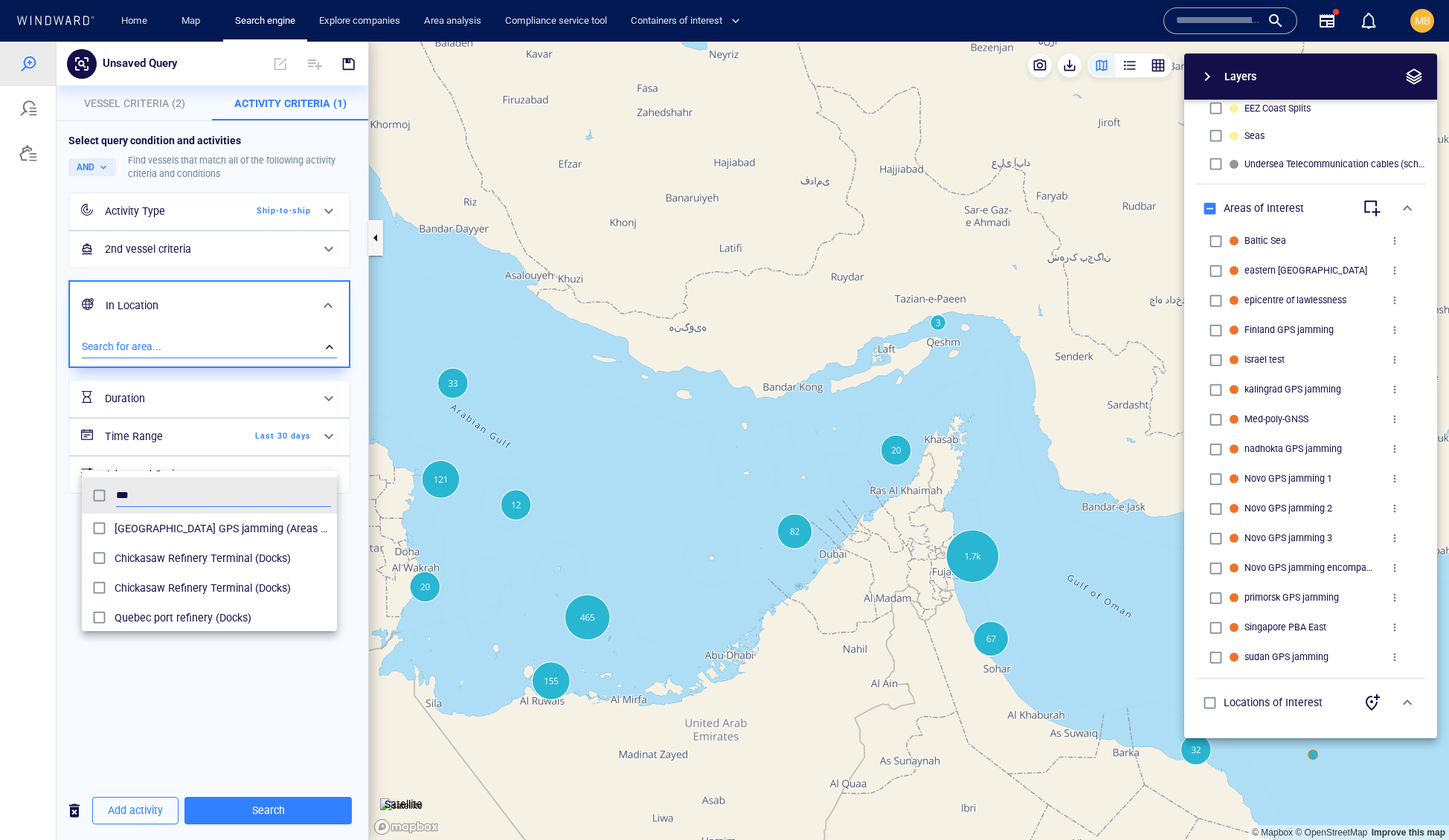
scroll to position [162, 256]
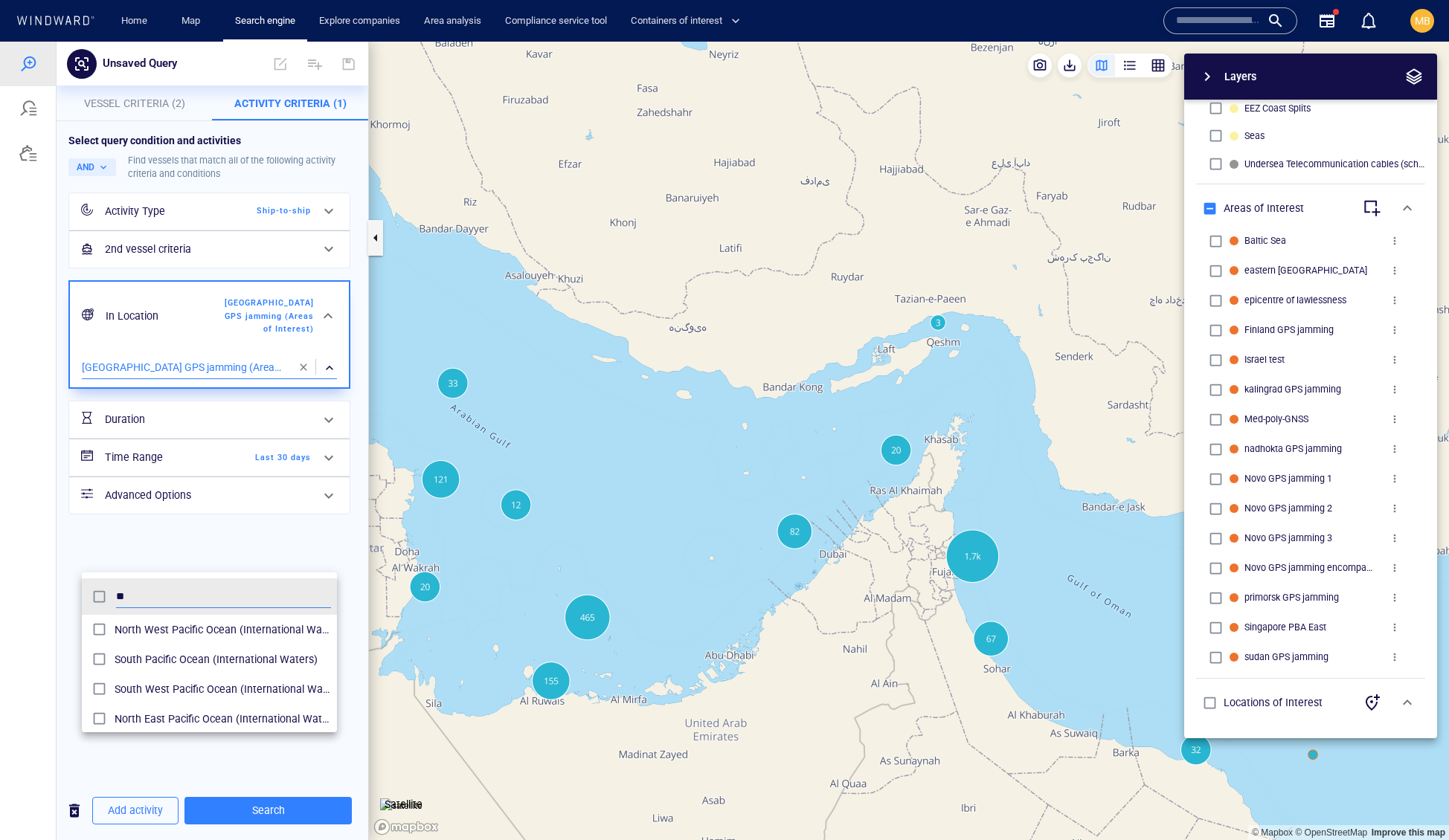
type input "*"
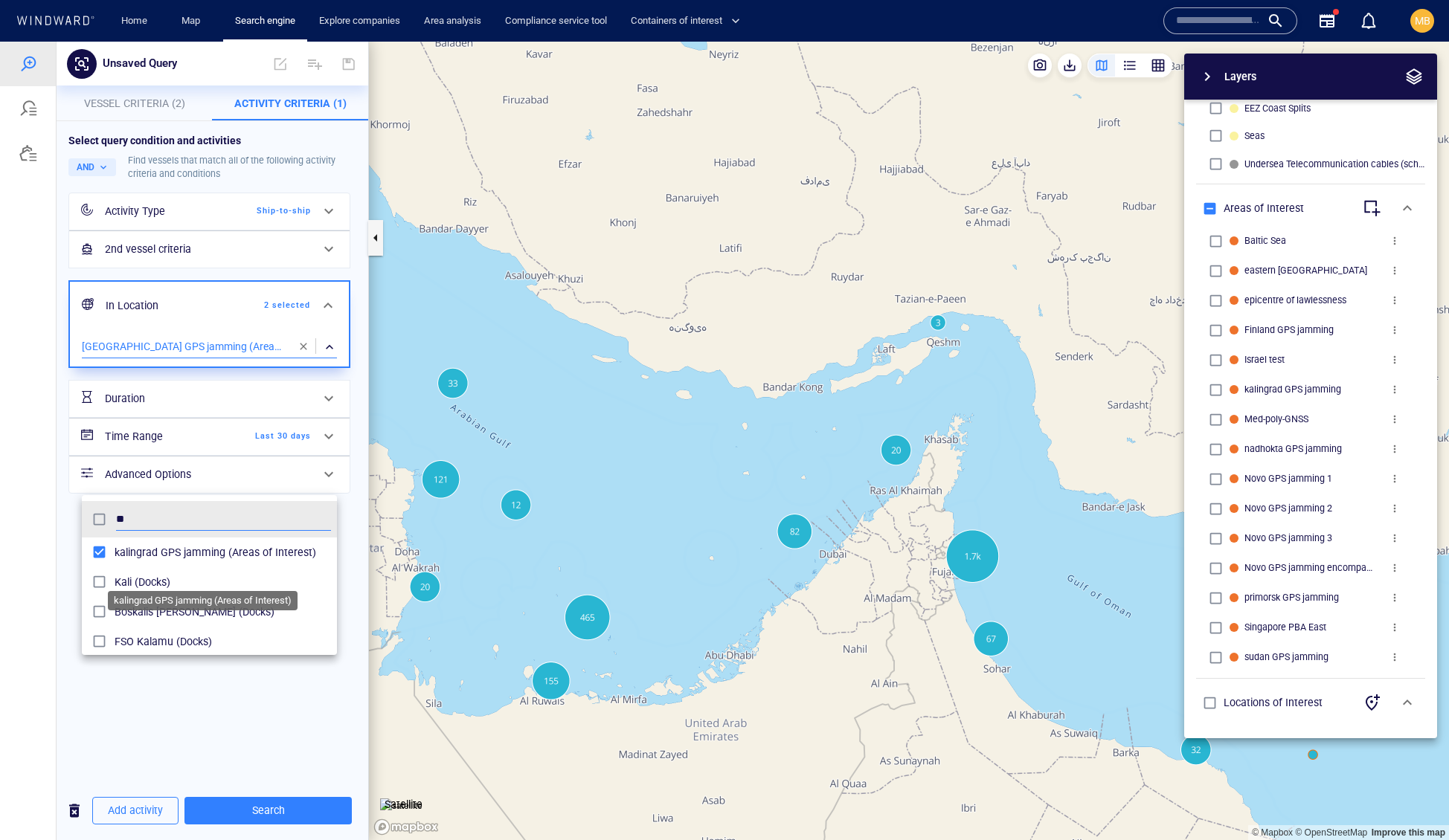
type input "*"
type input "********"
click at [1270, 644] on div at bounding box center [724, 440] width 1449 height 798
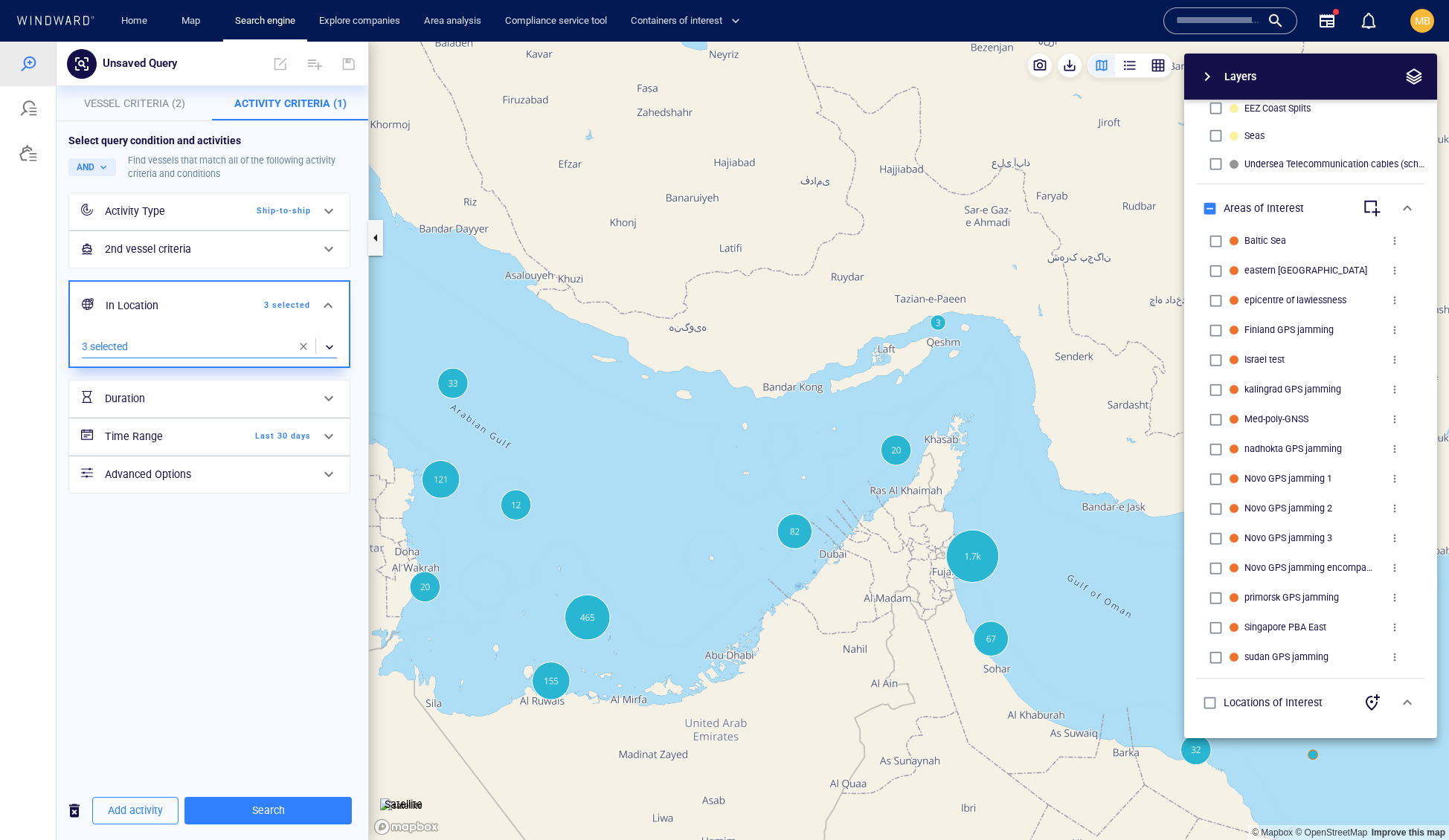
click at [200, 358] on div "​" at bounding box center [209, 346] width 255 height 22
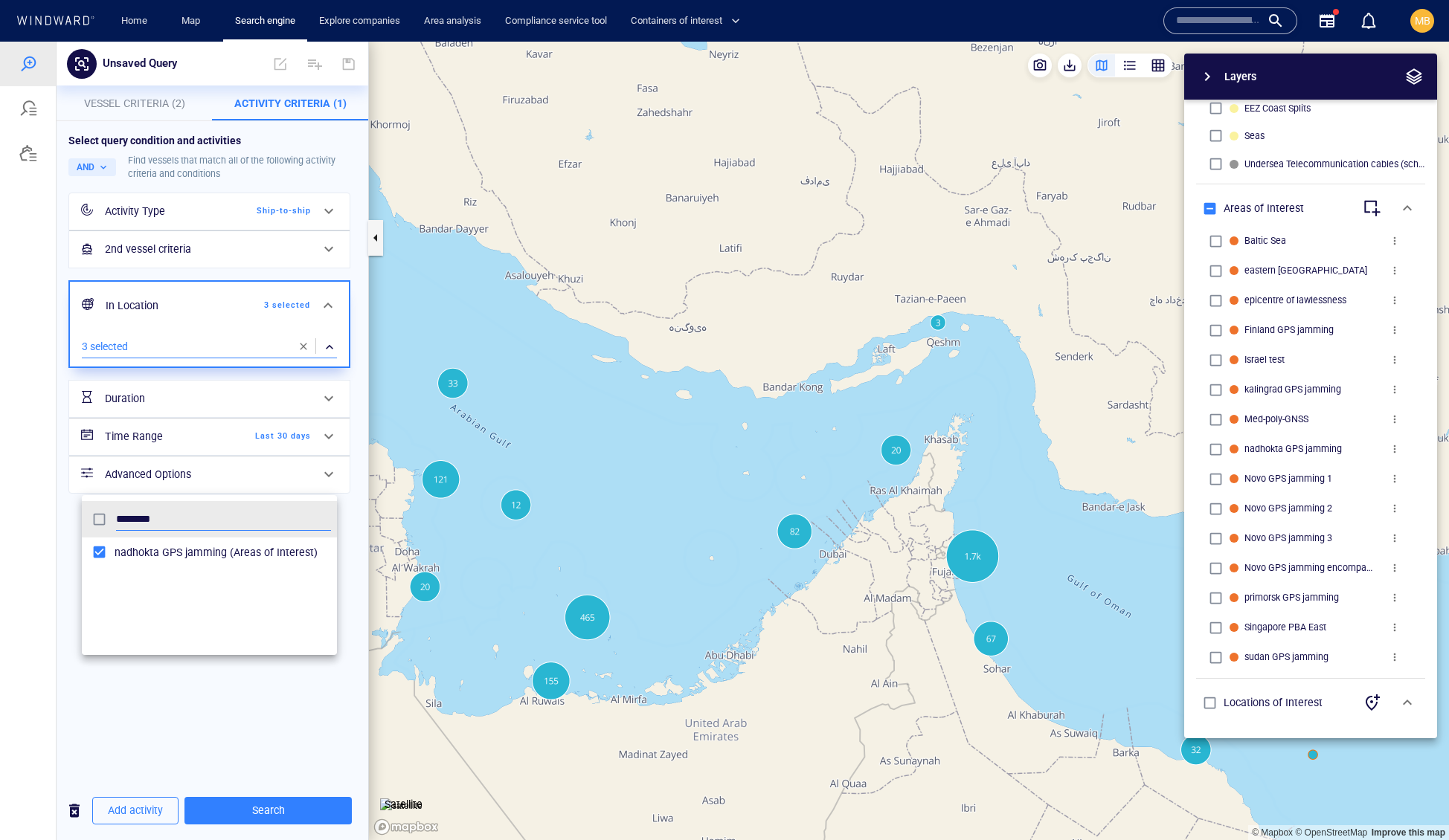
scroll to position [162, 256]
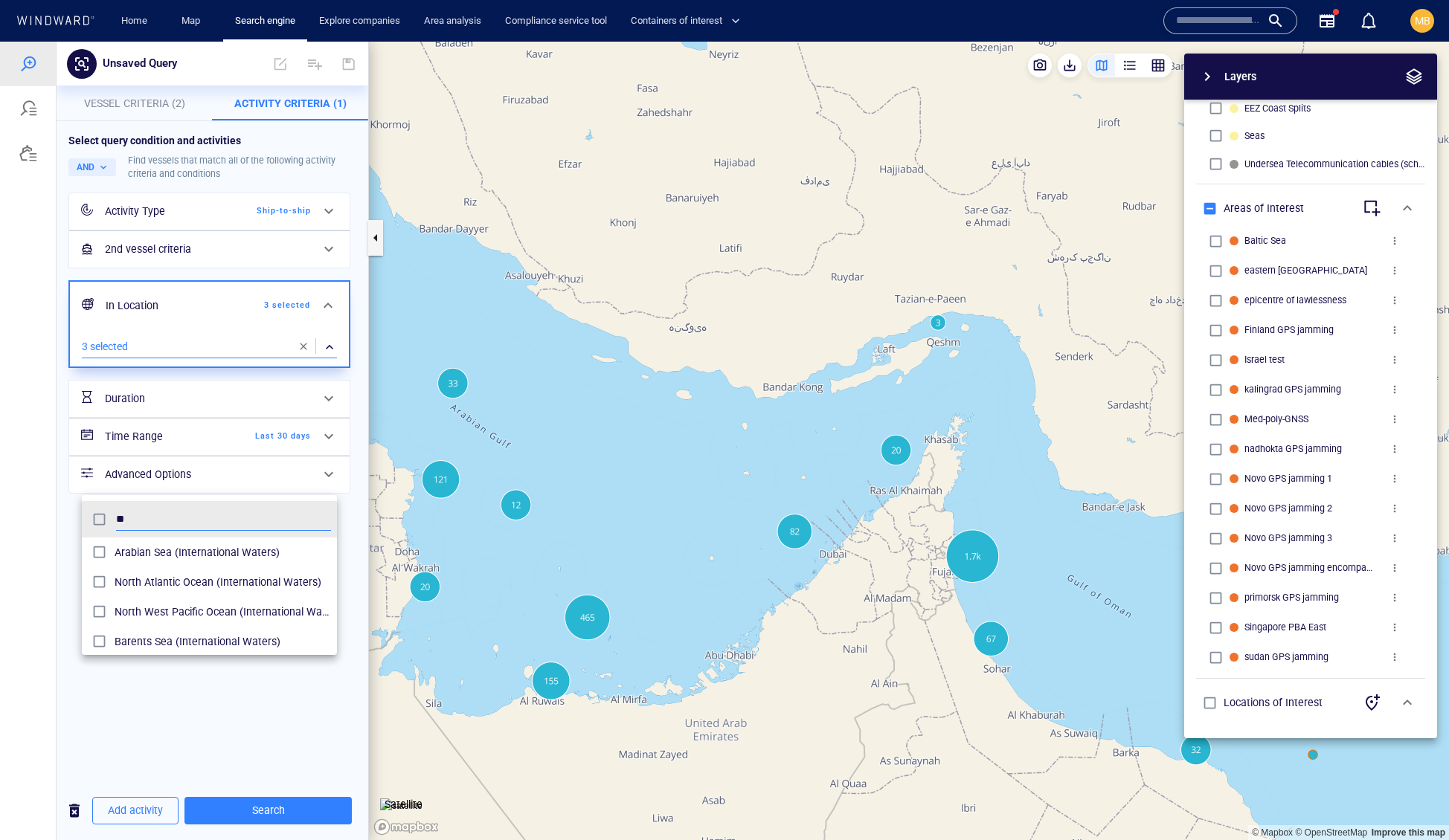
type input "*"
type input "*****"
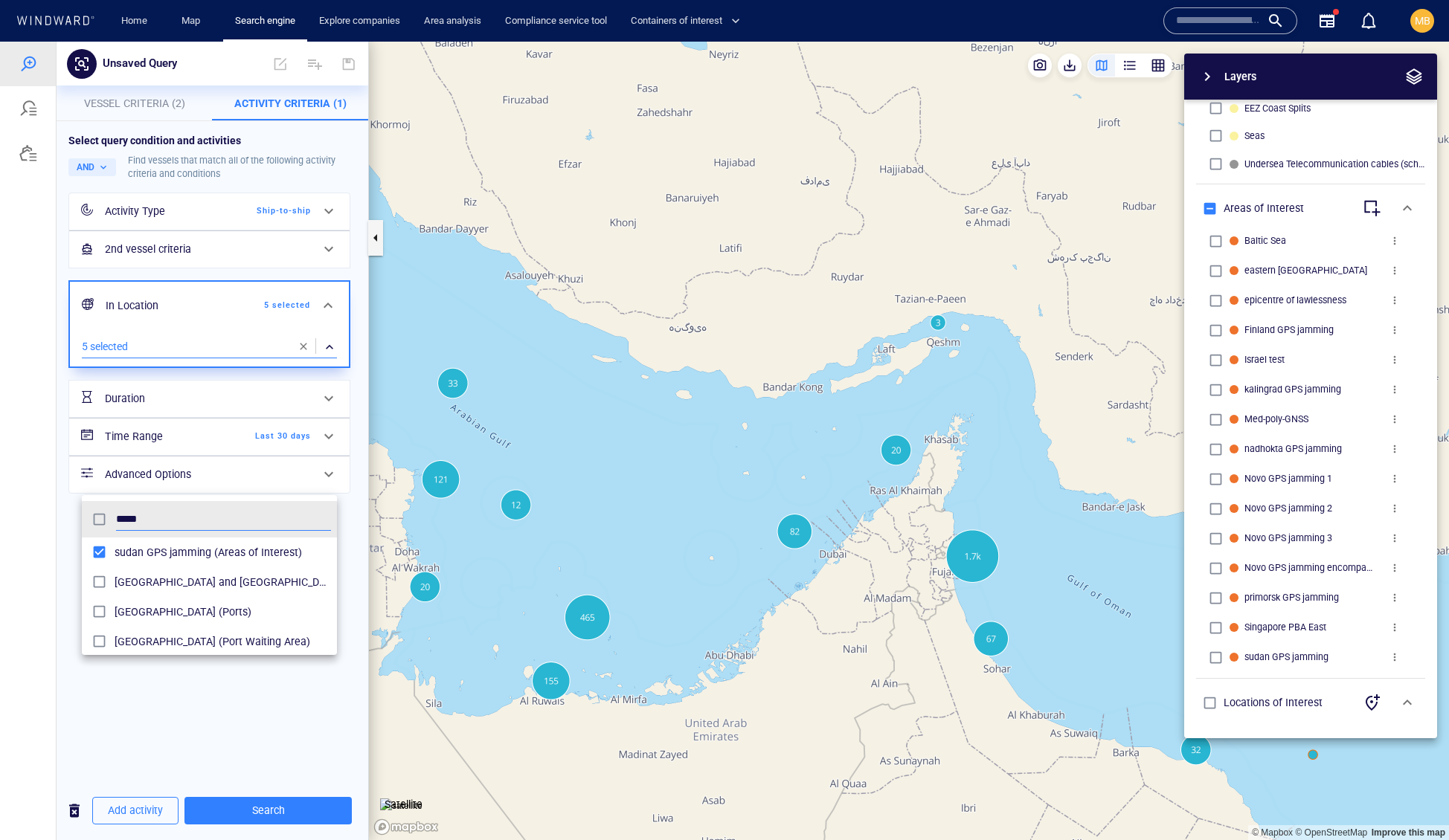
click at [502, 565] on div at bounding box center [724, 440] width 1449 height 798
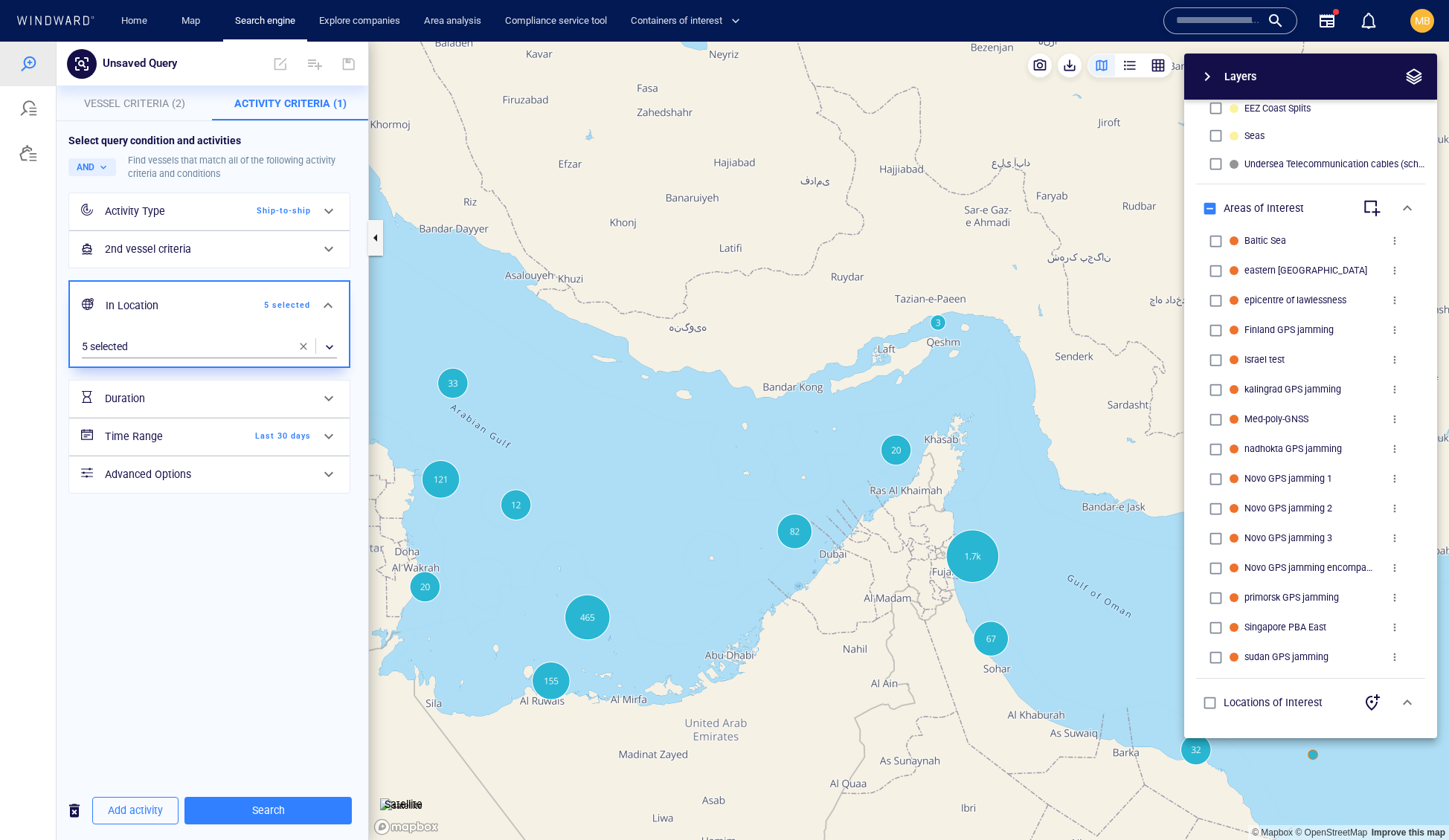
click at [272, 443] on span "Last 30 days" at bounding box center [268, 436] width 85 height 14
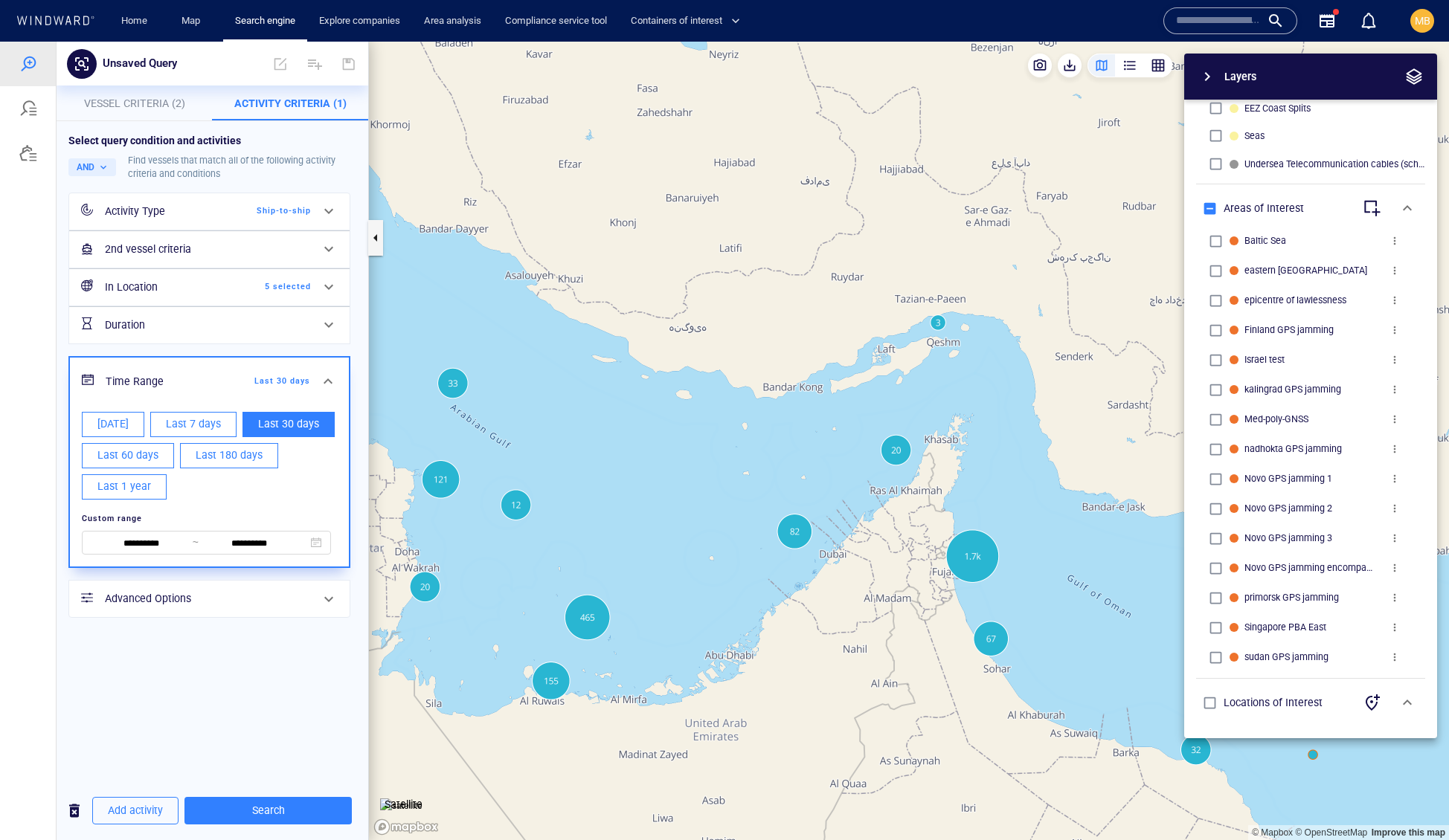
click at [210, 297] on h6 "In Location" at bounding box center [165, 287] width 120 height 18
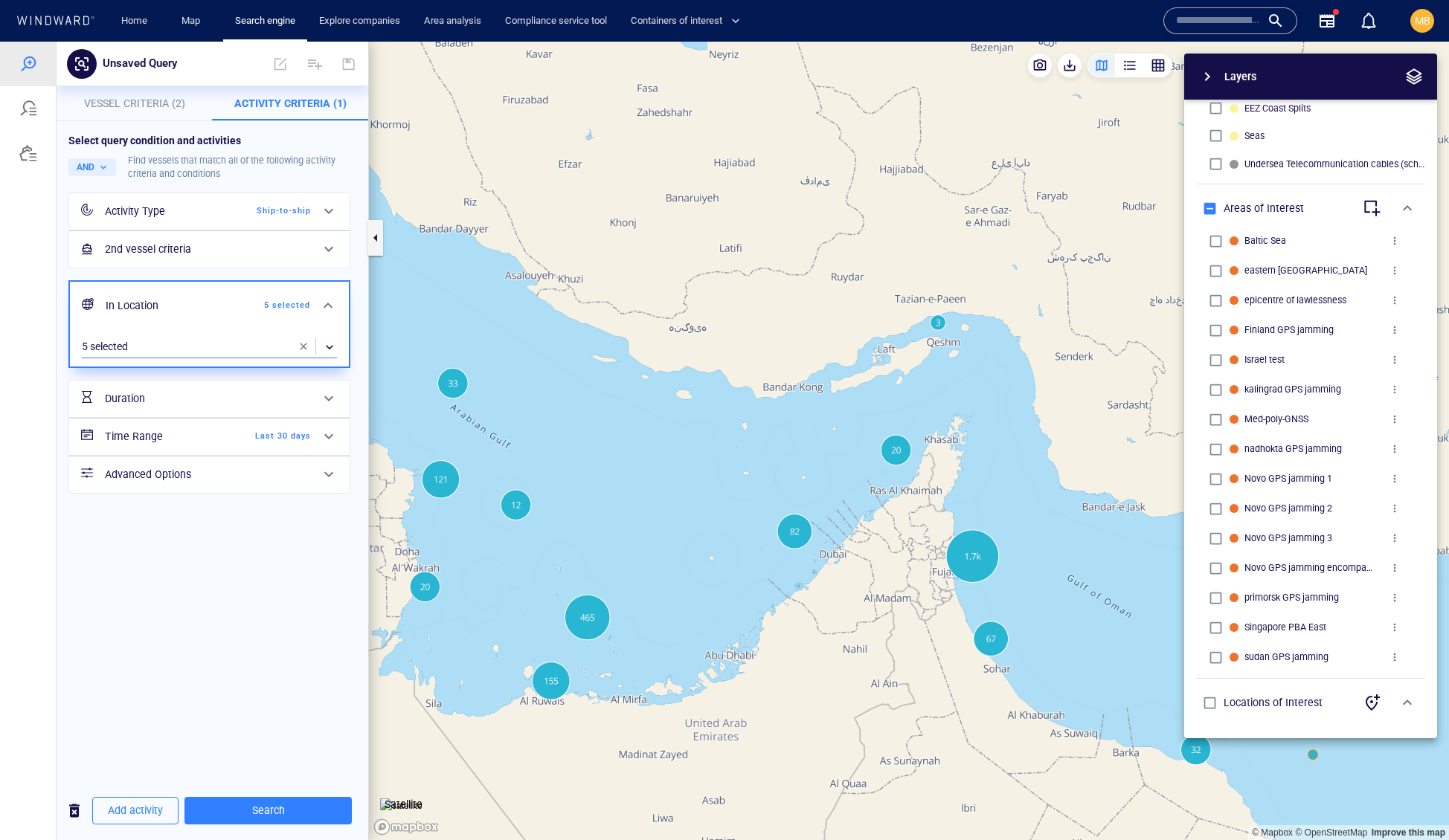
click at [215, 358] on div "​" at bounding box center [209, 346] width 255 height 22
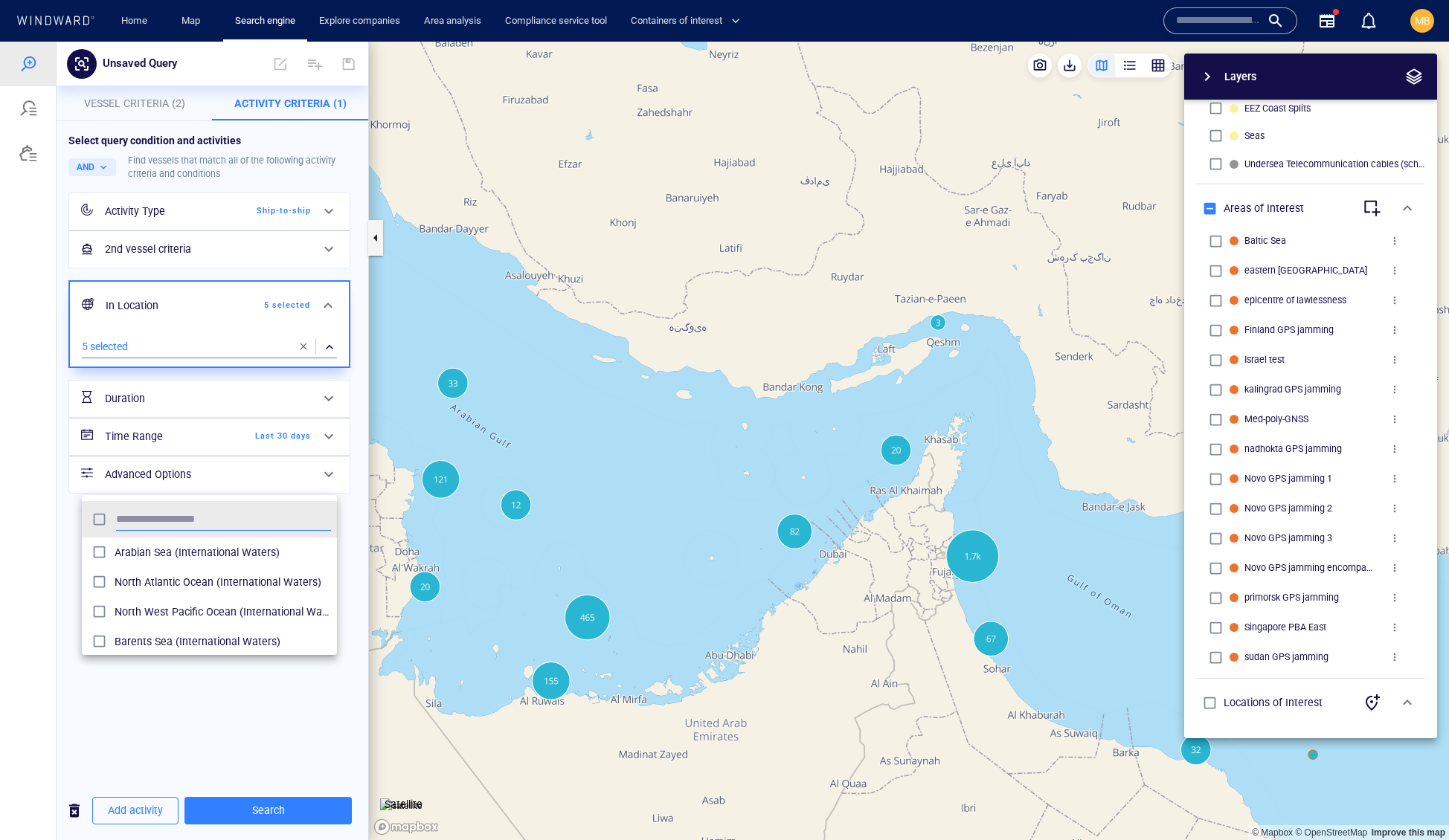
scroll to position [1, 1]
type input "***"
click at [257, 705] on div at bounding box center [724, 440] width 1449 height 798
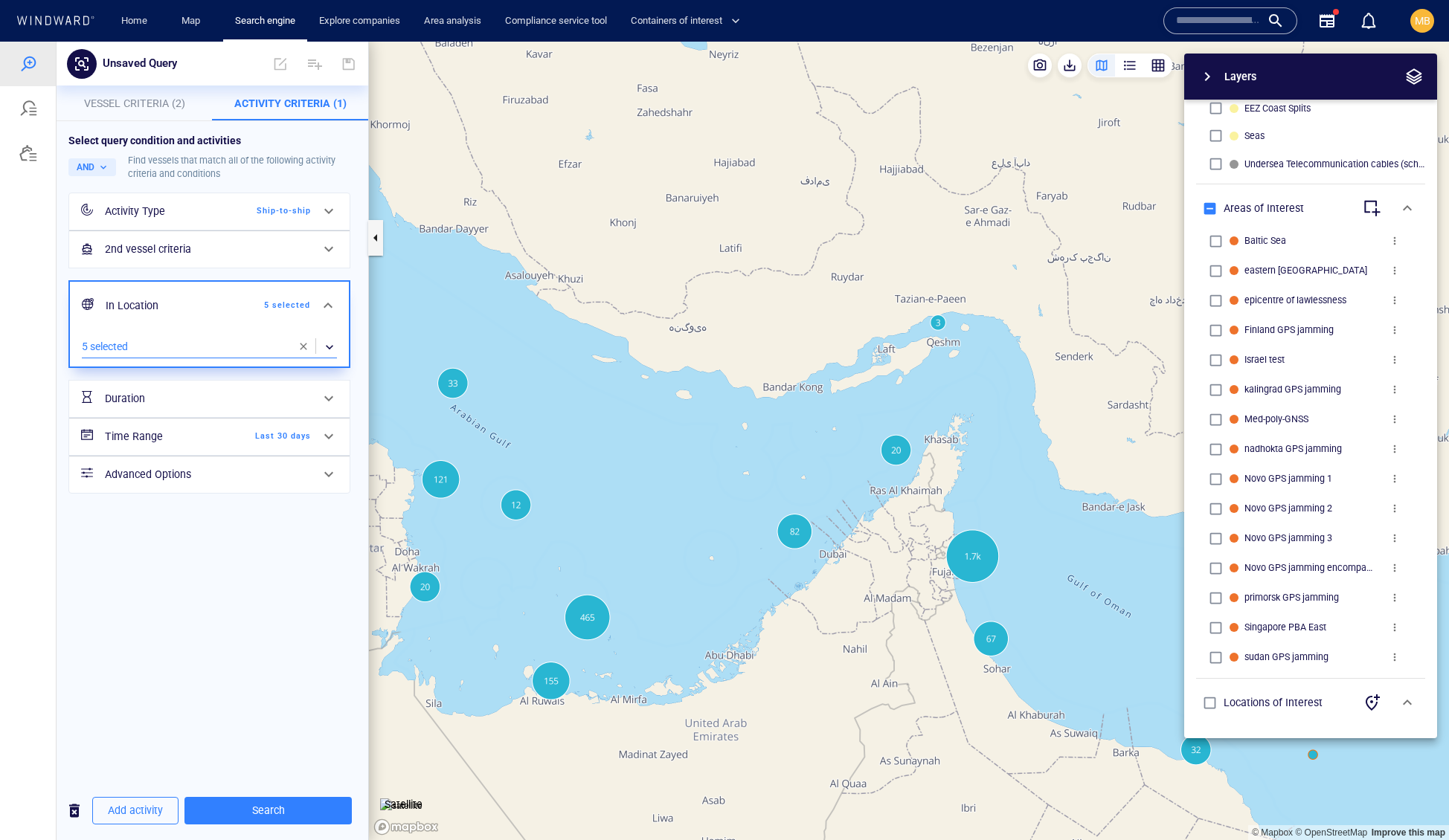
click at [272, 443] on span "Last 30 days" at bounding box center [268, 436] width 85 height 14
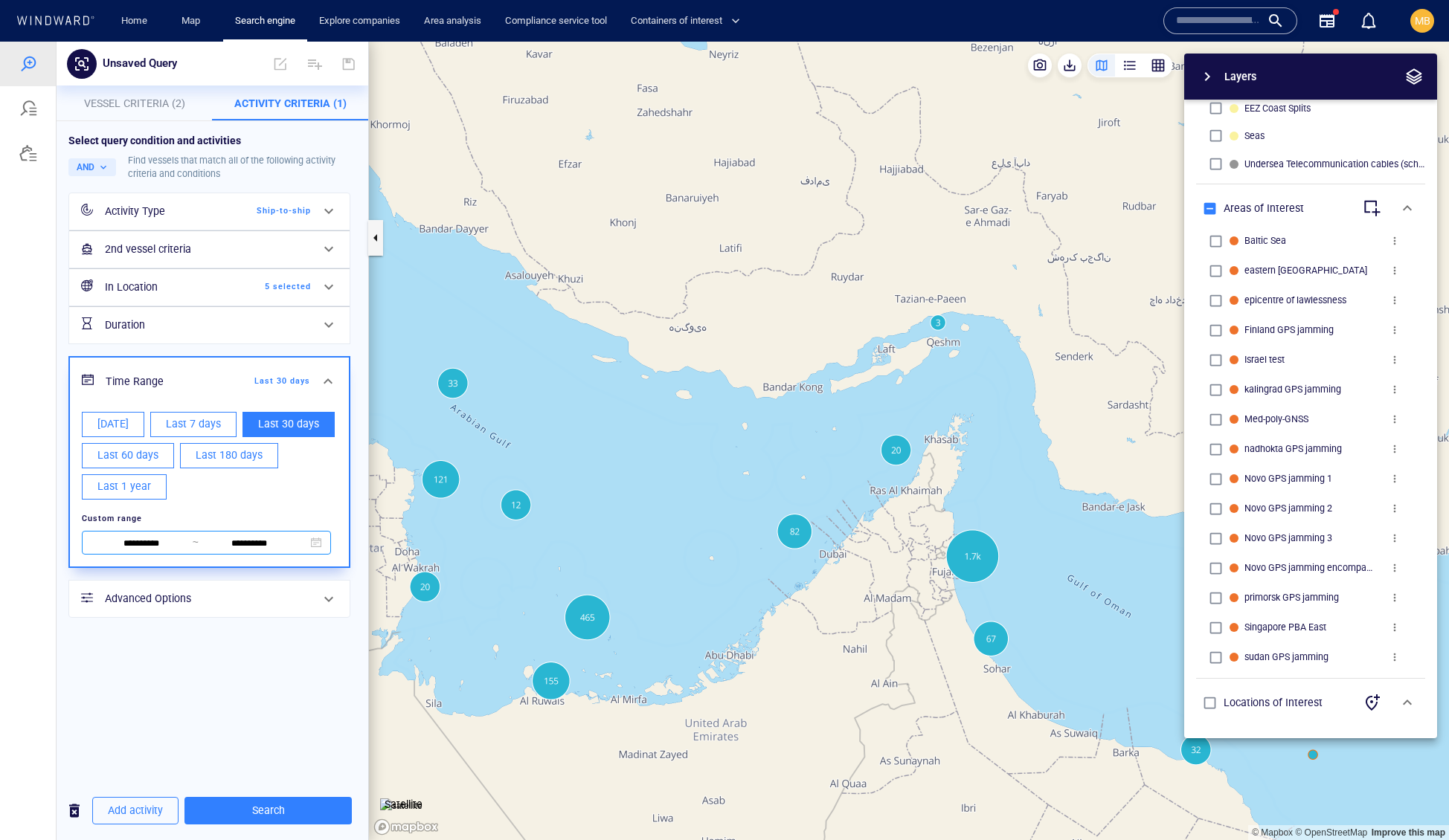
click at [182, 552] on input "**********" at bounding box center [141, 544] width 102 height 16
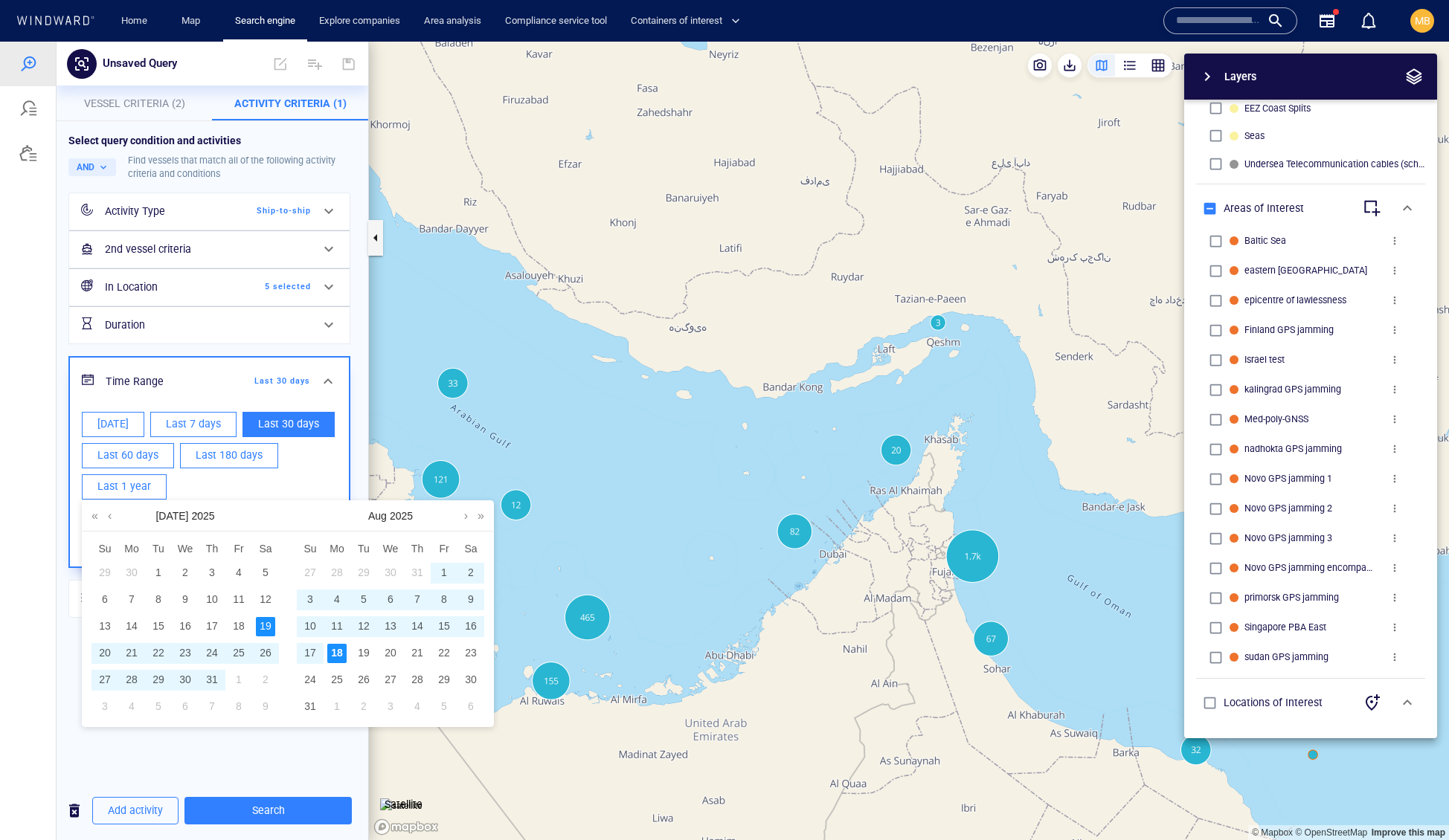
click at [439, 577] on div "1" at bounding box center [445, 573] width 19 height 19
click at [343, 658] on div "18" at bounding box center [337, 654] width 19 height 19
type input "**********"
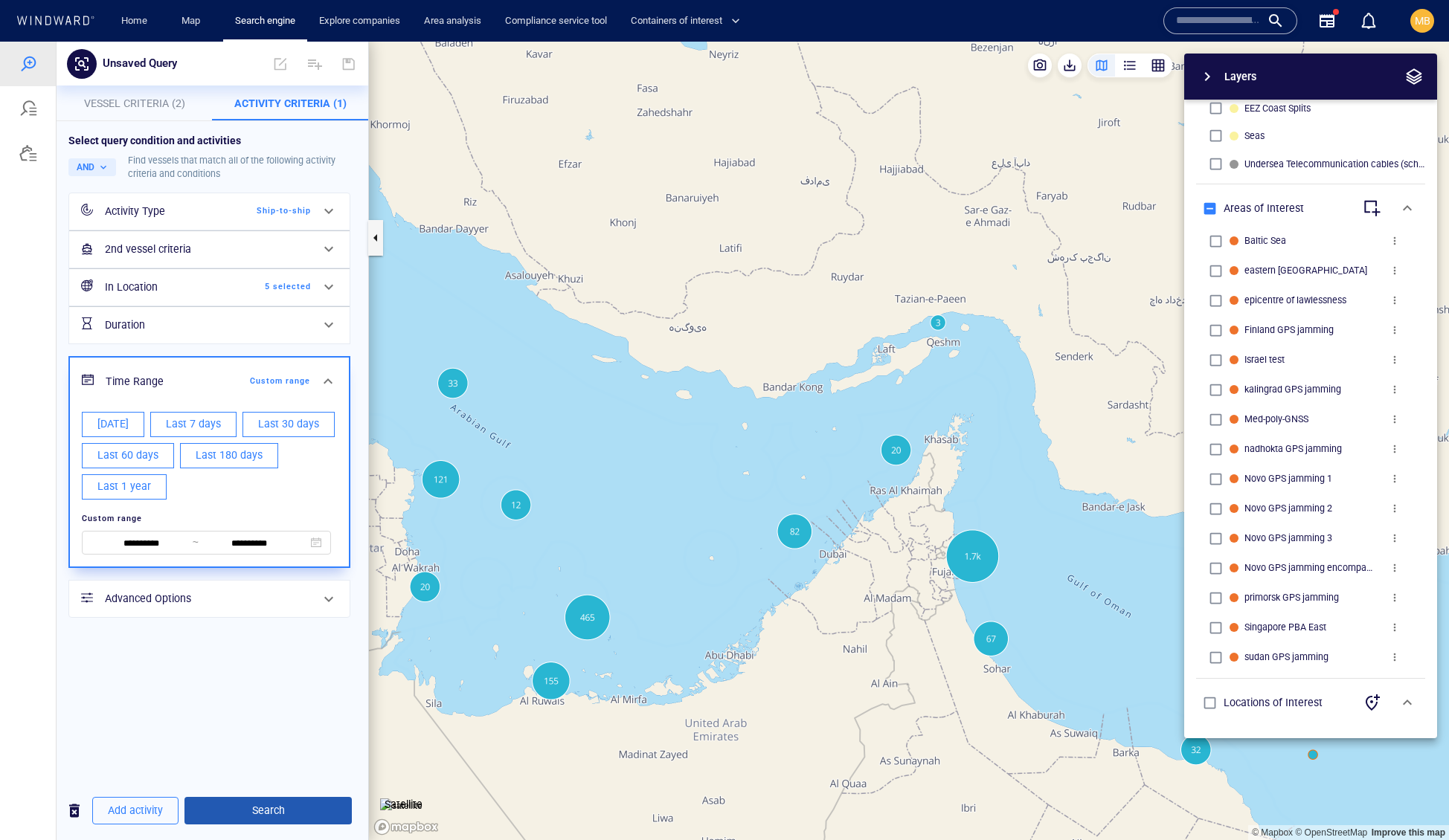
click at [292, 810] on span "Search" at bounding box center [268, 810] width 144 height 18
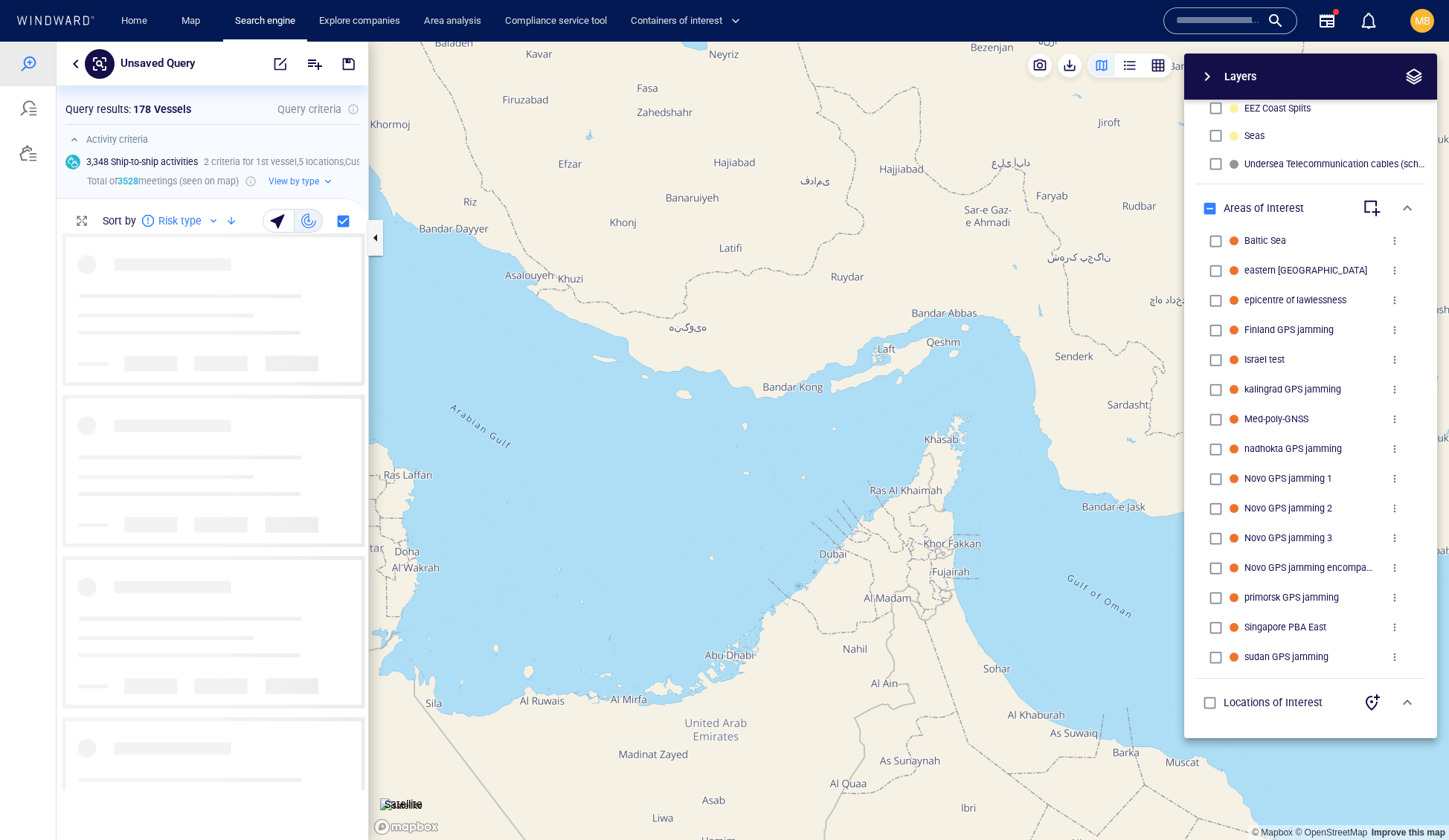
scroll to position [556, 311]
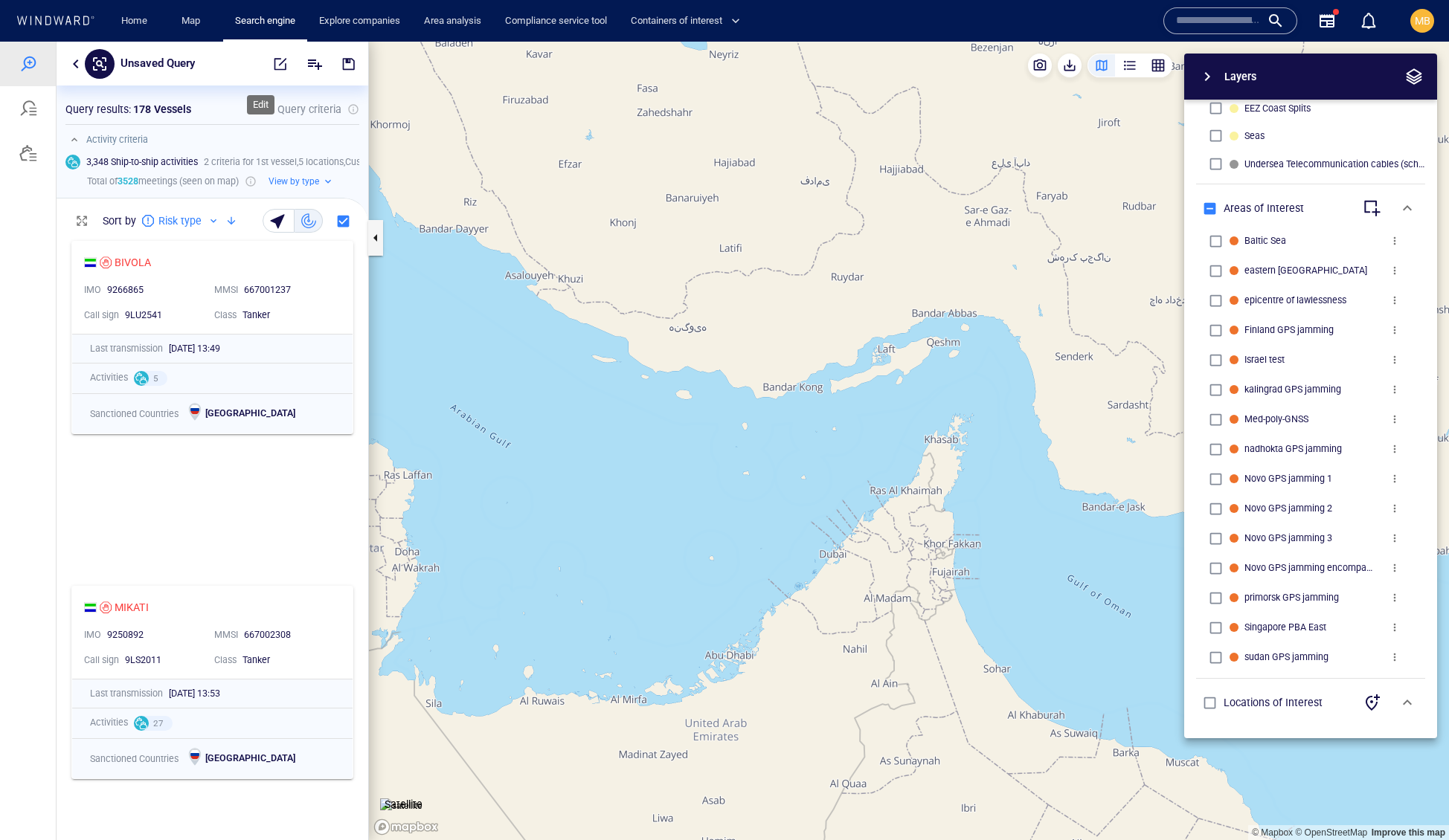
click at [273, 67] on span "button" at bounding box center [280, 63] width 15 height 15
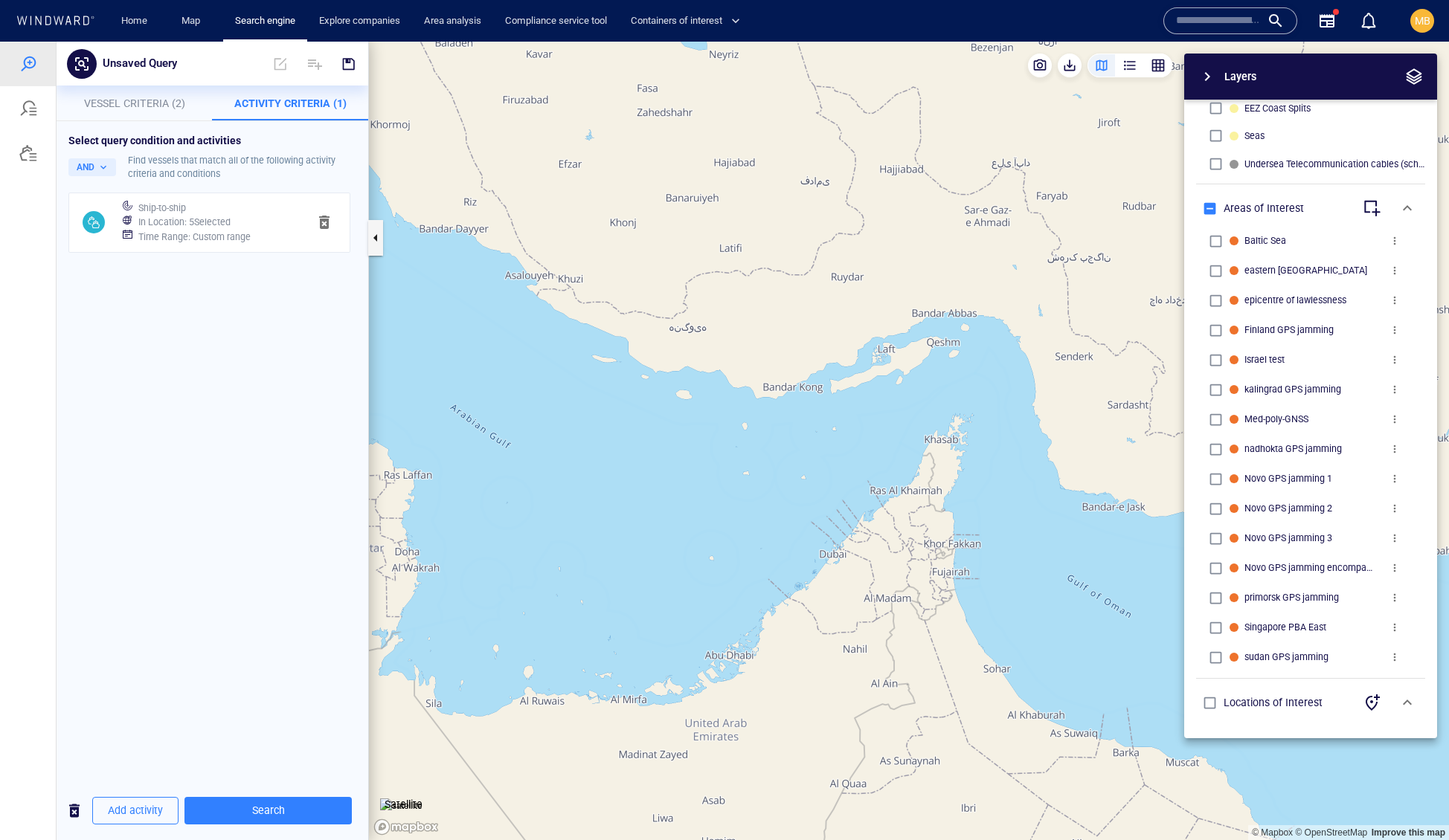
click at [231, 230] on h6 "In Location : 5 Selected" at bounding box center [184, 221] width 92 height 15
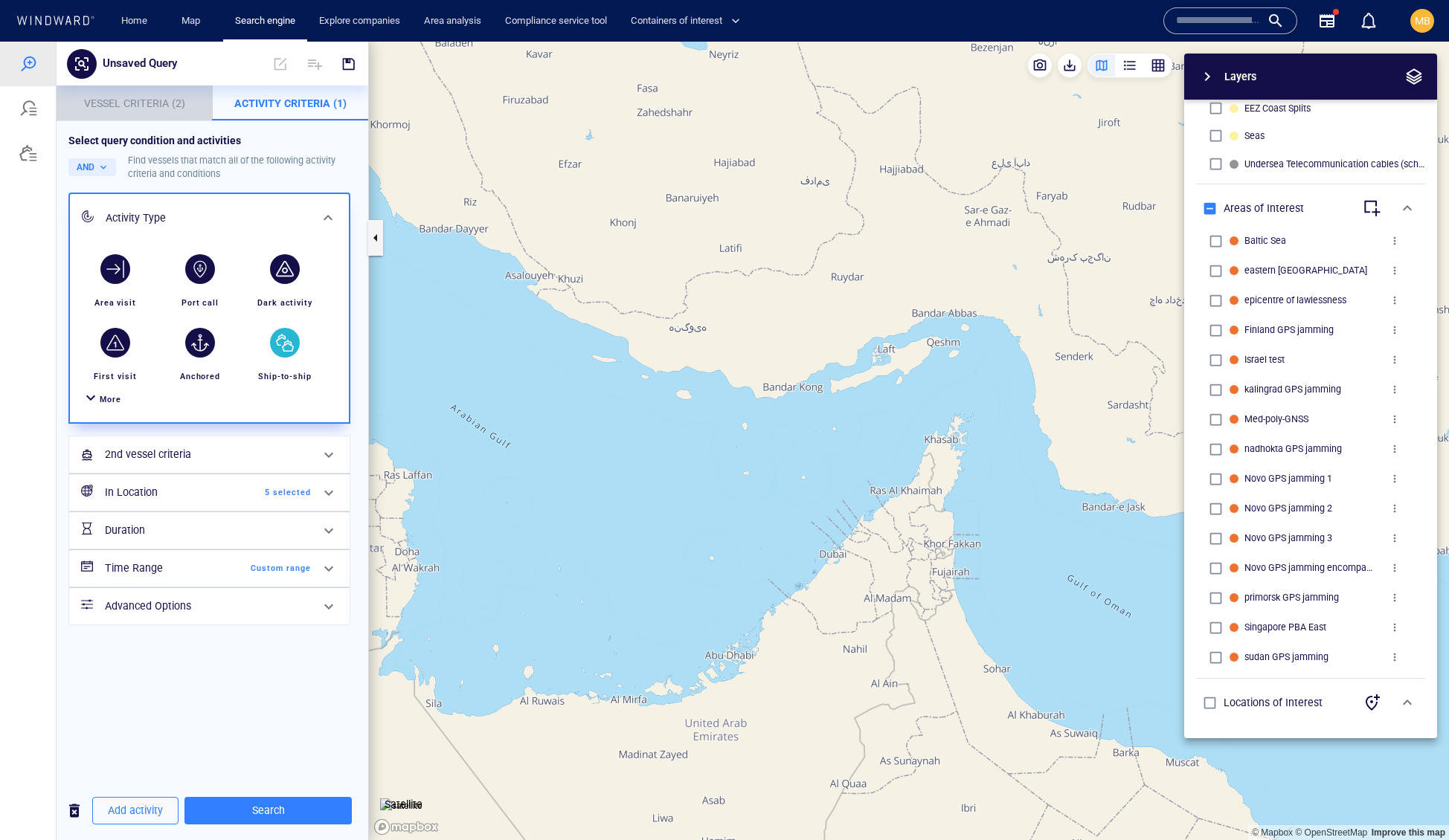
click at [156, 99] on span "Vessel Criteria (2)" at bounding box center [135, 103] width 101 height 12
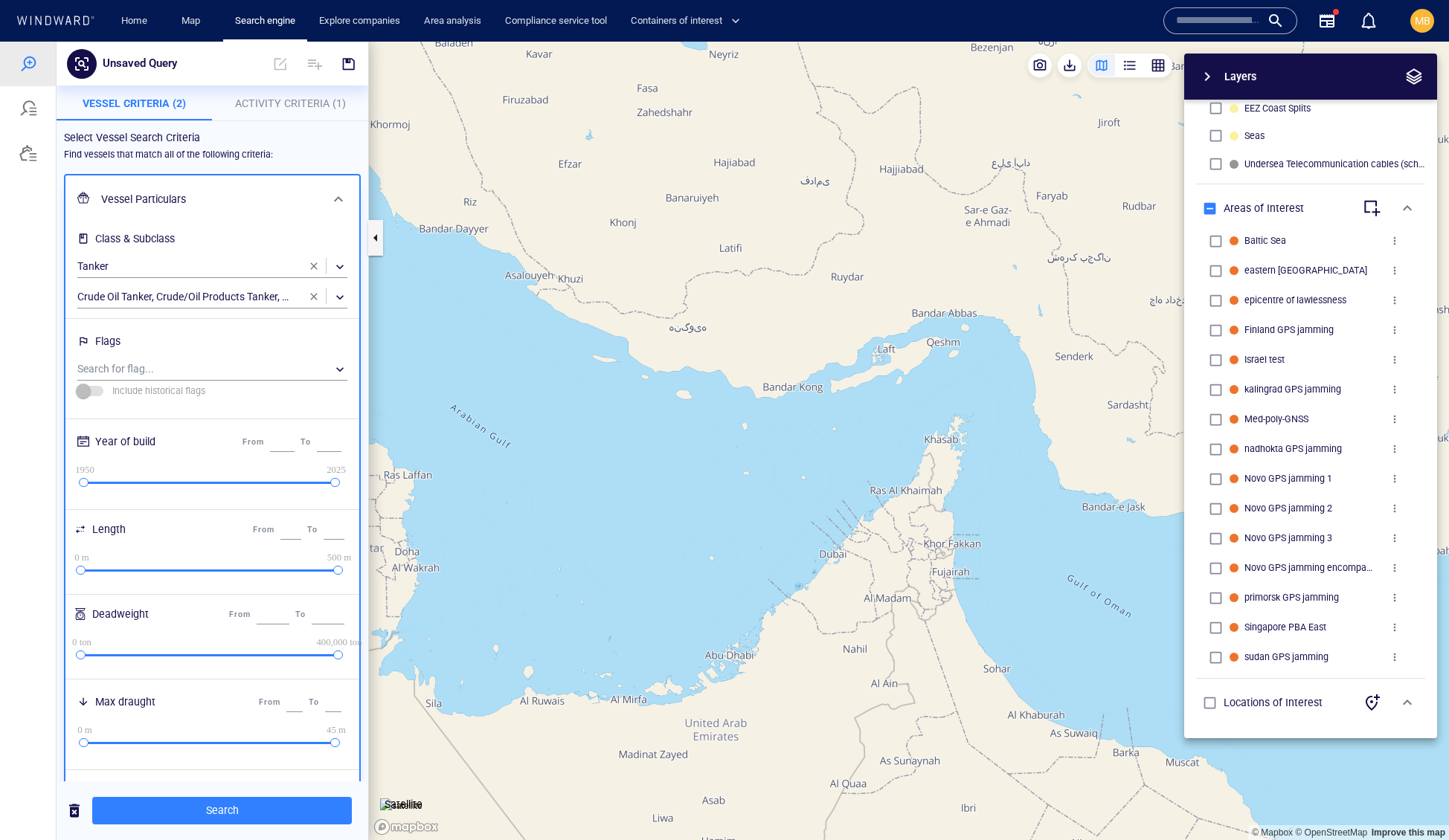
click at [313, 272] on span "button" at bounding box center [313, 266] width 12 height 12
click at [313, 303] on span "button" at bounding box center [313, 297] width 12 height 12
click at [229, 809] on span "Search" at bounding box center [221, 810] width 236 height 18
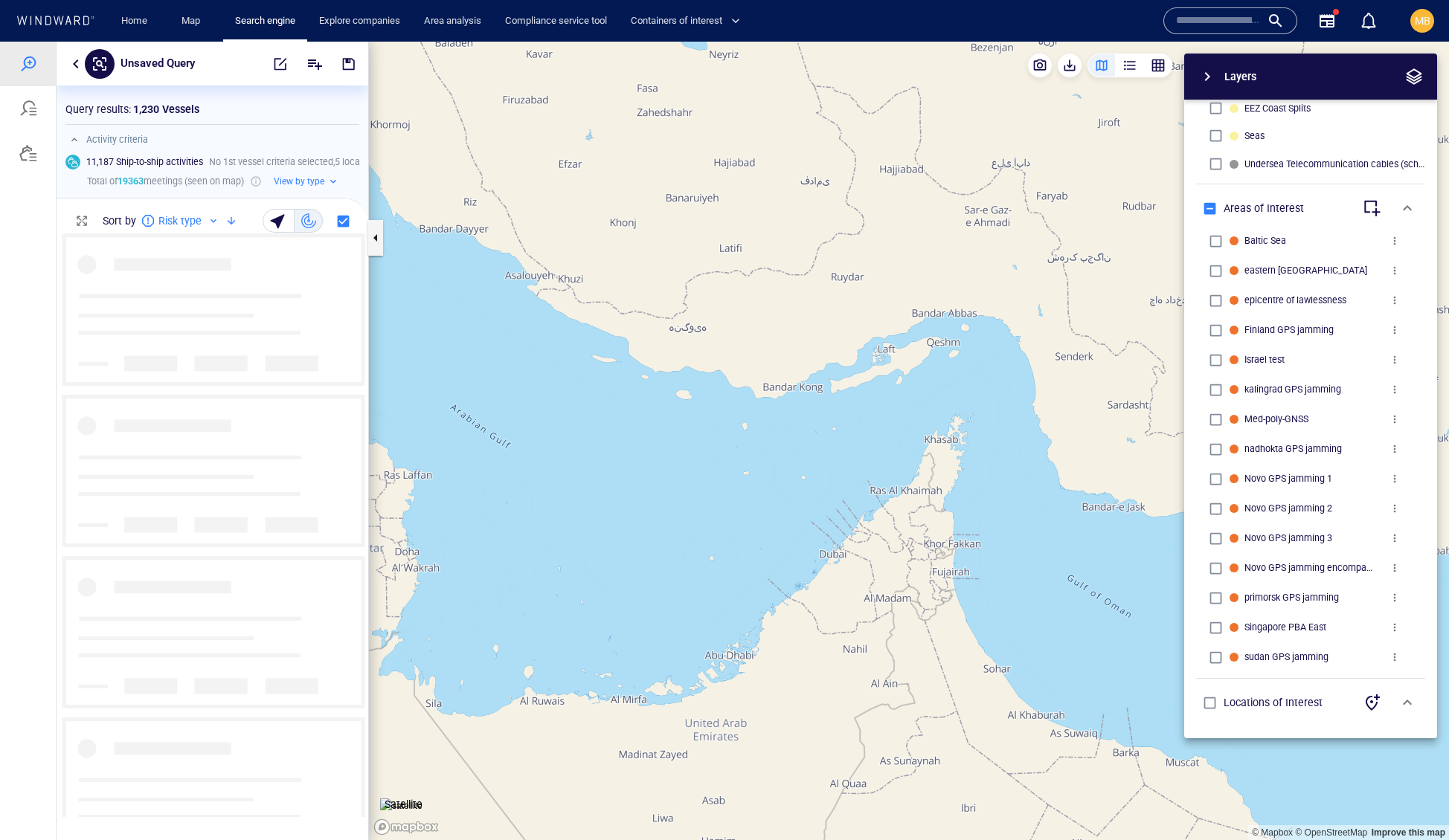
scroll to position [583, 311]
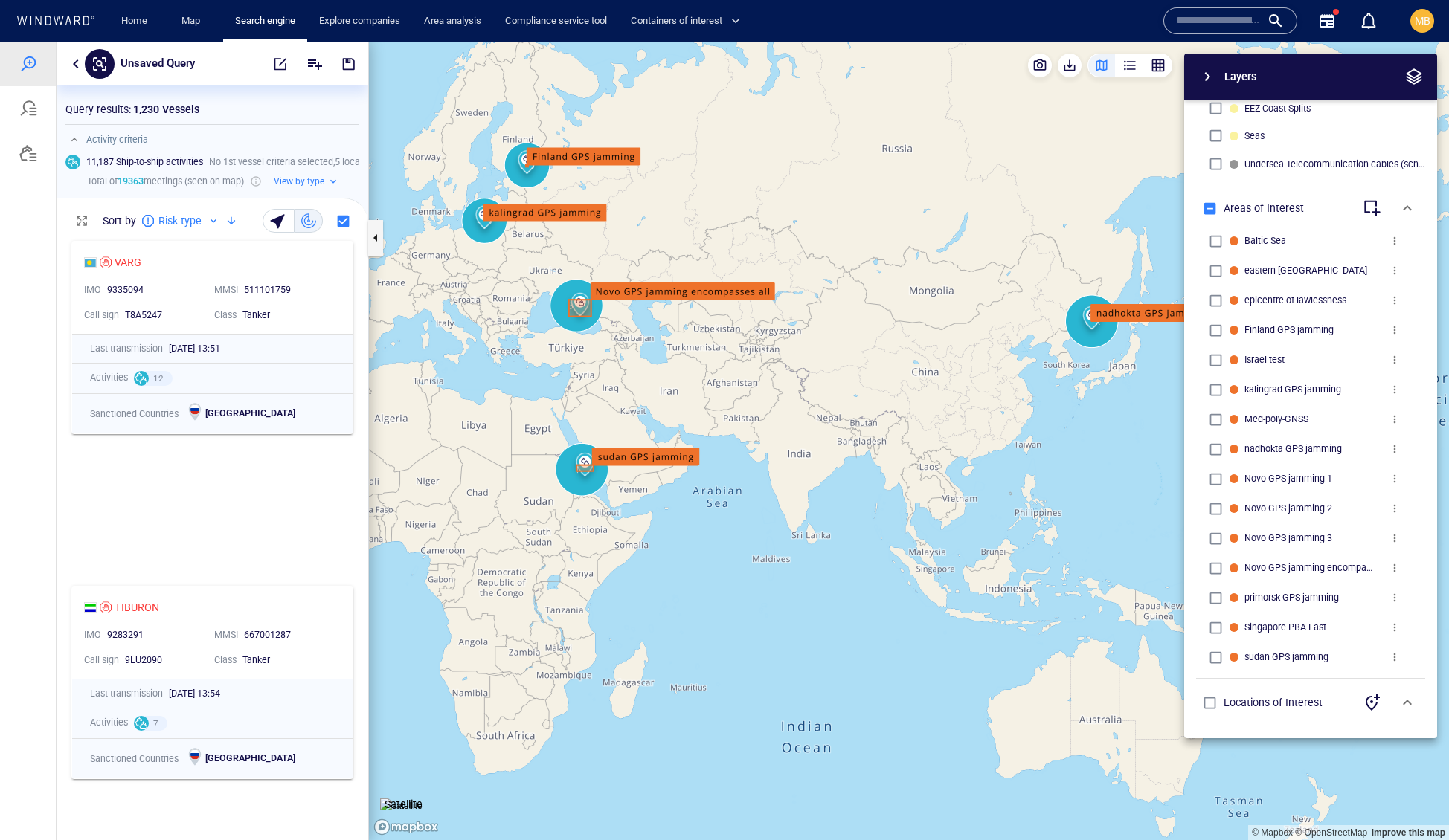
drag, startPoint x: 657, startPoint y: 410, endPoint x: 714, endPoint y: 431, distance: 60.7
click at [708, 431] on canvas "Map" at bounding box center [908, 441] width 1080 height 799
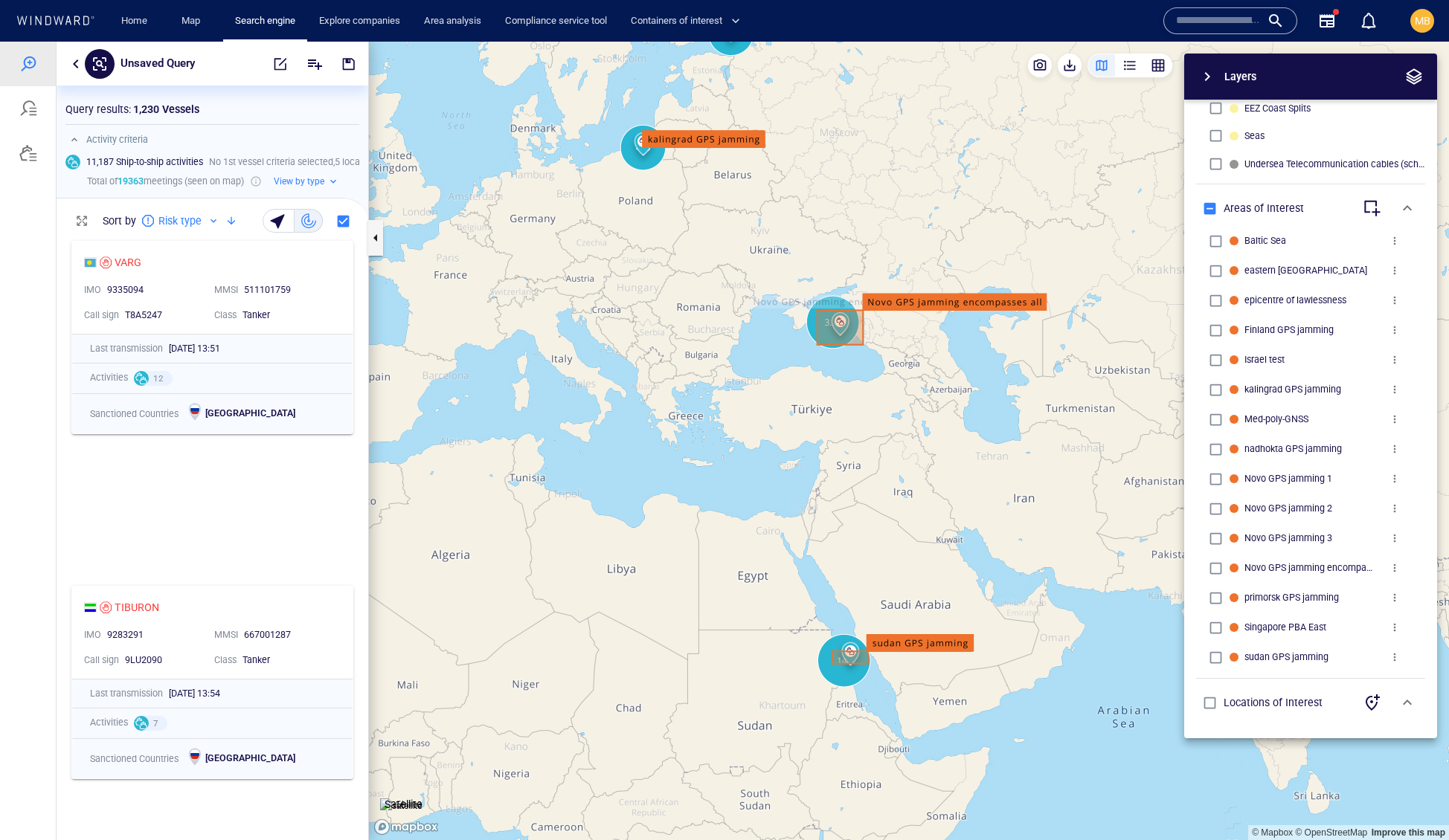
drag, startPoint x: 708, startPoint y: 299, endPoint x: 708, endPoint y: 453, distance: 154.0
click at [708, 453] on canvas "Map" at bounding box center [908, 441] width 1080 height 799
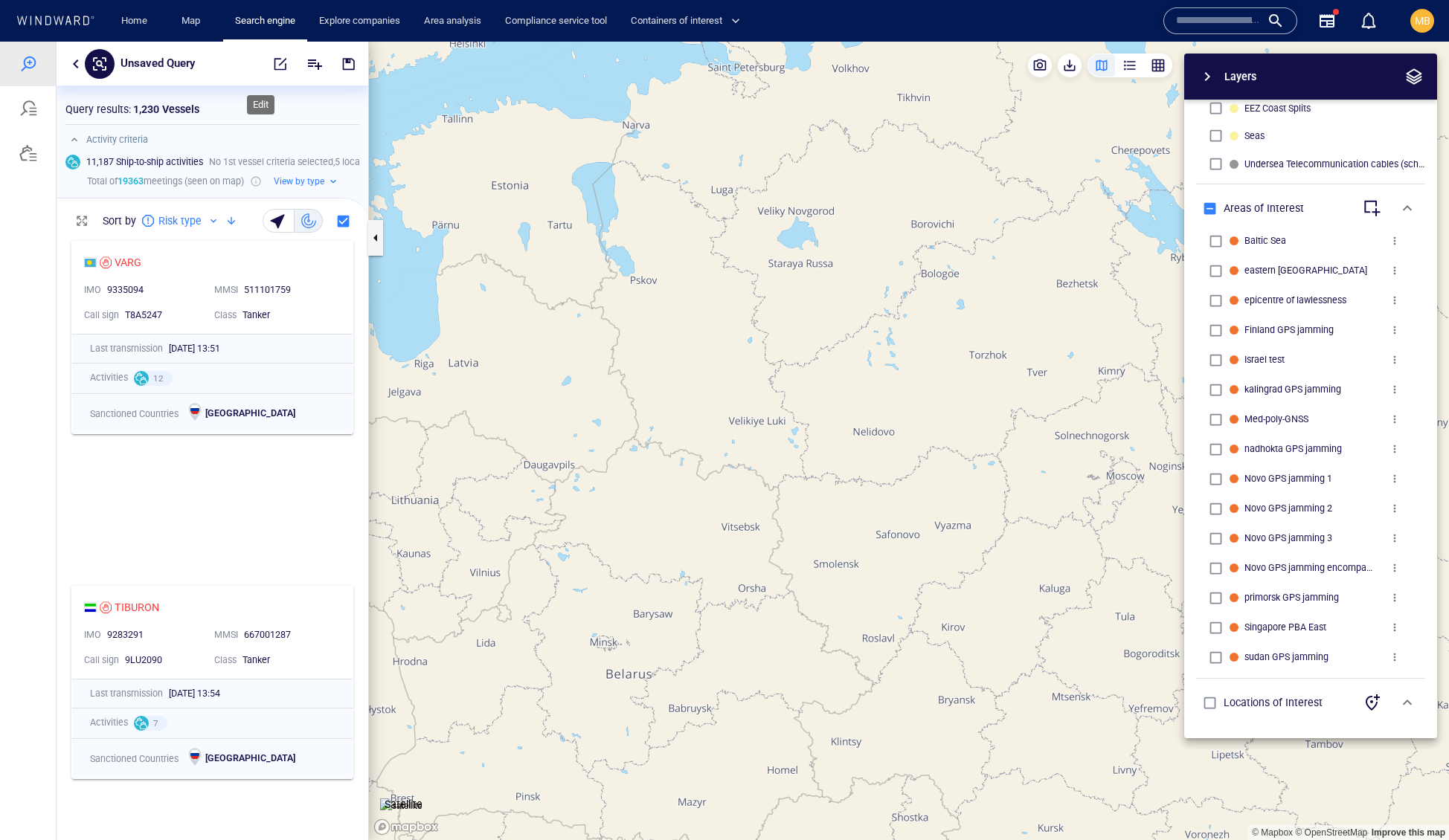
click at [273, 63] on span "button" at bounding box center [280, 63] width 15 height 15
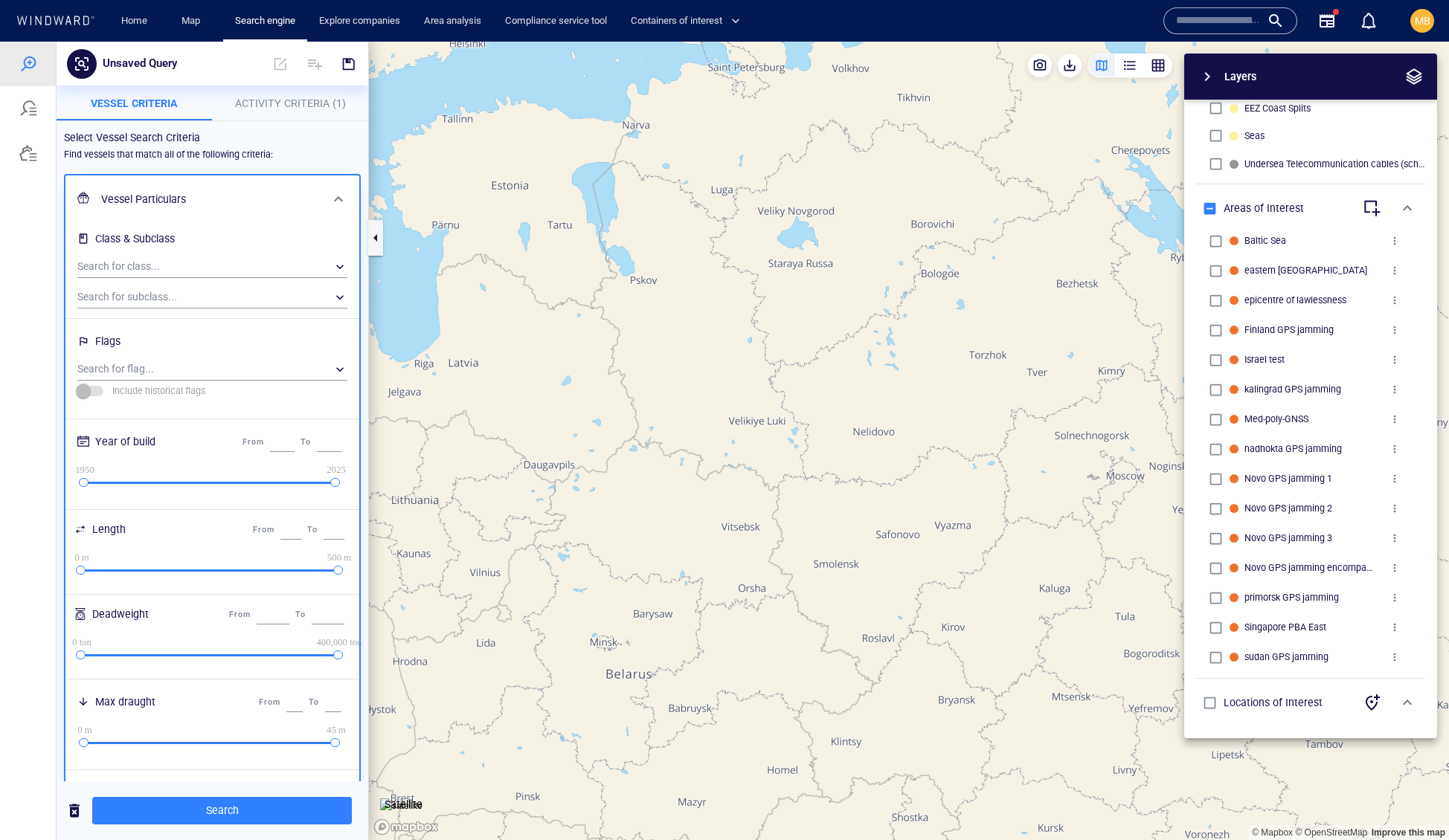
click at [301, 98] on span "Activity Criteria (1)" at bounding box center [290, 103] width 111 height 12
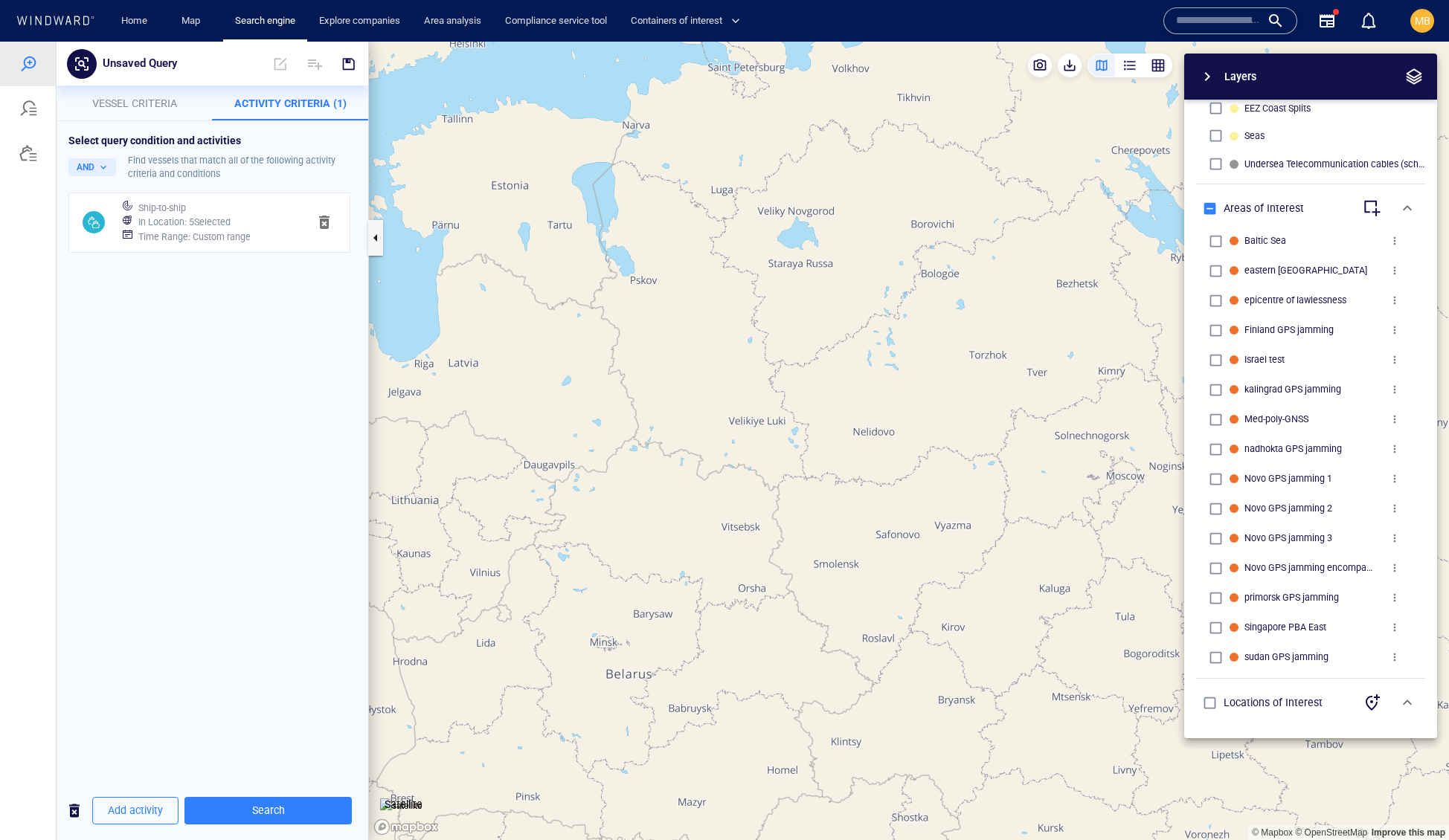
click at [231, 230] on h6 "In Location : 5 Selected" at bounding box center [184, 221] width 92 height 15
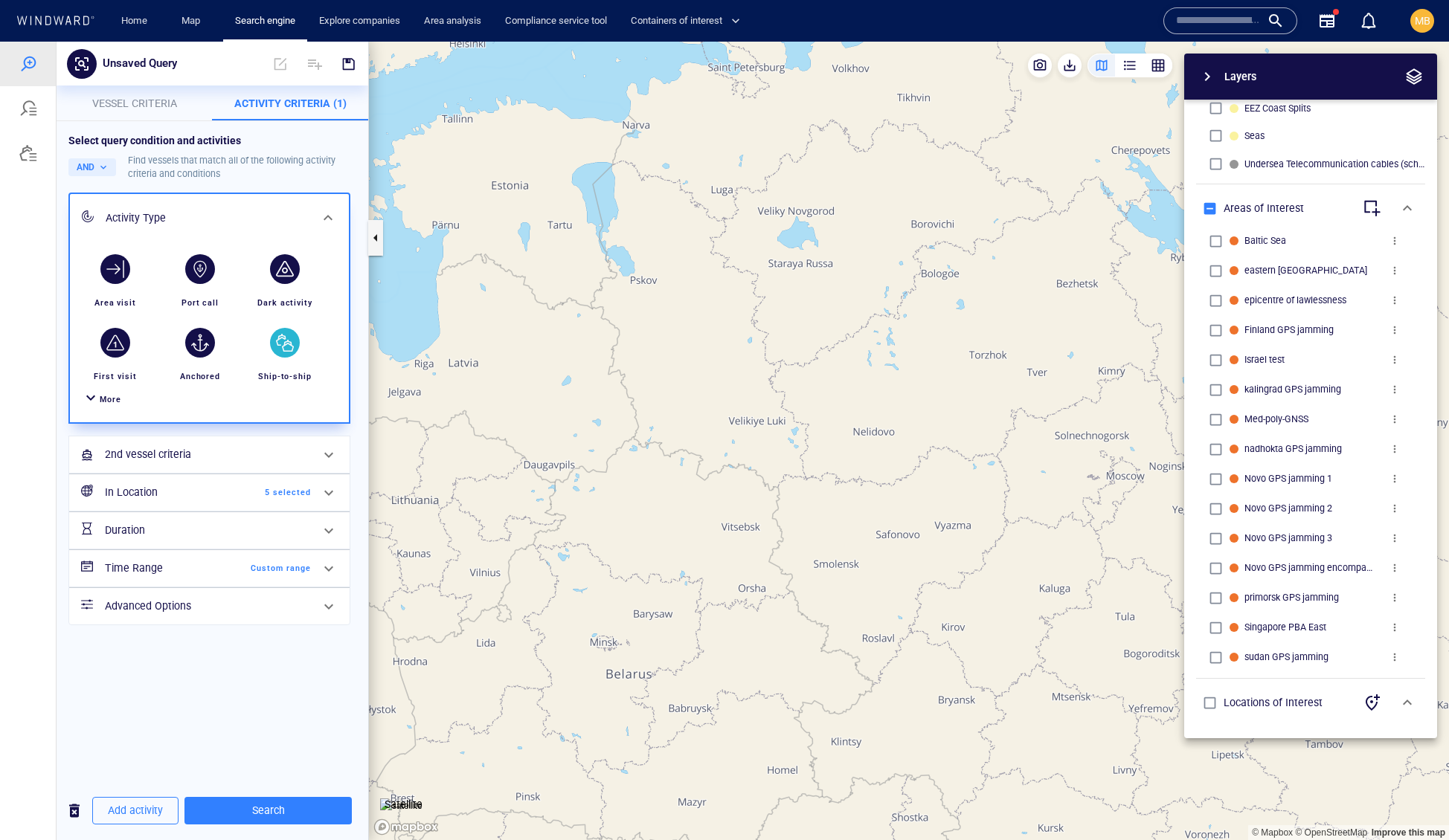
scroll to position [90, 0]
click at [192, 507] on div "In Location 5 selected" at bounding box center [208, 492] width 218 height 30
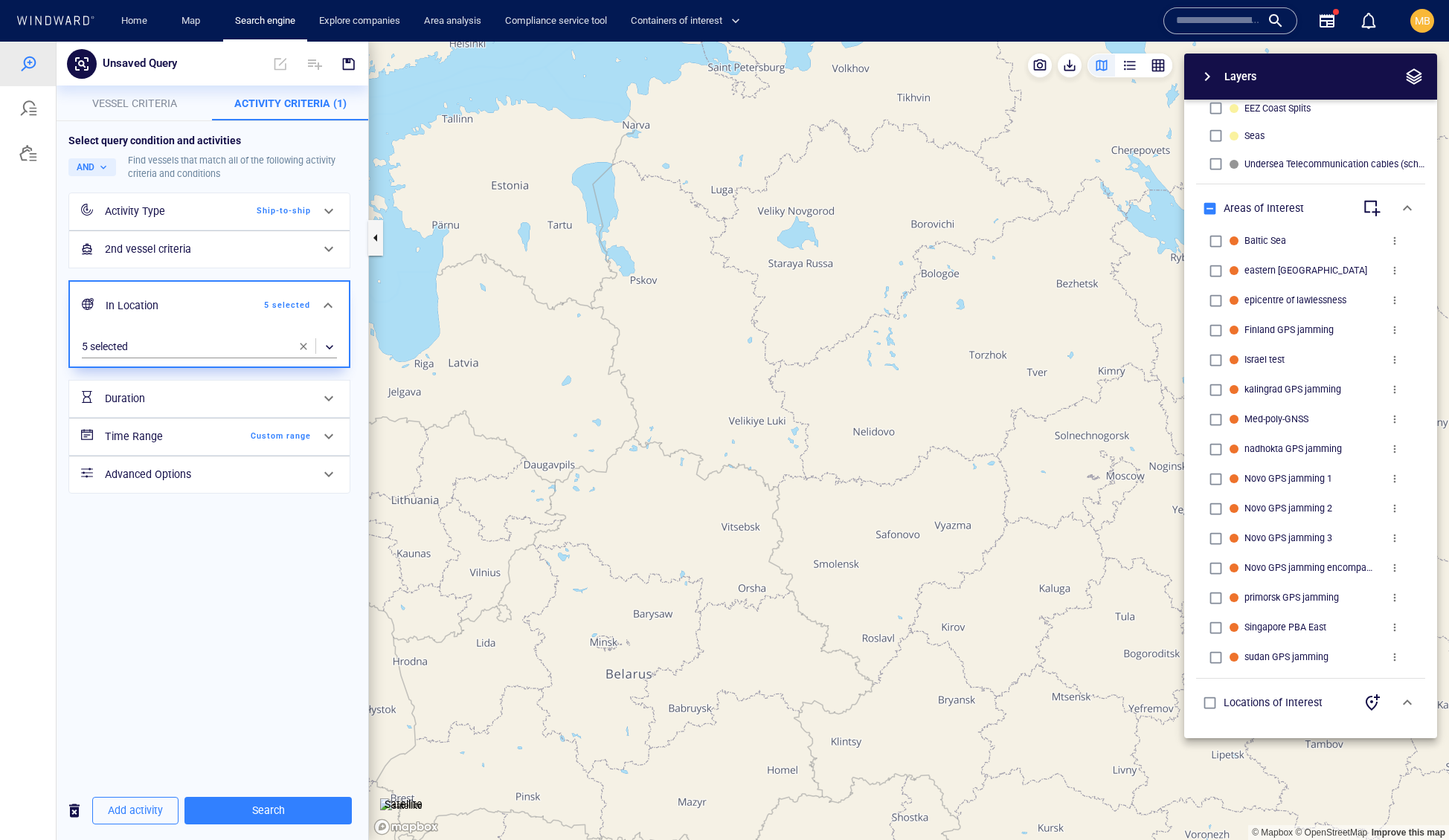
scroll to position [0, 0]
click at [202, 358] on div "​" at bounding box center [209, 346] width 255 height 22
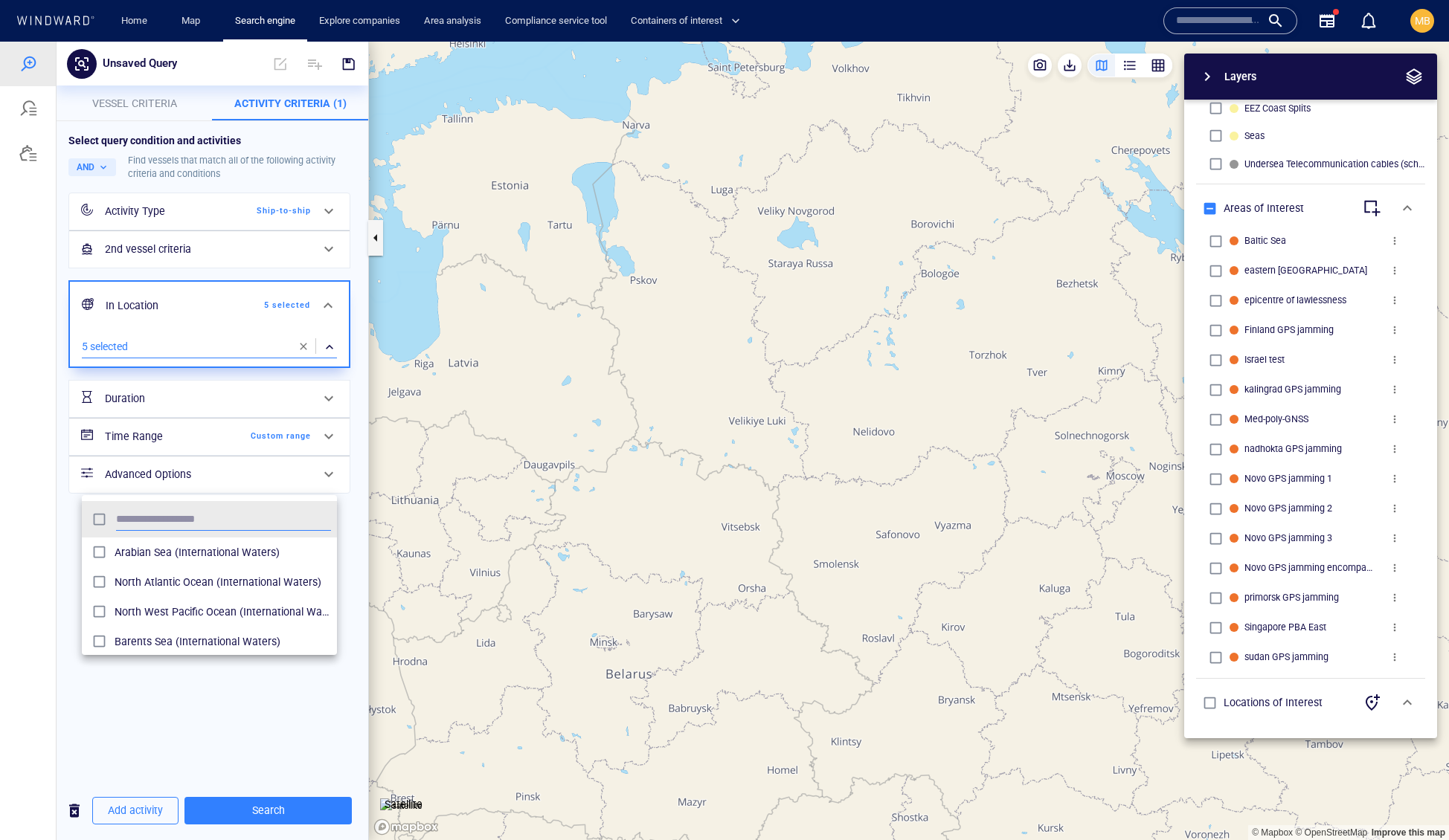
scroll to position [162, 256]
click at [202, 465] on div at bounding box center [724, 440] width 1449 height 798
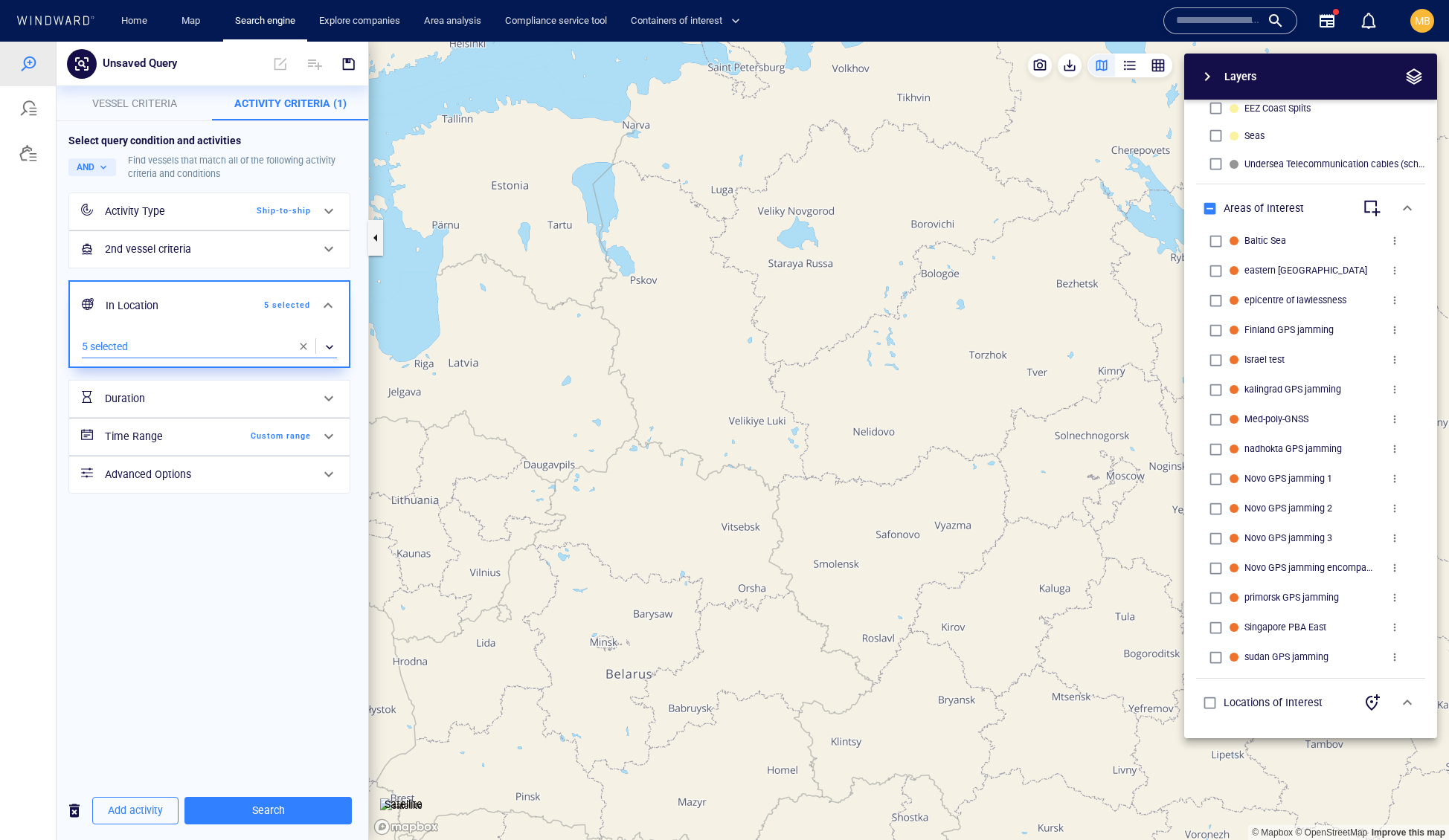
click at [202, 358] on div "​" at bounding box center [209, 346] width 255 height 22
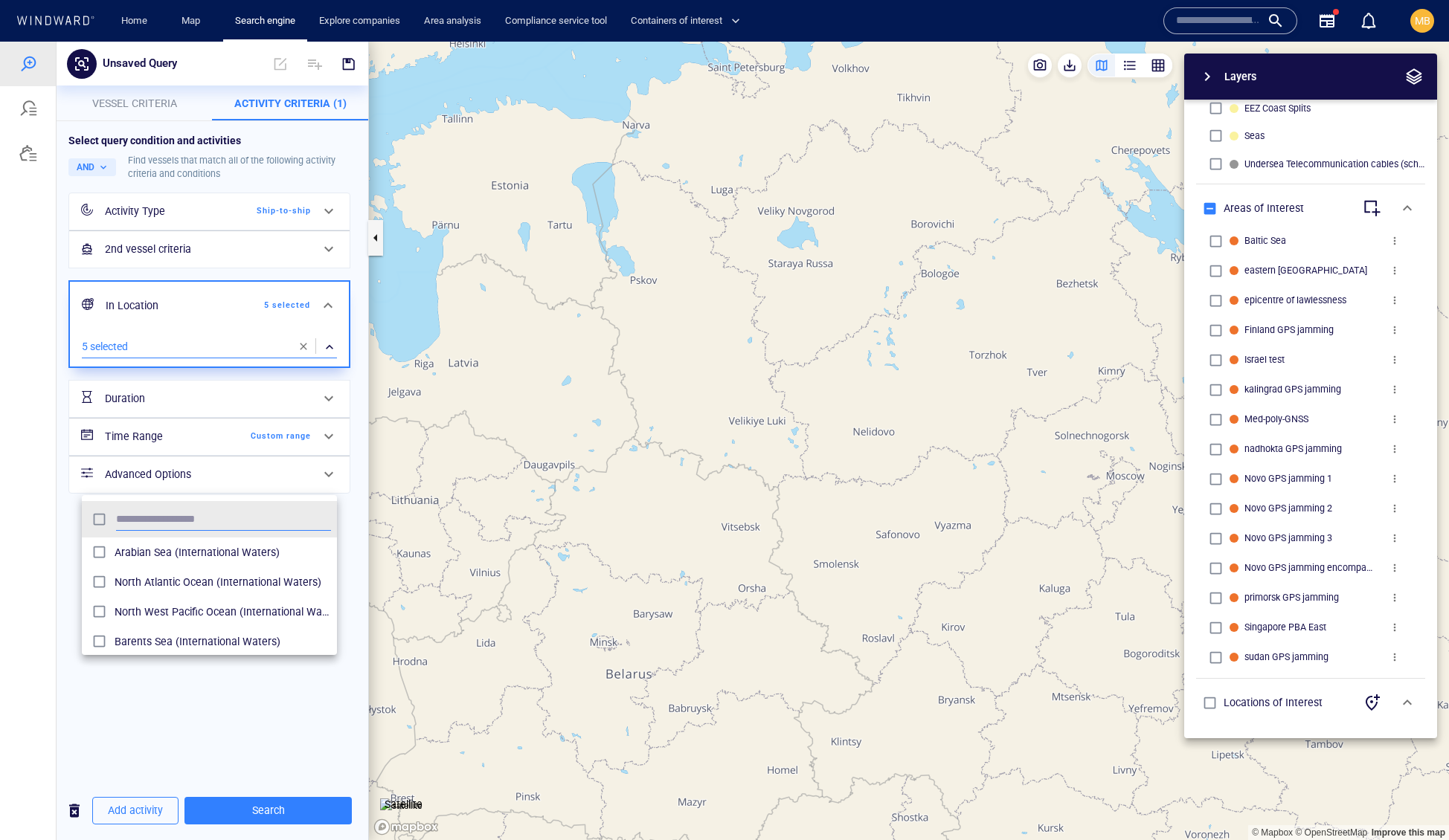
scroll to position [1, 1]
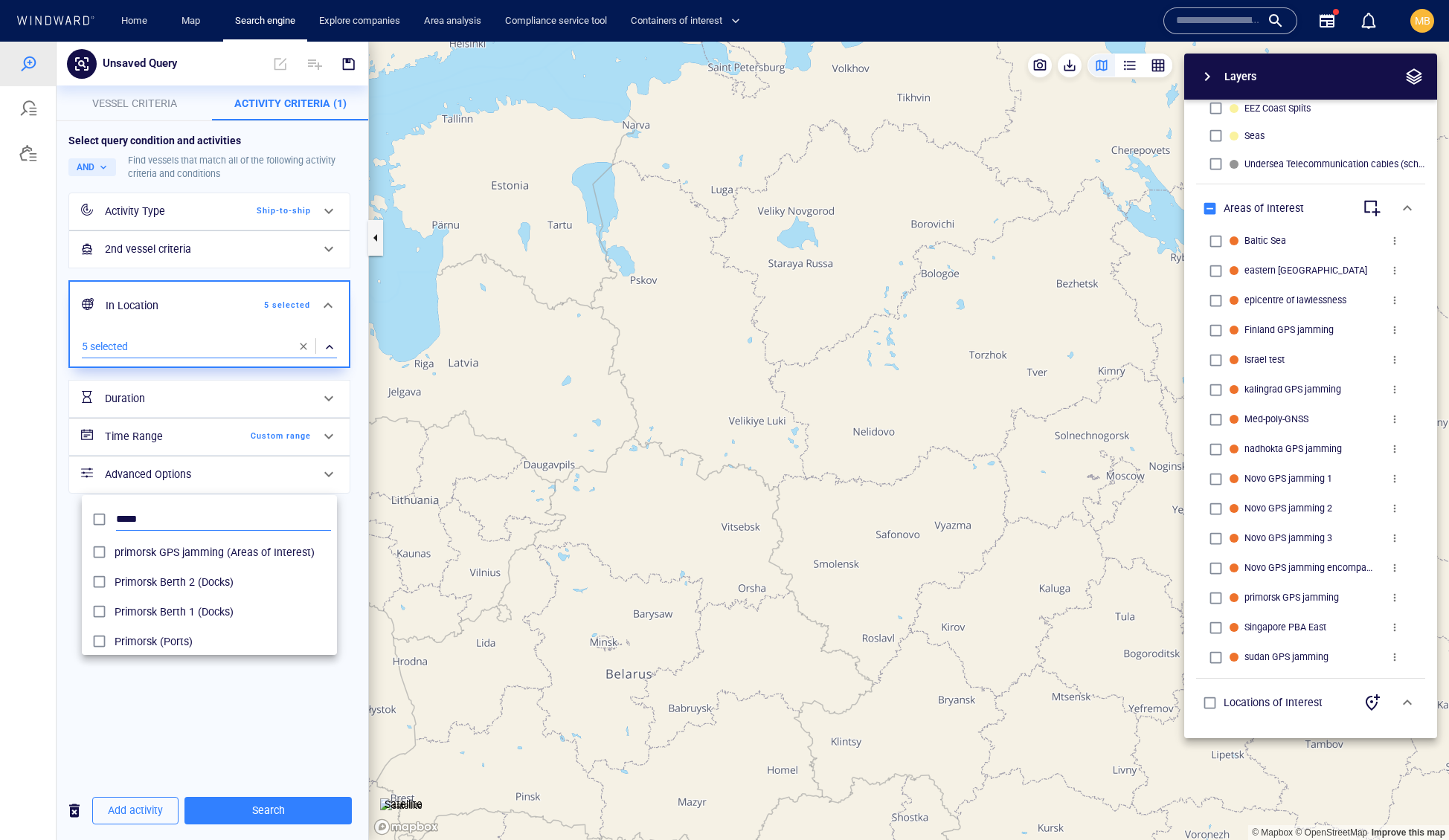
type input "*****"
click at [296, 820] on div at bounding box center [724, 440] width 1449 height 798
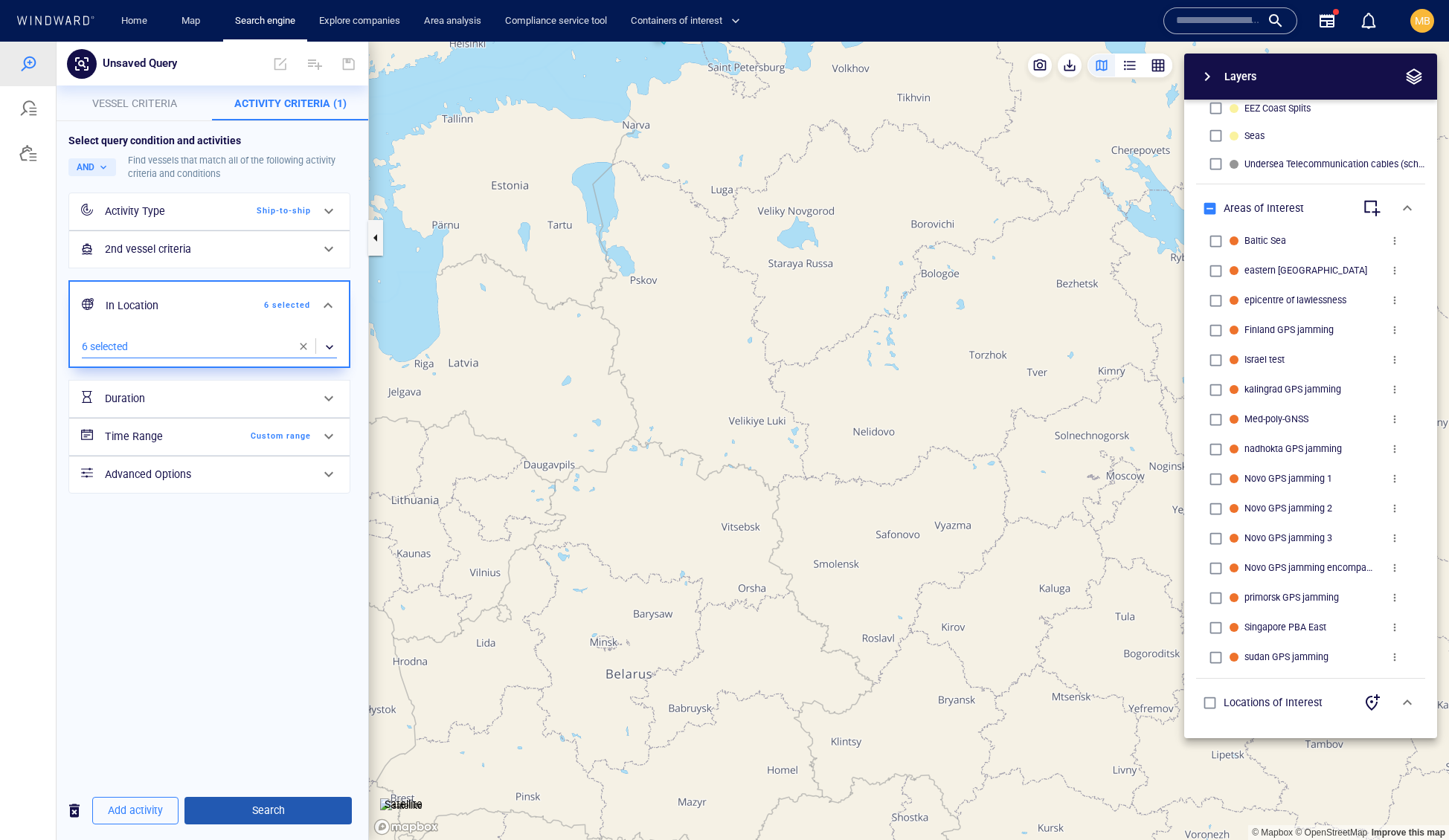
click at [293, 810] on span "Search" at bounding box center [268, 810] width 144 height 18
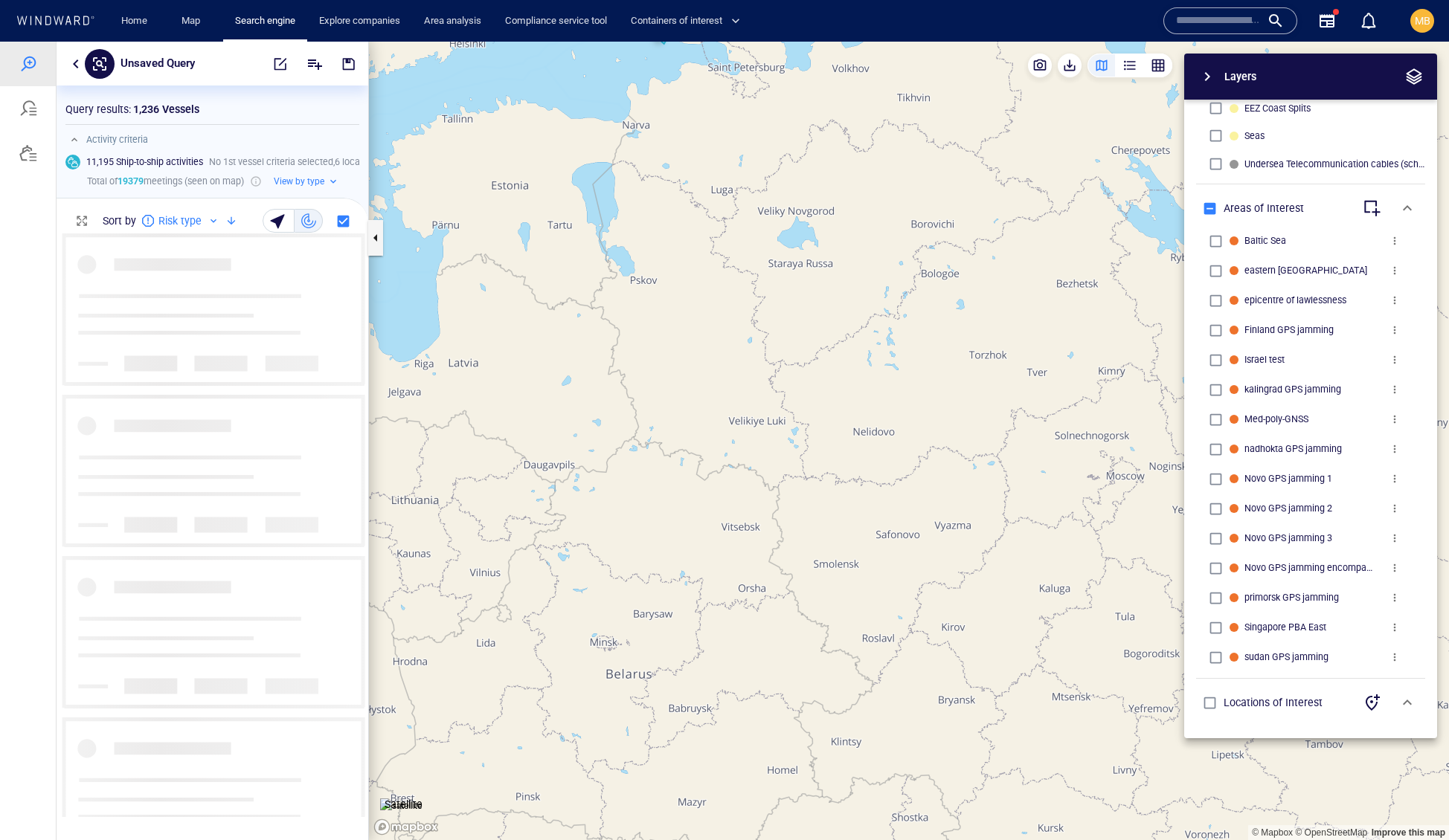
scroll to position [583, 311]
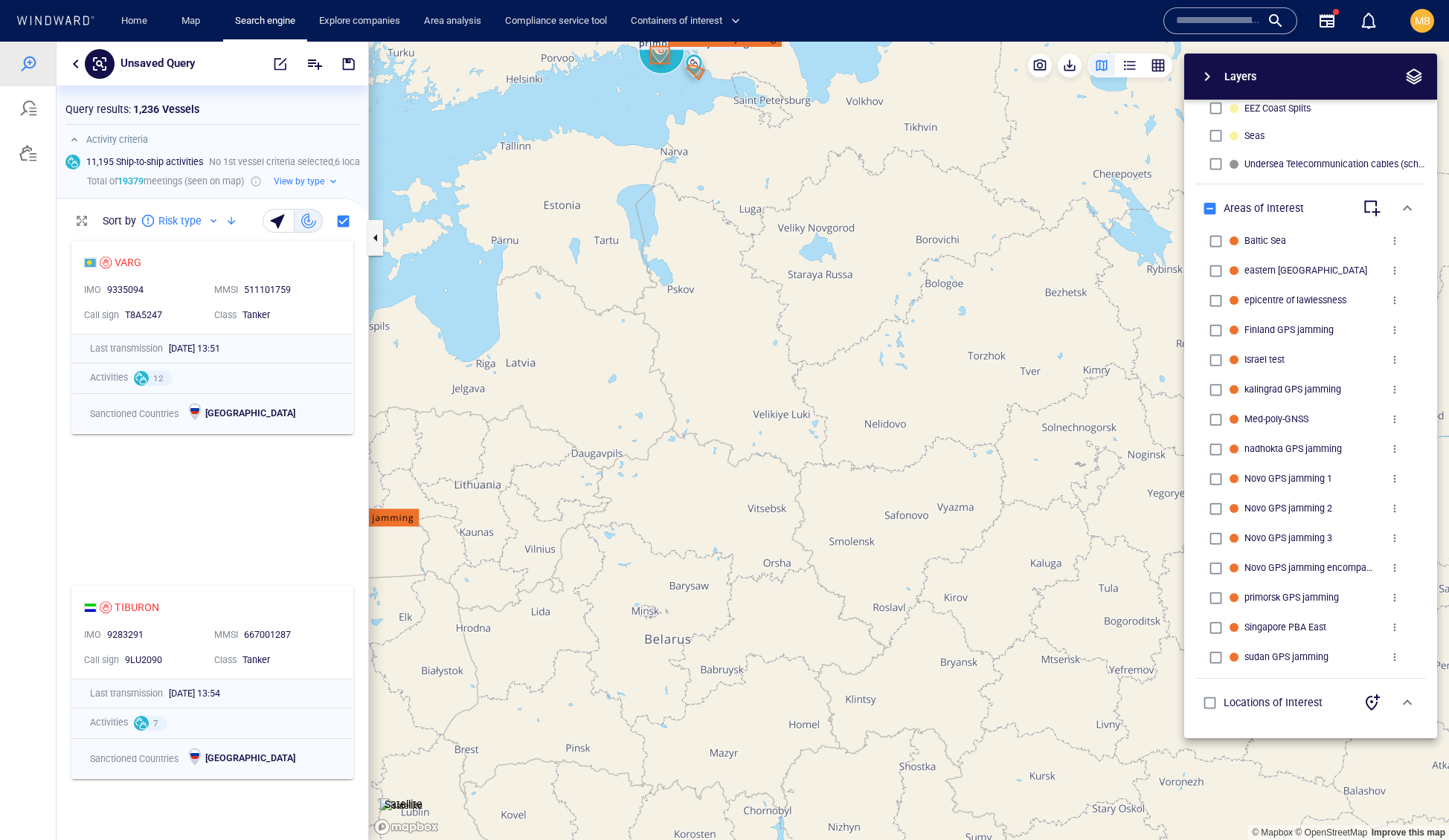
drag, startPoint x: 804, startPoint y: 435, endPoint x: 846, endPoint y: 549, distance: 121.5
click at [846, 549] on canvas "Map" at bounding box center [908, 441] width 1080 height 799
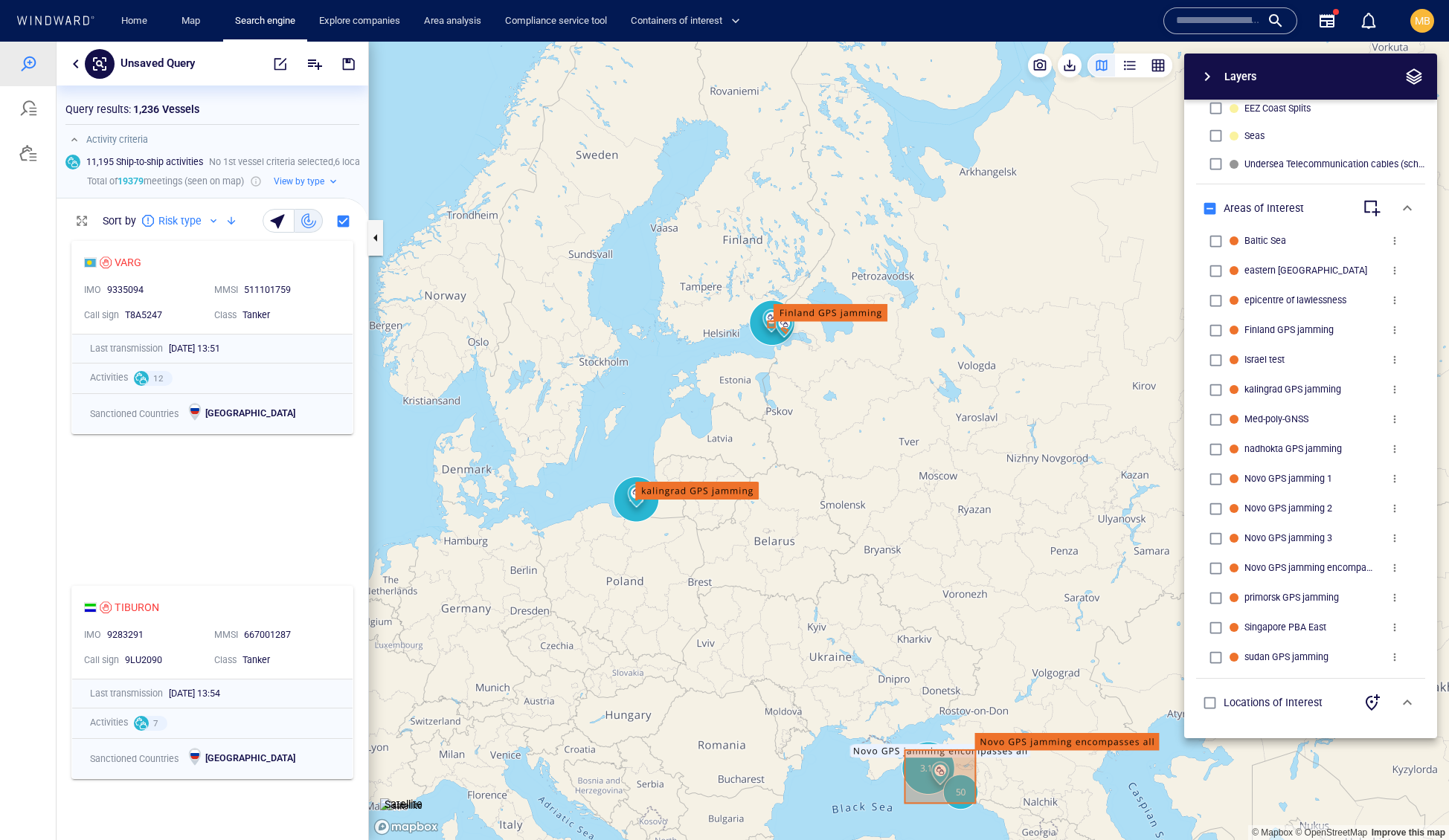
drag, startPoint x: 812, startPoint y: 501, endPoint x: 772, endPoint y: 366, distance: 140.8
click at [772, 368] on canvas "Map" at bounding box center [908, 441] width 1080 height 799
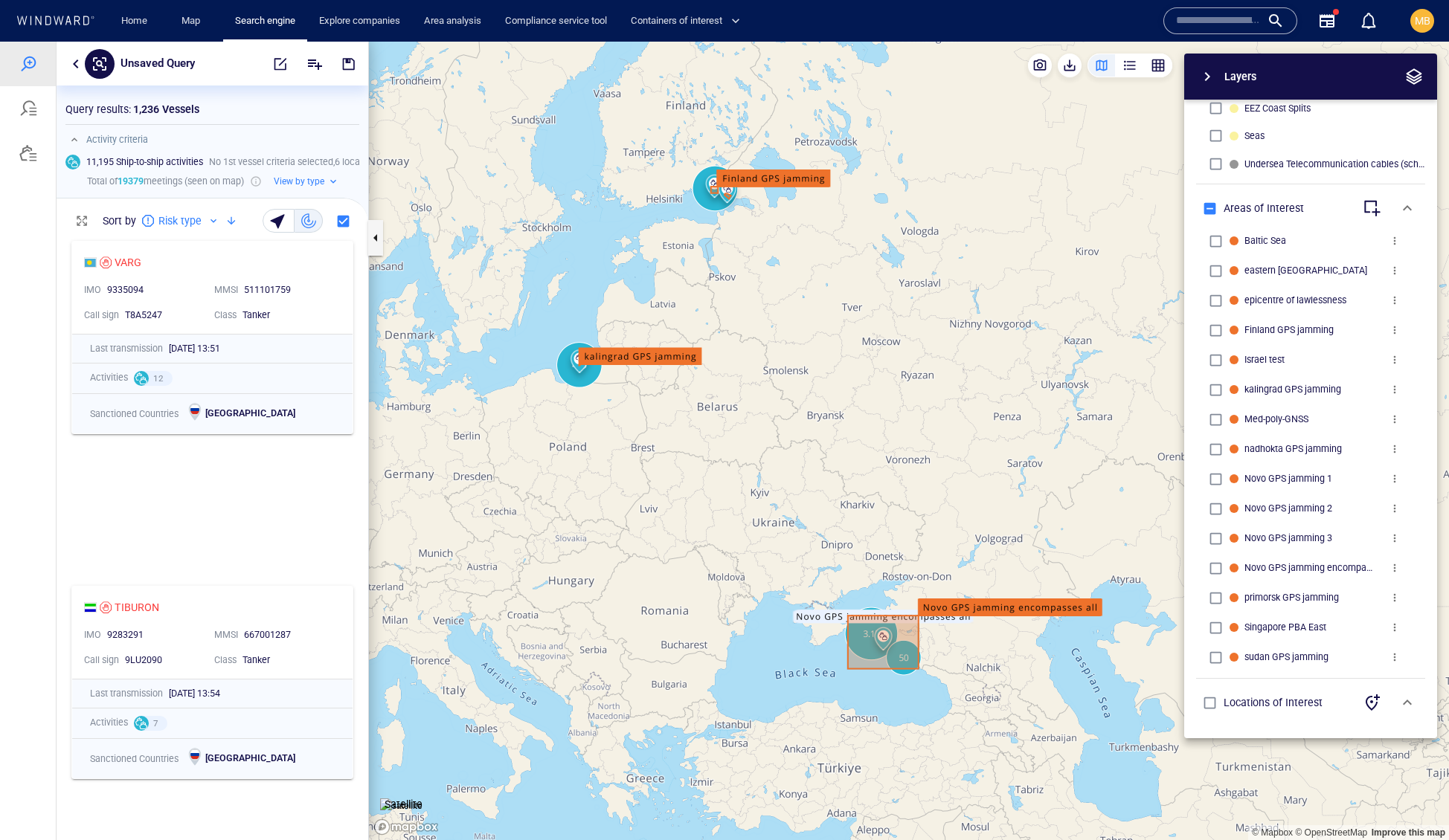
drag, startPoint x: 906, startPoint y: 408, endPoint x: 868, endPoint y: 320, distance: 95.9
click at [868, 320] on canvas "Map" at bounding box center [908, 441] width 1080 height 799
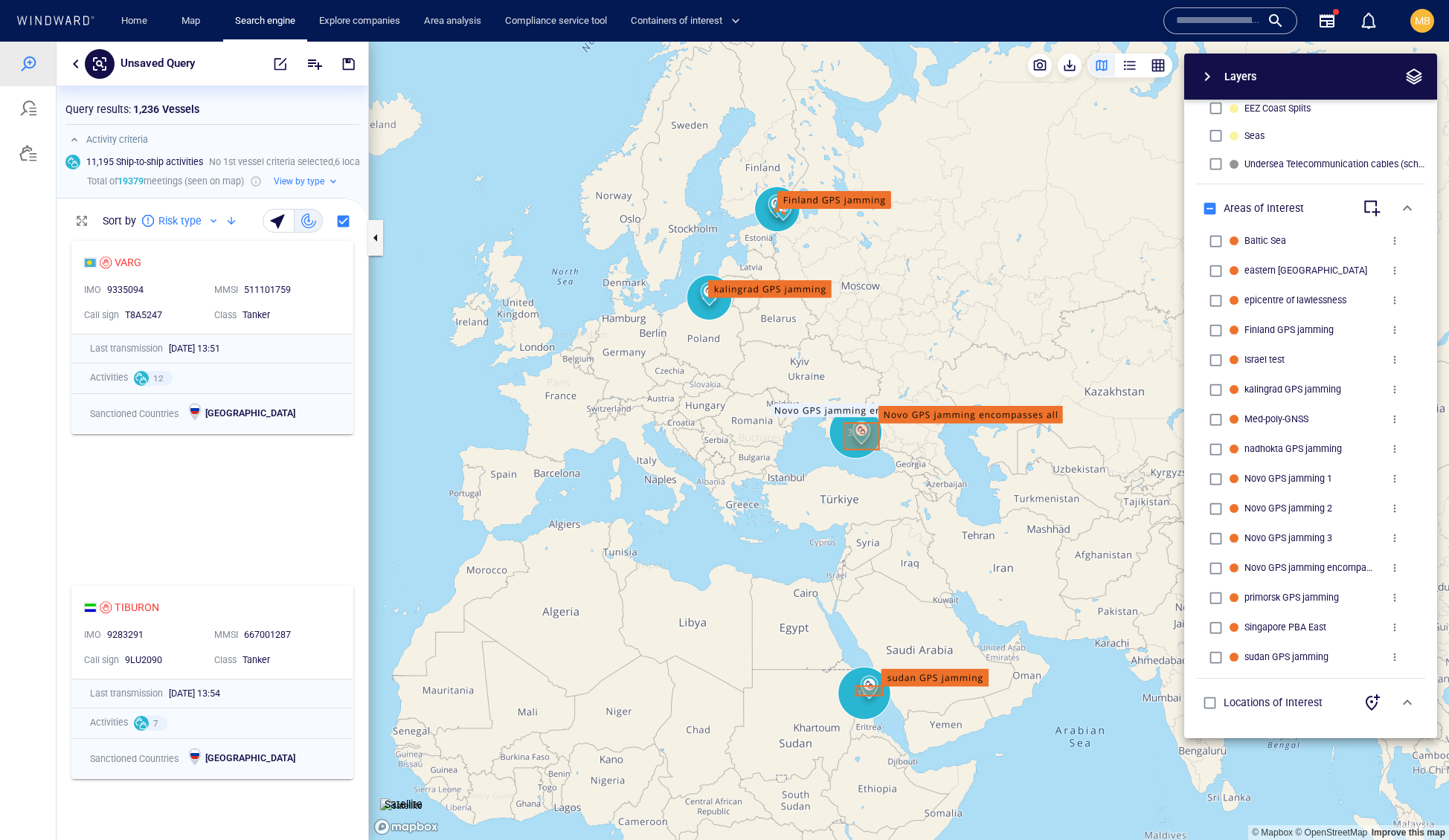
drag, startPoint x: 890, startPoint y: 343, endPoint x: 776, endPoint y: 342, distance: 114.0
click at [776, 342] on canvas "Map" at bounding box center [908, 441] width 1080 height 799
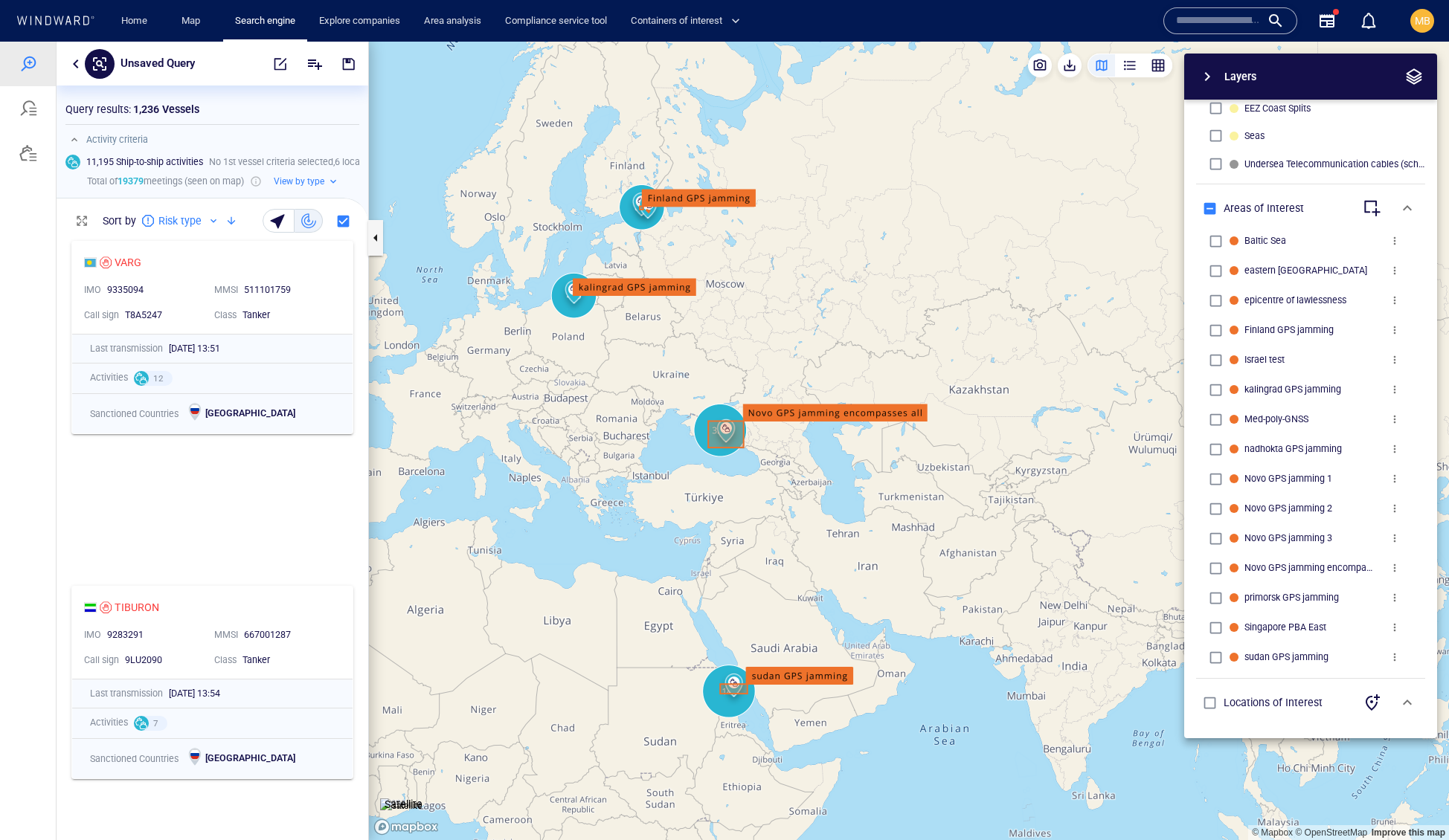
click at [885, 357] on canvas "Map" at bounding box center [908, 441] width 1080 height 799
drag, startPoint x: 885, startPoint y: 358, endPoint x: 839, endPoint y: 301, distance: 73.2
click at [839, 301] on canvas "Map" at bounding box center [908, 441] width 1080 height 799
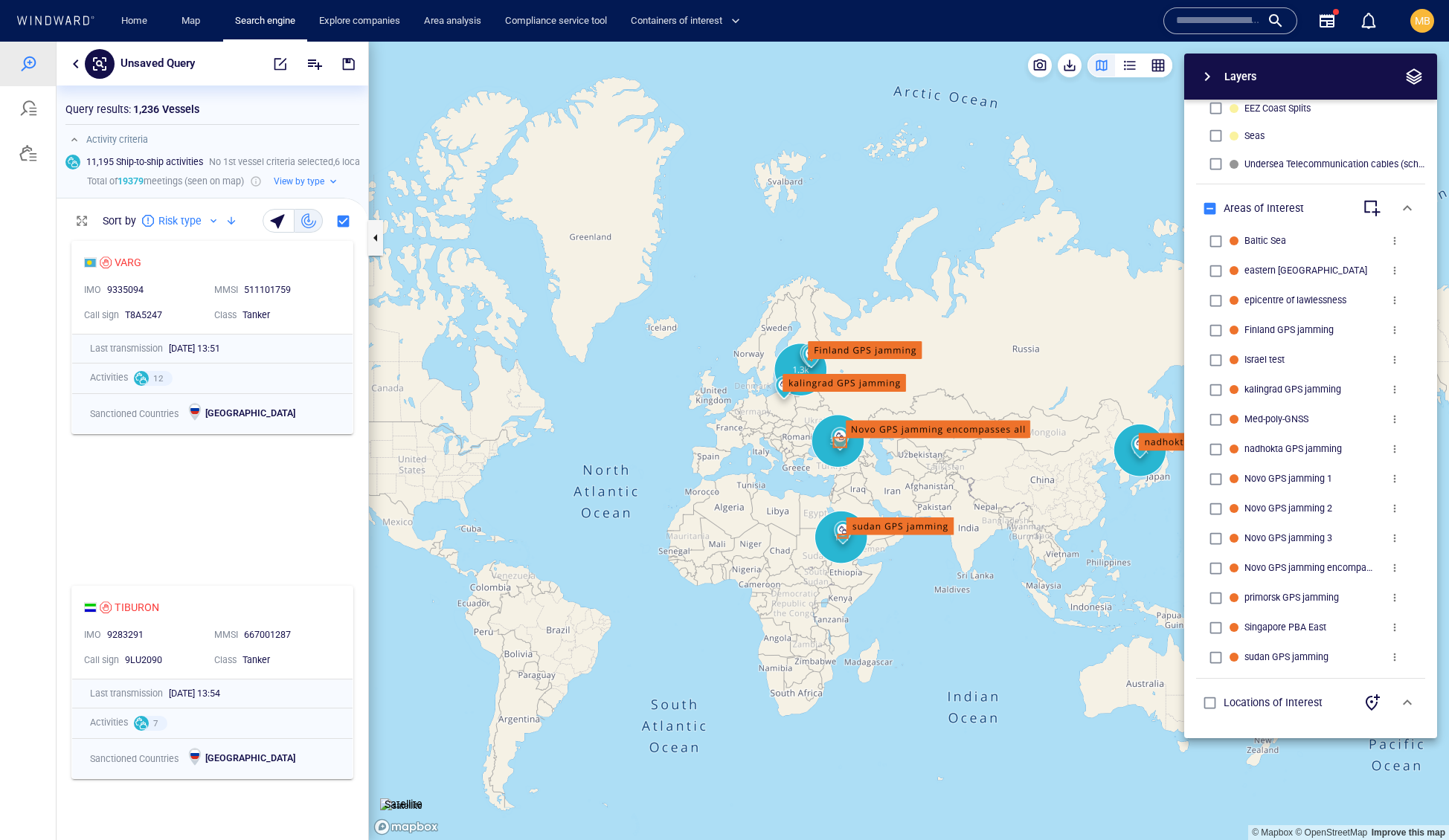
drag, startPoint x: 932, startPoint y: 485, endPoint x: 816, endPoint y: 459, distance: 118.9
click at [816, 459] on canvas "Map" at bounding box center [908, 441] width 1080 height 799
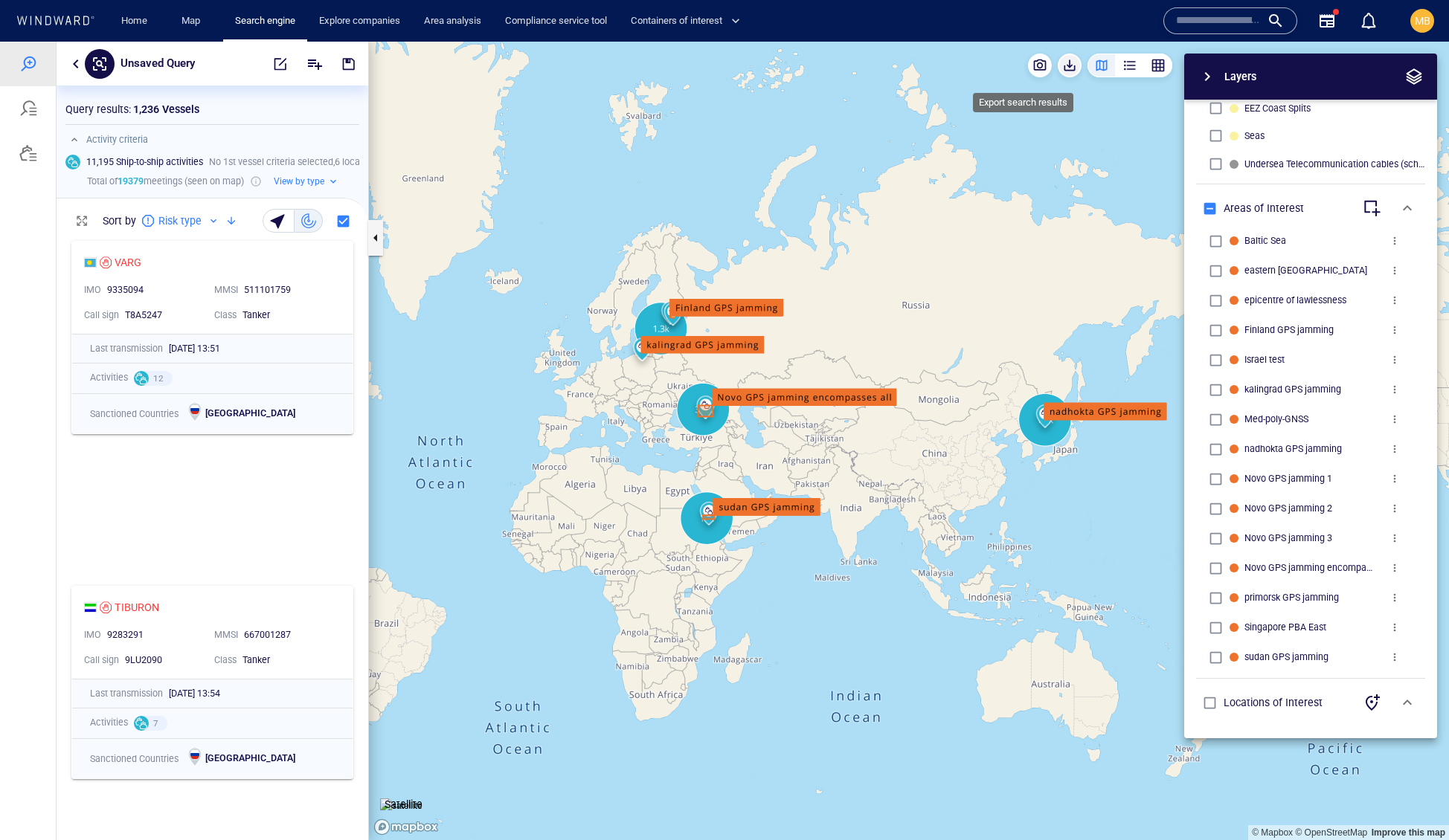
click at [1062, 66] on span "button" at bounding box center [1069, 65] width 15 height 15
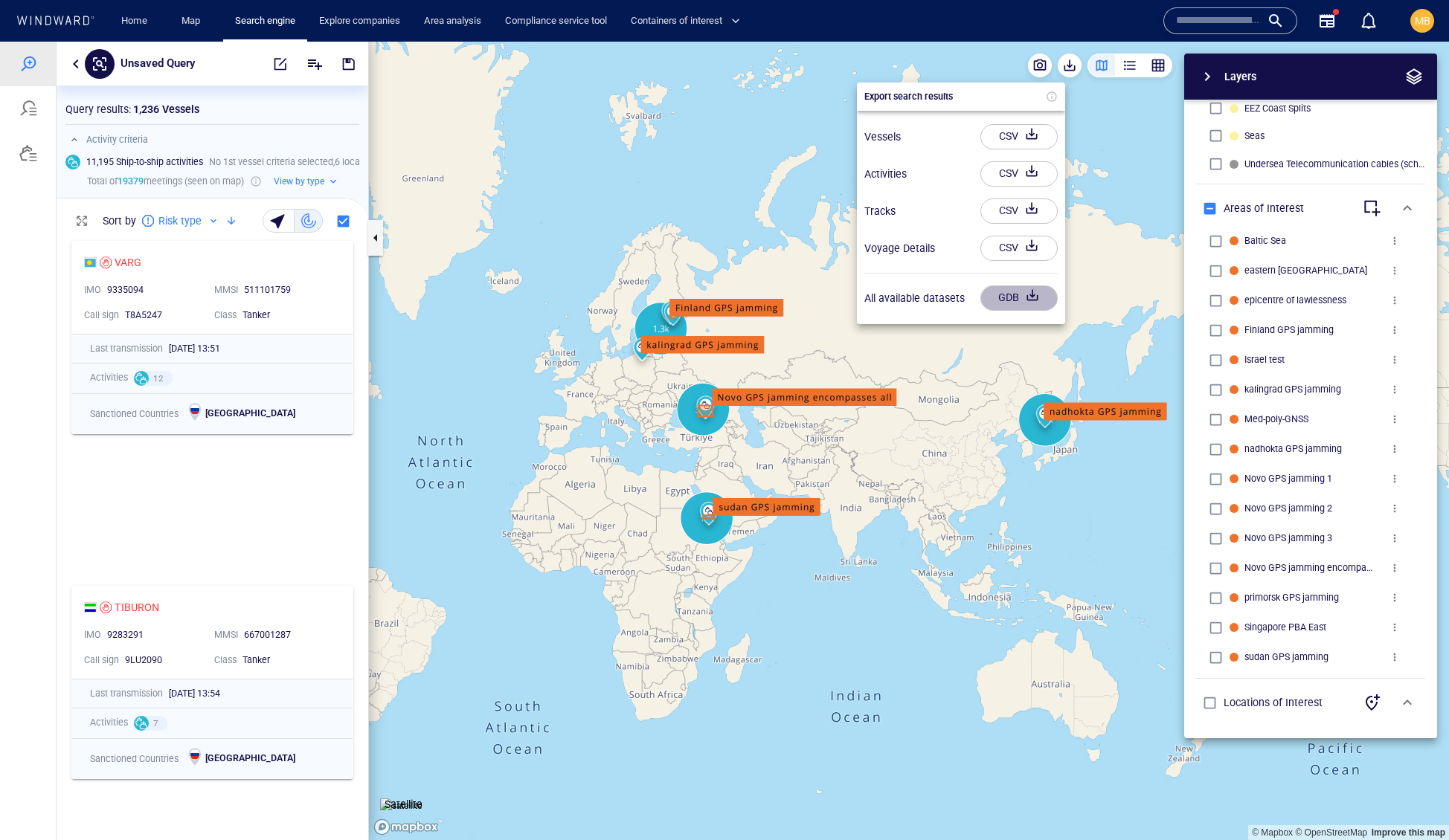
click at [1022, 311] on div "button" at bounding box center [1032, 299] width 20 height 27
click at [1019, 143] on div "CSV" at bounding box center [1008, 136] width 25 height 24
click at [1021, 185] on div "button" at bounding box center [1031, 172] width 20 height 27
click at [1021, 222] on div "button" at bounding box center [1031, 210] width 20 height 27
click at [1020, 258] on div "CSV" at bounding box center [1008, 245] width 25 height 24
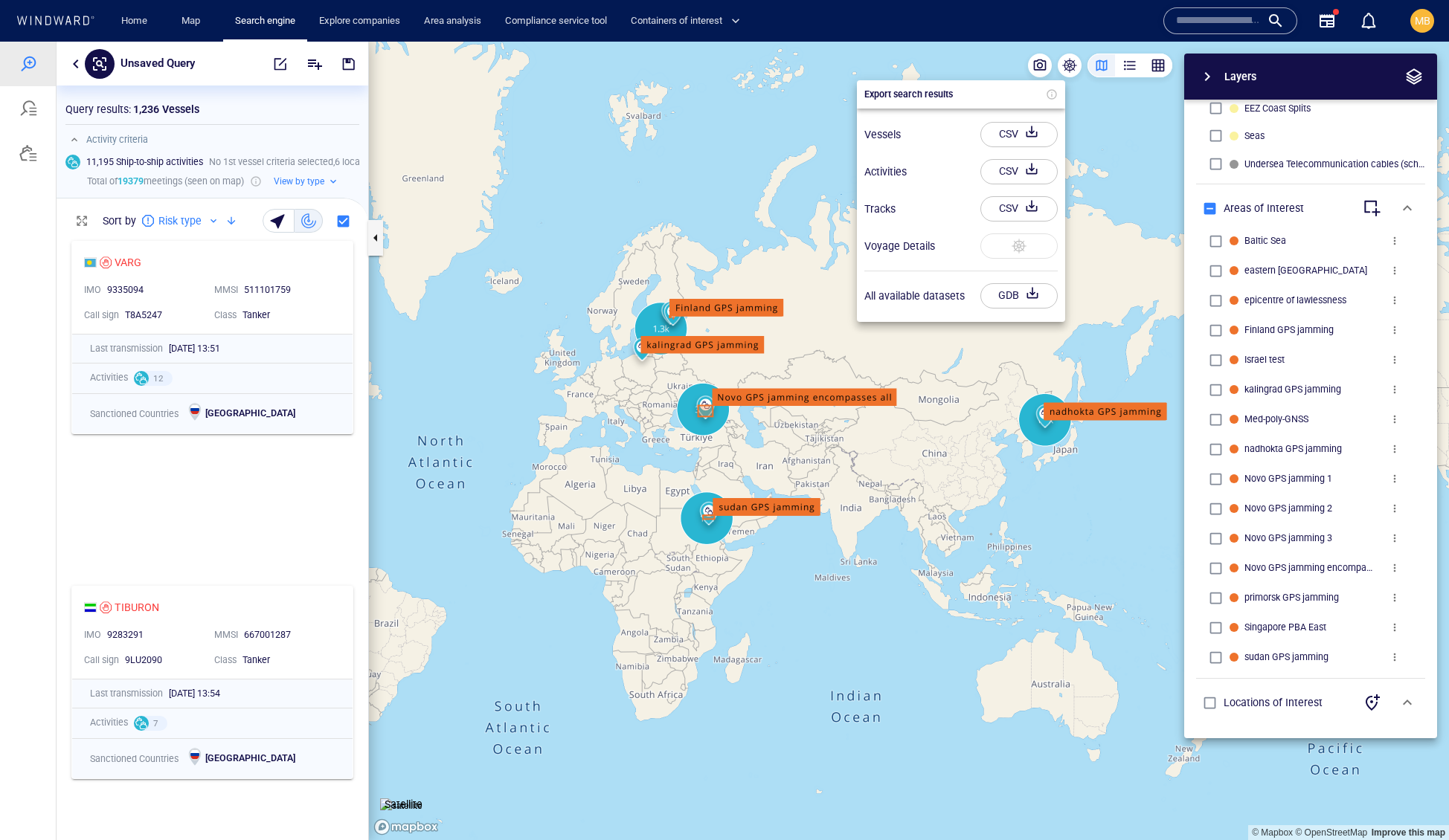
scroll to position [0, 0]
drag, startPoint x: 650, startPoint y: 400, endPoint x: 654, endPoint y: 528, distance: 128.1
click at [654, 528] on div at bounding box center [724, 440] width 1449 height 798
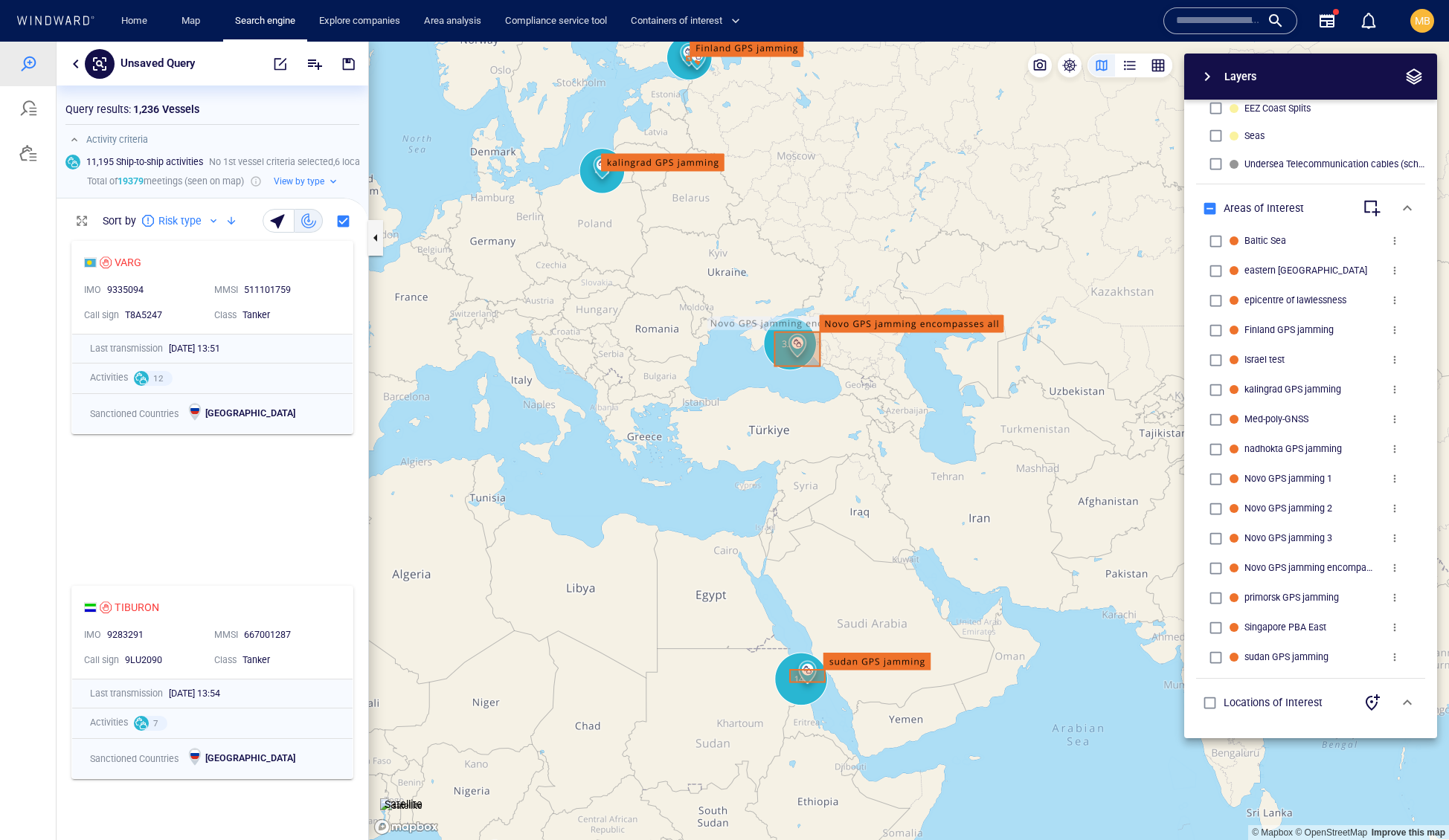
drag, startPoint x: 675, startPoint y: 320, endPoint x: 682, endPoint y: 492, distance: 172.1
click at [682, 492] on canvas "Map" at bounding box center [908, 441] width 1080 height 799
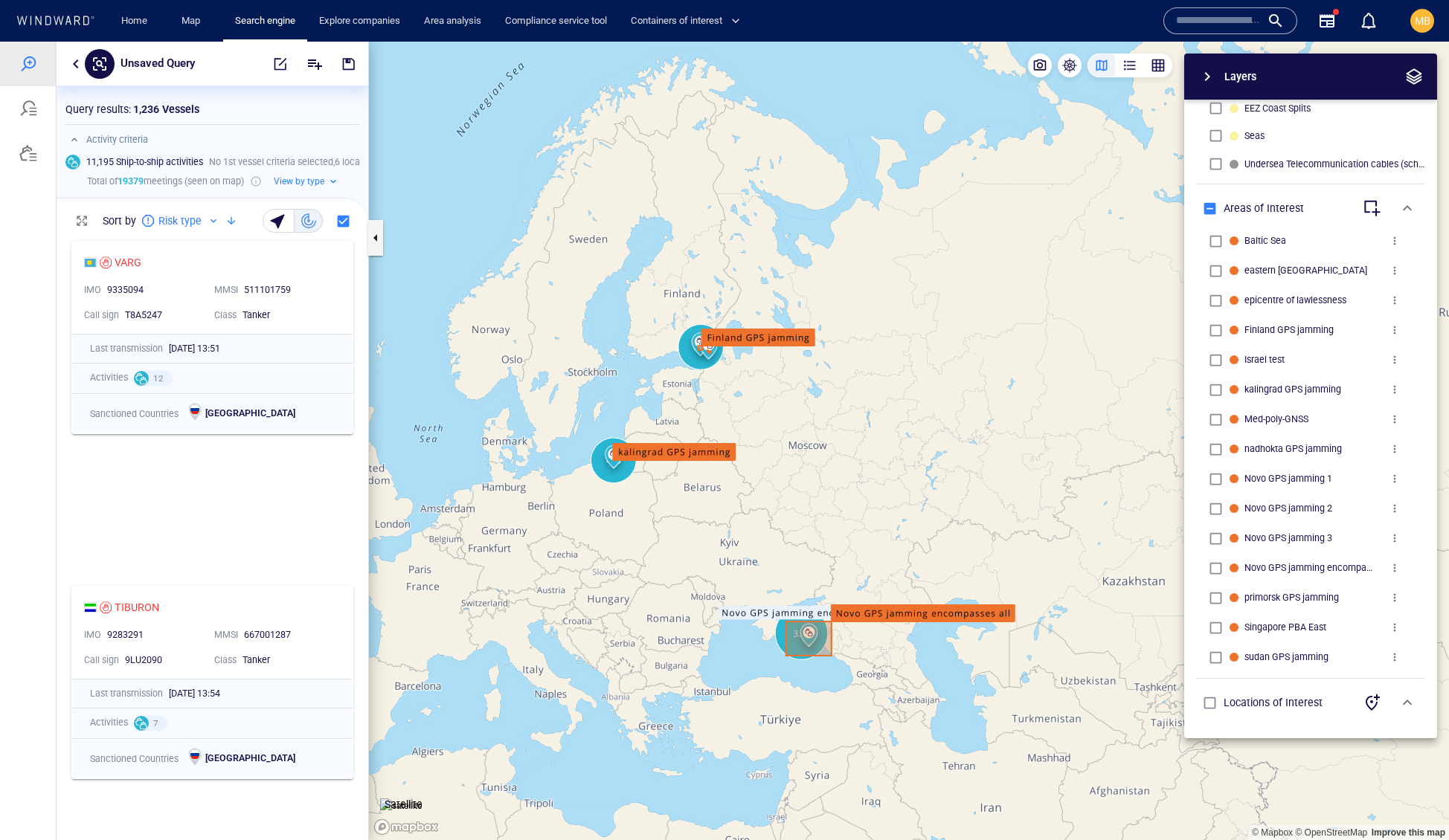
drag, startPoint x: 656, startPoint y: 391, endPoint x: 936, endPoint y: 391, distance: 280.0
click at [936, 391] on canvas "Map" at bounding box center [908, 441] width 1080 height 799
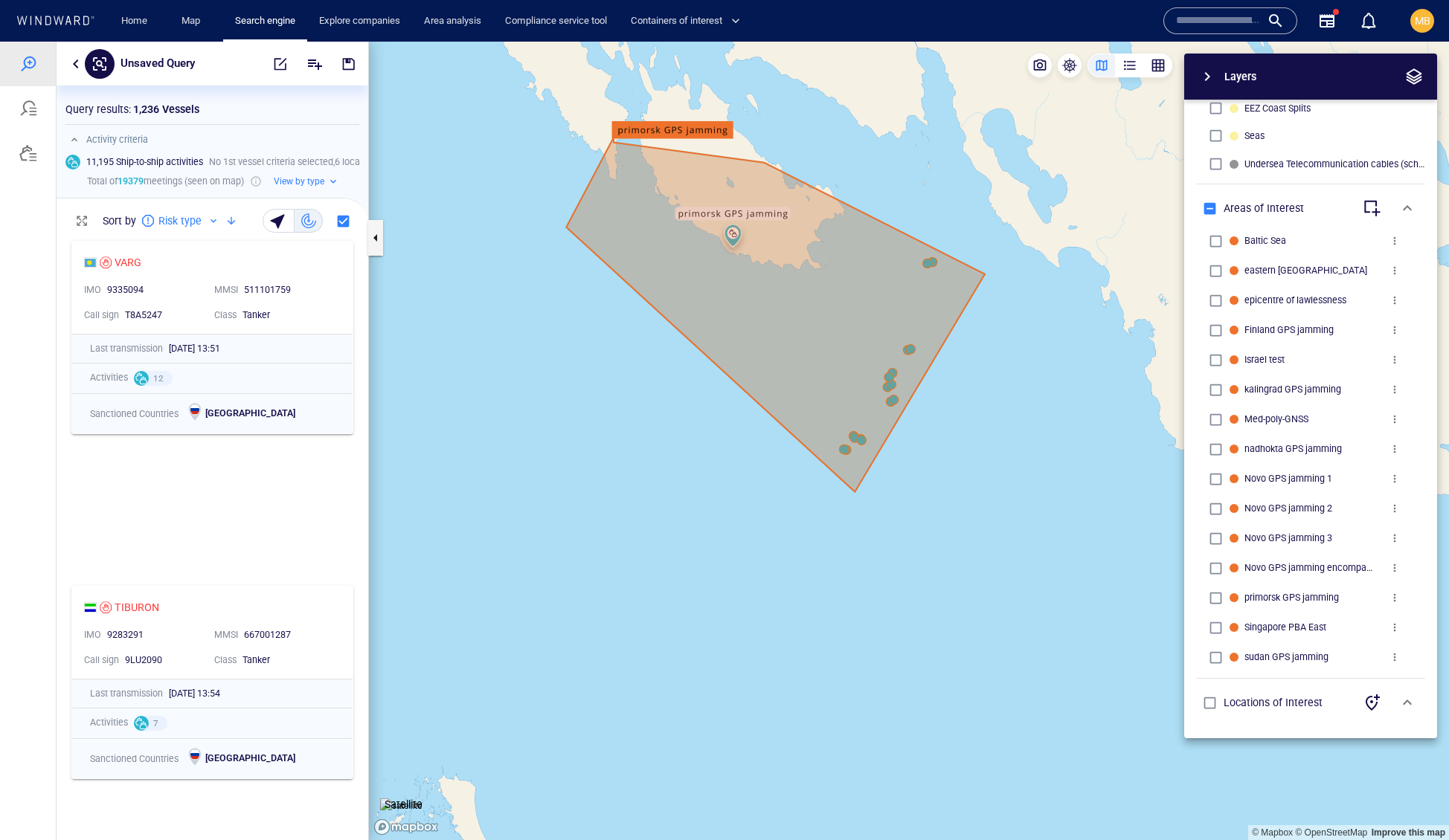
drag, startPoint x: 772, startPoint y: 373, endPoint x: 765, endPoint y: 474, distance: 101.2
click at [766, 472] on canvas "Map" at bounding box center [908, 441] width 1080 height 799
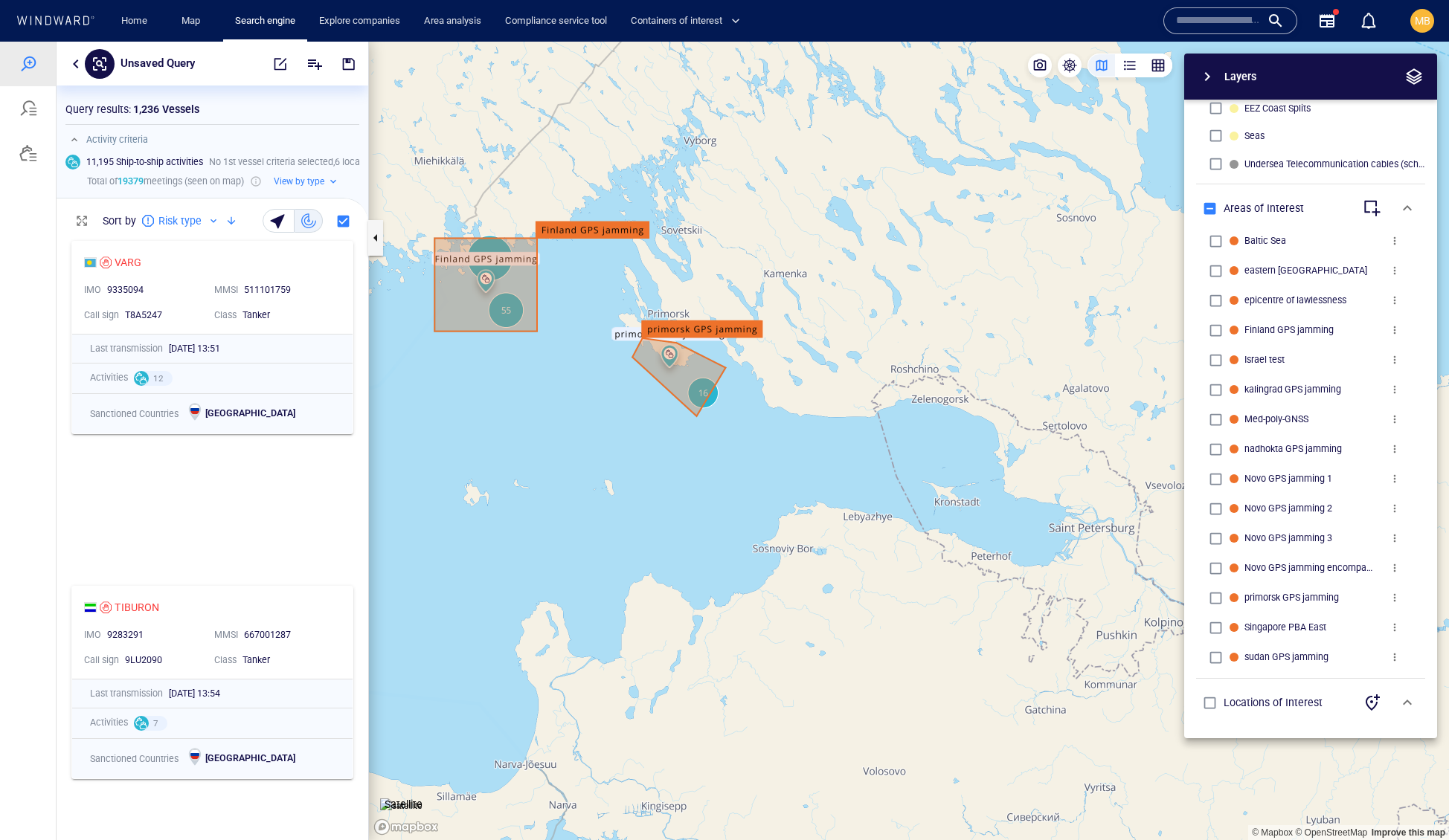
drag, startPoint x: 586, startPoint y: 407, endPoint x: 673, endPoint y: 437, distance: 92.0
click at [673, 437] on canvas "Map" at bounding box center [908, 441] width 1080 height 799
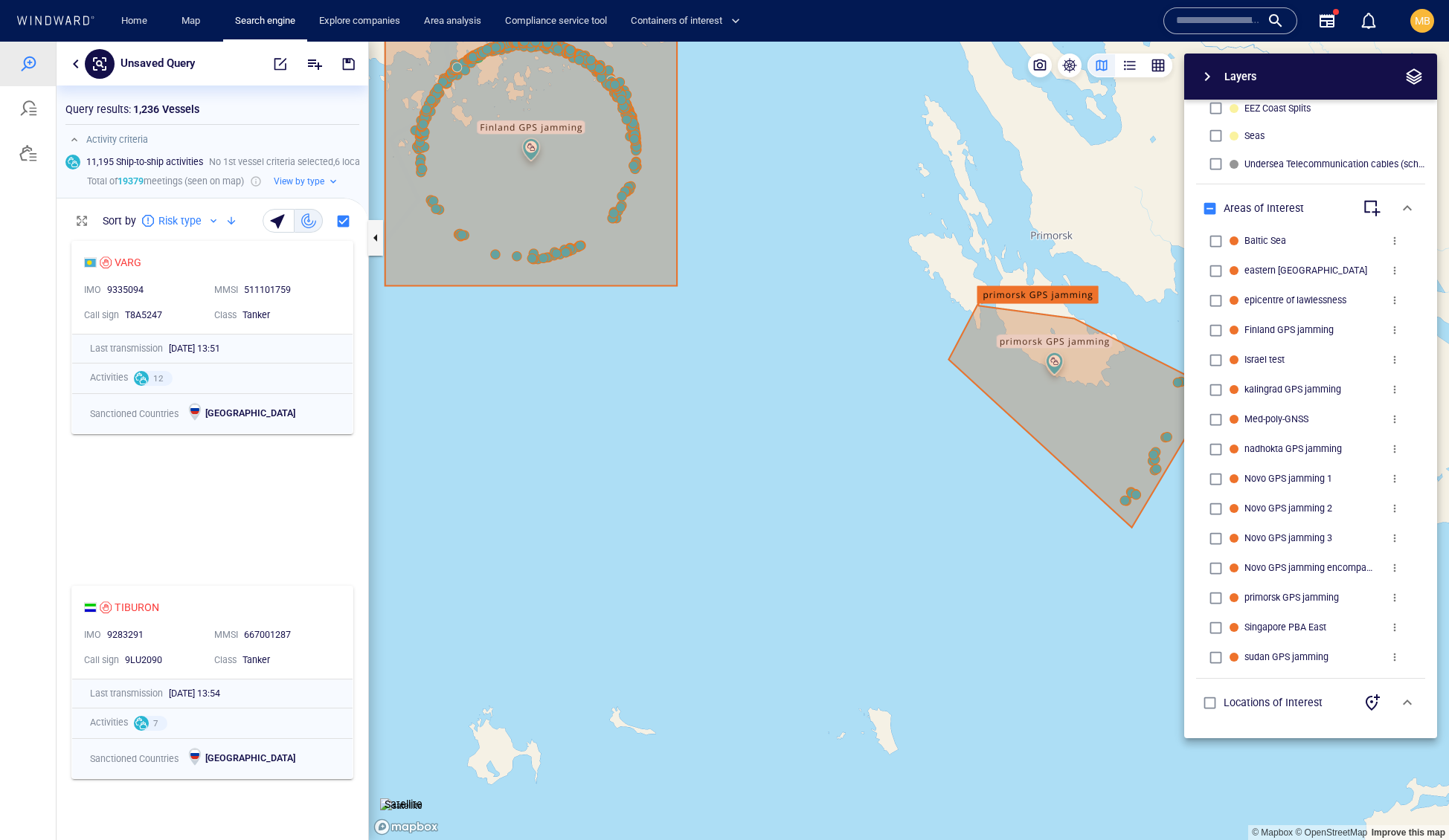
click at [634, 417] on canvas "Map" at bounding box center [908, 441] width 1080 height 799
click at [273, 66] on span "button" at bounding box center [280, 63] width 15 height 15
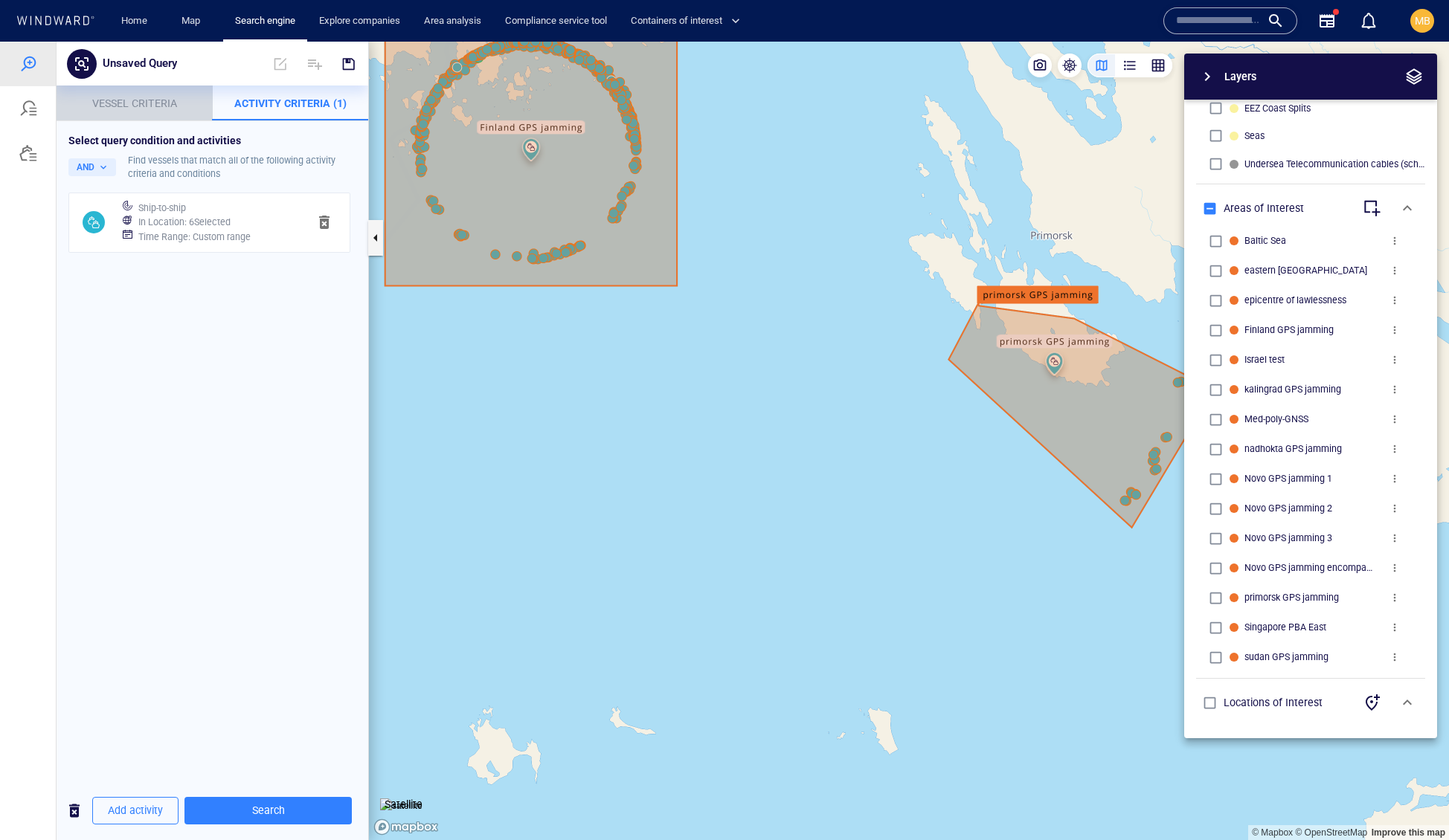
click at [167, 110] on span "Vessel criteria" at bounding box center [134, 103] width 84 height 12
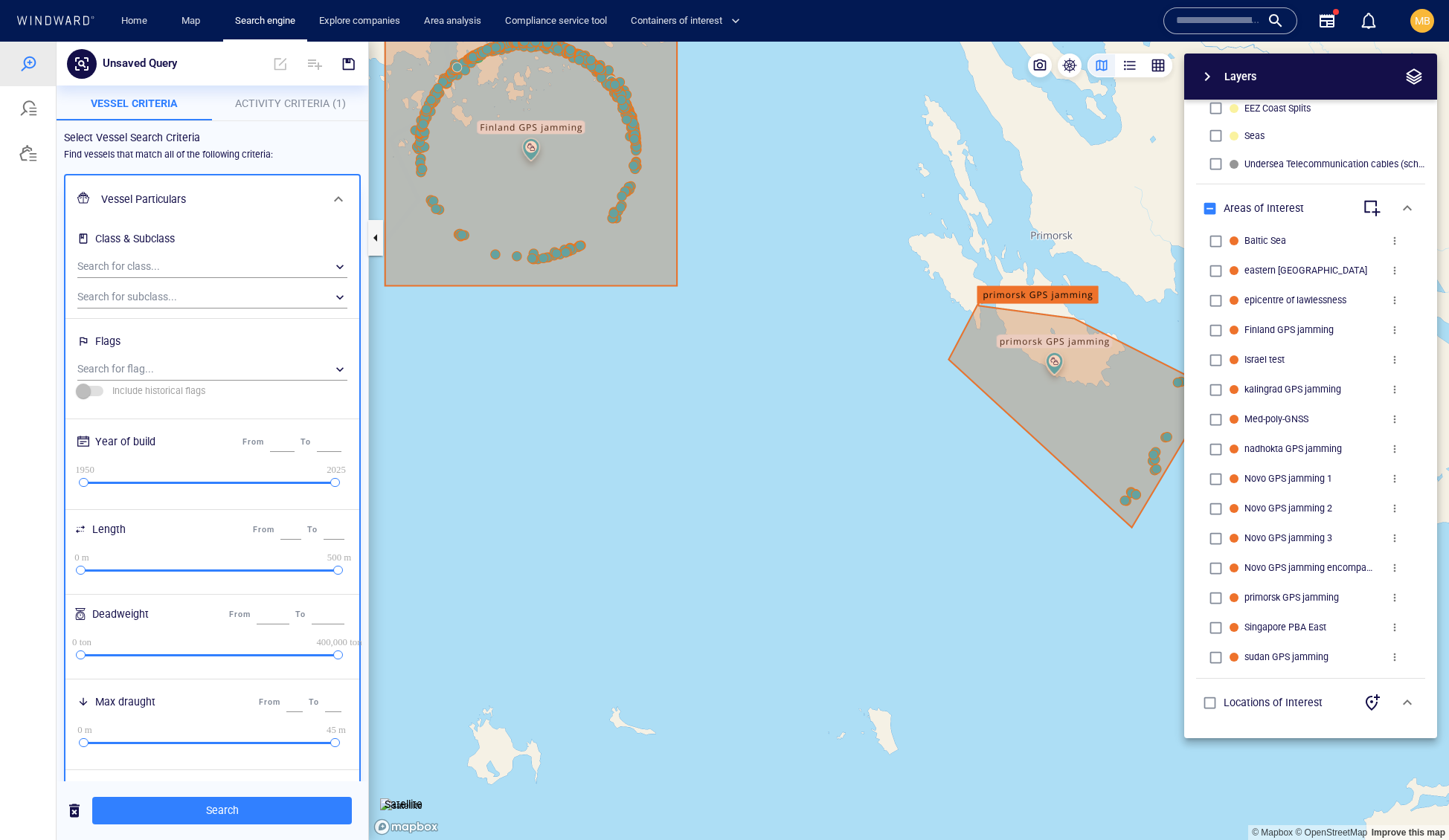
click at [290, 103] on span "Activity Criteria (1)" at bounding box center [290, 103] width 111 height 12
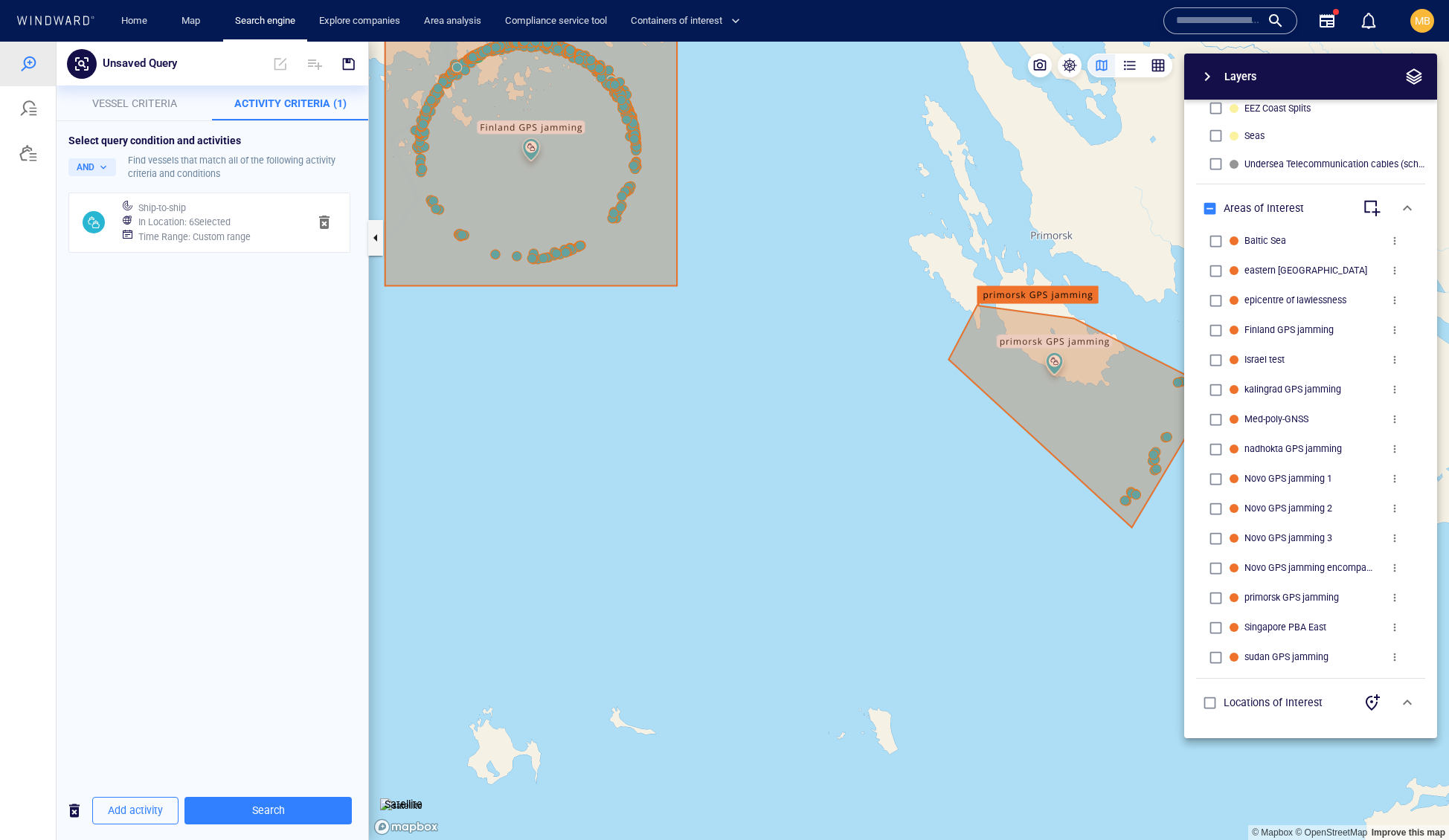
click at [226, 244] on h6 "Time Range : Custom range" at bounding box center [195, 237] width 113 height 15
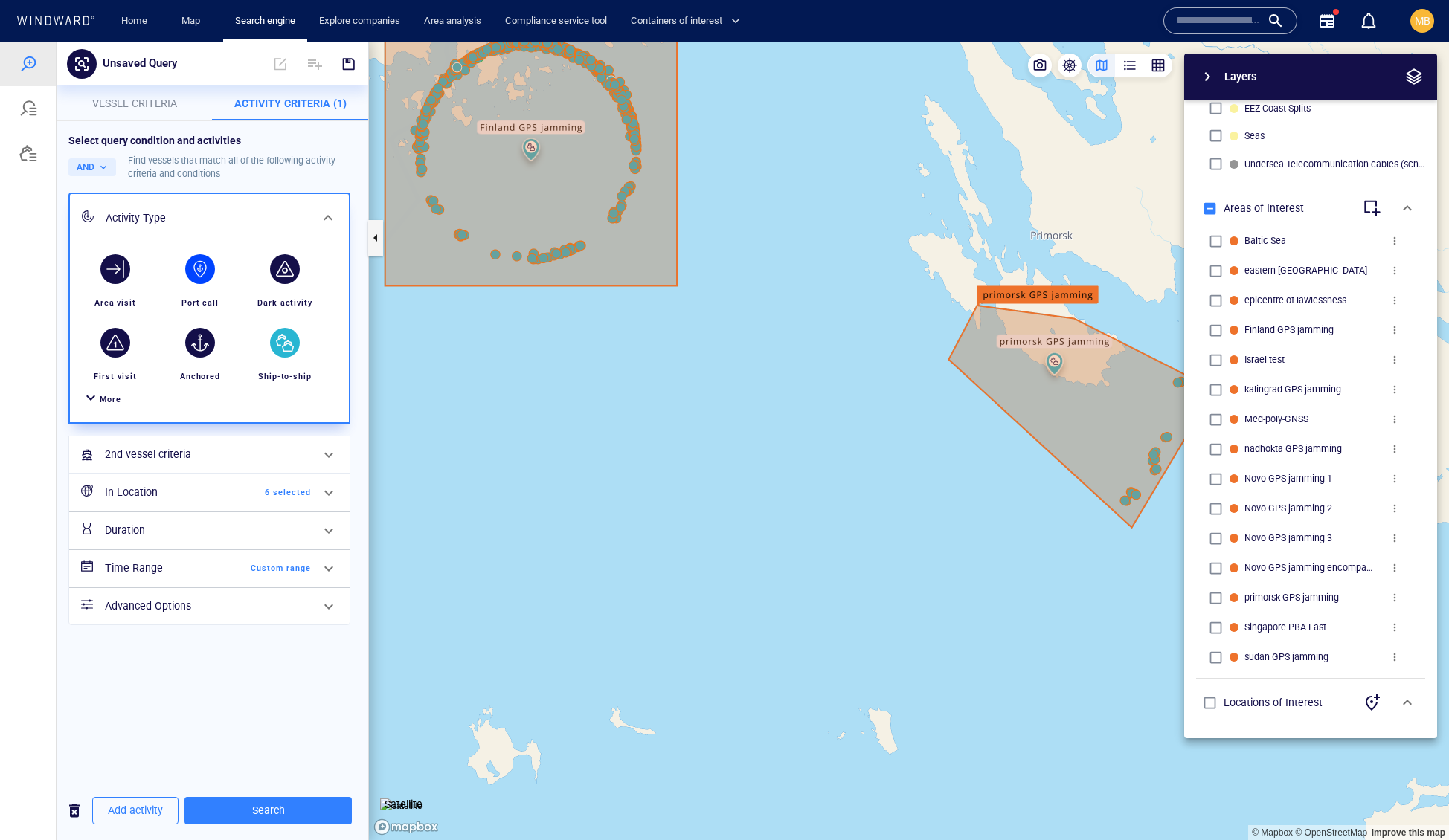
click at [225, 316] on div "Port call" at bounding box center [200, 303] width 49 height 26
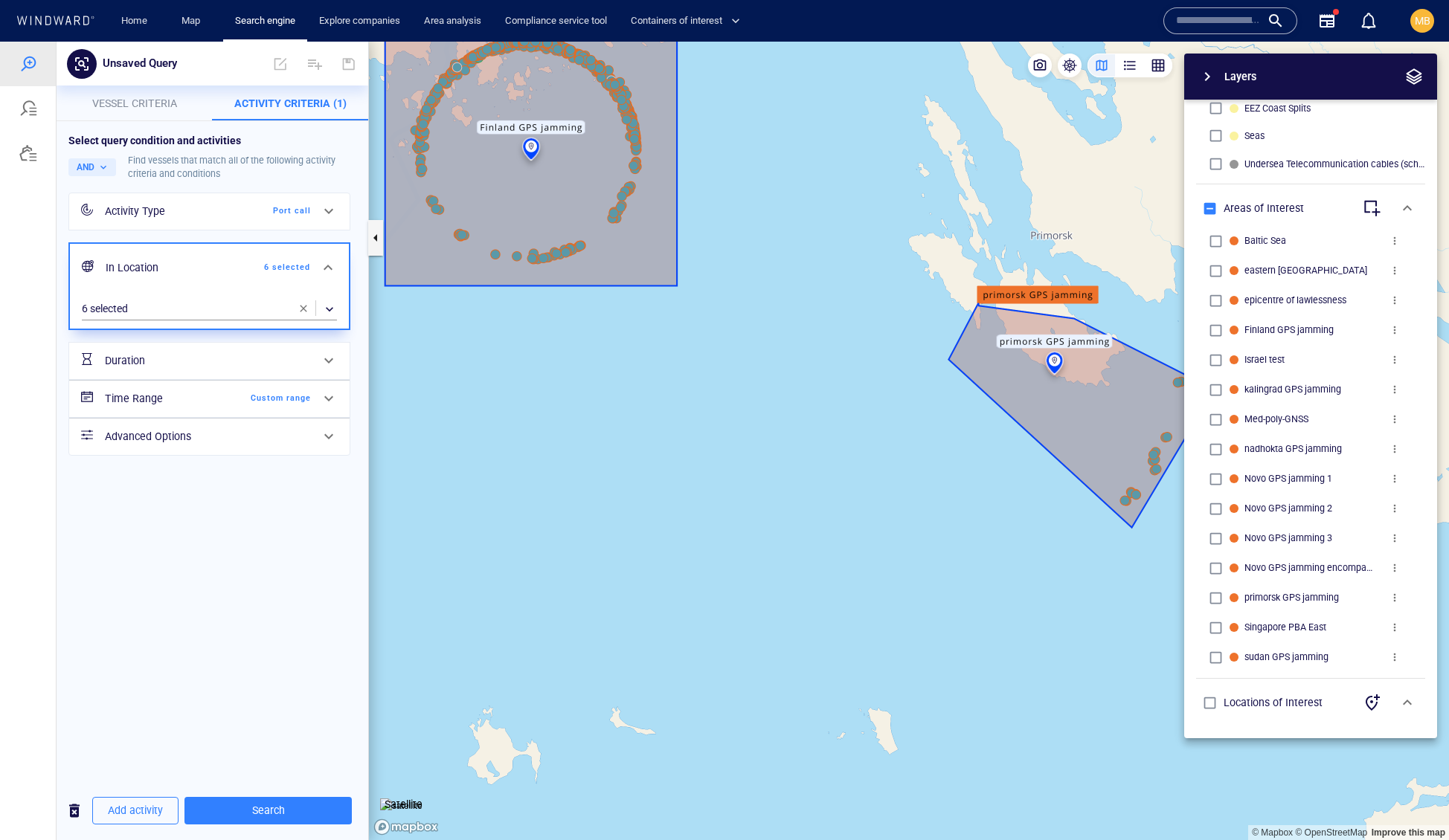
click at [269, 218] on div "Port call" at bounding box center [268, 211] width 85 height 14
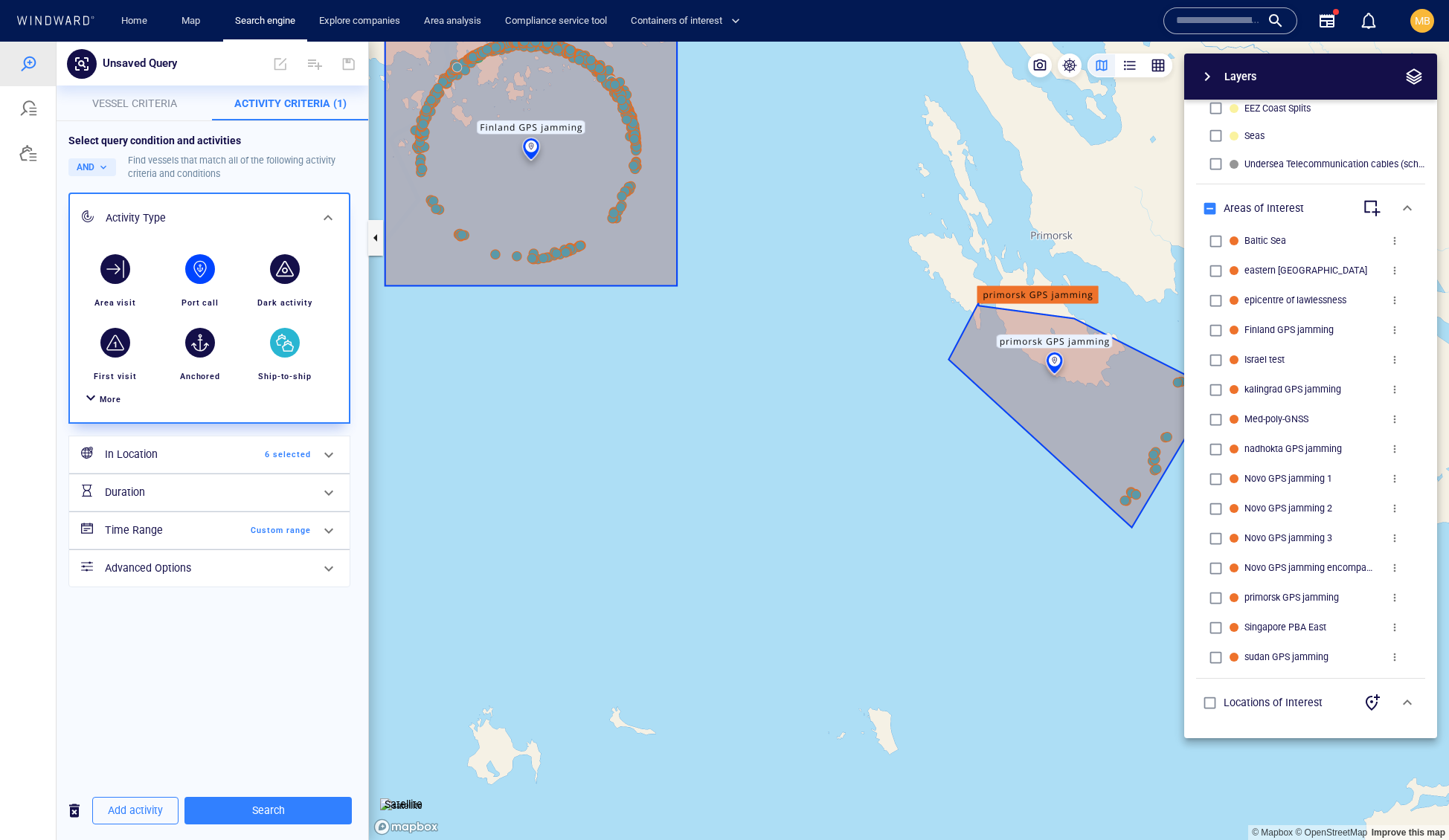
click at [288, 358] on div "button" at bounding box center [284, 342] width 30 height 30
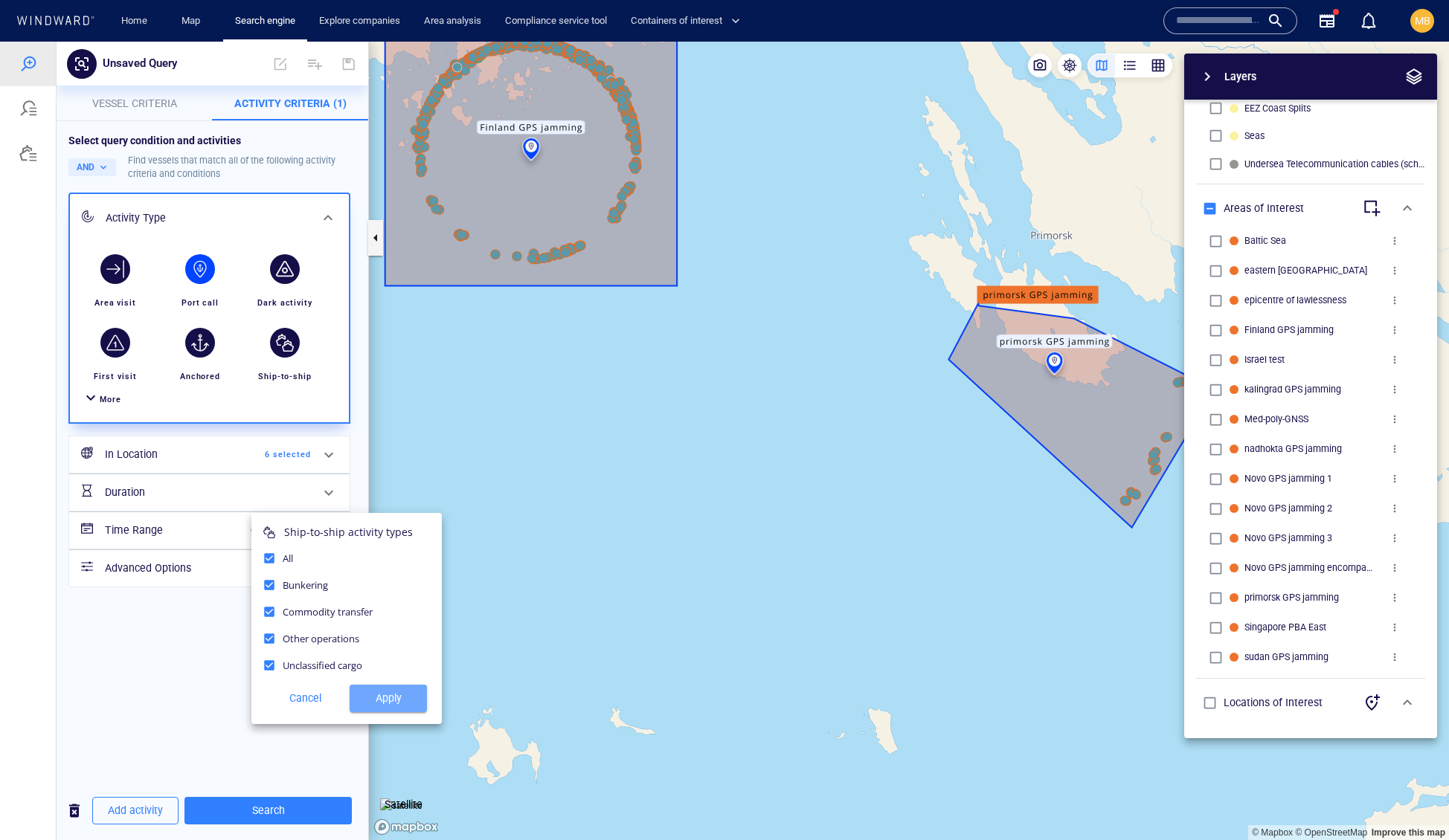
click at [380, 708] on span "Apply" at bounding box center [387, 697] width 53 height 18
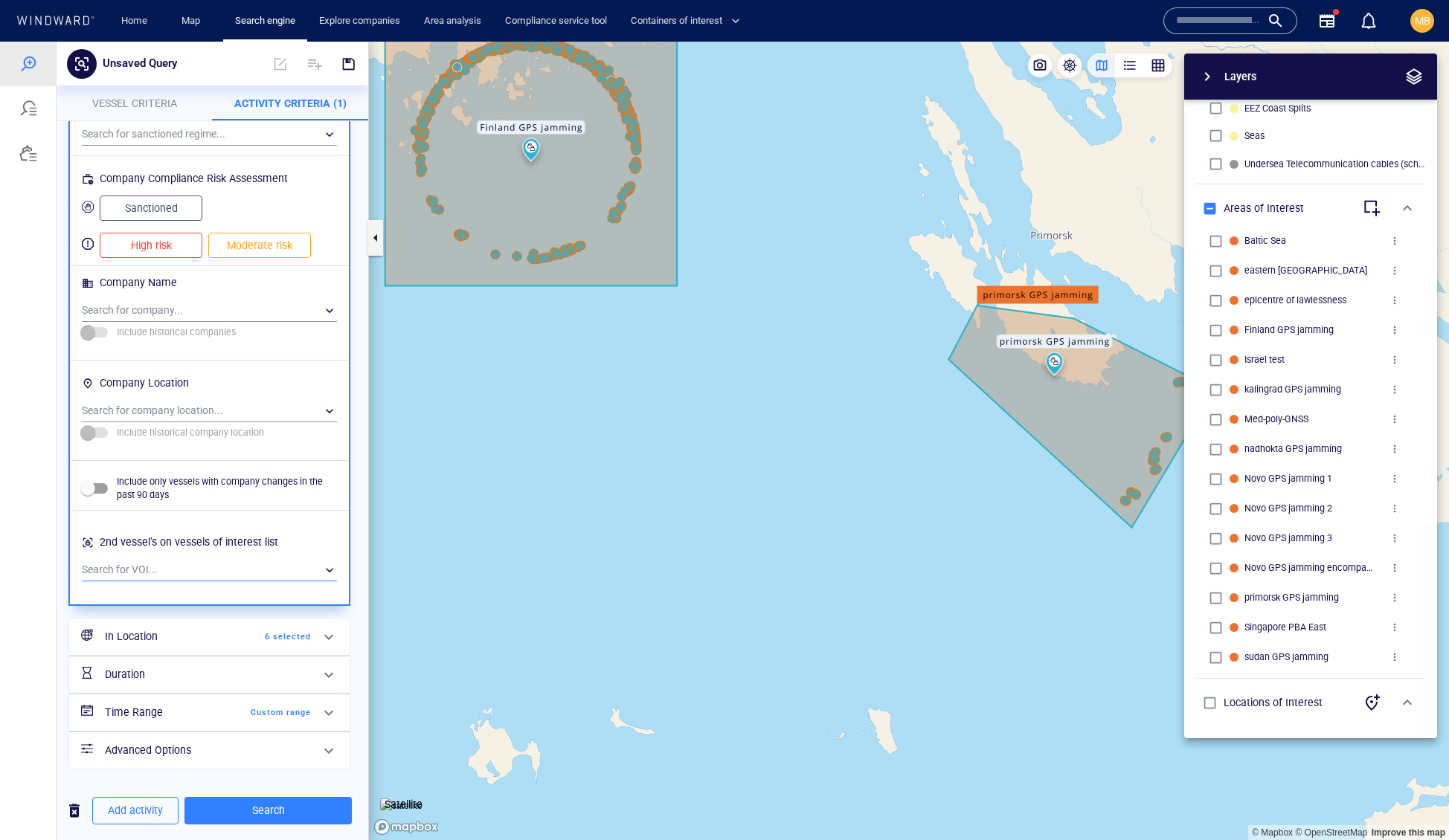
scroll to position [1538, 0]
click at [253, 706] on span "Custom range" at bounding box center [268, 713] width 85 height 14
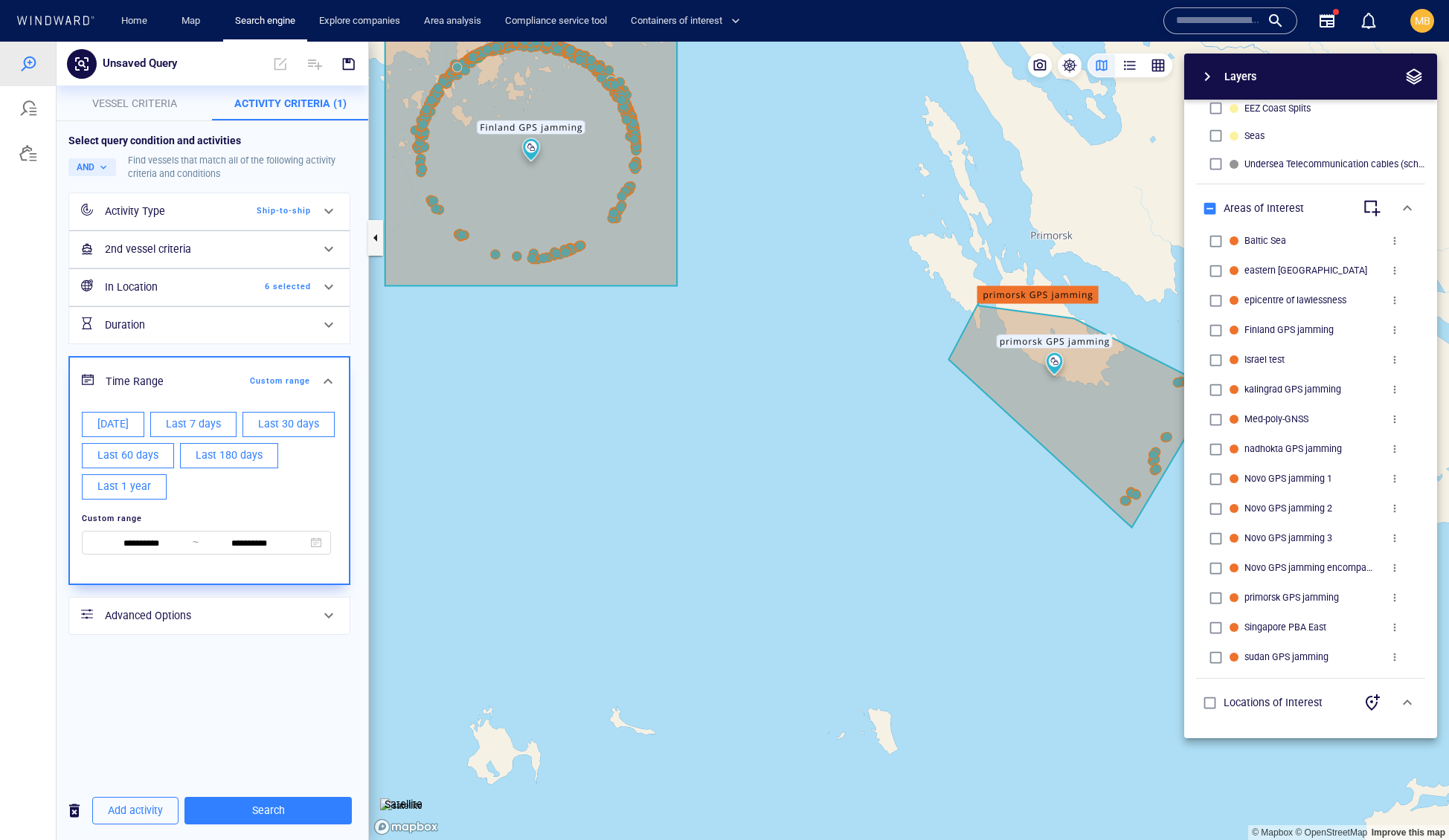
scroll to position [0, 0]
click at [158, 465] on span "Last 60 days" at bounding box center [127, 455] width 61 height 18
type input "**********"
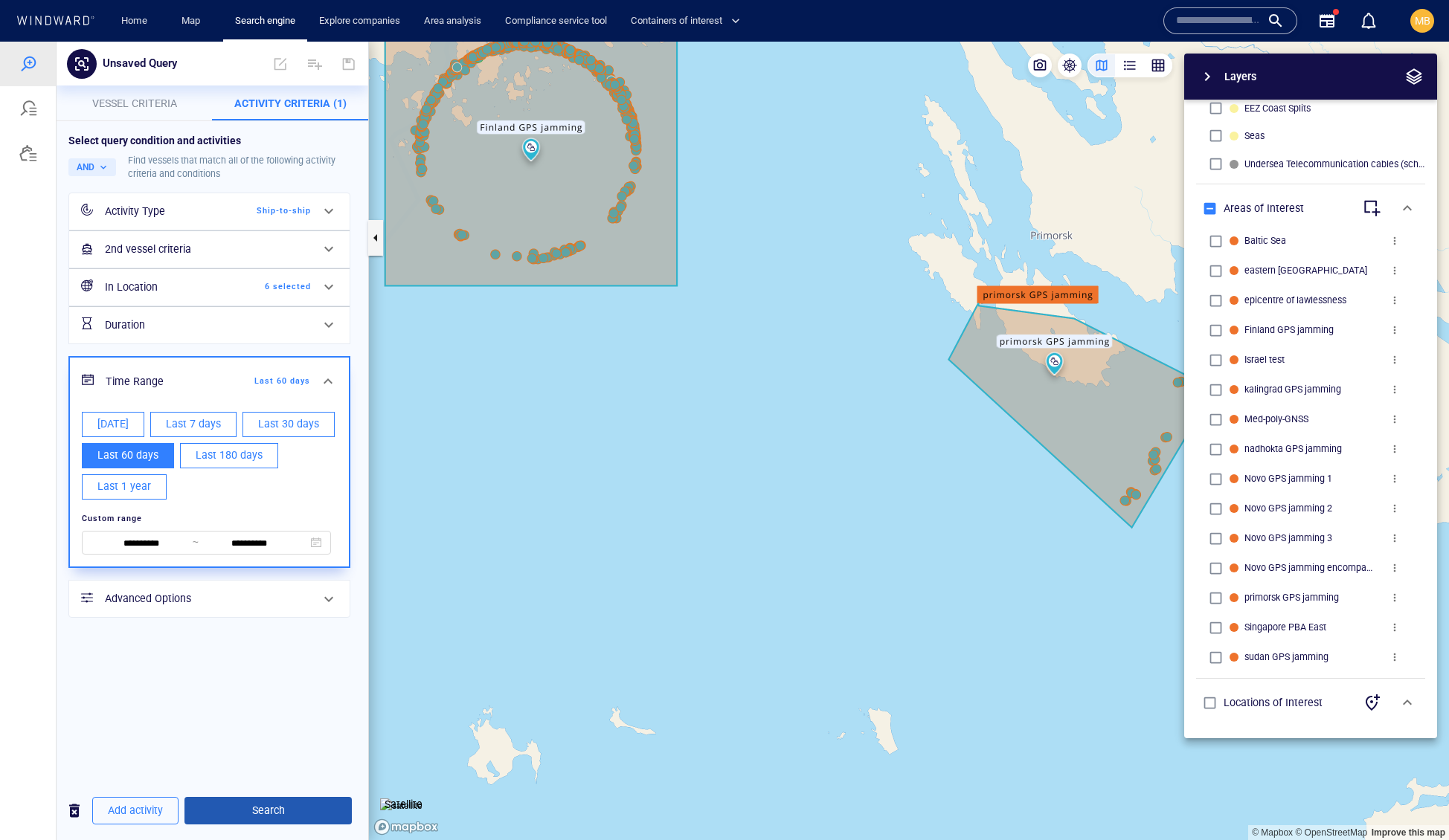
click at [285, 813] on span "Search" at bounding box center [268, 810] width 144 height 18
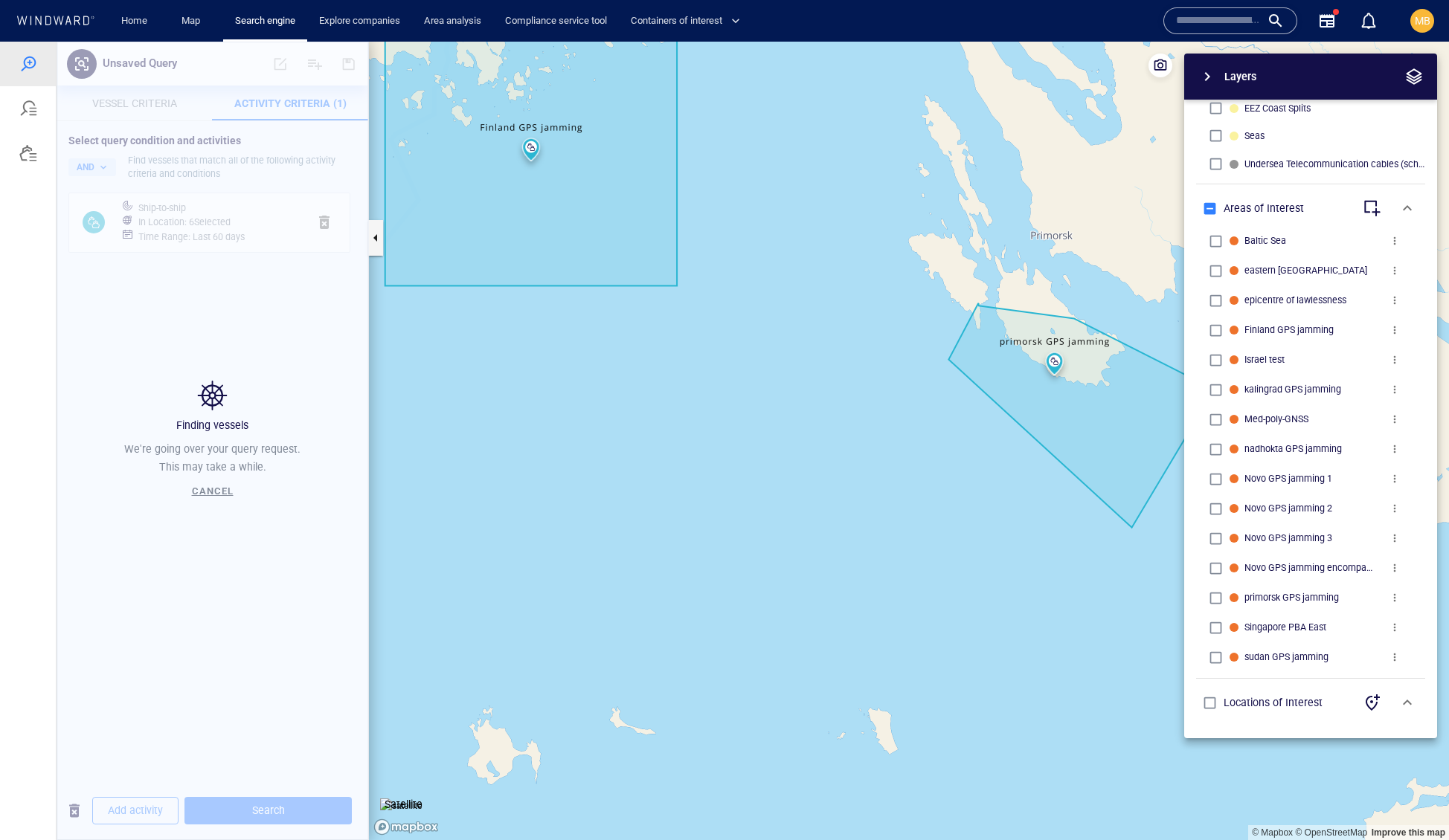
click at [699, 589] on canvas "Map" at bounding box center [908, 441] width 1080 height 799
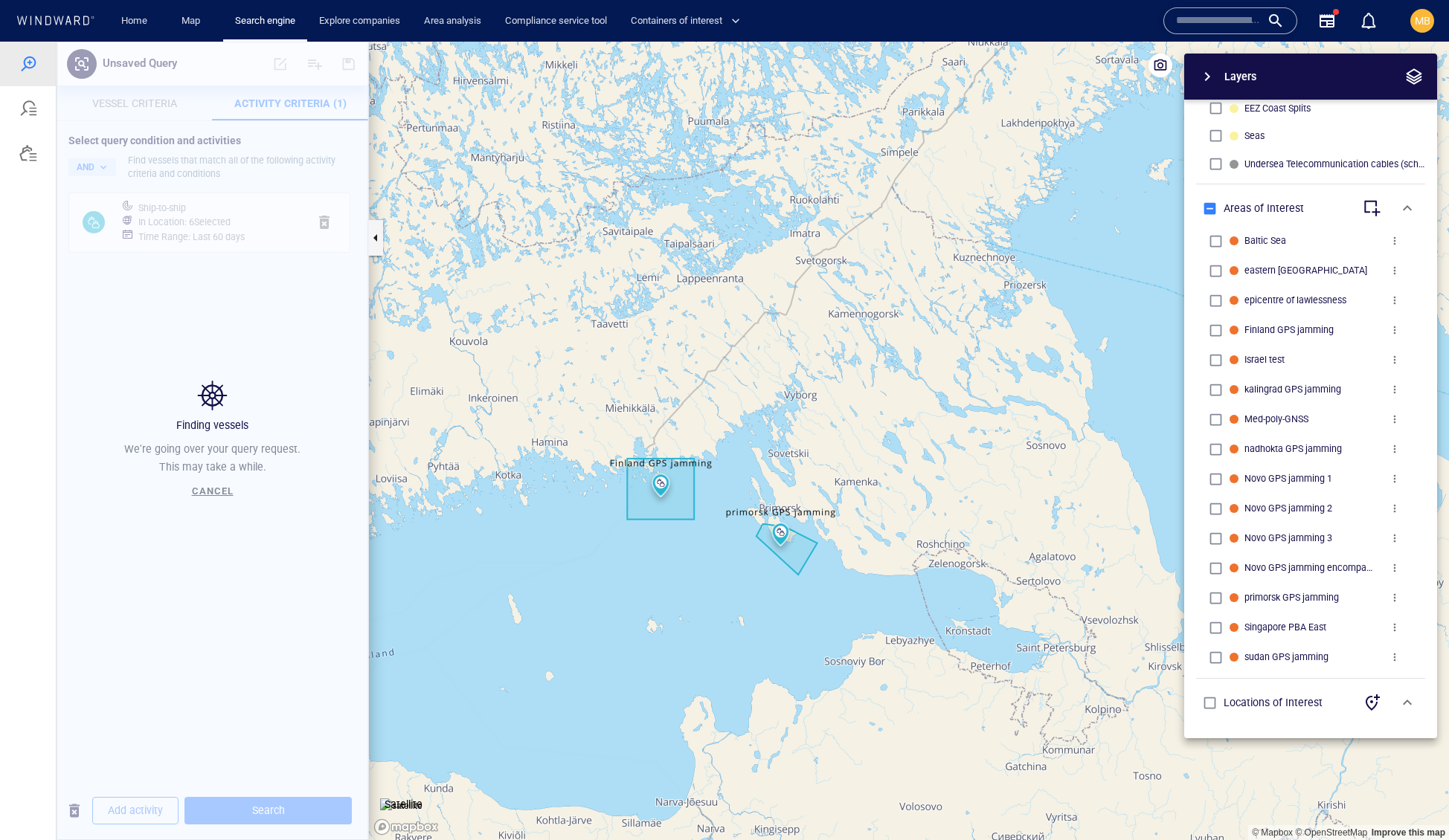
drag, startPoint x: 699, startPoint y: 589, endPoint x: 711, endPoint y: 453, distance: 136.5
click at [708, 461] on canvas "Map" at bounding box center [908, 441] width 1080 height 799
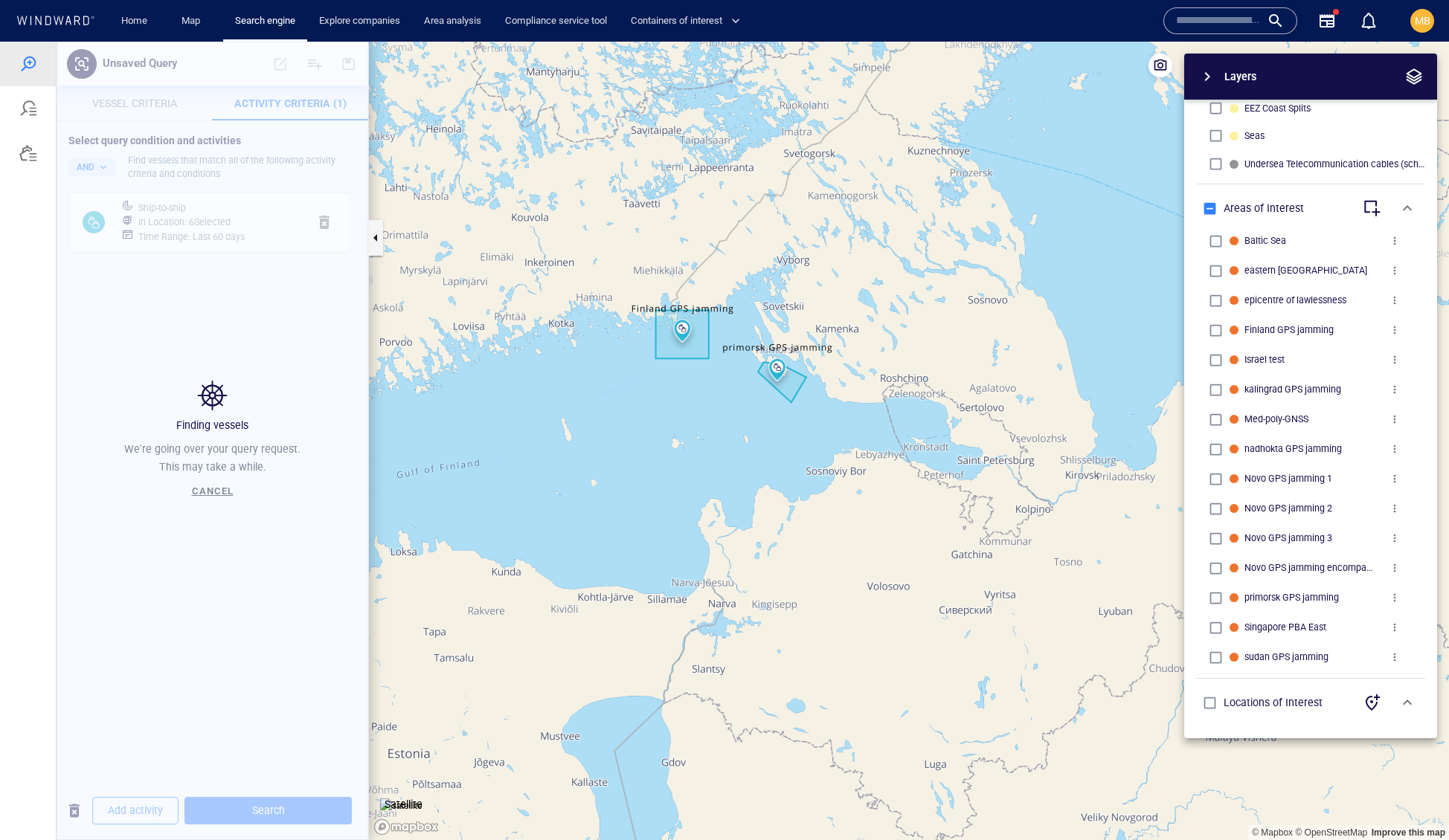
drag, startPoint x: 711, startPoint y: 453, endPoint x: 747, endPoint y: 287, distance: 169.9
click at [747, 287] on canvas "Map" at bounding box center [908, 441] width 1080 height 799
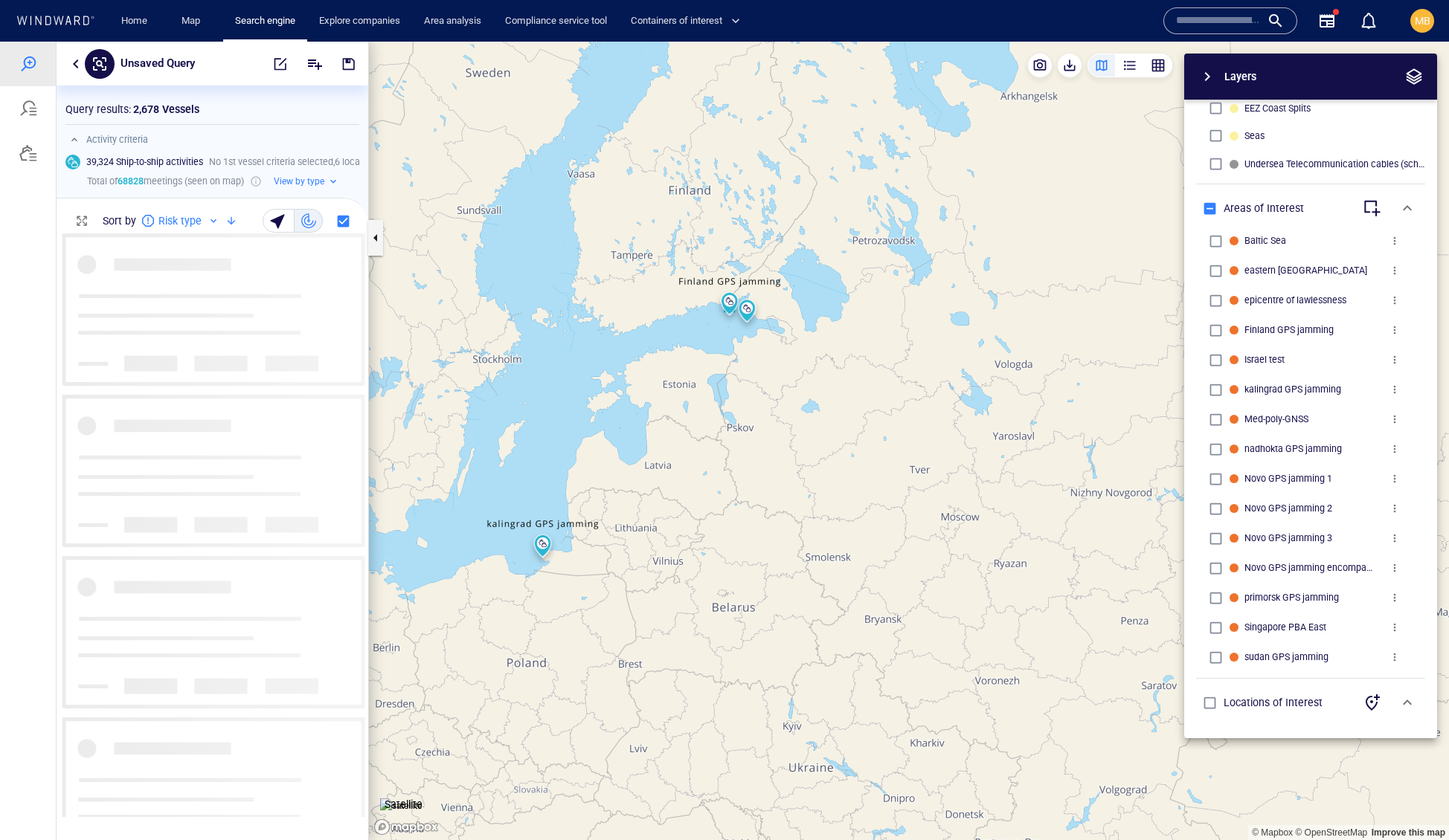
scroll to position [1, 1]
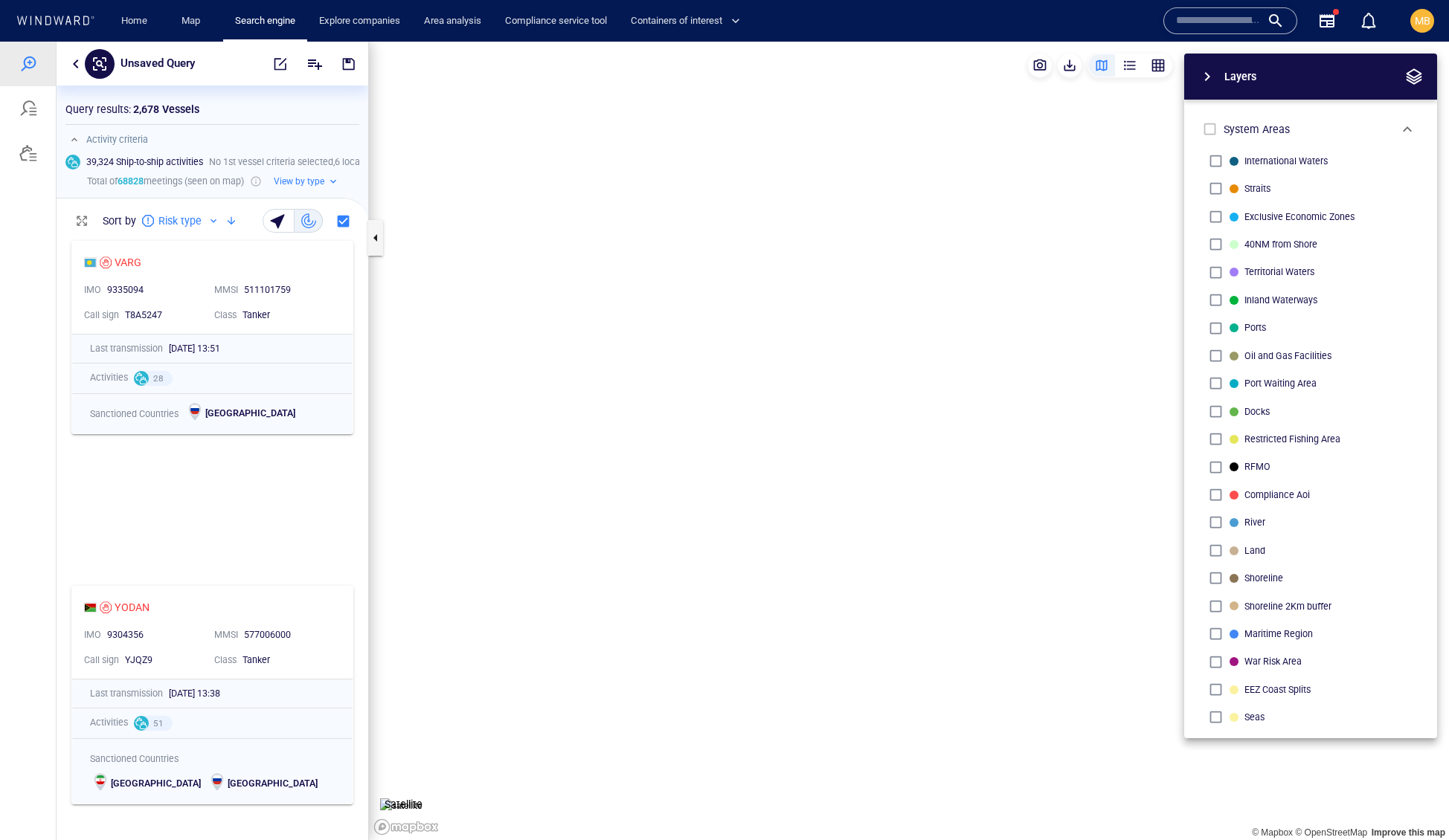
scroll to position [711, 0]
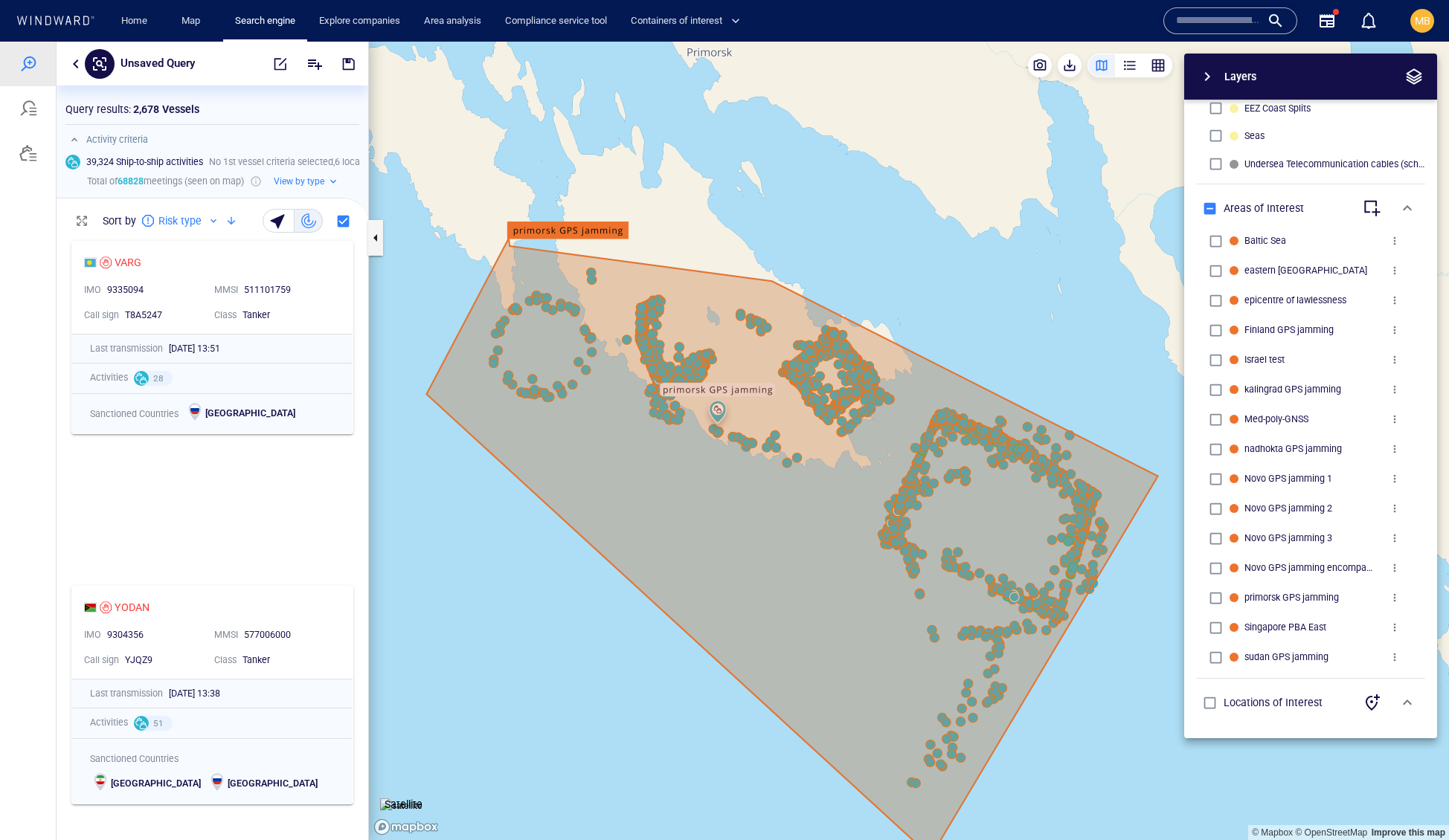
drag, startPoint x: 792, startPoint y: 498, endPoint x: 848, endPoint y: 393, distance: 119.0
click at [848, 393] on canvas "Map" at bounding box center [908, 441] width 1080 height 799
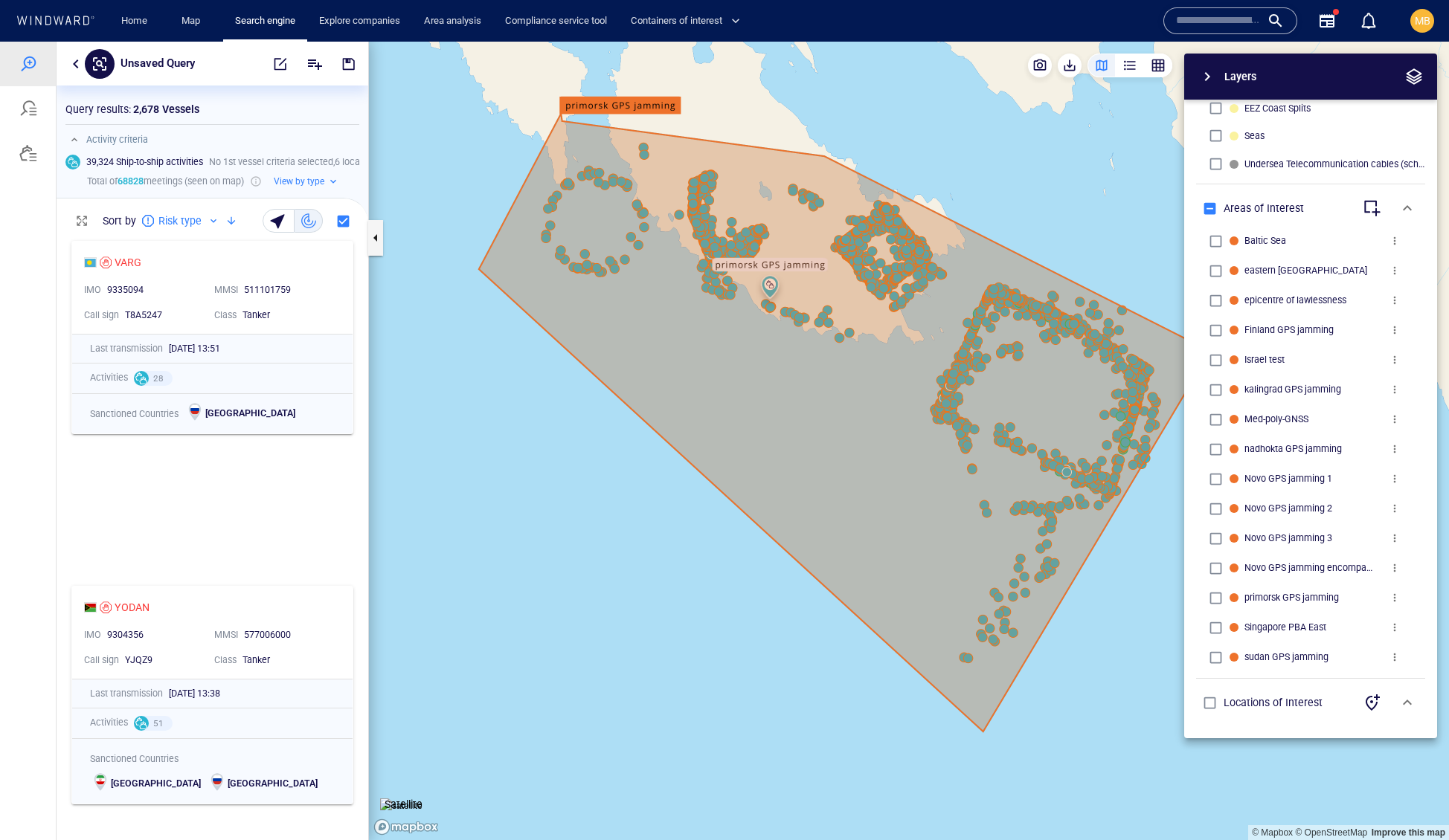
click at [845, 418] on canvas "Map" at bounding box center [908, 441] width 1080 height 799
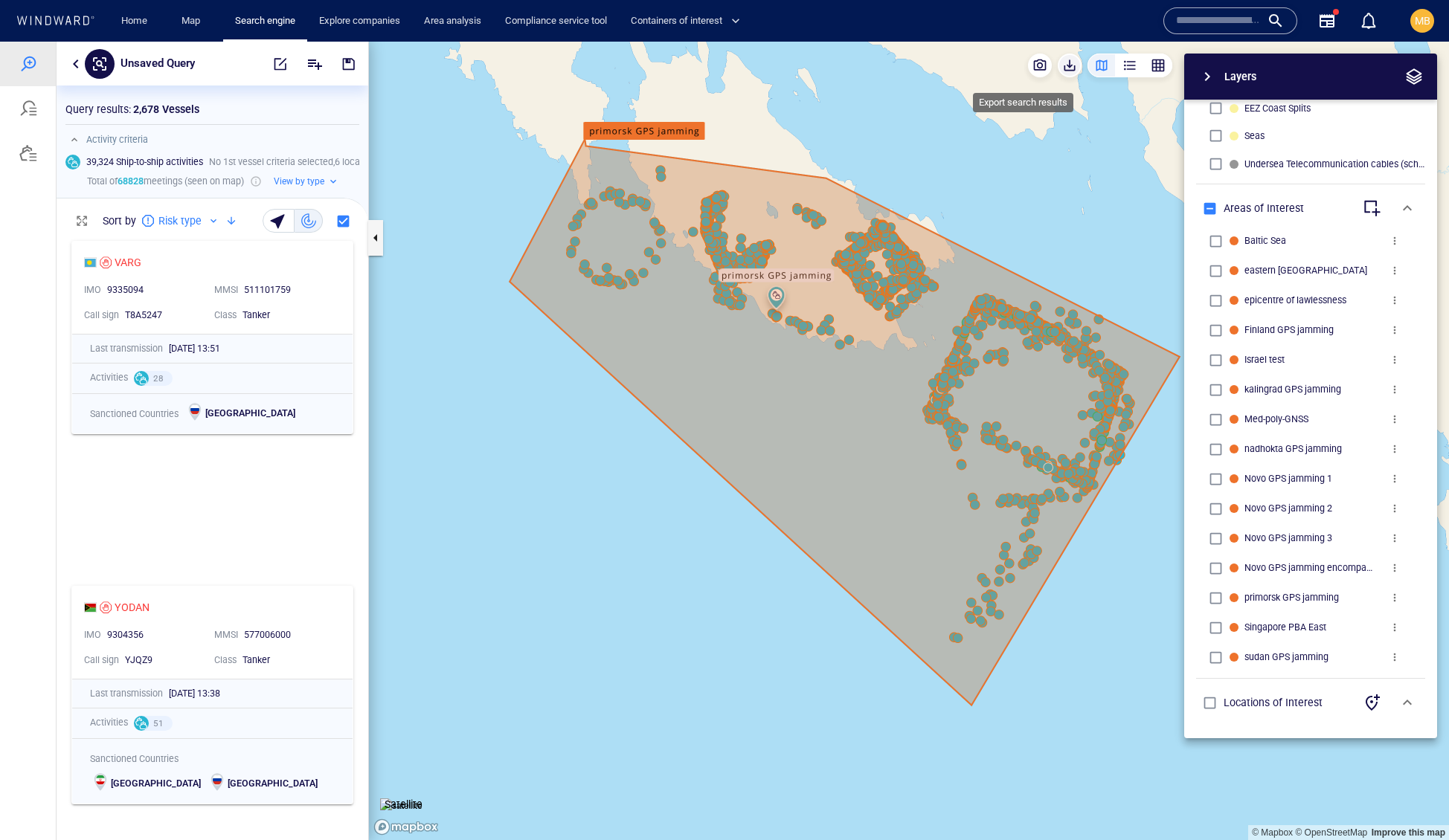
click at [1062, 69] on span "button" at bounding box center [1069, 65] width 15 height 15
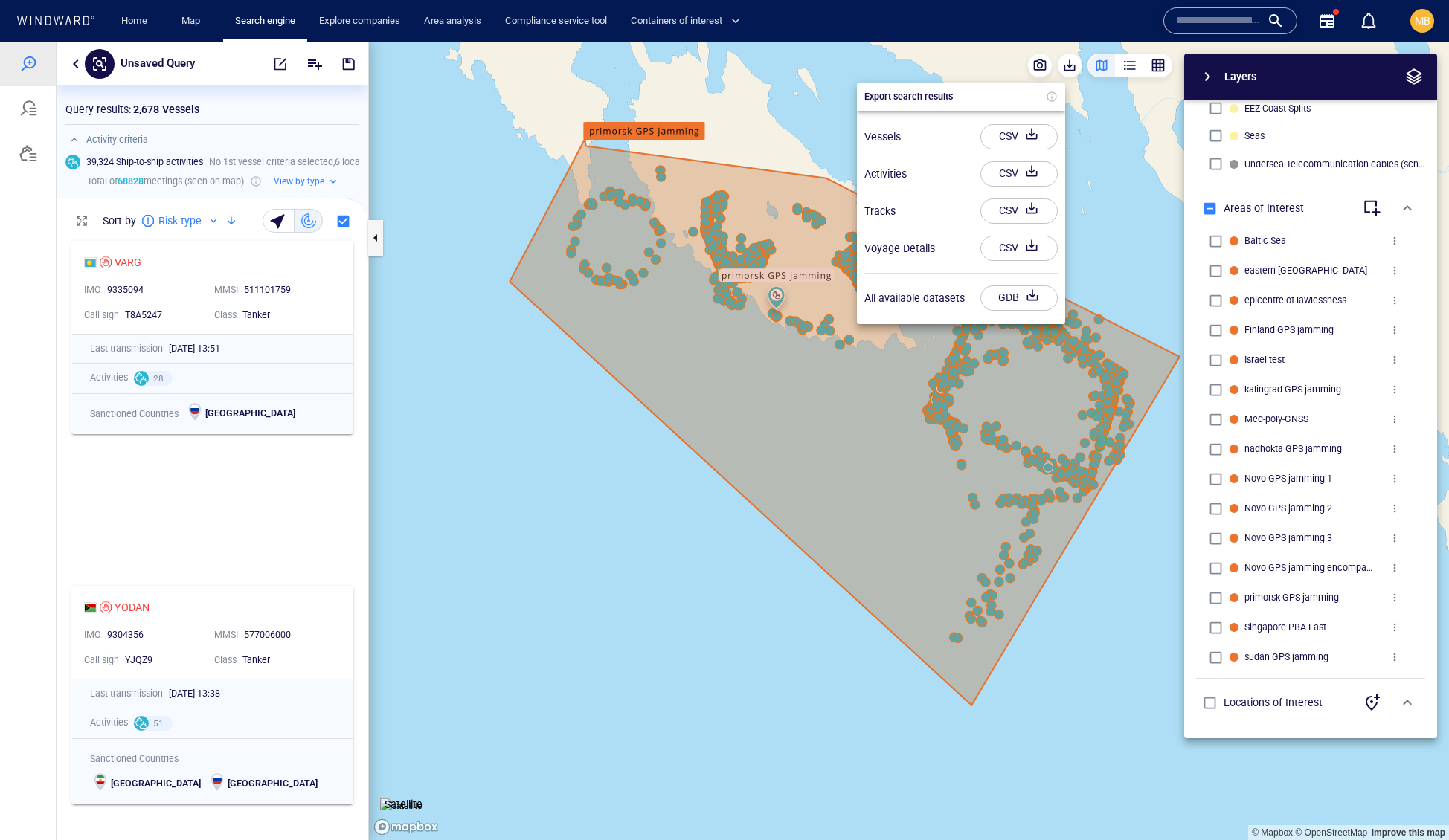
click at [1021, 145] on div "CSV" at bounding box center [1008, 136] width 25 height 24
click at [1012, 179] on div "CSV" at bounding box center [1008, 171] width 25 height 24
click at [1011, 217] on div "CSV" at bounding box center [1008, 208] width 25 height 24
click at [1006, 256] on div "CSV" at bounding box center [1008, 245] width 25 height 24
click at [1021, 222] on div "button" at bounding box center [1031, 210] width 20 height 27
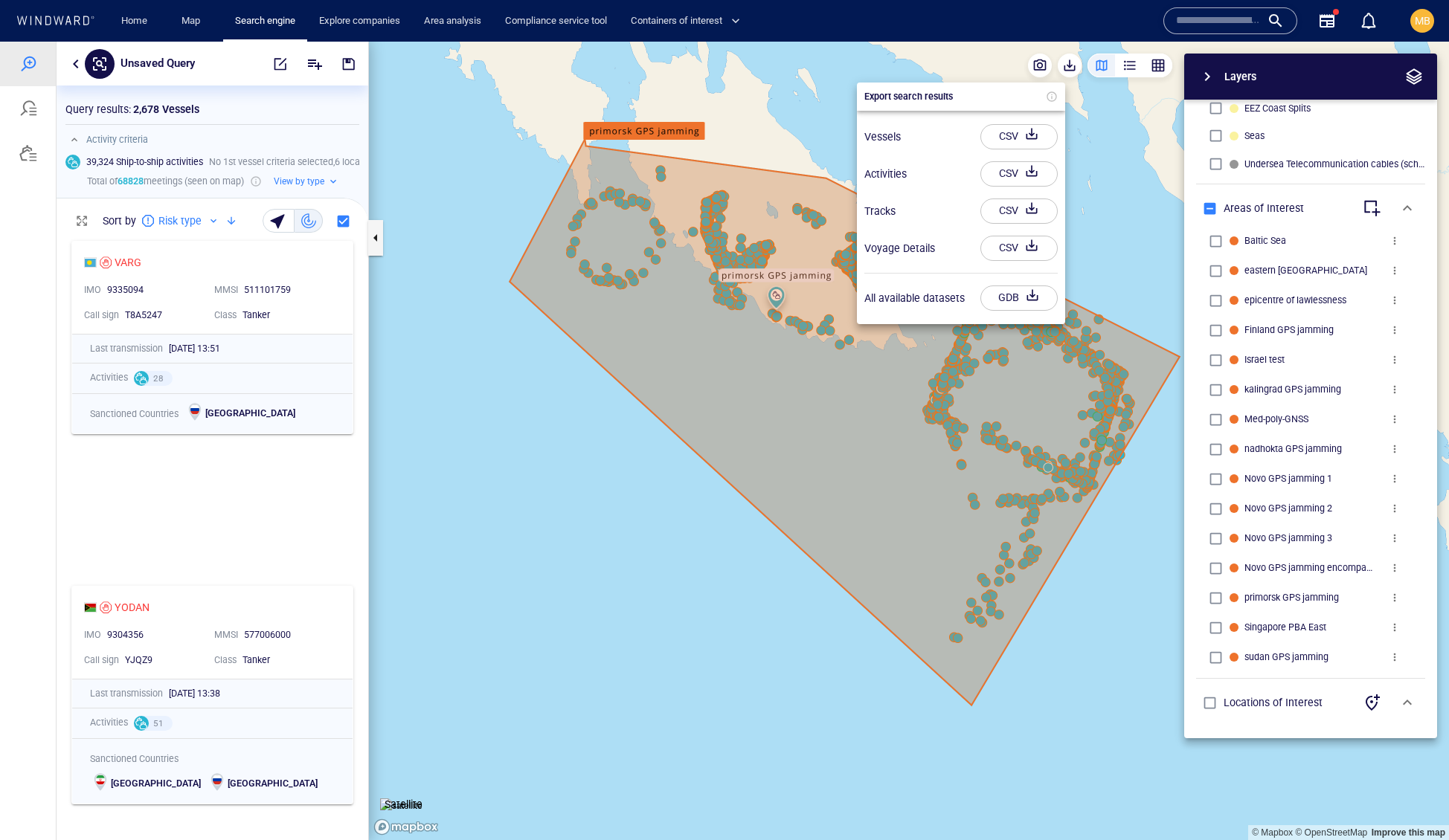
click at [1017, 221] on div "CSV" at bounding box center [1008, 210] width 25 height 24
click at [661, 468] on div at bounding box center [724, 440] width 1449 height 798
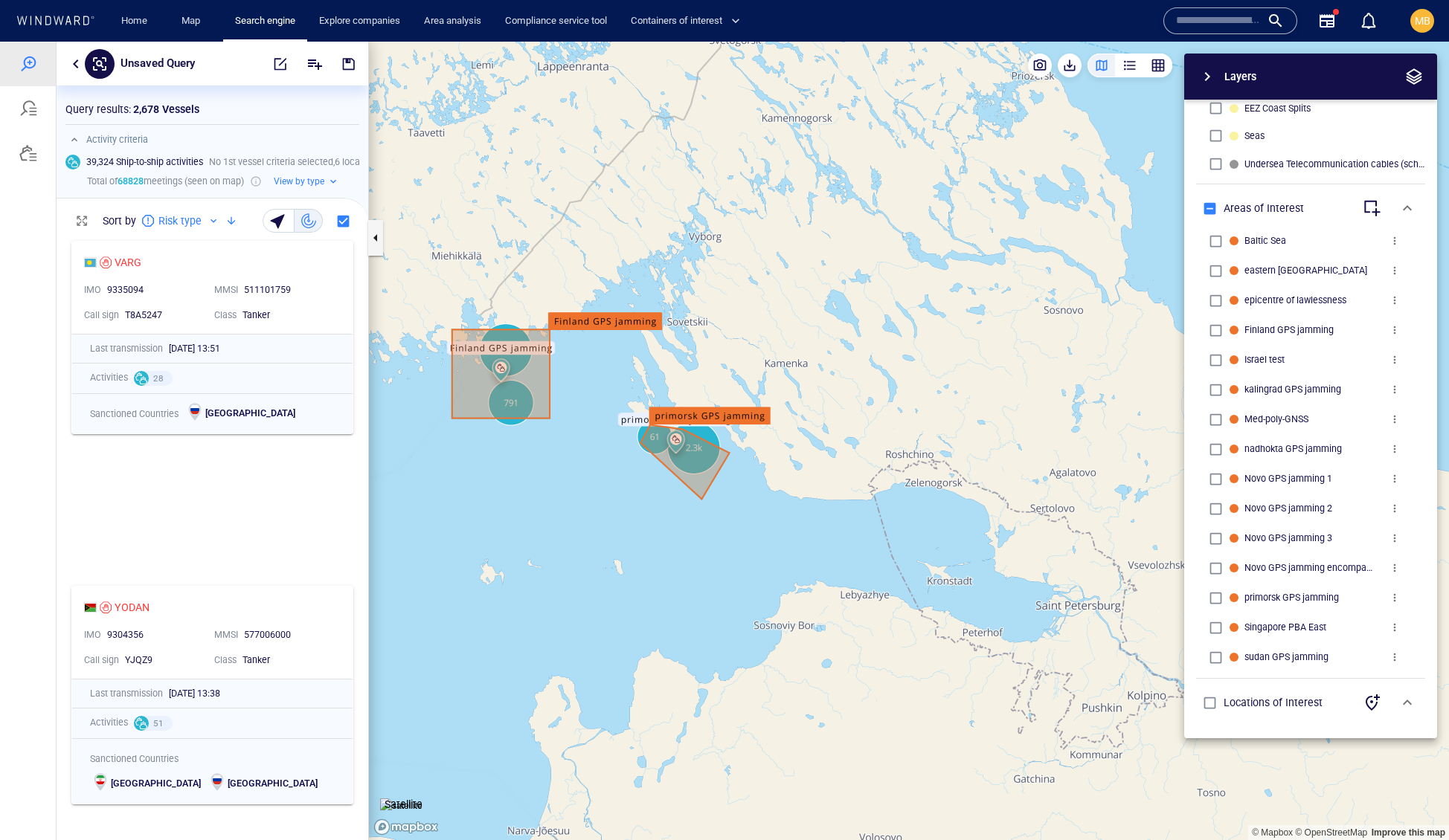
drag, startPoint x: 551, startPoint y: 463, endPoint x: 690, endPoint y: 486, distance: 140.9
click at [689, 486] on canvas "Map" at bounding box center [908, 441] width 1080 height 799
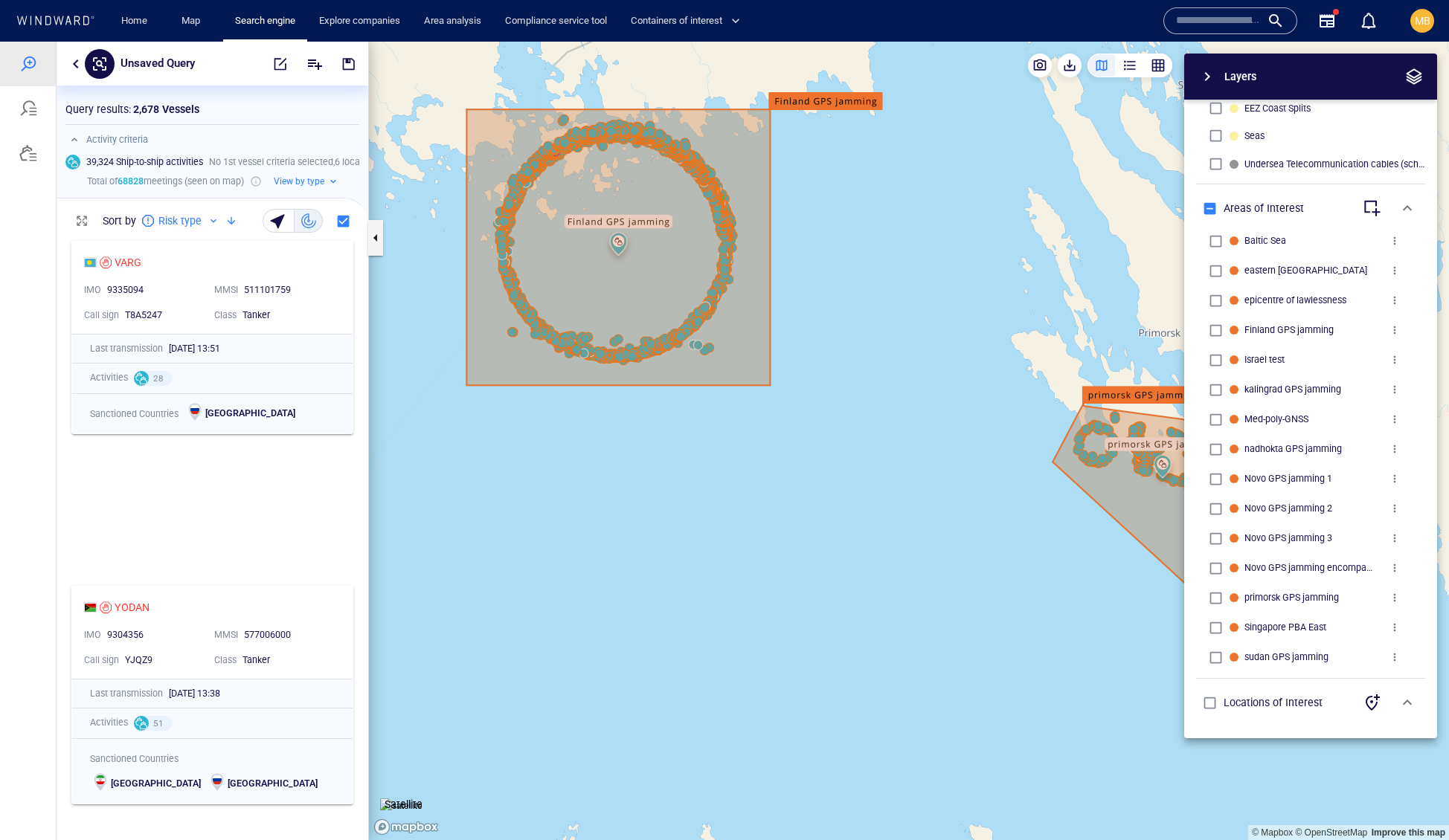
drag, startPoint x: 815, startPoint y: 333, endPoint x: 835, endPoint y: 467, distance: 135.5
click at [835, 467] on canvas "Map" at bounding box center [908, 441] width 1080 height 799
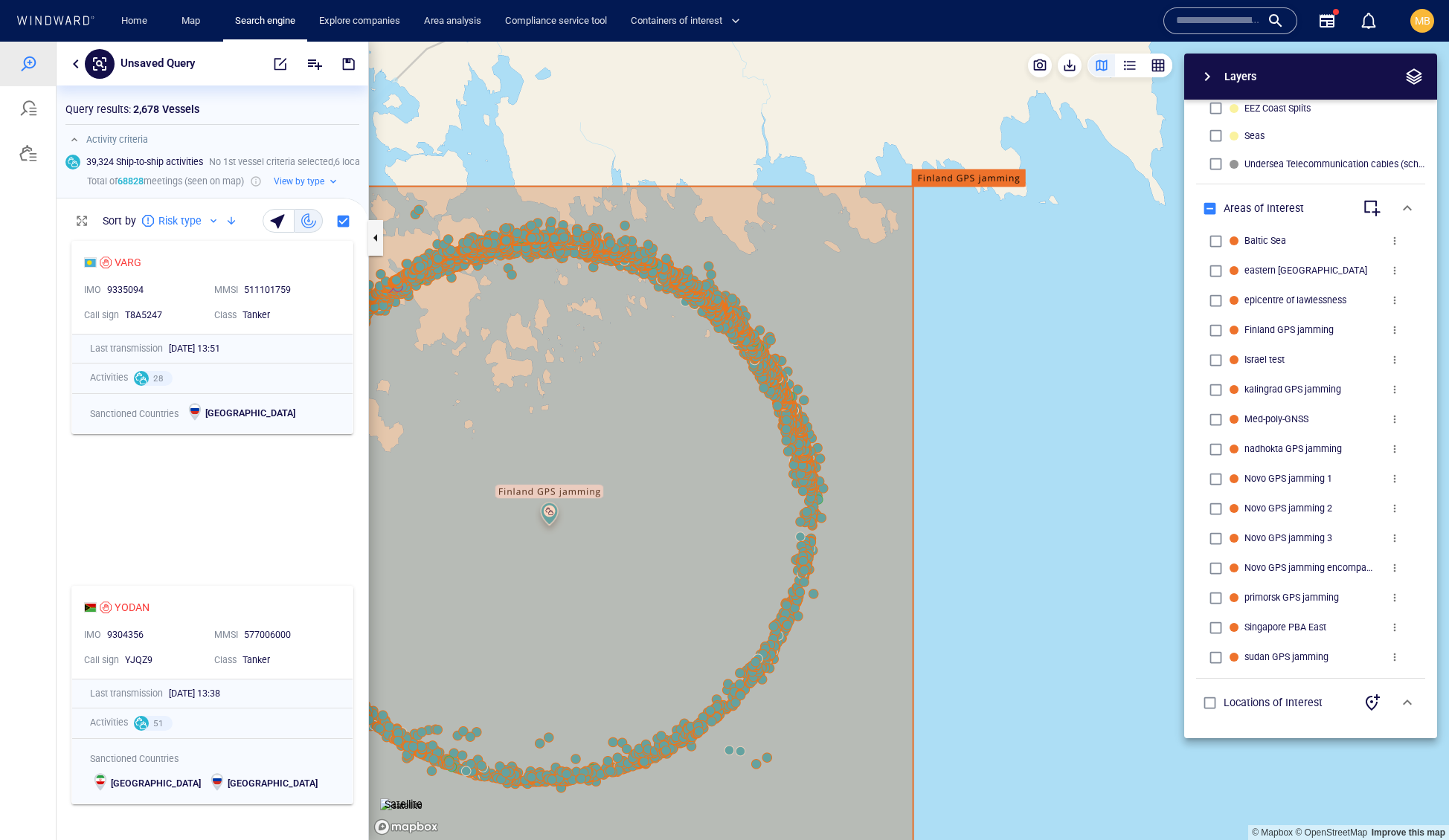
drag, startPoint x: 717, startPoint y: 371, endPoint x: 864, endPoint y: 403, distance: 150.4
click at [864, 403] on canvas "Map" at bounding box center [908, 441] width 1080 height 799
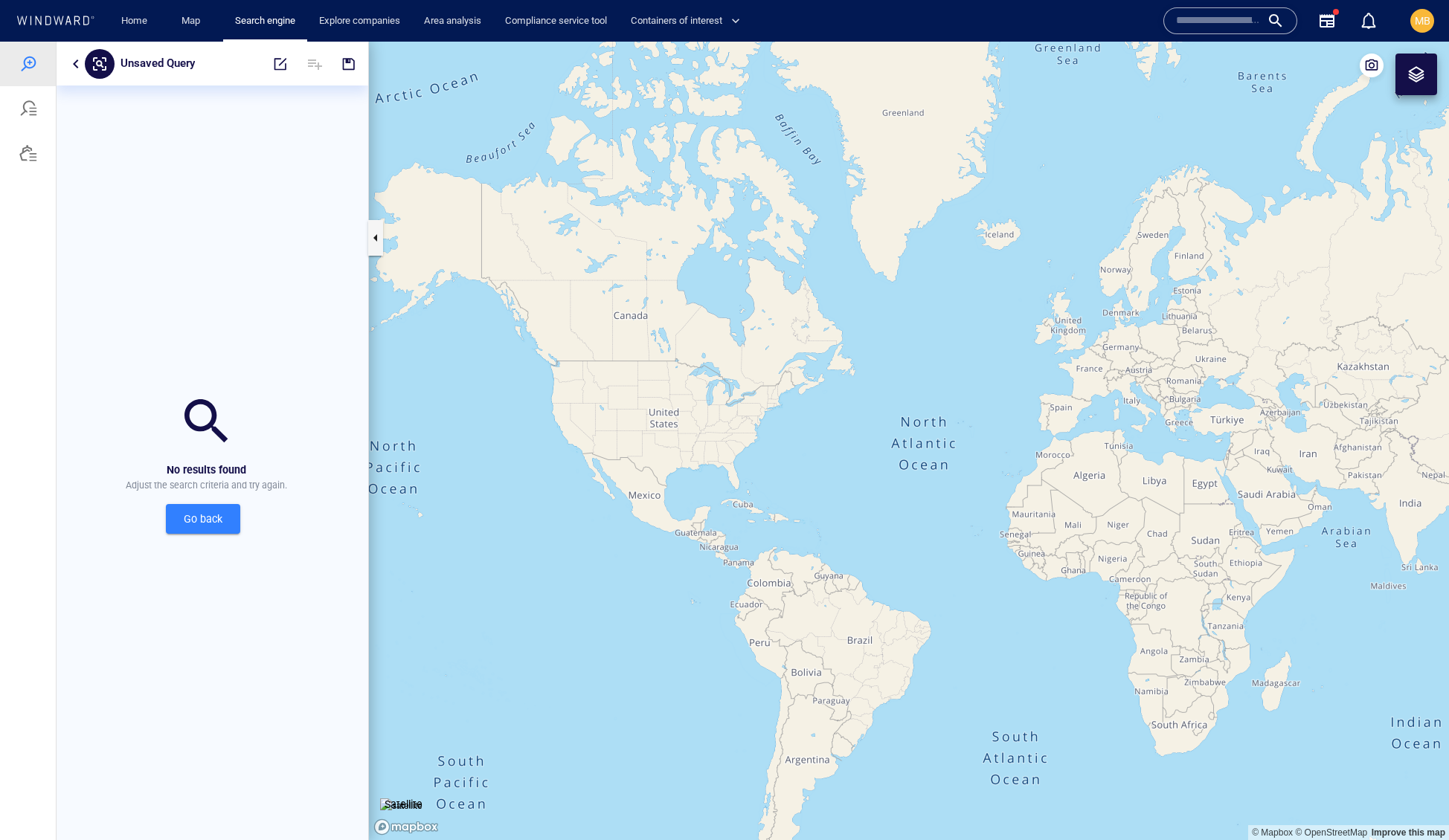
click at [1420, 78] on div at bounding box center [1416, 74] width 17 height 17
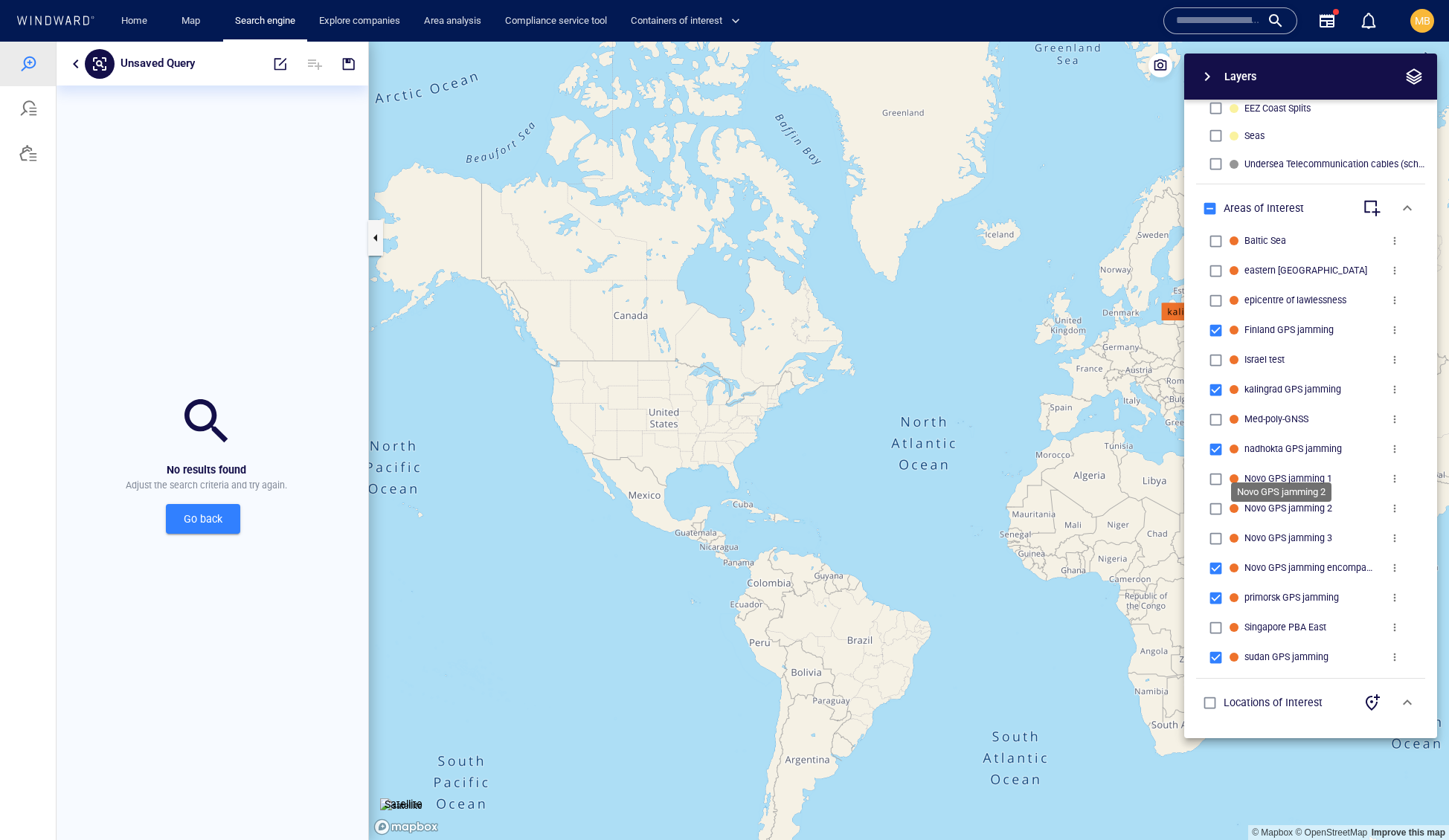
scroll to position [828, 0]
click at [1394, 324] on span "more" at bounding box center [1395, 330] width 12 height 12
click at [1238, 275] on div at bounding box center [724, 440] width 1449 height 798
click at [1408, 81] on span "button" at bounding box center [1414, 77] width 17 height 17
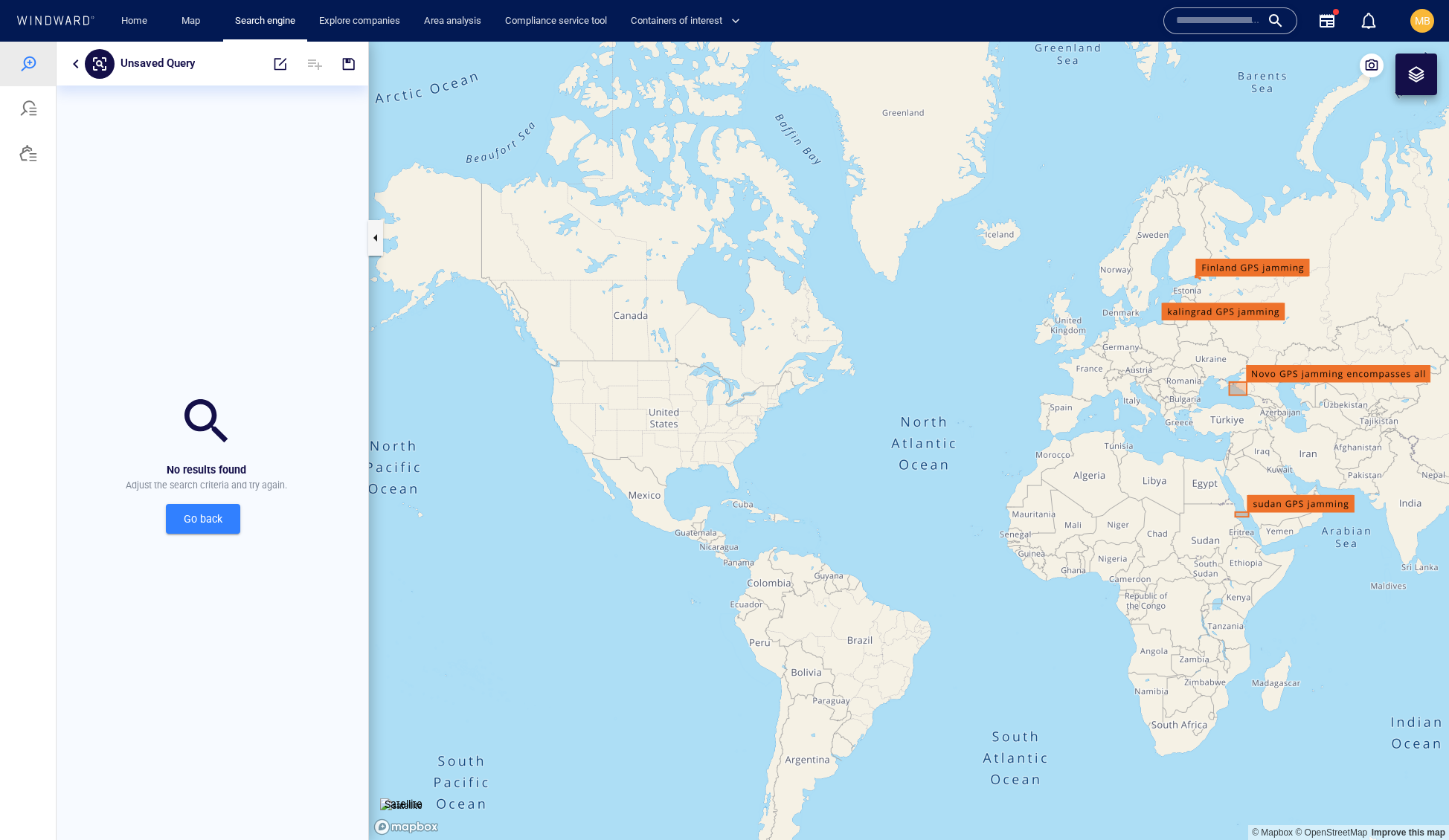
click at [1408, 81] on div at bounding box center [1416, 74] width 17 height 17
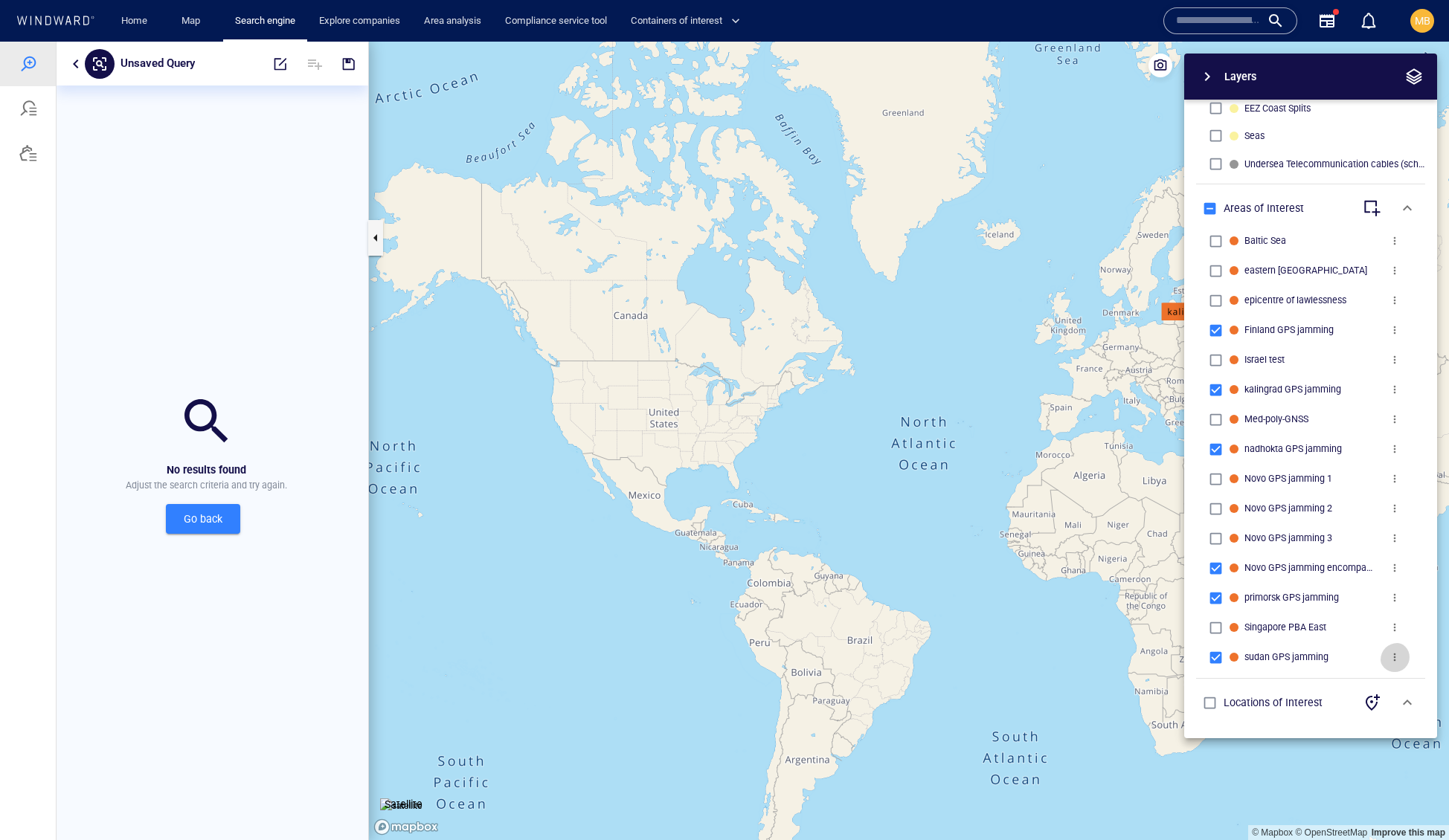
click at [1396, 651] on span "more" at bounding box center [1395, 657] width 12 height 12
click at [1418, 574] on div at bounding box center [724, 440] width 1449 height 798
click at [1303, 694] on div "Locations of Interest" at bounding box center [1273, 702] width 99 height 17
click at [1404, 694] on span "button" at bounding box center [1407, 702] width 17 height 17
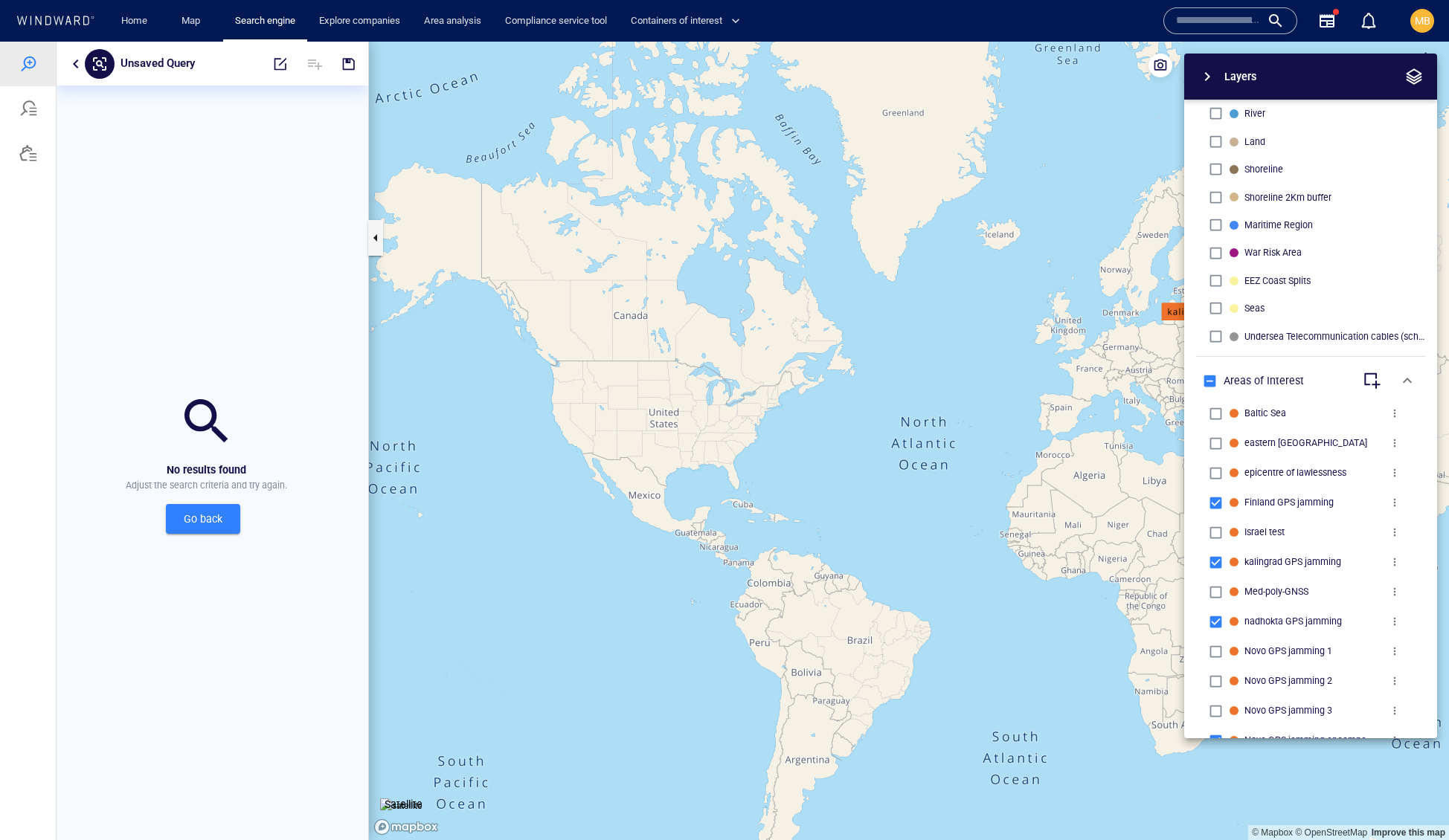
scroll to position [405, 0]
click at [1405, 393] on span "button" at bounding box center [1407, 384] width 17 height 17
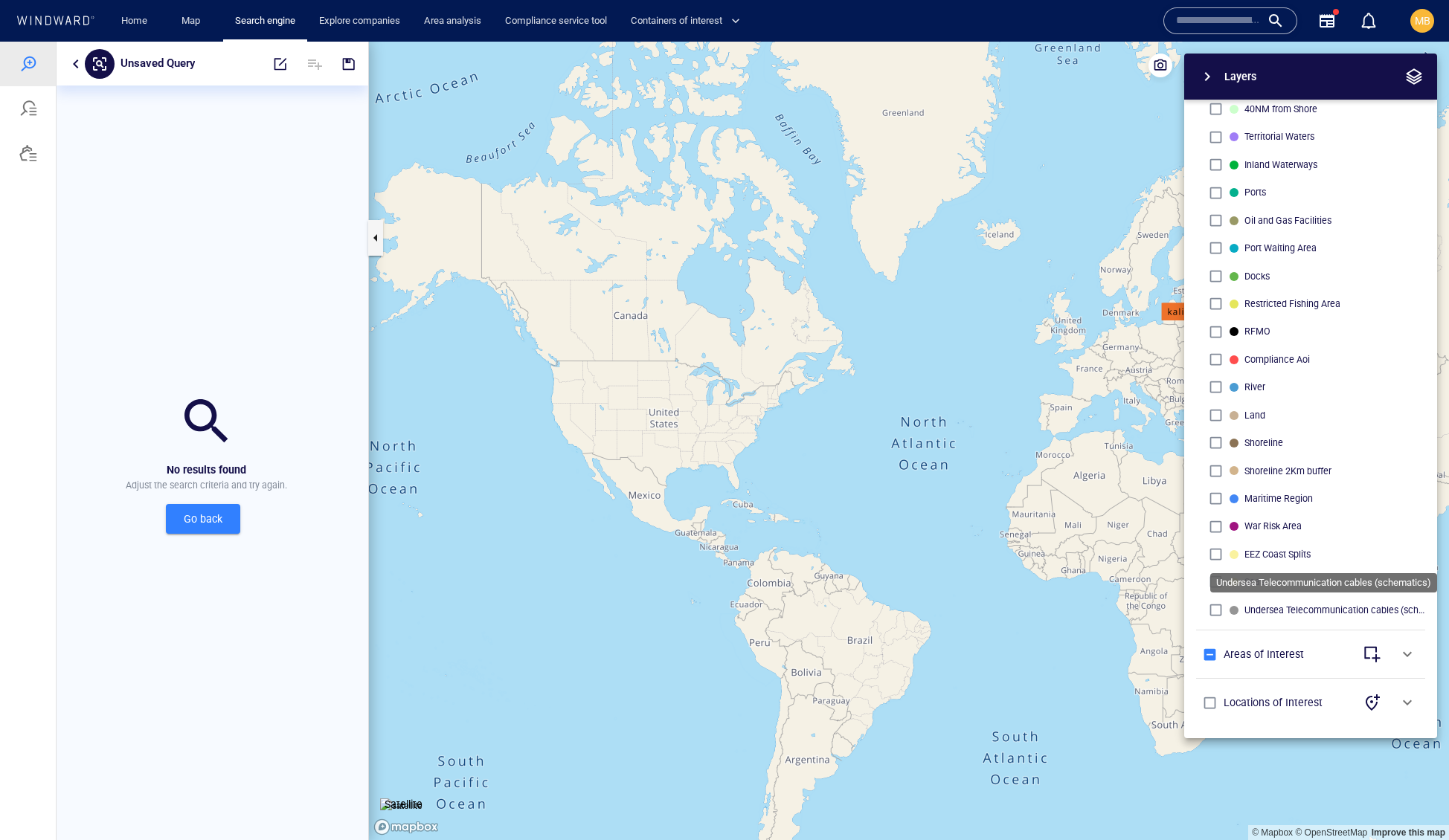
scroll to position [0, 0]
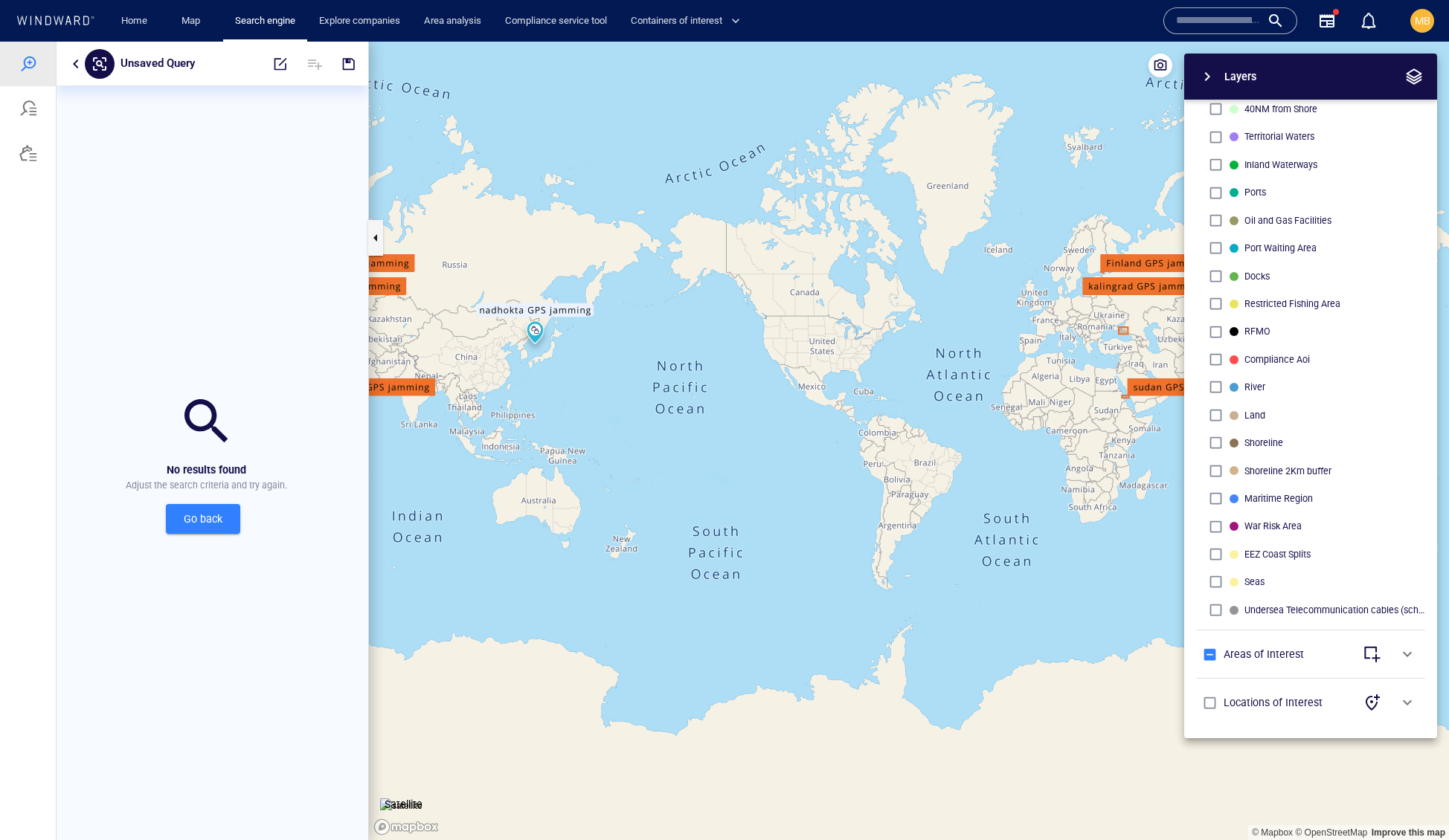
drag, startPoint x: 1016, startPoint y: 613, endPoint x: 794, endPoint y: 679, distance: 231.6
click at [794, 679] on canvas "Map" at bounding box center [908, 441] width 1080 height 799
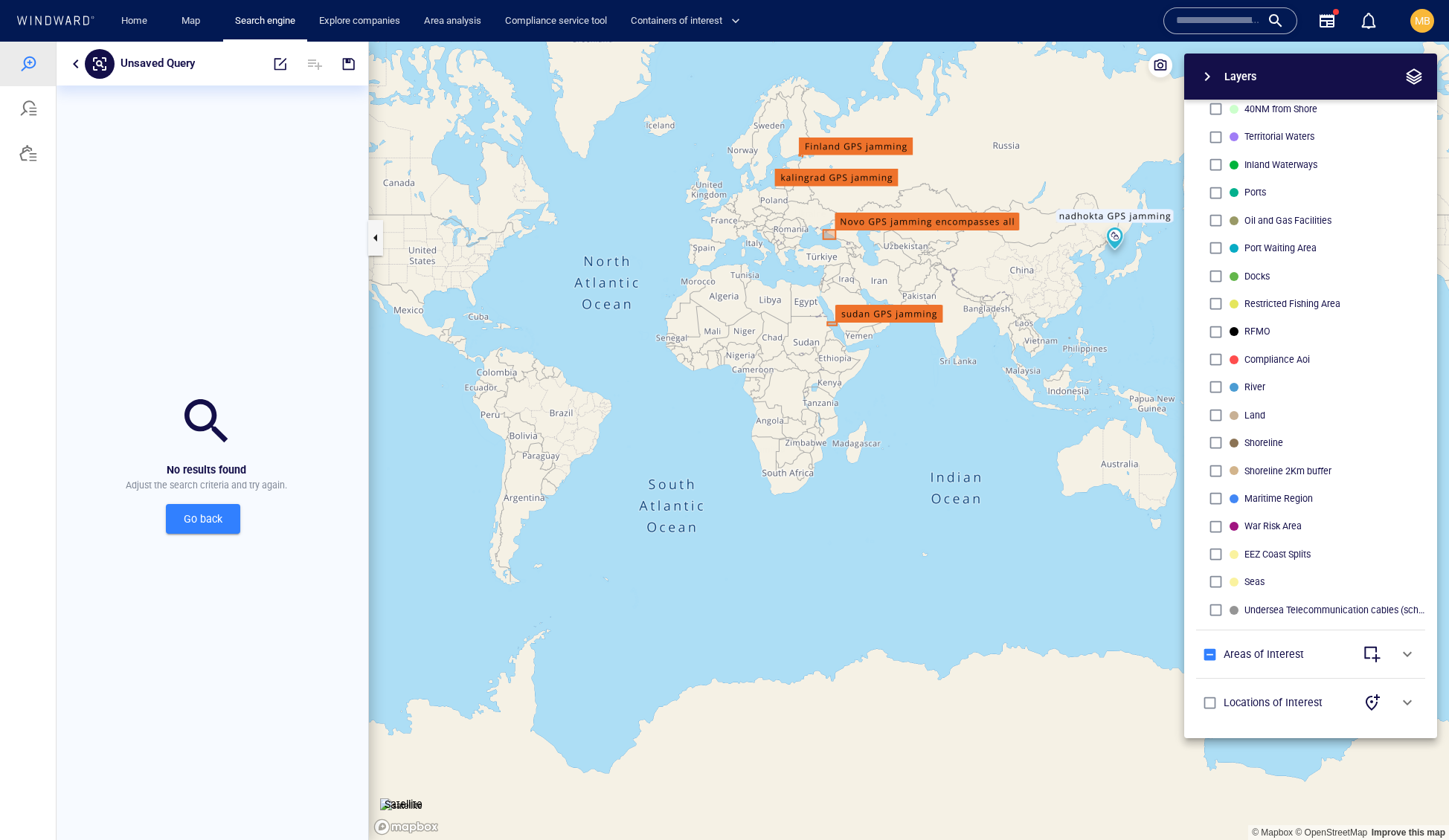
drag, startPoint x: 929, startPoint y: 440, endPoint x: 902, endPoint y: 574, distance: 136.7
click at [903, 571] on canvas "Map" at bounding box center [908, 441] width 1080 height 799
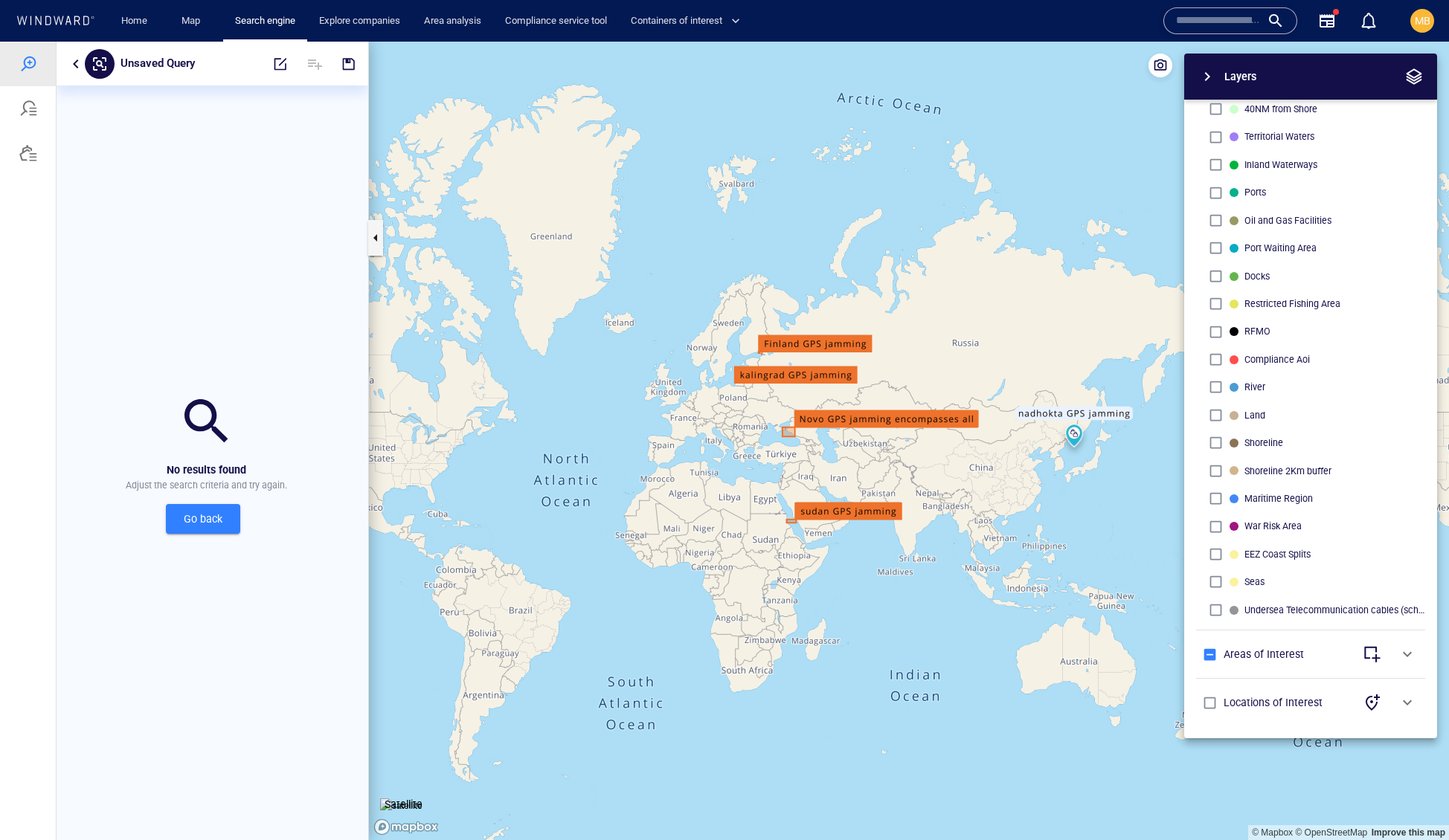
drag, startPoint x: 953, startPoint y: 498, endPoint x: 781, endPoint y: 524, distance: 174.0
click at [784, 524] on canvas "Map" at bounding box center [908, 441] width 1080 height 799
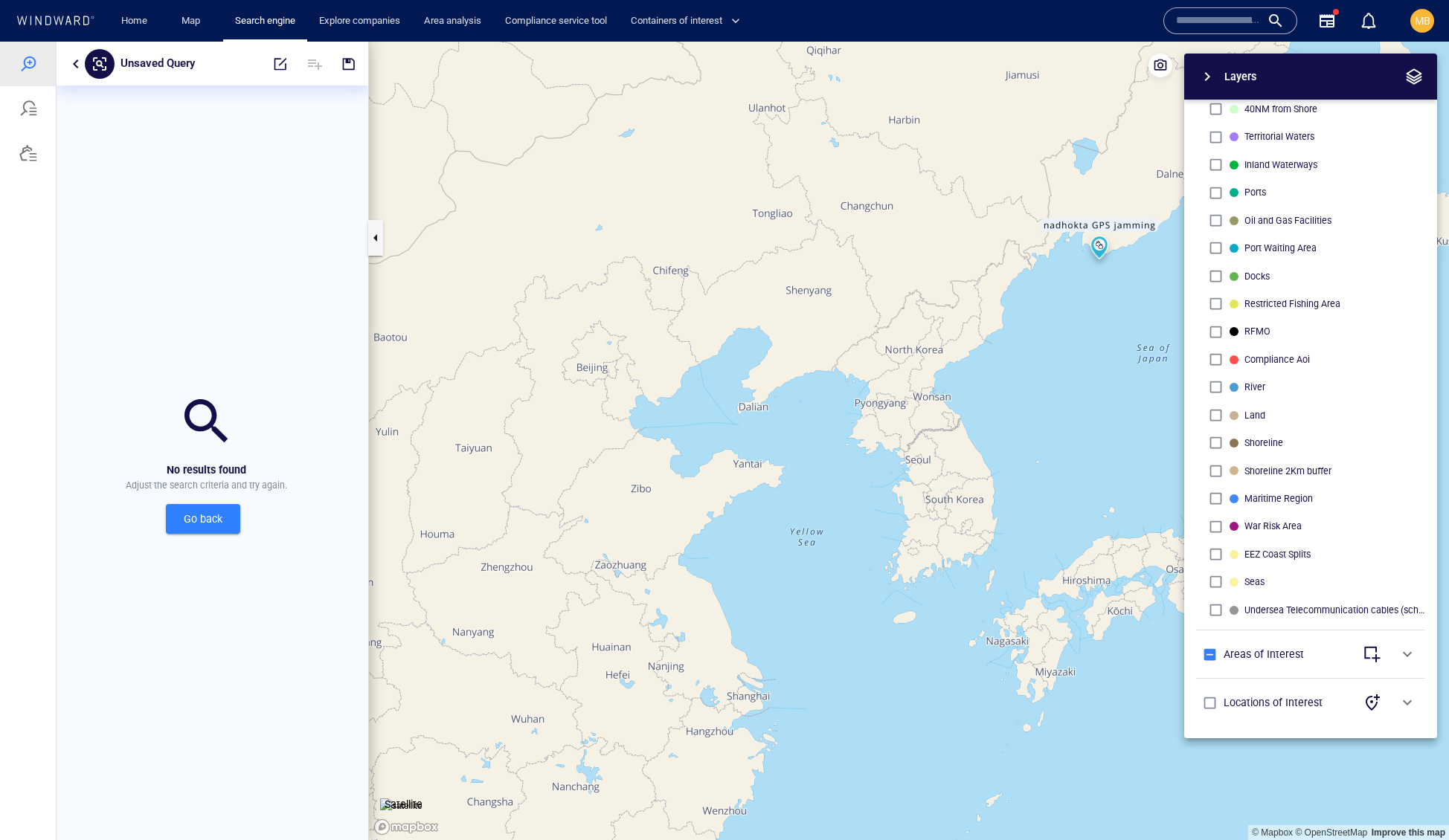
drag, startPoint x: 1074, startPoint y: 351, endPoint x: 1008, endPoint y: 486, distance: 150.3
click at [1008, 486] on canvas "Map" at bounding box center [908, 441] width 1080 height 799
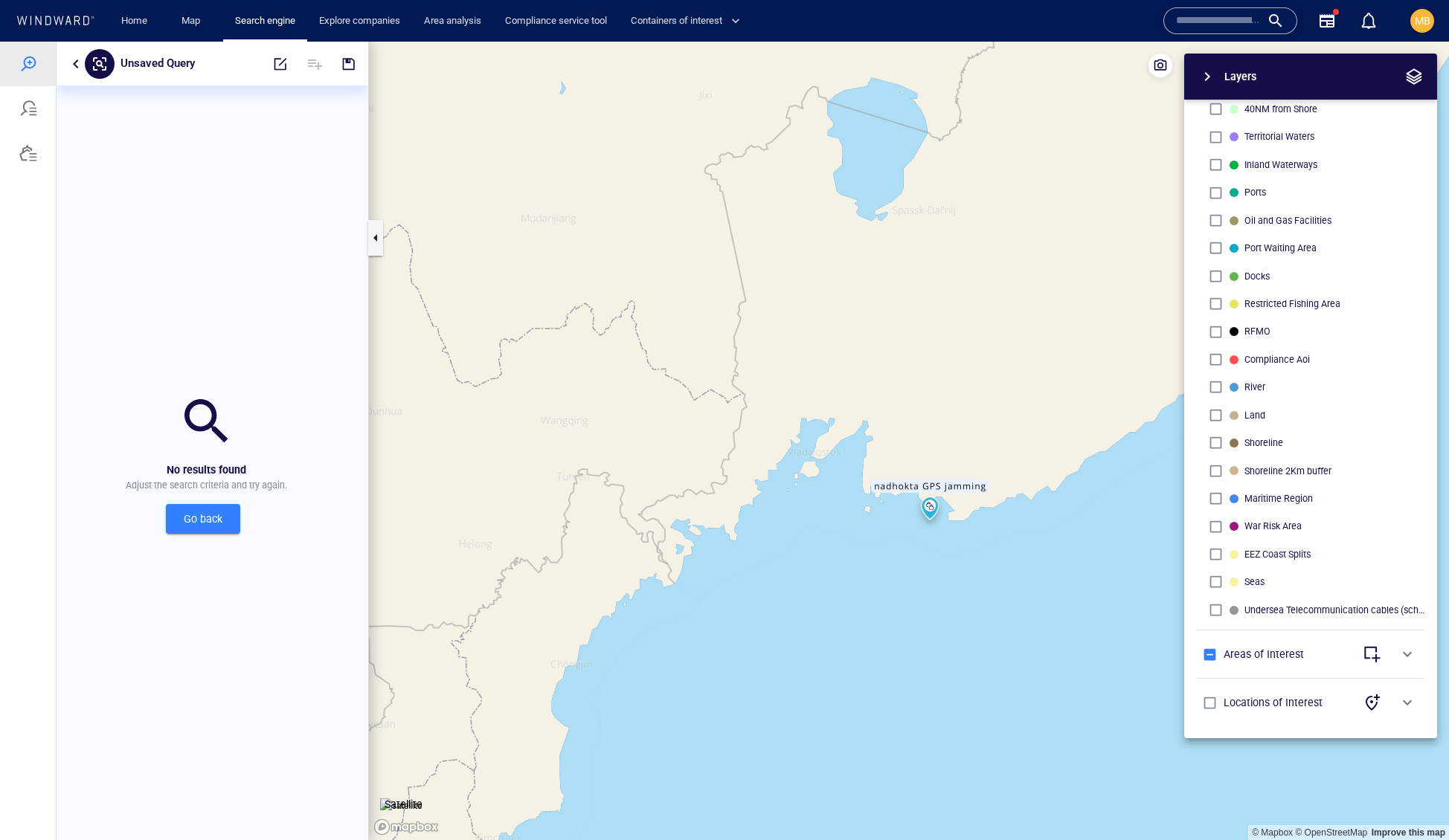
drag, startPoint x: 848, startPoint y: 623, endPoint x: 891, endPoint y: 601, distance: 48.3
click at [890, 601] on canvas "Map" at bounding box center [908, 441] width 1080 height 799
